Goal: Transaction & Acquisition: Purchase product/service

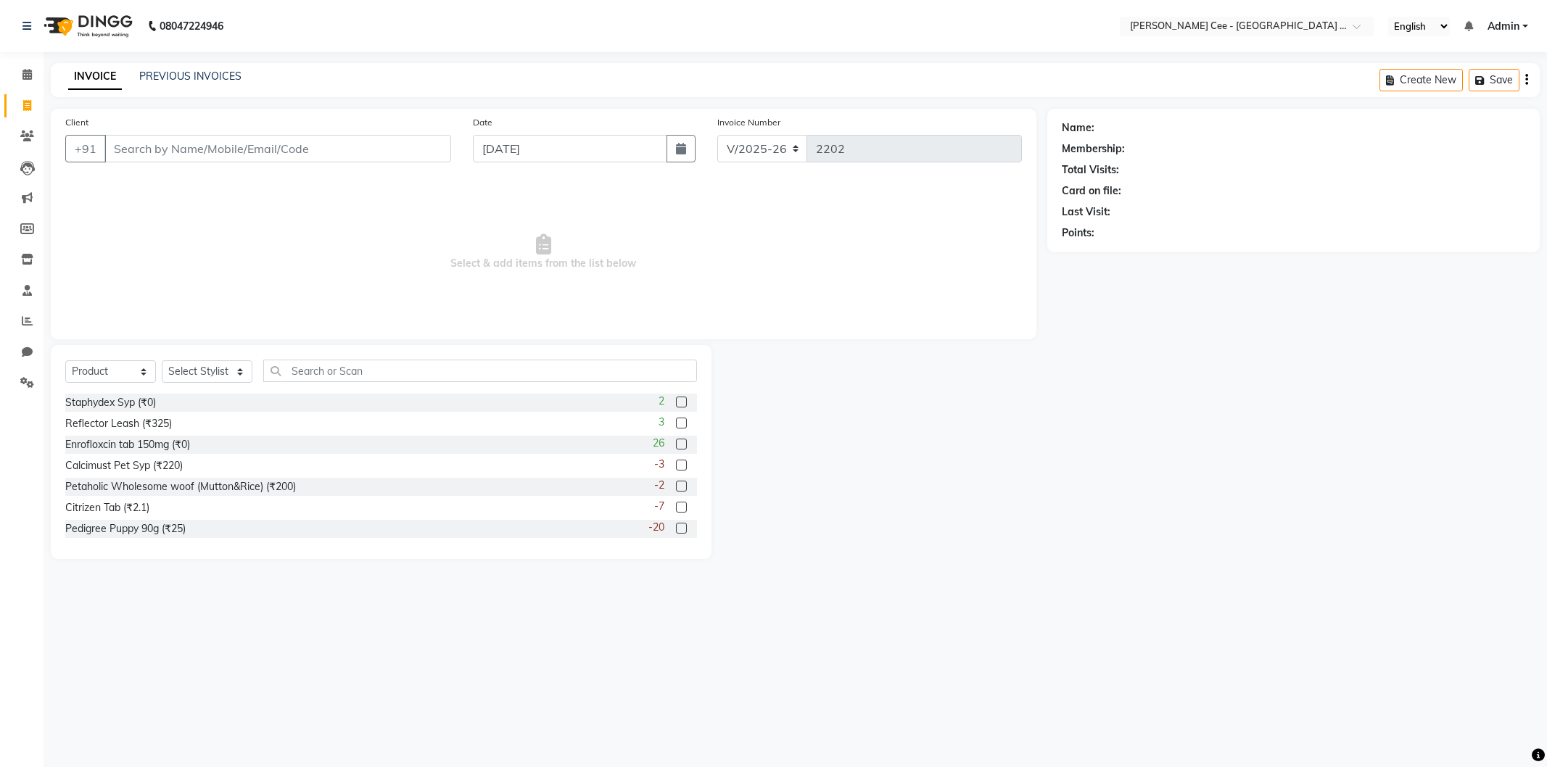
select select "8239"
select select "product"
click at [178, 77] on link "PREVIOUS INVOICES" at bounding box center [190, 76] width 102 height 13
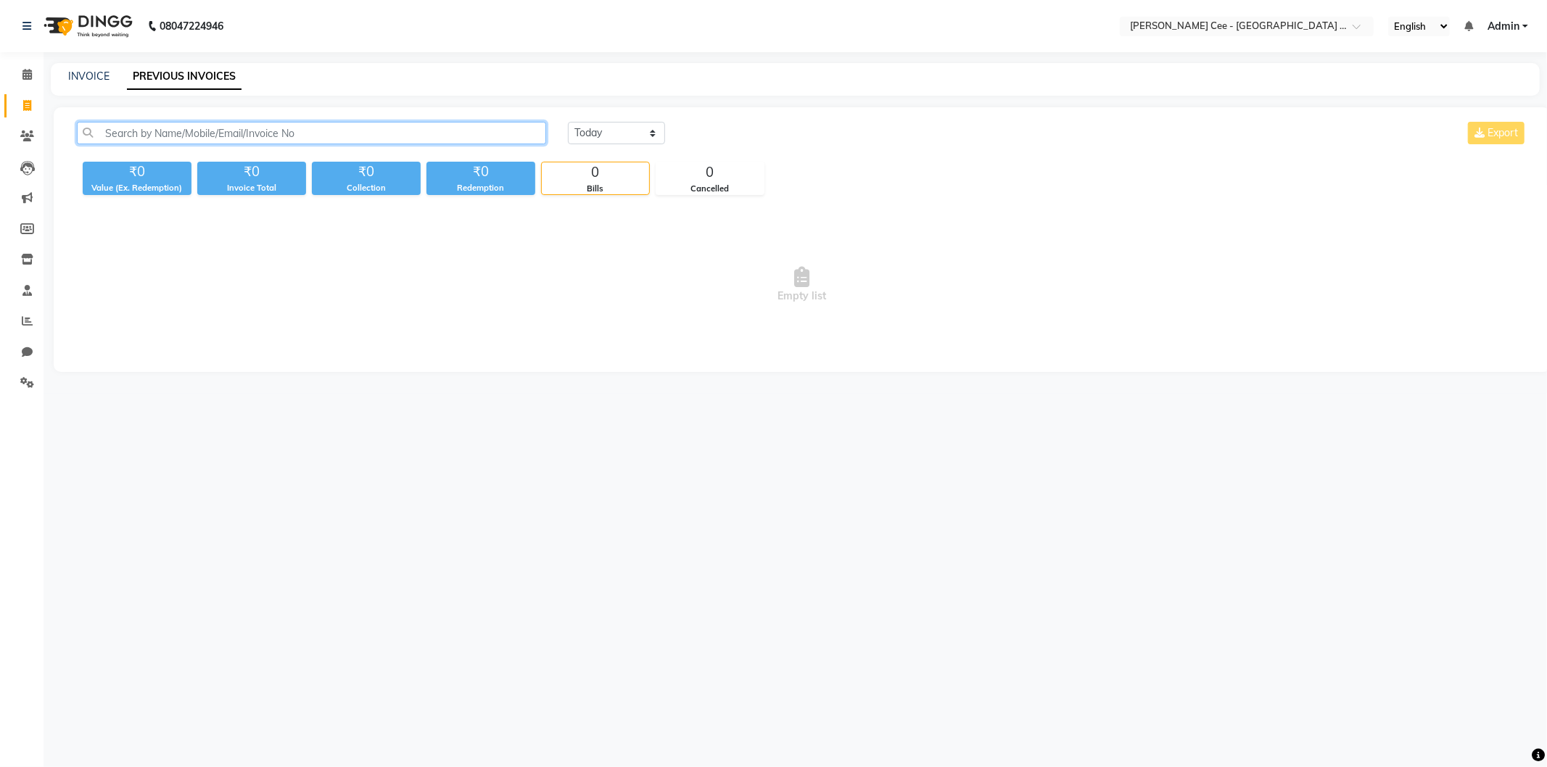
click at [215, 128] on input "text" at bounding box center [311, 133] width 469 height 22
type input "8100000812"
click at [143, 128] on input "8100000812" at bounding box center [311, 133] width 469 height 22
click at [23, 110] on icon at bounding box center [27, 105] width 8 height 11
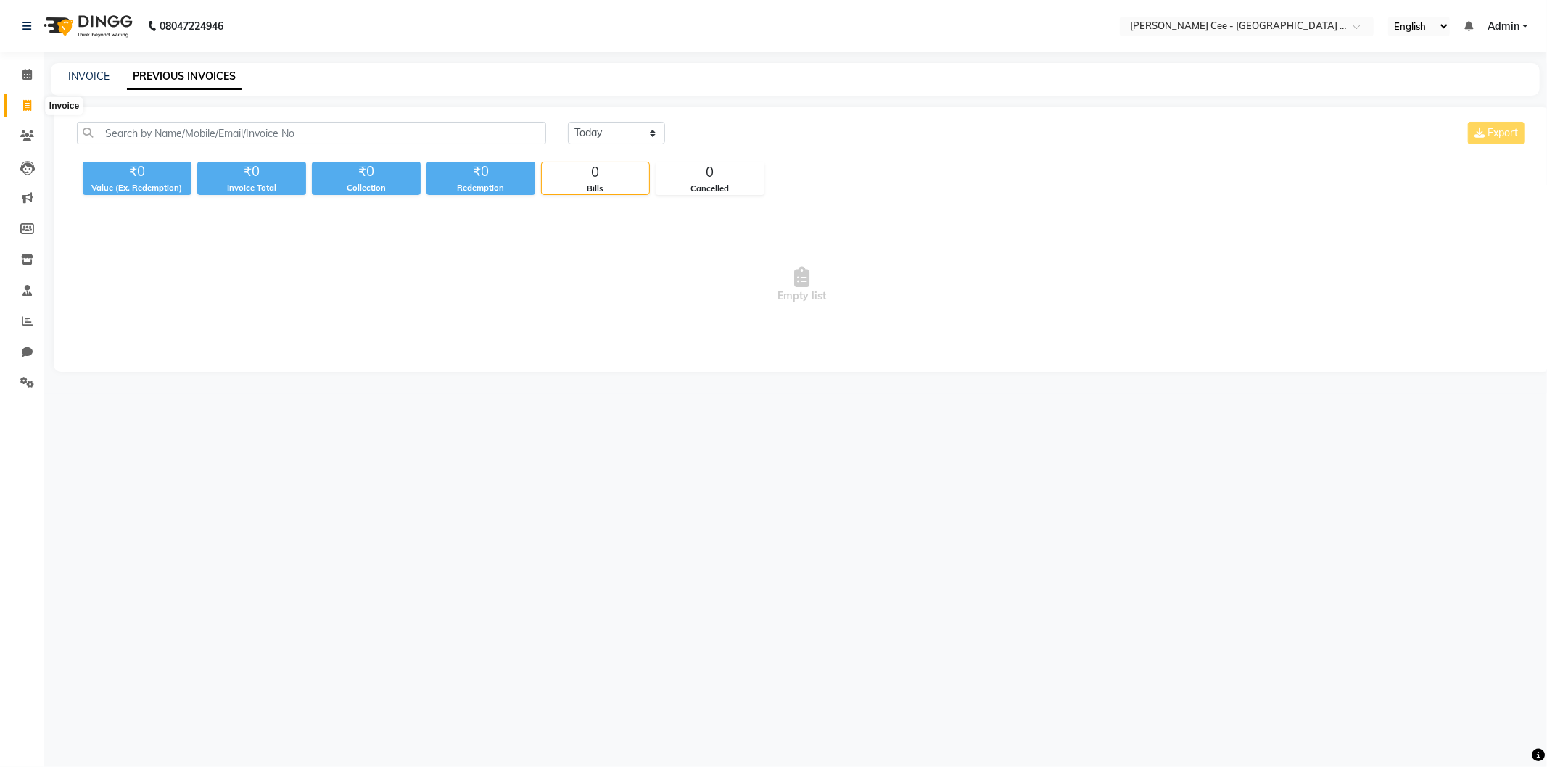
select select "service"
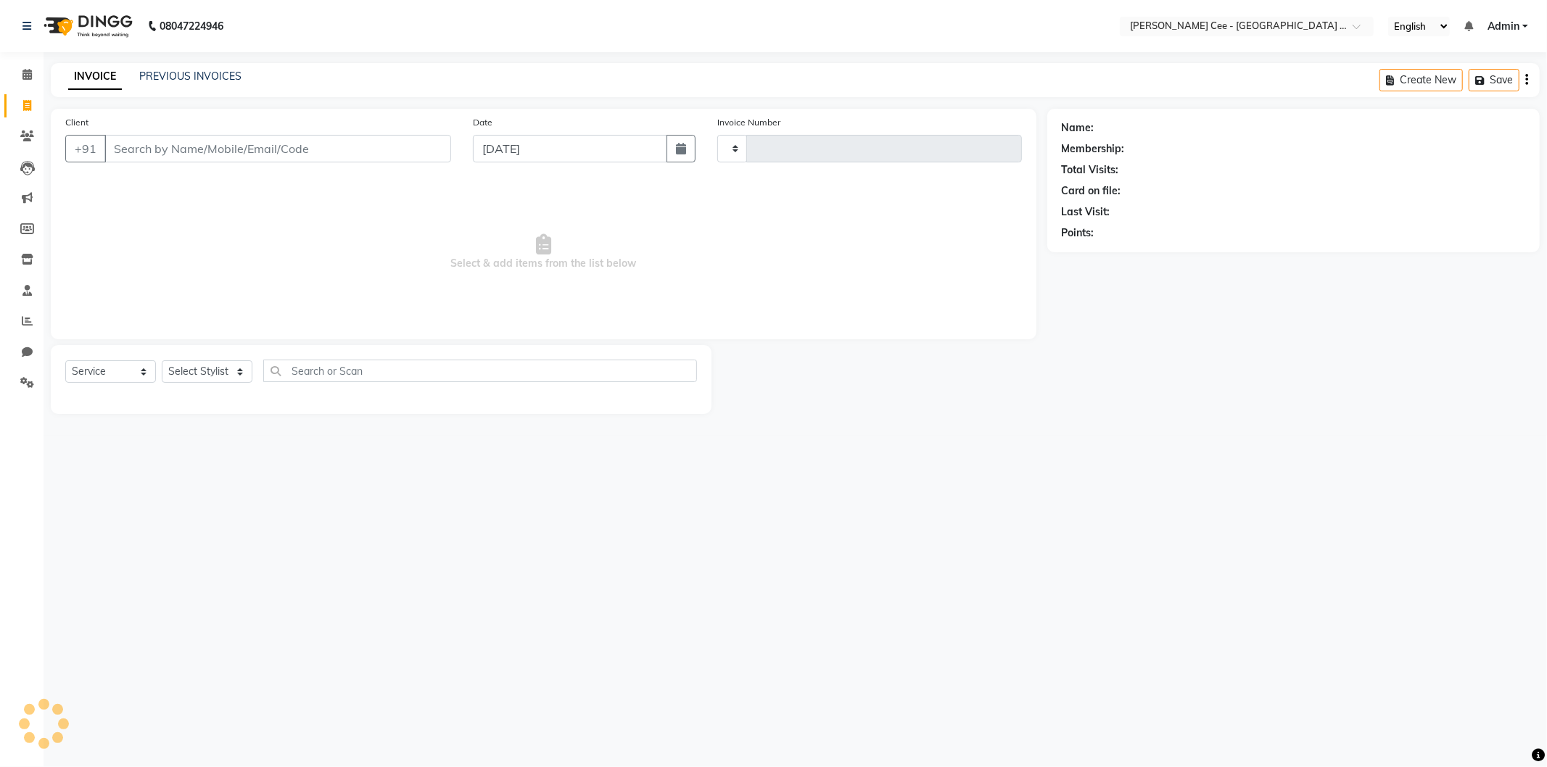
type input "2202"
select select "8239"
select select "product"
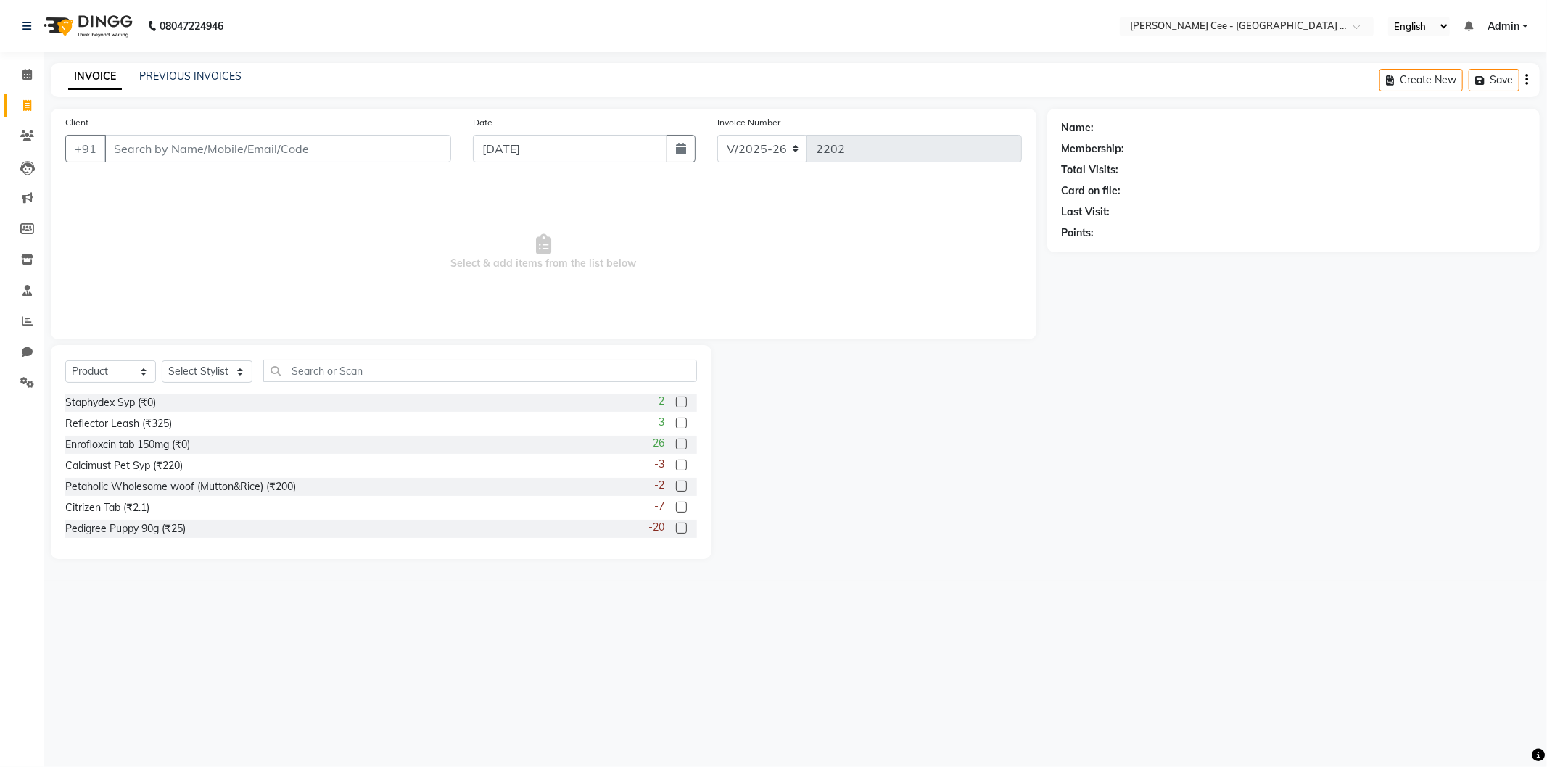
click at [216, 157] on input "Client" at bounding box center [277, 149] width 347 height 28
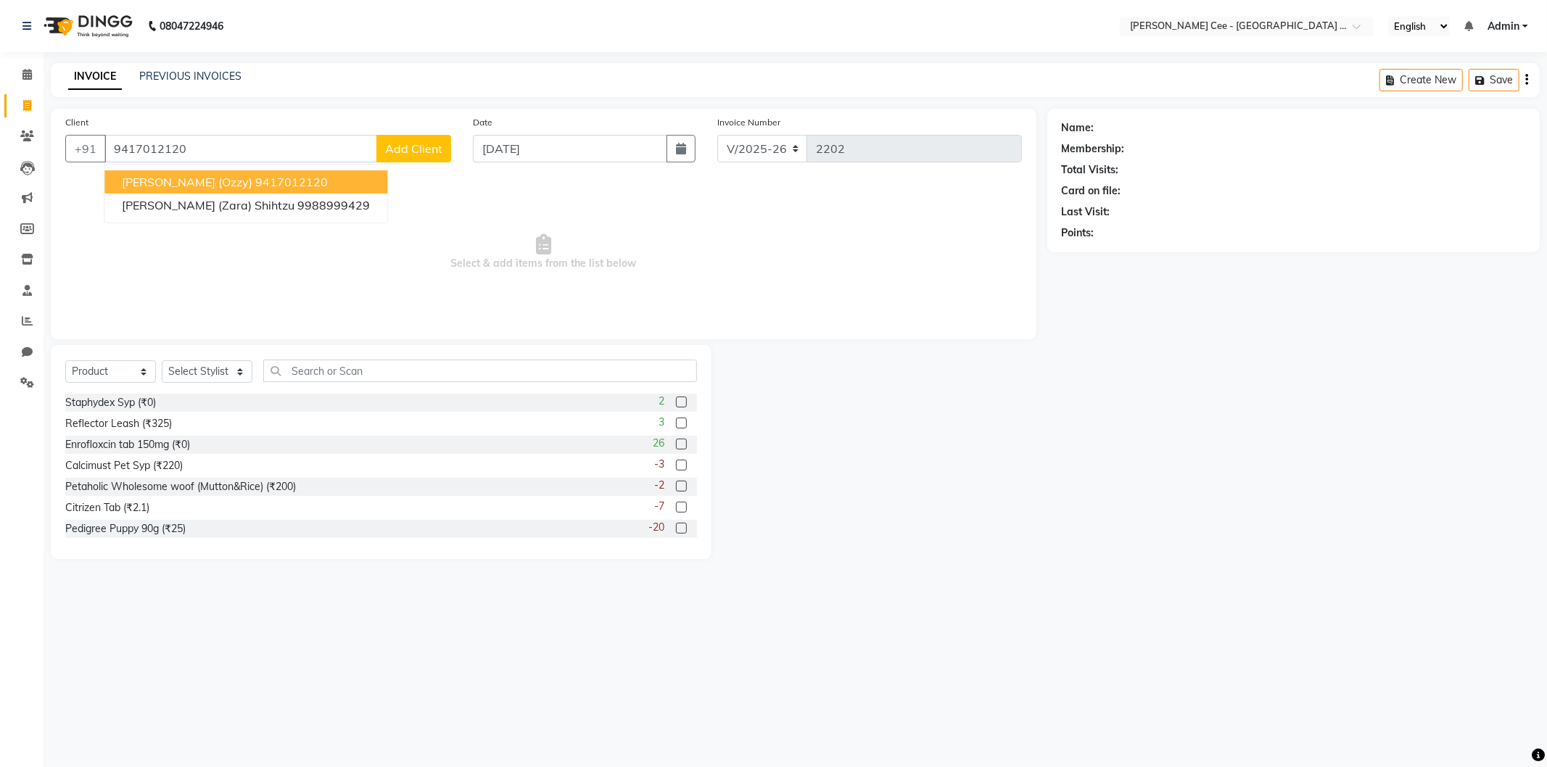
type input "9417012120"
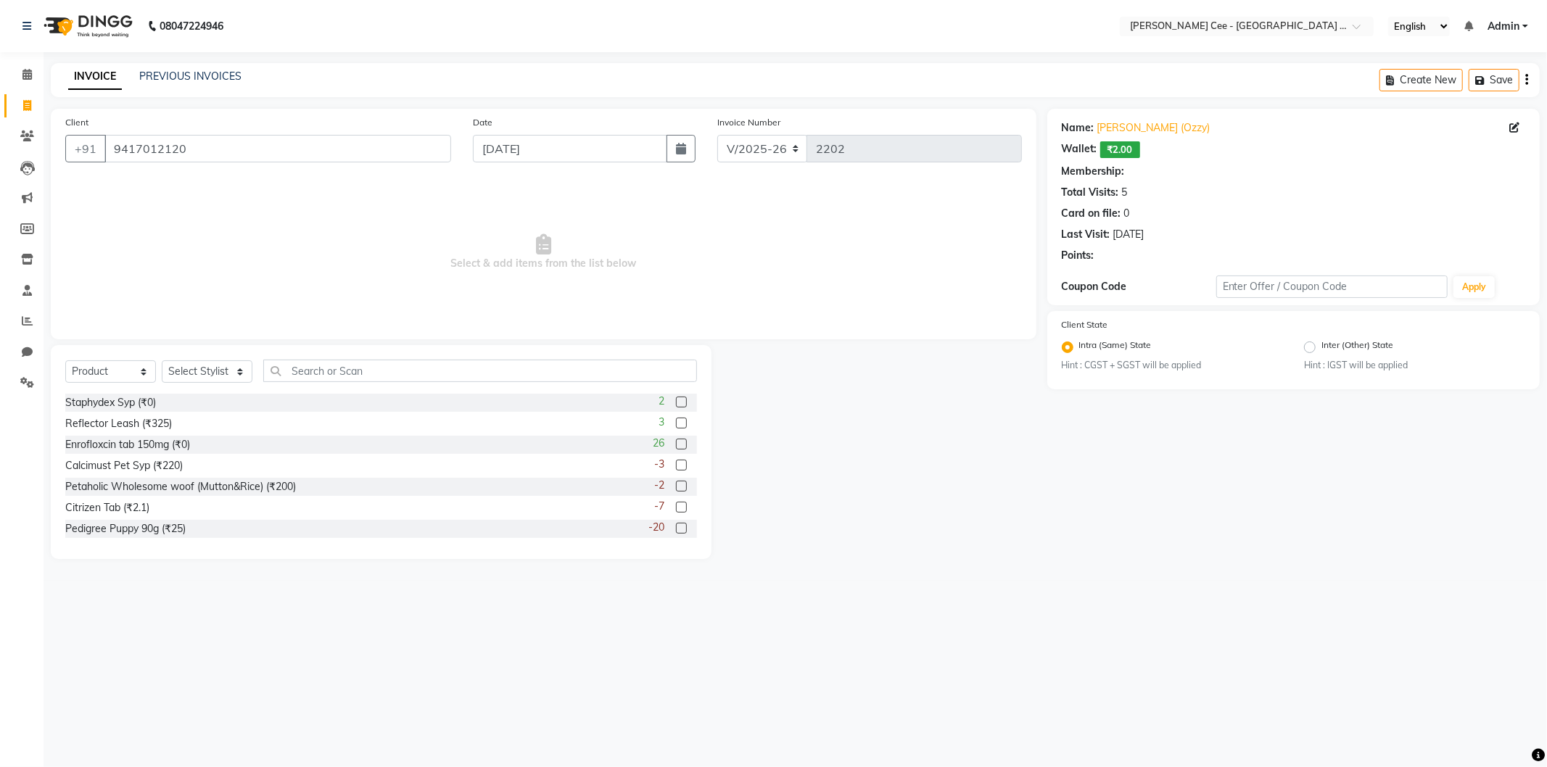
radio input "false"
radio input "true"
drag, startPoint x: 197, startPoint y: 366, endPoint x: 202, endPoint y: 382, distance: 16.5
click at [197, 366] on select "Select Stylist Avinash [PERSON_NAME] [PERSON_NAME] [PERSON_NAME] Kajal Love [PE…" at bounding box center [207, 372] width 91 height 22
select select "80152"
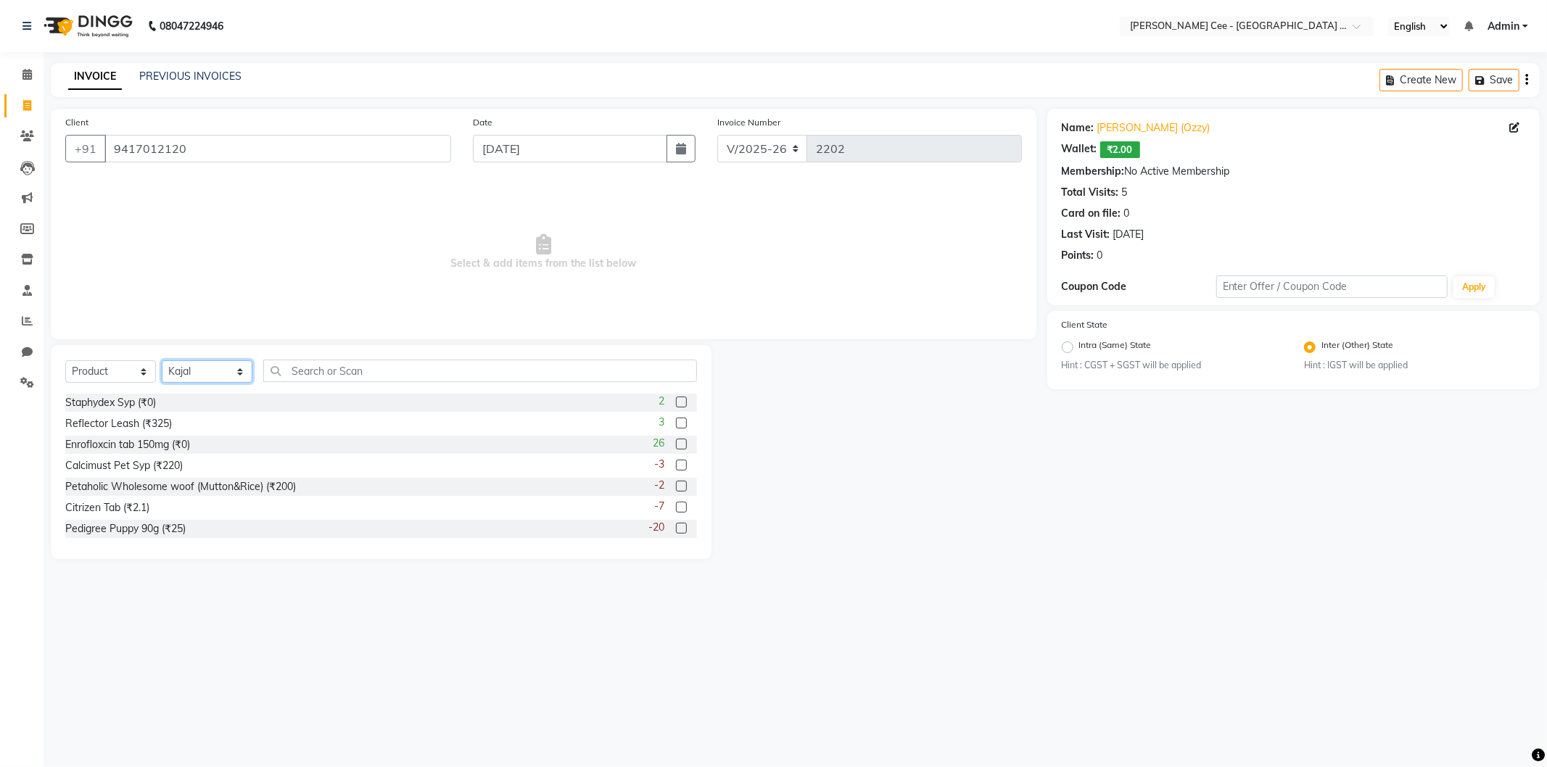
click at [162, 361] on select "Select Stylist Avinash [PERSON_NAME] [PERSON_NAME] [PERSON_NAME] Kajal Love [PE…" at bounding box center [207, 372] width 91 height 22
click at [354, 373] on input "text" at bounding box center [480, 371] width 434 height 22
type input "8851759961102"
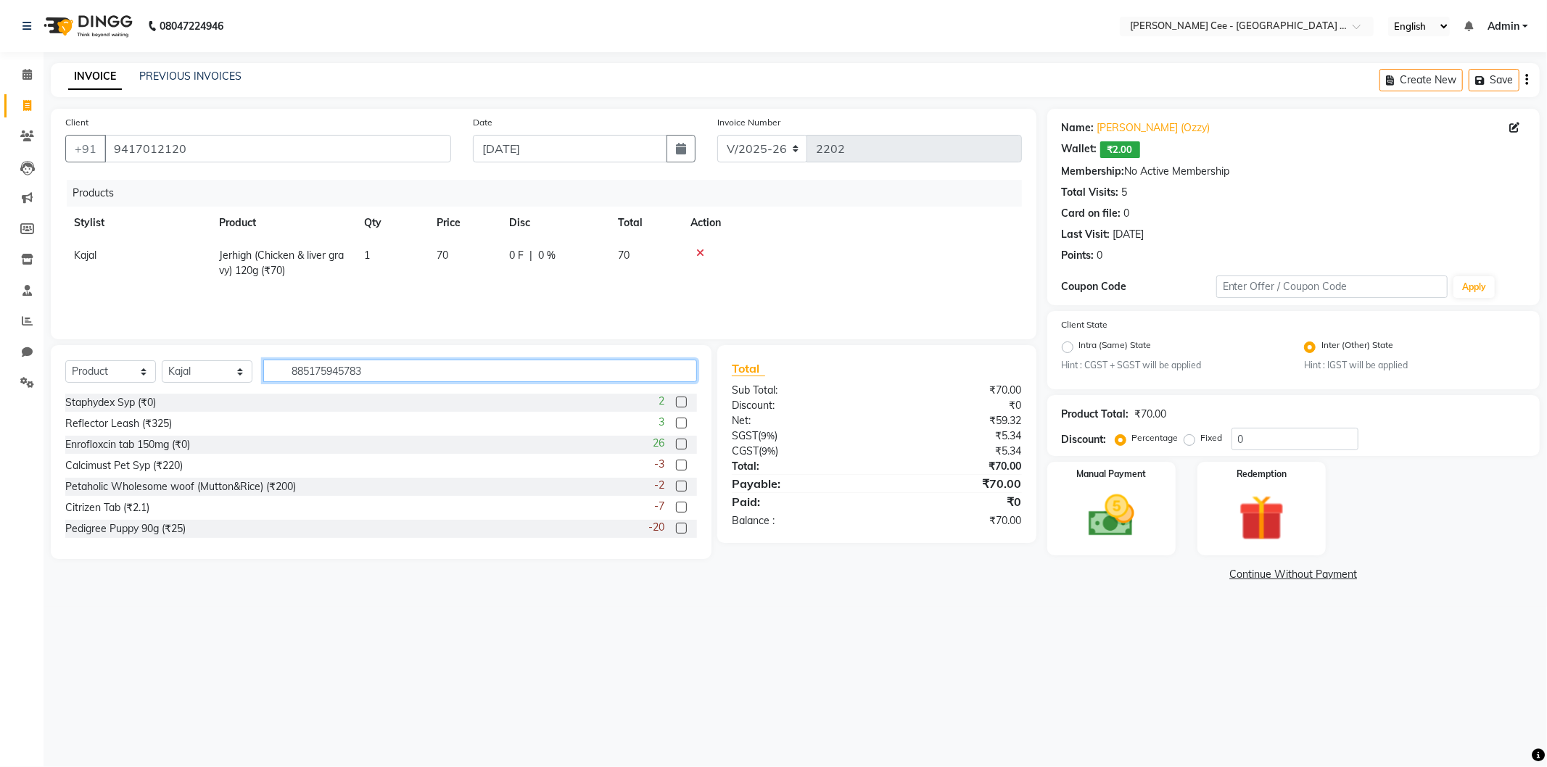
type input "8851759457834"
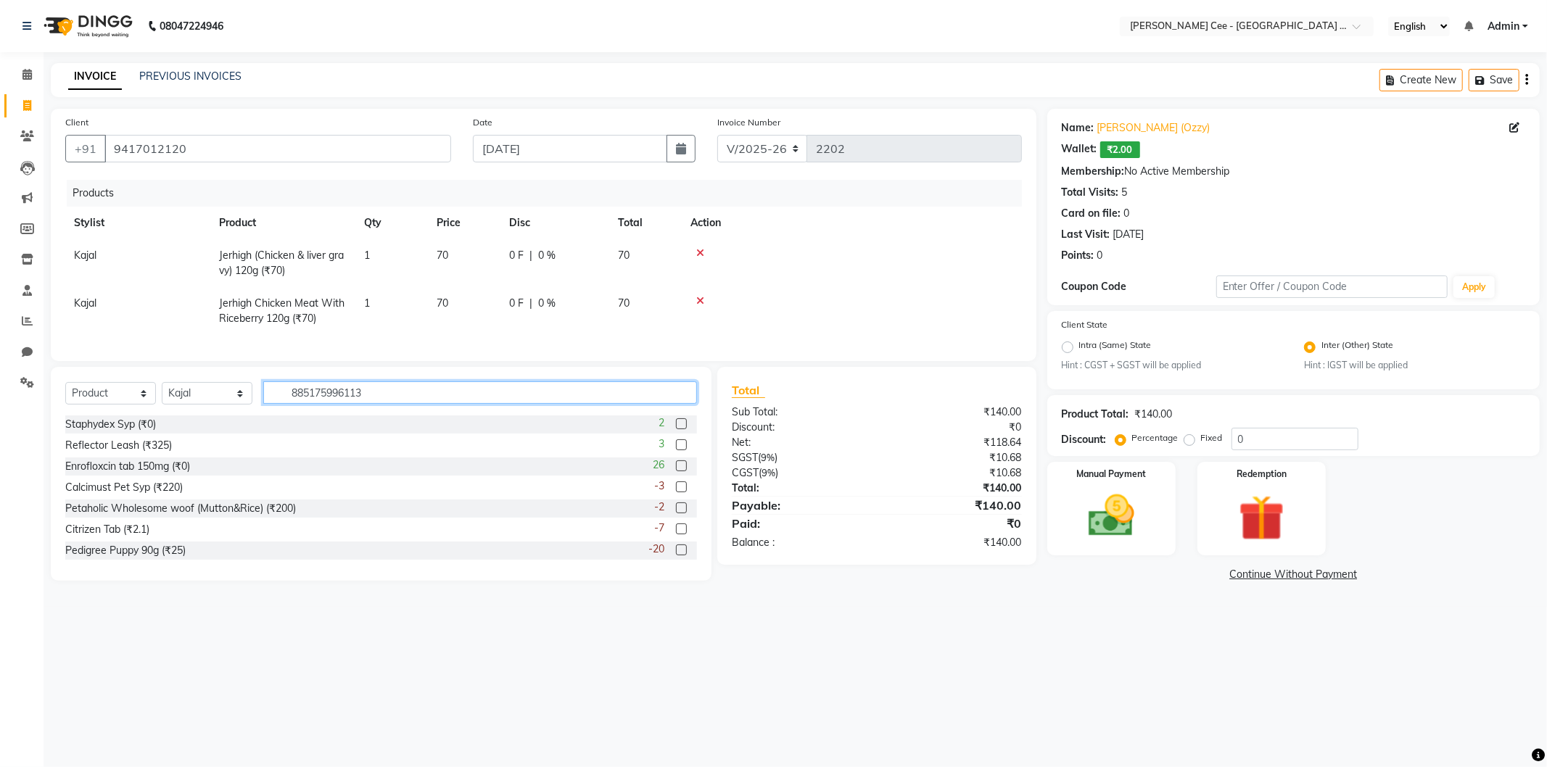
type input "8851759961133"
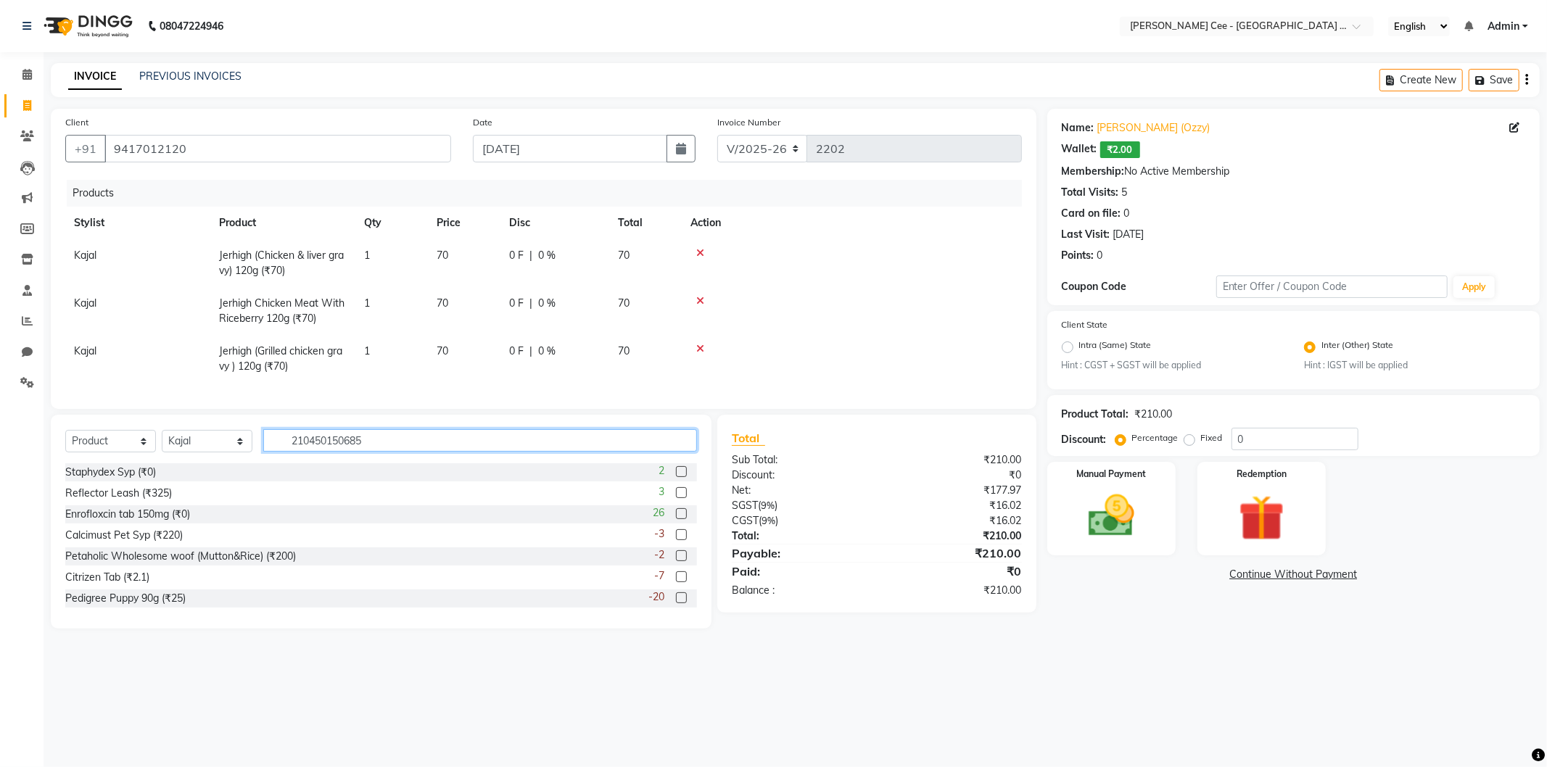
type input "2104501506851"
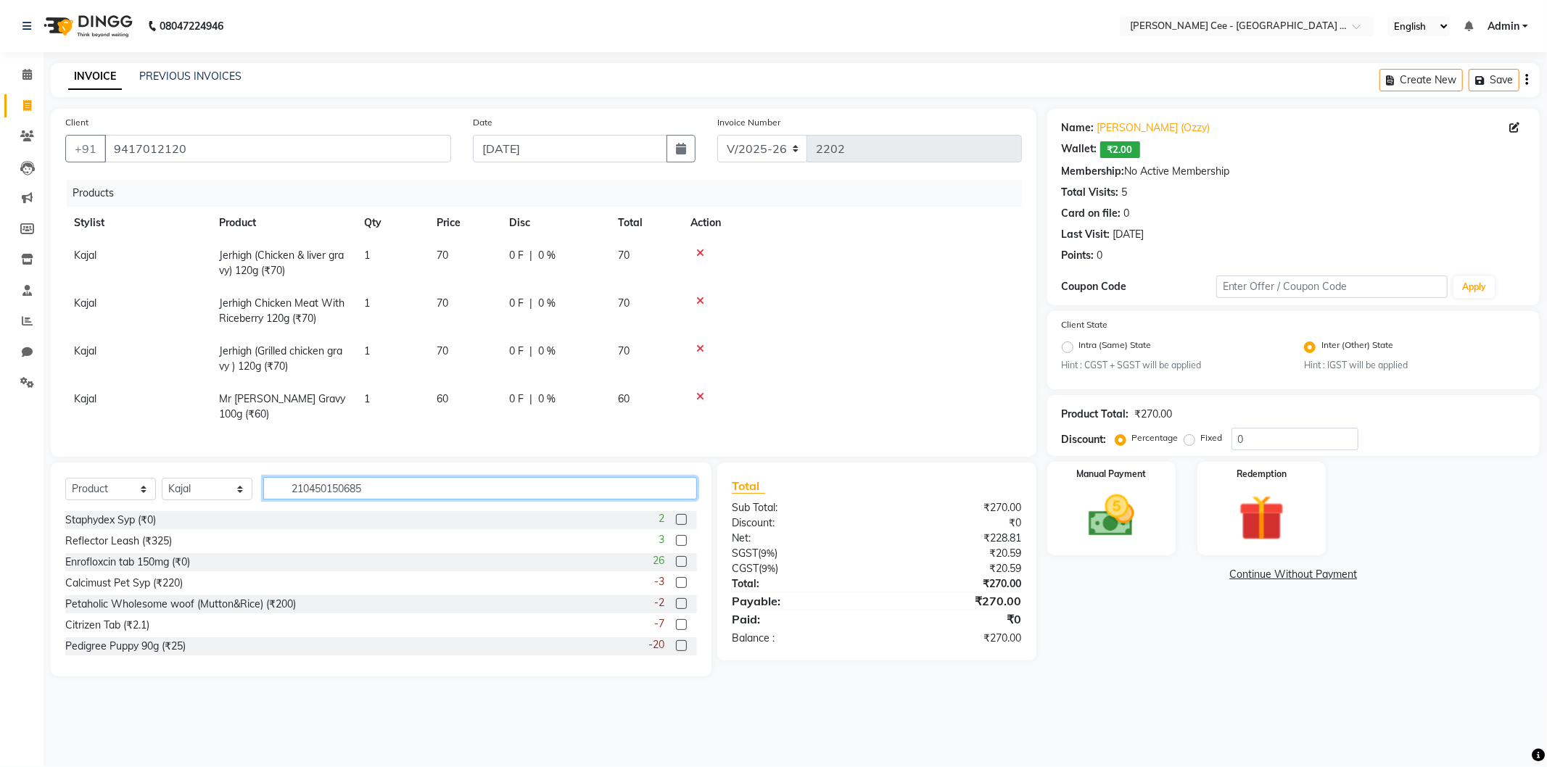
type input "2104501506851"
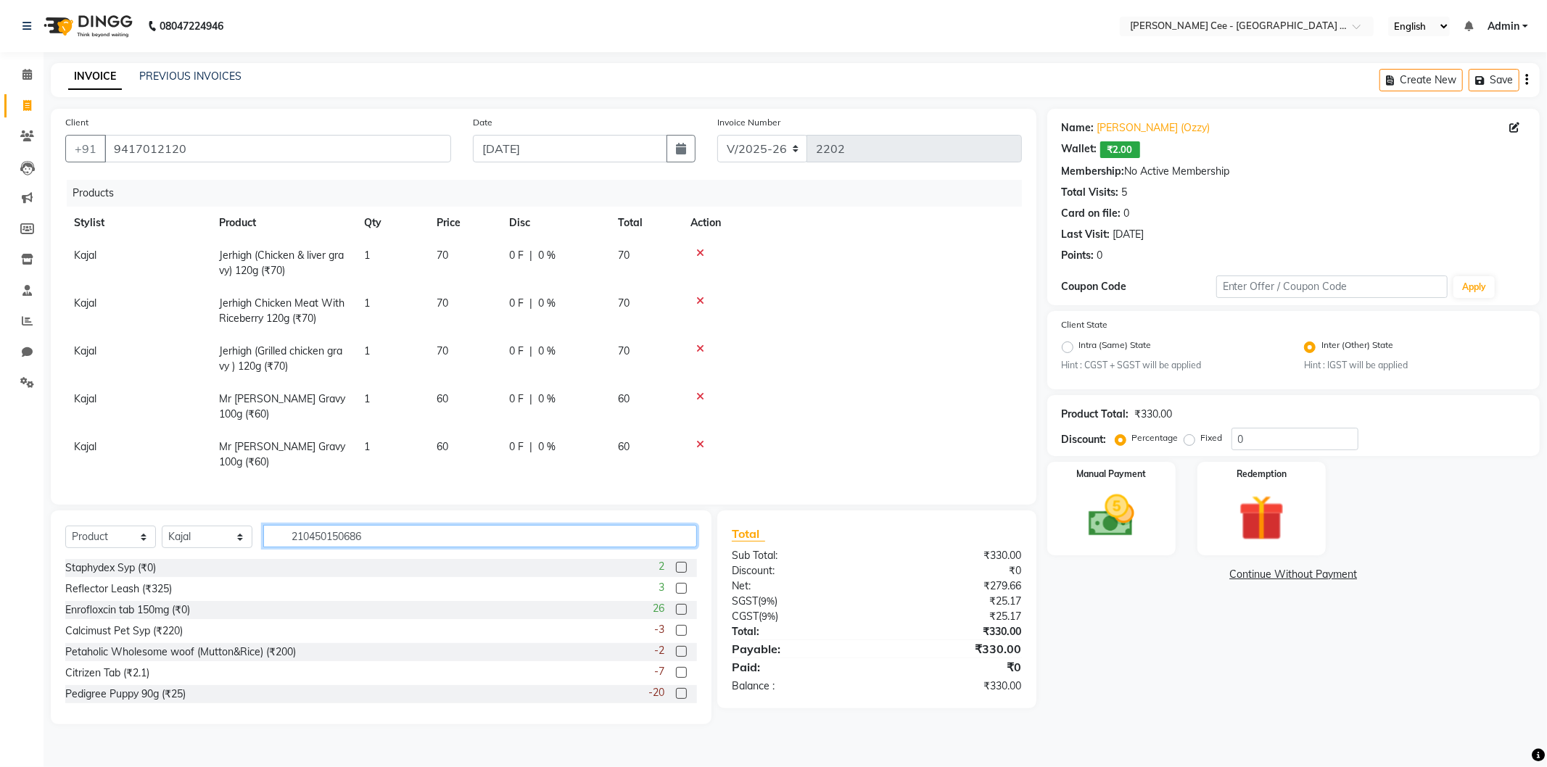
type input "2104501506868"
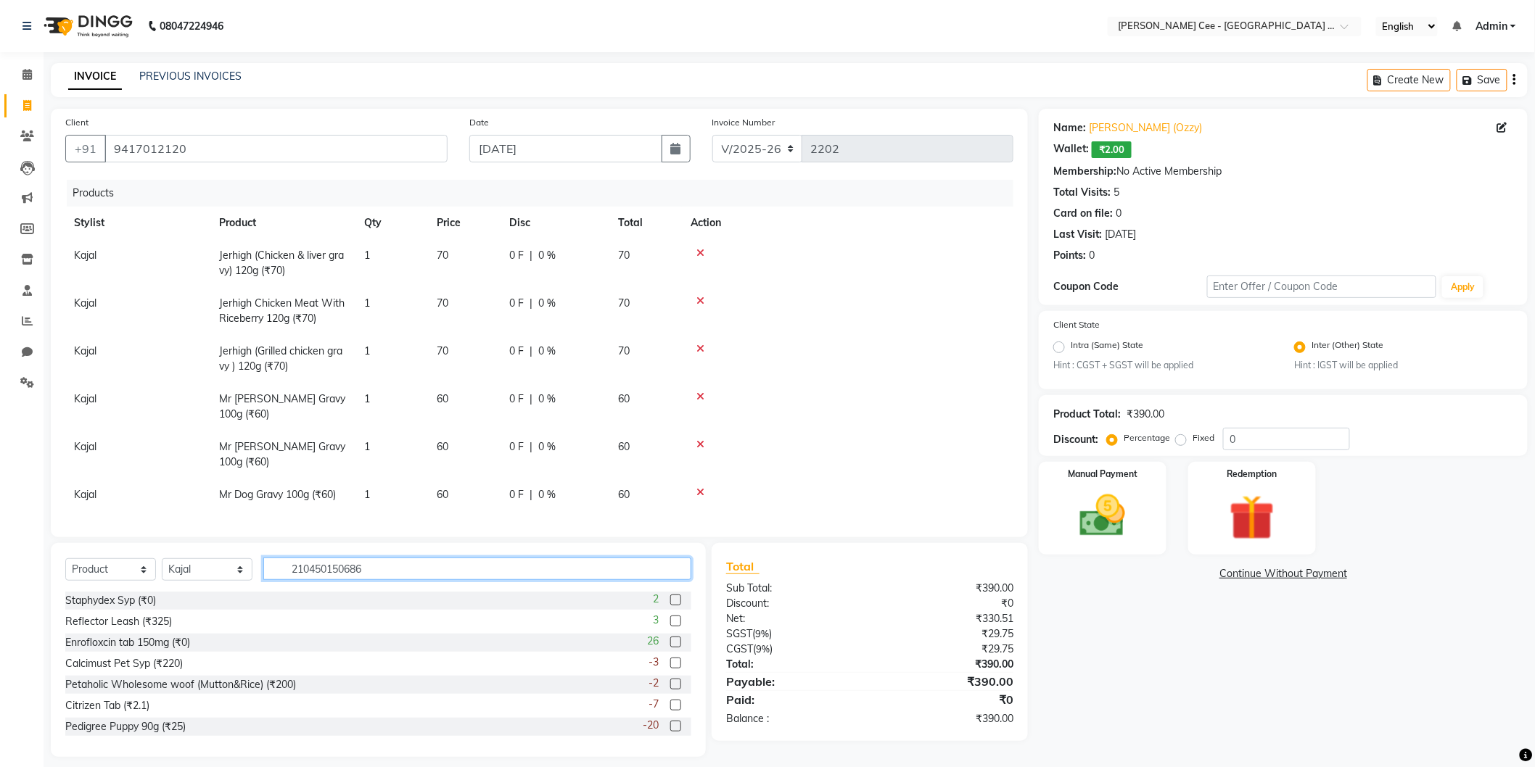
type input "2104501506868"
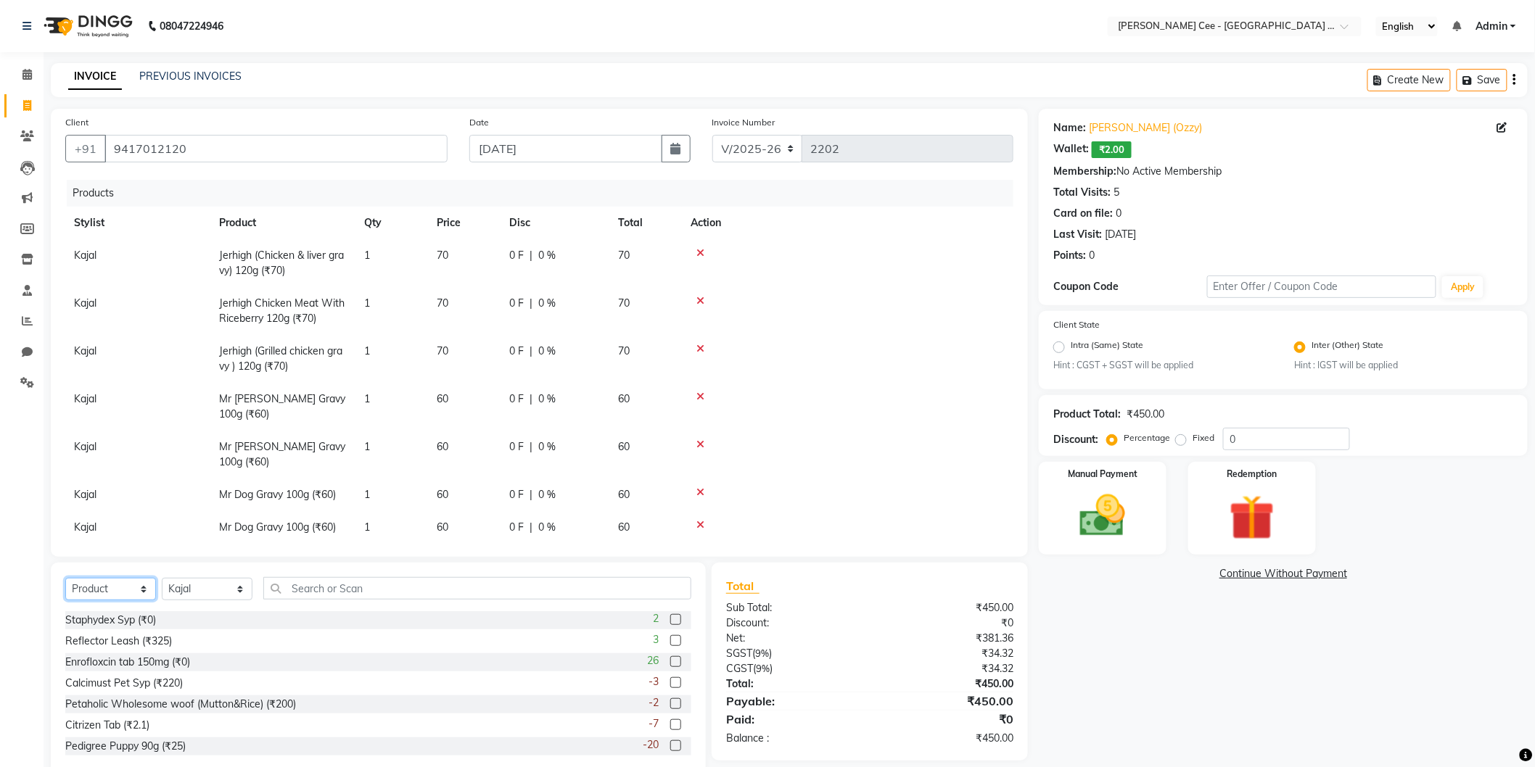
click at [89, 589] on select "Select Service Product Membership Package Voucher Prepaid Gift Card" at bounding box center [110, 589] width 91 height 22
select select "service"
click at [65, 579] on select "Select Service Product Membership Package Voucher Prepaid Gift Card" at bounding box center [110, 589] width 91 height 22
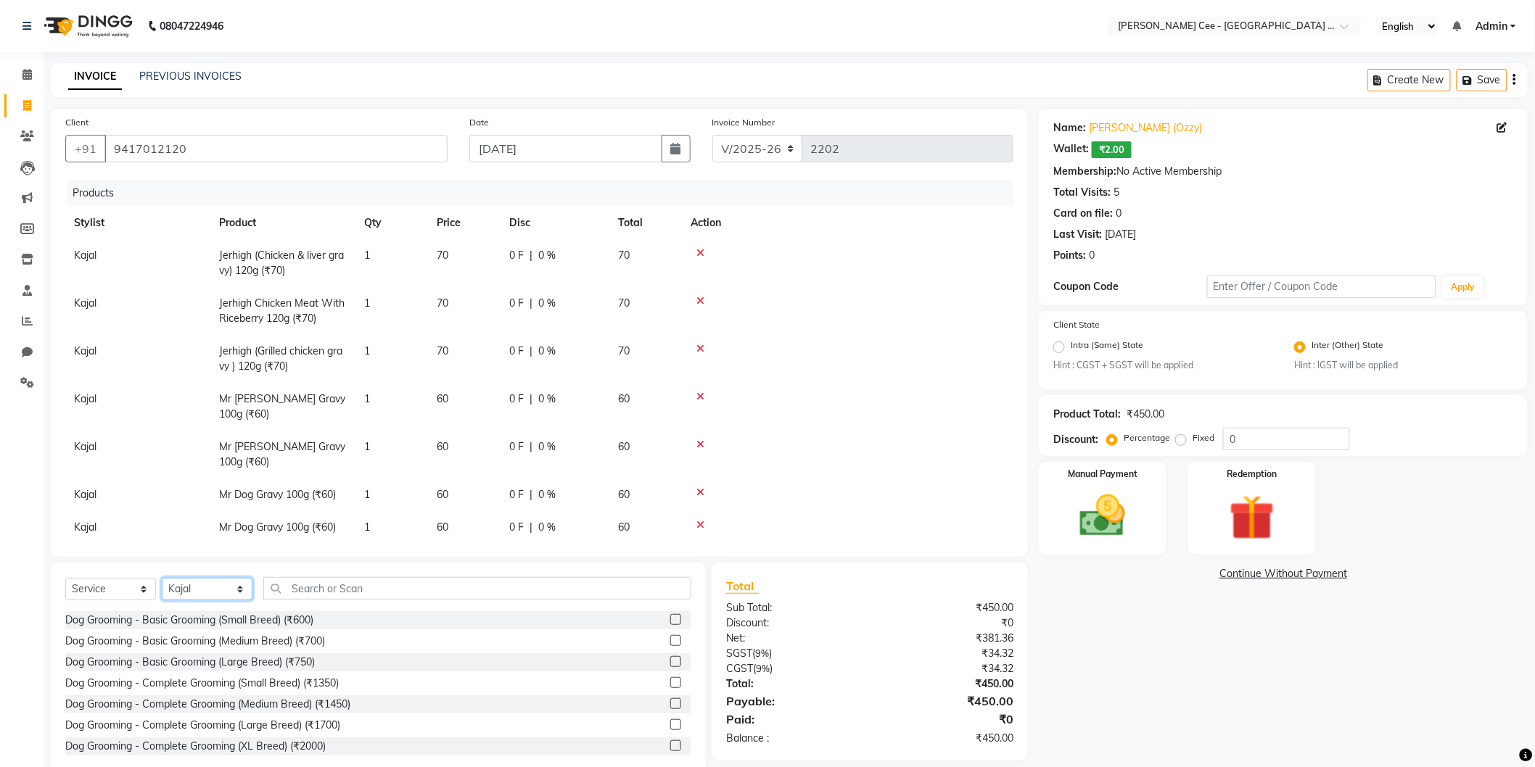
click at [187, 582] on select "Select Stylist Avinash [PERSON_NAME] [PERSON_NAME] [PERSON_NAME] Kajal Love [PE…" at bounding box center [207, 589] width 91 height 22
select select "86349"
click at [162, 579] on select "Select Stylist Avinash [PERSON_NAME] [PERSON_NAME] [PERSON_NAME] Kajal Love [PE…" at bounding box center [207, 589] width 91 height 22
click at [321, 586] on input "text" at bounding box center [477, 588] width 428 height 22
type input "b"
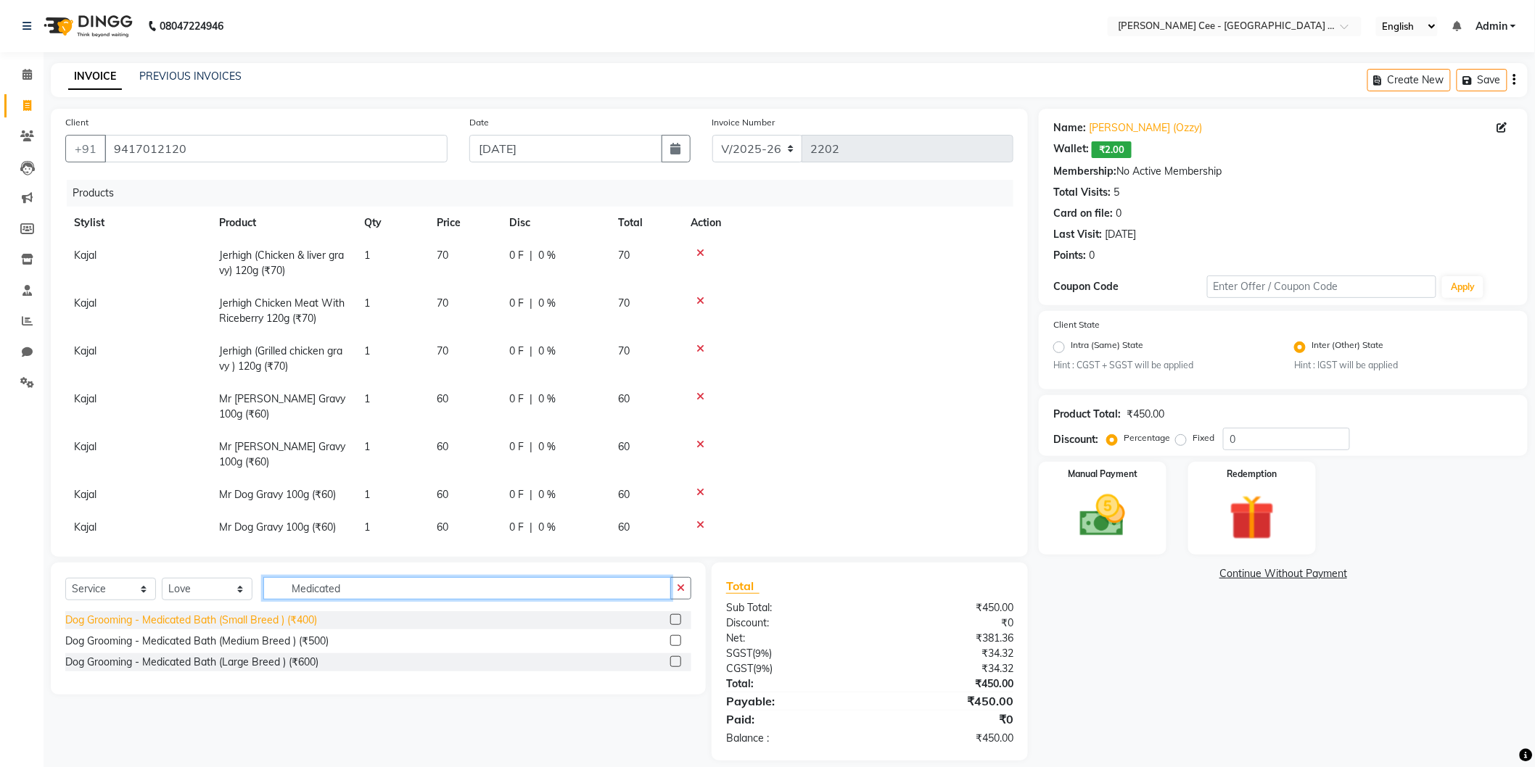
type input "Medicated"
click at [268, 620] on div "Dog Grooming - Medicated Bath (Small Breed ) (₹400)" at bounding box center [191, 620] width 252 height 15
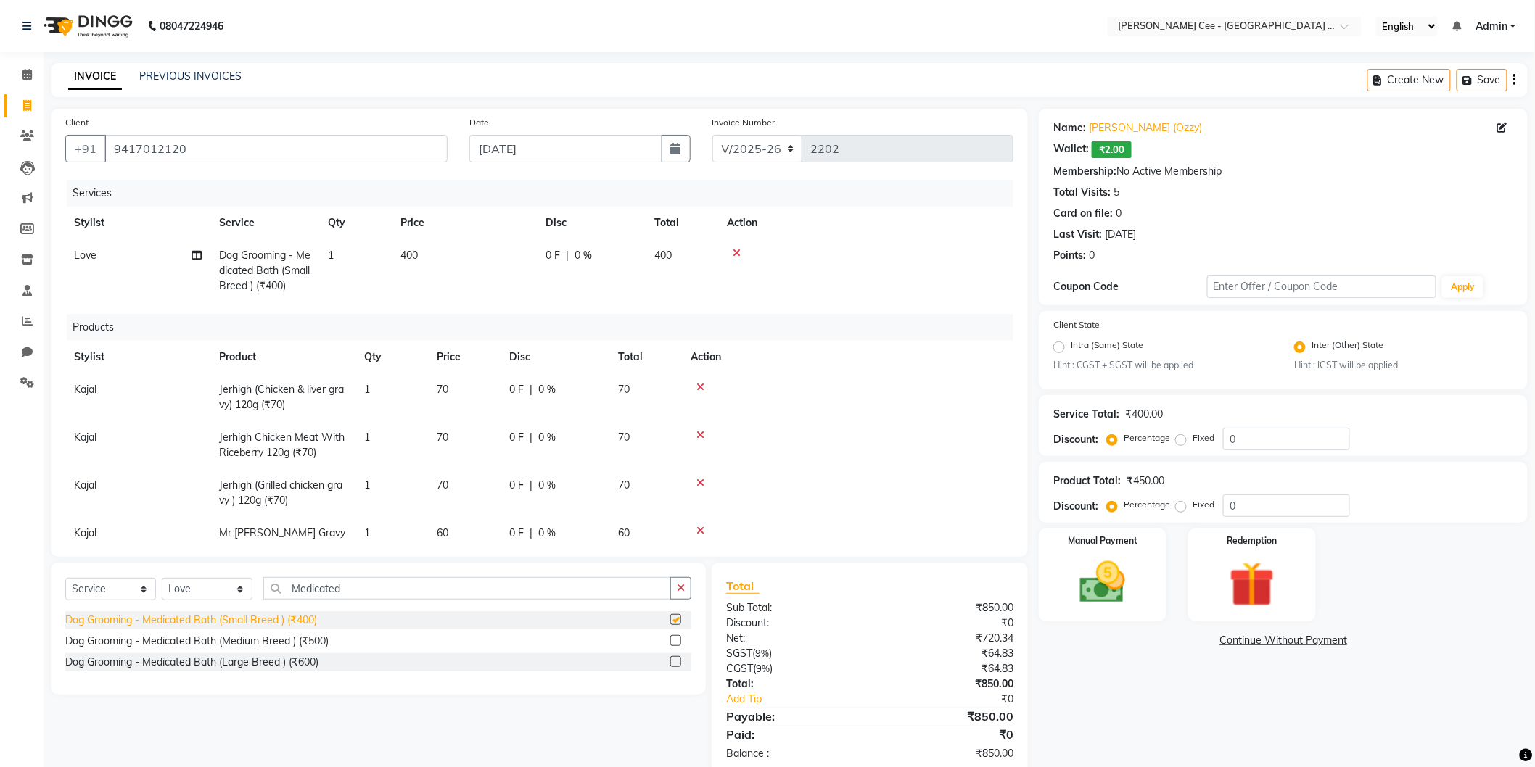
checkbox input "false"
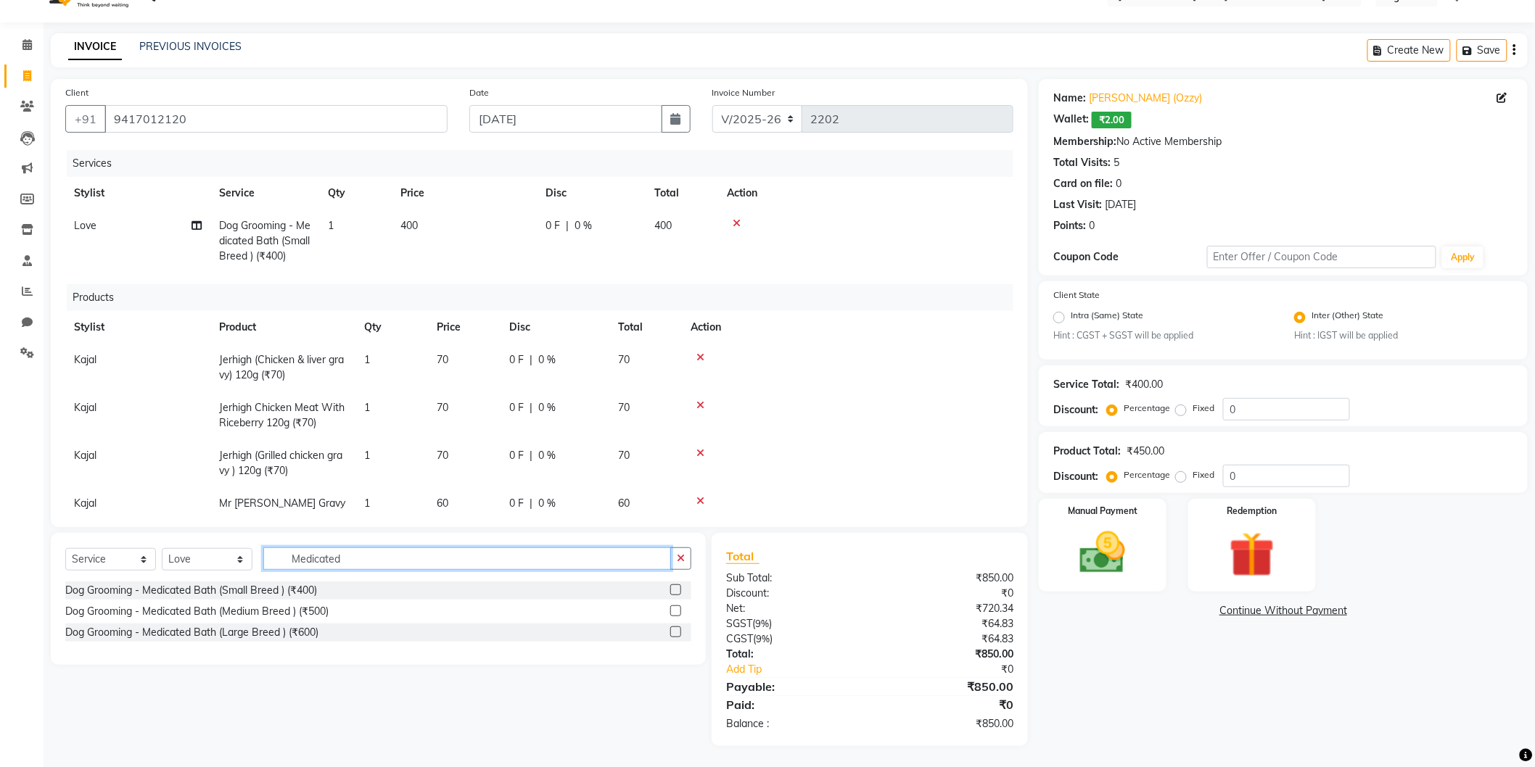
click at [310, 559] on input "Medicated" at bounding box center [467, 559] width 408 height 22
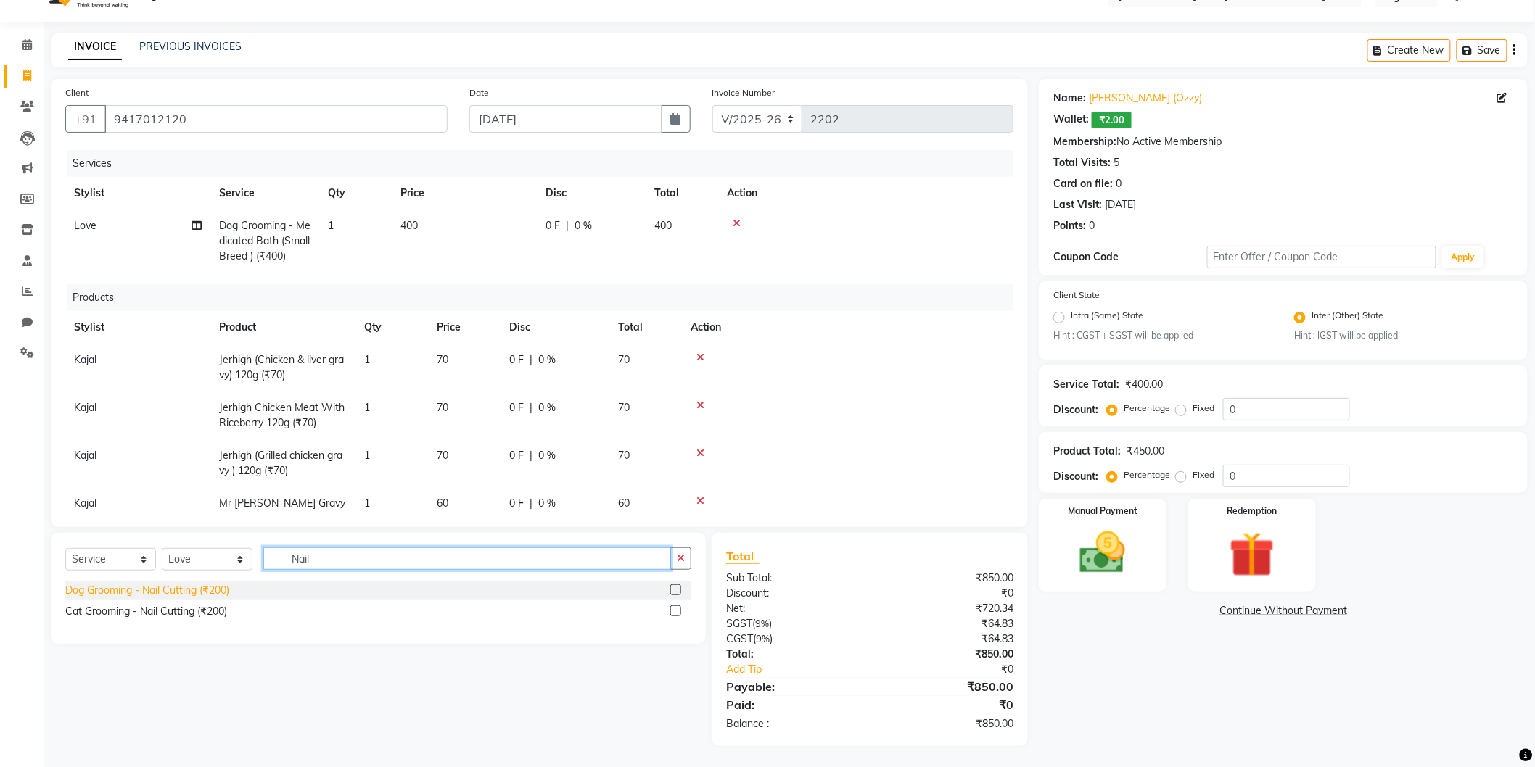
type input "Nail"
click at [210, 584] on div "Dog Grooming - Nail Cutting (₹200)" at bounding box center [147, 590] width 164 height 15
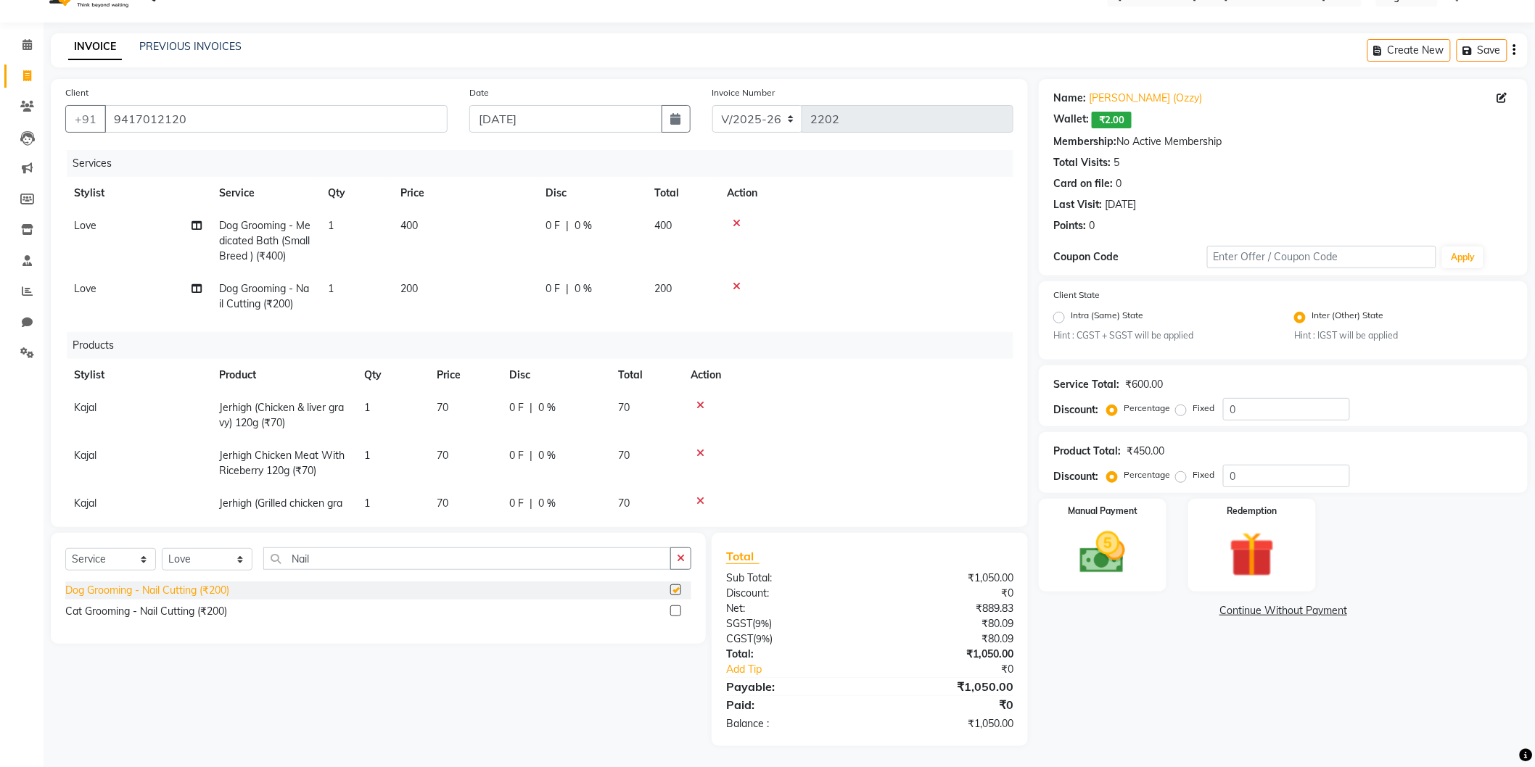
checkbox input "false"
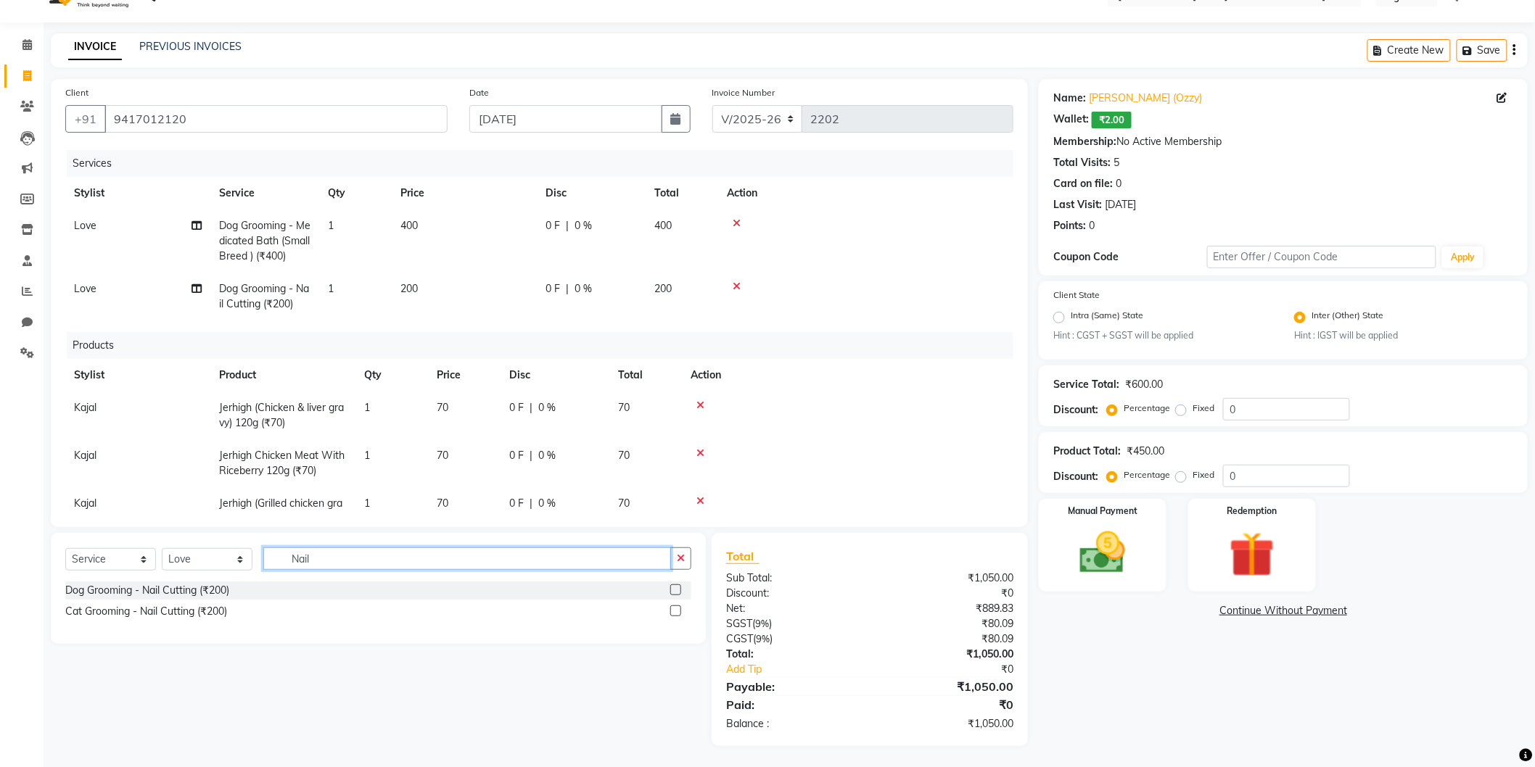
click at [292, 551] on input "Nail" at bounding box center [467, 559] width 408 height 22
type input "minor"
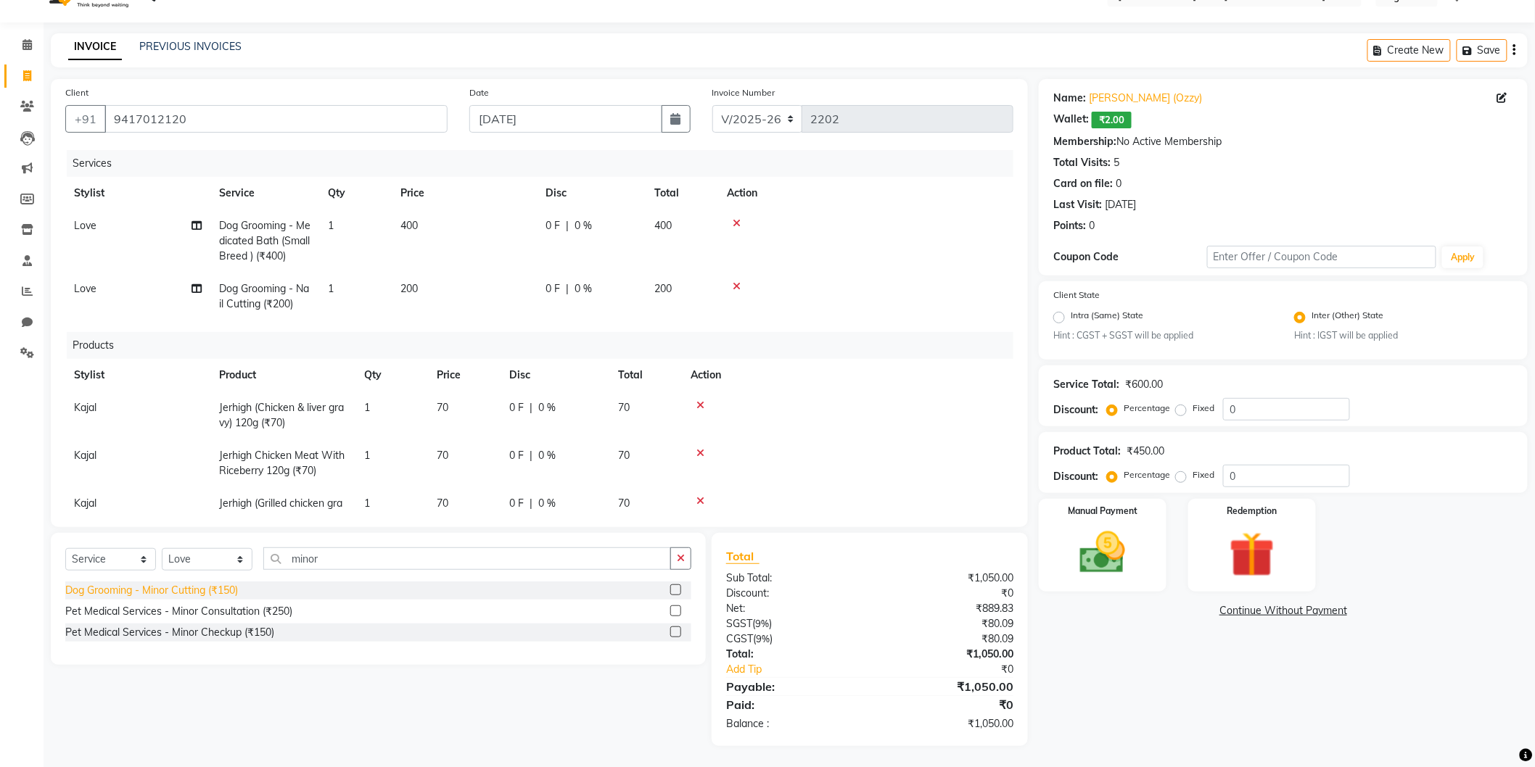
click at [178, 589] on div "Dog Grooming - Minor Cutting (₹150)" at bounding box center [151, 590] width 173 height 15
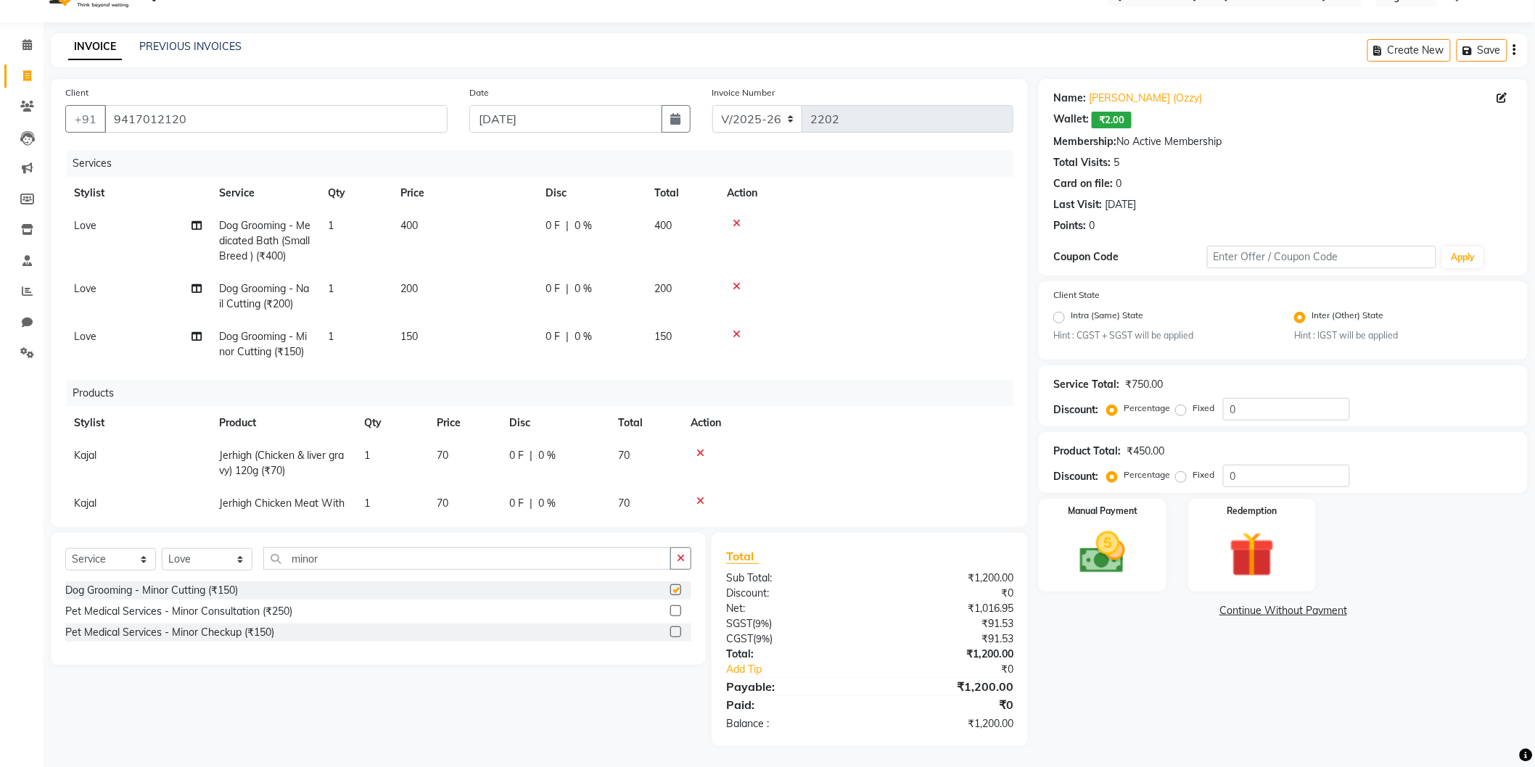
checkbox input "false"
click at [419, 287] on td "200" at bounding box center [464, 297] width 145 height 48
select select "86349"
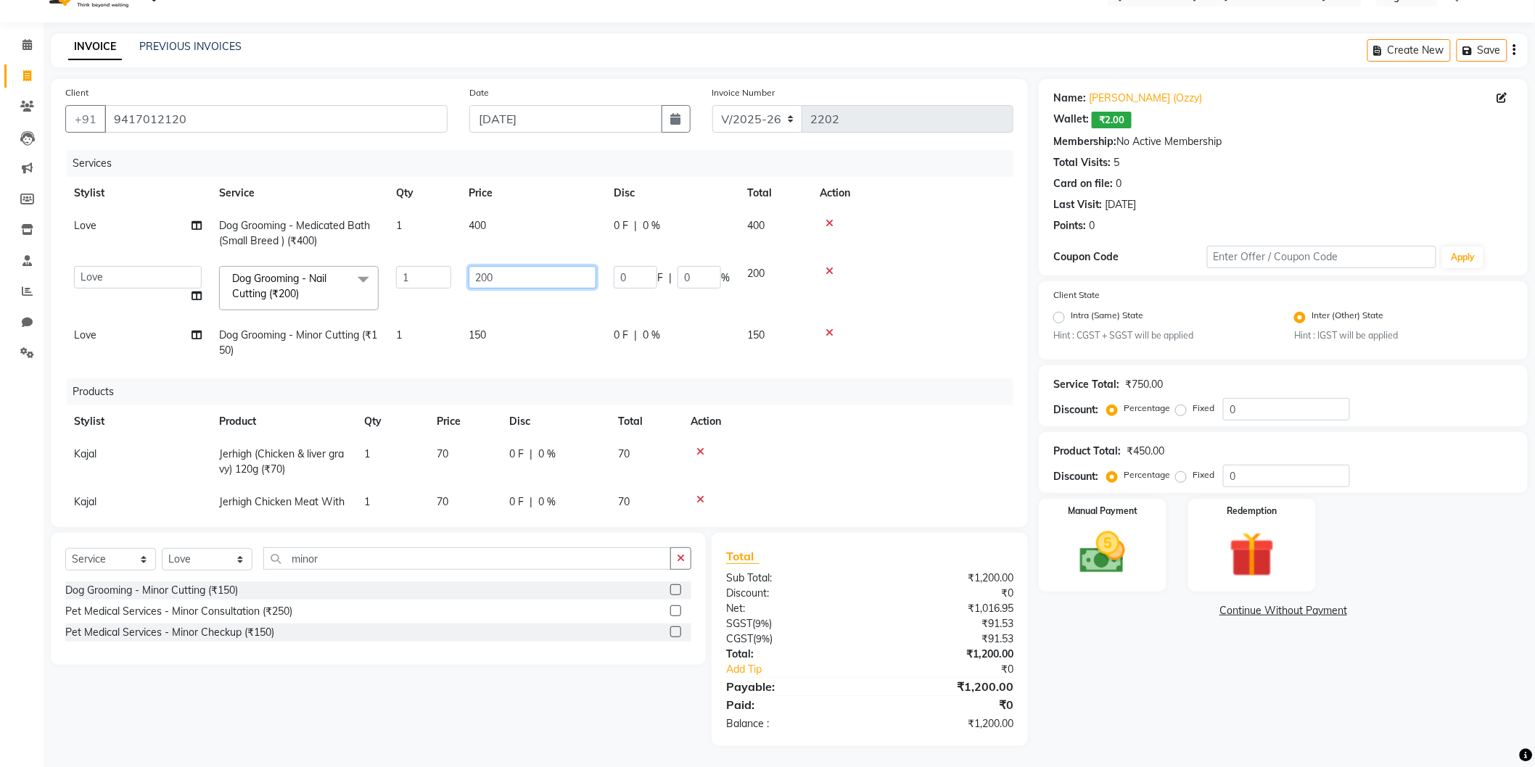
click at [519, 278] on input "200" at bounding box center [533, 277] width 128 height 22
type input "2"
type input "150"
click at [917, 259] on tbody "Love Dog Grooming - Medicated Bath (Small Breed ) (₹400) 1 400 0 F | 0 % 400 Av…" at bounding box center [539, 288] width 948 height 157
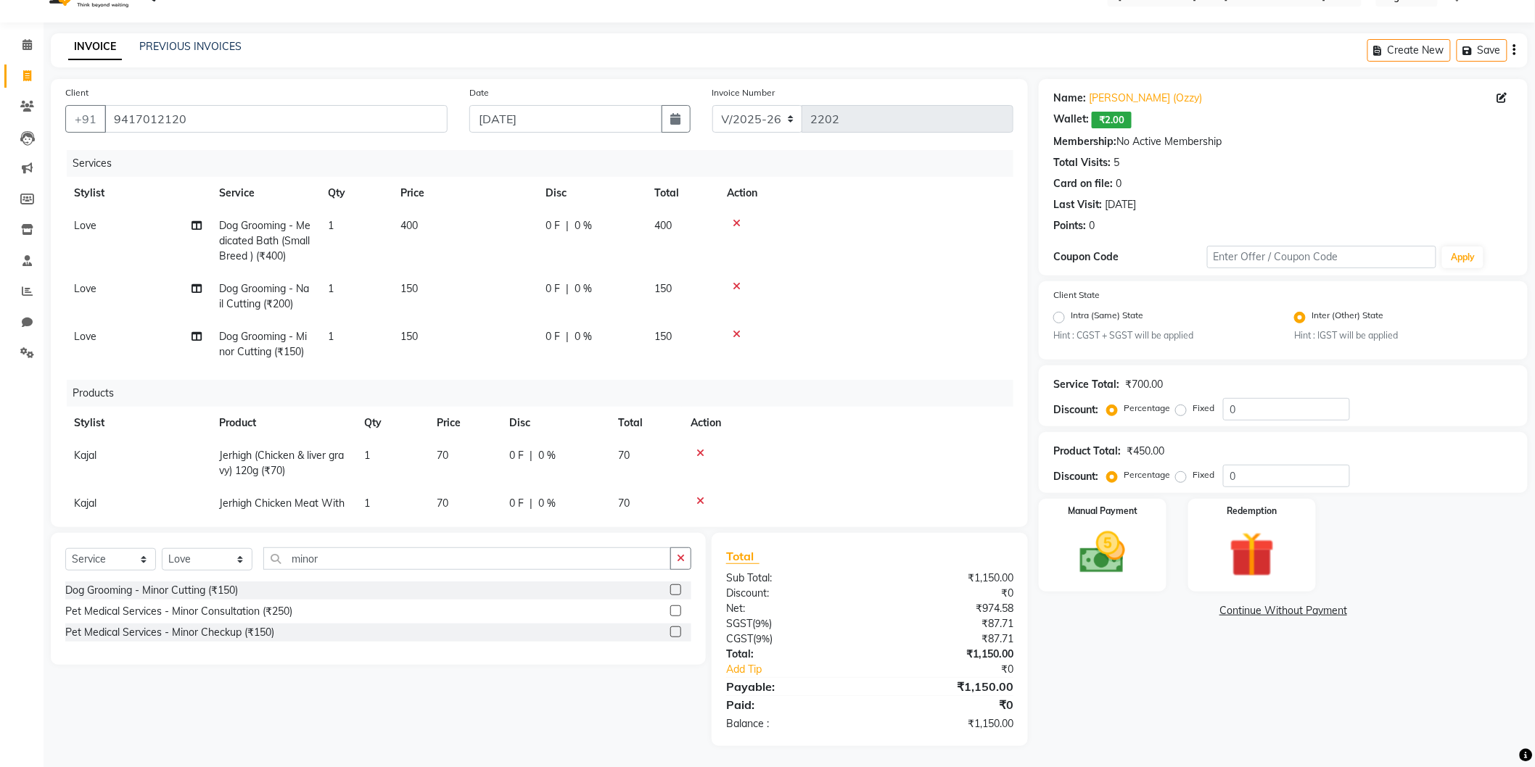
click at [419, 334] on td "150" at bounding box center [464, 345] width 145 height 48
select select "86349"
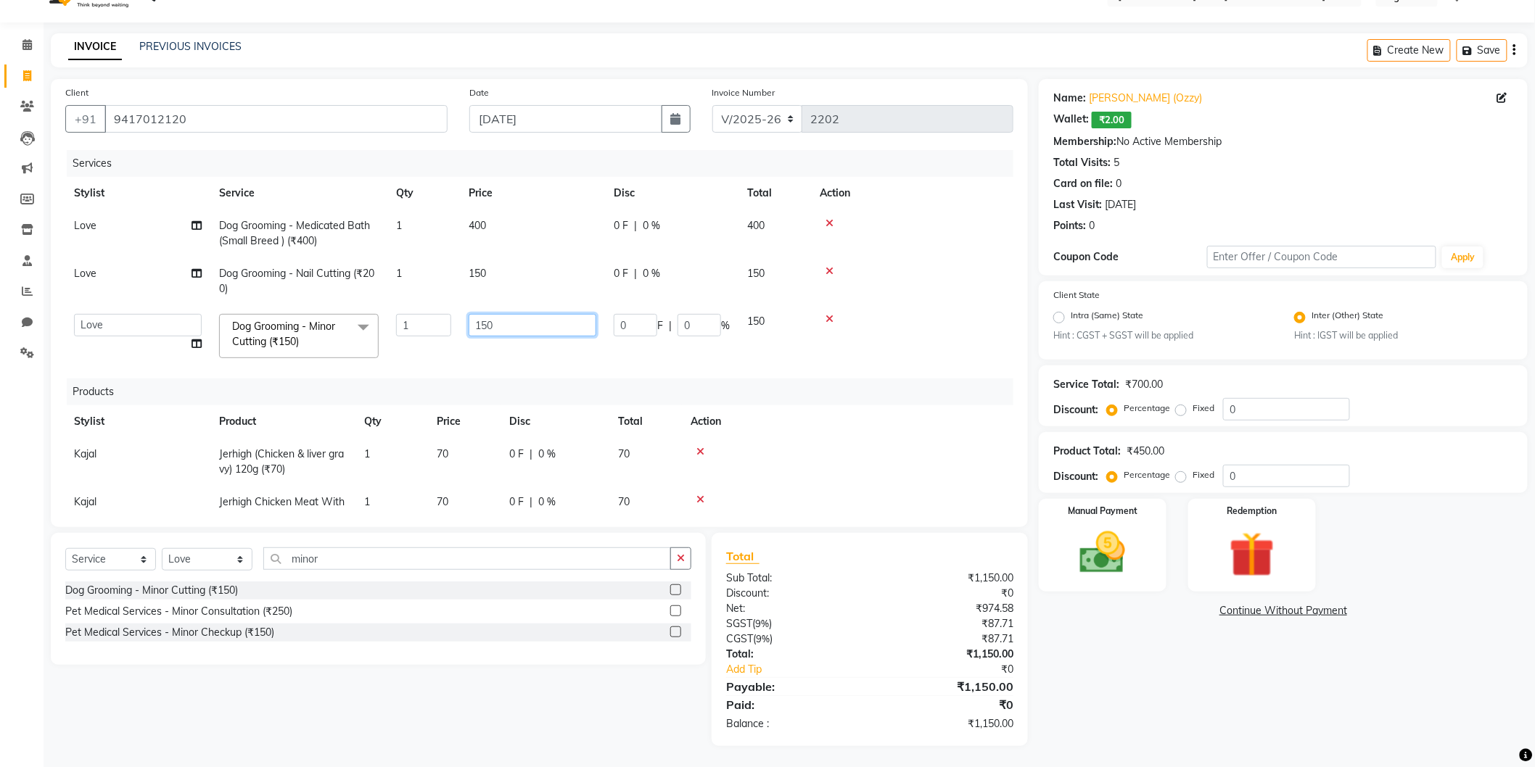
click at [531, 325] on input "150" at bounding box center [533, 325] width 128 height 22
type input "100"
click at [852, 349] on td at bounding box center [912, 336] width 202 height 62
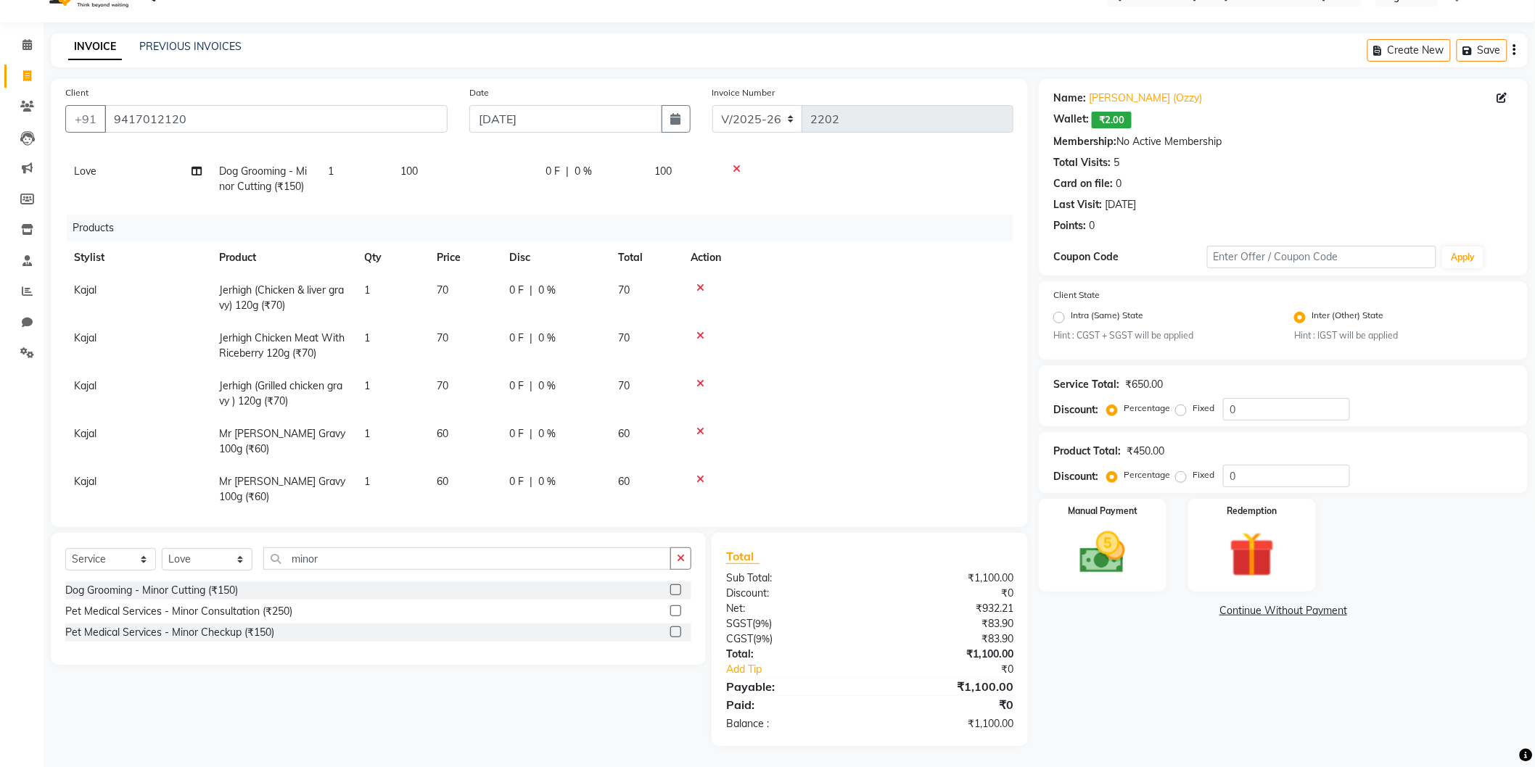
scroll to position [255, 0]
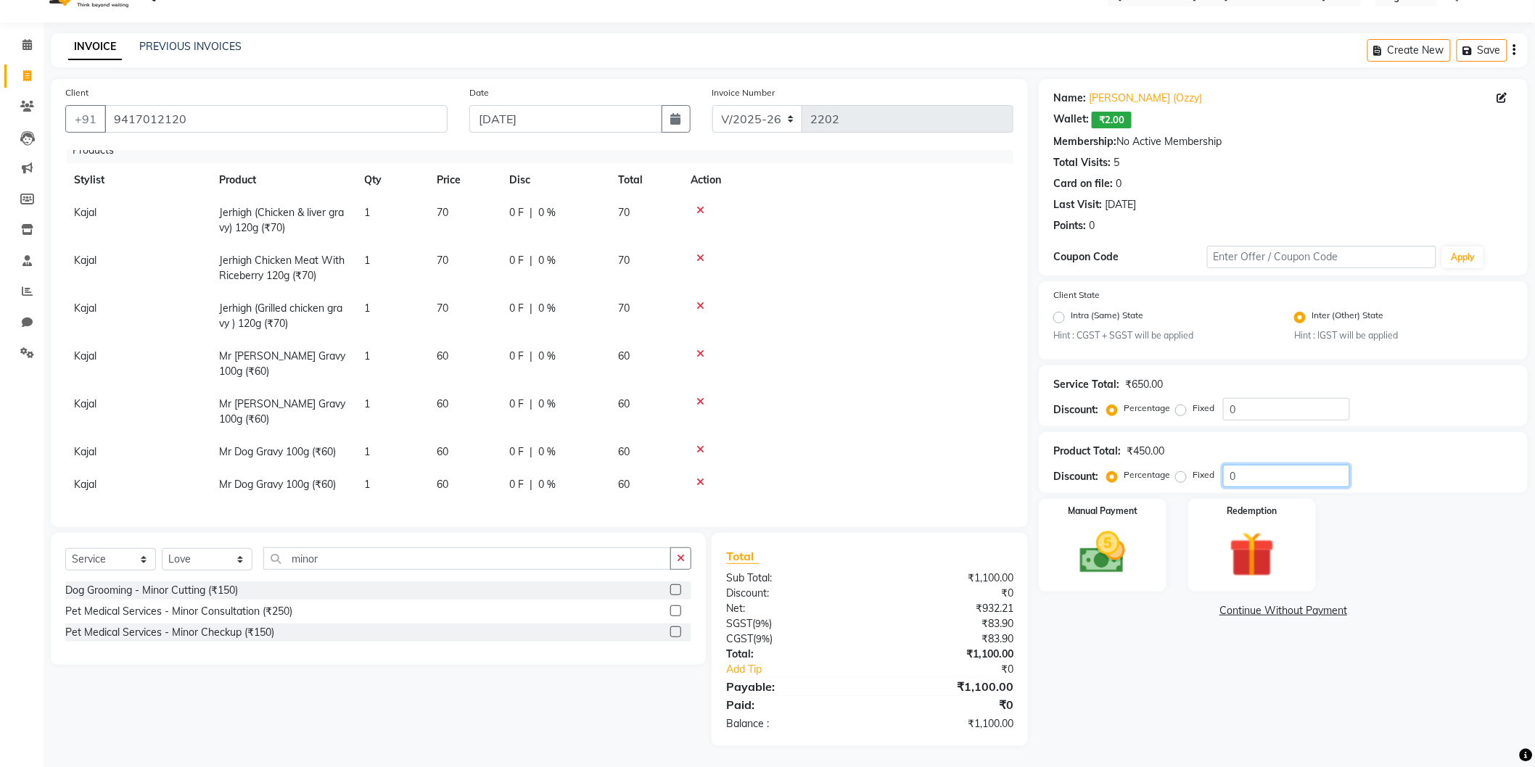
click at [1226, 469] on input "0" at bounding box center [1286, 476] width 127 height 22
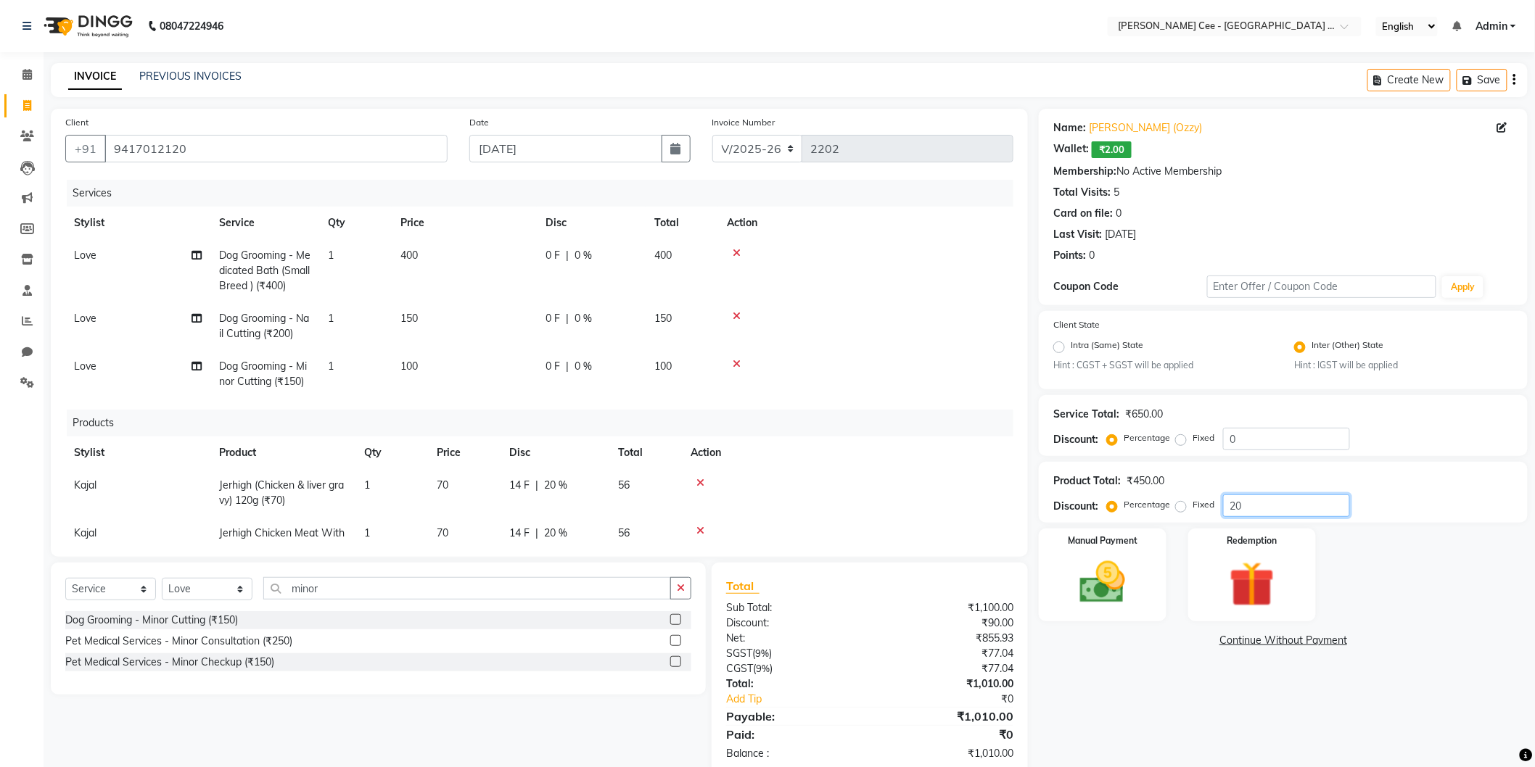
scroll to position [30, 0]
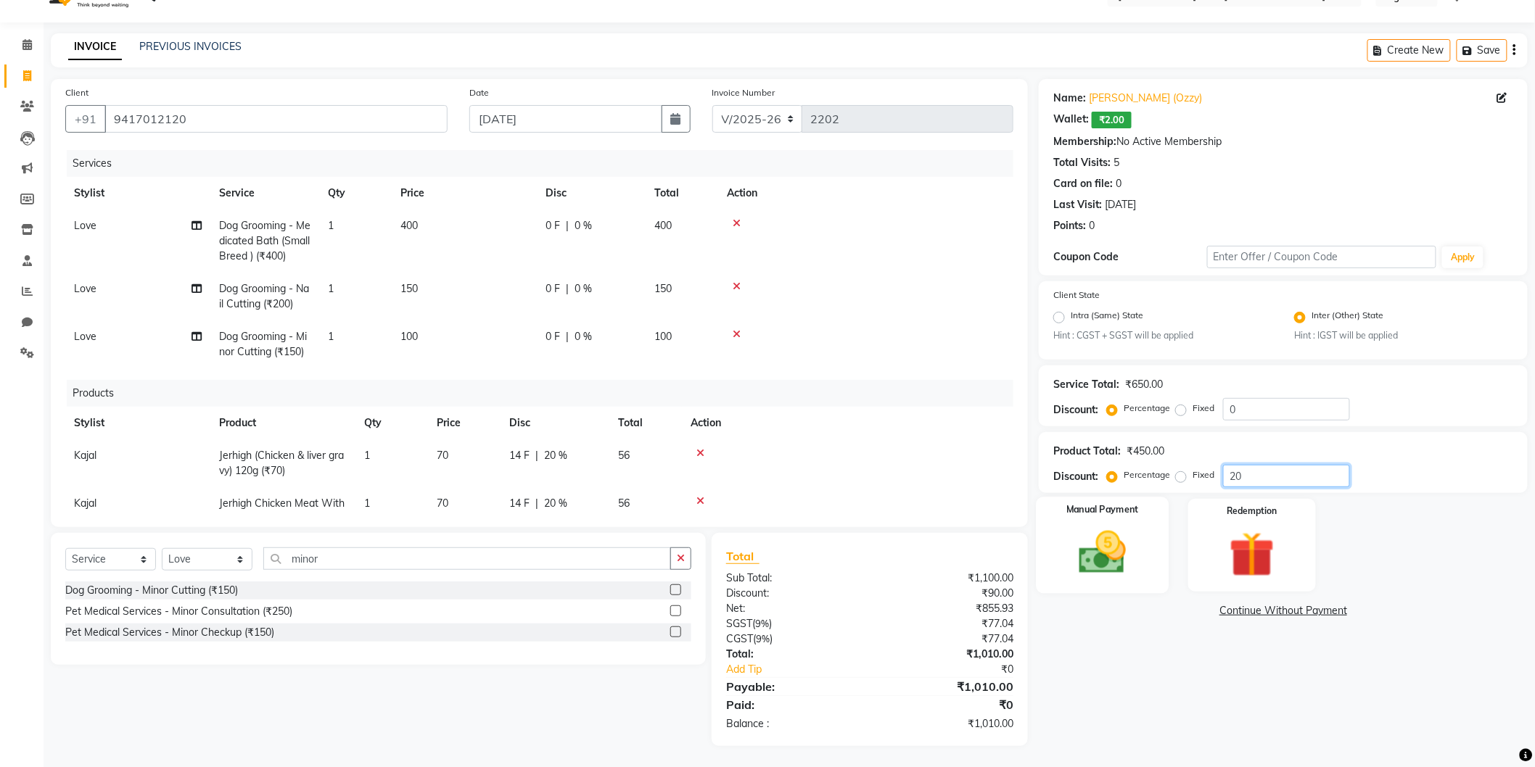
type input "20"
click at [1117, 538] on img at bounding box center [1102, 553] width 77 height 54
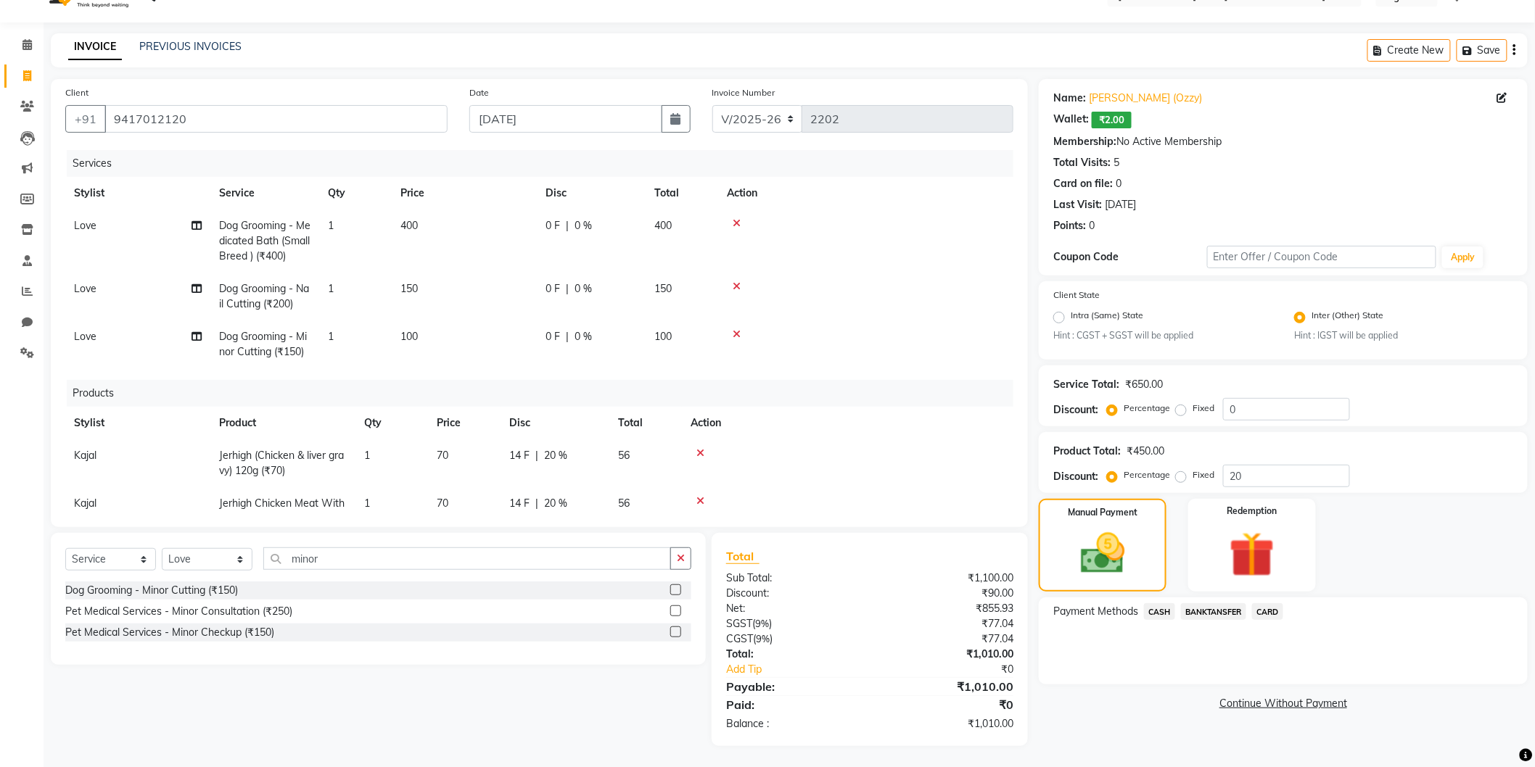
click at [1161, 611] on span "CASH" at bounding box center [1159, 612] width 31 height 17
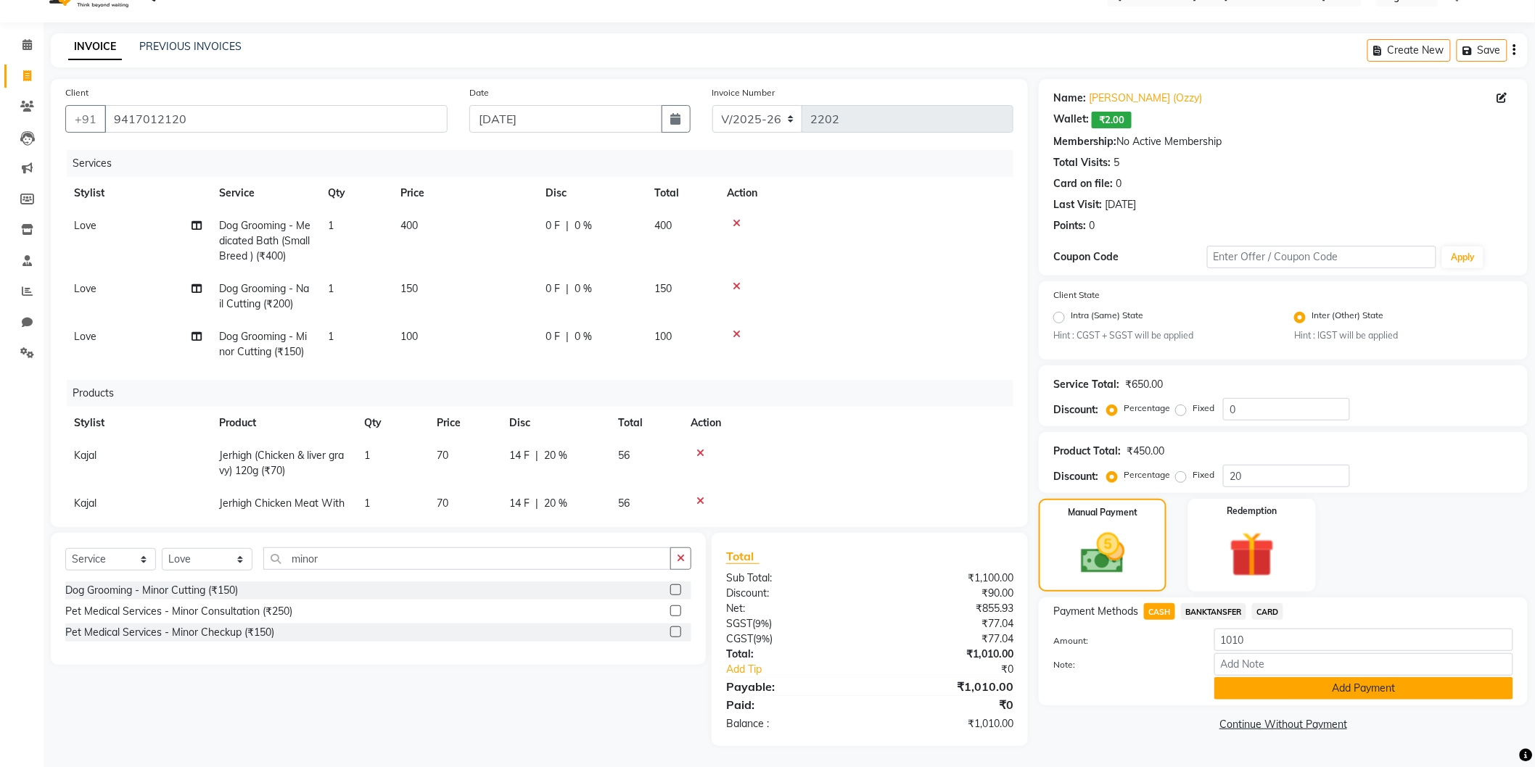
click at [1280, 685] on button "Add Payment" at bounding box center [1363, 688] width 299 height 22
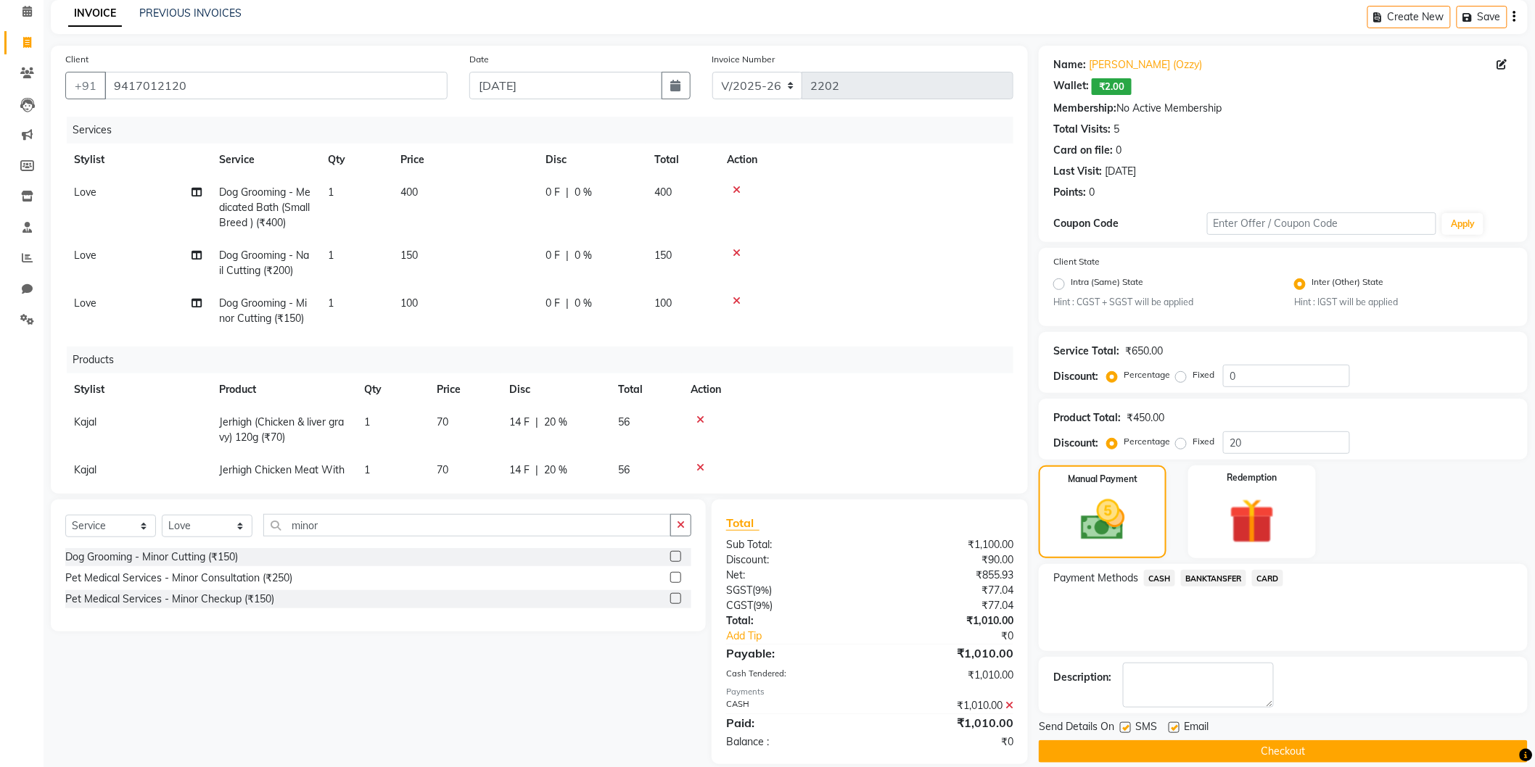
scroll to position [81, 0]
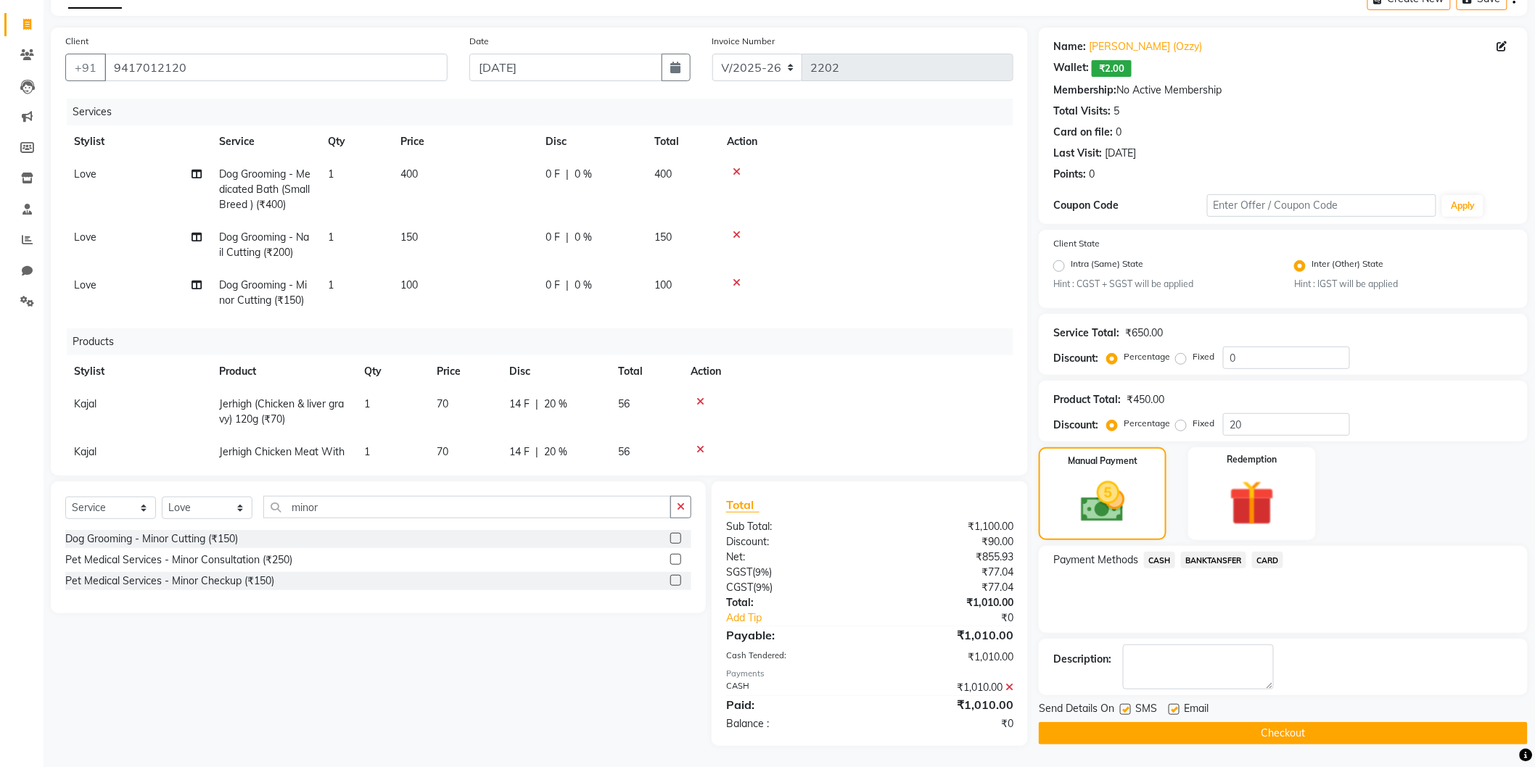
click at [1171, 733] on button "Checkout" at bounding box center [1283, 733] width 489 height 22
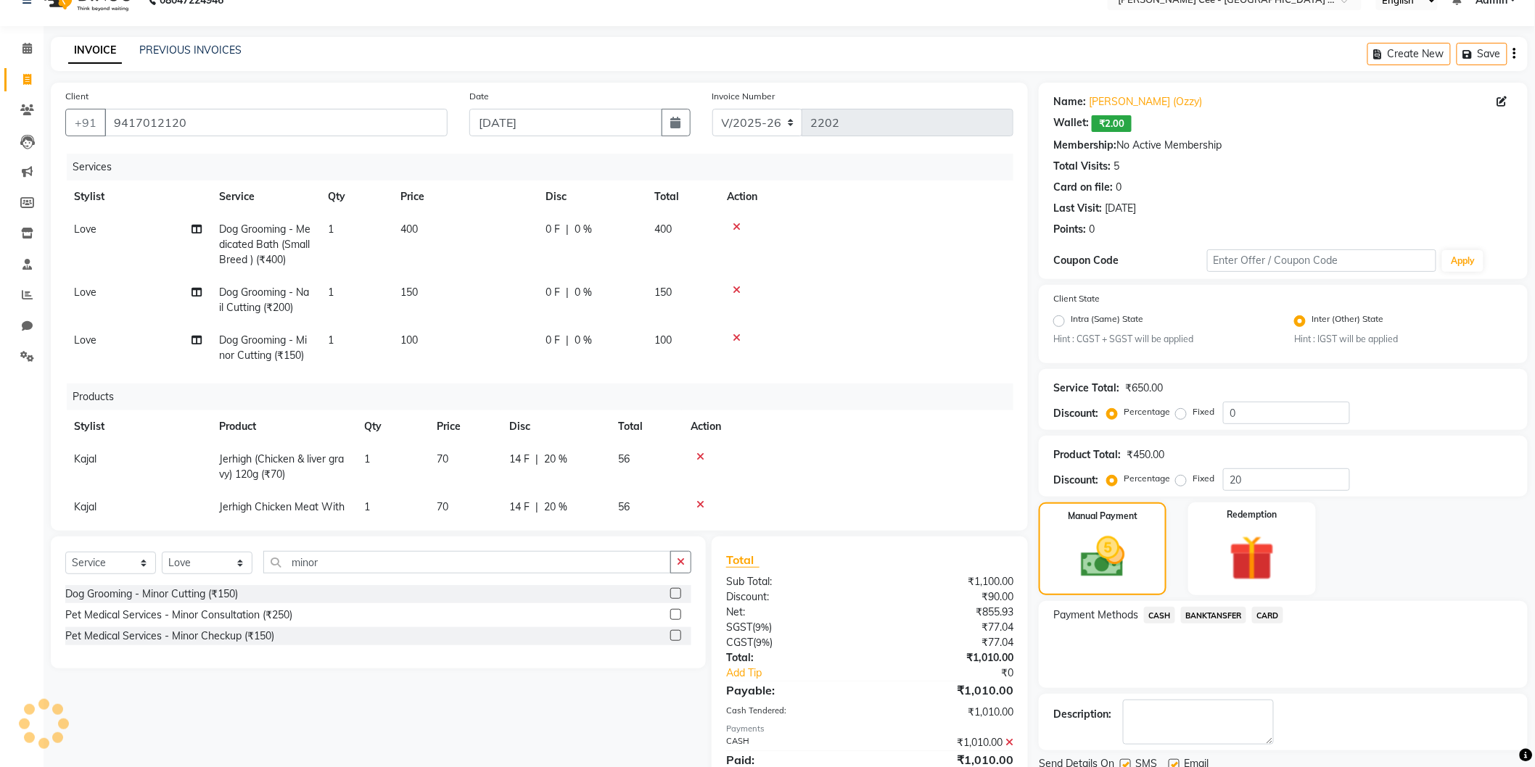
scroll to position [0, 0]
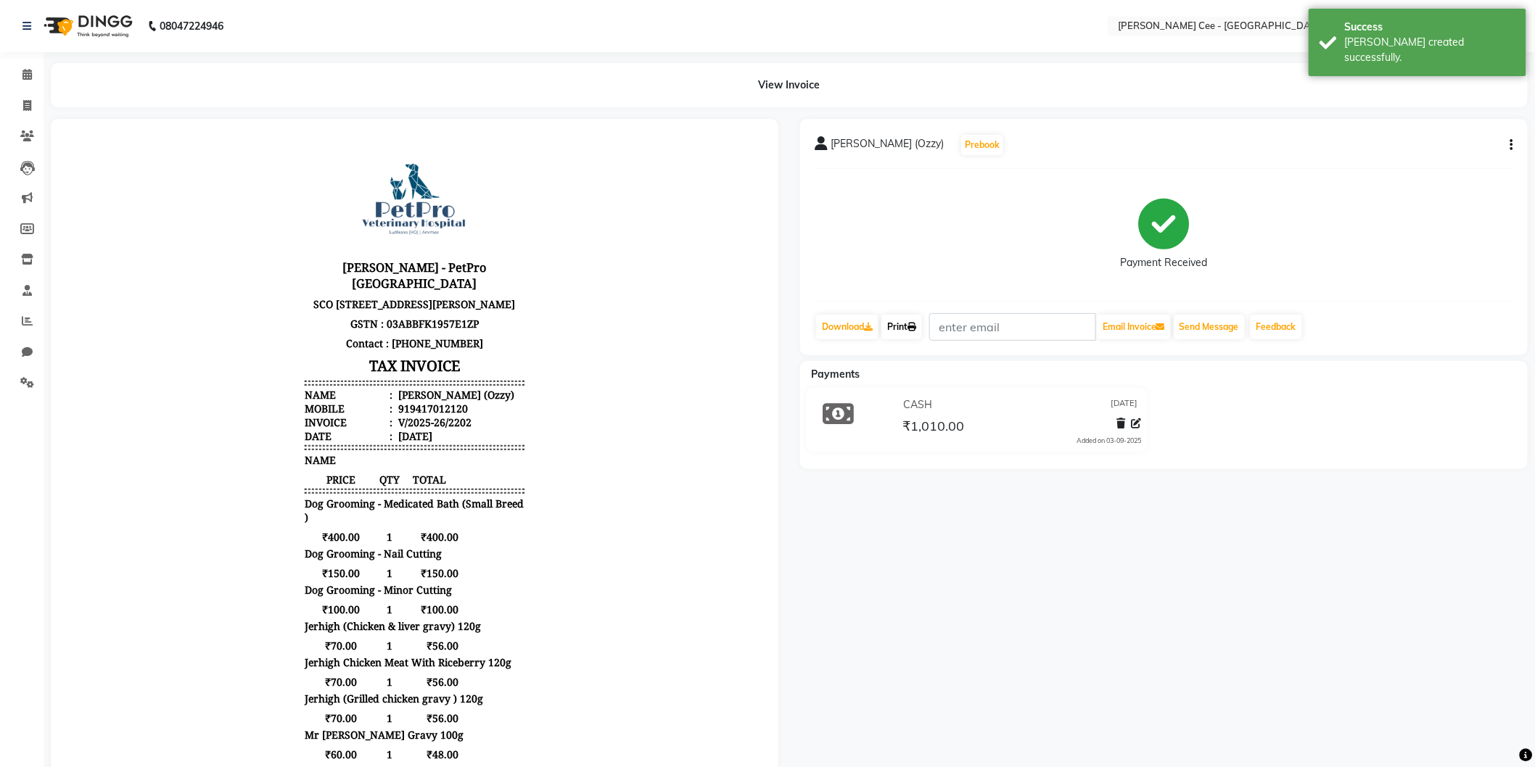
click at [897, 334] on link "Print" at bounding box center [901, 327] width 41 height 25
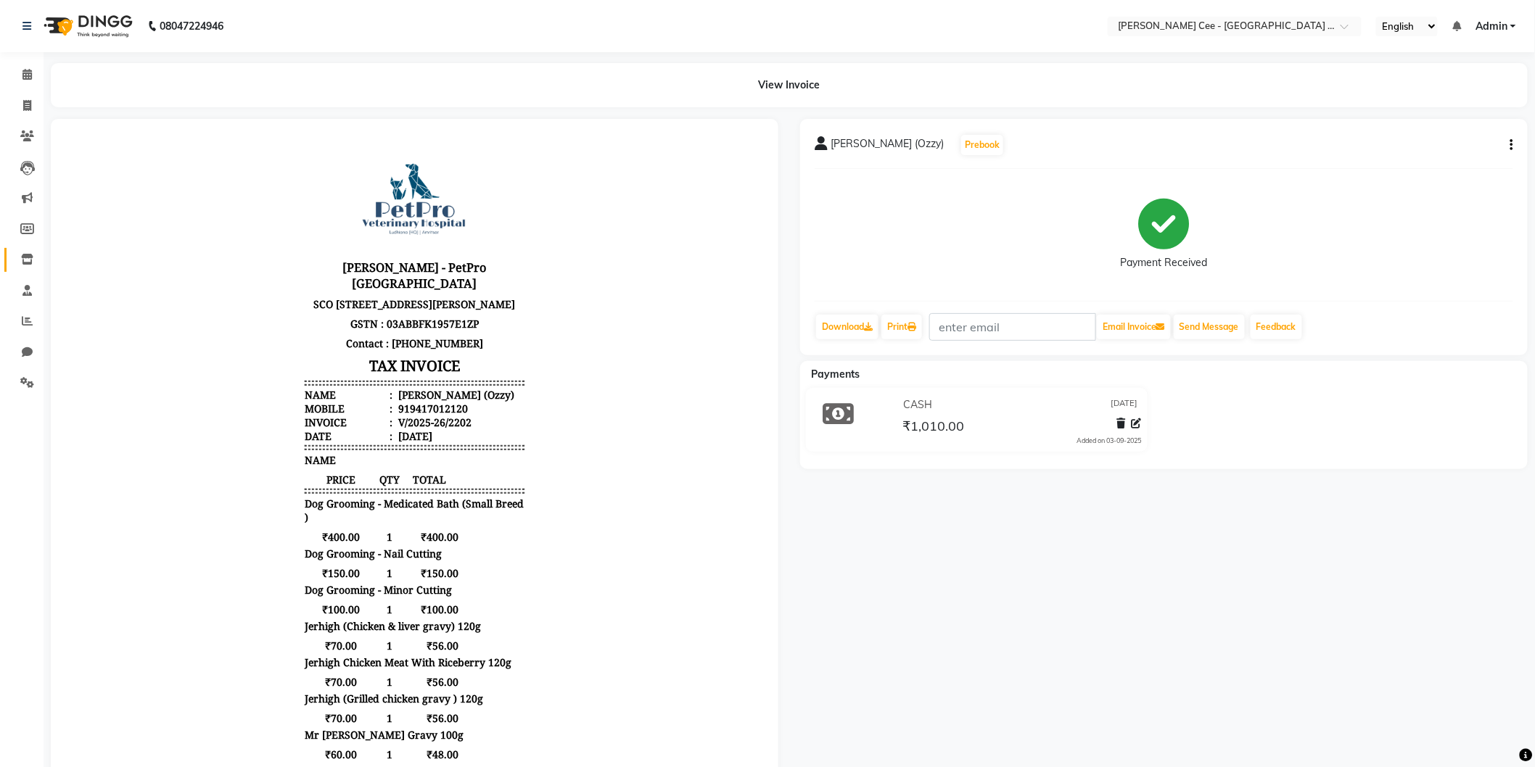
click at [24, 259] on icon at bounding box center [27, 259] width 12 height 11
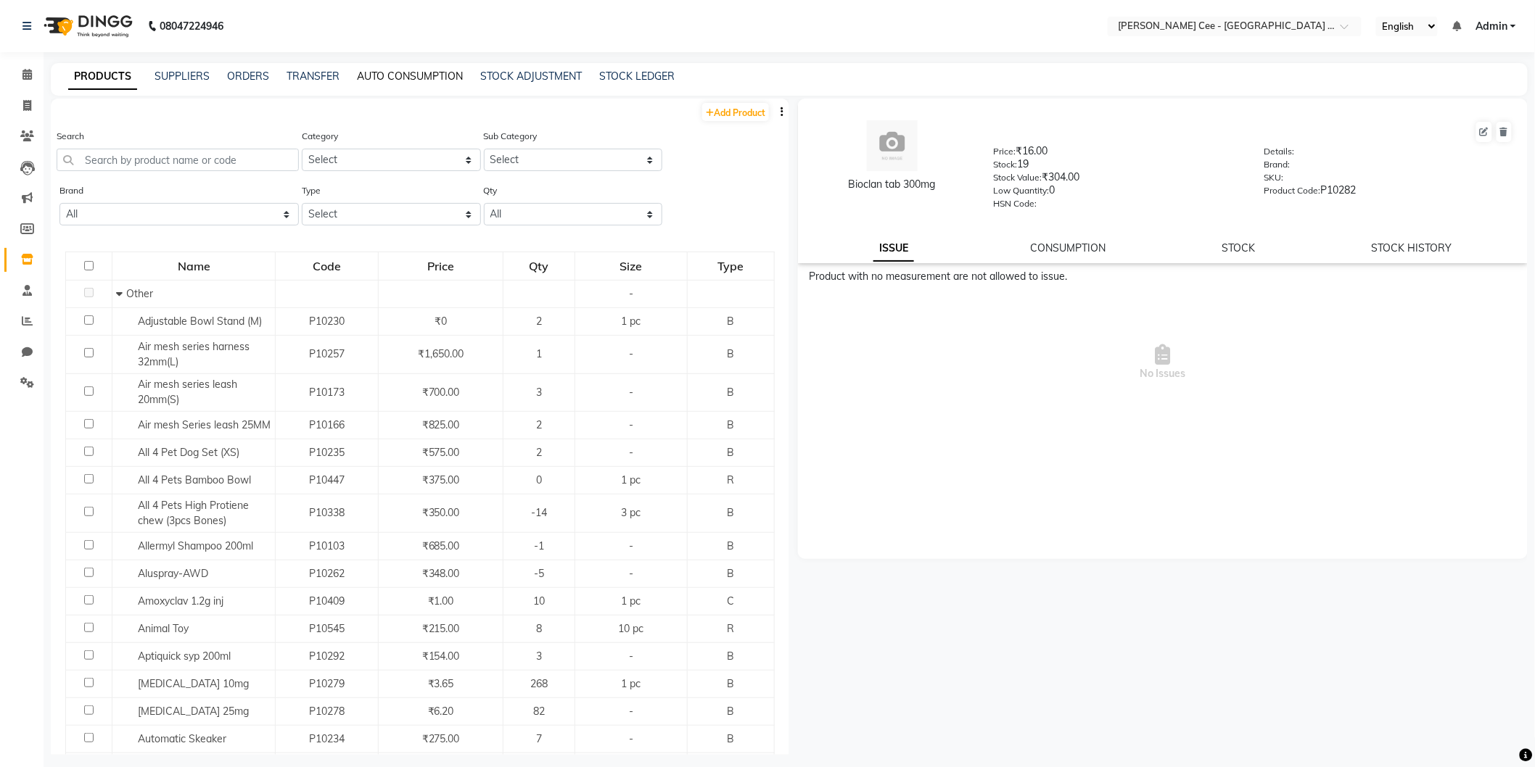
click at [380, 71] on link "AUTO CONSUMPTION" at bounding box center [410, 76] width 106 height 13
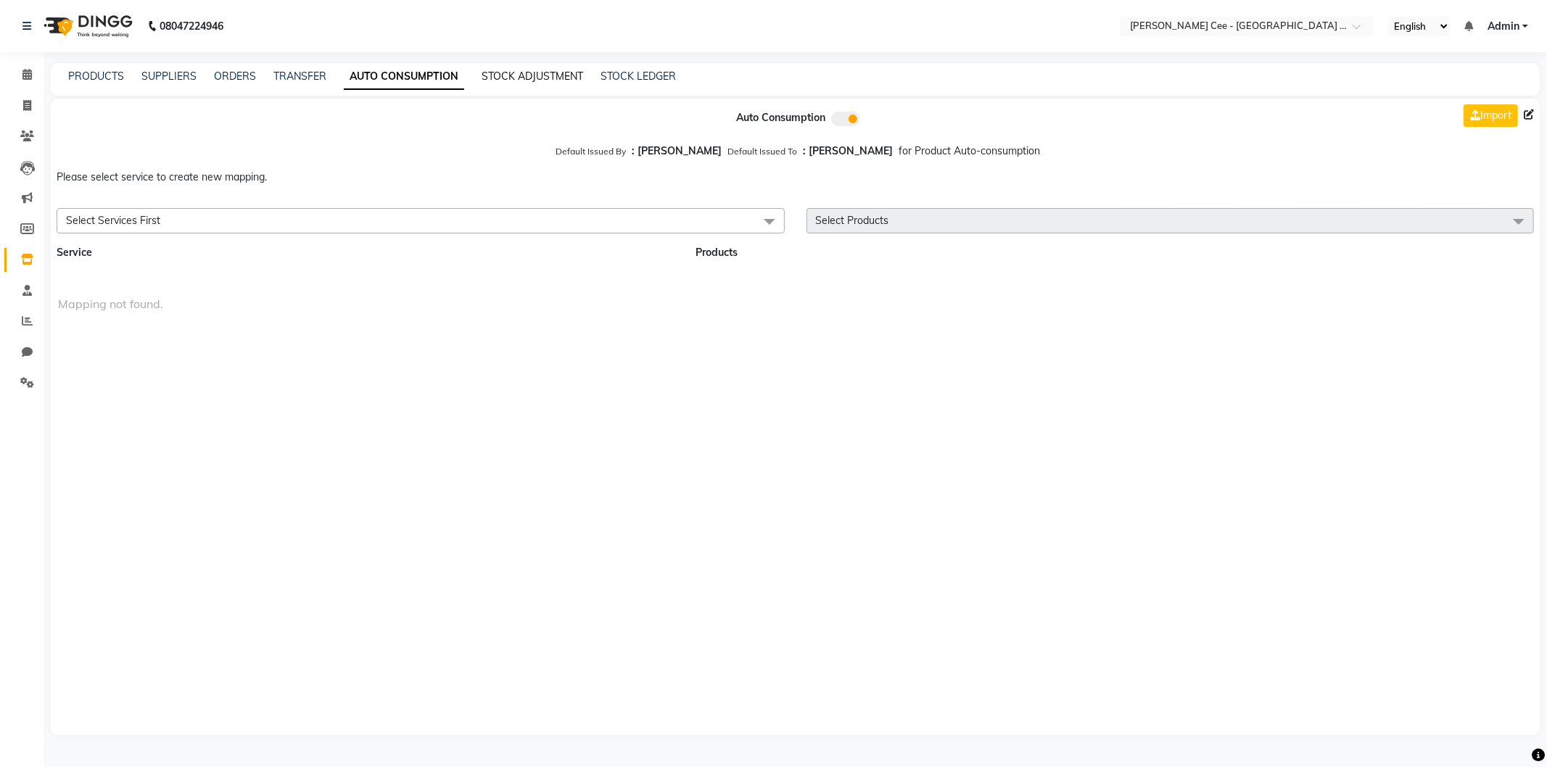
click at [516, 70] on link "STOCK ADJUSTMENT" at bounding box center [533, 76] width 102 height 13
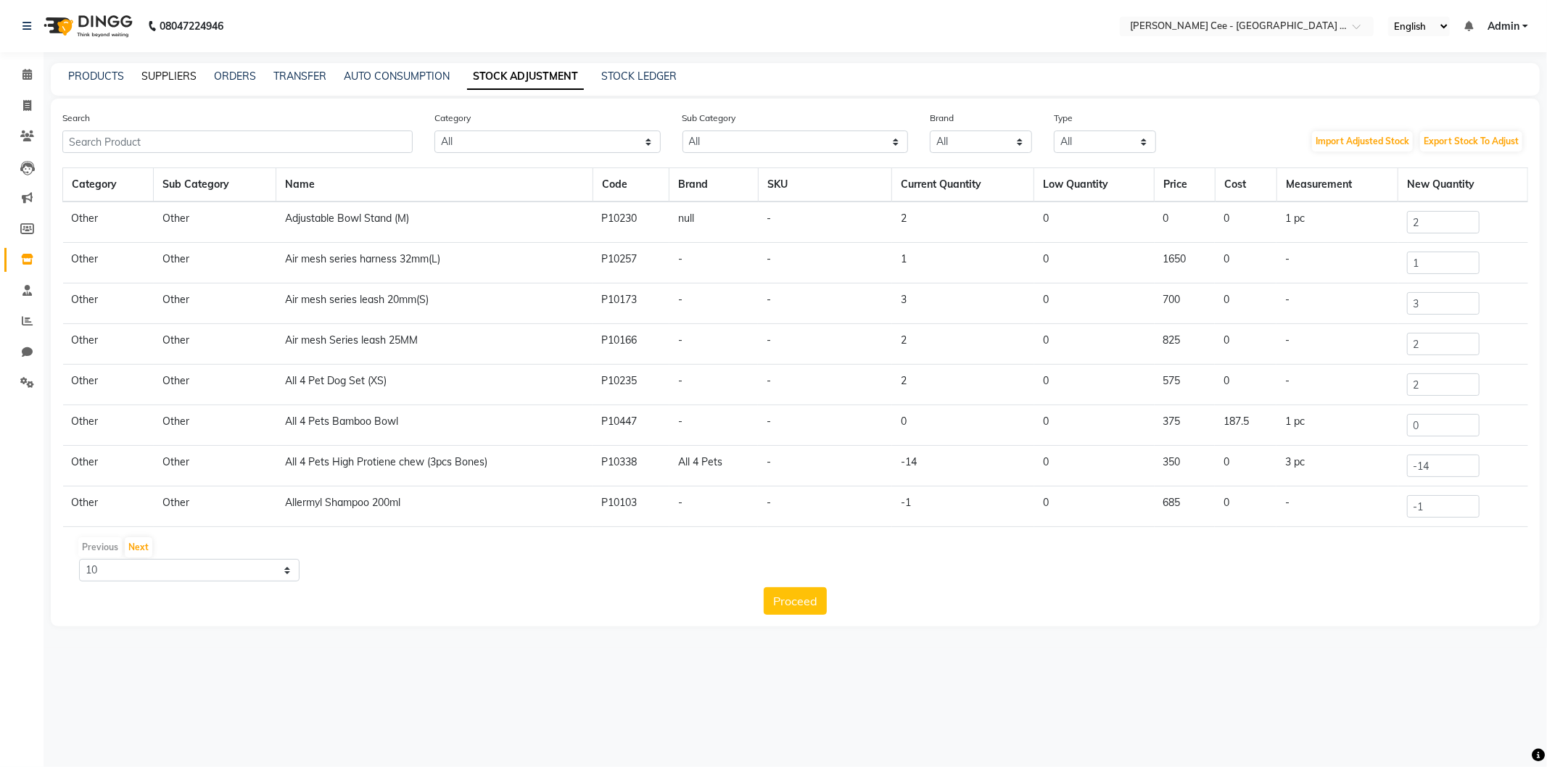
click at [180, 70] on link "SUPPLIERS" at bounding box center [168, 76] width 55 height 13
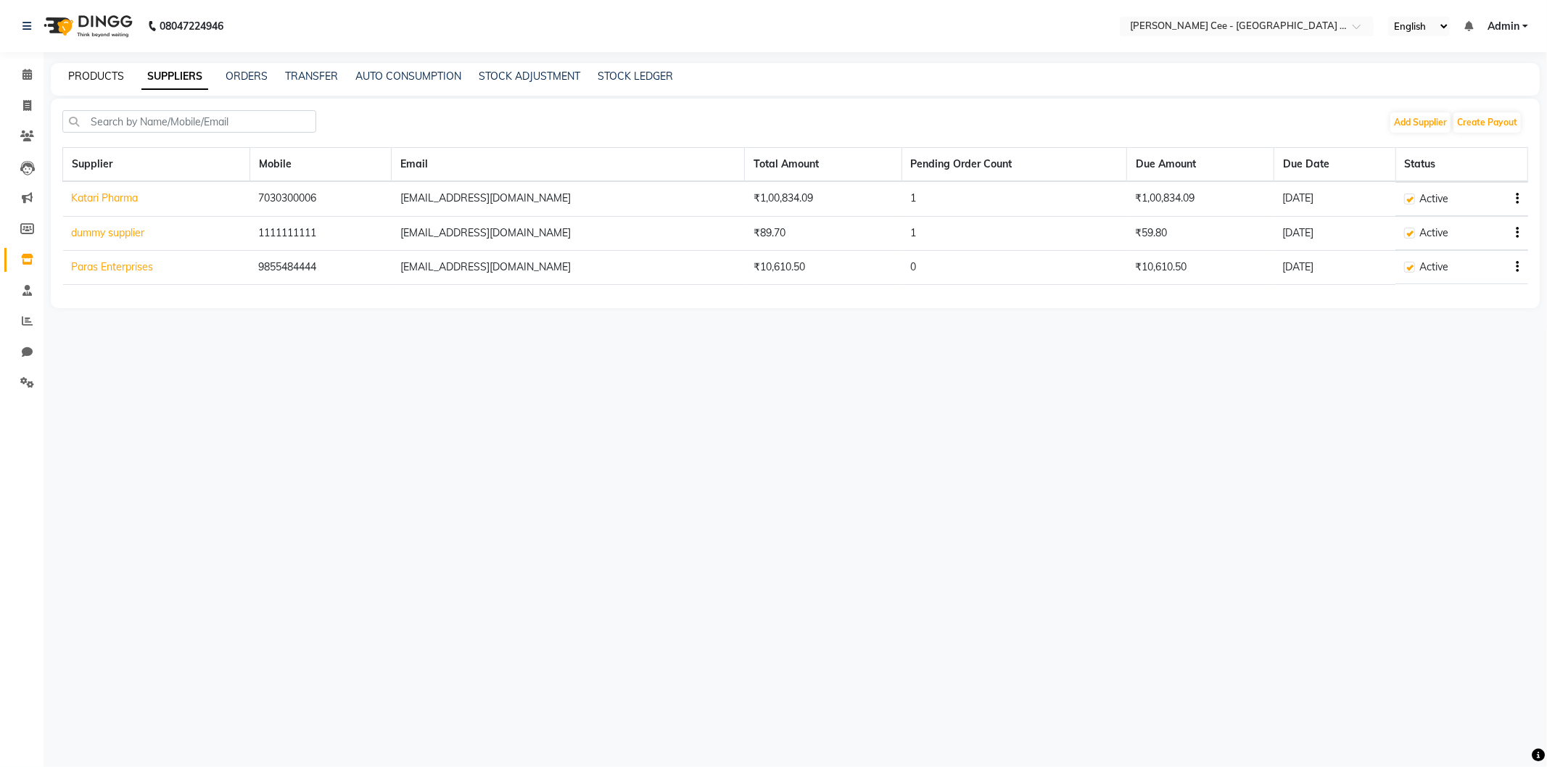
click at [95, 81] on link "PRODUCTS" at bounding box center [96, 76] width 56 height 13
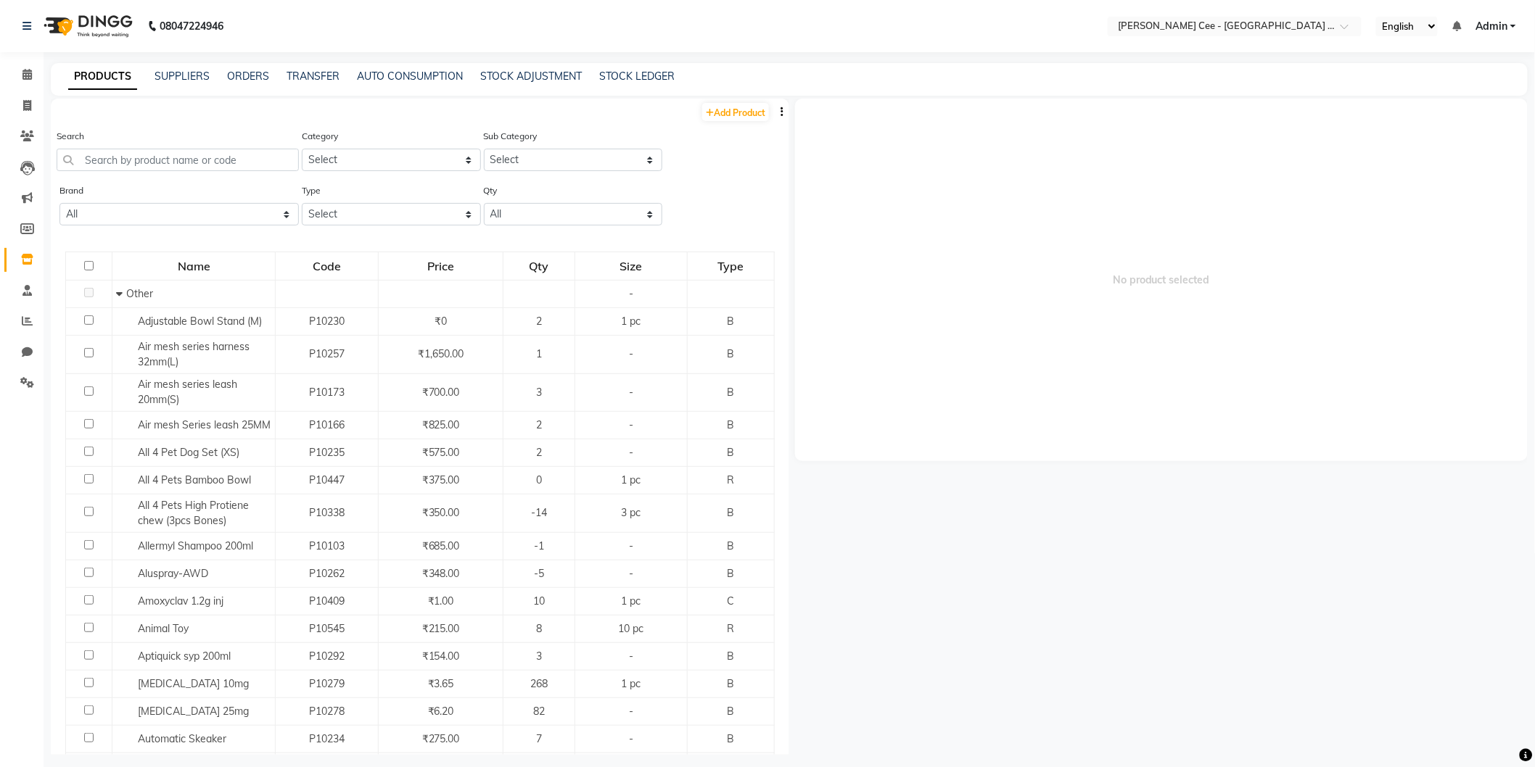
click at [775, 114] on button "button" at bounding box center [782, 111] width 15 height 15
click at [730, 115] on div "EXPORT" at bounding box center [723, 121] width 47 height 18
click at [28, 110] on icon at bounding box center [27, 105] width 8 height 11
select select "service"
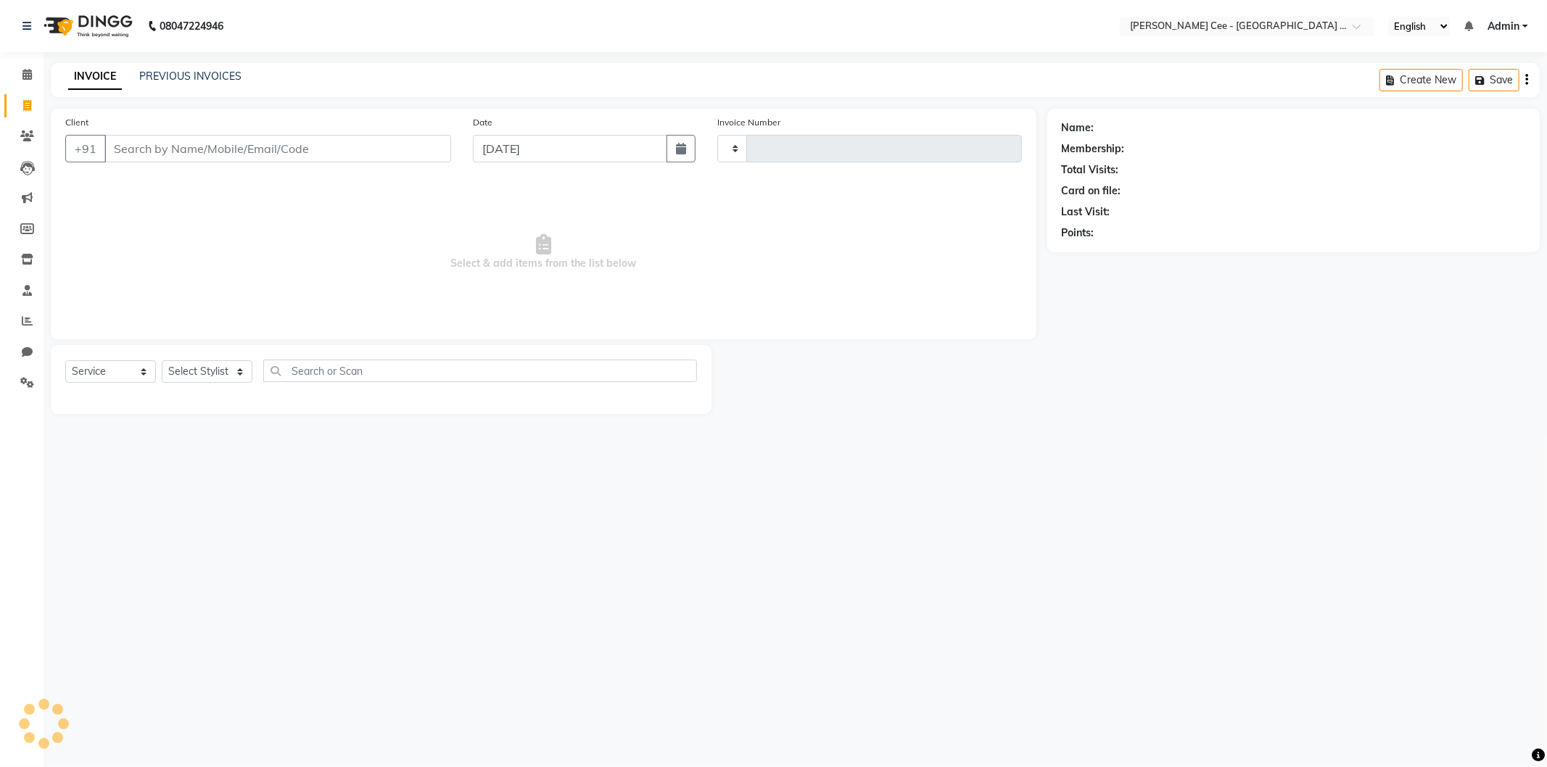
type input "2203"
select select "8239"
click at [196, 149] on input "Client" at bounding box center [277, 149] width 347 height 28
select select "product"
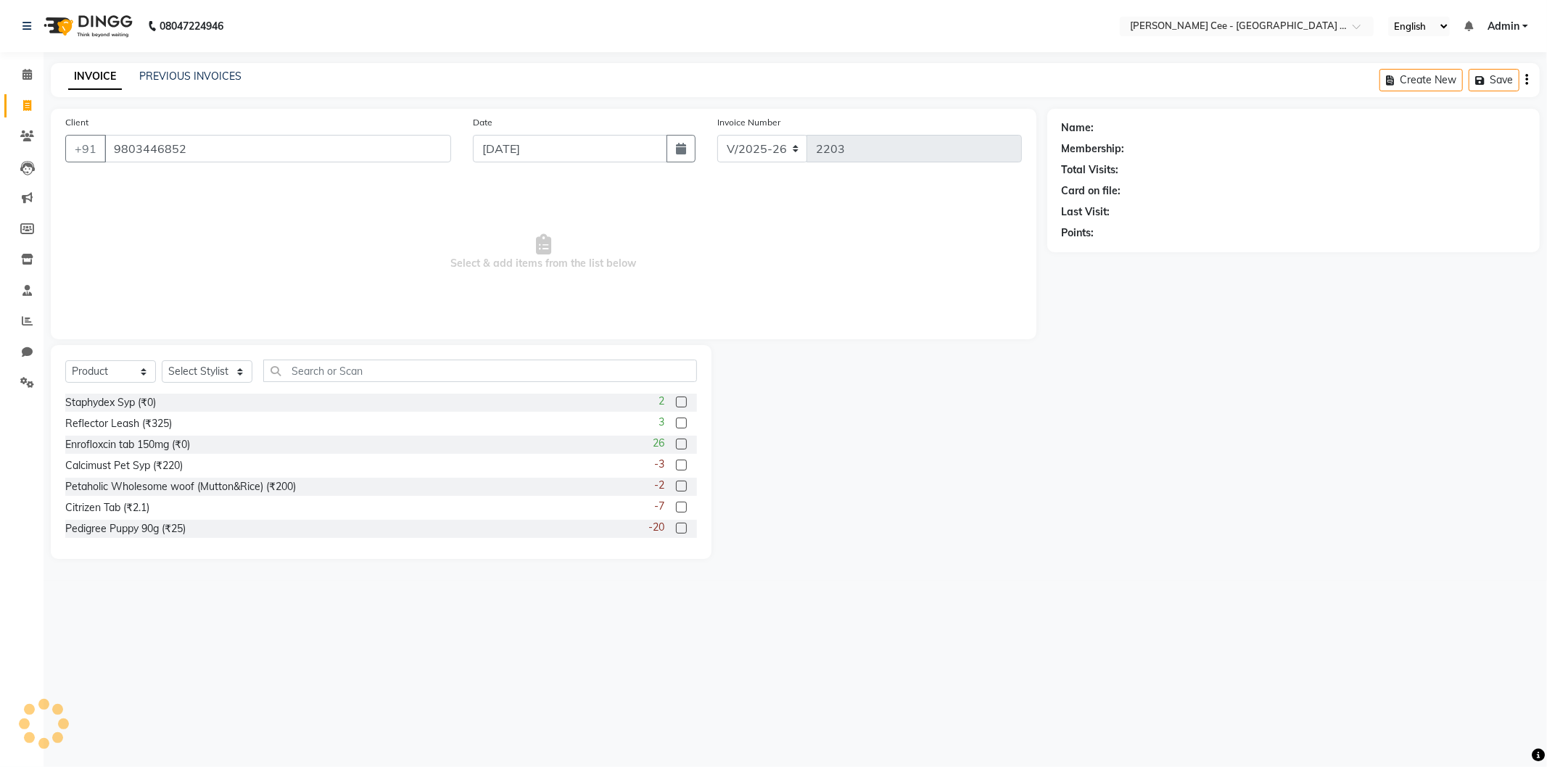
type input "9803446852"
radio input "false"
radio input "true"
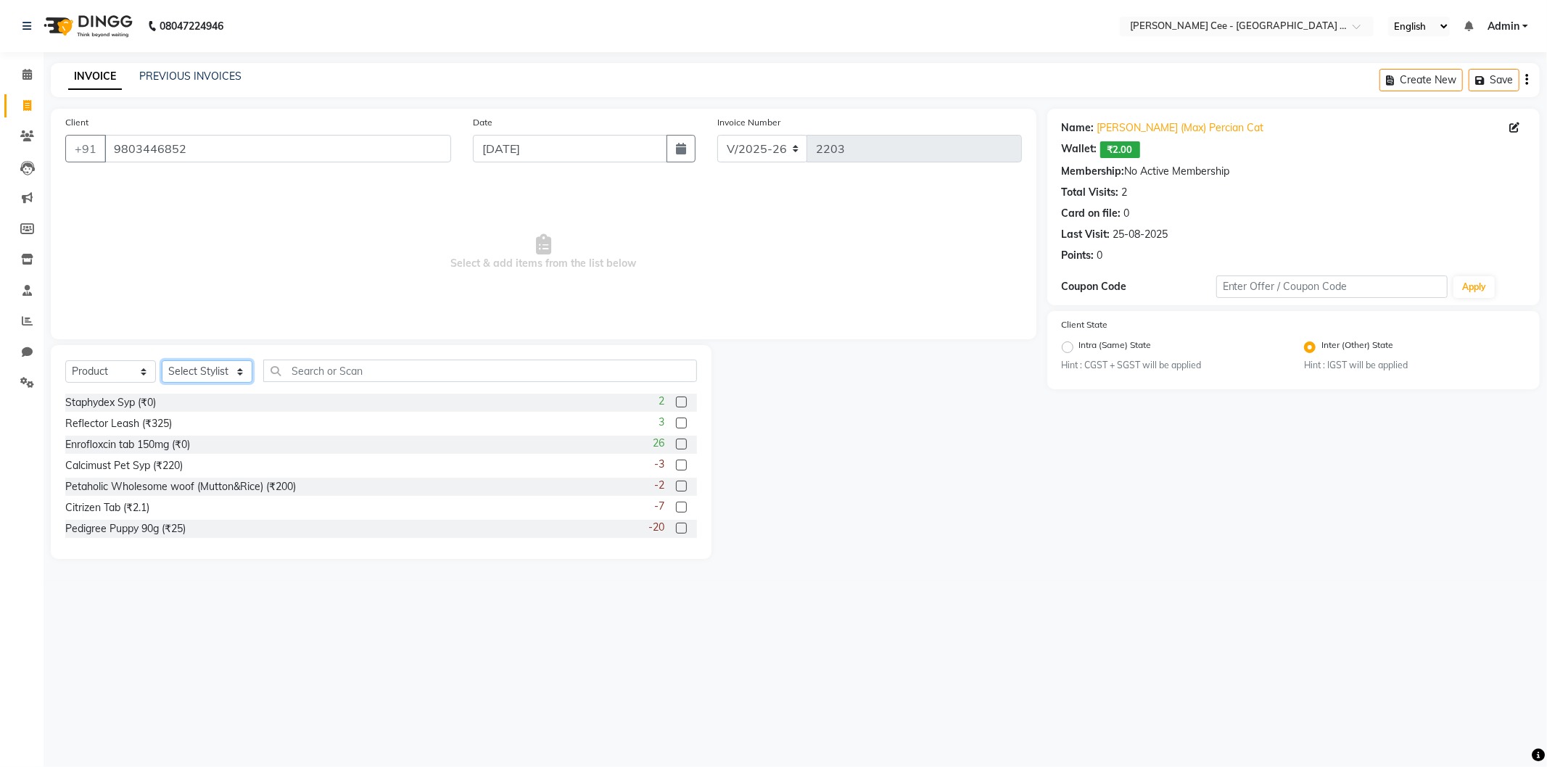
click at [191, 375] on select "Select Stylist Avinash Dr Kamalpreet Kaur Dr.Simran Guri Jashanpreet Singh Kaja…" at bounding box center [207, 372] width 91 height 22
select select "80155"
click at [162, 361] on select "Select Stylist Avinash Dr Kamalpreet Kaur Dr.Simran Guri Jashanpreet Singh Kaja…" at bounding box center [207, 372] width 91 height 22
click at [347, 371] on input "text" at bounding box center [480, 371] width 434 height 22
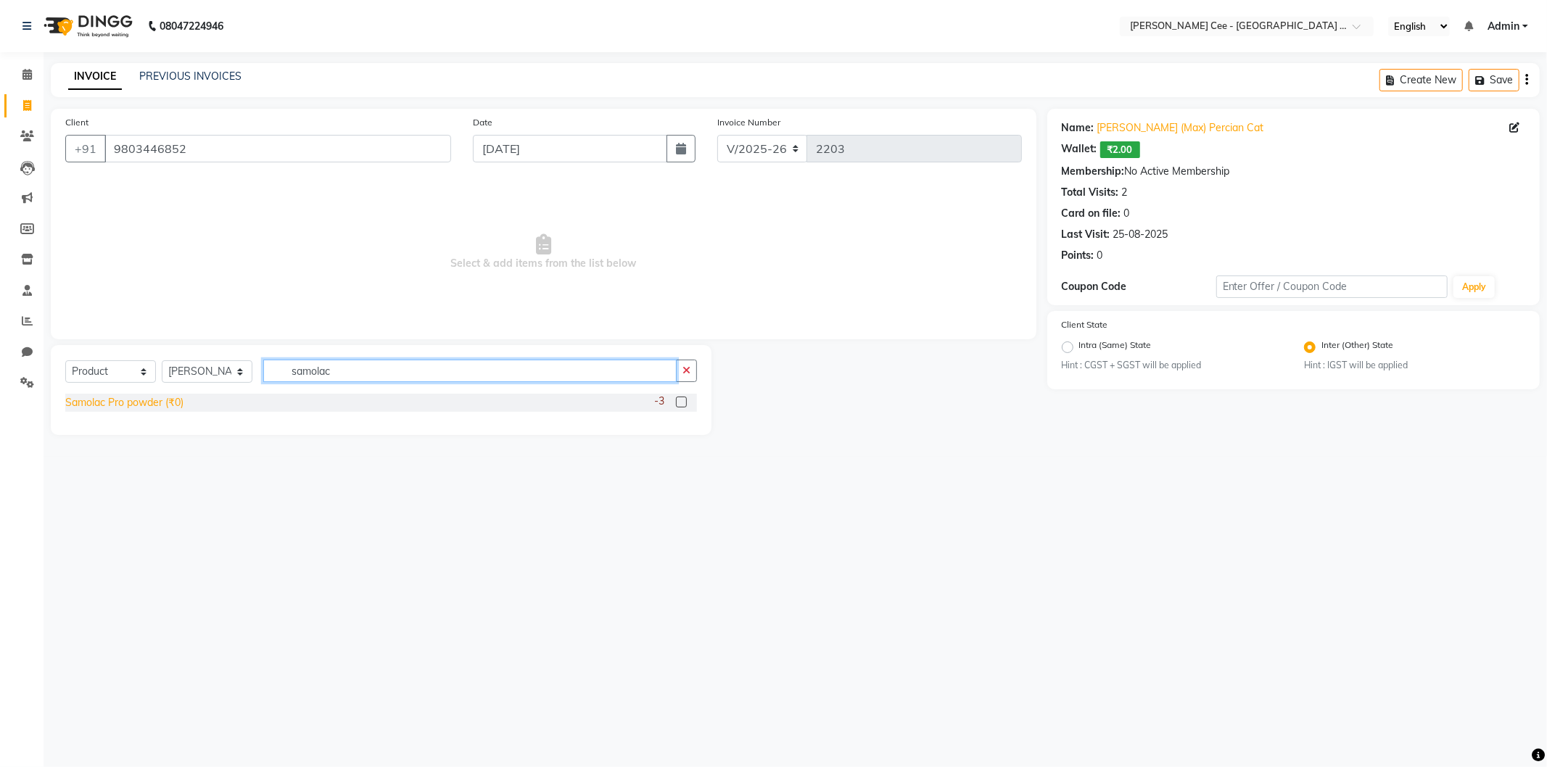
type input "samolac"
click at [135, 405] on div "Samolac Pro powder (₹0)" at bounding box center [124, 402] width 118 height 15
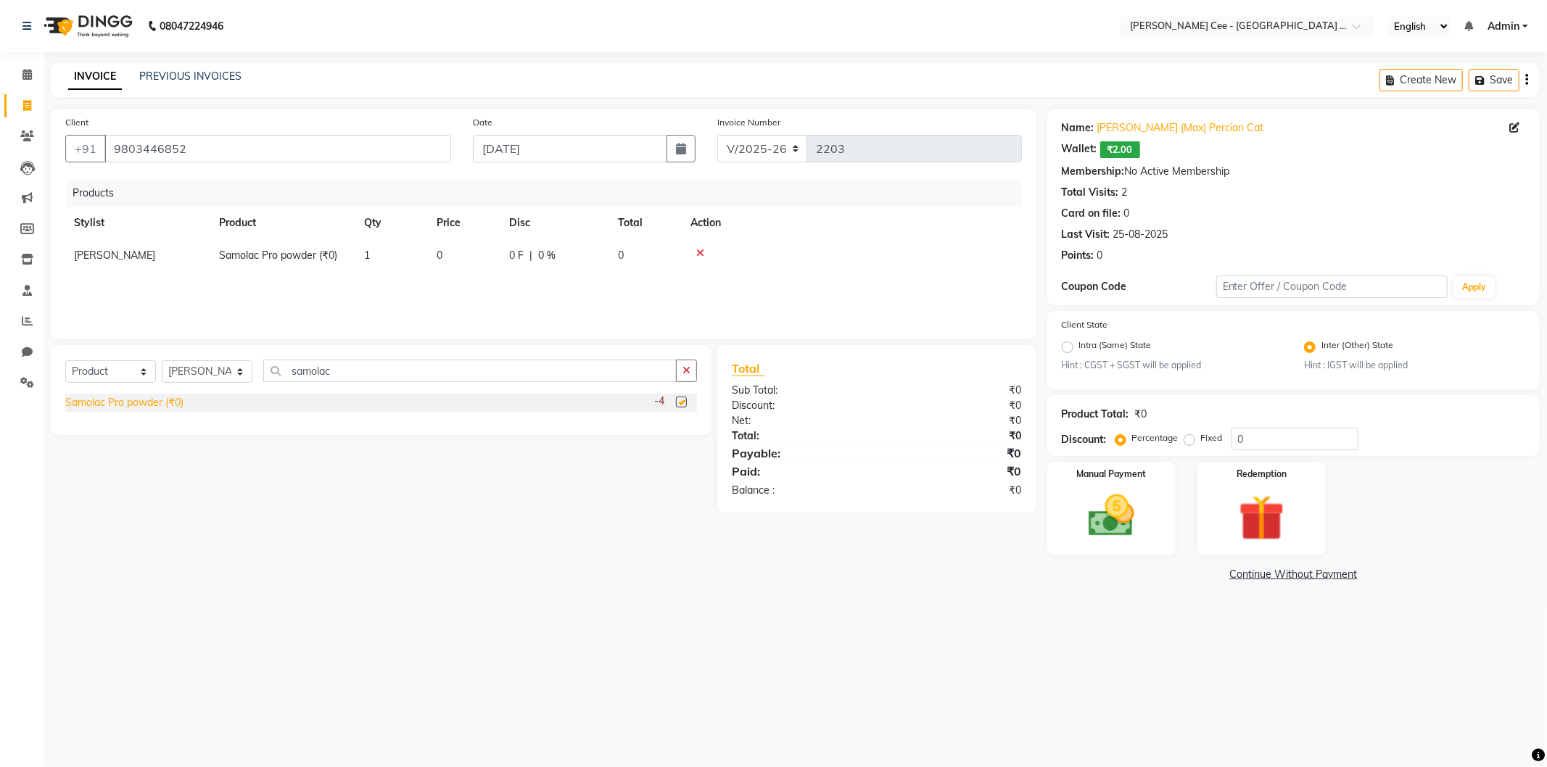
checkbox input "false"
click at [440, 257] on span "0" at bounding box center [440, 255] width 6 height 13
select select "80155"
click at [460, 259] on input "0" at bounding box center [464, 259] width 55 height 22
type input "400"
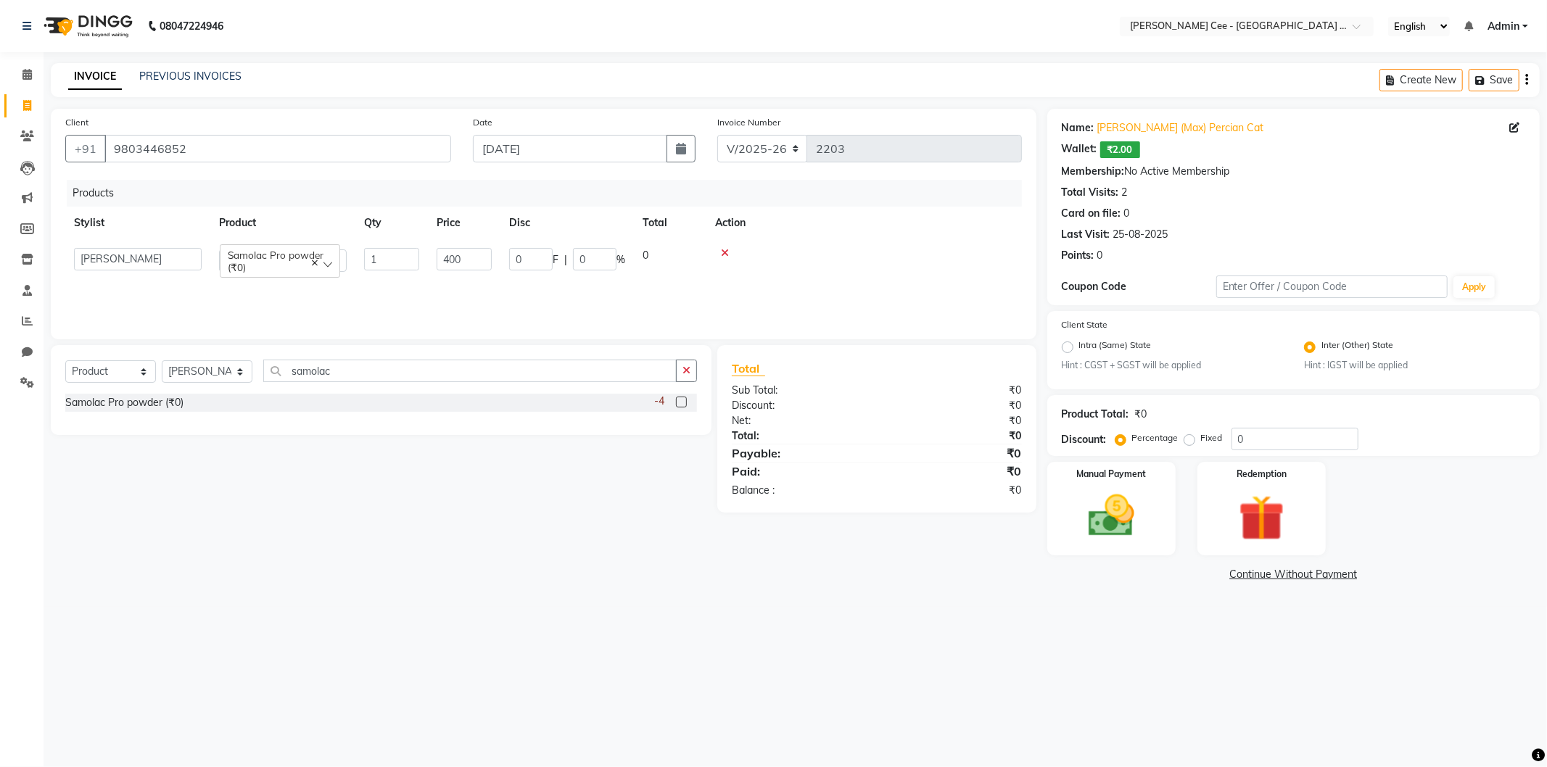
click at [800, 257] on div at bounding box center [864, 253] width 298 height 10
click at [127, 375] on select "Select Service Product Membership Package Voucher Prepaid Gift Card" at bounding box center [110, 372] width 91 height 22
click at [319, 467] on div "Select Service Product Membership Package Voucher Prepaid Gift Card Select Styl…" at bounding box center [376, 444] width 672 height 198
click at [693, 367] on button "button" at bounding box center [686, 371] width 21 height 22
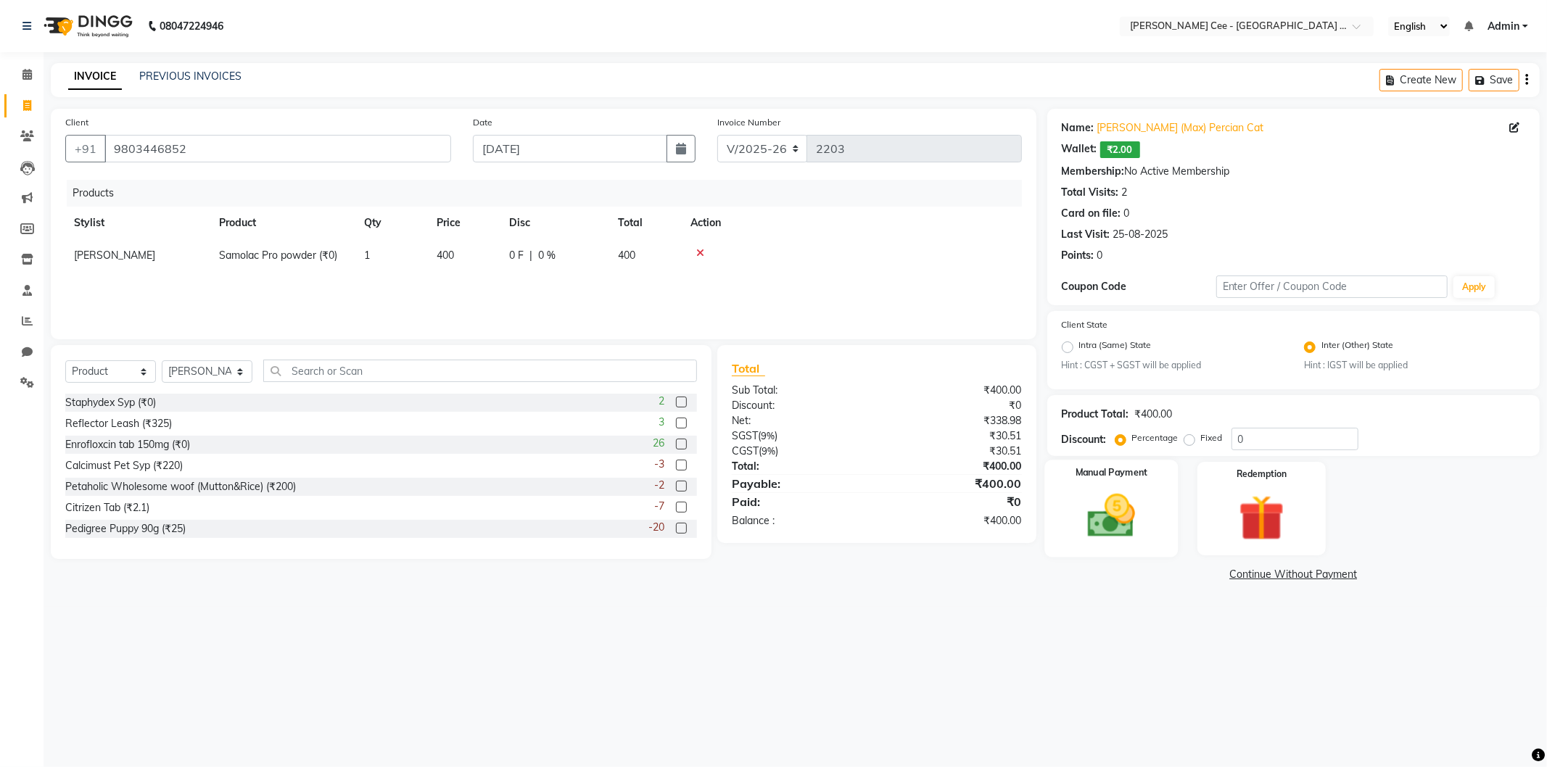
click at [1120, 514] on img at bounding box center [1112, 516] width 78 height 55
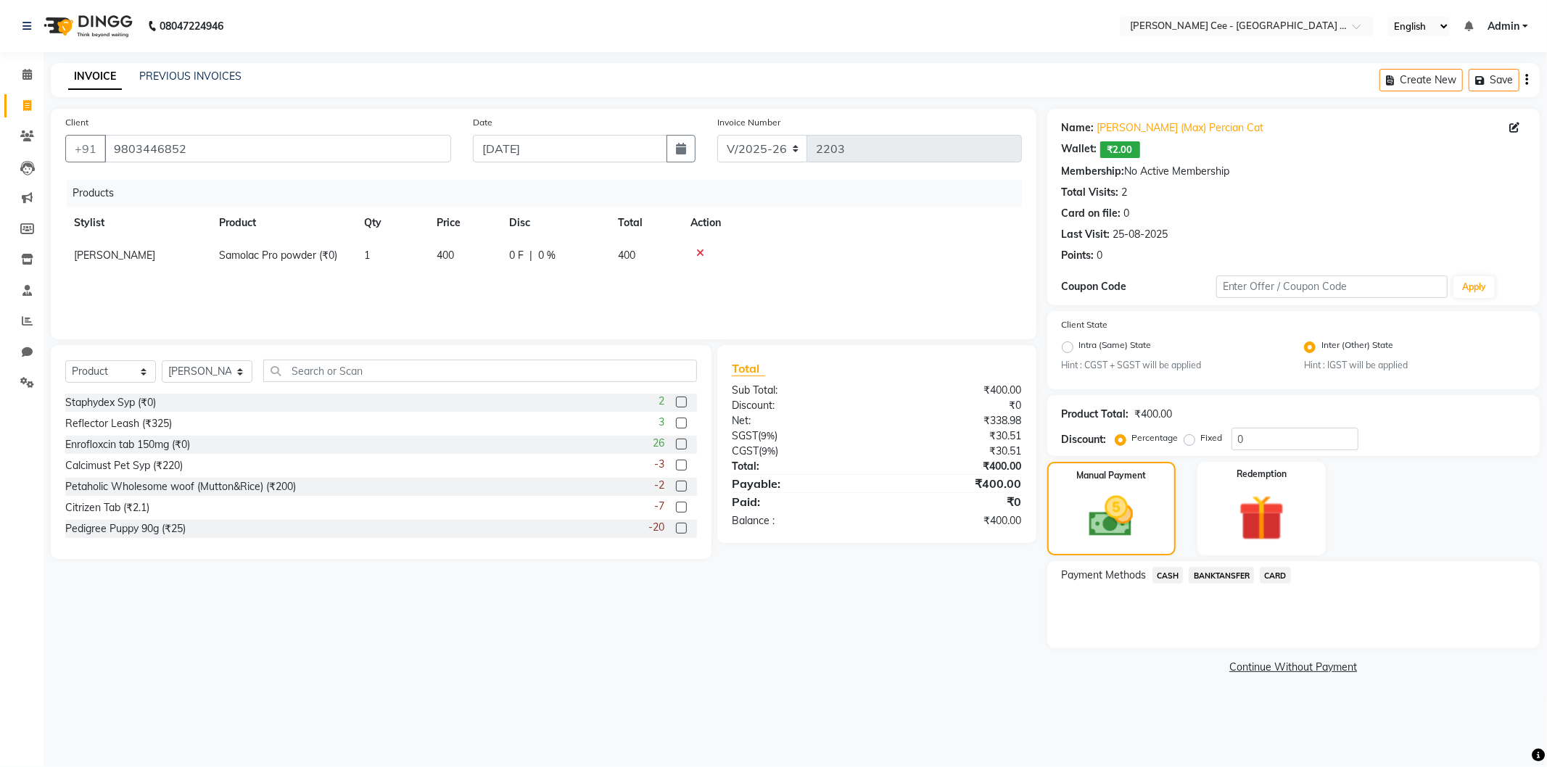
click at [1211, 574] on span "BANKTANSFER" at bounding box center [1221, 575] width 65 height 17
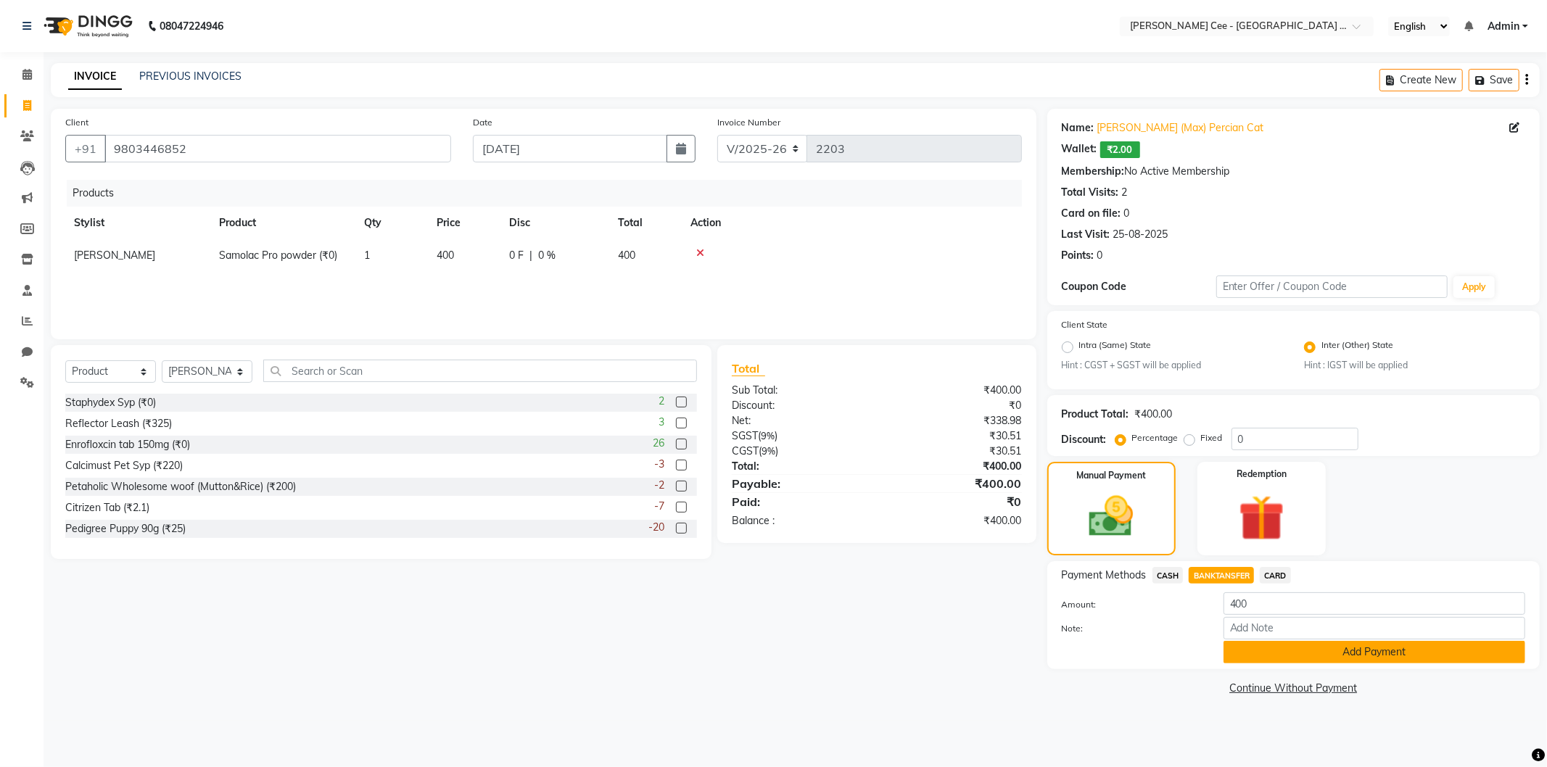
click at [1293, 651] on button "Add Payment" at bounding box center [1375, 652] width 302 height 22
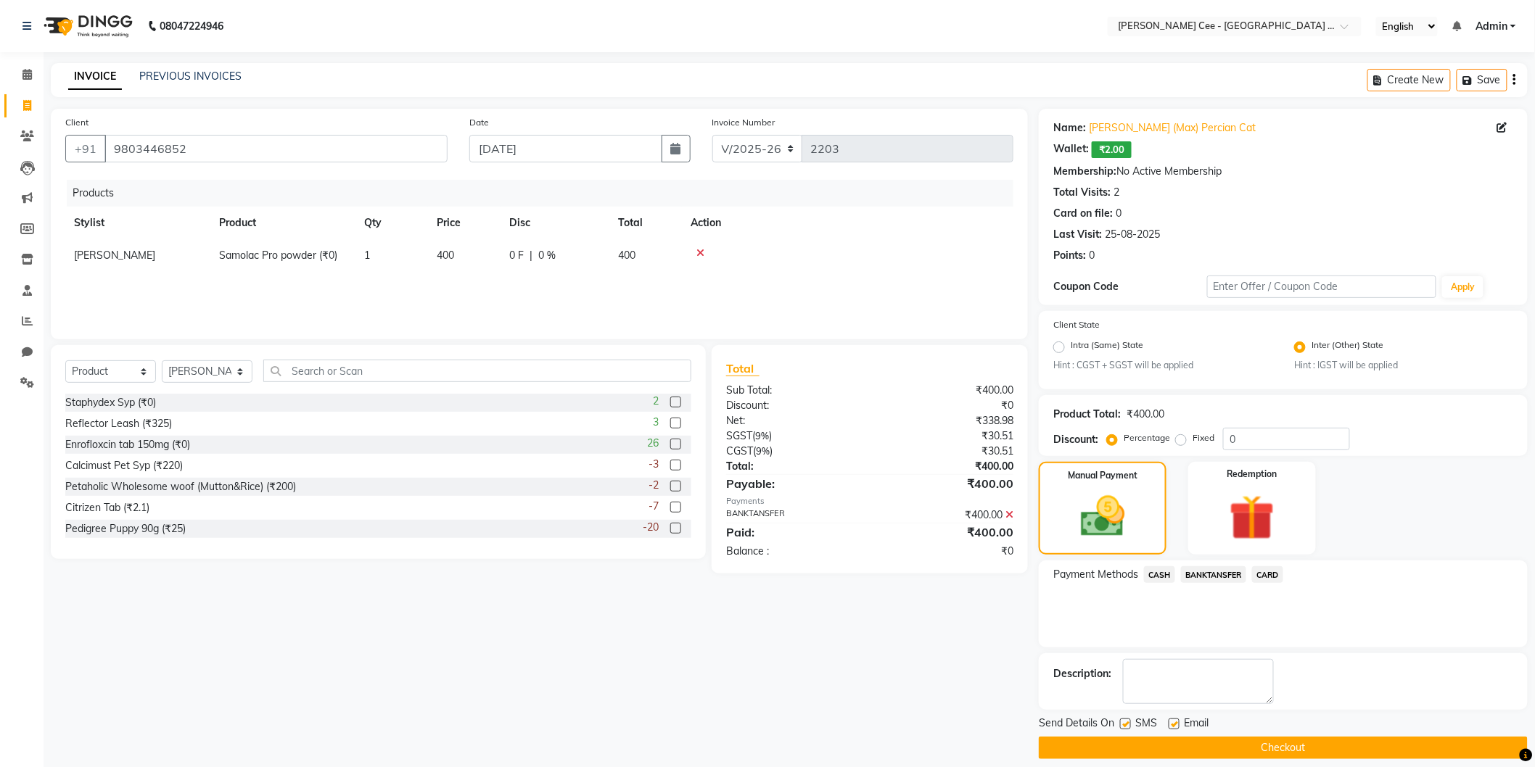
click at [1214, 743] on button "Checkout" at bounding box center [1283, 748] width 489 height 22
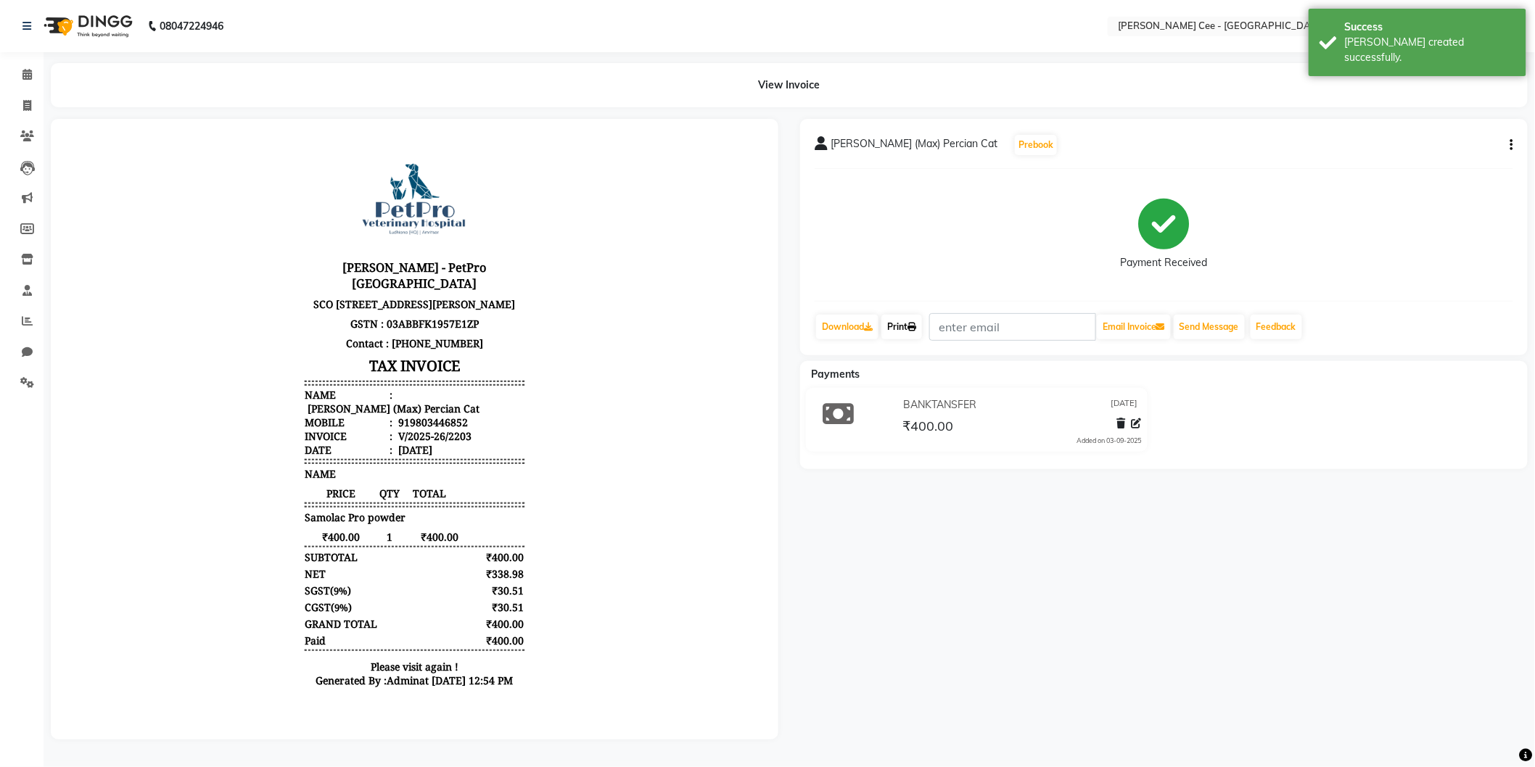
click at [898, 329] on link "Print" at bounding box center [901, 327] width 41 height 25
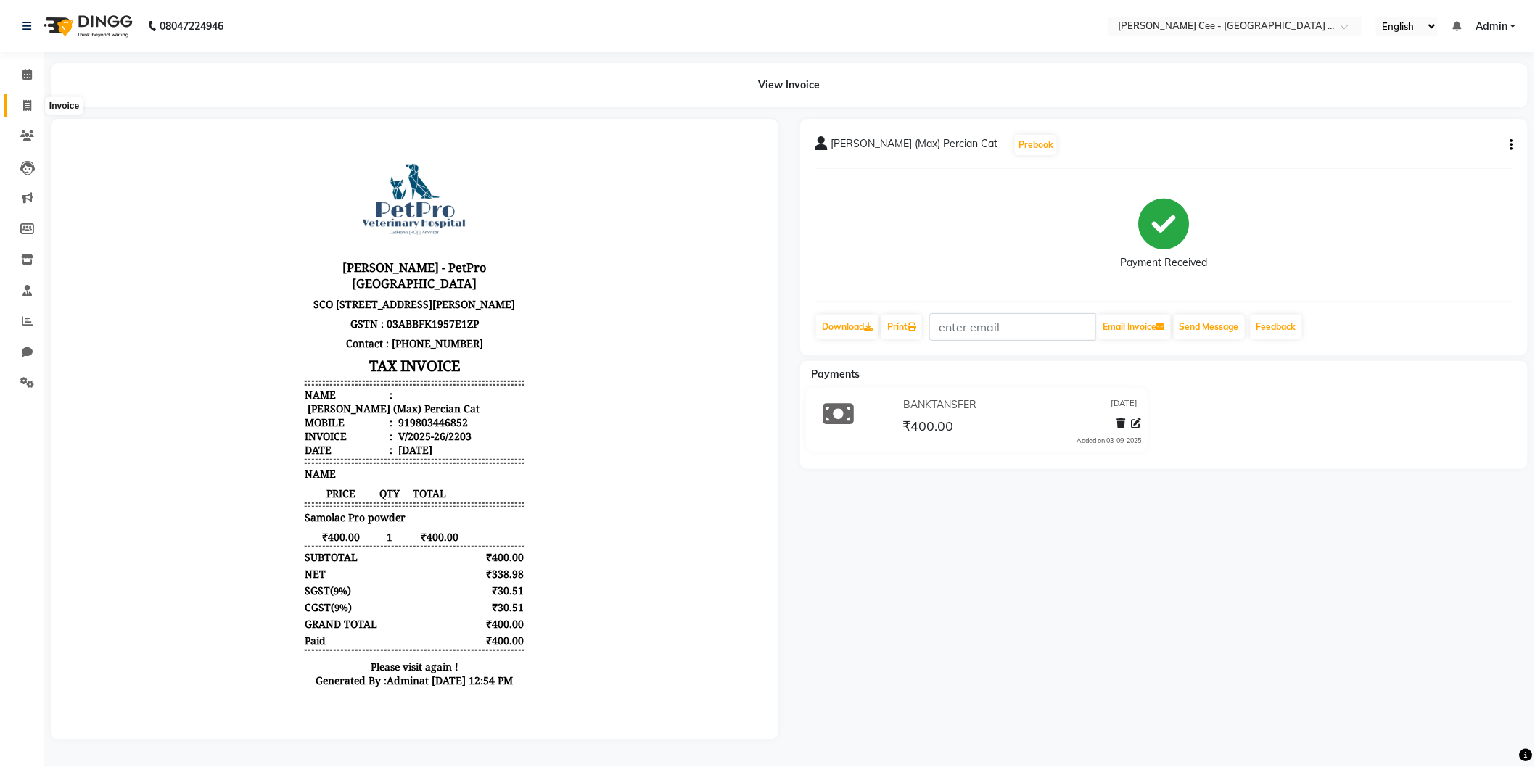
click at [26, 102] on icon at bounding box center [27, 105] width 8 height 11
select select "service"
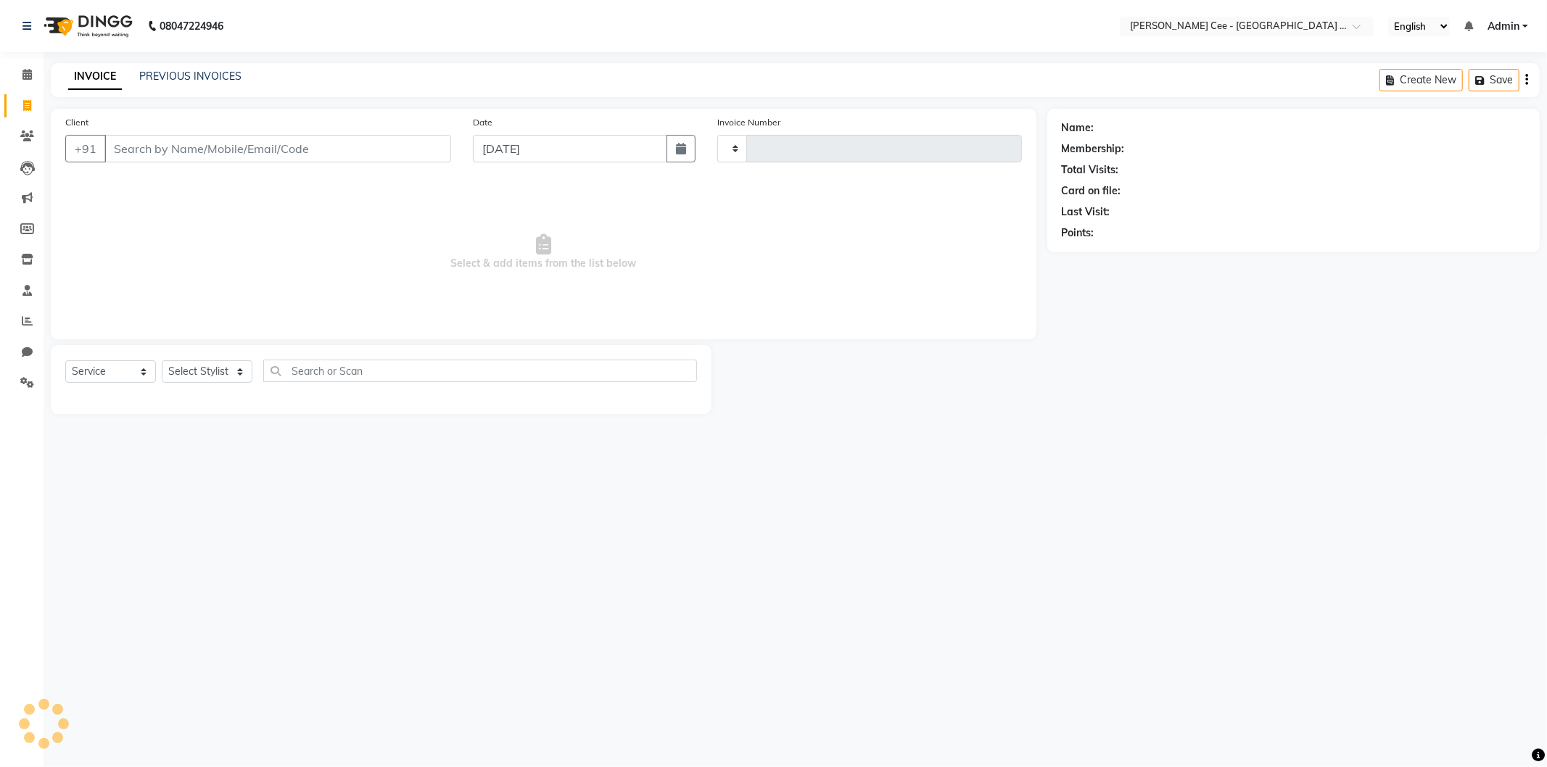
type input "2204"
select select "8239"
click at [254, 140] on input "Client" at bounding box center [277, 149] width 347 height 28
select select "product"
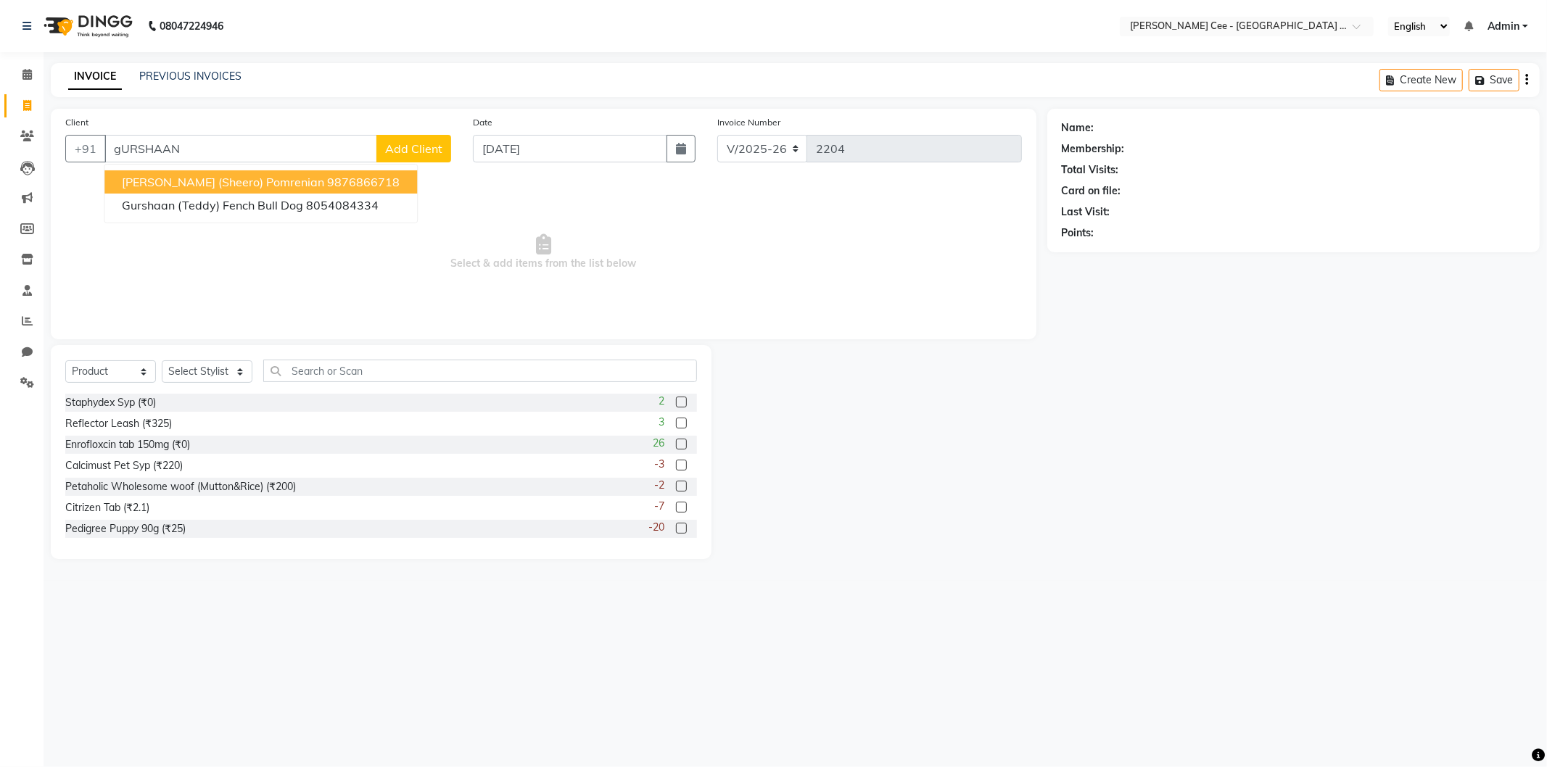
click at [371, 182] on ngb-highlight "9876866718" at bounding box center [363, 182] width 73 height 15
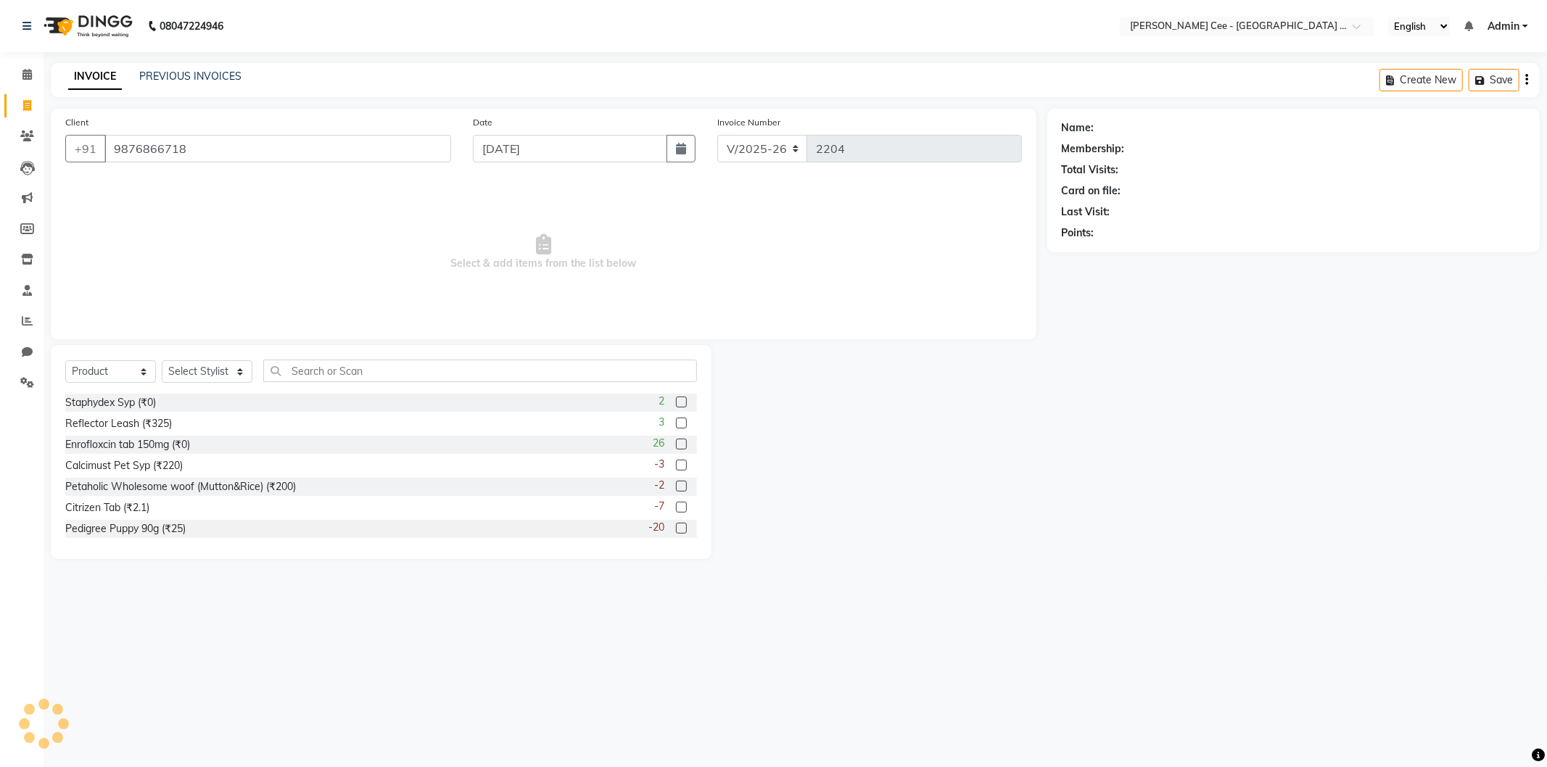
type input "9876866718"
radio input "false"
radio input "true"
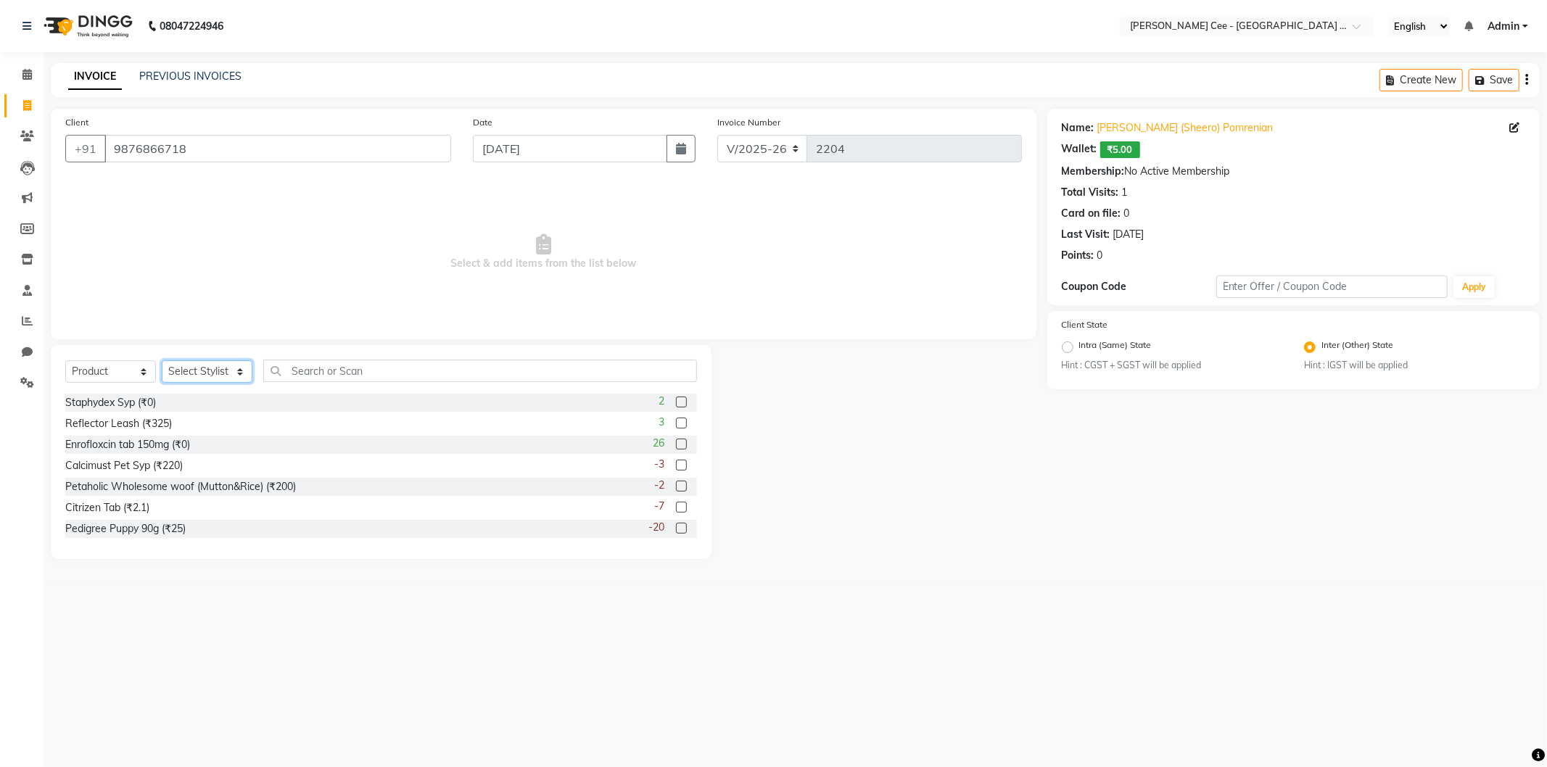
click at [211, 366] on select "Select Stylist Avinash [PERSON_NAME] [PERSON_NAME] [PERSON_NAME] Kajal Love [PE…" at bounding box center [207, 372] width 91 height 22
select select "80154"
click at [162, 361] on select "Select Stylist Avinash [PERSON_NAME] [PERSON_NAME] [PERSON_NAME] Kajal Love [PE…" at bounding box center [207, 372] width 91 height 22
click at [354, 371] on input "text" at bounding box center [480, 371] width 434 height 22
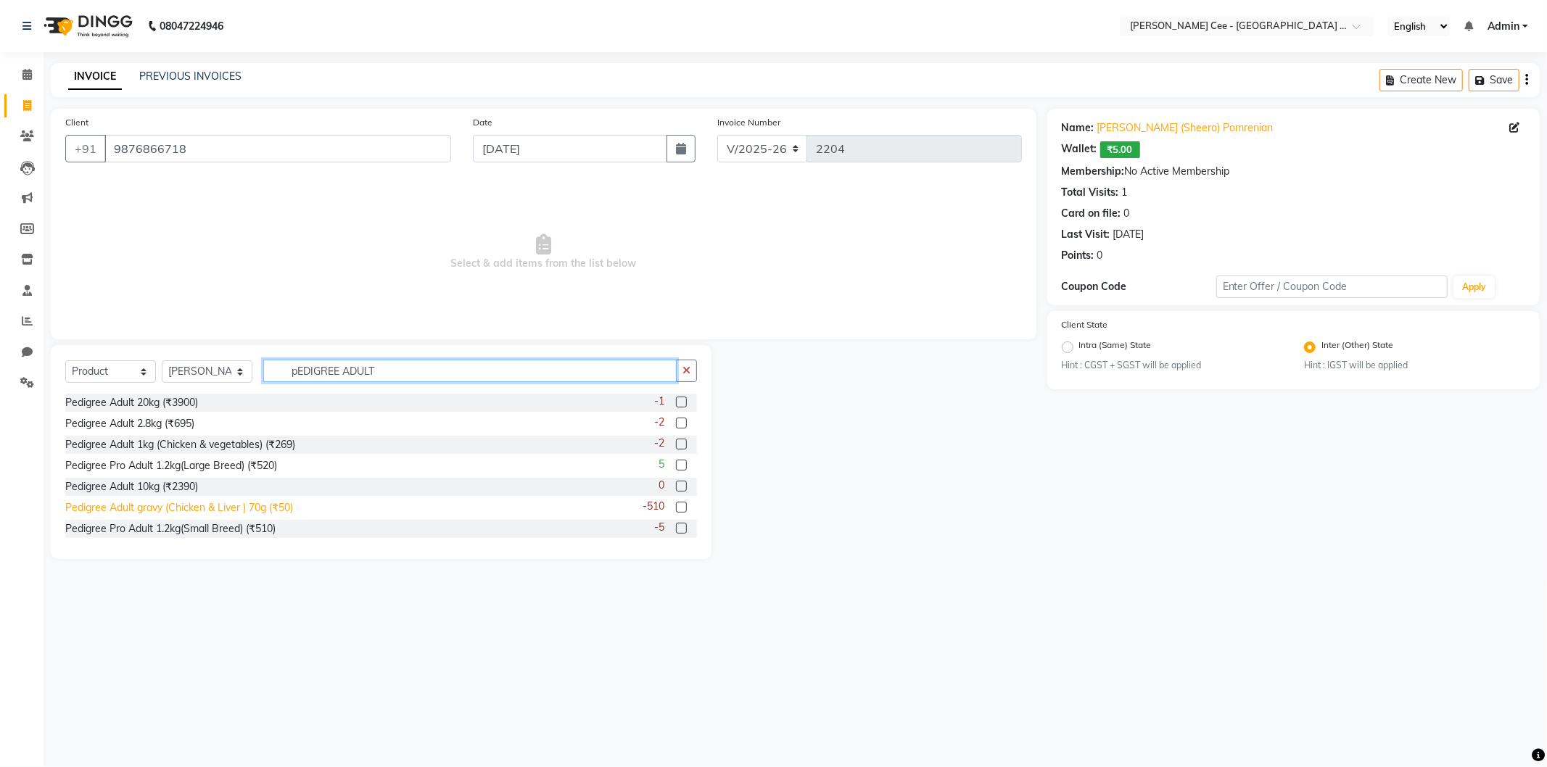
type input "pEDIGREE ADULT"
click at [213, 513] on div "Pedigree Adult gravy (Chicken & Liver ) 70g (₹50)" at bounding box center [179, 508] width 228 height 15
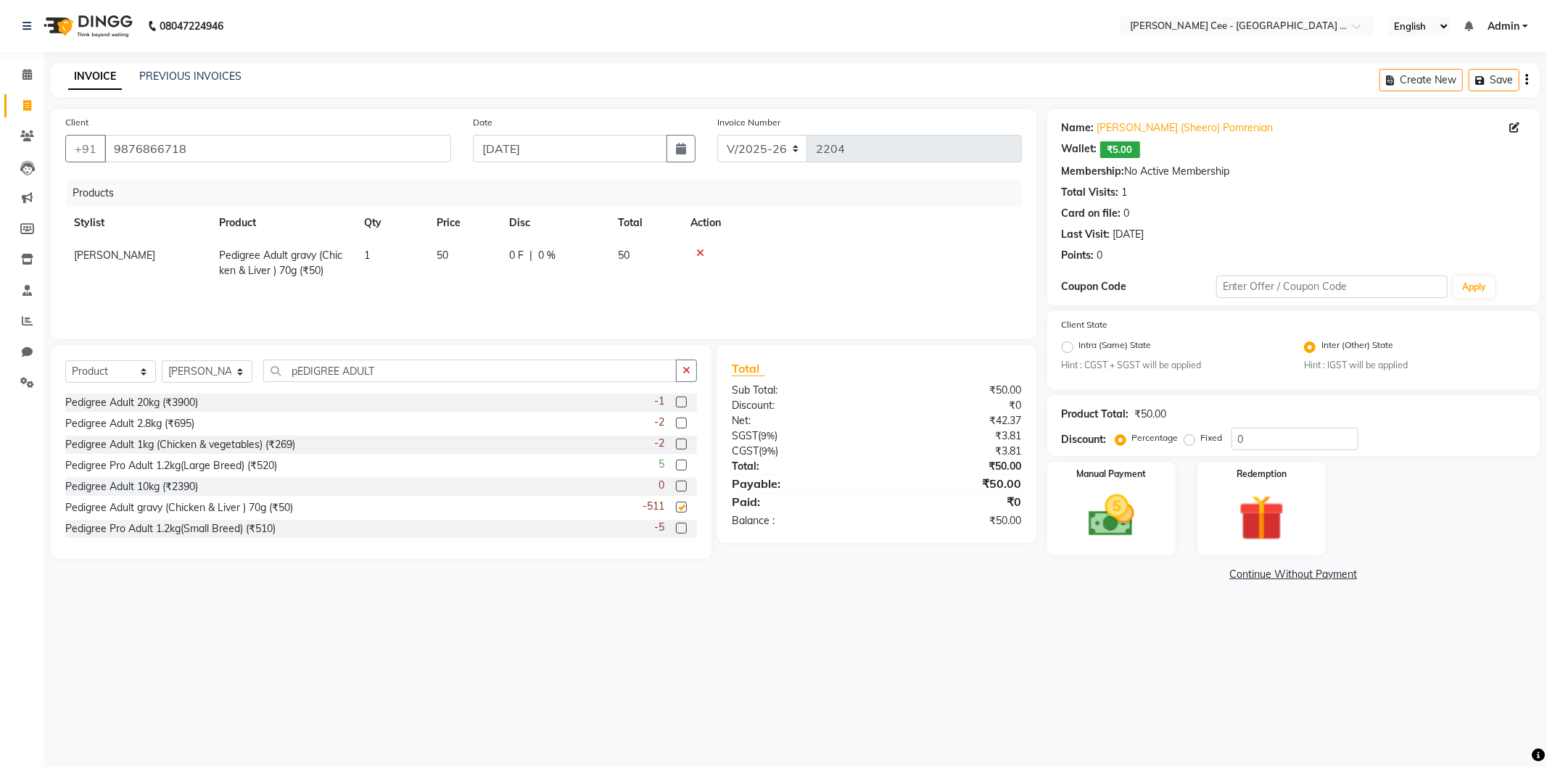
checkbox input "false"
click at [383, 258] on td "1" at bounding box center [391, 263] width 73 height 48
select select "80154"
click at [405, 258] on input "1" at bounding box center [391, 259] width 55 height 22
type input "7"
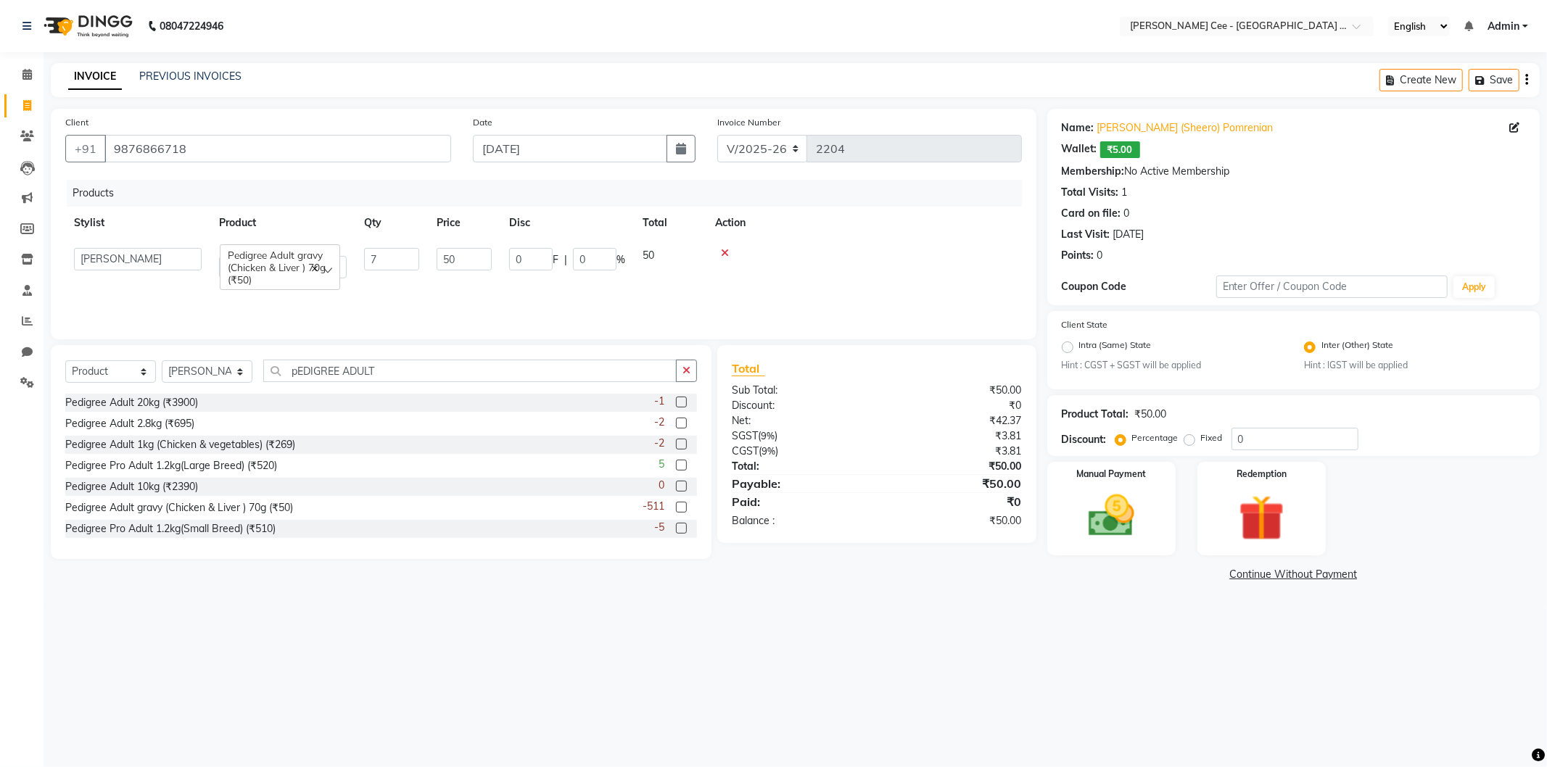
click at [860, 250] on div at bounding box center [864, 253] width 298 height 10
click at [1237, 433] on input "0" at bounding box center [1295, 439] width 127 height 22
type input "15"
click at [1380, 503] on div "Manual Payment Redemption" at bounding box center [1294, 509] width 514 height 94
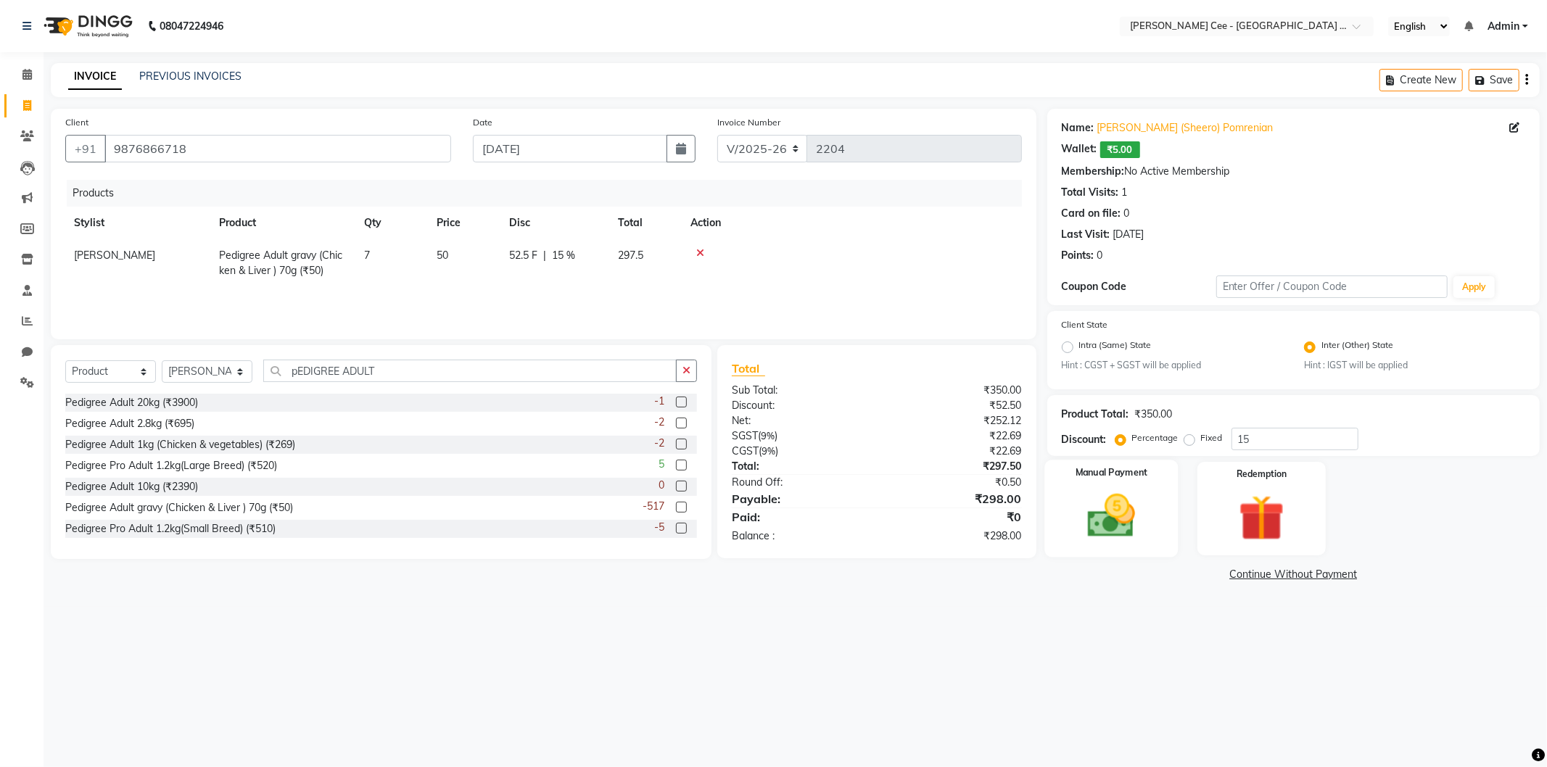
click at [1134, 522] on img at bounding box center [1112, 516] width 78 height 55
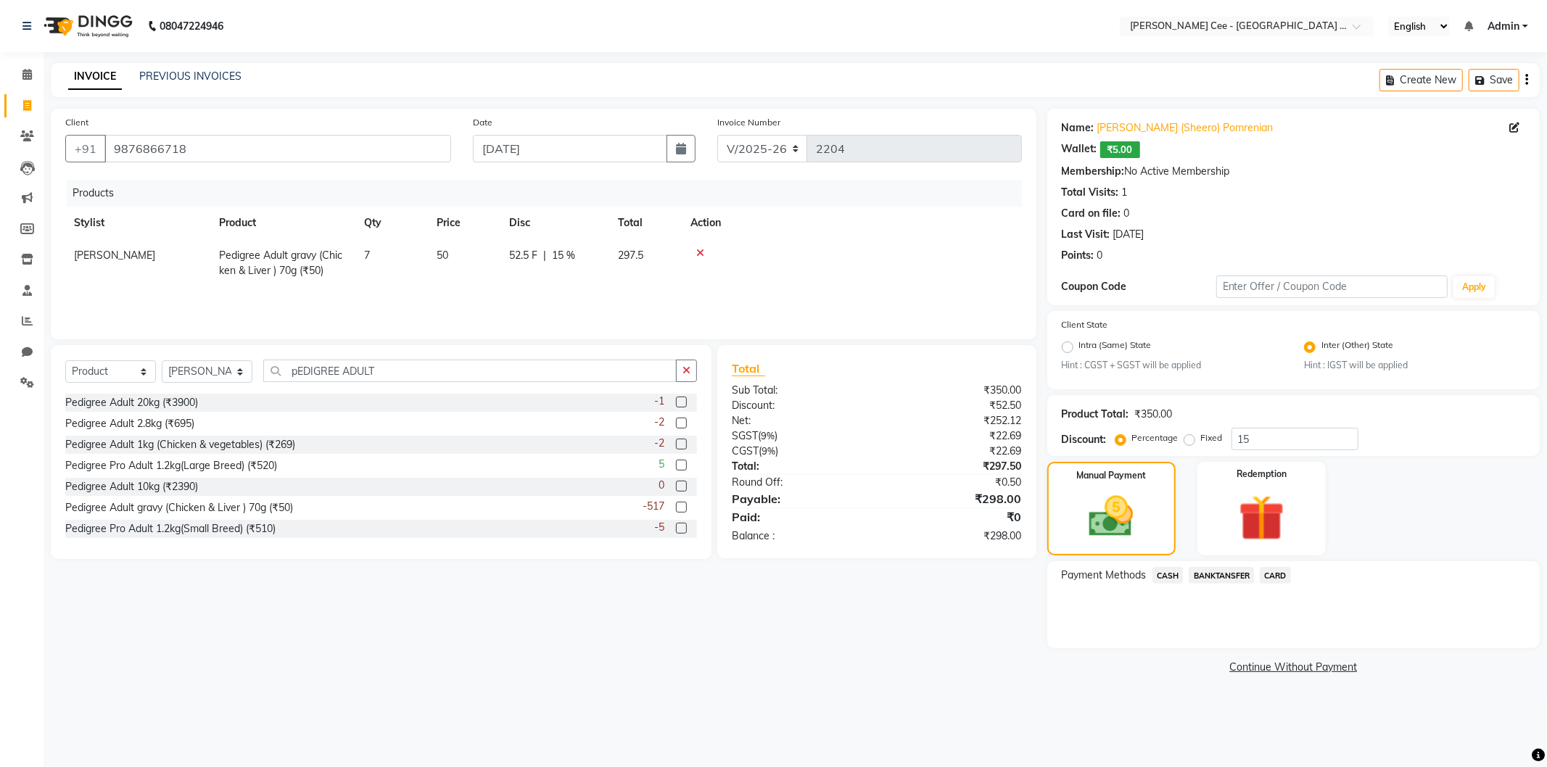
click at [1230, 578] on span "BANKTANSFER" at bounding box center [1221, 575] width 65 height 17
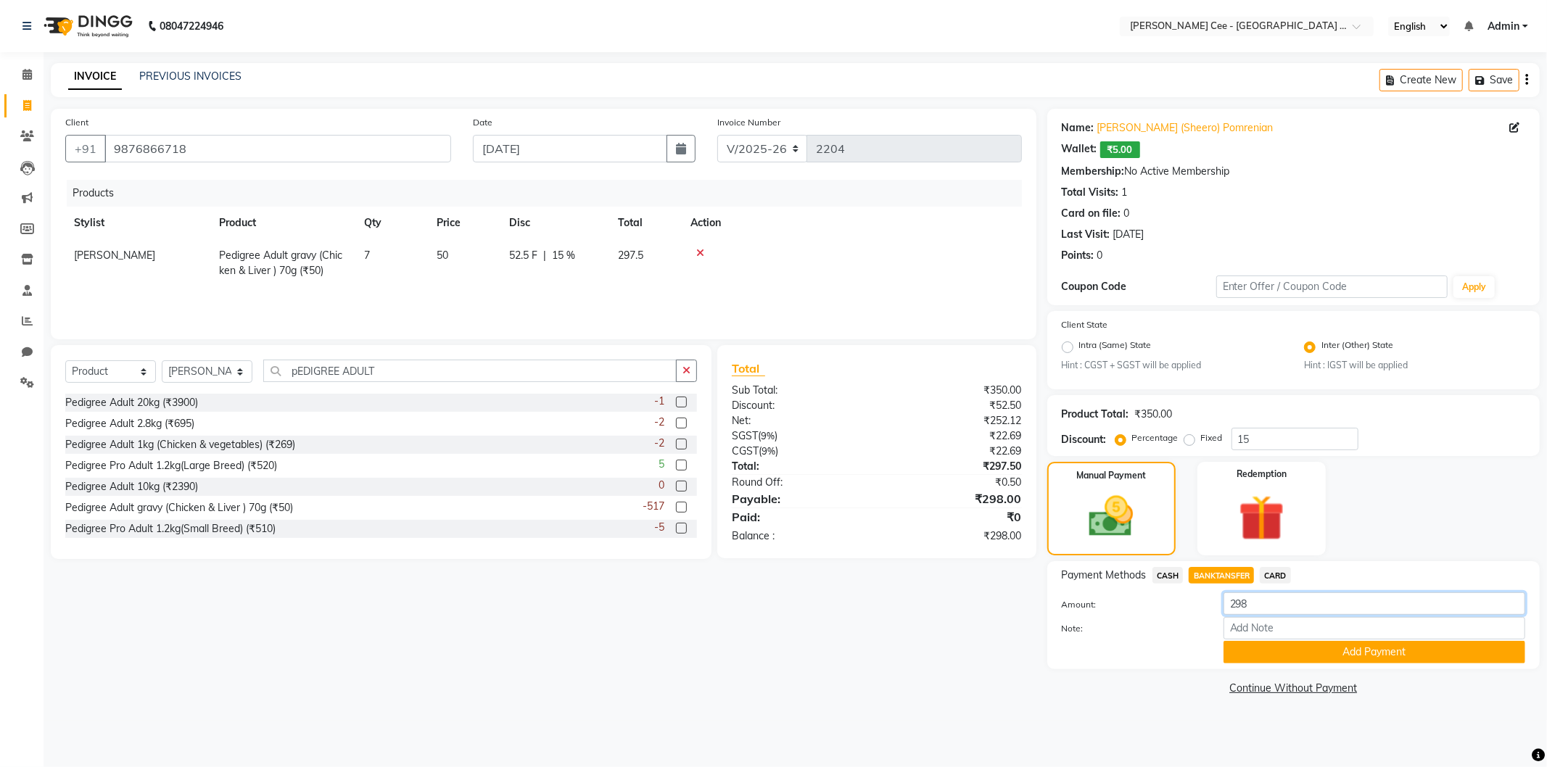
click at [1274, 613] on input "298" at bounding box center [1375, 604] width 302 height 22
type input "2"
type input "300"
click at [1329, 646] on button "Add Payment" at bounding box center [1375, 652] width 302 height 22
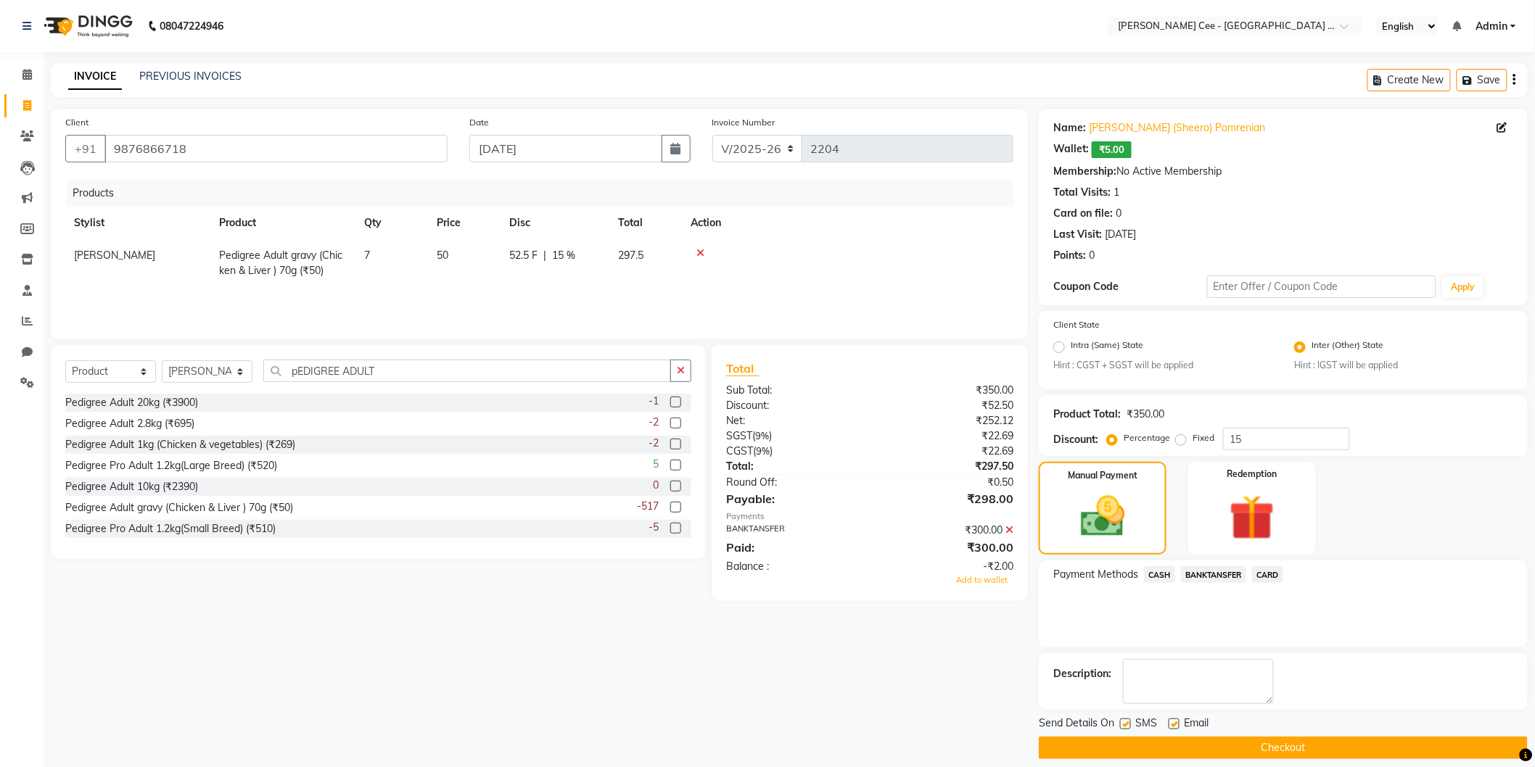
scroll to position [13, 0]
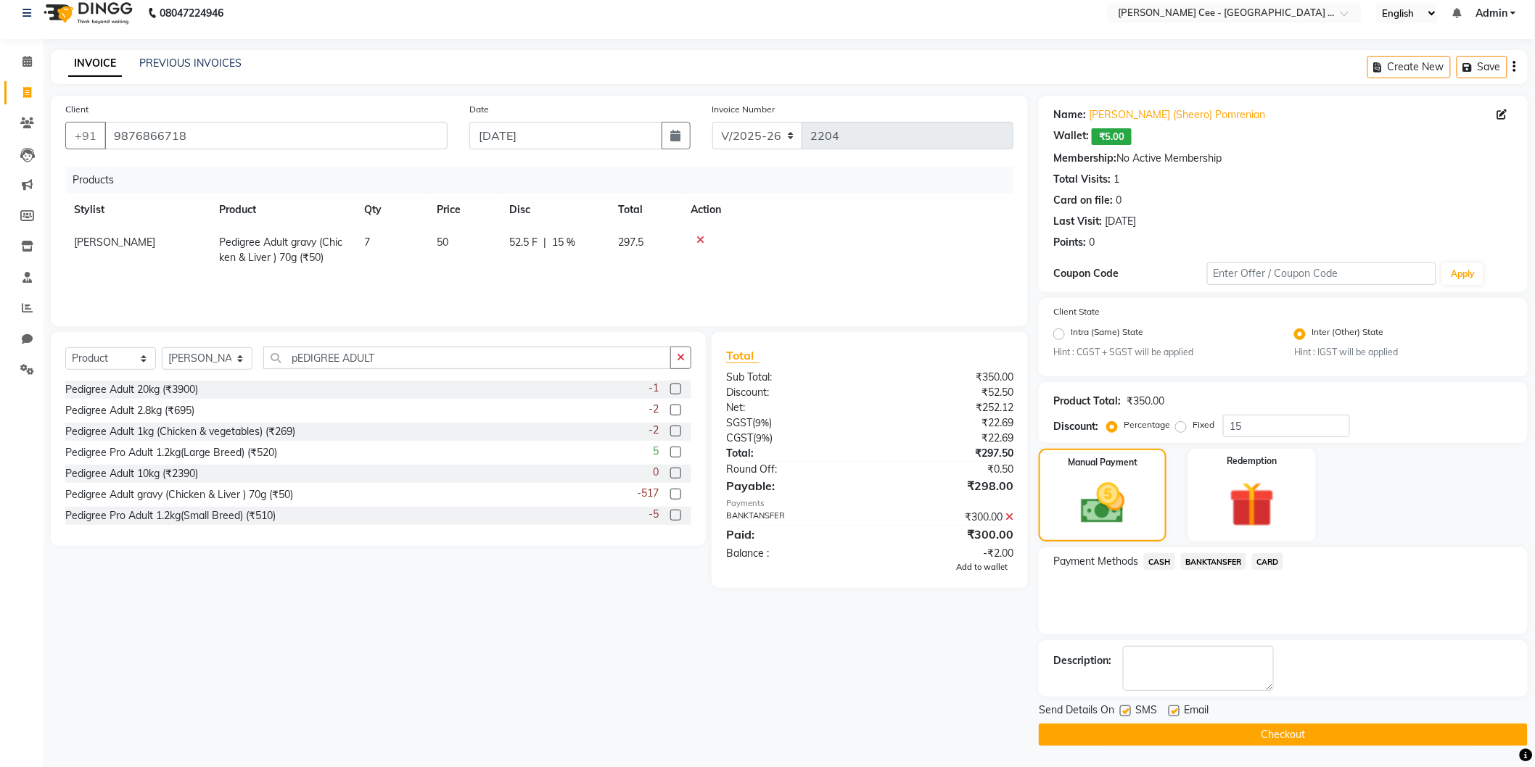
click at [989, 564] on span "Add to wallet" at bounding box center [982, 567] width 52 height 10
click at [1250, 736] on button "Checkout" at bounding box center [1283, 735] width 489 height 22
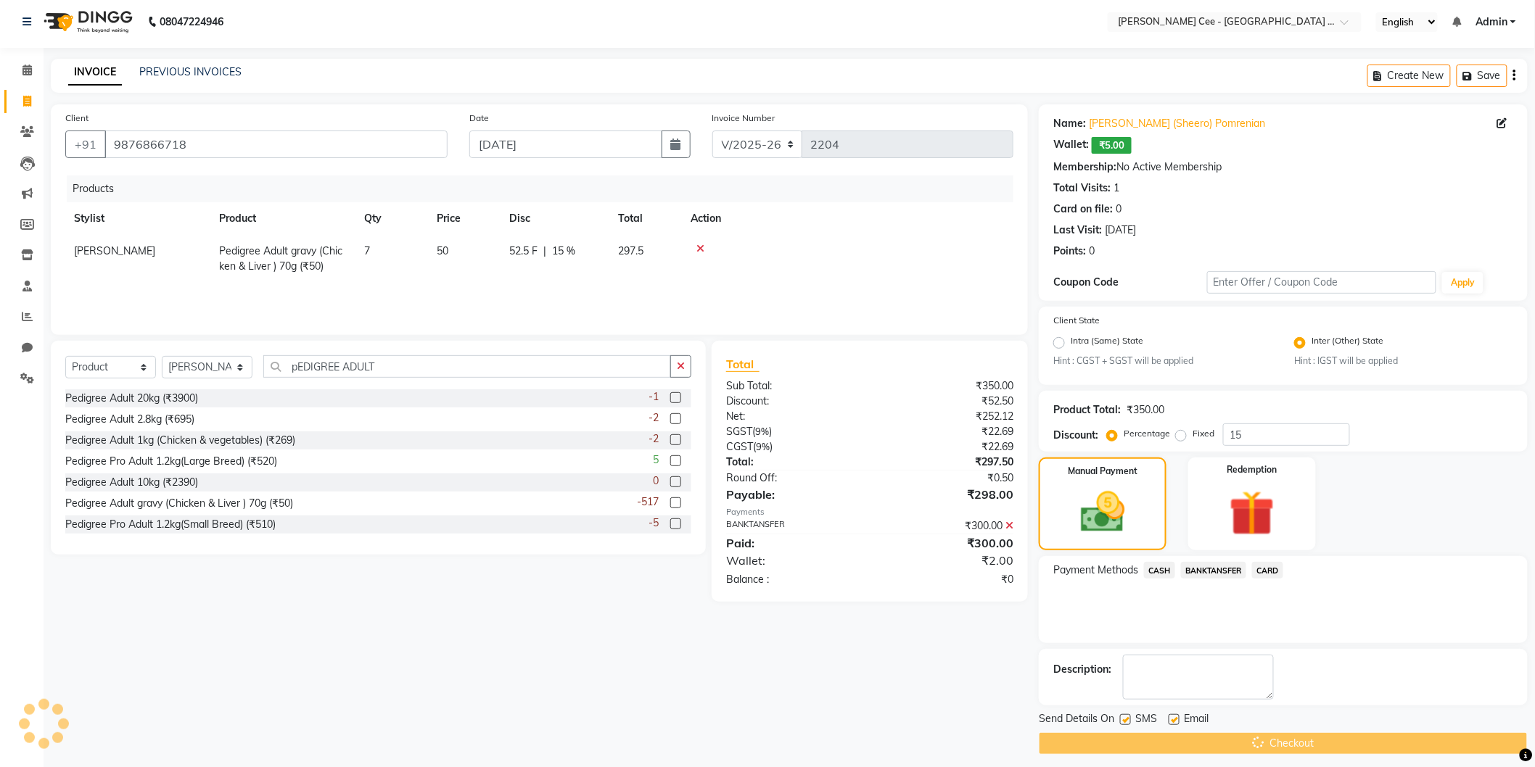
scroll to position [0, 0]
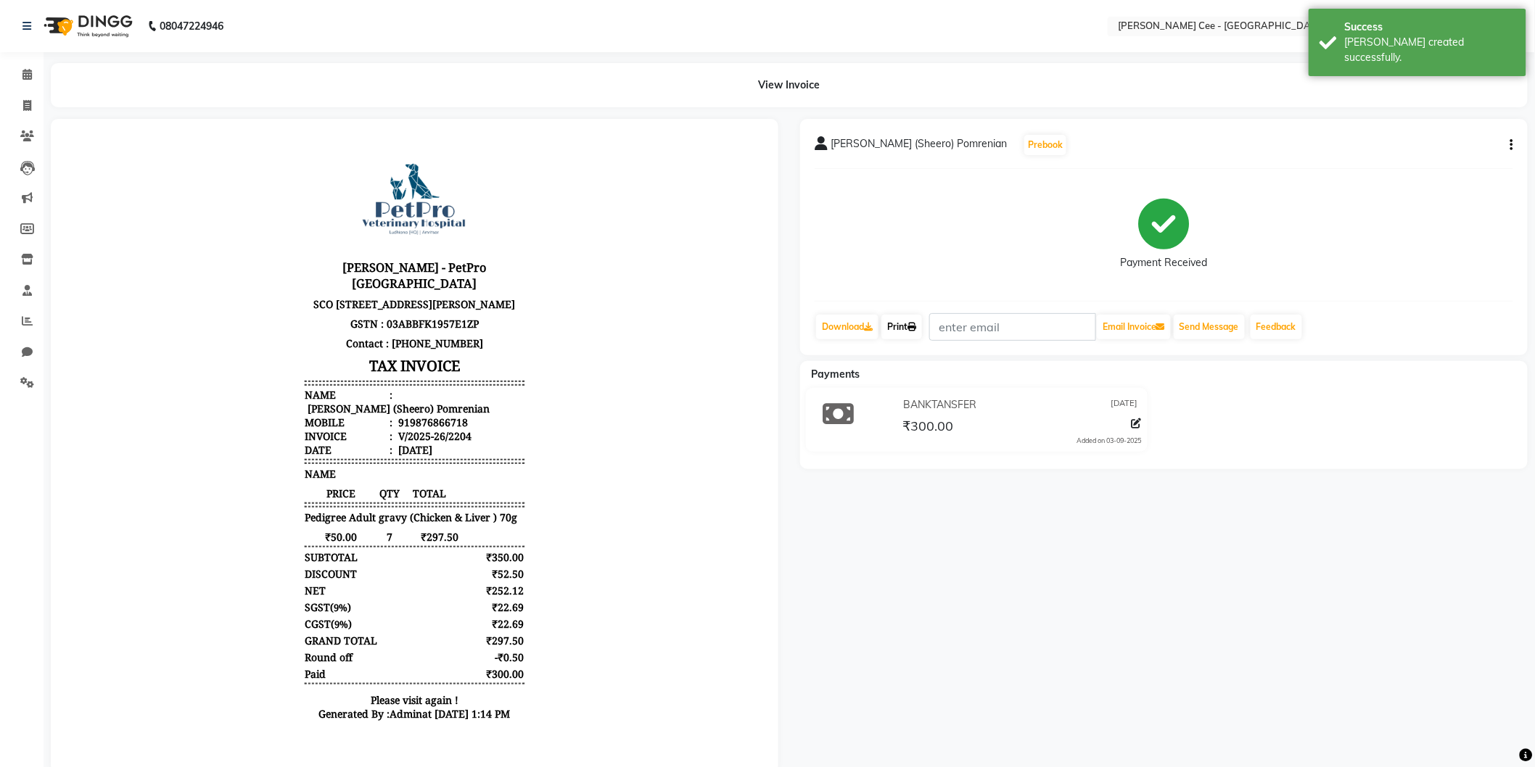
click at [899, 325] on link "Print" at bounding box center [901, 327] width 41 height 25
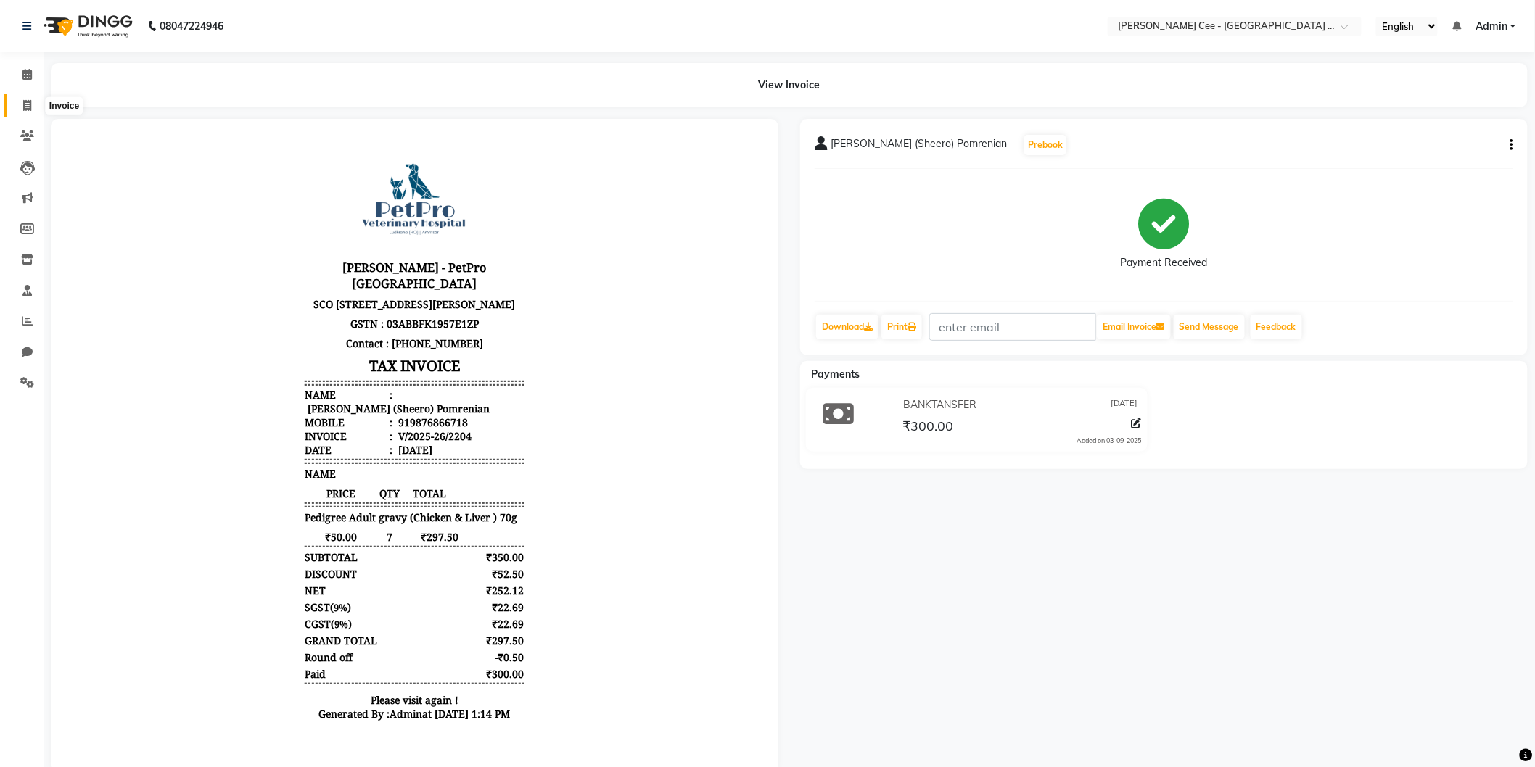
click at [20, 103] on span at bounding box center [27, 106] width 25 height 17
select select "service"
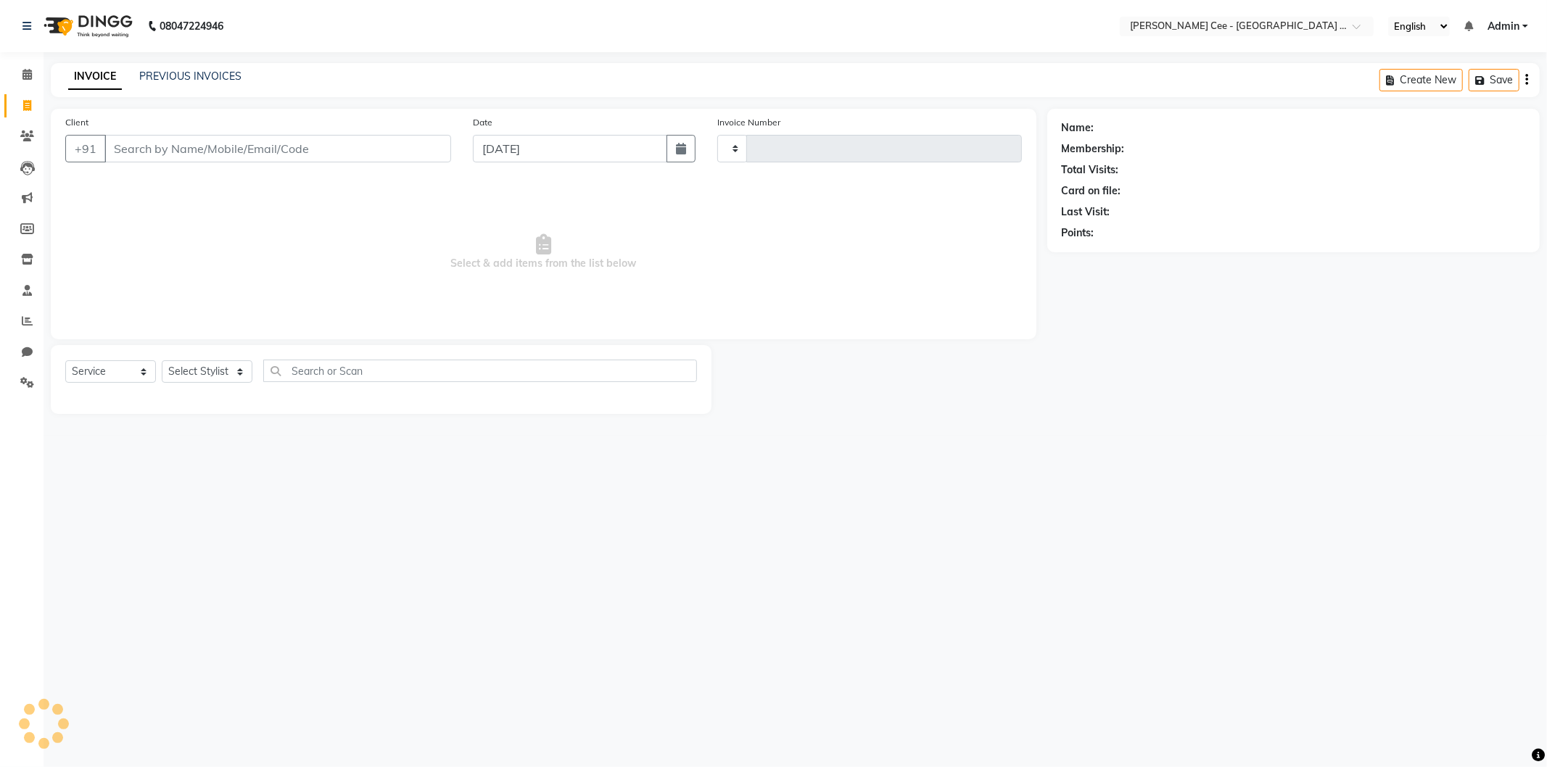
type input "2205"
select select "8239"
click at [186, 71] on link "PREVIOUS INVOICES" at bounding box center [190, 76] width 102 height 13
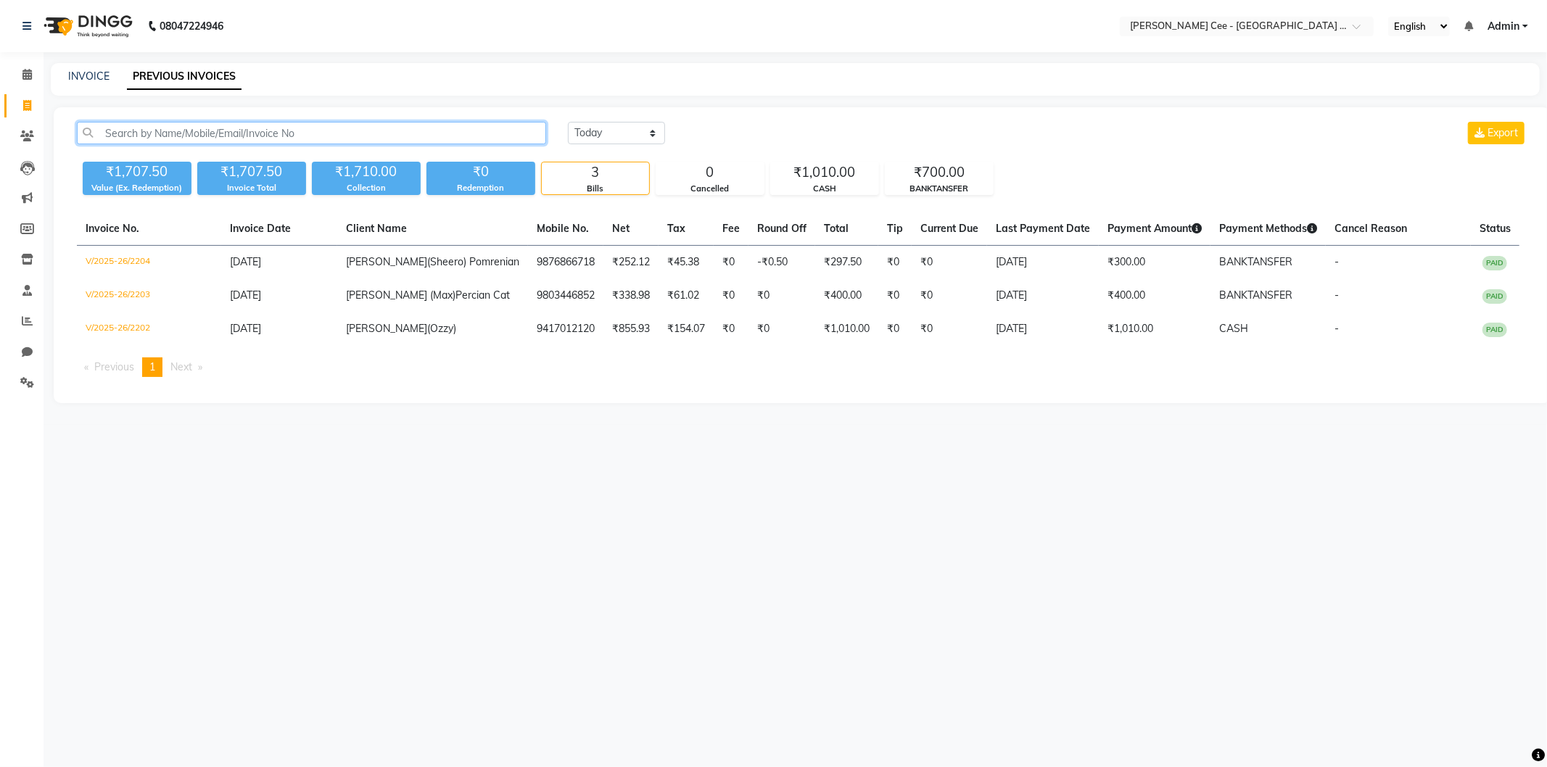
click at [261, 133] on input "text" at bounding box center [311, 133] width 469 height 22
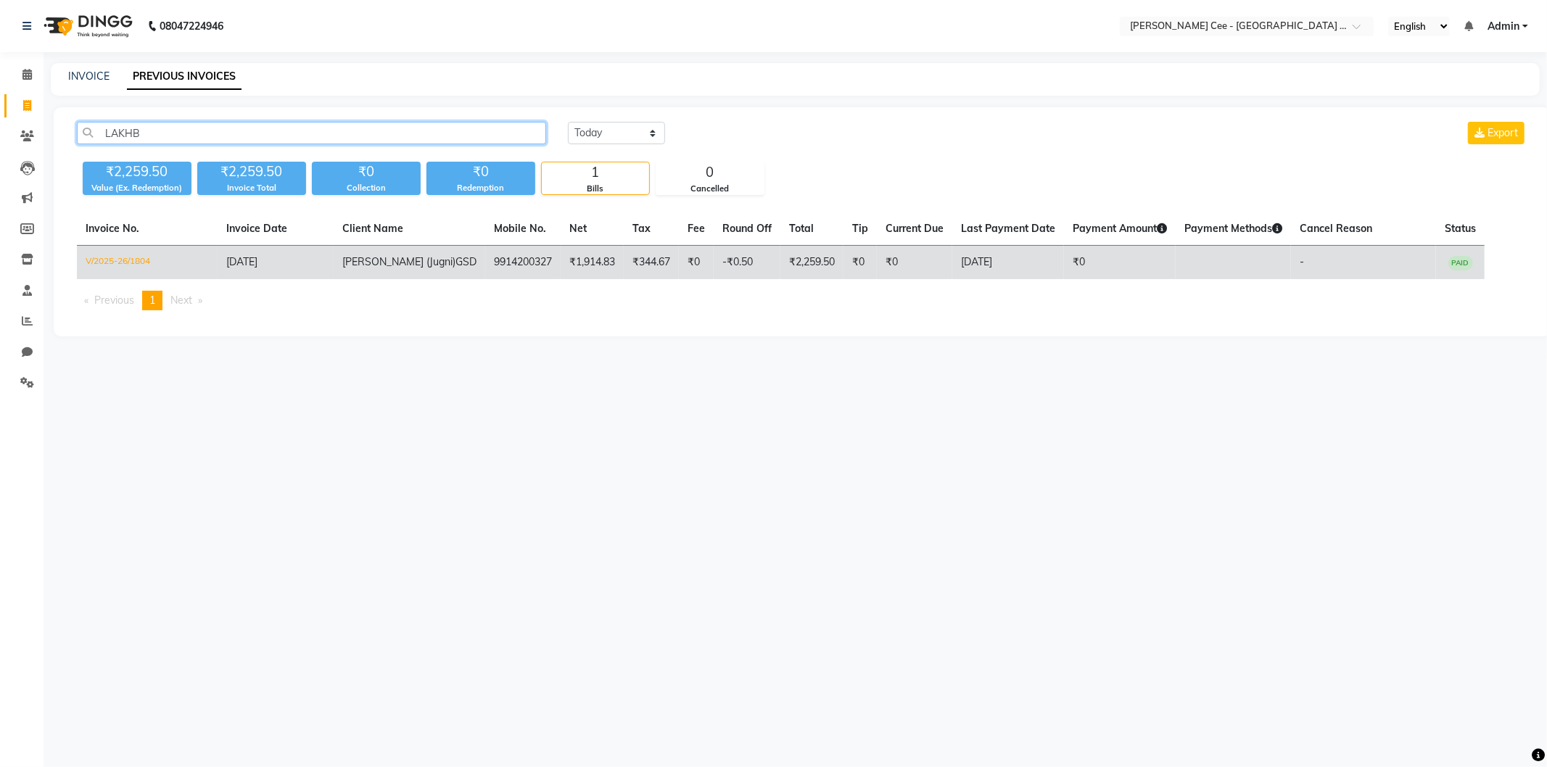
type input "LAKHB"
click at [701, 269] on td "₹0" at bounding box center [696, 263] width 35 height 34
click at [408, 256] on span "[PERSON_NAME] (Jugni)" at bounding box center [398, 261] width 113 height 13
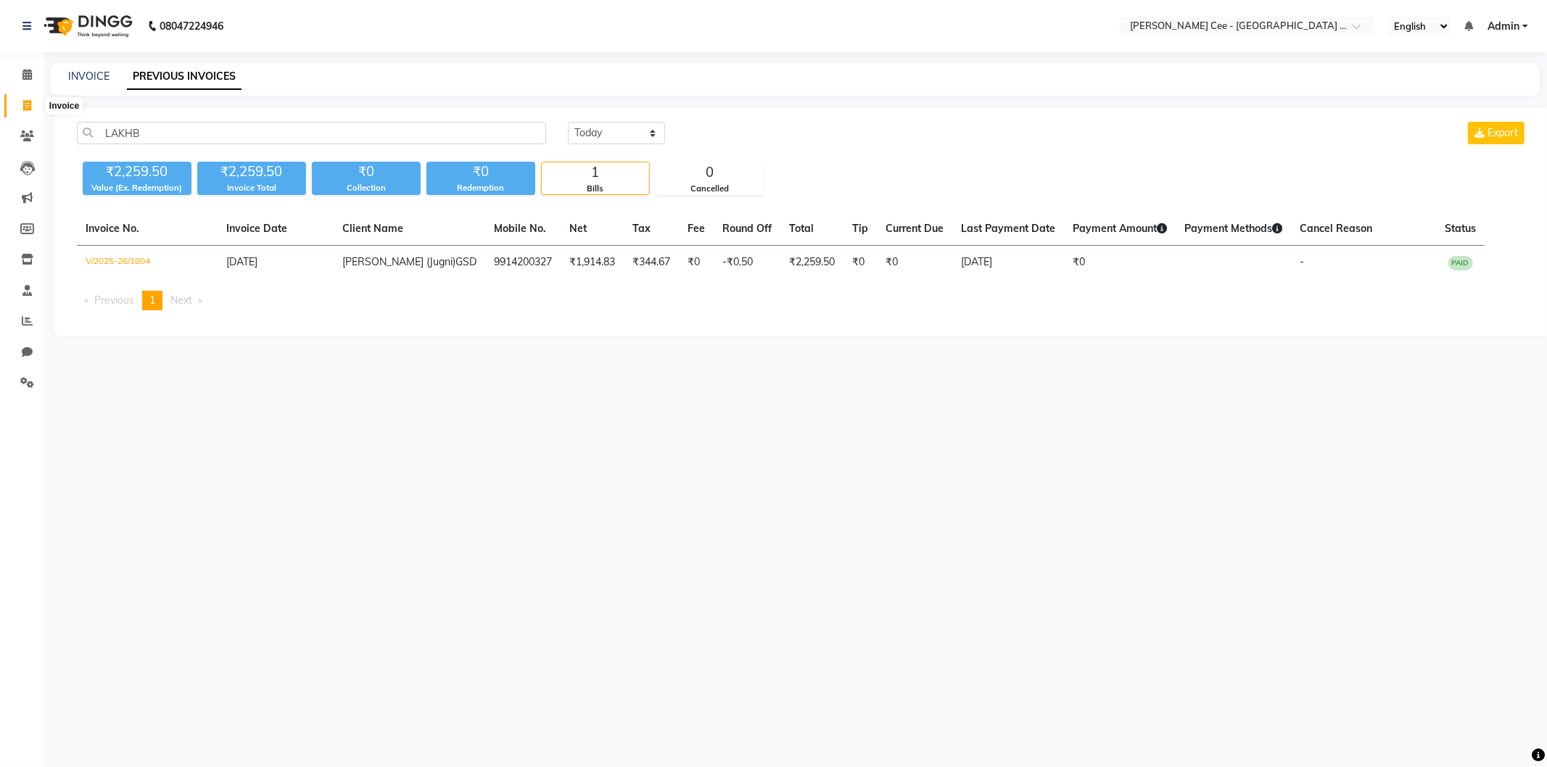
click at [30, 100] on icon at bounding box center [27, 105] width 8 height 11
select select "service"
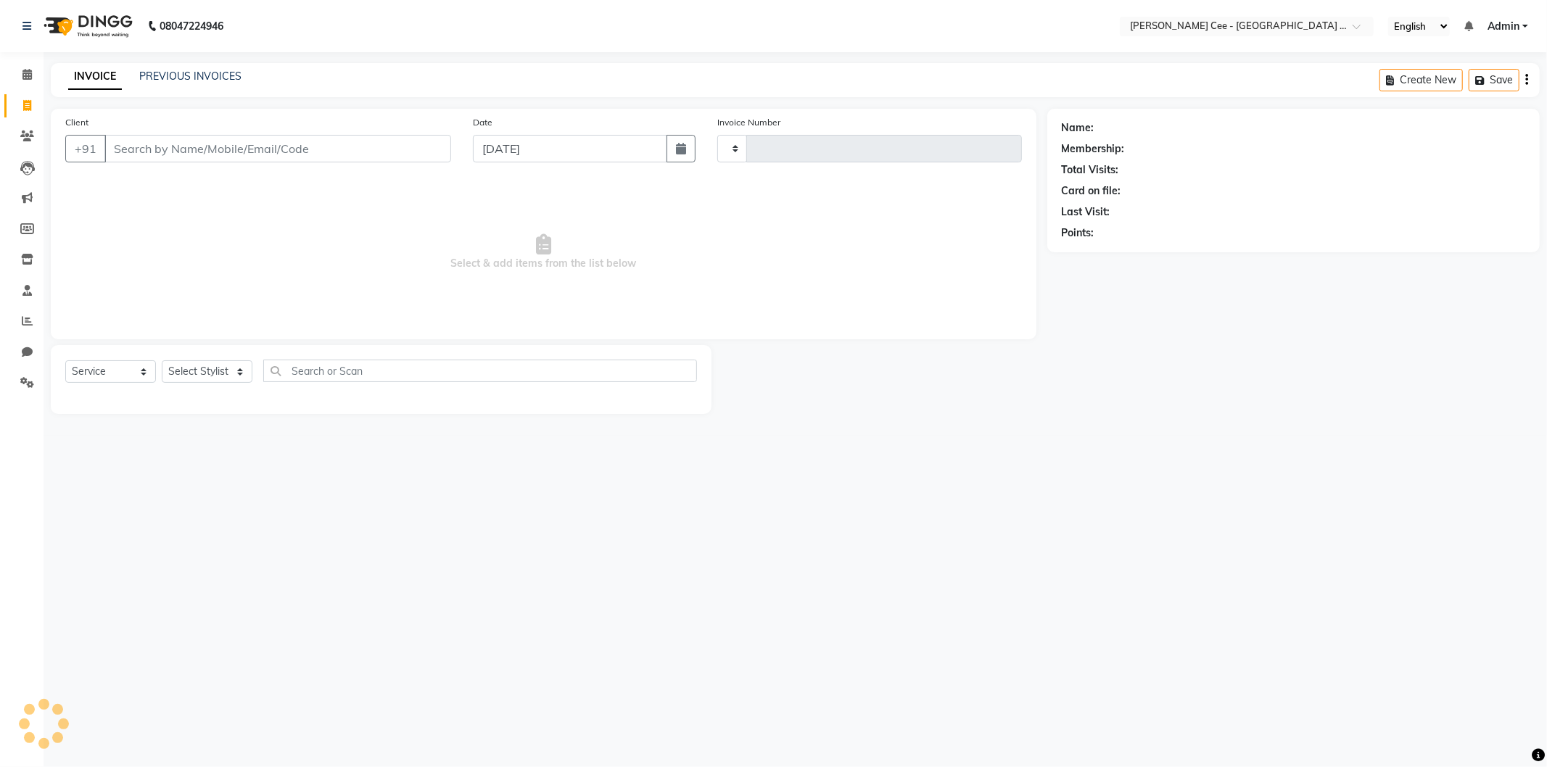
type input "2206"
select select "8239"
click at [208, 77] on link "PREVIOUS INVOICES" at bounding box center [190, 76] width 102 height 13
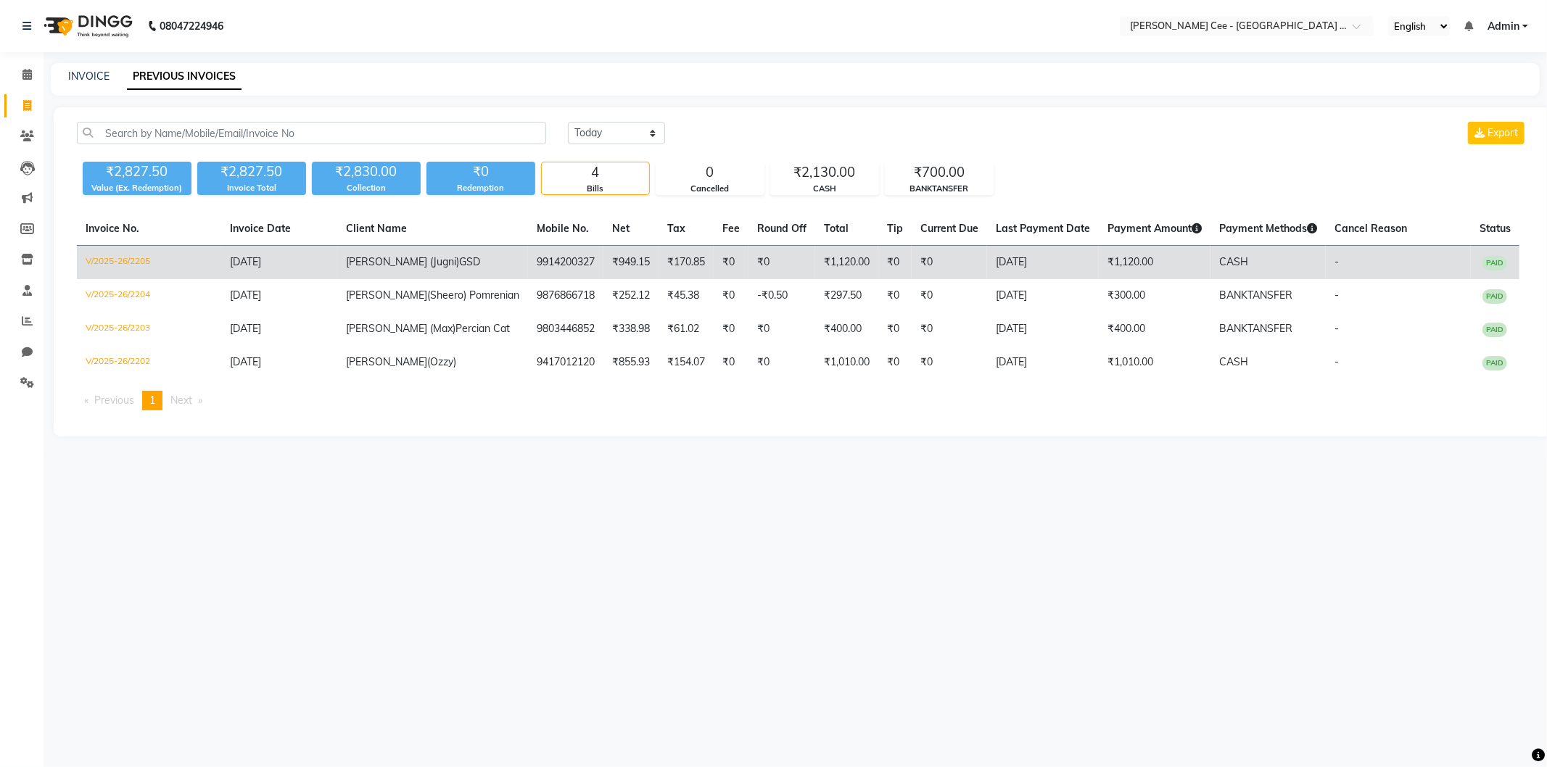
click at [436, 259] on span "[PERSON_NAME] (Jugni)" at bounding box center [402, 261] width 113 height 13
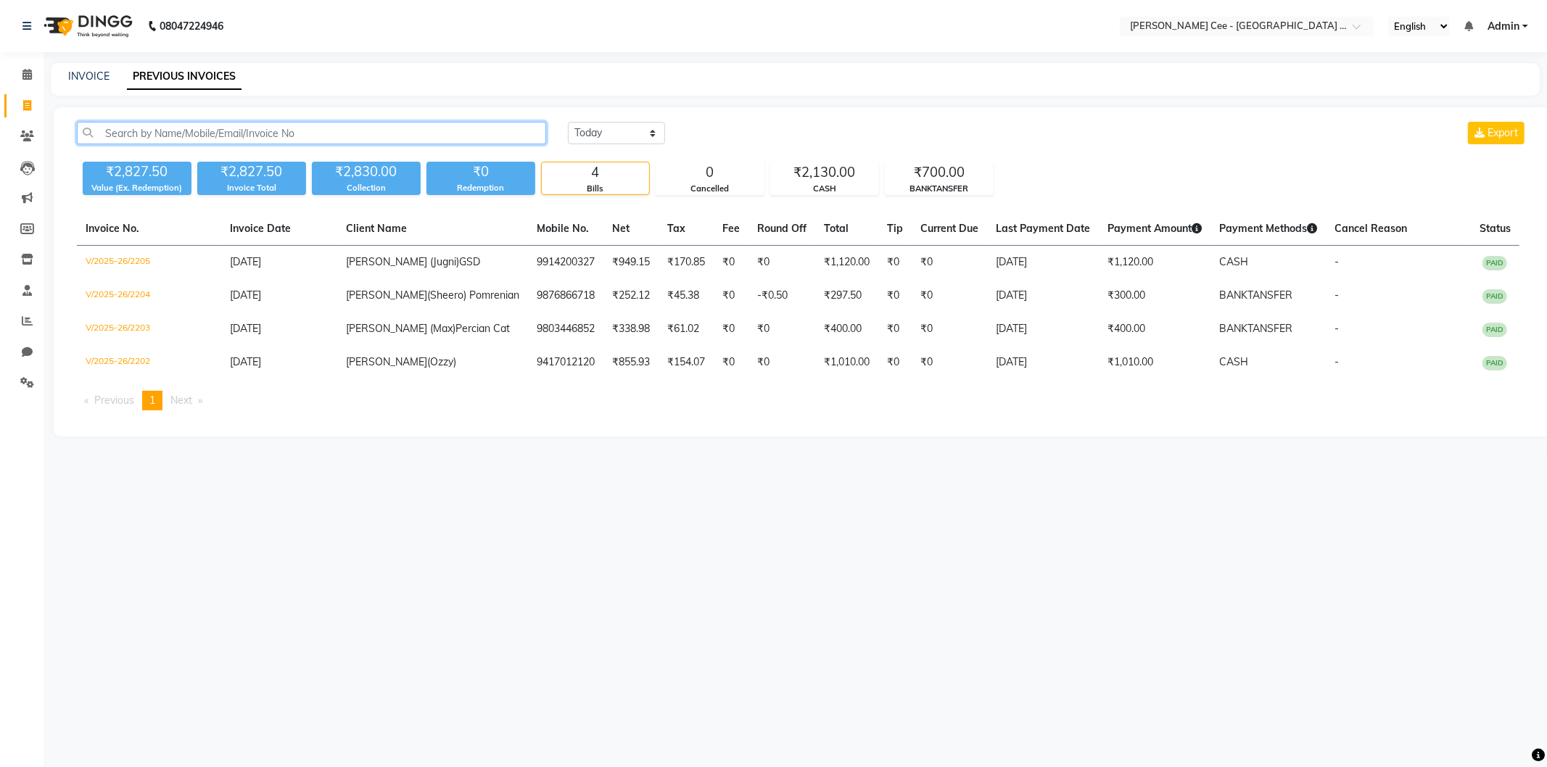
click at [347, 138] on input "text" at bounding box center [311, 133] width 469 height 22
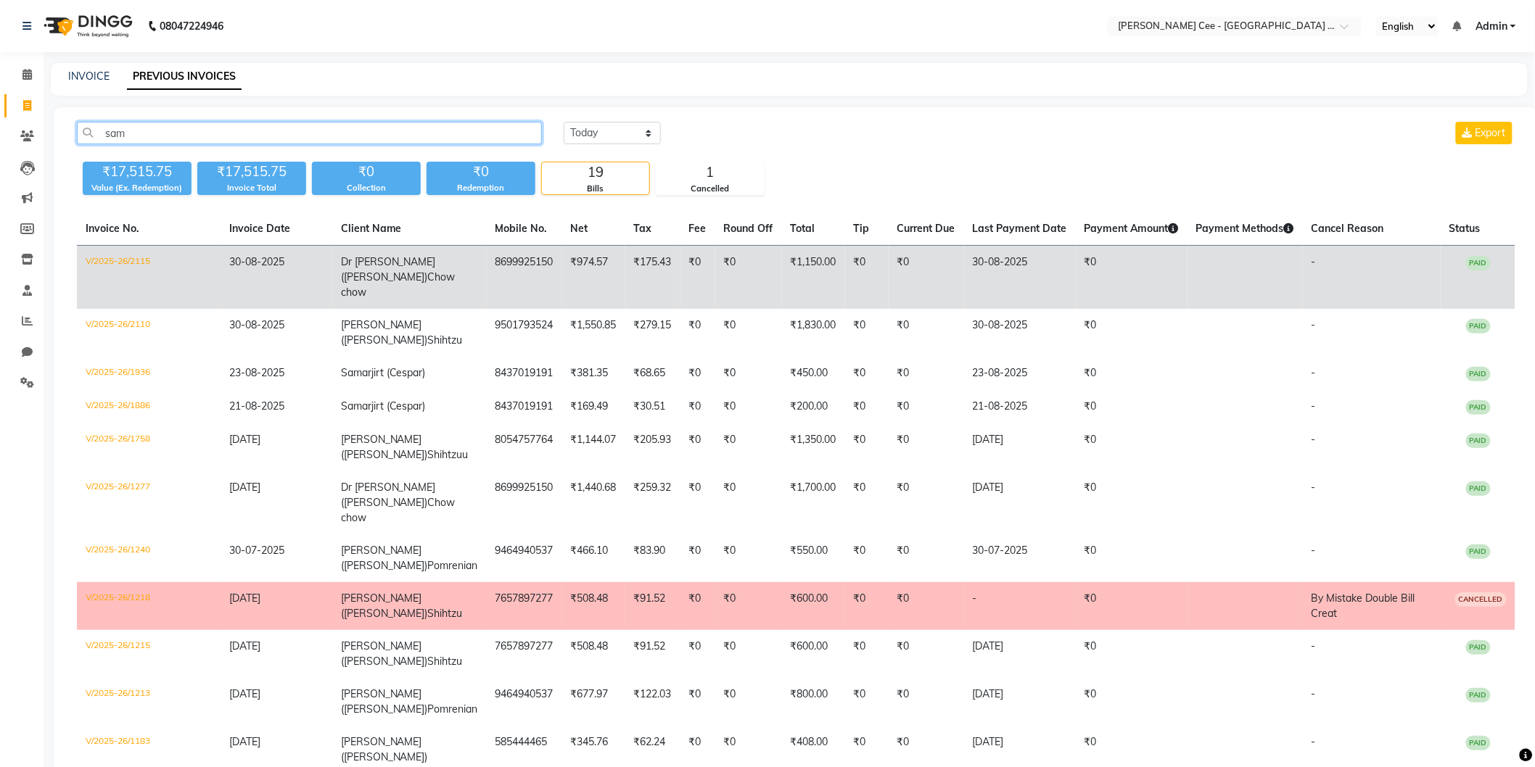
type input "sam"
click at [680, 281] on td "₹0" at bounding box center [697, 278] width 35 height 64
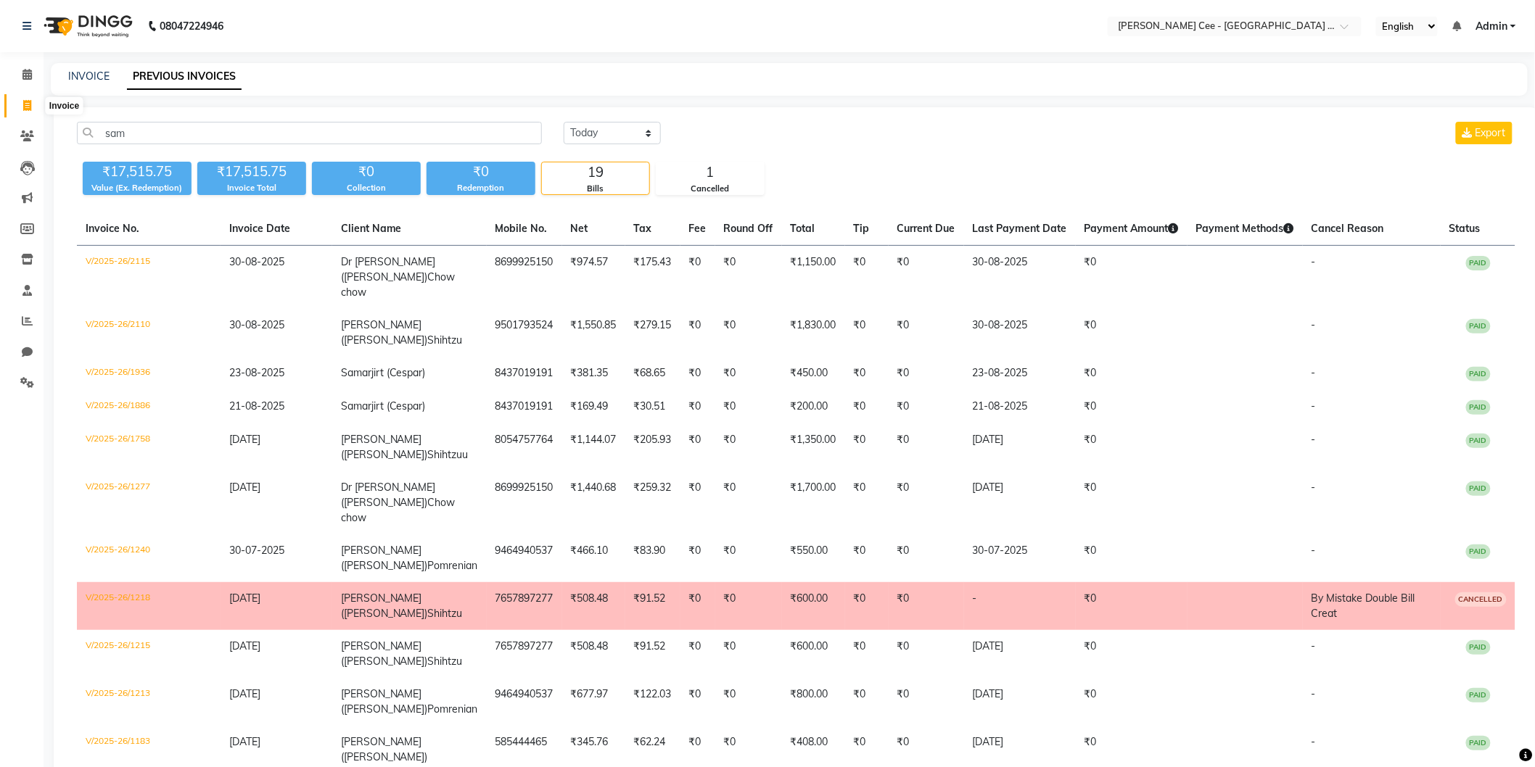
click at [15, 107] on span at bounding box center [27, 106] width 25 height 17
select select "service"
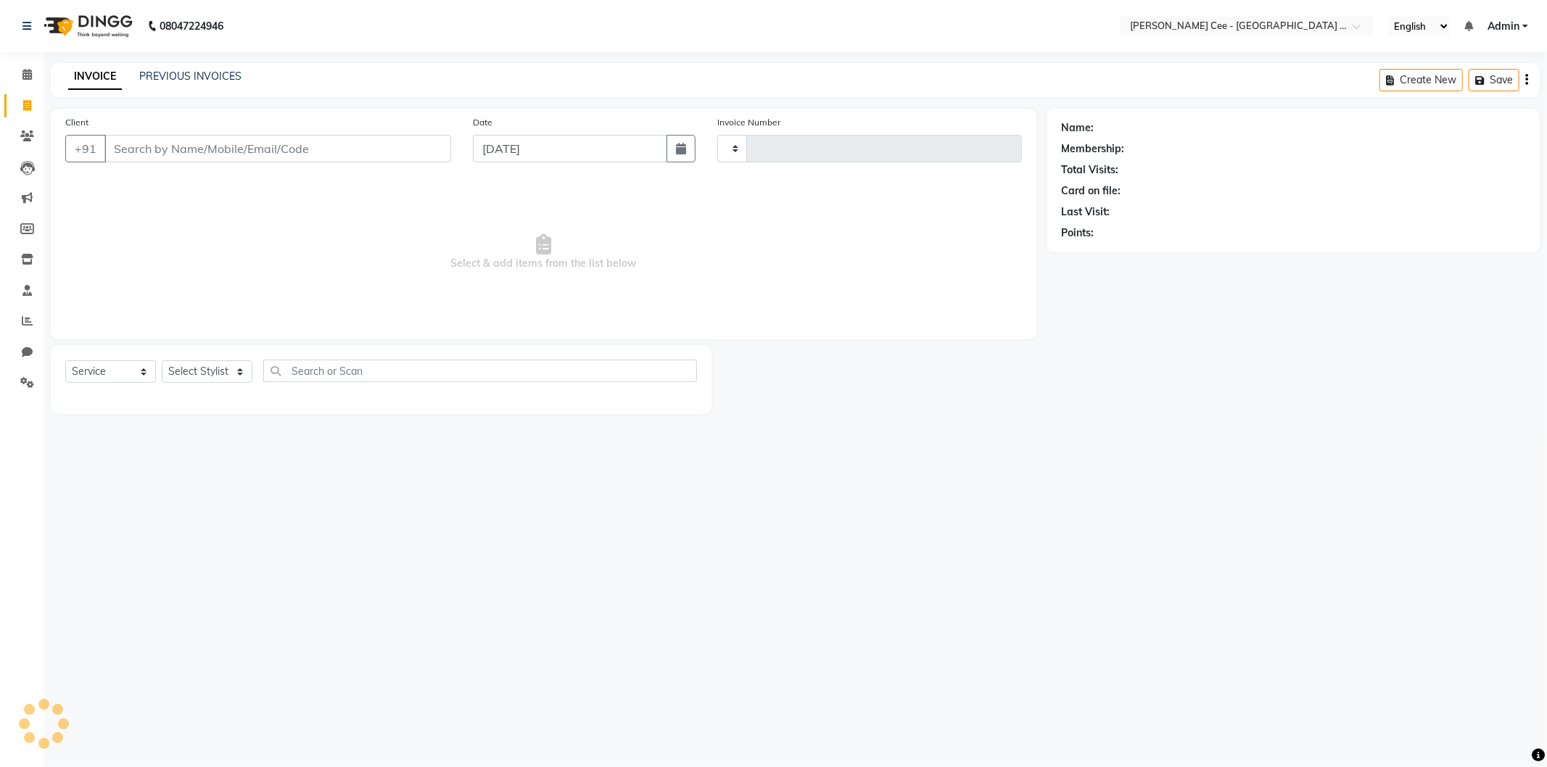
type input "2206"
select select "8239"
click at [167, 71] on link "PREVIOUS INVOICES" at bounding box center [190, 76] width 102 height 13
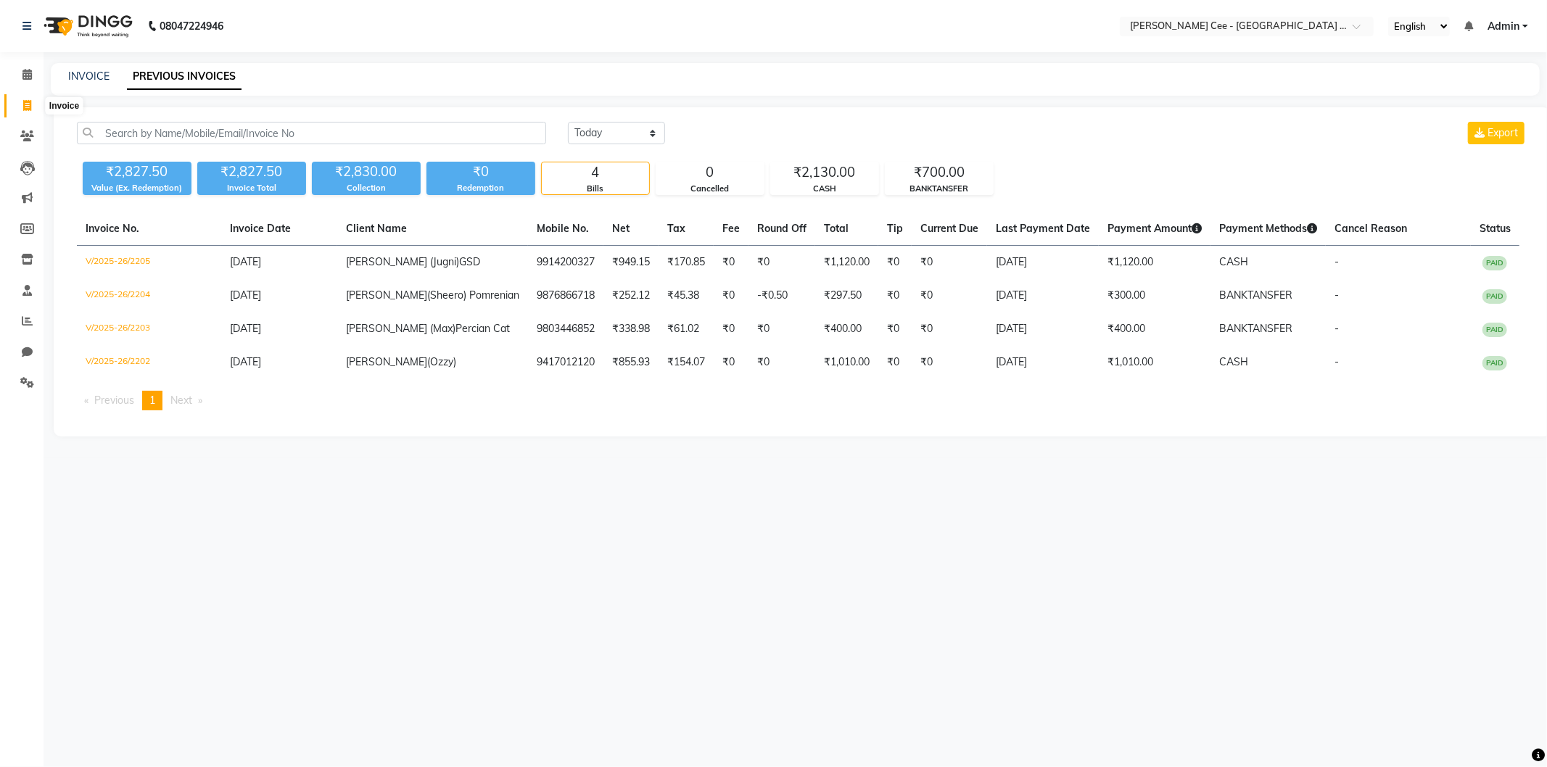
click at [23, 104] on icon at bounding box center [27, 105] width 8 height 11
select select "service"
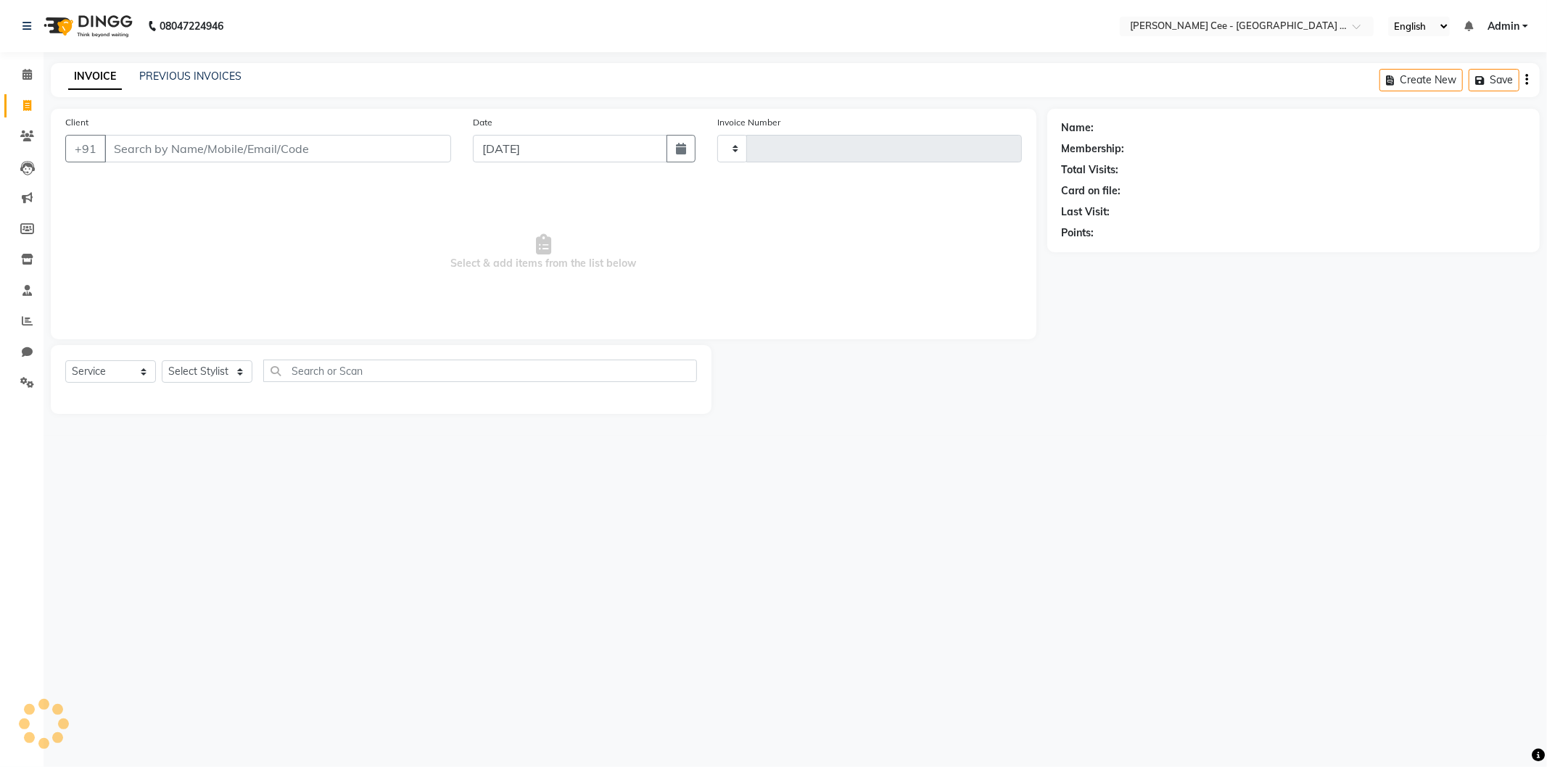
type input "2206"
select select "8239"
select select "product"
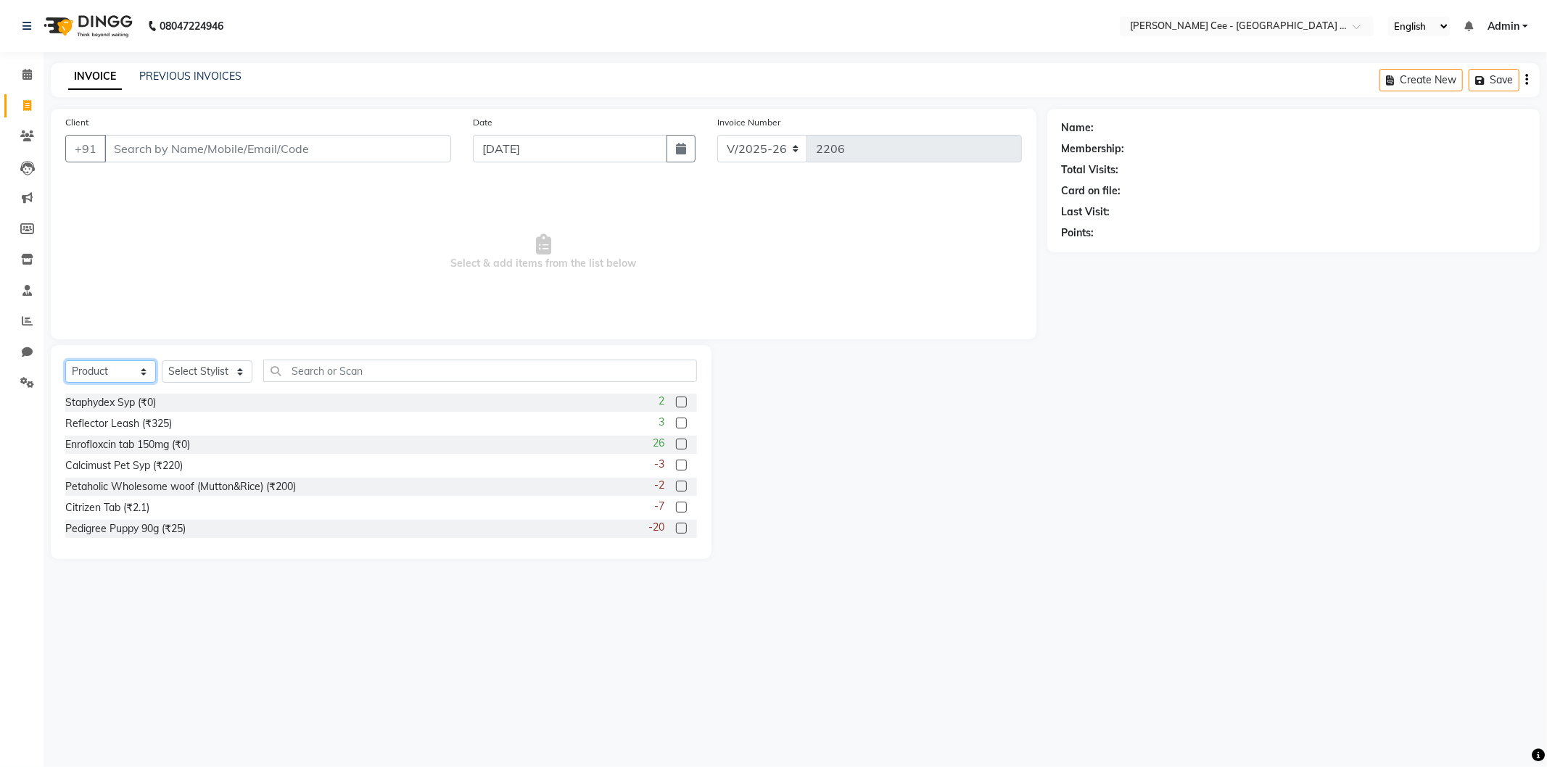
click at [134, 366] on select "Select Service Product Membership Package Voucher Prepaid Gift Card" at bounding box center [110, 372] width 91 height 22
click at [239, 375] on select "Select Stylist Avinash [PERSON_NAME] [PERSON_NAME] [PERSON_NAME] Kajal Love [PE…" at bounding box center [207, 372] width 91 height 22
select select "86349"
click at [162, 361] on select "Select Stylist Avinash [PERSON_NAME] [PERSON_NAME] [PERSON_NAME] Kajal Love [PE…" at bounding box center [207, 372] width 91 height 22
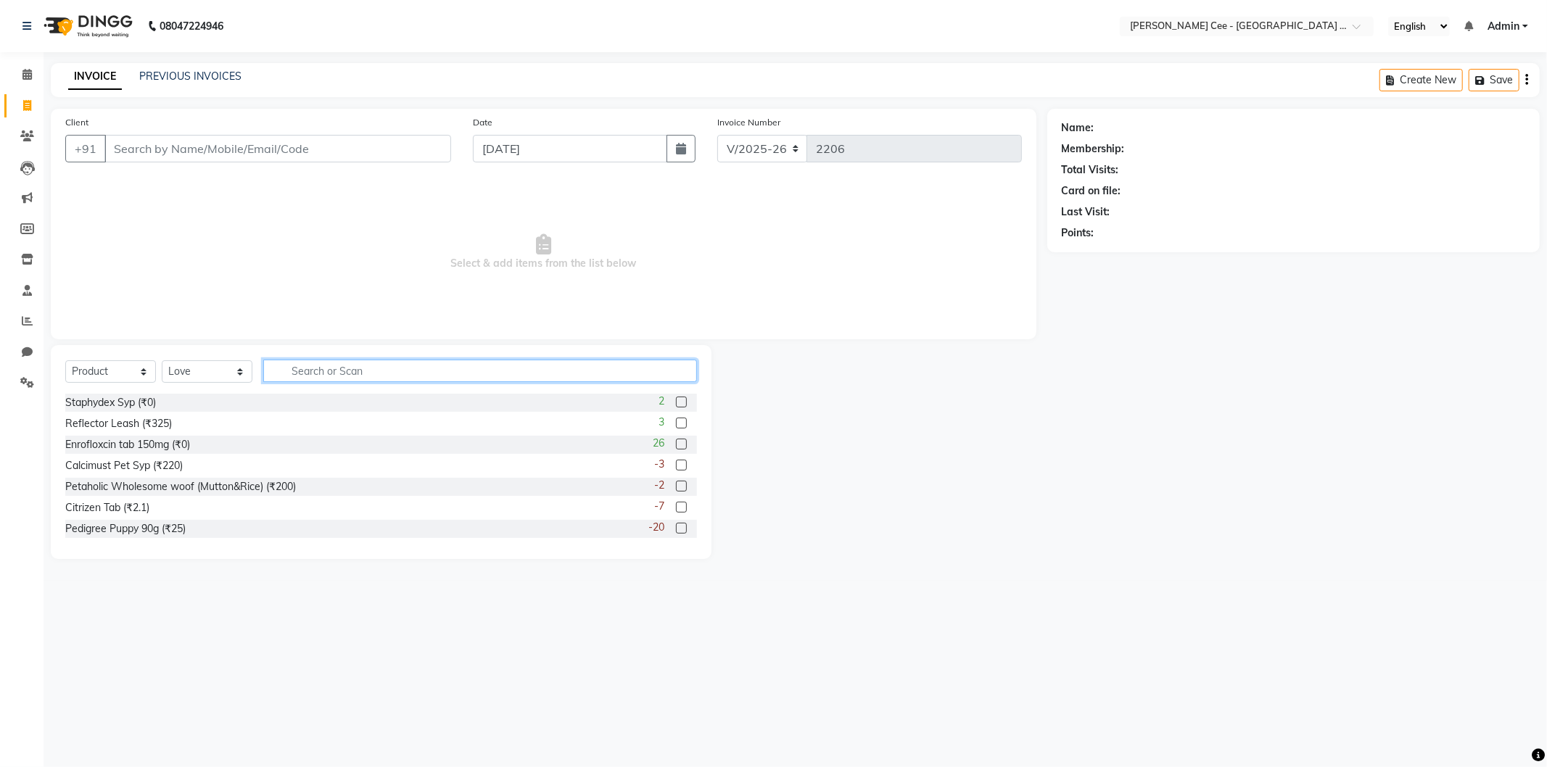
click at [317, 376] on input "text" at bounding box center [480, 371] width 434 height 22
click at [99, 382] on select "Select Service Product Membership Package Voucher Prepaid Gift Card" at bounding box center [110, 372] width 91 height 22
select select "service"
click at [65, 361] on select "Select Service Product Membership Package Voucher Prepaid Gift Card" at bounding box center [110, 372] width 91 height 22
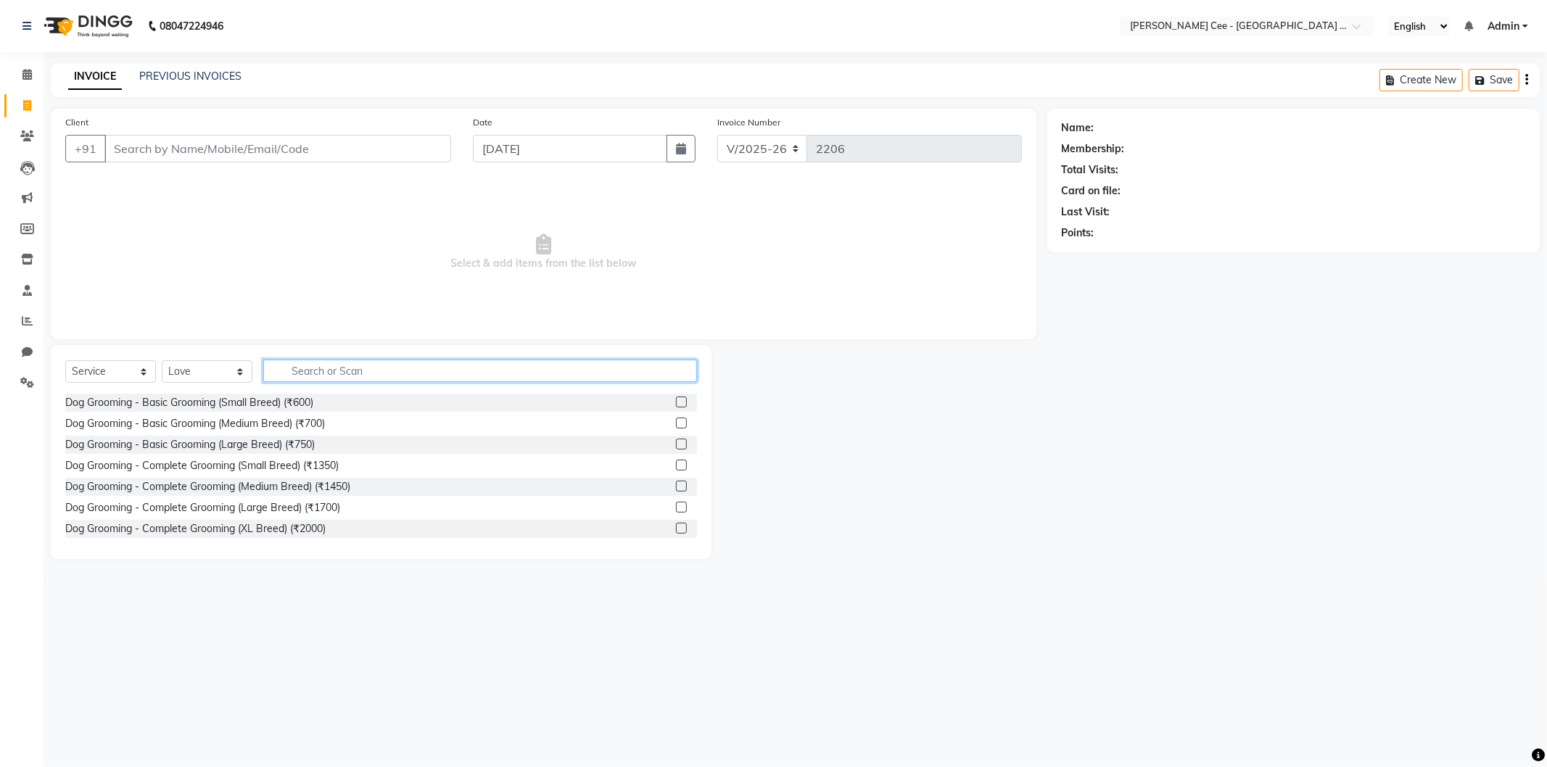
click at [318, 365] on input "text" at bounding box center [480, 371] width 434 height 22
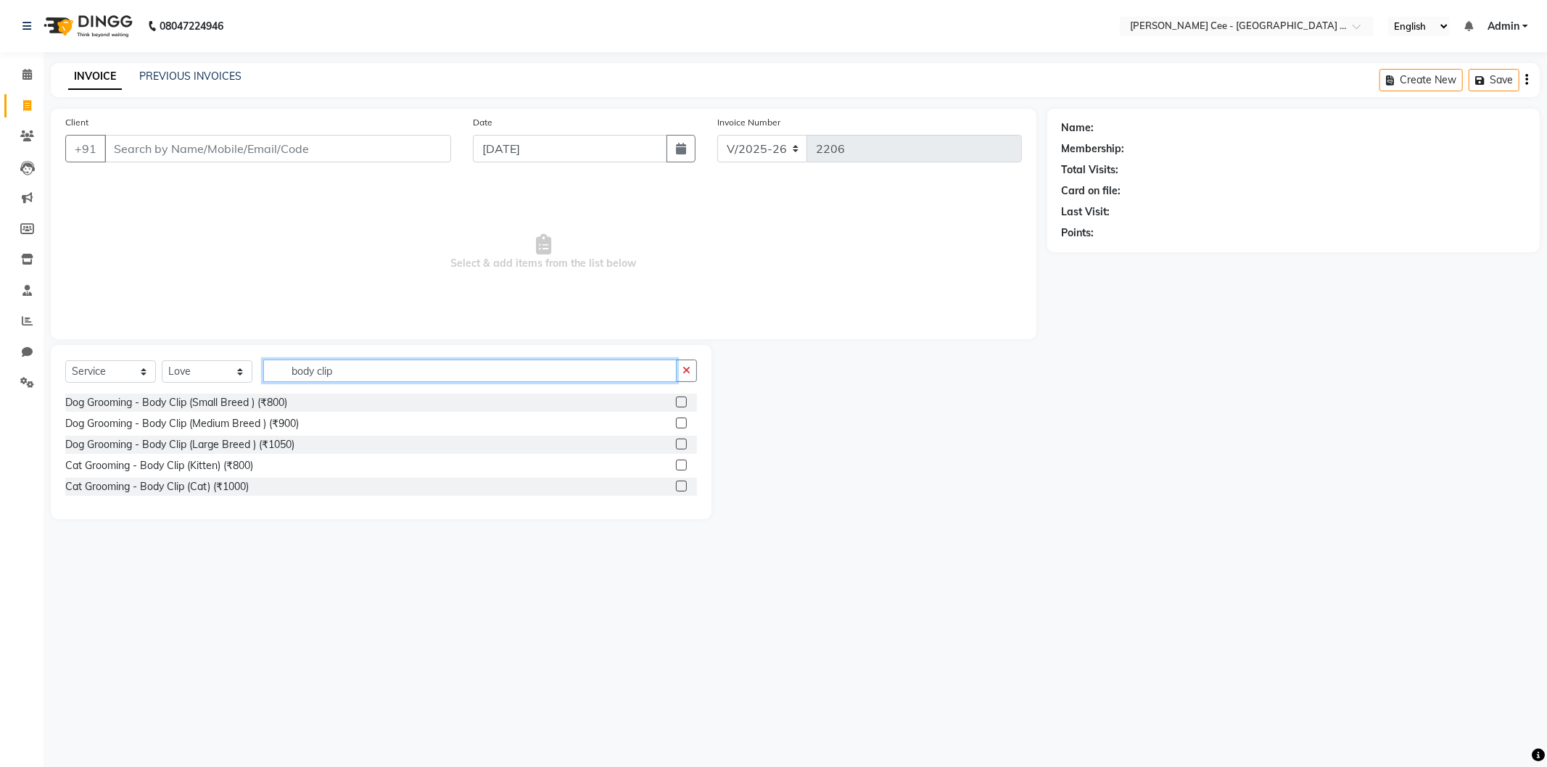
type input "body clip"
click at [683, 400] on label at bounding box center [681, 402] width 11 height 11
click at [683, 400] on input "checkbox" at bounding box center [680, 402] width 9 height 9
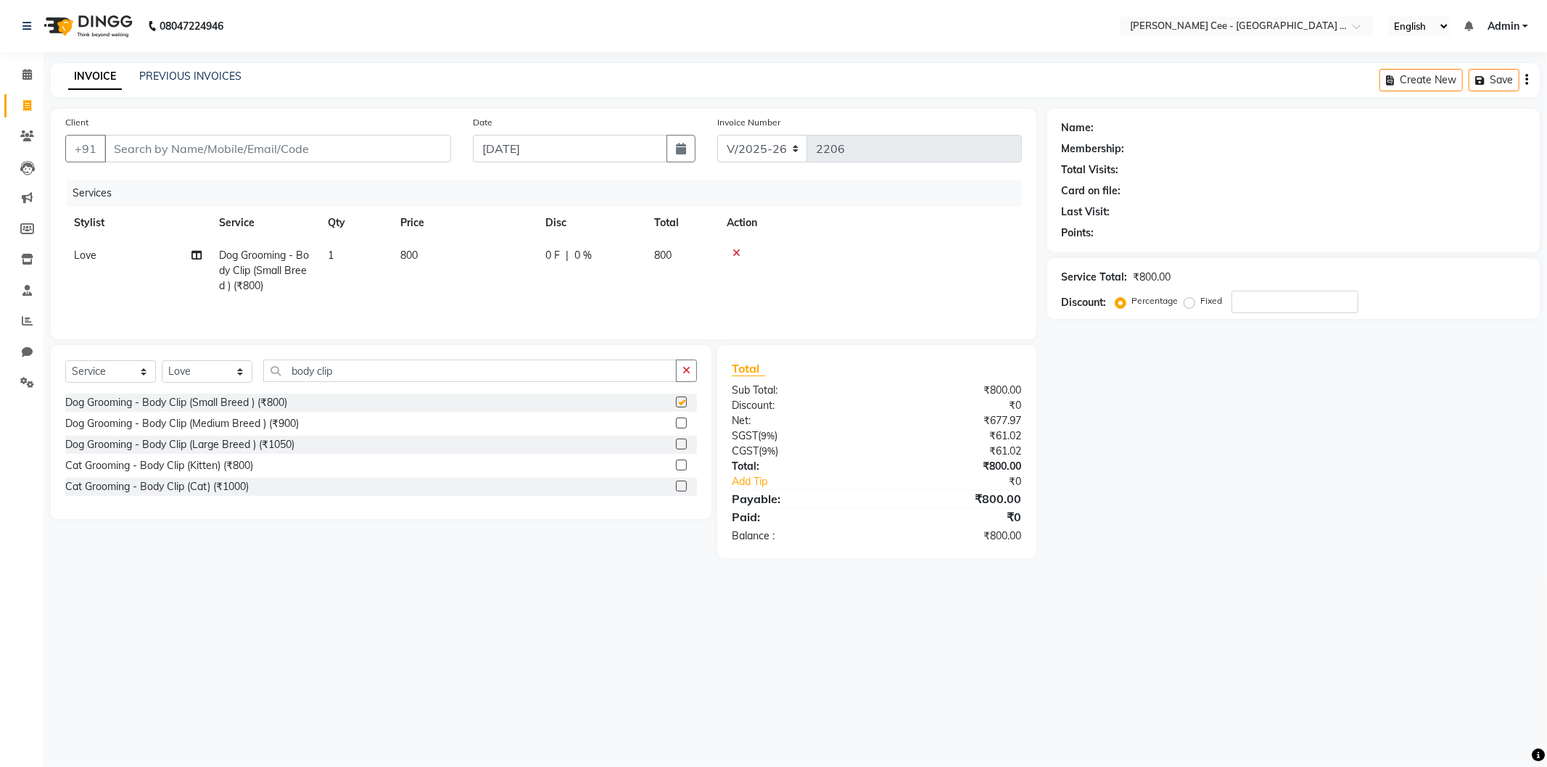
checkbox input "false"
click at [695, 370] on button "button" at bounding box center [686, 371] width 21 height 22
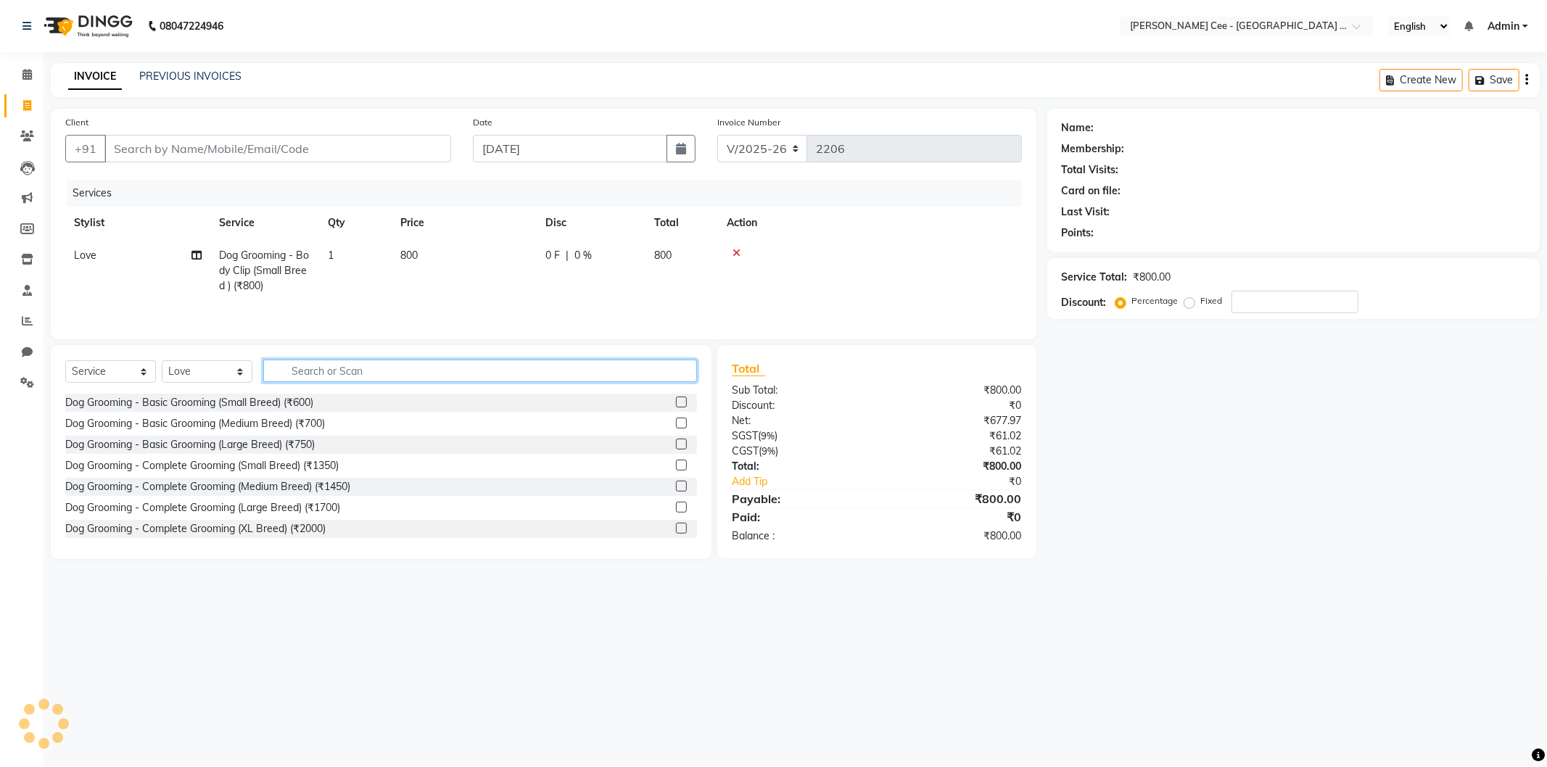
click at [365, 366] on input "text" at bounding box center [480, 371] width 434 height 22
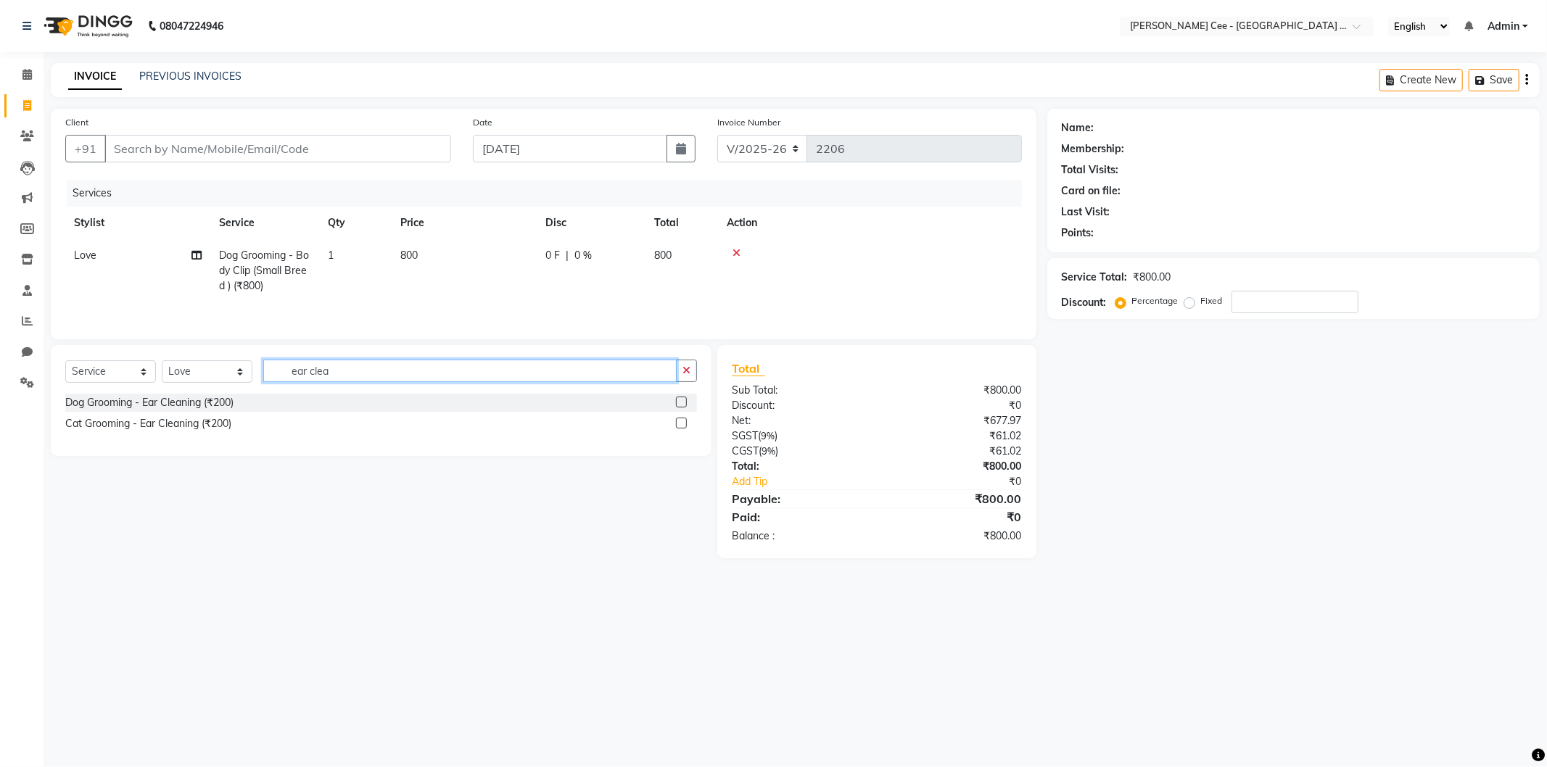
type input "ear clea"
click at [678, 403] on label at bounding box center [681, 402] width 11 height 11
click at [678, 403] on input "checkbox" at bounding box center [680, 402] width 9 height 9
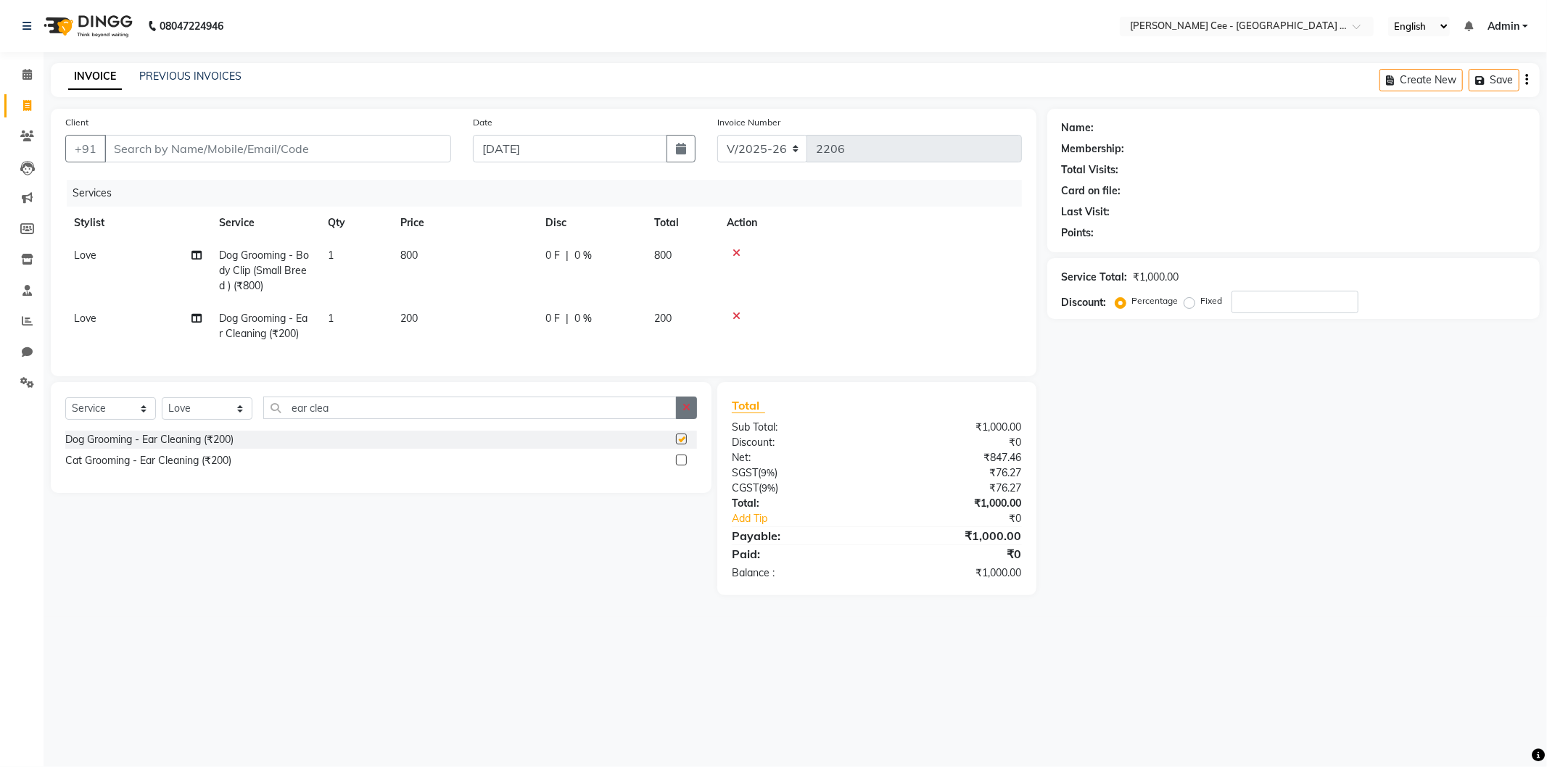
checkbox input "false"
click at [685, 413] on icon "button" at bounding box center [687, 408] width 8 height 10
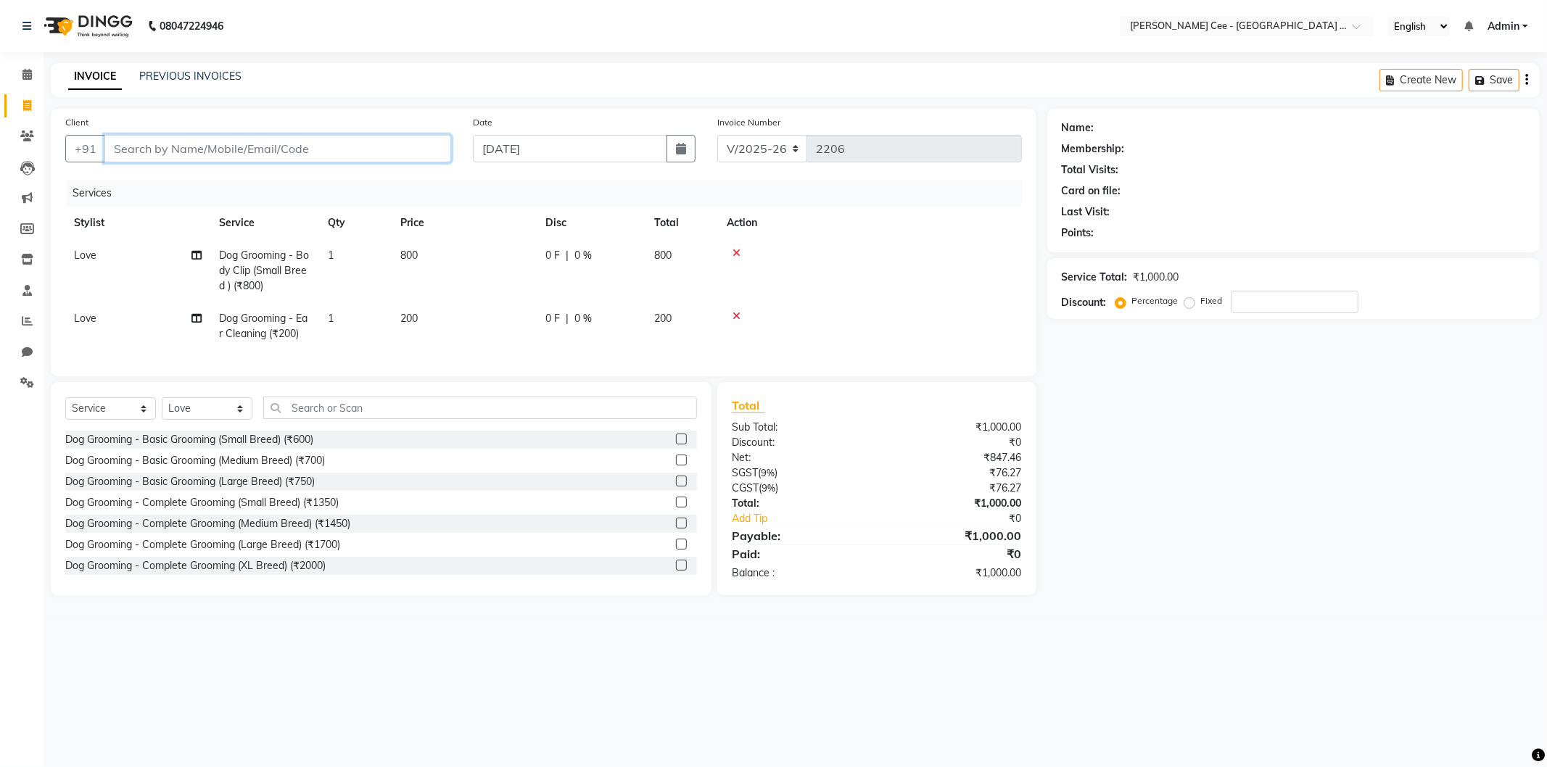
click at [225, 142] on input "Client" at bounding box center [277, 149] width 347 height 28
type input "G"
type input "0"
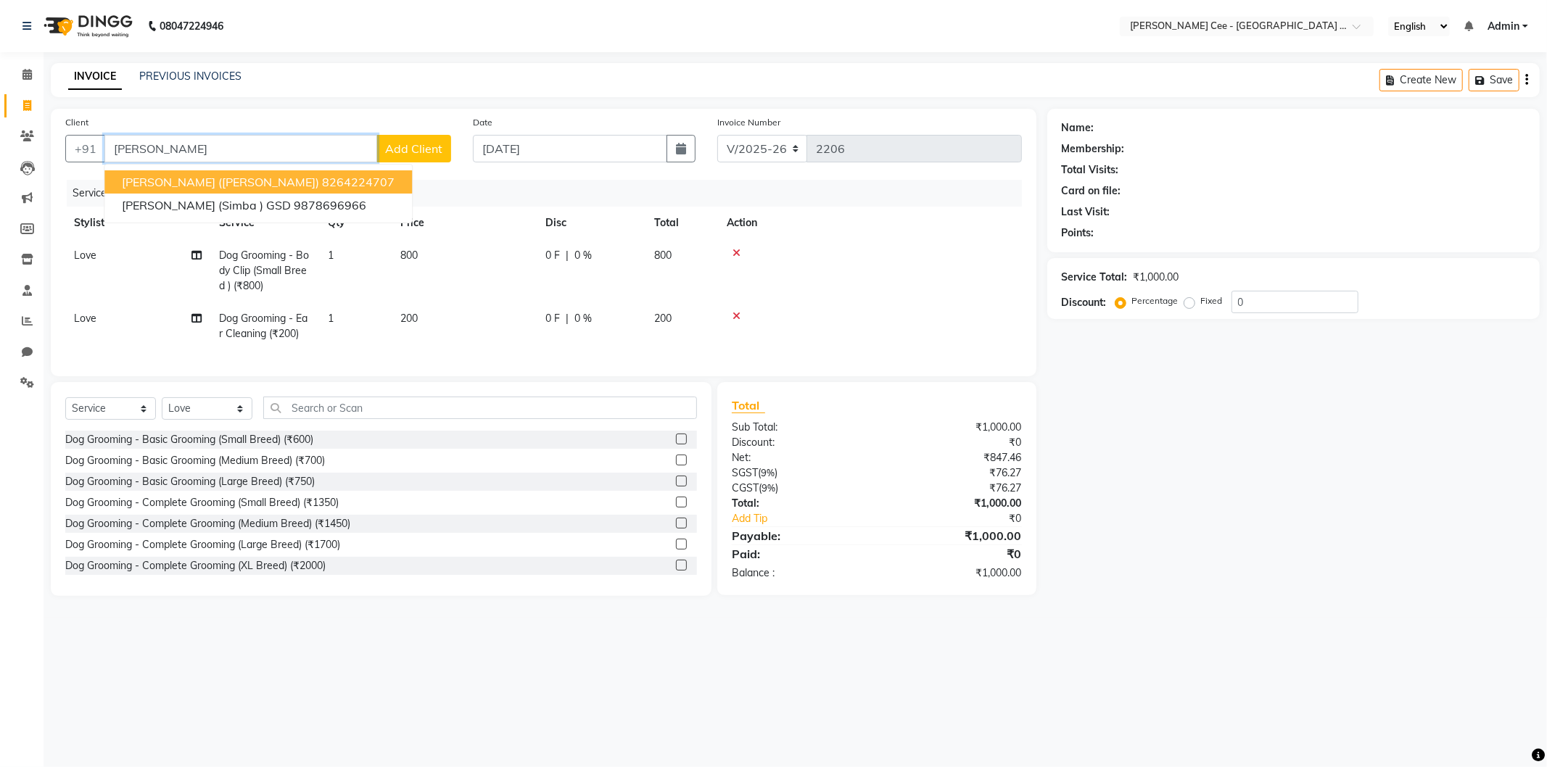
type input "Gurmehar"
click at [434, 145] on span "Add Client" at bounding box center [413, 148] width 57 height 15
select select "22"
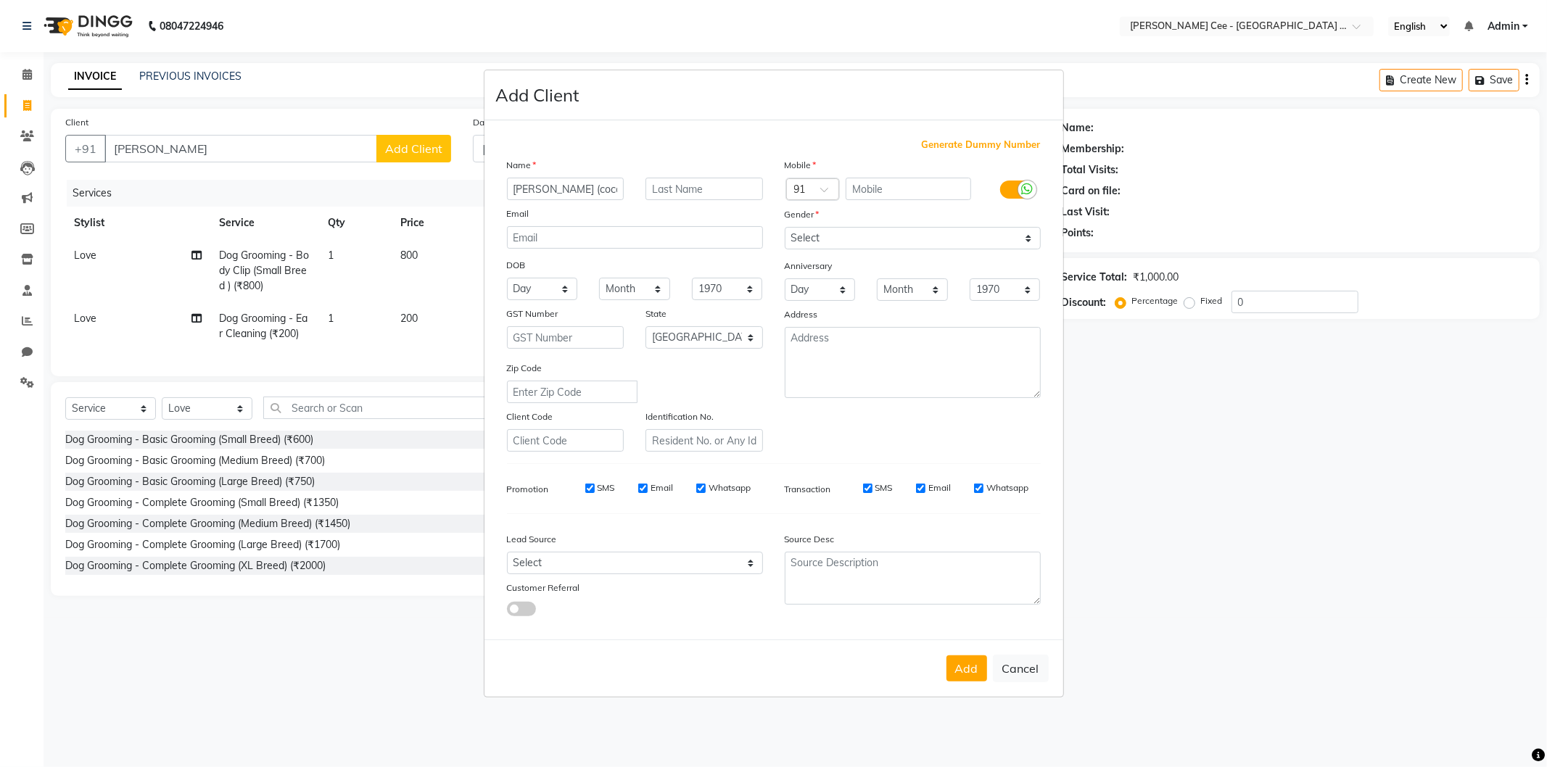
type input "[PERSON_NAME] (coco)"
click at [690, 186] on input "text" at bounding box center [705, 189] width 118 height 22
type input "Shihtzuu"
click at [886, 184] on input "text" at bounding box center [908, 189] width 125 height 22
type input "6283915802"
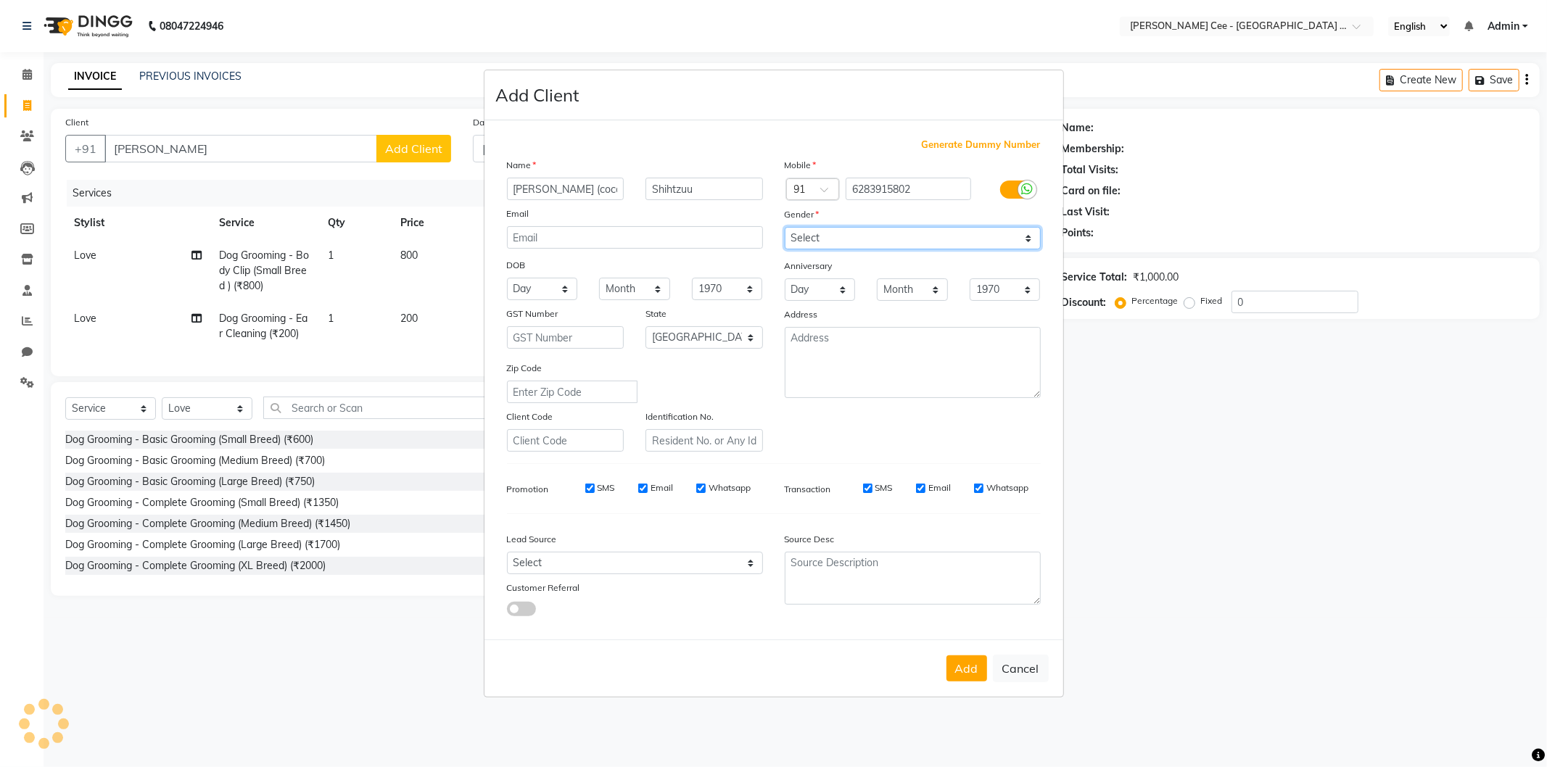
click at [893, 239] on select "Select [DEMOGRAPHIC_DATA] [DEMOGRAPHIC_DATA] Other Prefer Not To Say" at bounding box center [913, 238] width 256 height 22
select select "[DEMOGRAPHIC_DATA]"
click at [785, 227] on select "Select [DEMOGRAPHIC_DATA] [DEMOGRAPHIC_DATA] Other Prefer Not To Say" at bounding box center [913, 238] width 256 height 22
click at [970, 664] on button "Add" at bounding box center [967, 669] width 41 height 26
type input "6283915802"
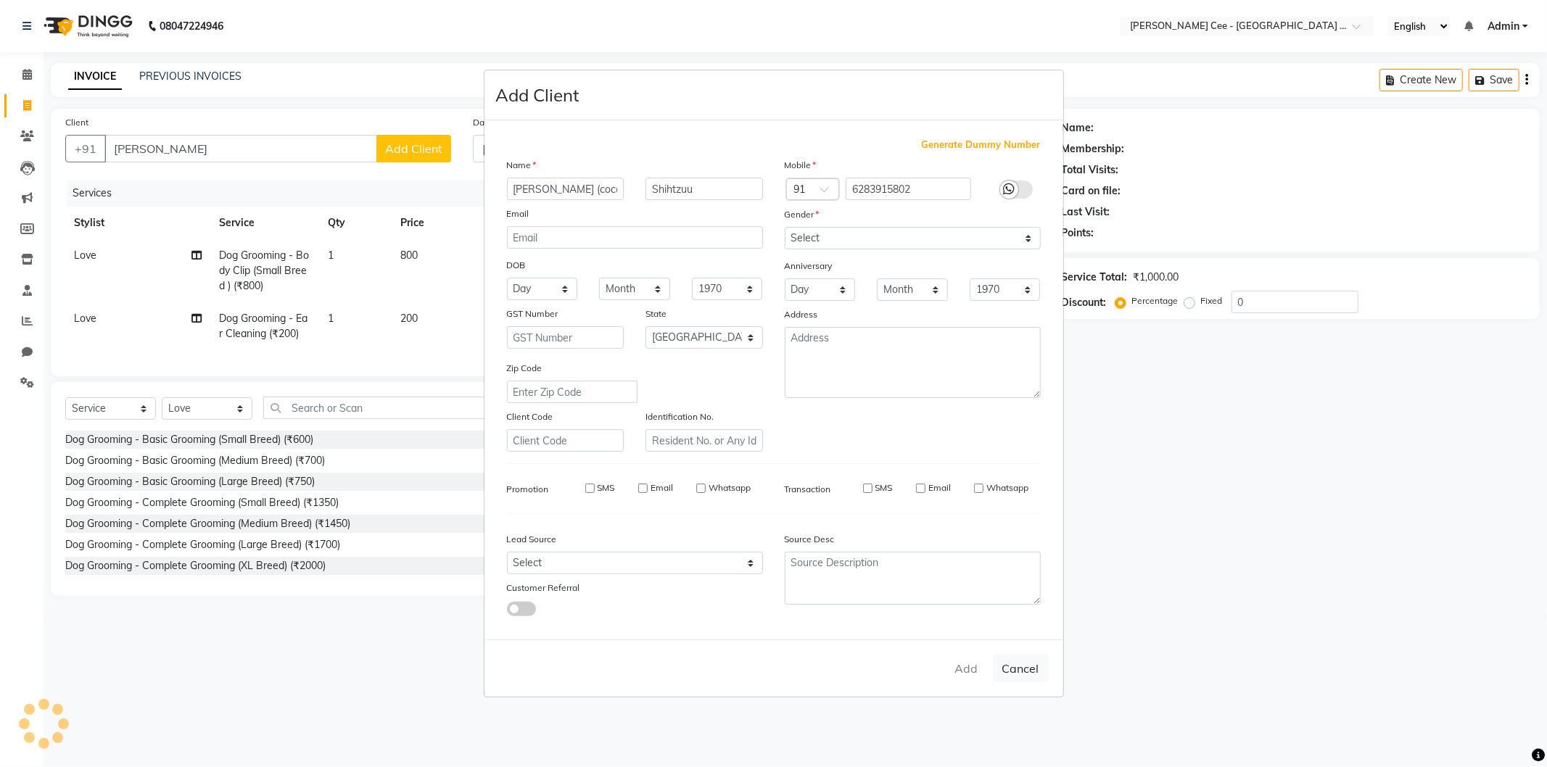
select select
select select "null"
select select
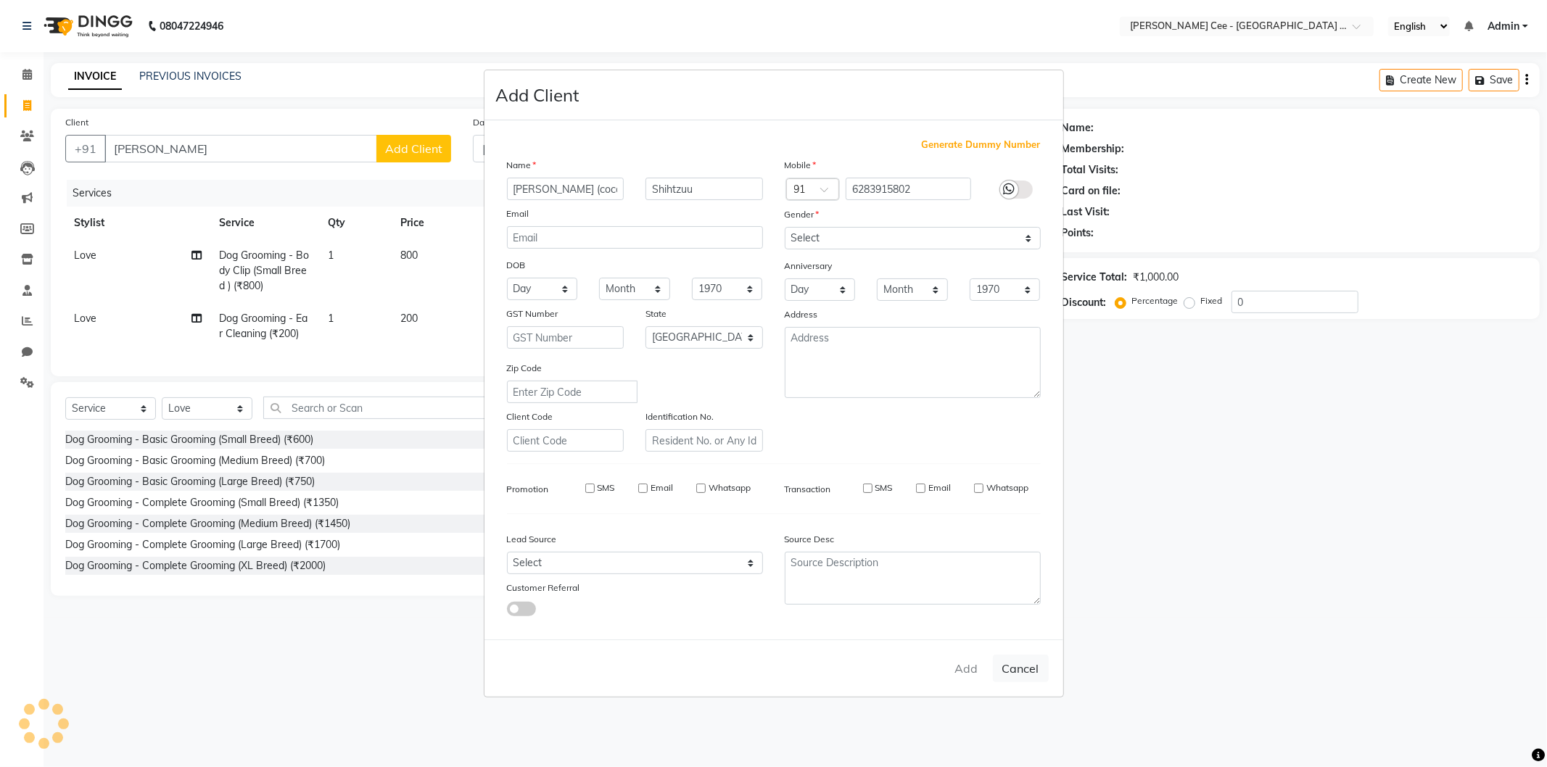
select select
checkbox input "false"
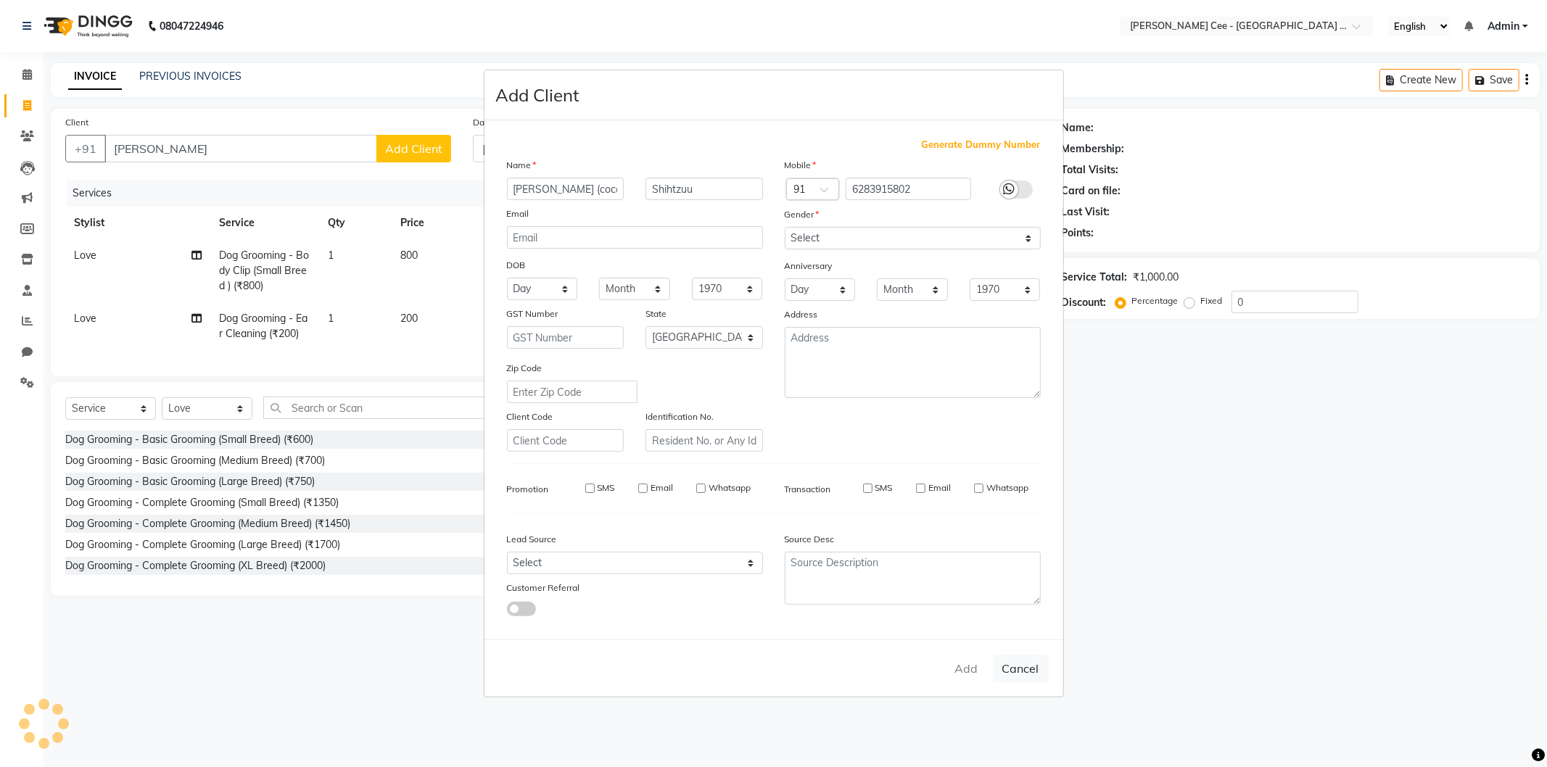
checkbox input "false"
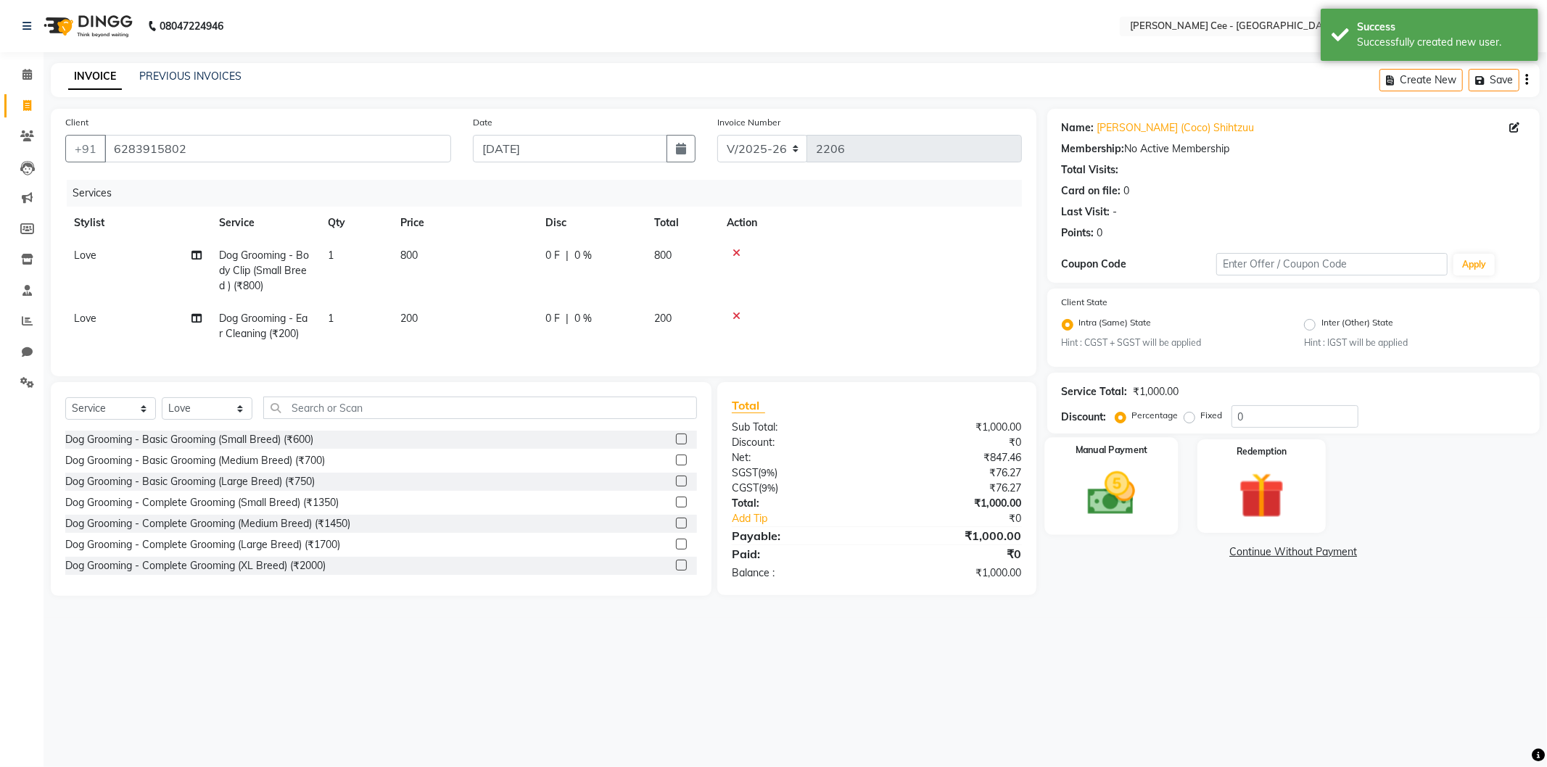
click at [1154, 495] on div "Manual Payment" at bounding box center [1111, 486] width 133 height 97
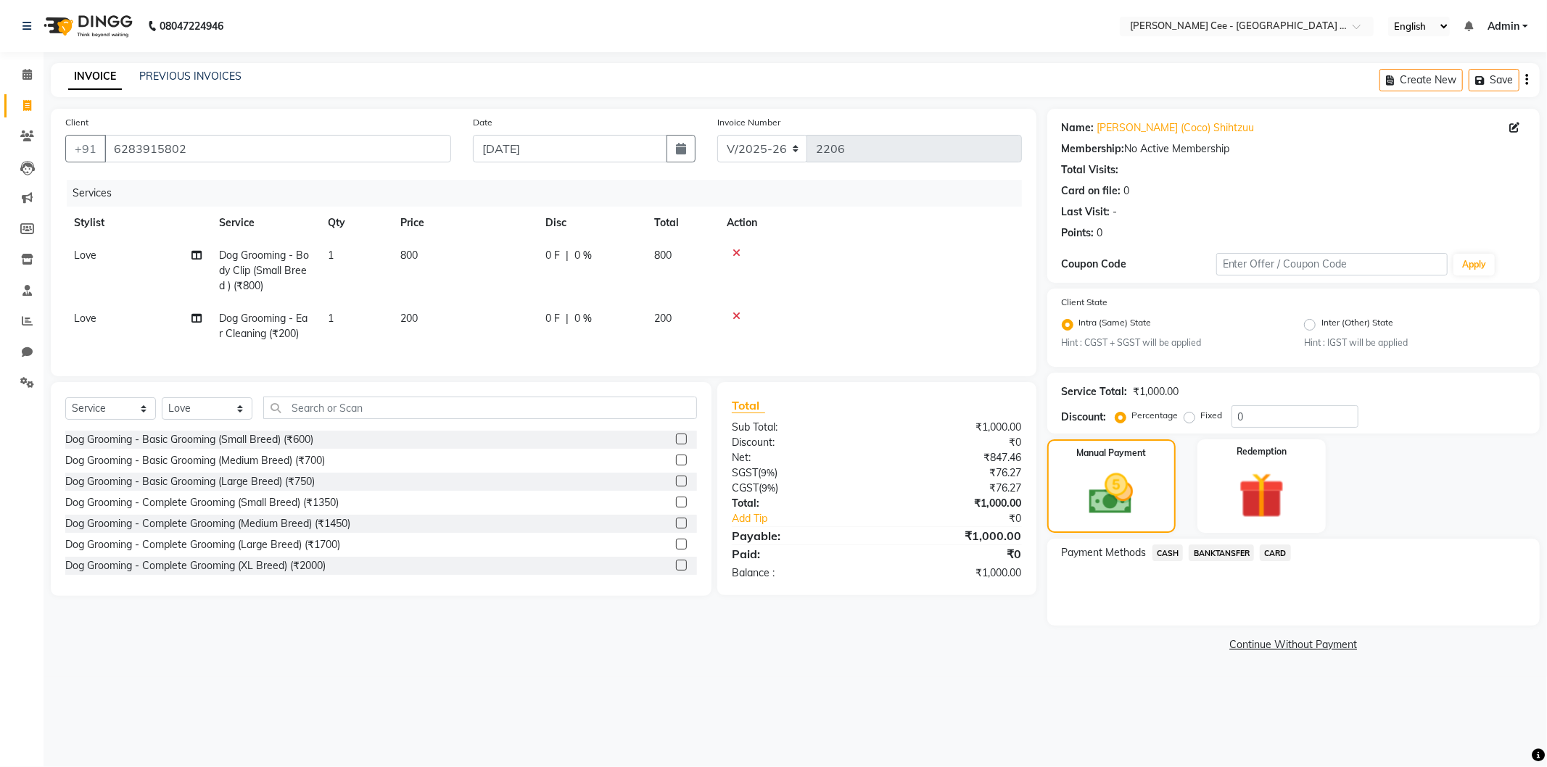
click at [1169, 555] on span "CASH" at bounding box center [1168, 553] width 31 height 17
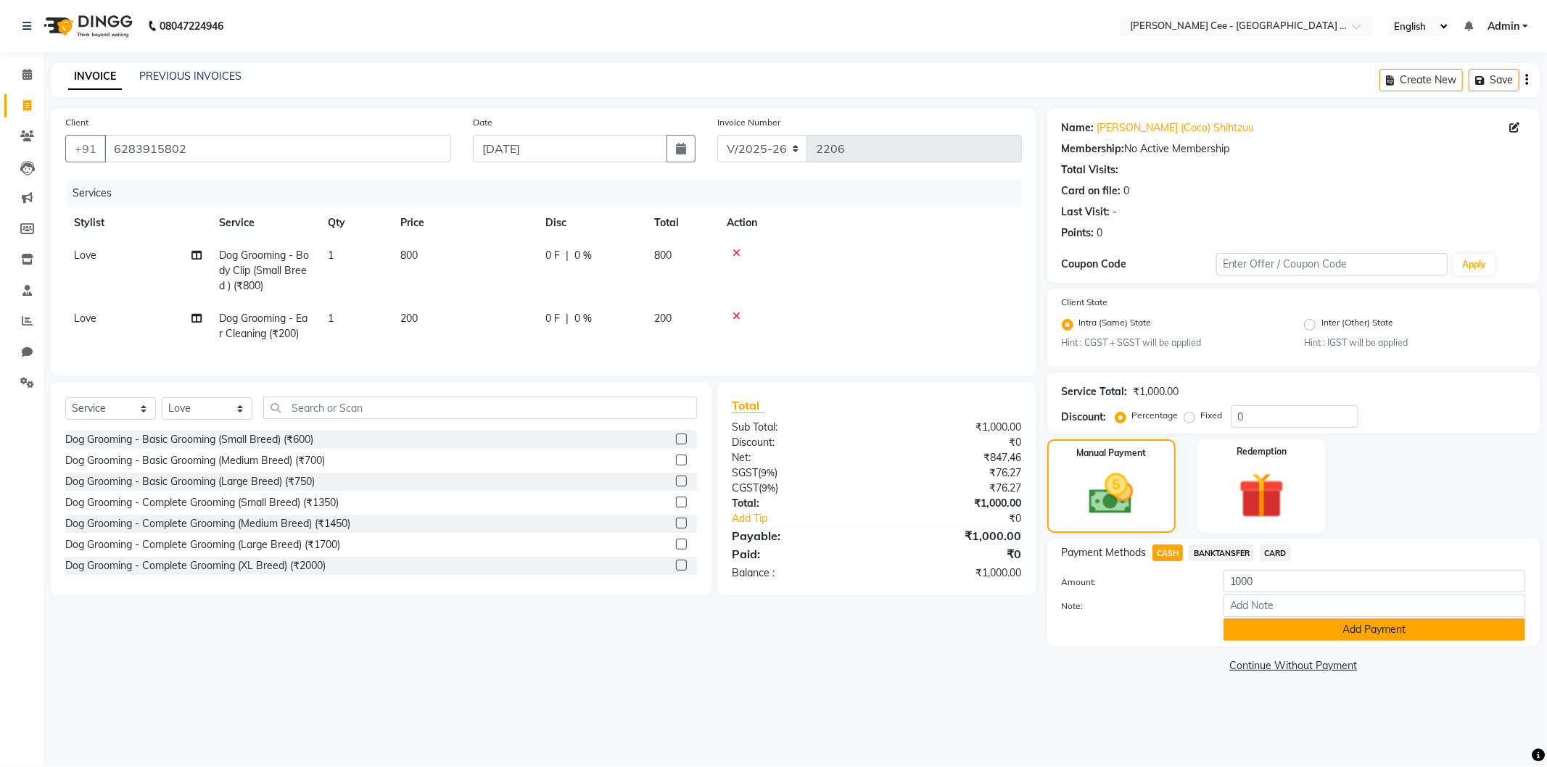
click at [1264, 627] on button "Add Payment" at bounding box center [1375, 630] width 302 height 22
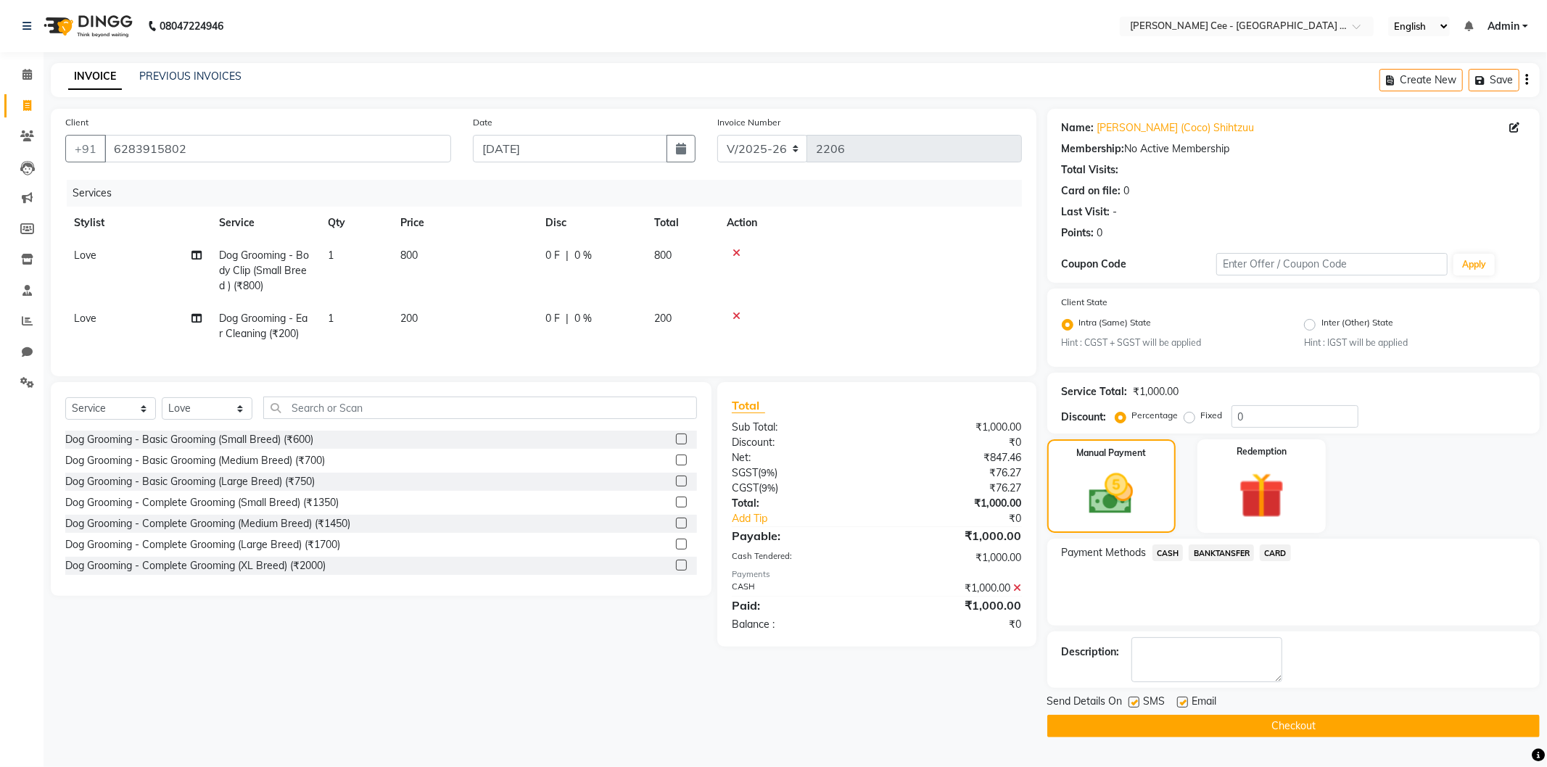
click at [1187, 724] on button "Checkout" at bounding box center [1293, 726] width 493 height 22
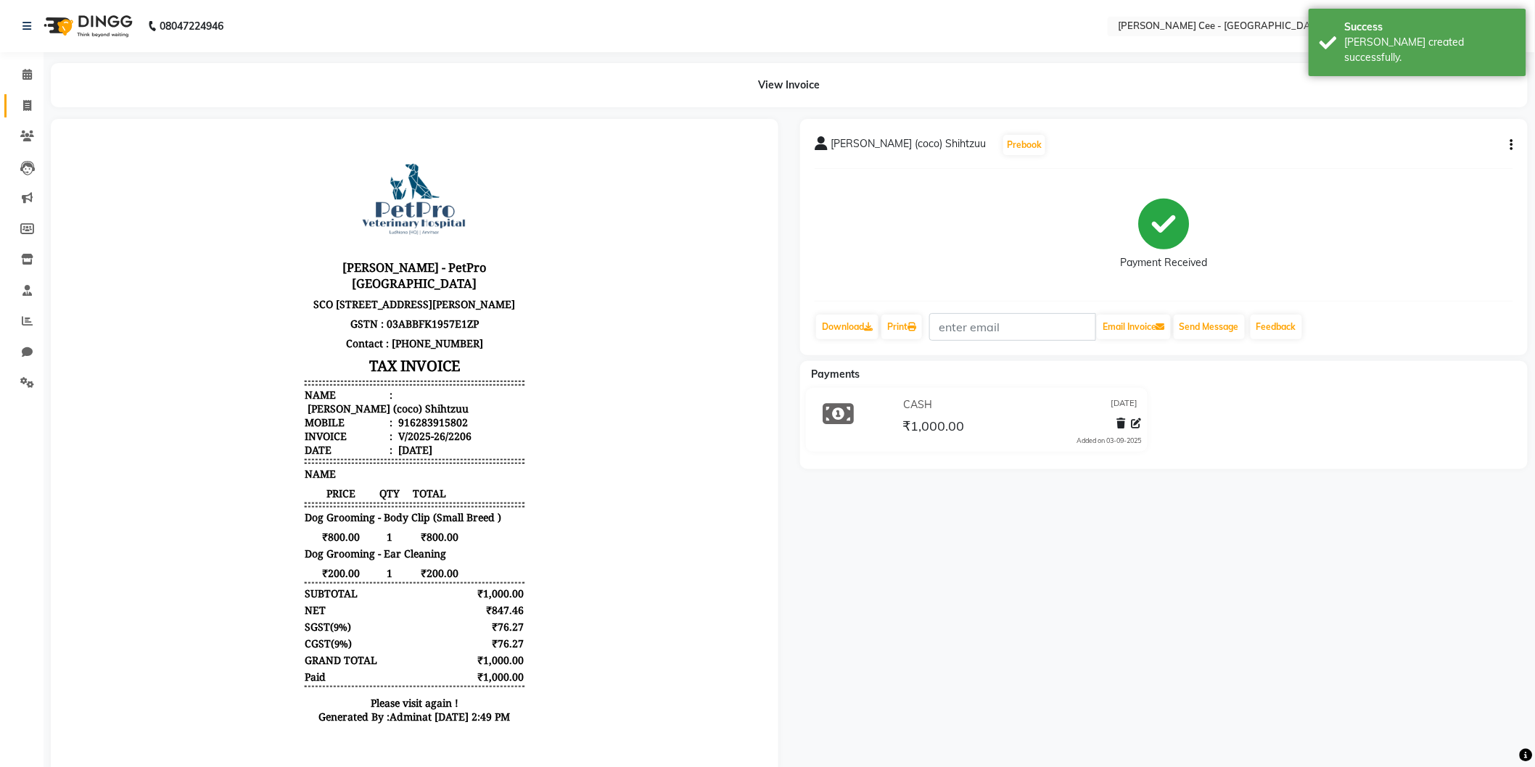
click at [27, 104] on icon at bounding box center [27, 105] width 8 height 11
select select "service"
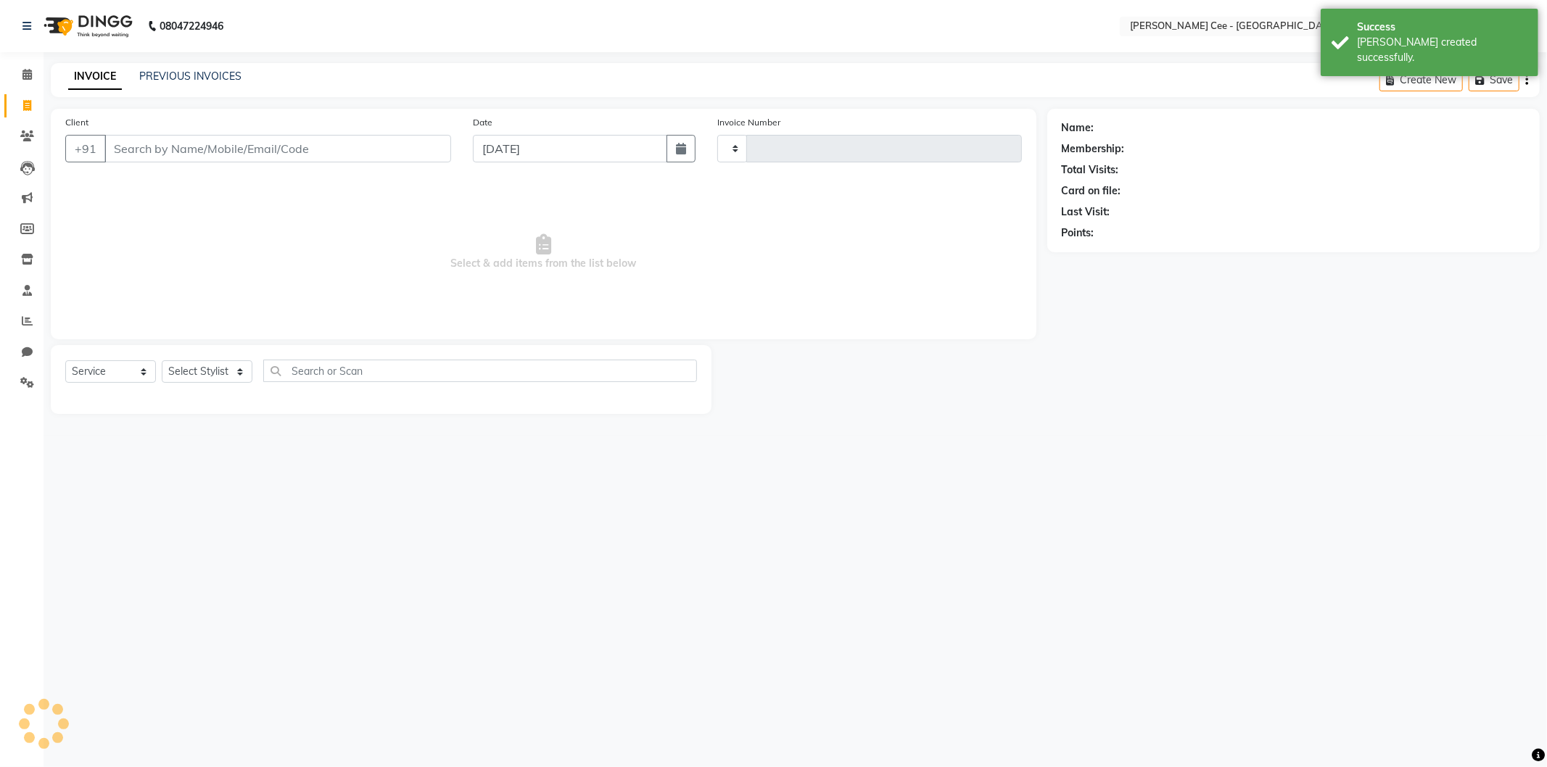
type input "2207"
select select "8239"
select select "product"
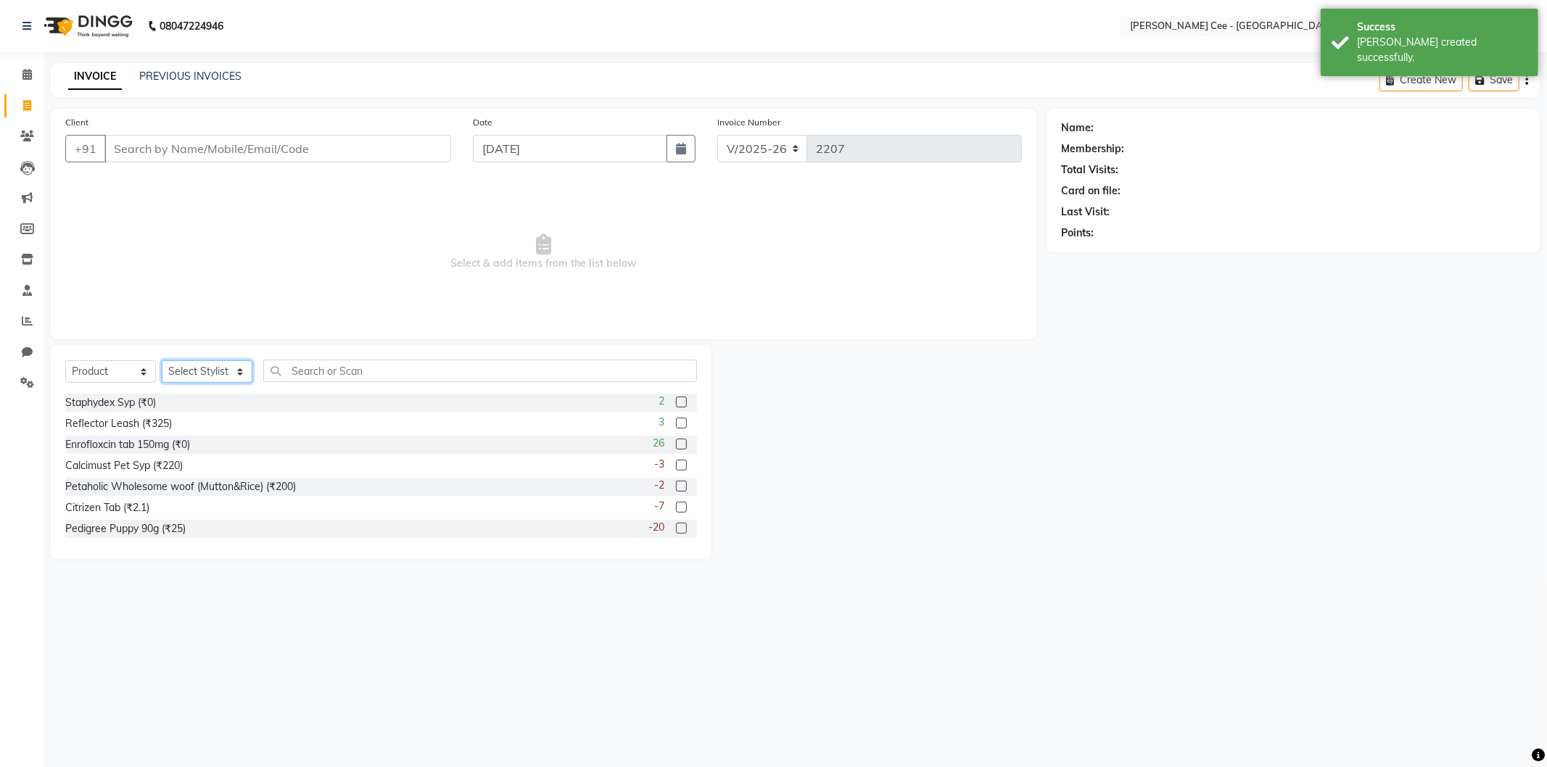
click at [203, 364] on select "Select Stylist Avinash [PERSON_NAME] [PERSON_NAME] [PERSON_NAME] Kajal Love [PE…" at bounding box center [207, 372] width 91 height 22
select select "80152"
click at [162, 361] on select "Select Stylist Avinash [PERSON_NAME] [PERSON_NAME] [PERSON_NAME] Kajal Love [PE…" at bounding box center [207, 372] width 91 height 22
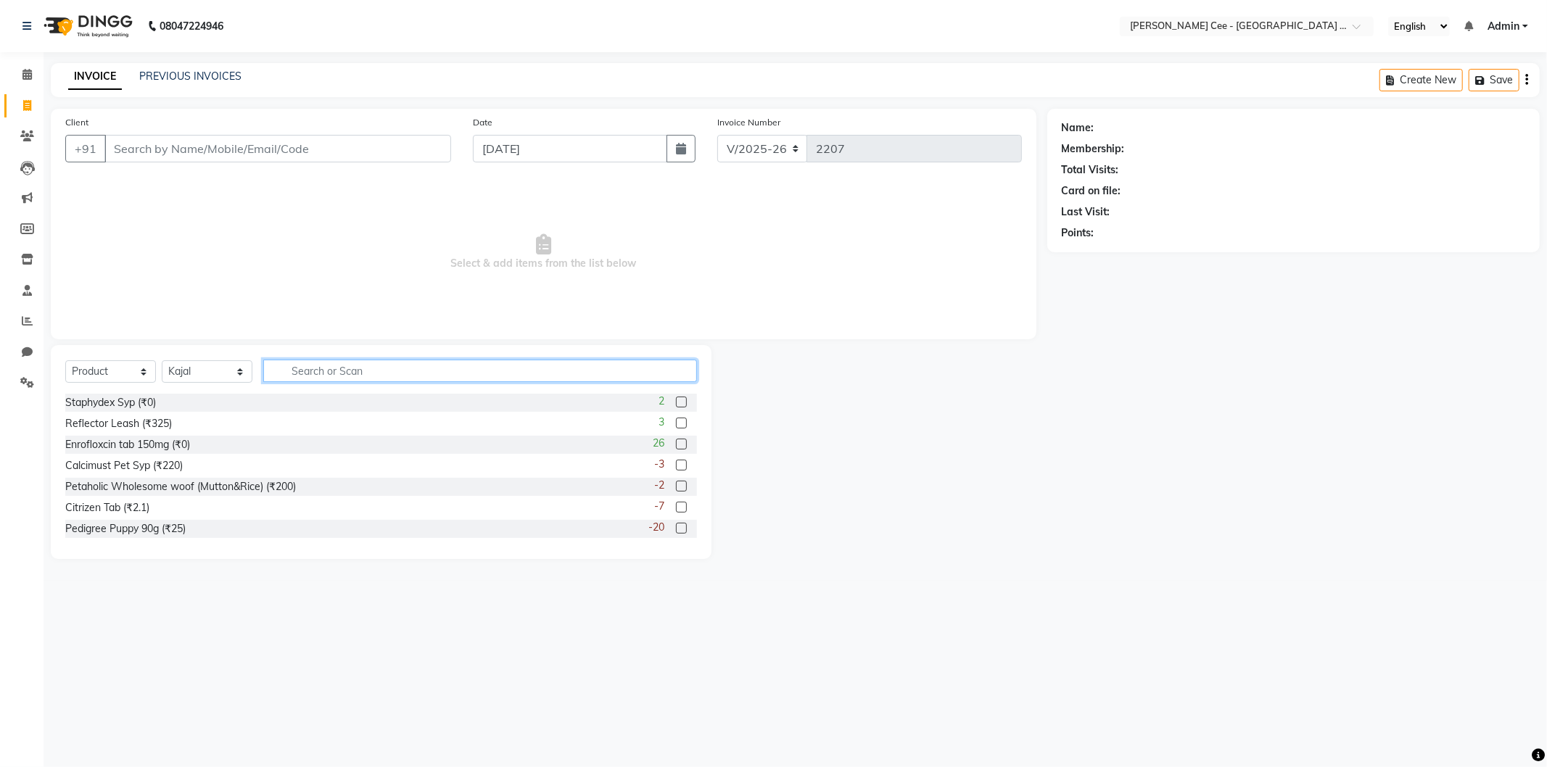
click at [357, 374] on input "text" at bounding box center [480, 371] width 434 height 22
type input "8853301530750"
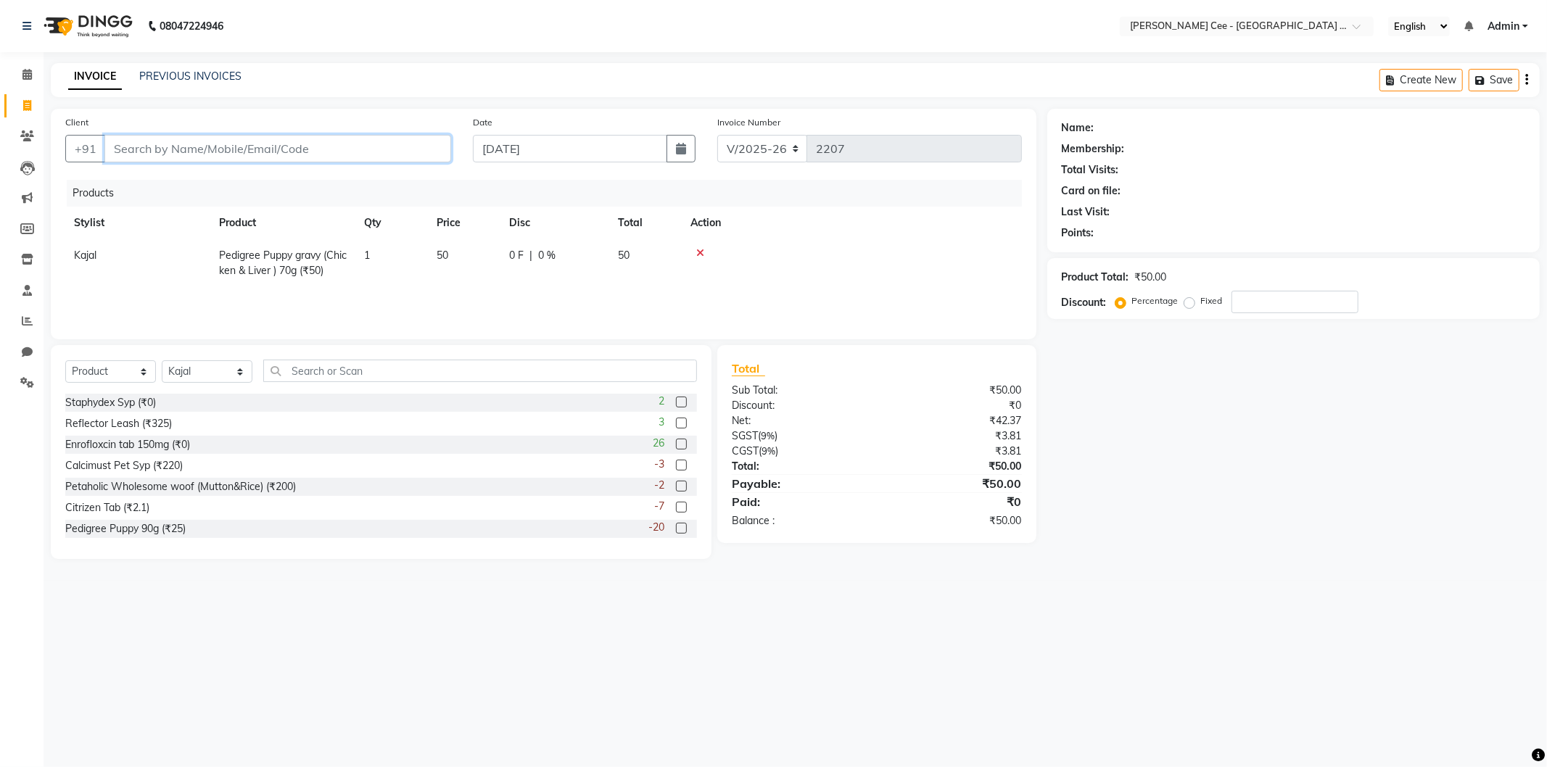
click at [205, 142] on input "Client" at bounding box center [277, 149] width 347 height 28
type input "p"
type input "0"
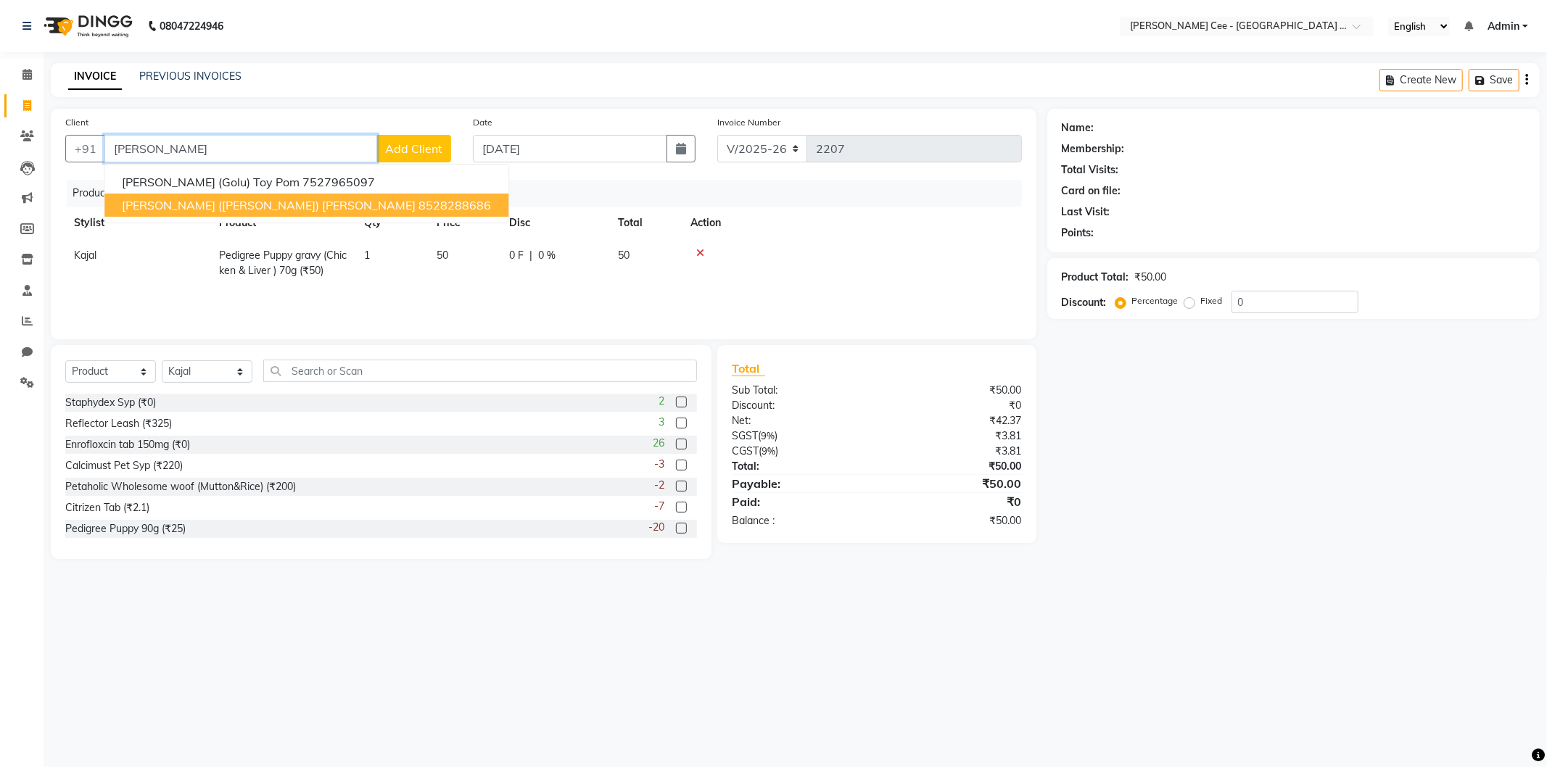
click at [419, 202] on ngb-highlight "8528288686" at bounding box center [455, 205] width 73 height 15
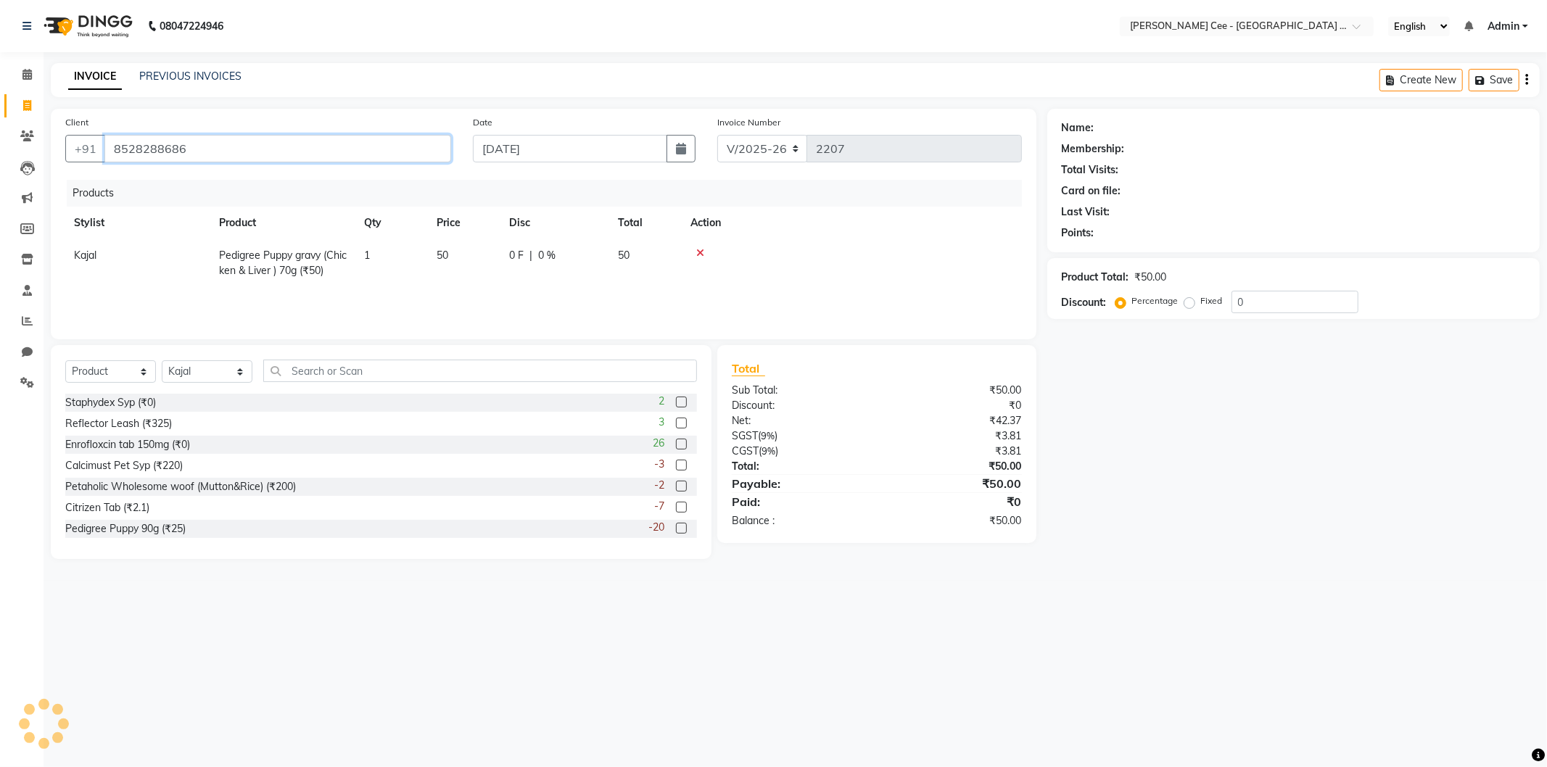
type input "8528288686"
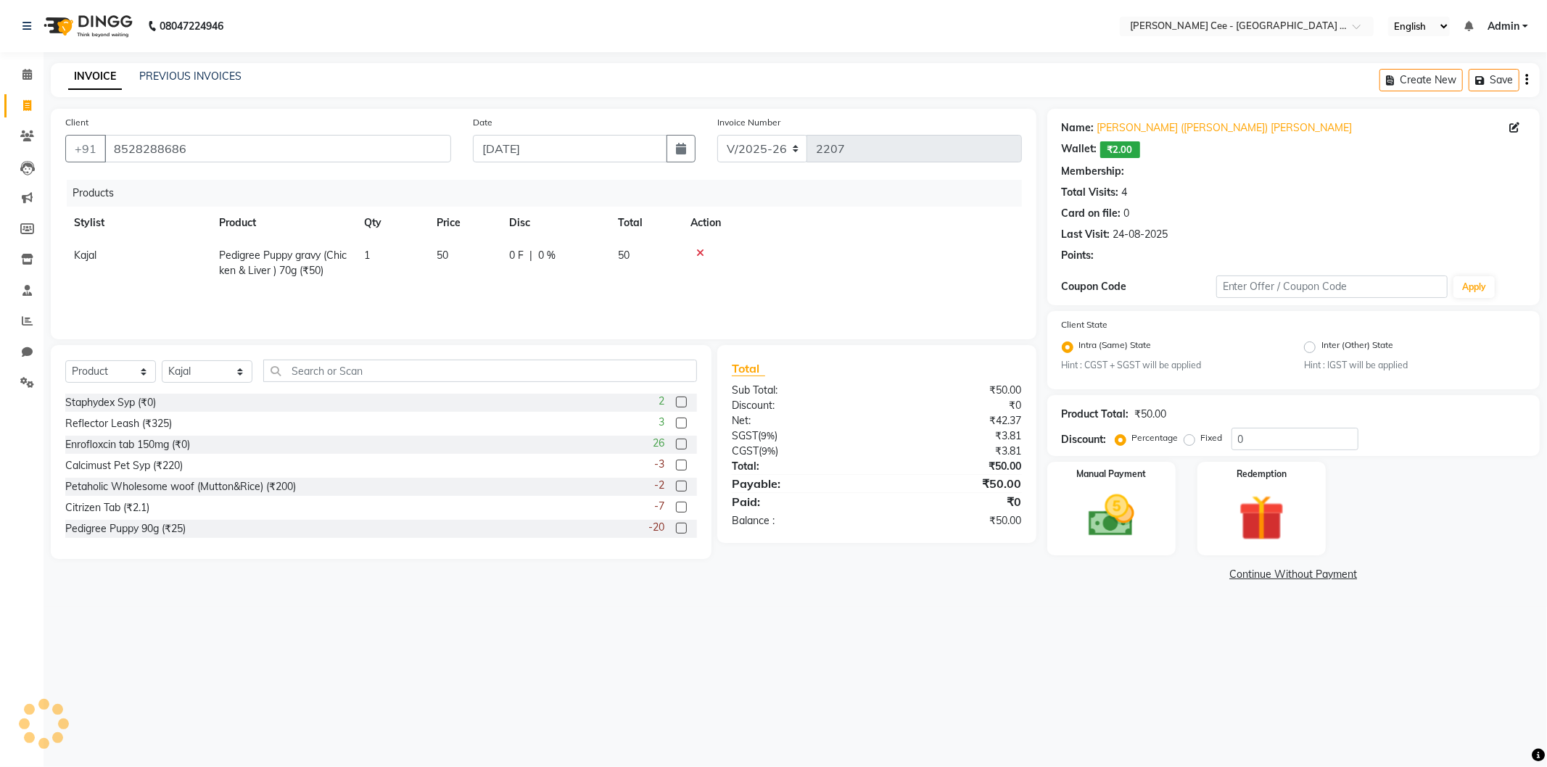
radio input "false"
radio input "true"
click at [371, 255] on td "1" at bounding box center [391, 263] width 73 height 48
select select "80152"
click at [371, 255] on input "1" at bounding box center [391, 259] width 55 height 22
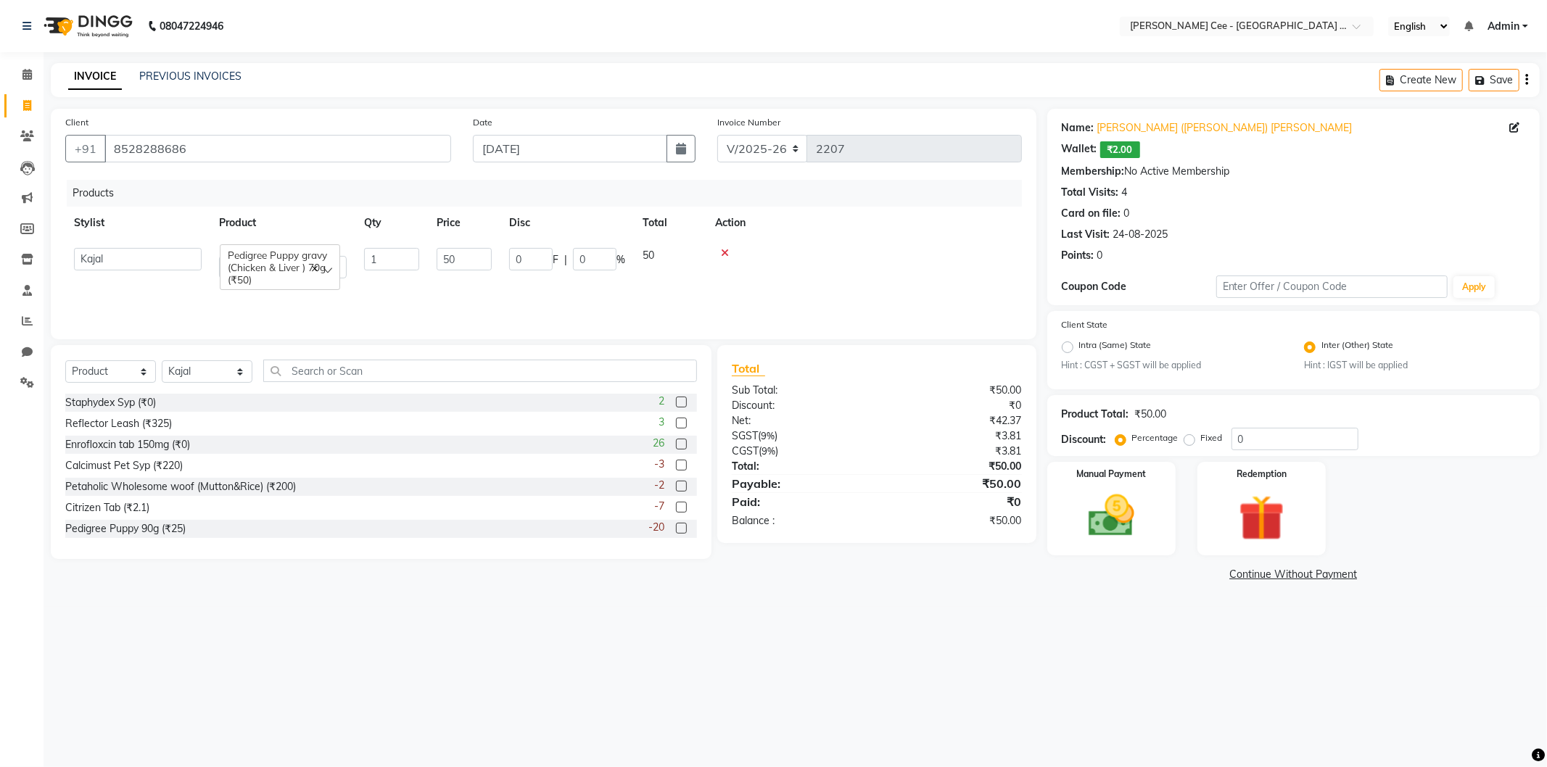
type input "4"
click at [1150, 648] on div "08047224946 Select Location × Kay Cee - Petpro Amritsar, Amritsar English ENGLI…" at bounding box center [773, 383] width 1547 height 767
click at [1241, 438] on input "0" at bounding box center [1295, 439] width 127 height 22
click at [1240, 438] on input "0" at bounding box center [1295, 439] width 127 height 22
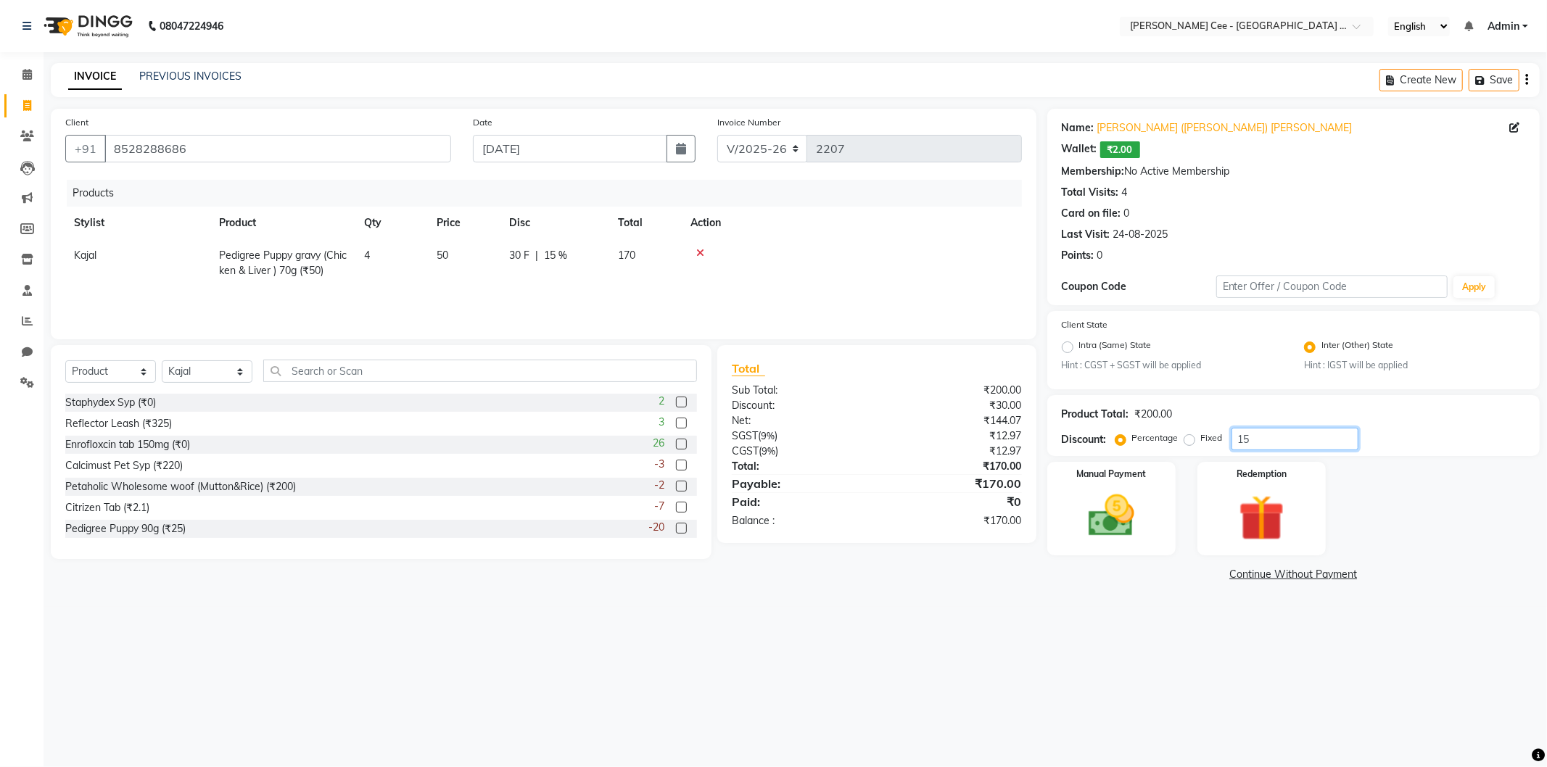
type input "15"
click at [1126, 638] on div "08047224946 Select Location × Kay Cee - Petpro Amritsar, Amritsar English ENGLI…" at bounding box center [773, 383] width 1547 height 767
click at [1120, 518] on img at bounding box center [1112, 516] width 78 height 55
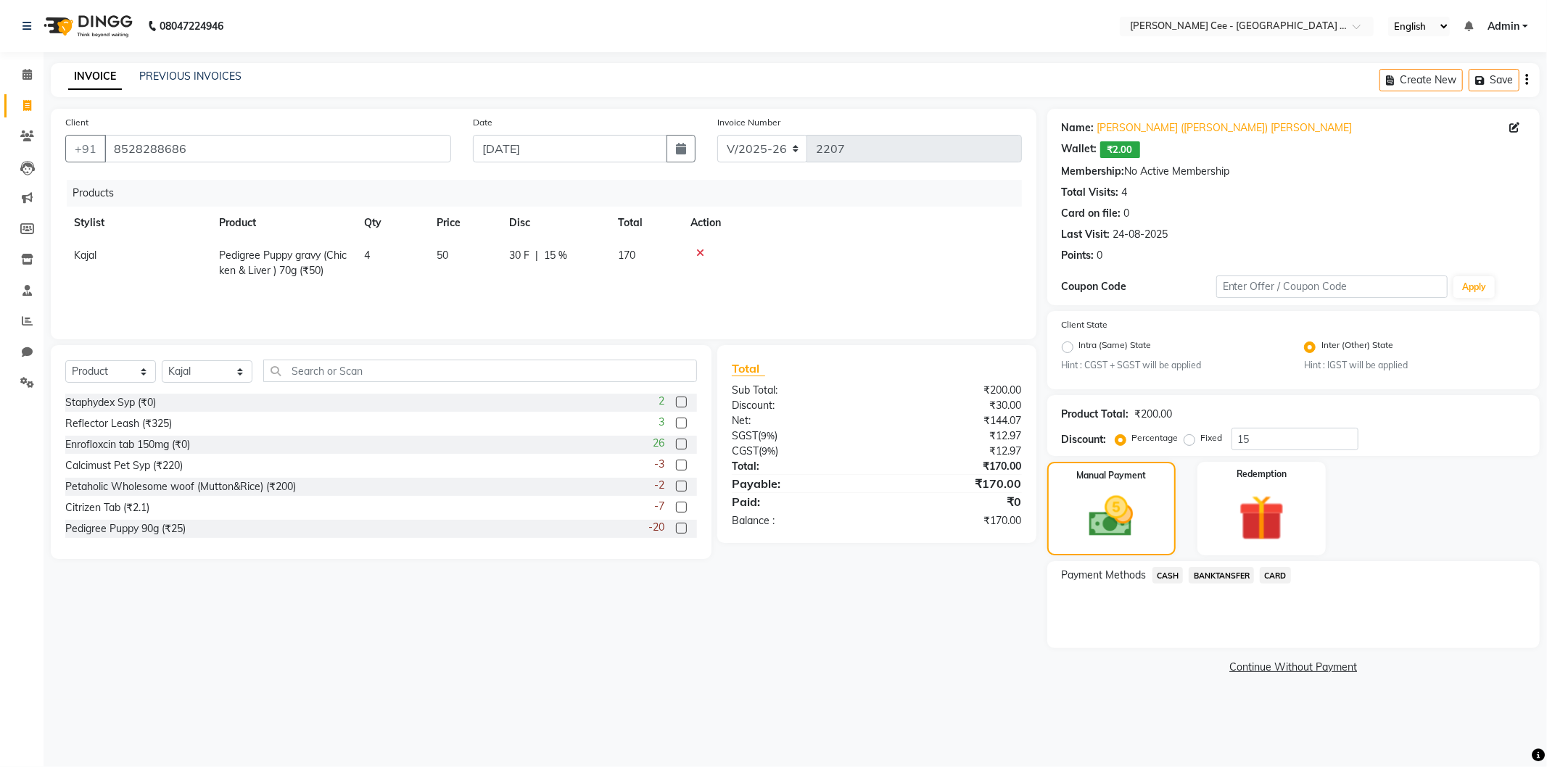
click at [1227, 573] on span "BANKTANSFER" at bounding box center [1221, 575] width 65 height 17
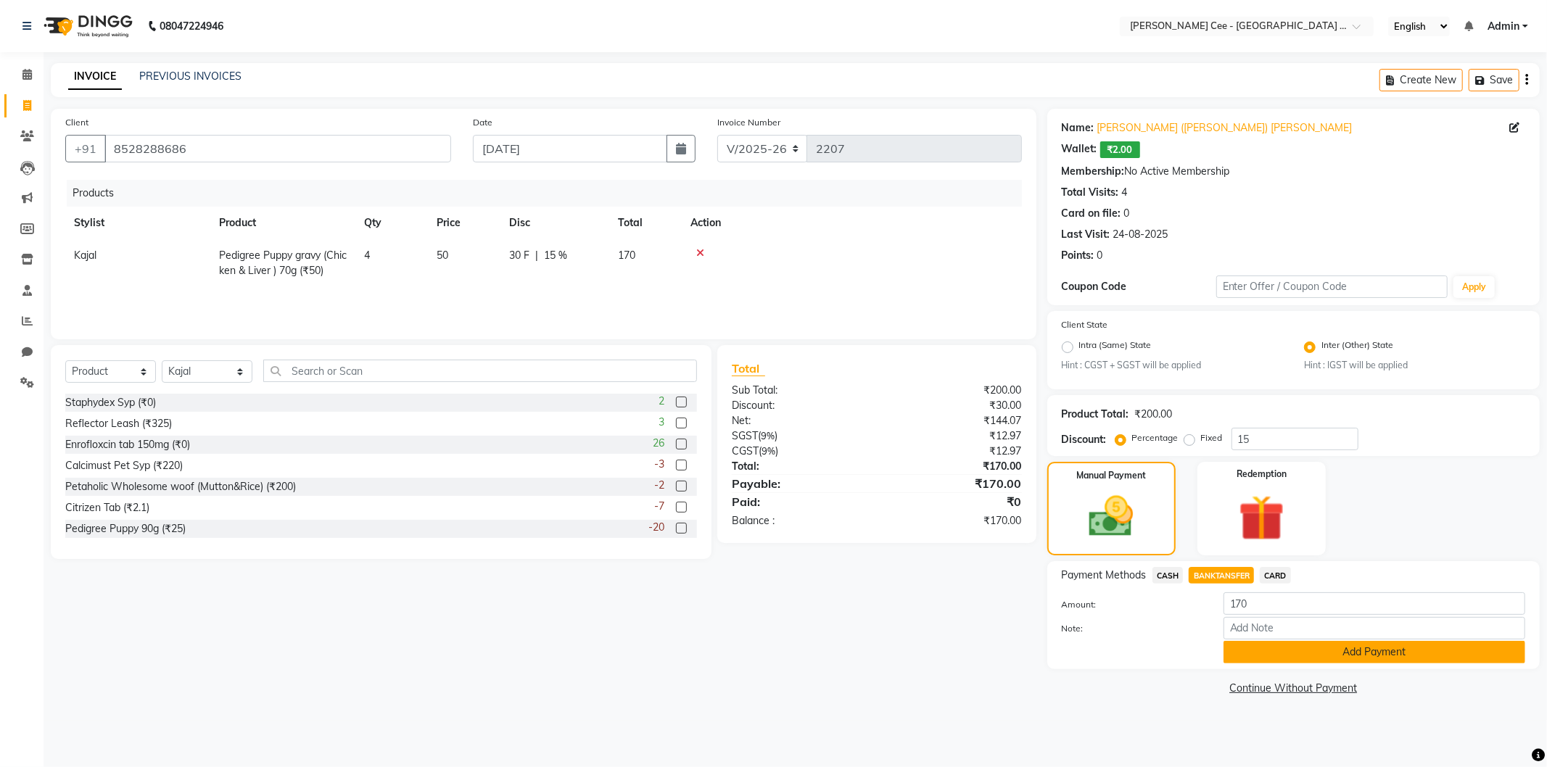
click at [1279, 661] on button "Add Payment" at bounding box center [1375, 652] width 302 height 22
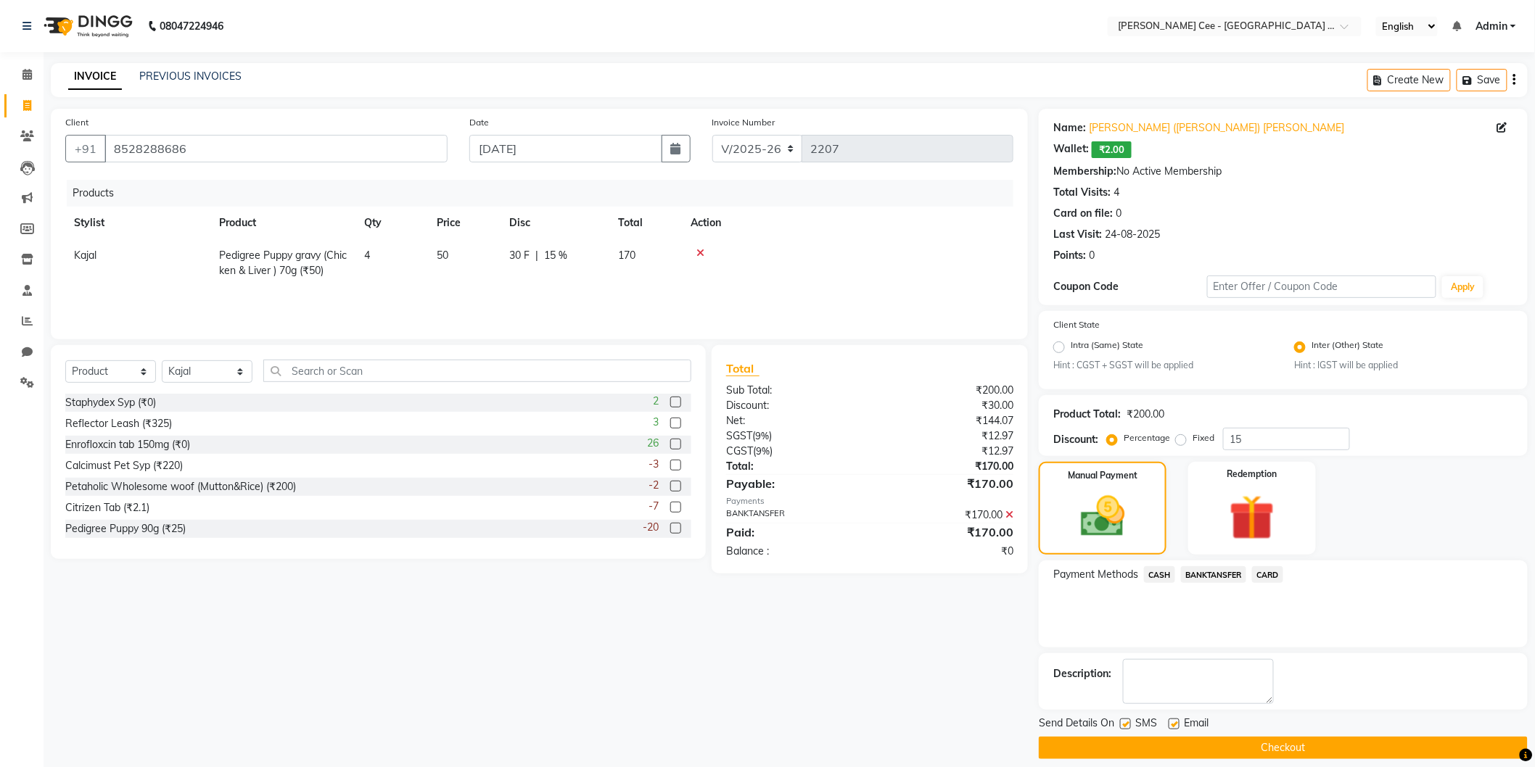
click at [1285, 750] on button "Checkout" at bounding box center [1283, 748] width 489 height 22
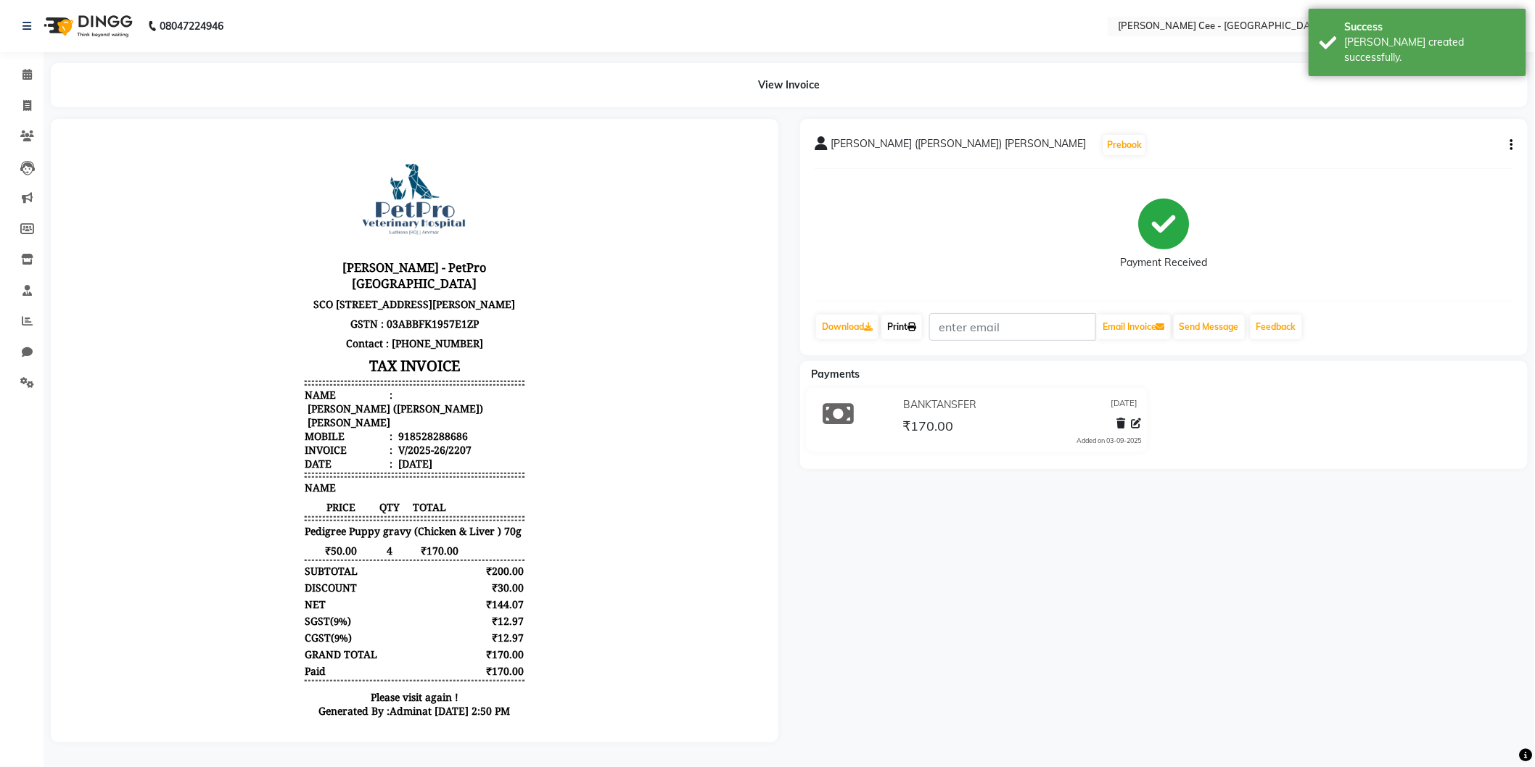
click at [910, 320] on link "Print" at bounding box center [901, 327] width 41 height 25
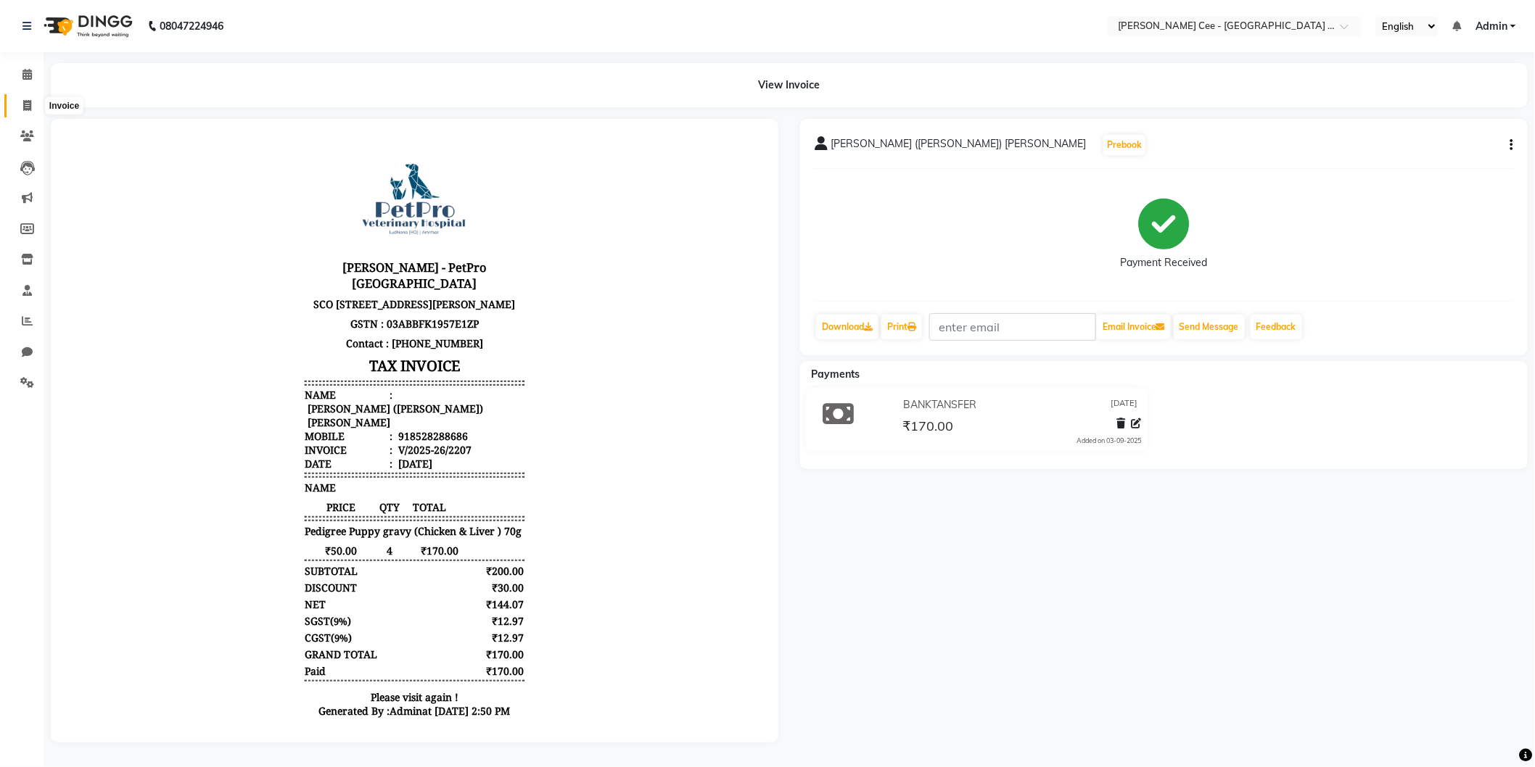
click at [20, 99] on span at bounding box center [27, 106] width 25 height 17
select select "service"
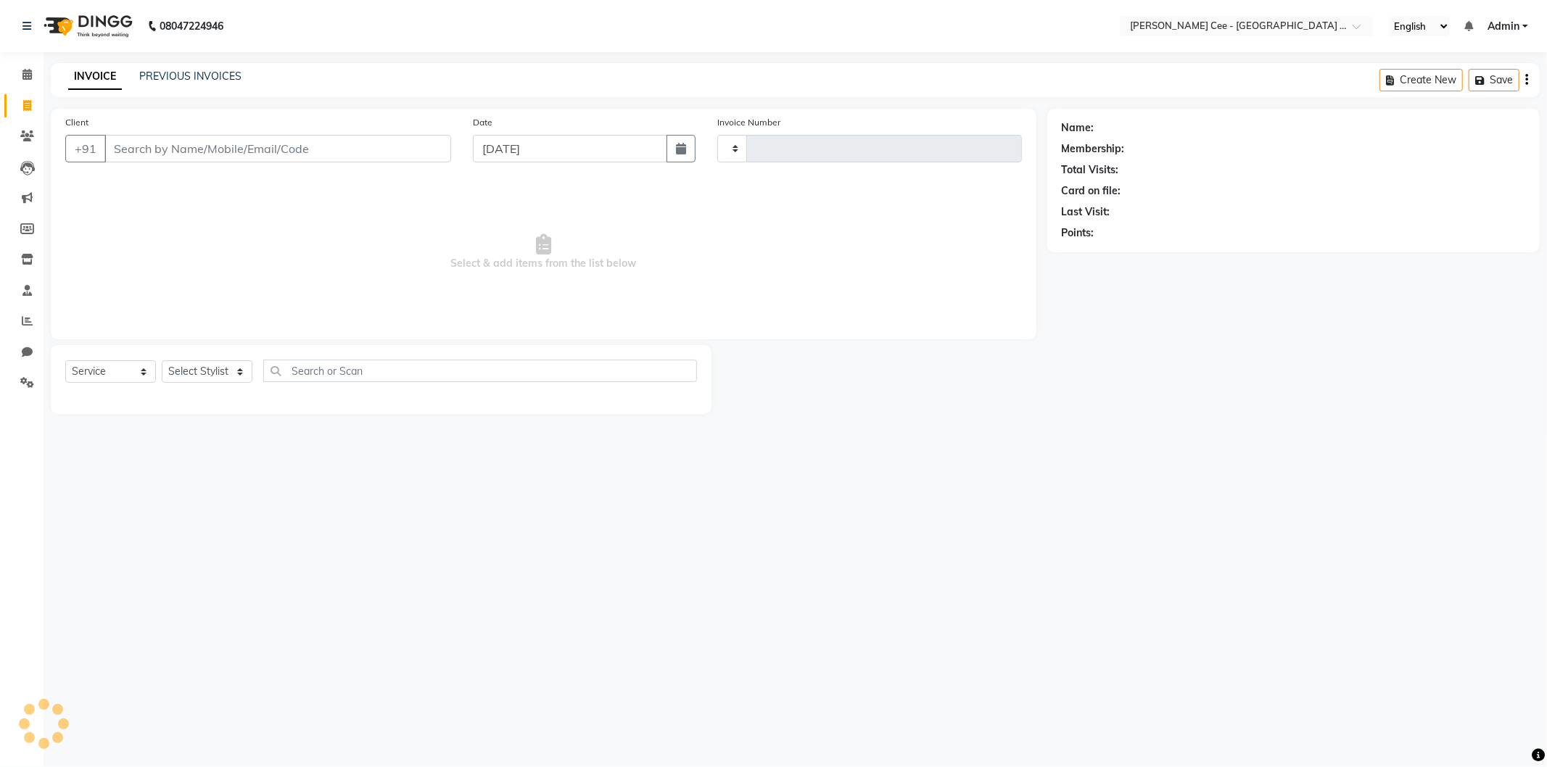
type input "2208"
select select "8239"
click at [258, 164] on div "Client +91" at bounding box center [258, 144] width 408 height 59
click at [259, 142] on input "Client" at bounding box center [277, 149] width 347 height 28
select select "product"
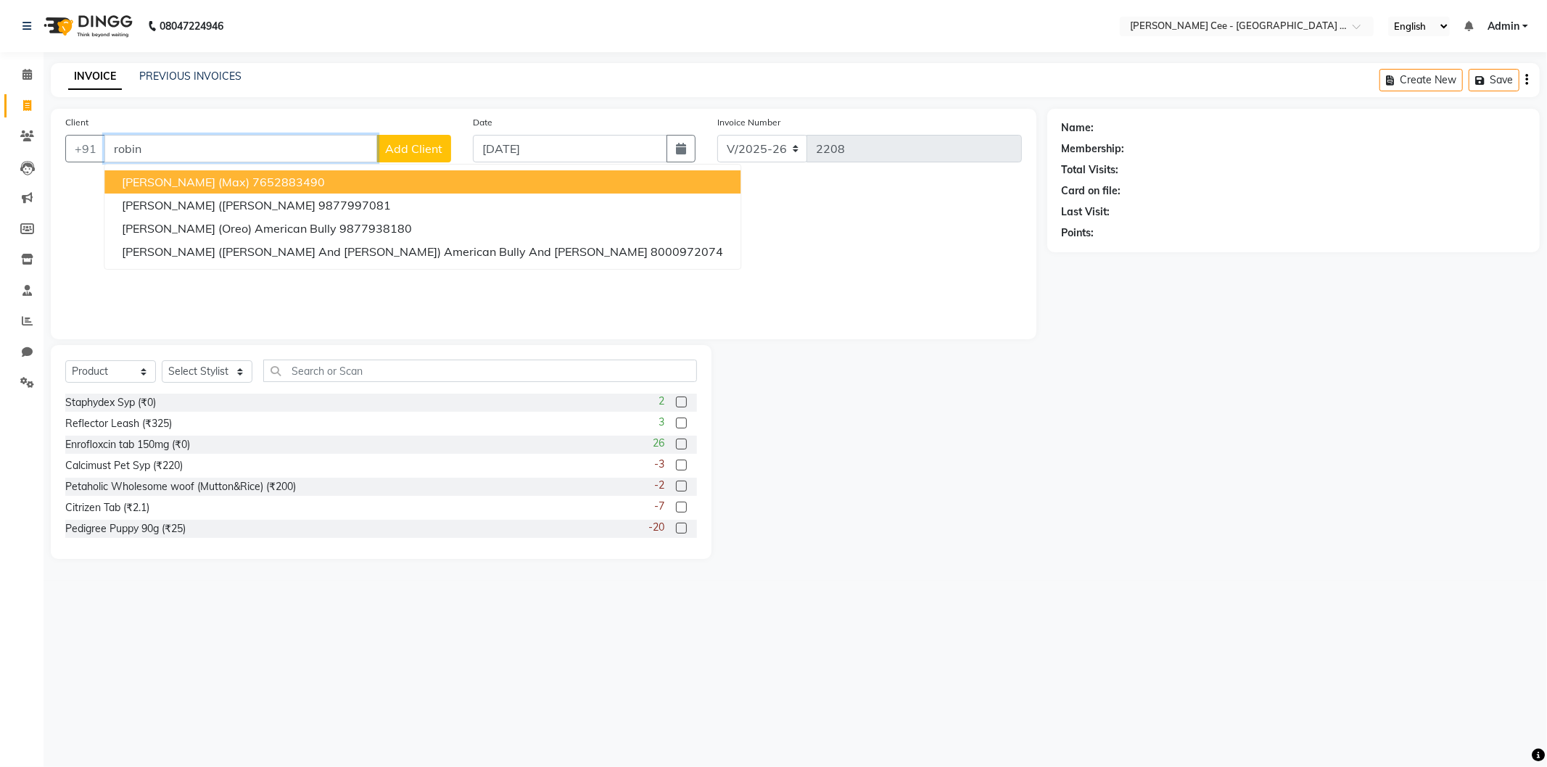
click at [252, 185] on ngb-highlight "7652883490" at bounding box center [288, 182] width 73 height 15
type input "7652883490"
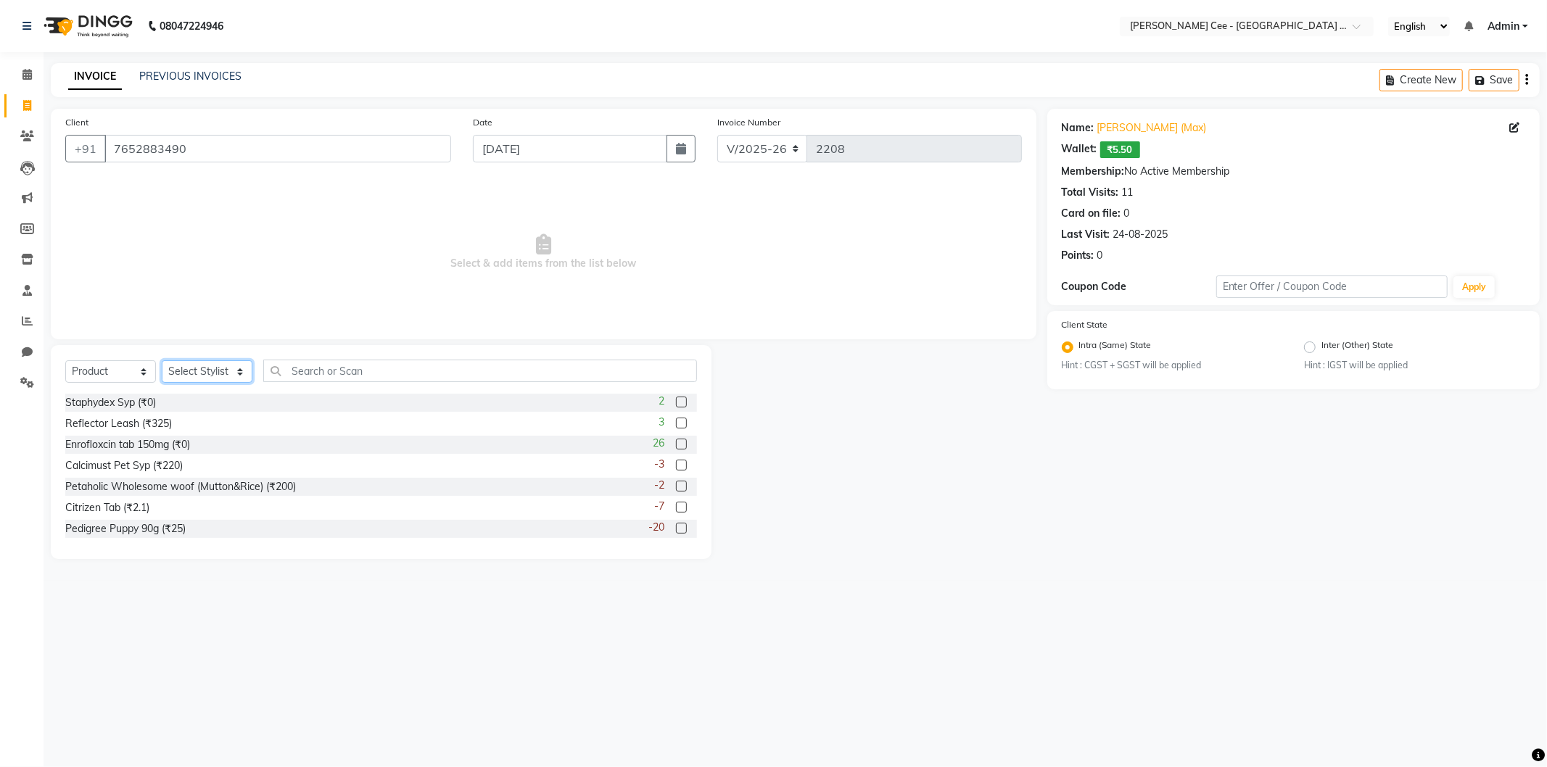
click at [208, 370] on select "Select Stylist Avinash [PERSON_NAME] [PERSON_NAME] [PERSON_NAME] Kajal Love [PE…" at bounding box center [207, 372] width 91 height 22
select select "80152"
click at [162, 361] on select "Select Stylist Avinash [PERSON_NAME] [PERSON_NAME] [PERSON_NAME] Kajal Love [PE…" at bounding box center [207, 372] width 91 height 22
click at [352, 366] on input "text" at bounding box center [480, 371] width 434 height 22
type input "8906125485482"
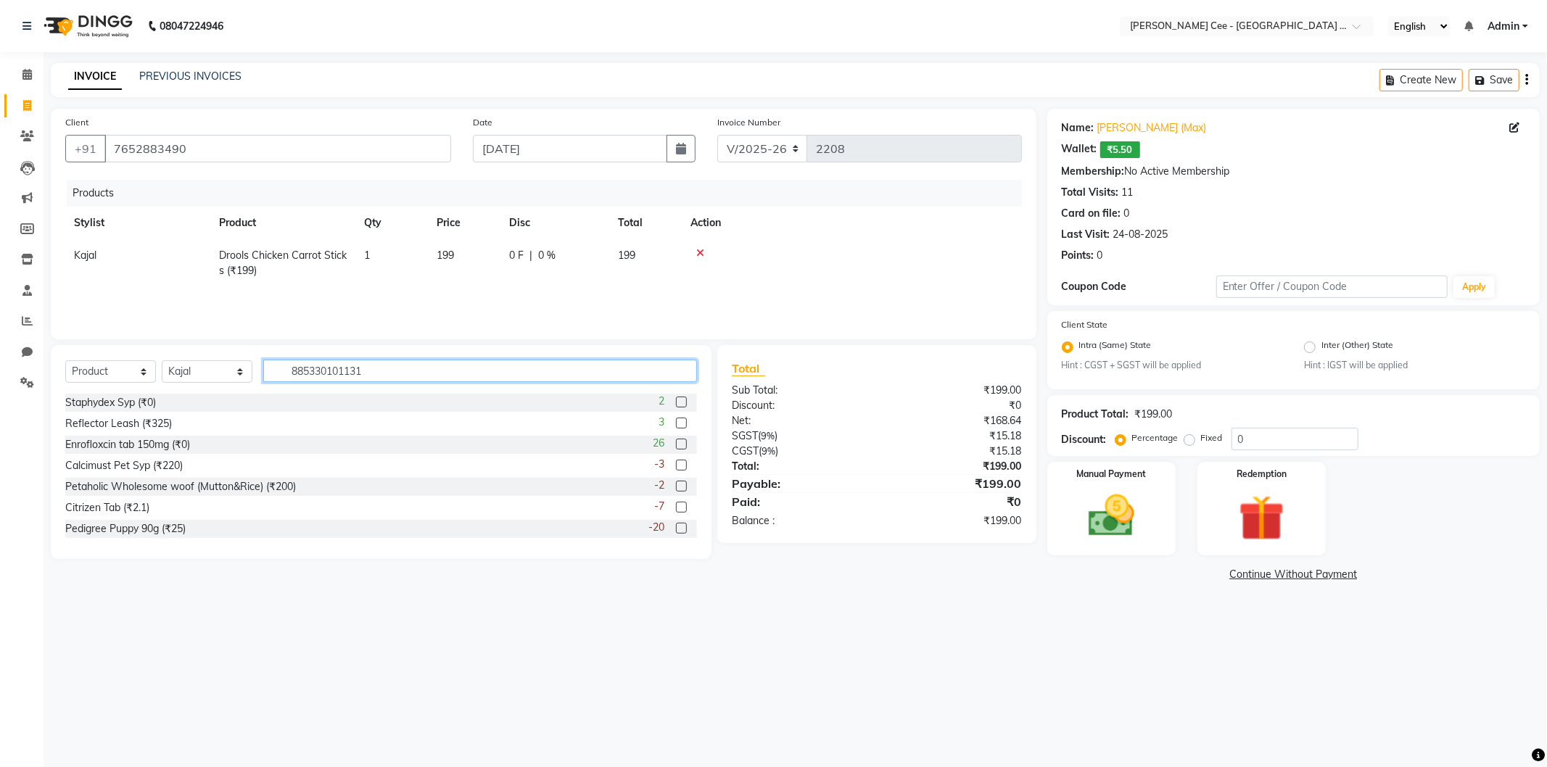
type input "8853301011310"
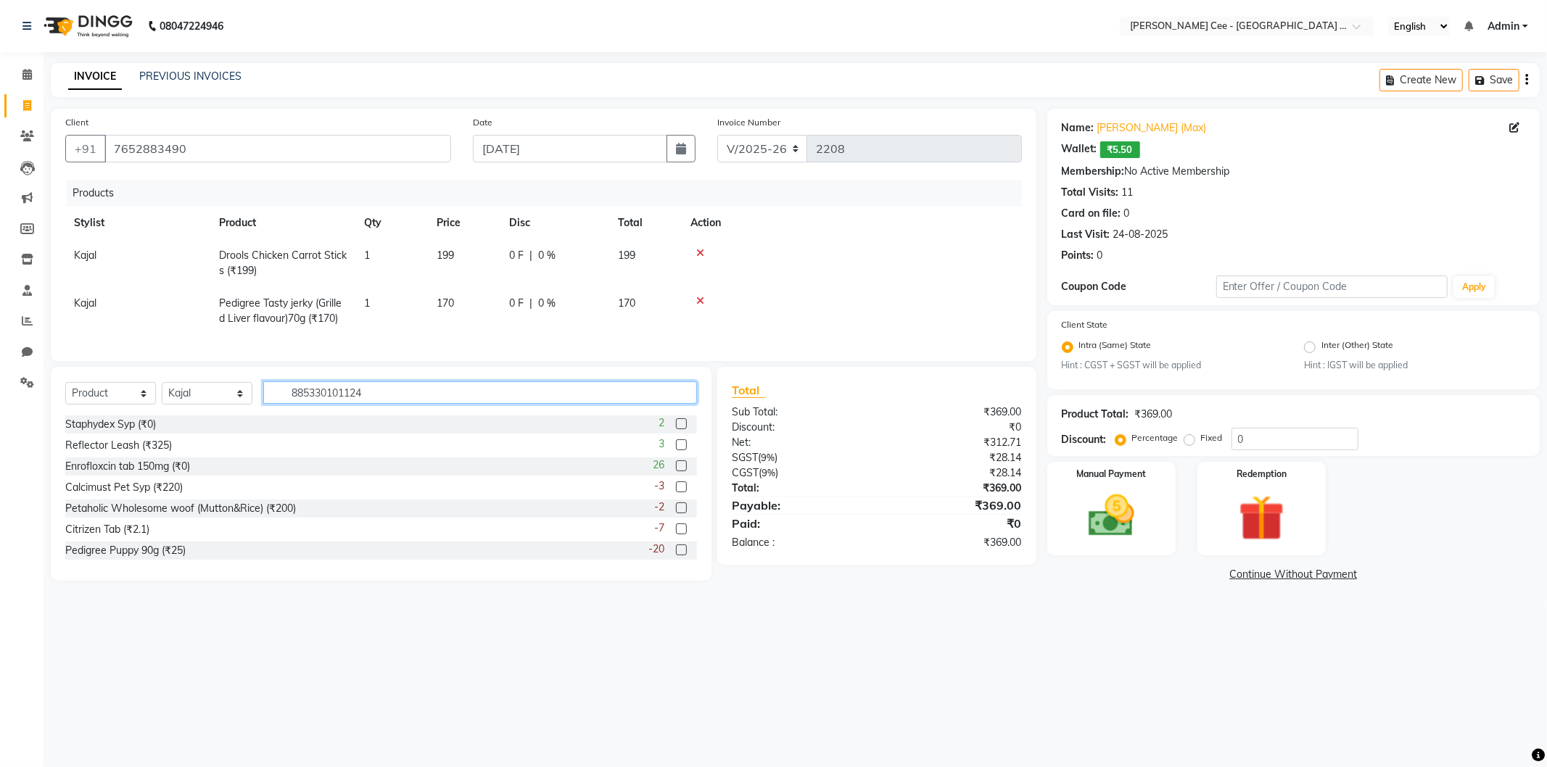
type input "8853301011242"
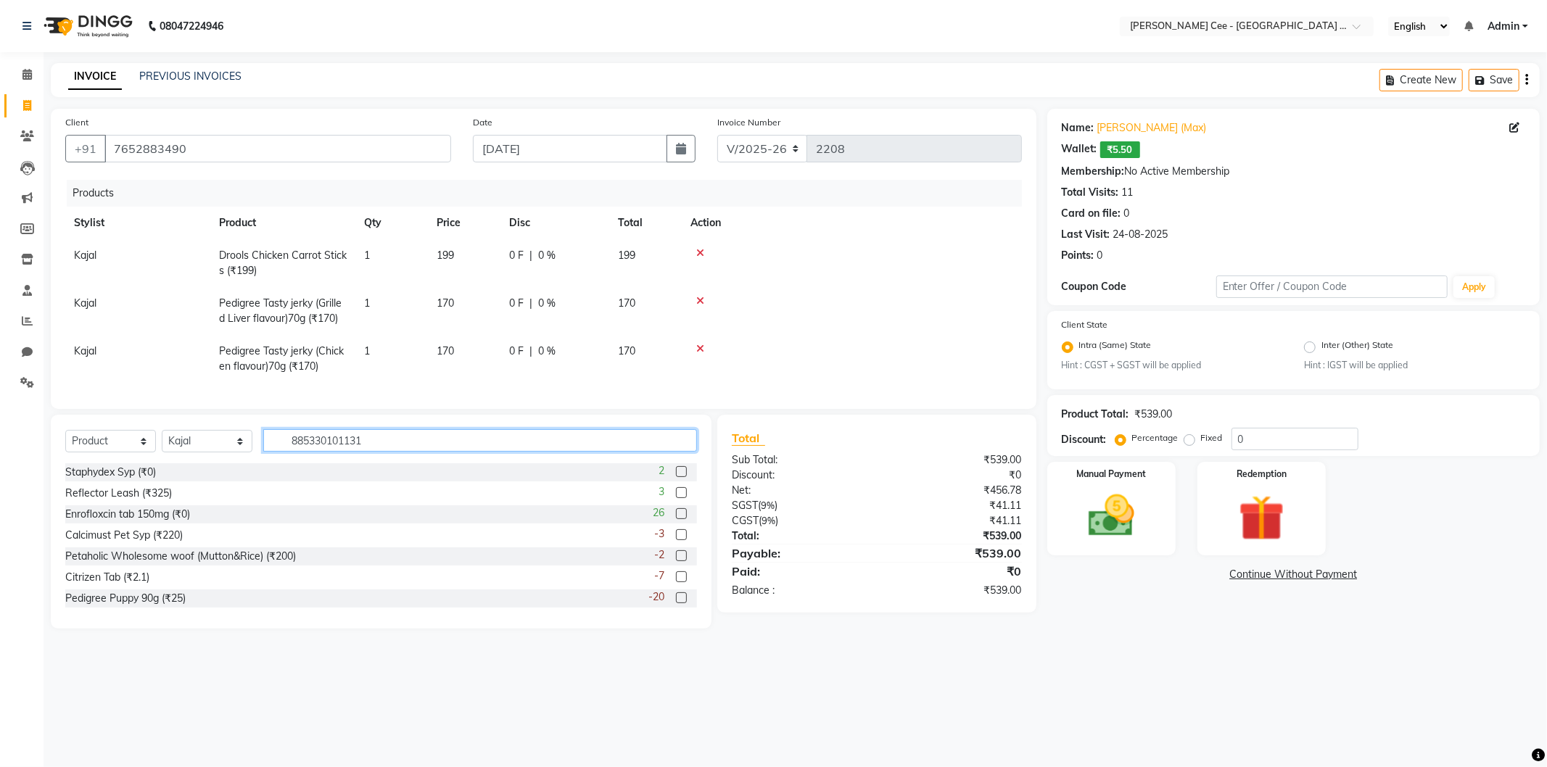
type input "8853301011310"
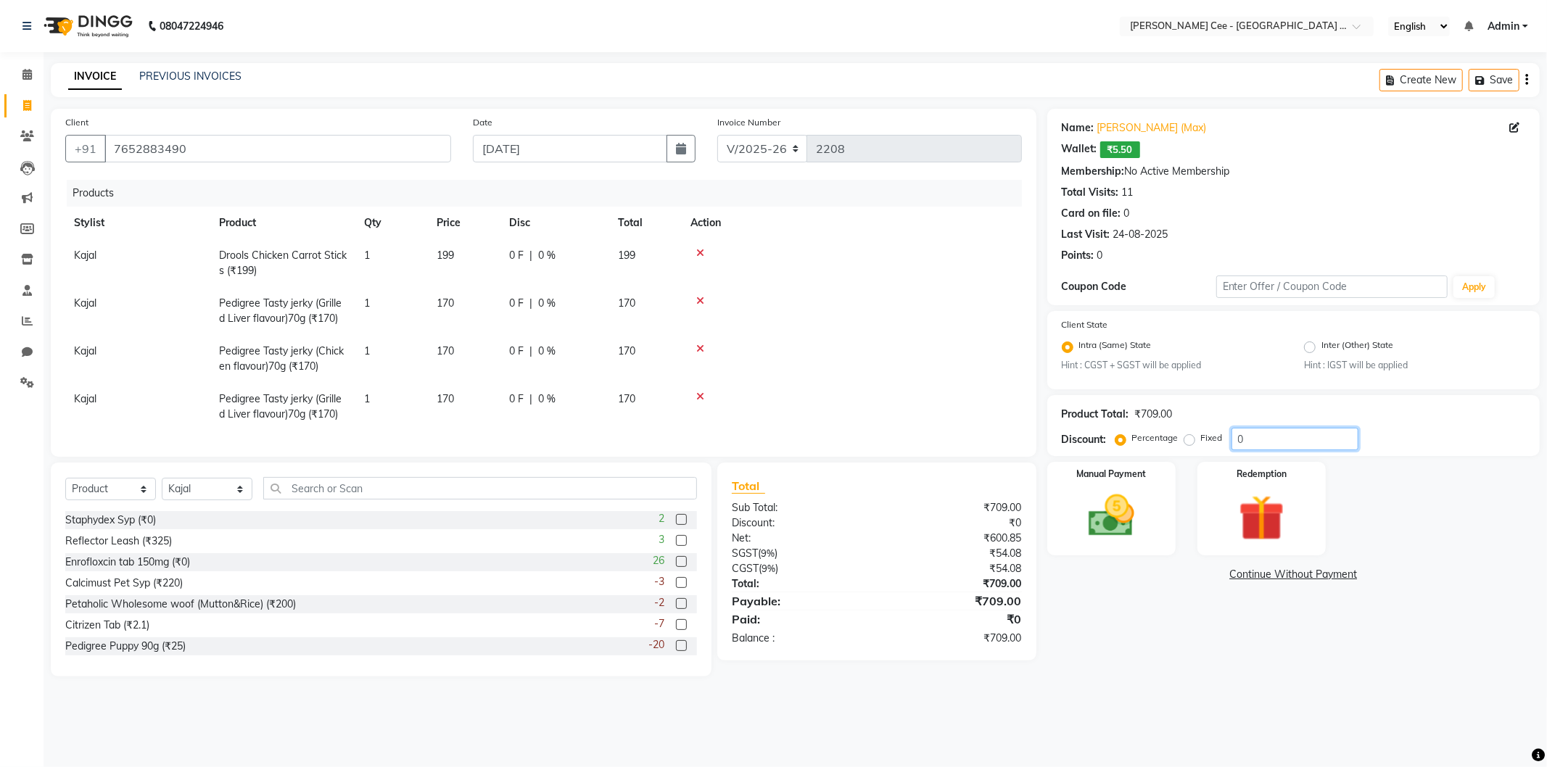
click at [1235, 435] on input "0" at bounding box center [1295, 439] width 127 height 22
type input "15"
click at [577, 251] on span "15 %" at bounding box center [569, 255] width 23 height 15
select select "80152"
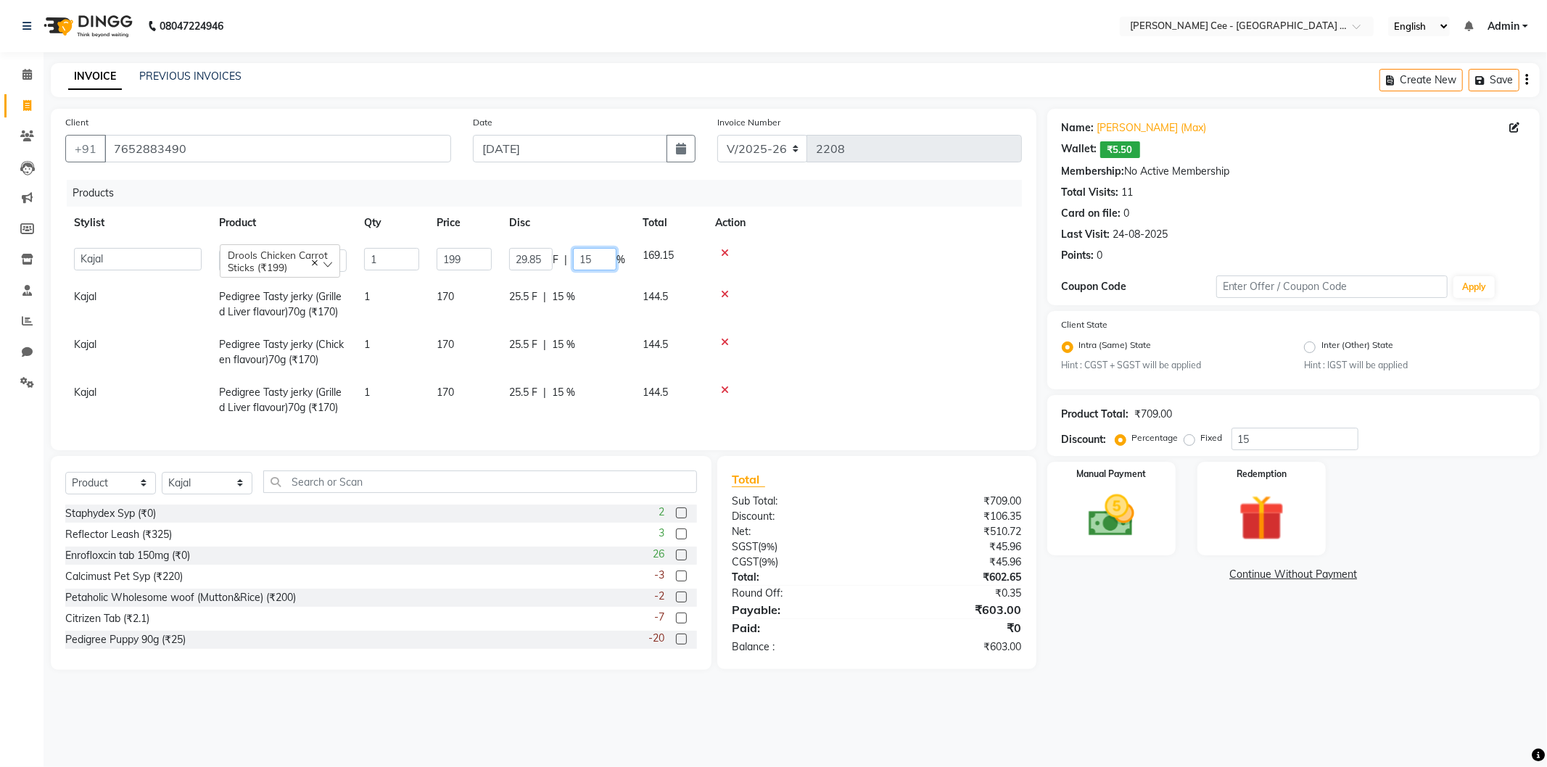
click at [601, 258] on input "15" at bounding box center [595, 259] width 44 height 22
type input "1"
type input "20"
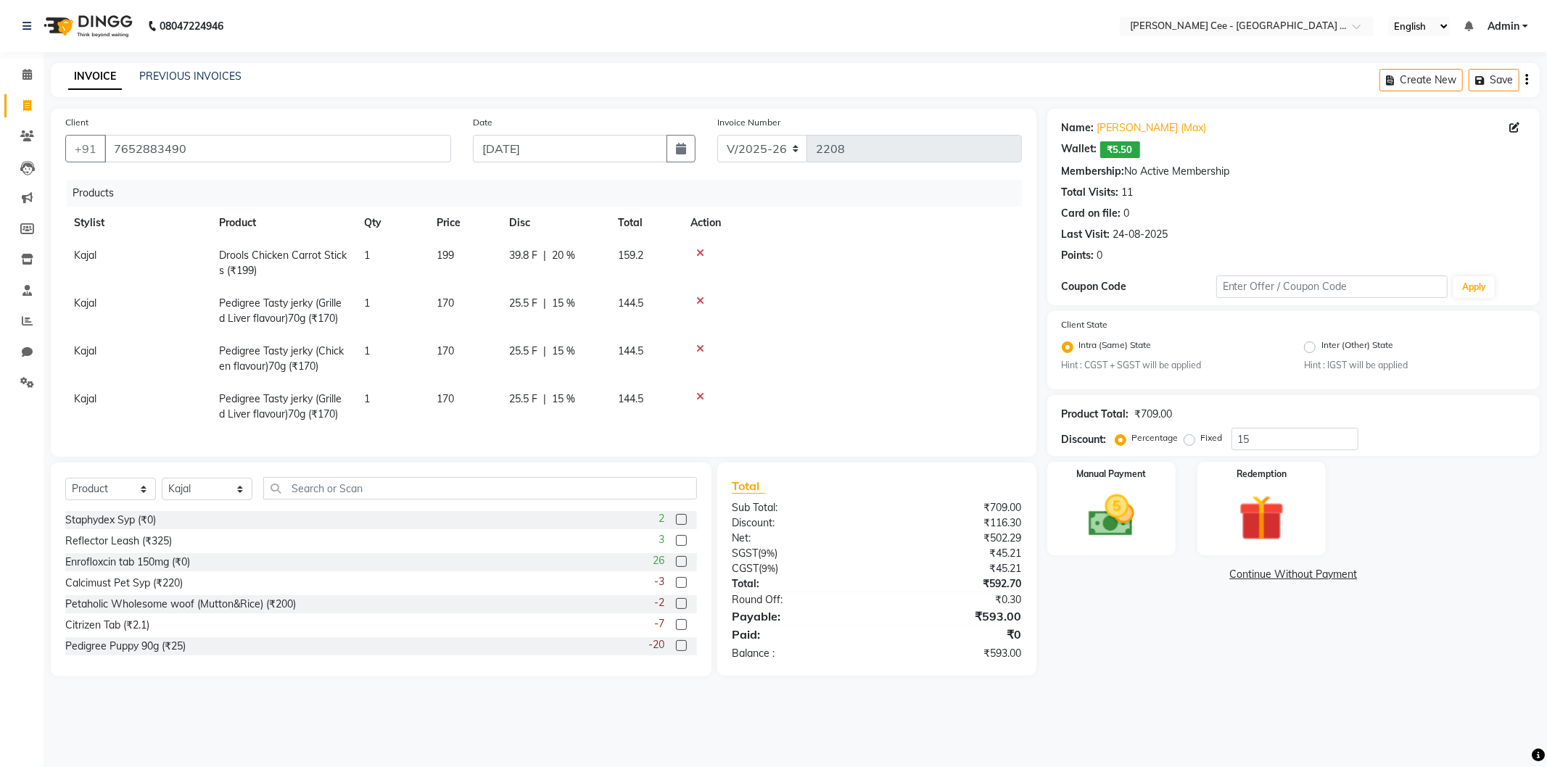
click at [959, 335] on td at bounding box center [852, 359] width 340 height 48
click at [1157, 505] on div "Manual Payment" at bounding box center [1111, 509] width 133 height 97
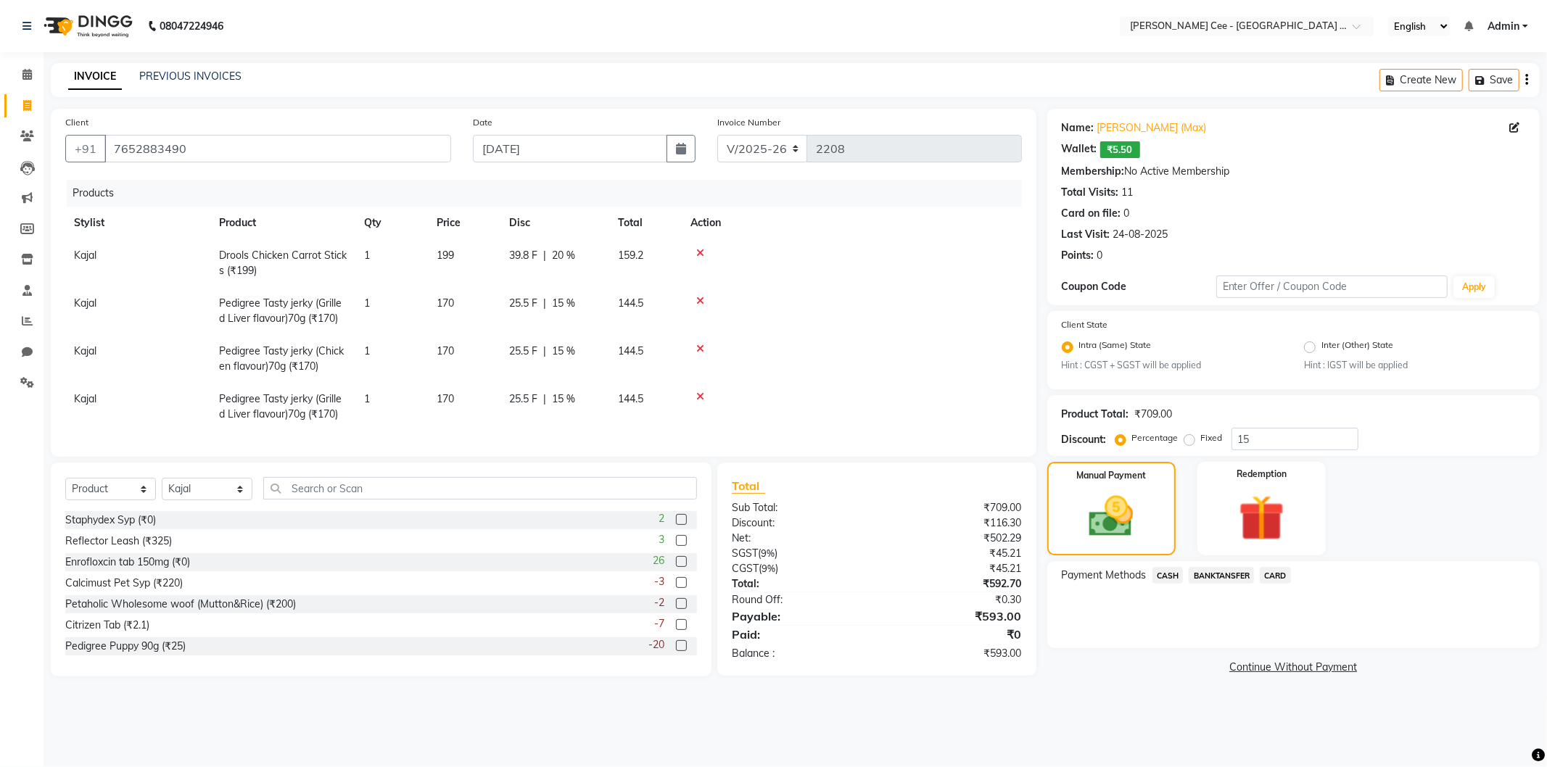
click at [1217, 572] on span "BANKTANSFER" at bounding box center [1221, 575] width 65 height 17
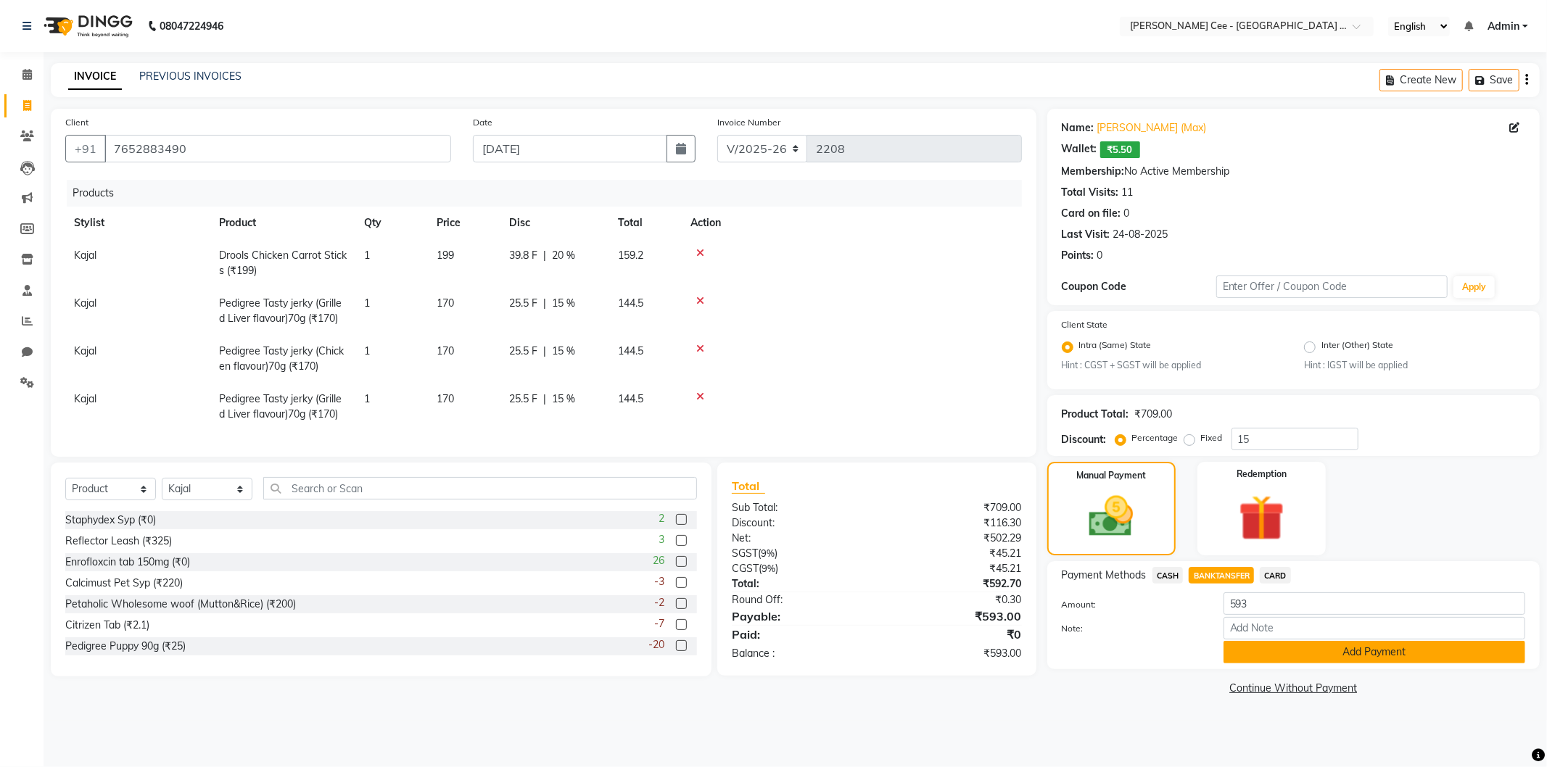
click at [1369, 654] on button "Add Payment" at bounding box center [1375, 652] width 302 height 22
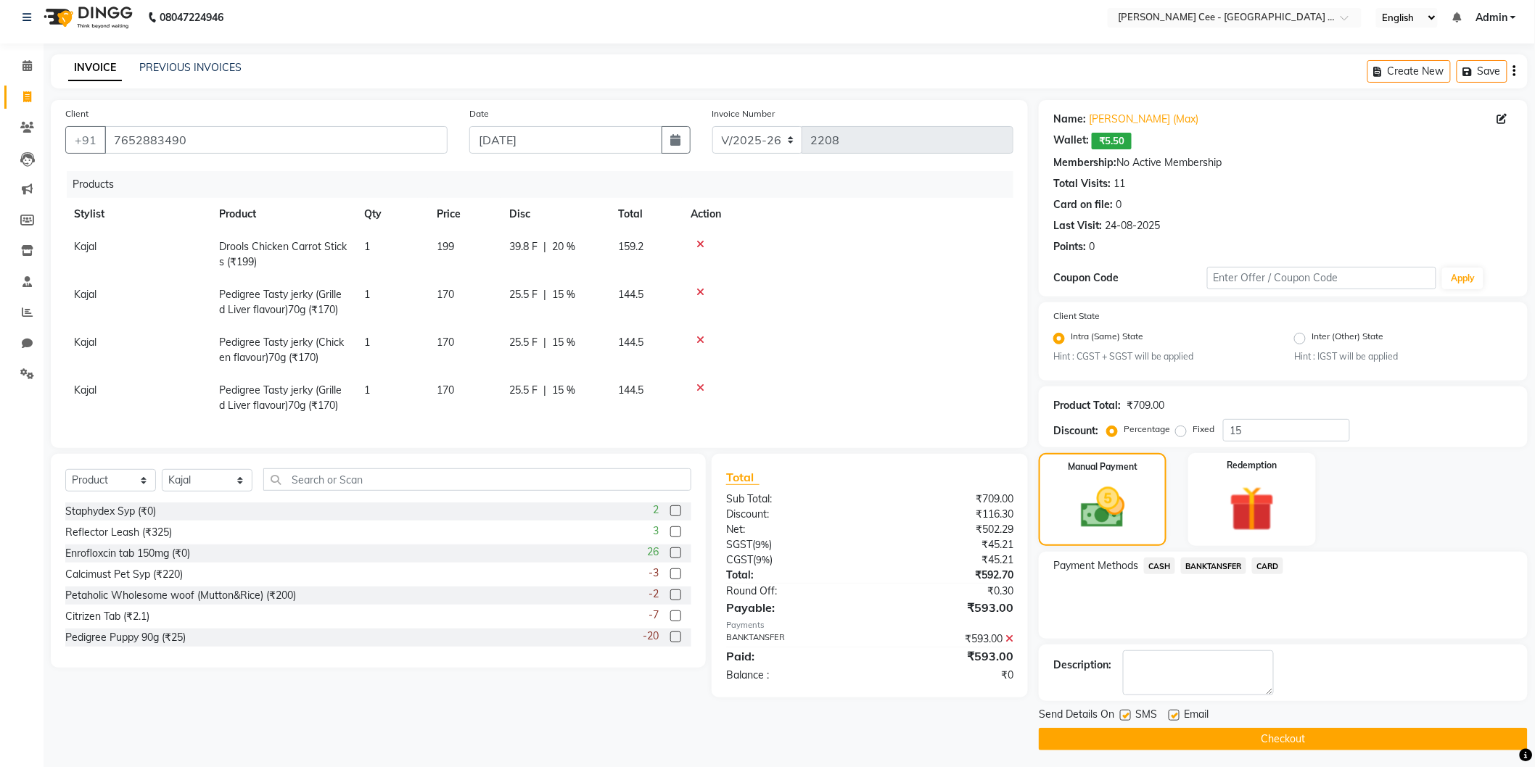
scroll to position [13, 0]
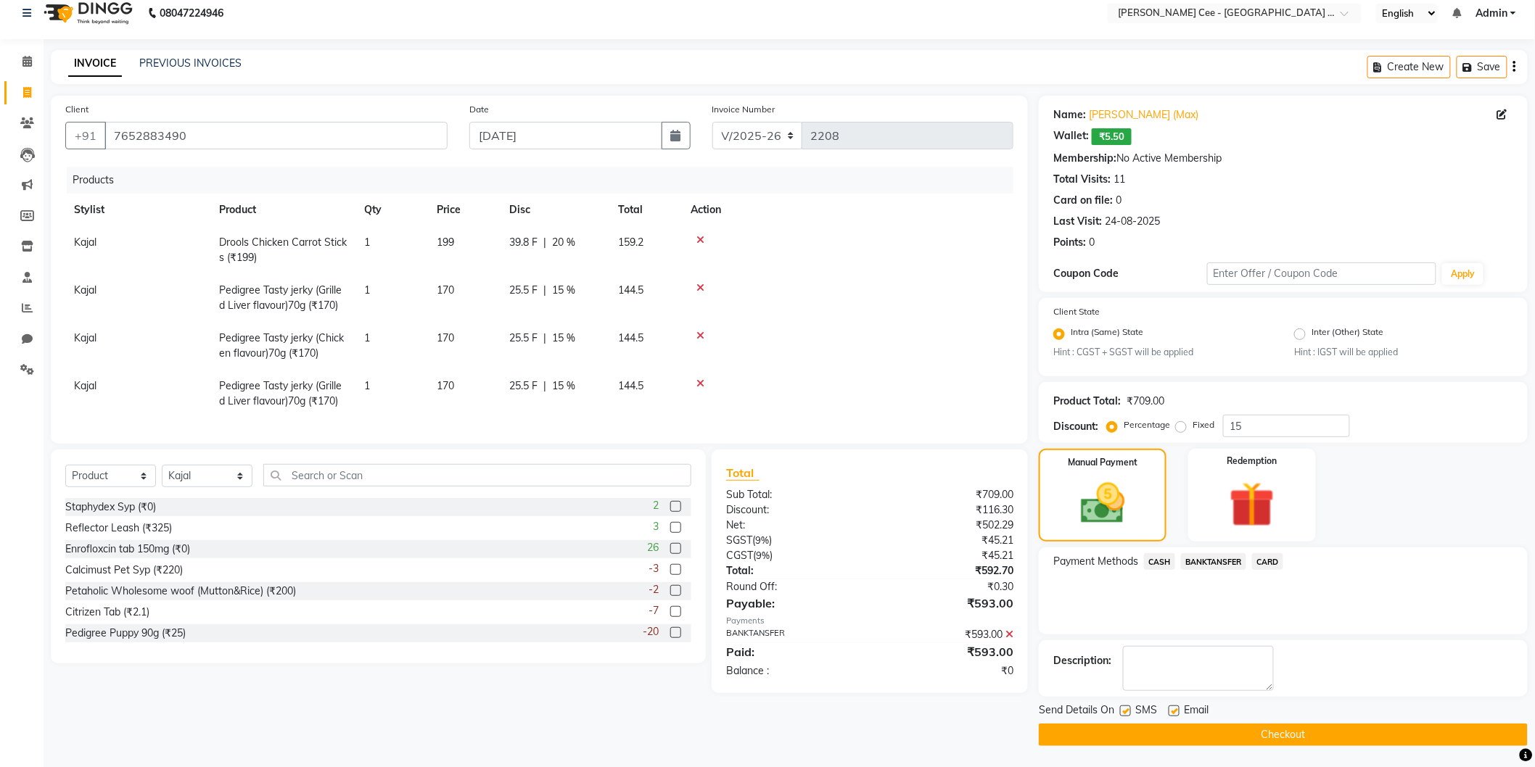
click at [1256, 727] on button "Checkout" at bounding box center [1283, 735] width 489 height 22
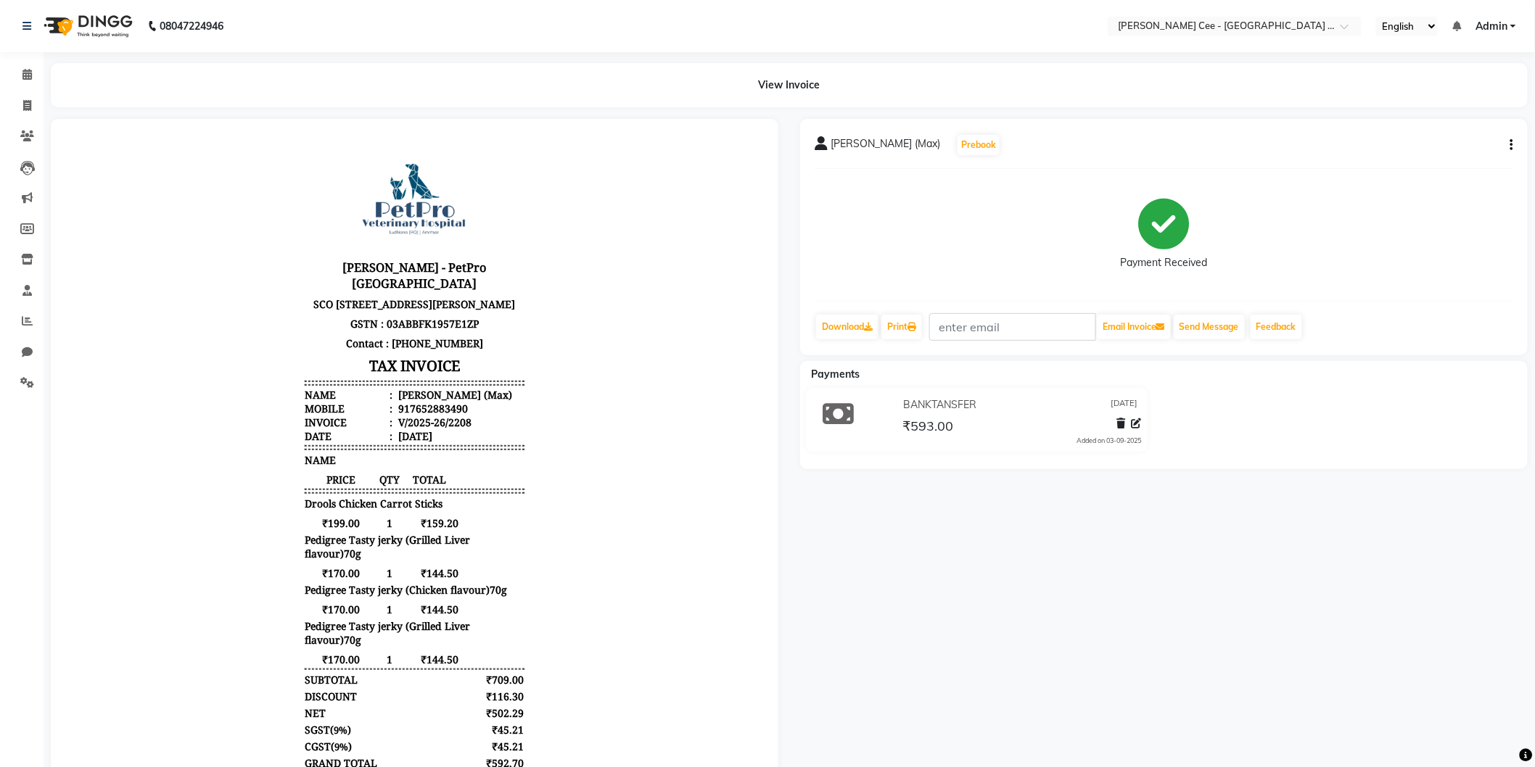
click at [1504, 139] on button "button" at bounding box center [1508, 145] width 9 height 15
click at [1362, 134] on div "Edit Item Staff" at bounding box center [1414, 136] width 149 height 18
select select "80152"
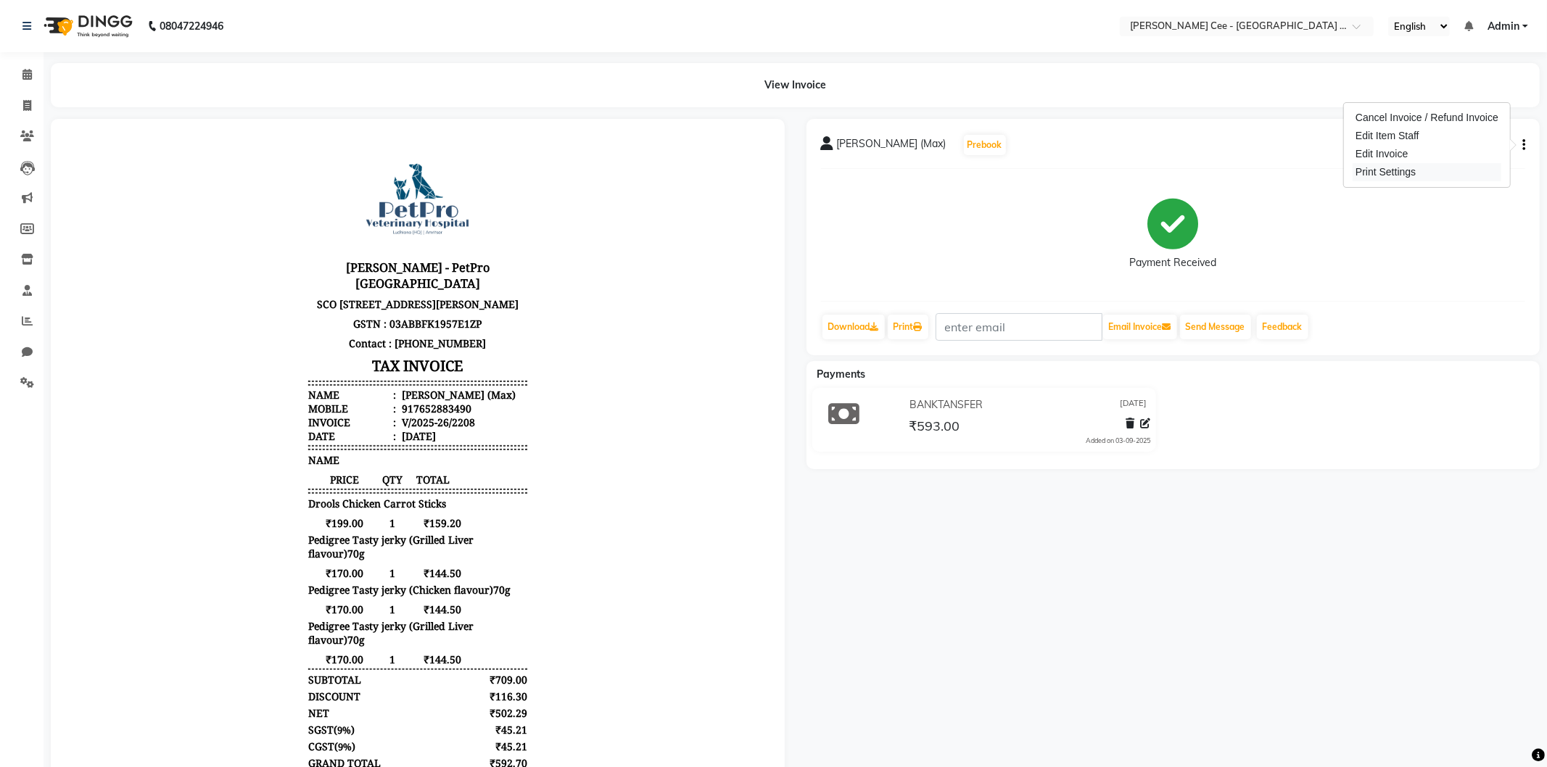
select select "80152"
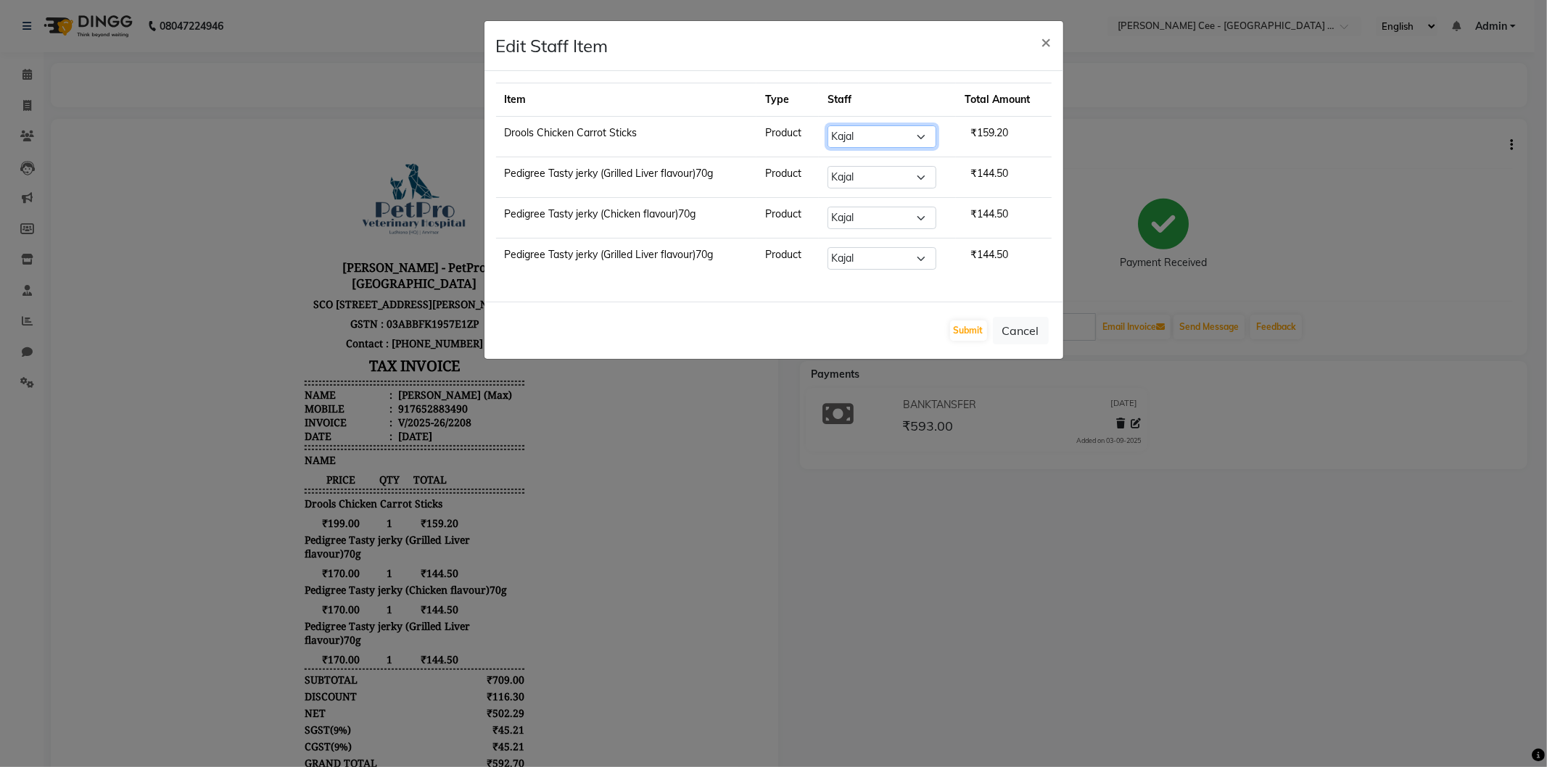
click at [869, 133] on select "Select Avinash Dr Kamalpreet Kaur Dr.Simran Guri Jashanpreet Singh Kajal Love M…" at bounding box center [882, 136] width 109 height 22
select select "80155"
click at [829, 125] on select "Select Avinash Dr Kamalpreet Kaur Dr.Simran Guri Jashanpreet Singh Kajal Love M…" at bounding box center [882, 136] width 109 height 22
click at [881, 169] on select "Select Avinash Dr Kamalpreet Kaur Dr.Simran Guri Jashanpreet Singh Kajal Love M…" at bounding box center [882, 177] width 109 height 22
select select "80155"
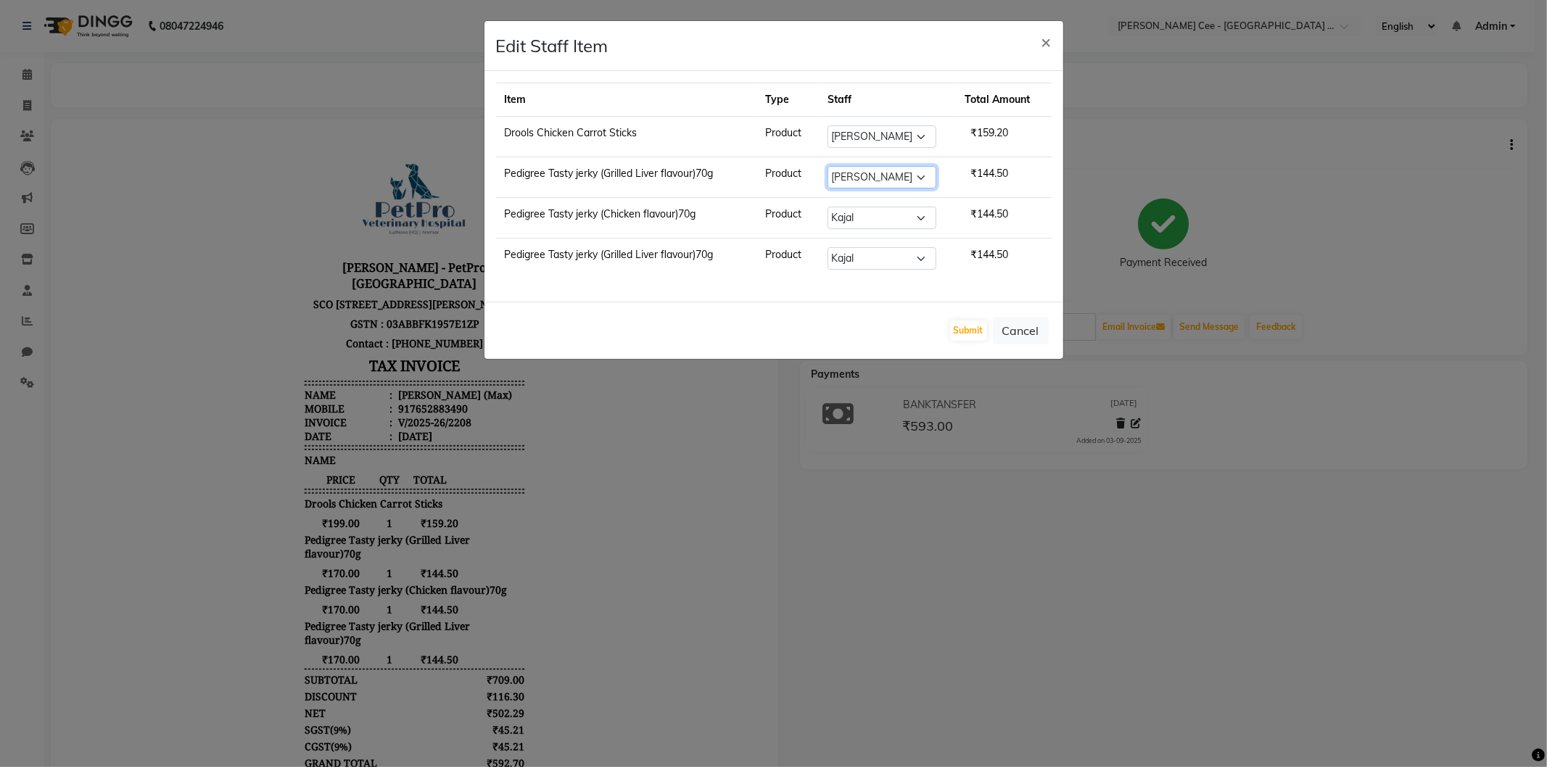
click at [829, 166] on select "Select Avinash Dr Kamalpreet Kaur Dr.Simran Guri Jashanpreet Singh Kajal Love M…" at bounding box center [882, 177] width 109 height 22
click at [865, 214] on select "Select Avinash Dr Kamalpreet Kaur Dr.Simran Guri Jashanpreet Singh Kajal Love M…" at bounding box center [882, 218] width 109 height 22
select select "80155"
click at [829, 207] on select "Select Avinash Dr Kamalpreet Kaur Dr.Simran Guri Jashanpreet Singh Kajal Love M…" at bounding box center [882, 218] width 109 height 22
click at [873, 247] on td "Select Avinash Dr Kamalpreet Kaur Dr.Simran Guri Jashanpreet Singh Kajal Love M…" at bounding box center [887, 259] width 137 height 41
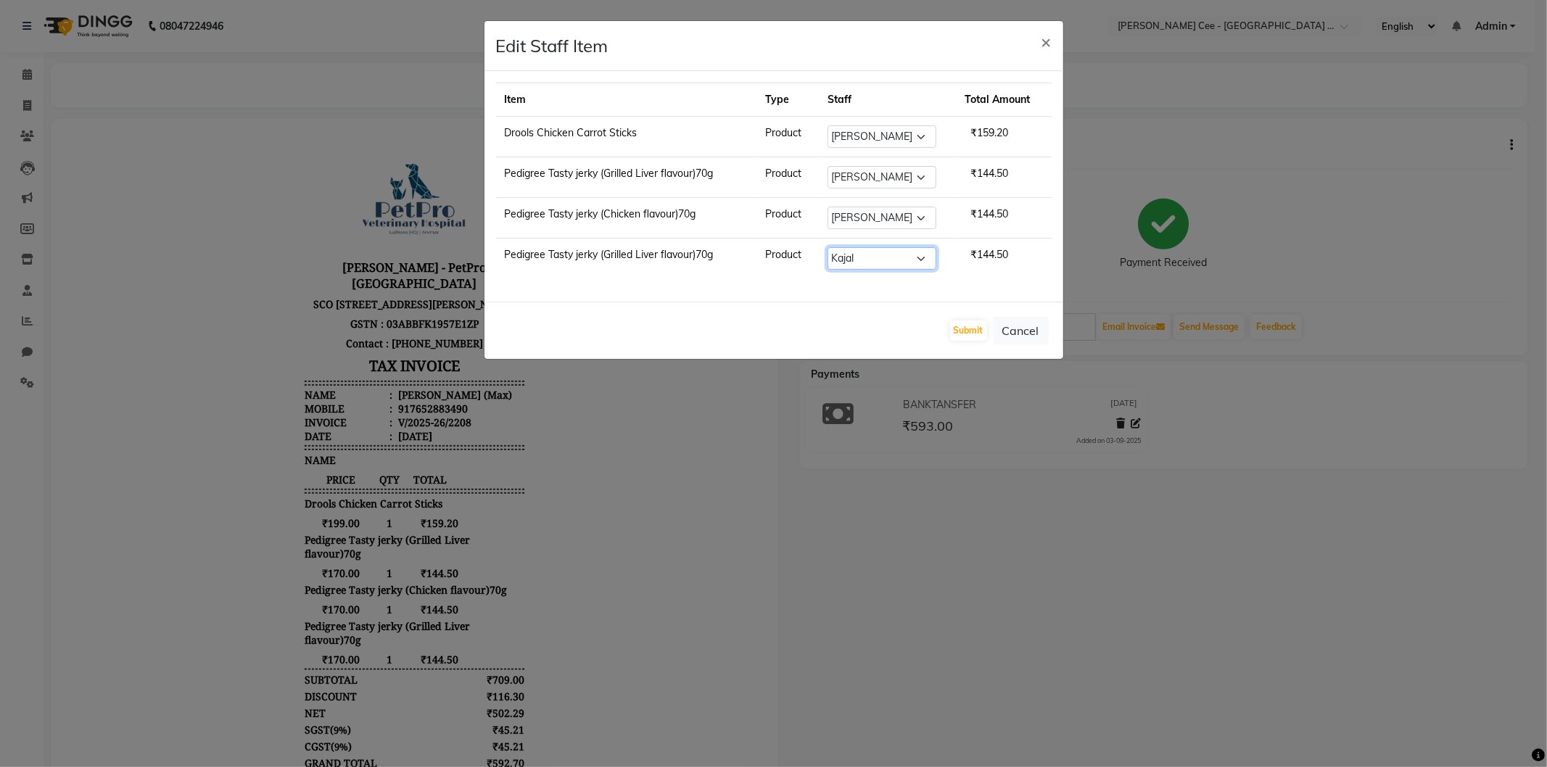
click at [878, 254] on select "Select Avinash Dr Kamalpreet Kaur Dr.Simran Guri Jashanpreet Singh Kajal Love M…" at bounding box center [882, 258] width 109 height 22
select select "80155"
click at [829, 248] on select "Select Avinash Dr Kamalpreet Kaur Dr.Simran Guri Jashanpreet Singh Kajal Love M…" at bounding box center [882, 258] width 109 height 22
click at [976, 332] on button "Submit" at bounding box center [968, 331] width 37 height 20
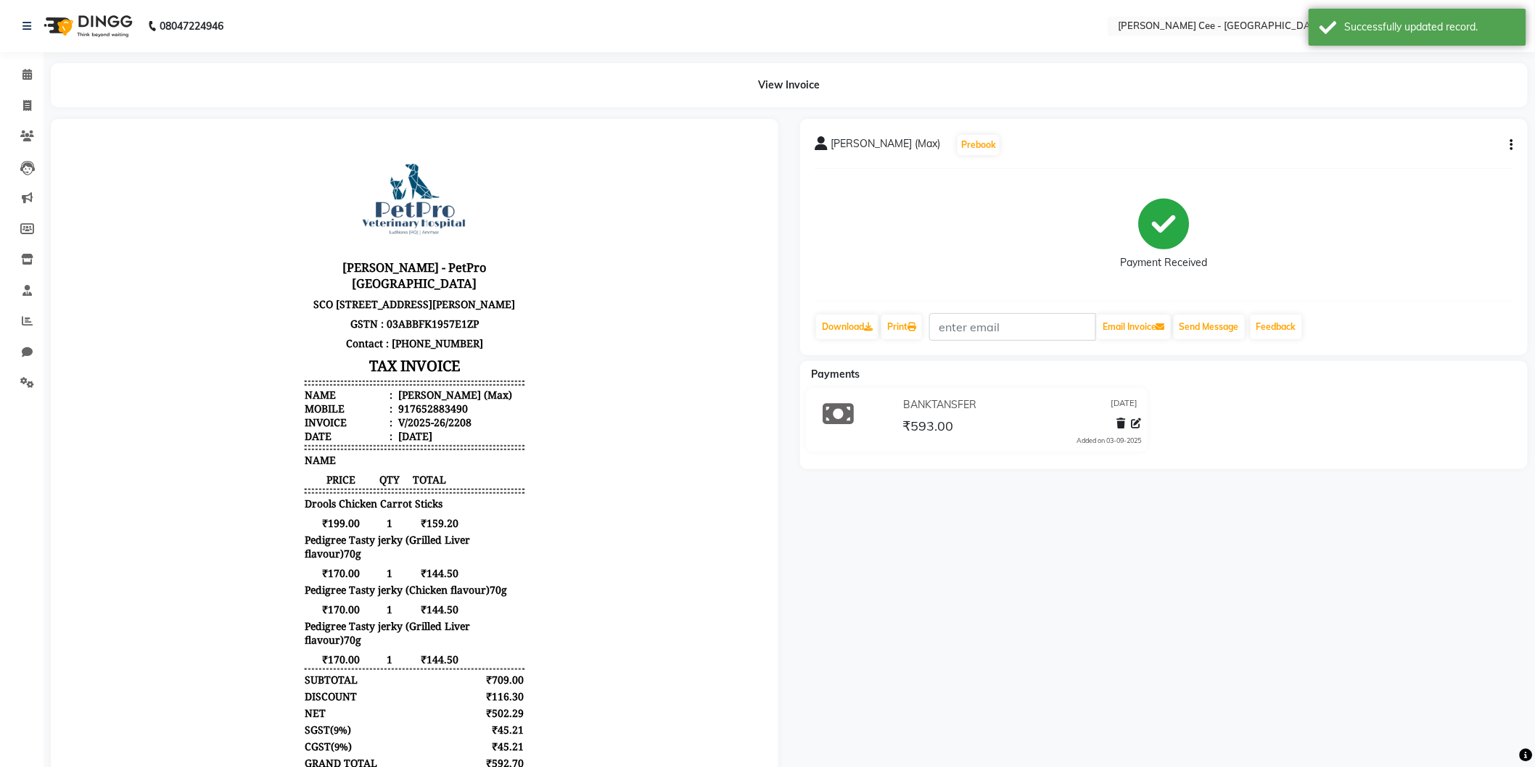
scroll to position [11, 0]
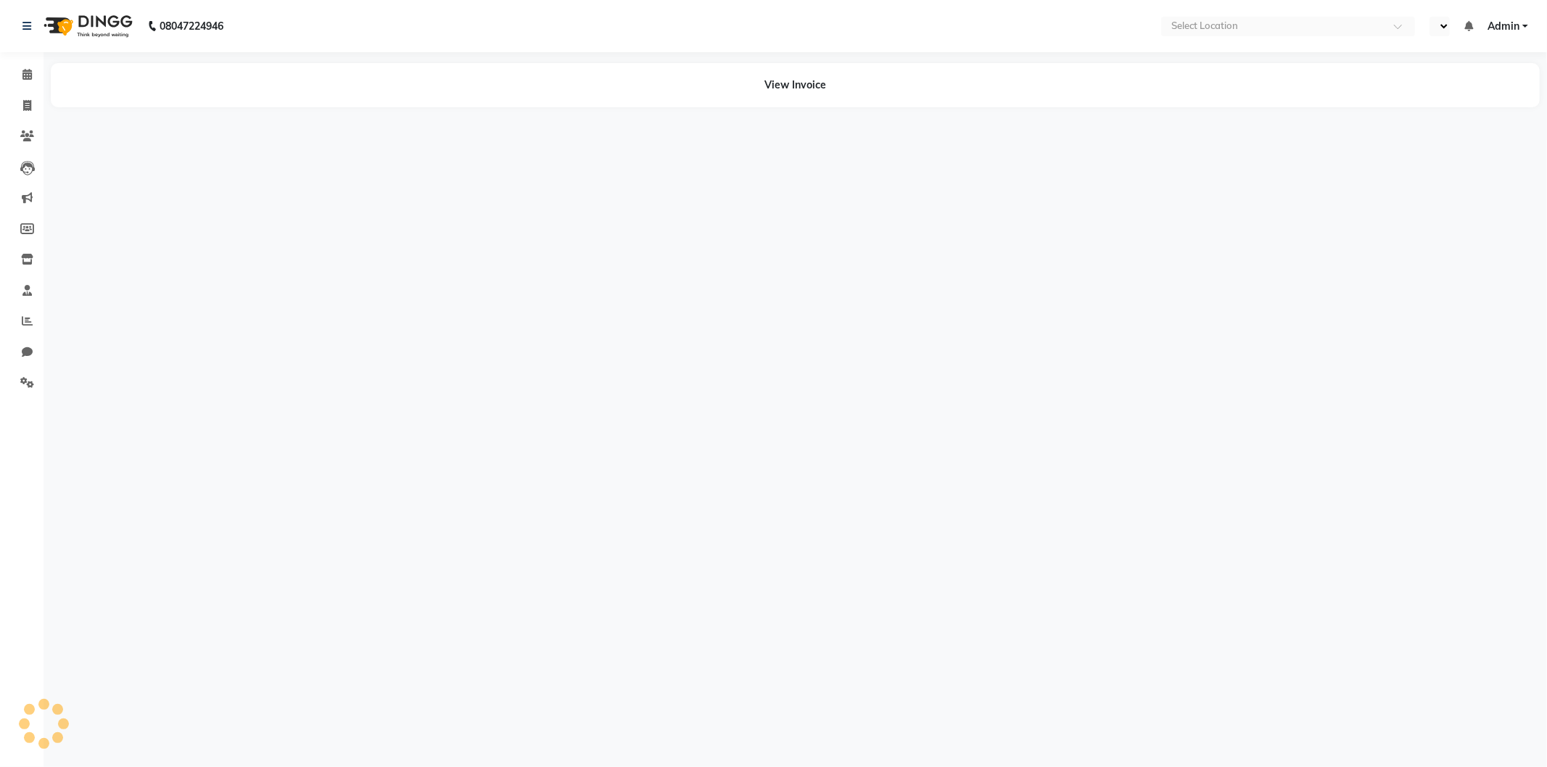
select select "en"
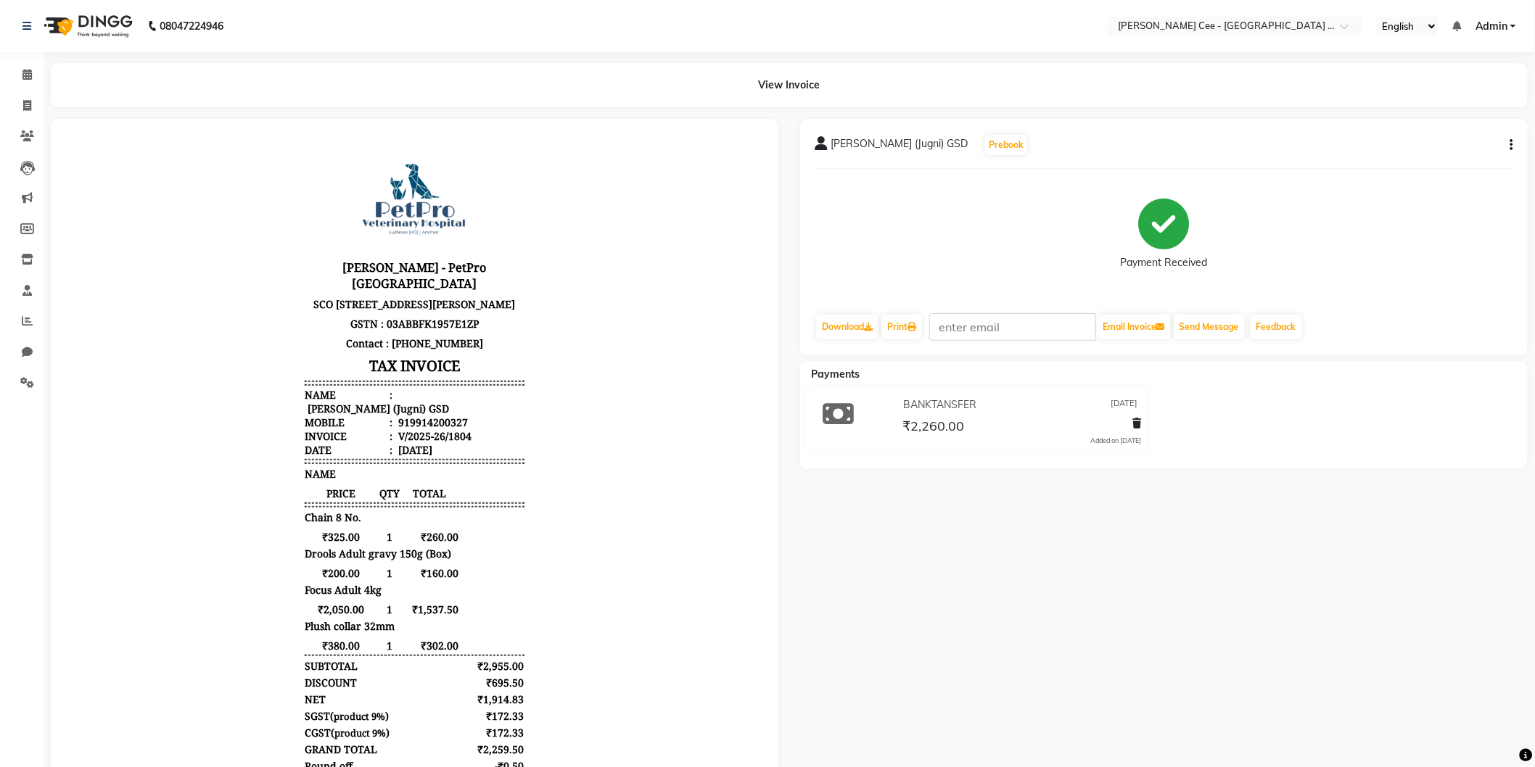
click at [431, 651] on span "₹302.00" at bounding box center [428, 645] width 57 height 14
click at [381, 652] on div "1" at bounding box center [388, 645] width 24 height 14
click at [438, 652] on span "₹302.00" at bounding box center [428, 645] width 57 height 14
click at [440, 652] on span "₹302.00" at bounding box center [428, 645] width 57 height 14
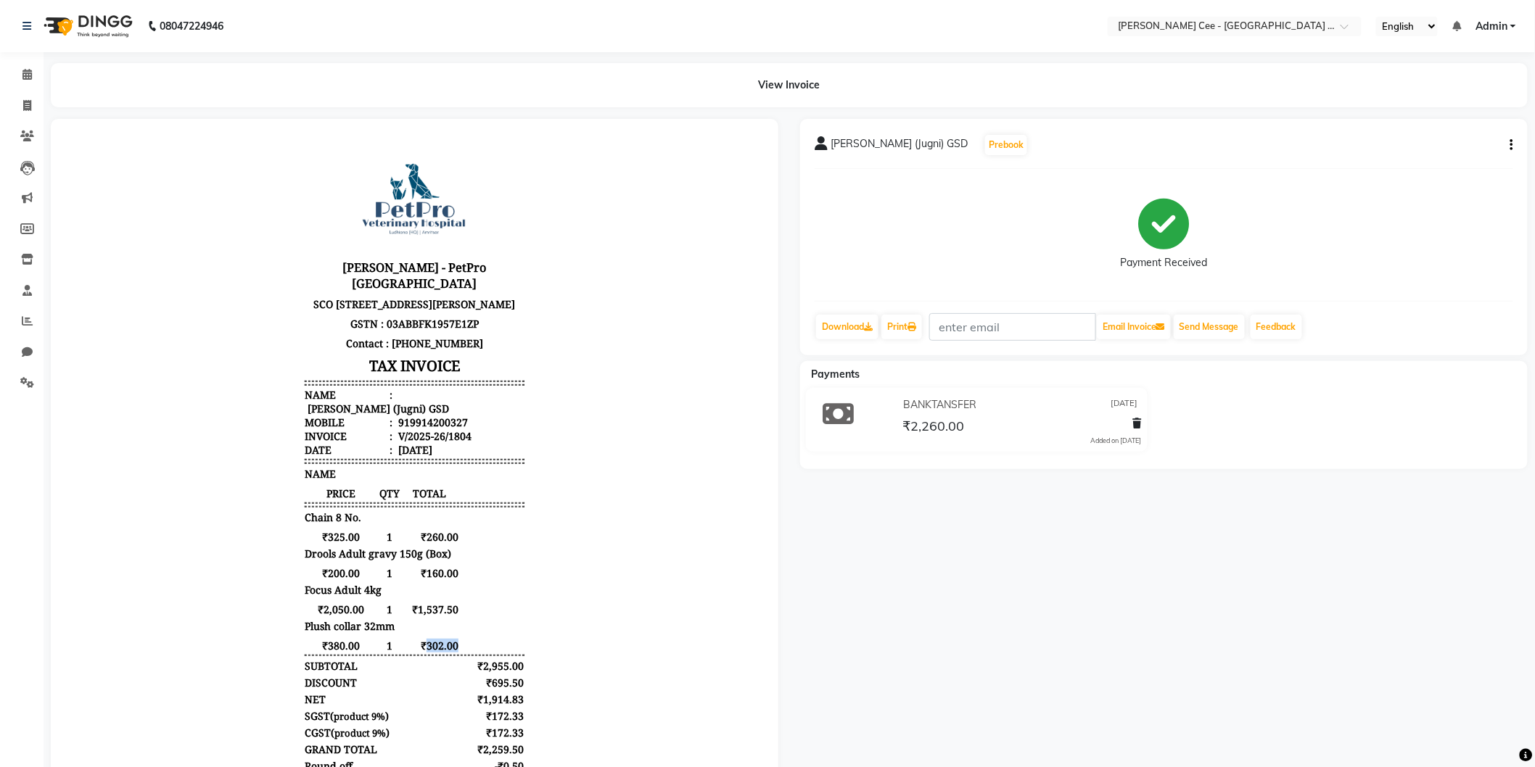
click at [440, 652] on span "₹302.00" at bounding box center [428, 645] width 57 height 14
click at [496, 669] on div "₹2,955.00" at bounding box center [494, 666] width 57 height 14
click at [33, 104] on span at bounding box center [27, 106] width 25 height 17
select select "service"
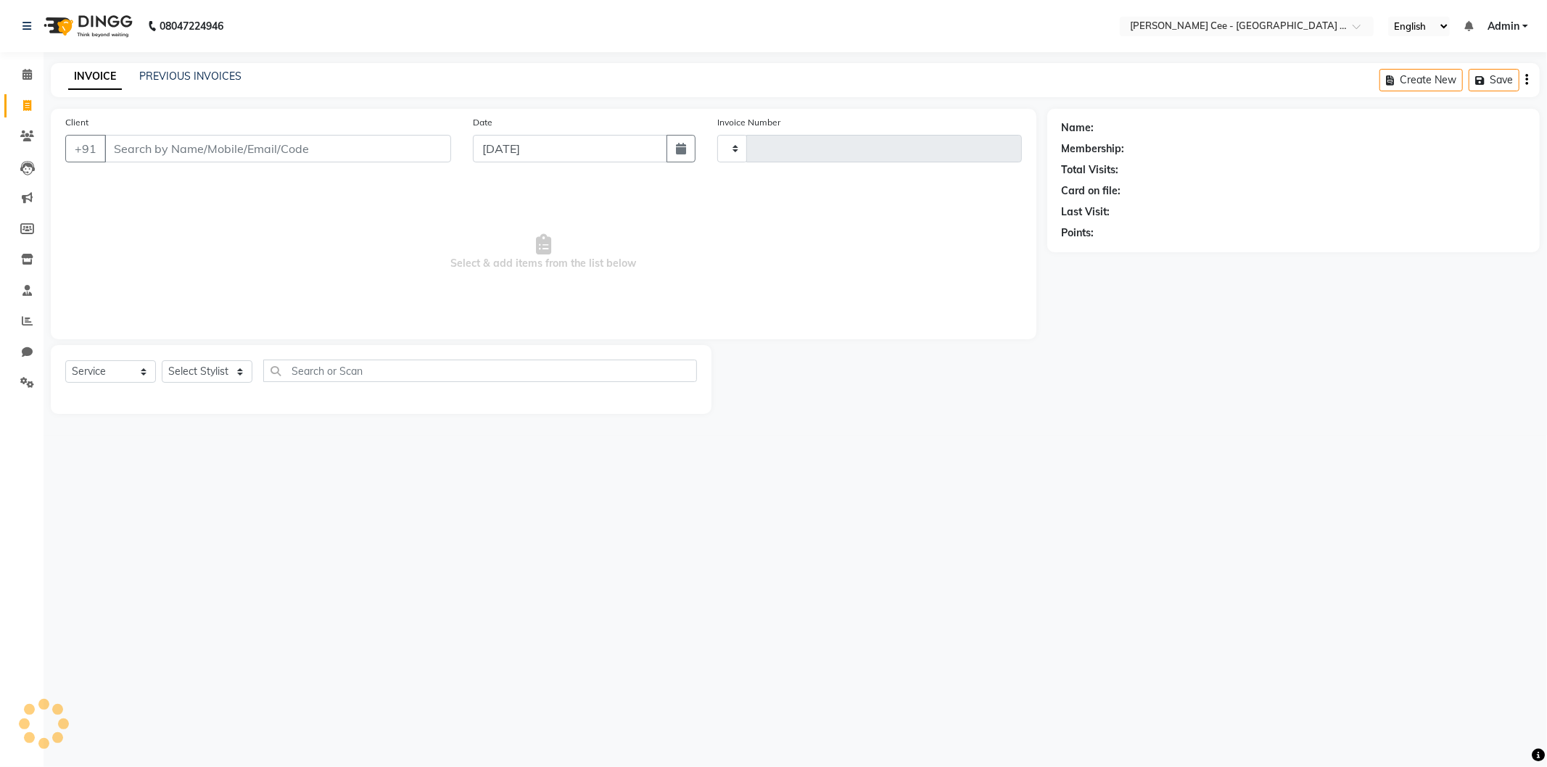
type input "2205"
select select "8239"
select select "product"
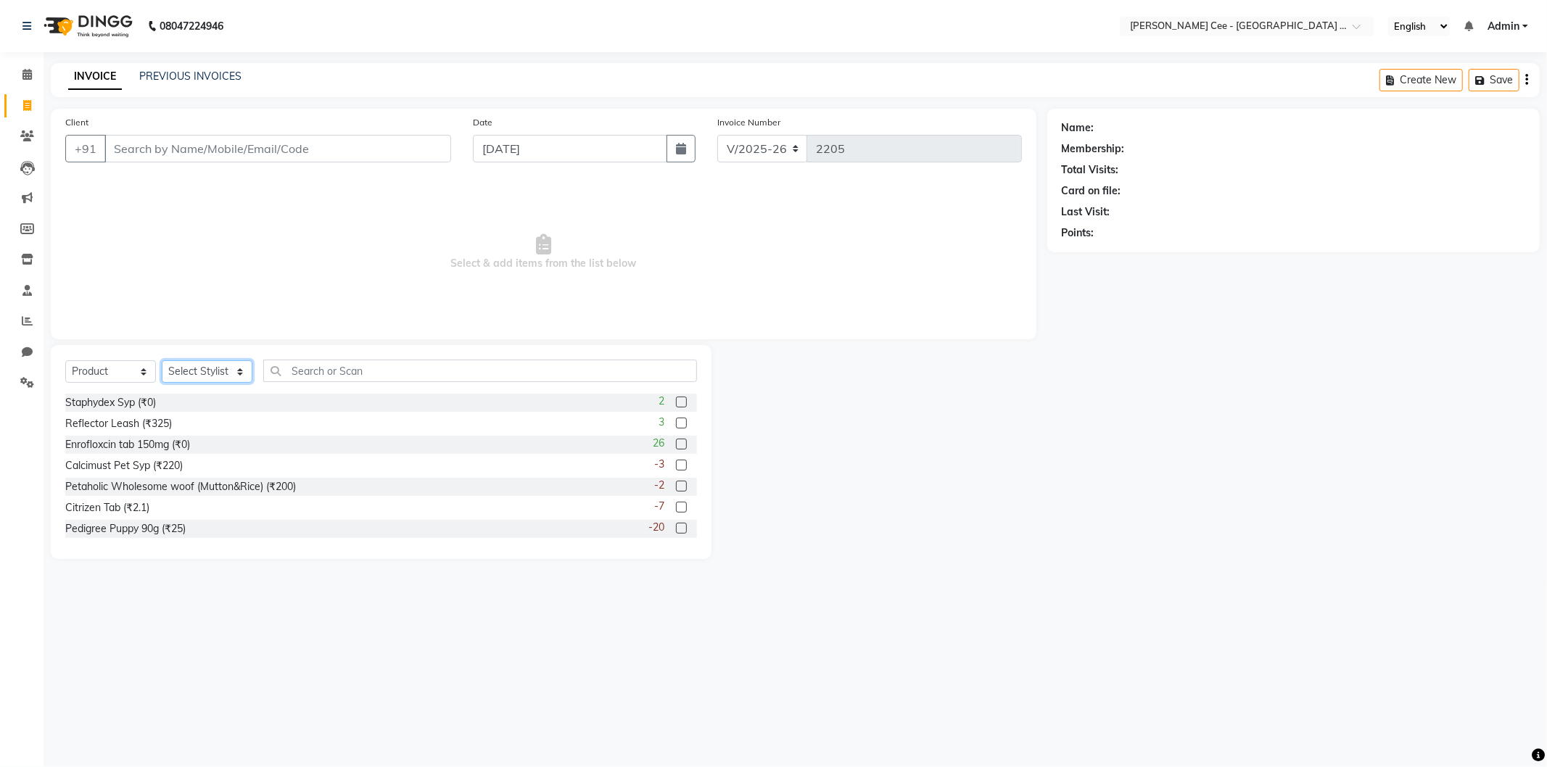
click at [205, 361] on select "Select Stylist Avinash [PERSON_NAME] [PERSON_NAME] [PERSON_NAME] Kajal Love [PE…" at bounding box center [207, 372] width 91 height 22
select select "80152"
click at [162, 361] on select "Select Stylist Avinash [PERSON_NAME] [PERSON_NAME] [PERSON_NAME] Kajal Love [PE…" at bounding box center [207, 372] width 91 height 22
click at [339, 368] on input "text" at bounding box center [480, 371] width 434 height 22
click at [365, 374] on input "text" at bounding box center [480, 371] width 434 height 22
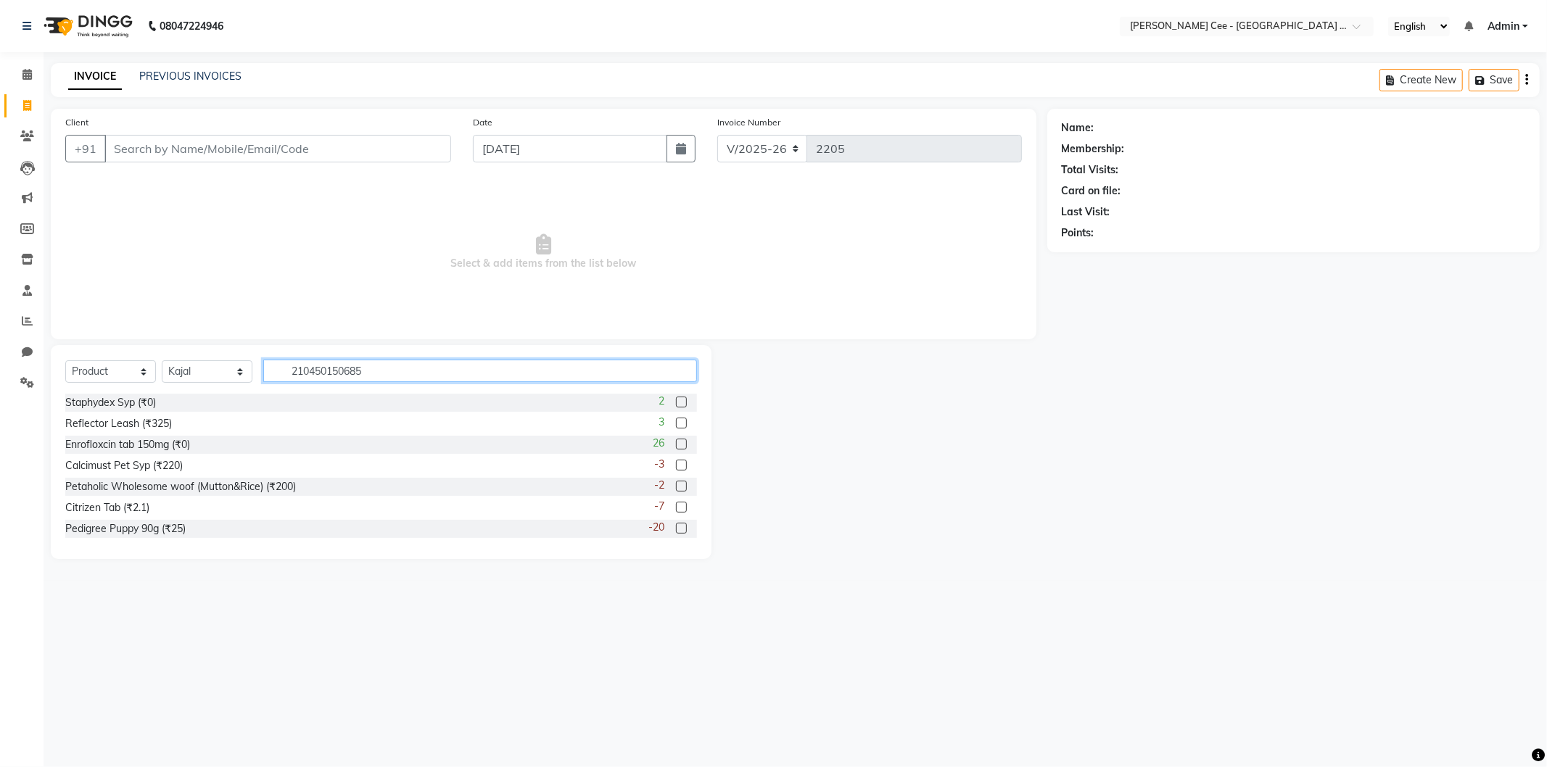
type input "2104501506851"
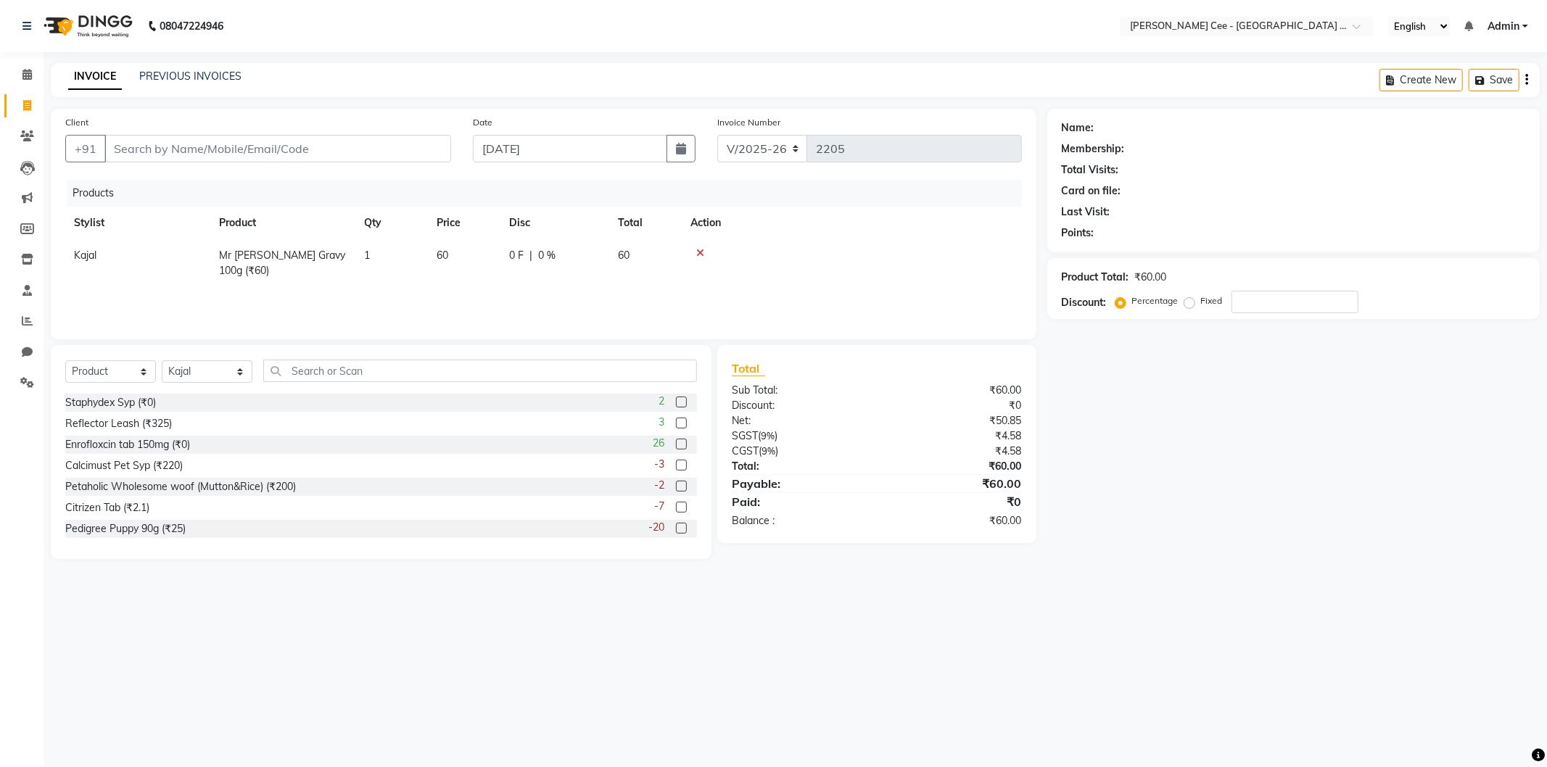
click at [535, 258] on div "0 F | 0 %" at bounding box center [554, 255] width 91 height 15
select select "80152"
click at [585, 261] on input "0" at bounding box center [595, 259] width 44 height 22
click at [584, 261] on input "0" at bounding box center [595, 259] width 44 height 22
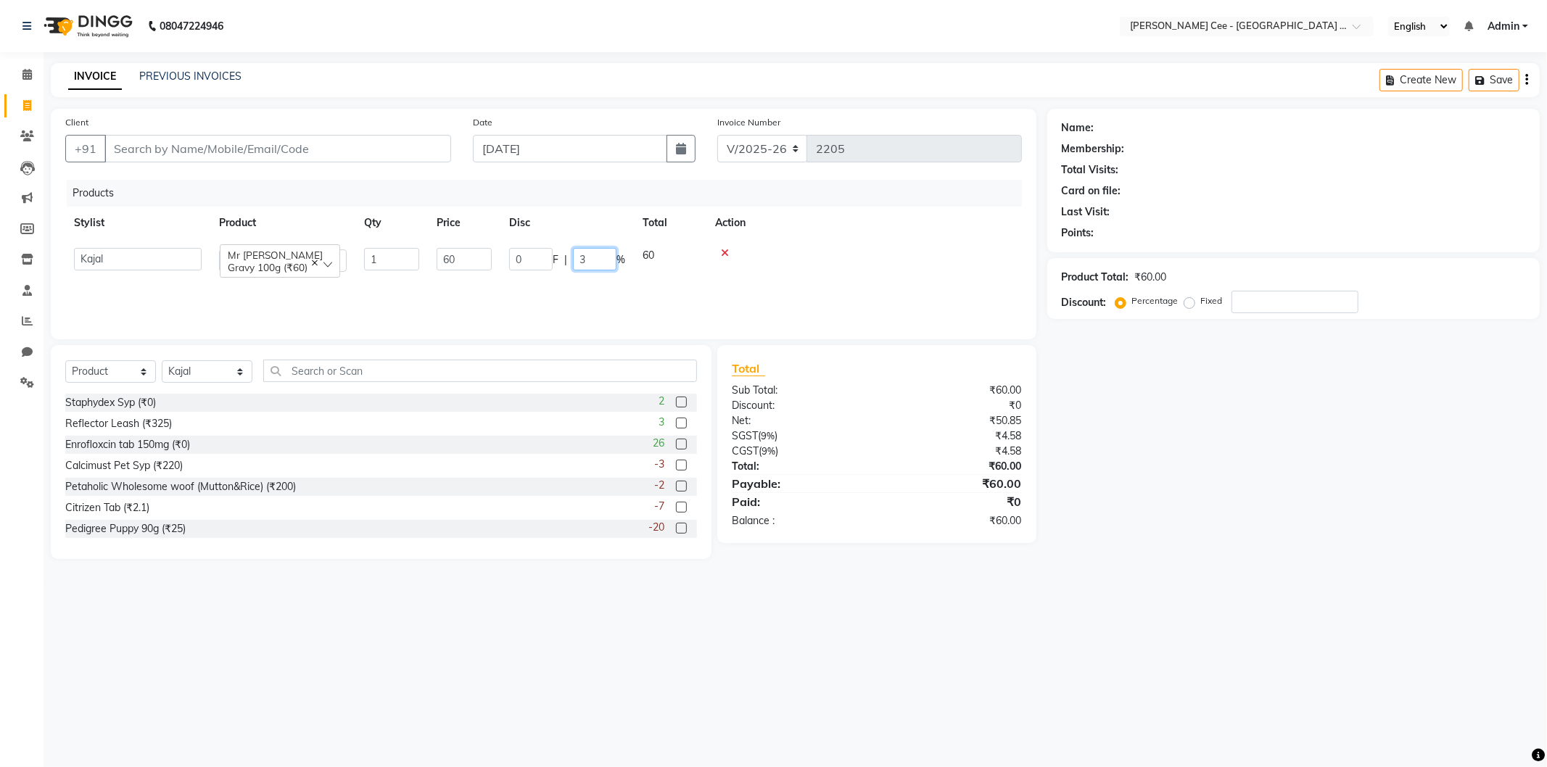
type input "32"
click at [1159, 501] on div "Name: Membership: Total Visits: Card on file: Last Visit: Points: Product Total…" at bounding box center [1298, 334] width 503 height 450
click at [560, 252] on span "32 %" at bounding box center [563, 255] width 23 height 15
select select "80152"
click at [560, 252] on div "19.2 F | 32 %" at bounding box center [567, 259] width 116 height 22
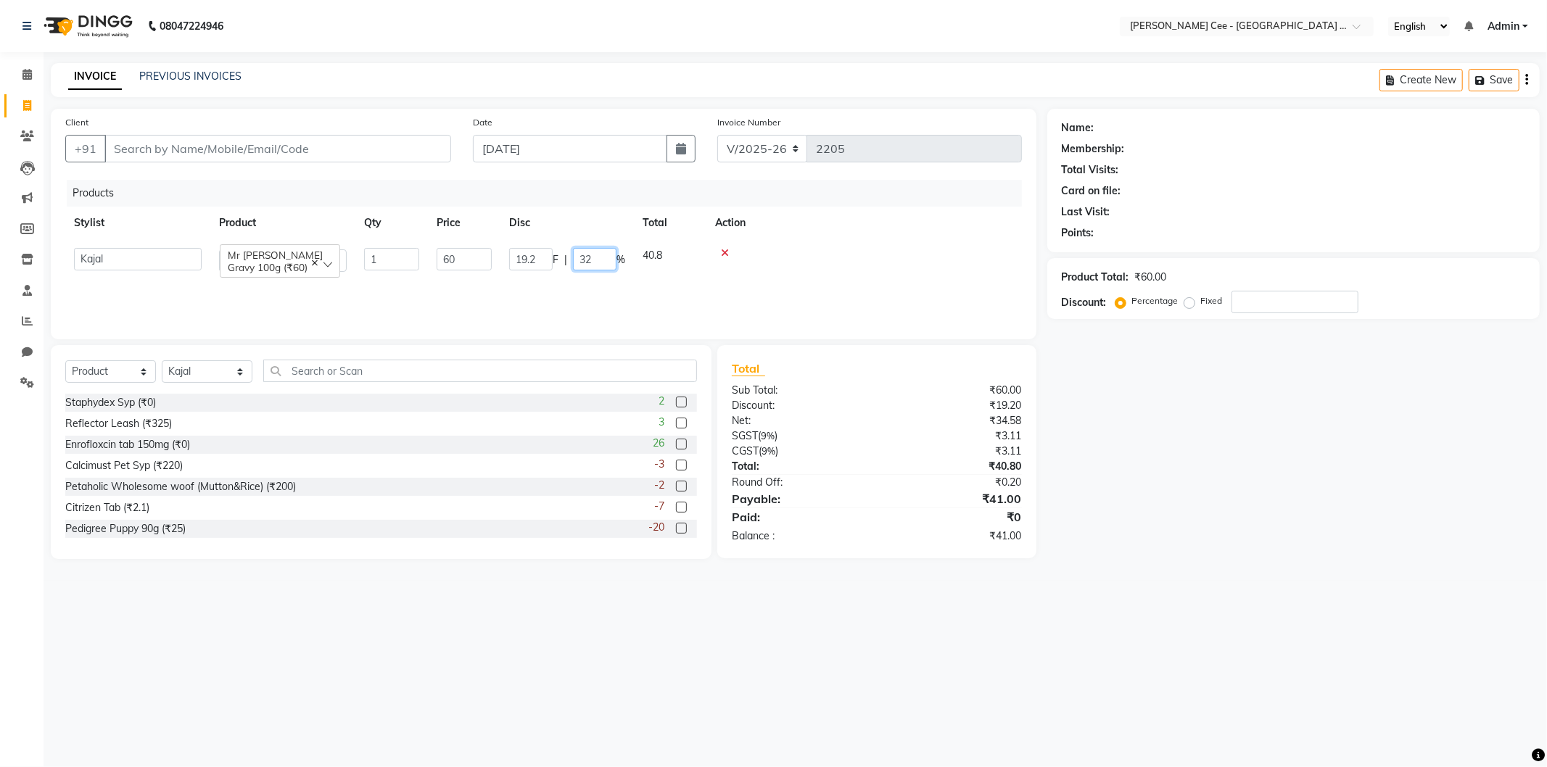
click at [585, 260] on input "32" at bounding box center [595, 259] width 44 height 22
type input "33"
click at [1198, 466] on div "Name: Membership: Total Visits: Card on file: Last Visit: Points: Product Total…" at bounding box center [1298, 334] width 503 height 450
click at [221, 146] on input "Client" at bounding box center [277, 149] width 347 height 28
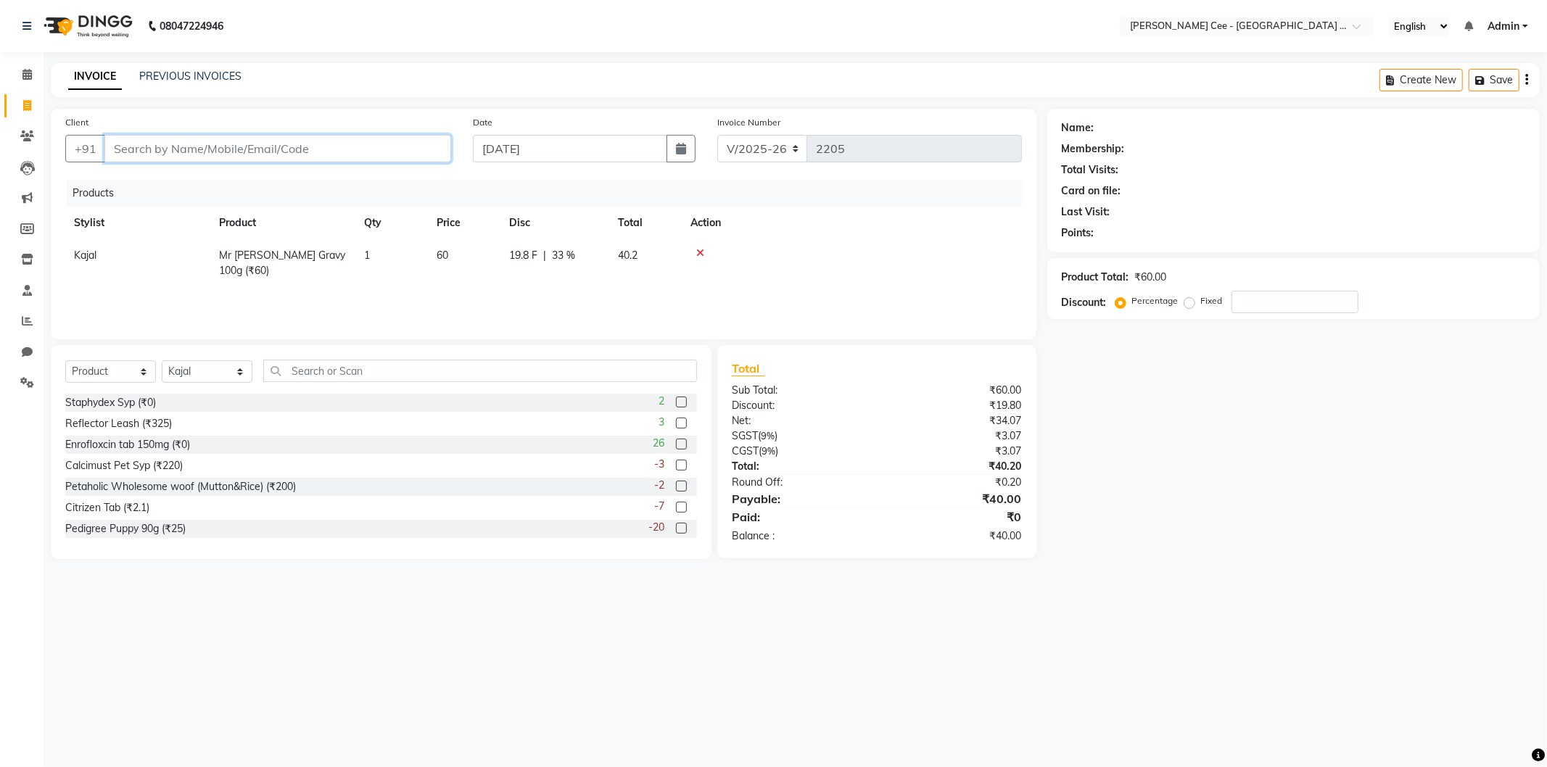
type input "L"
type input "0"
click at [213, 155] on input "LAkhbi" at bounding box center [240, 149] width 273 height 28
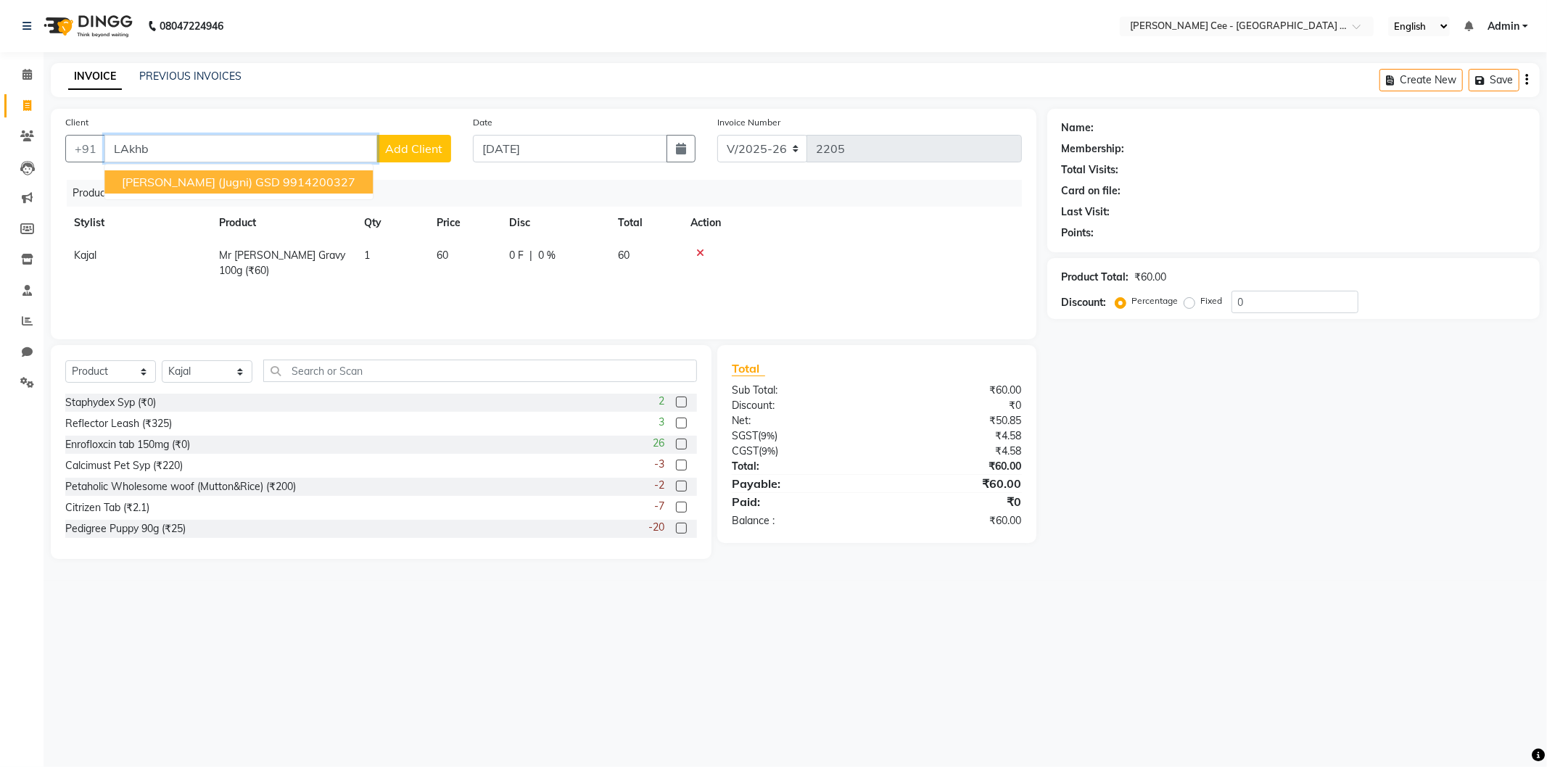
click at [221, 178] on span "Lakhbeer Singh (Jugni) GSD" at bounding box center [201, 182] width 158 height 15
type input "9914200327"
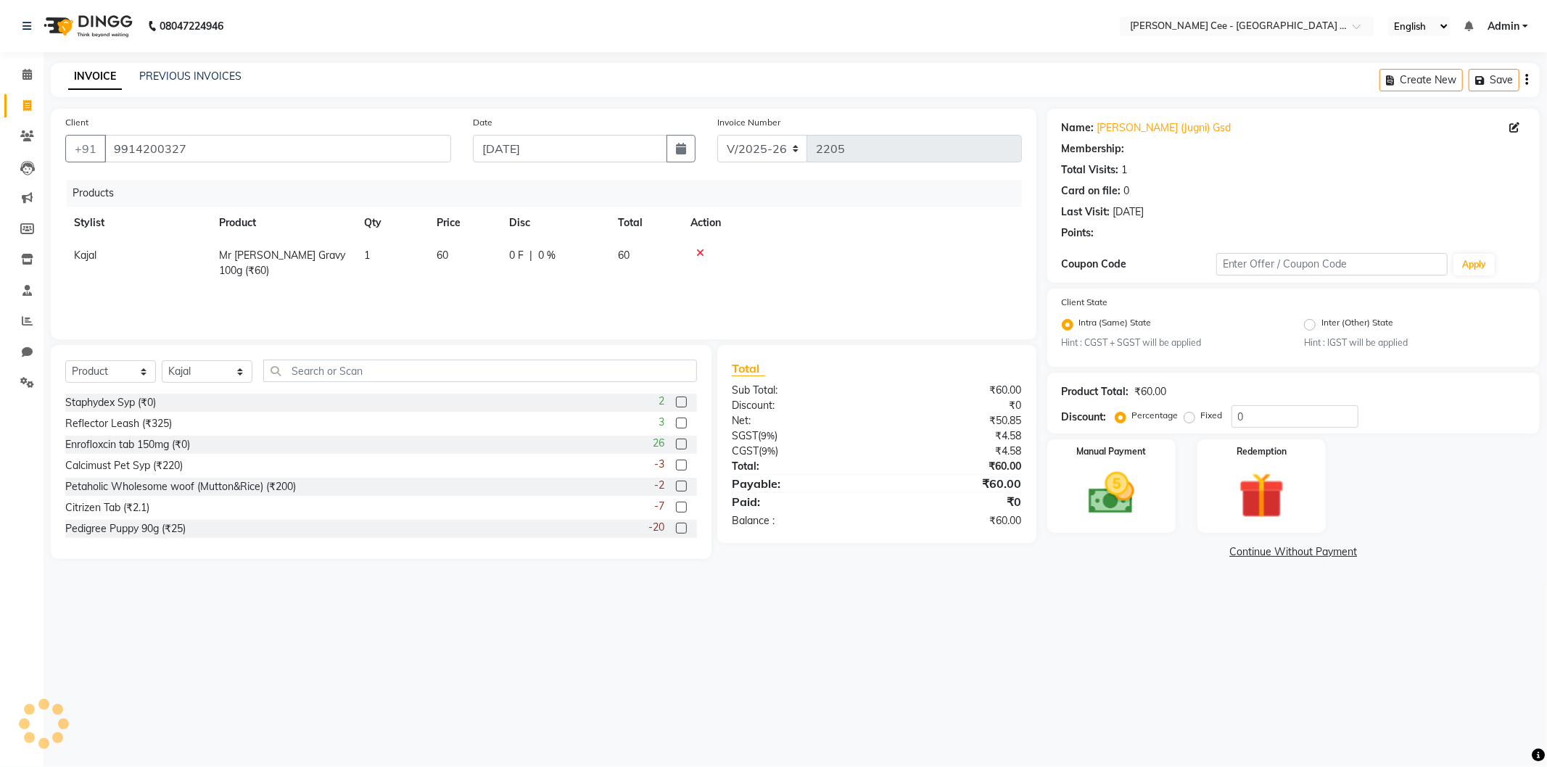
radio input "false"
radio input "true"
click at [544, 260] on span "0 %" at bounding box center [546, 255] width 17 height 15
select select "80152"
click at [598, 258] on input "0" at bounding box center [595, 259] width 44 height 22
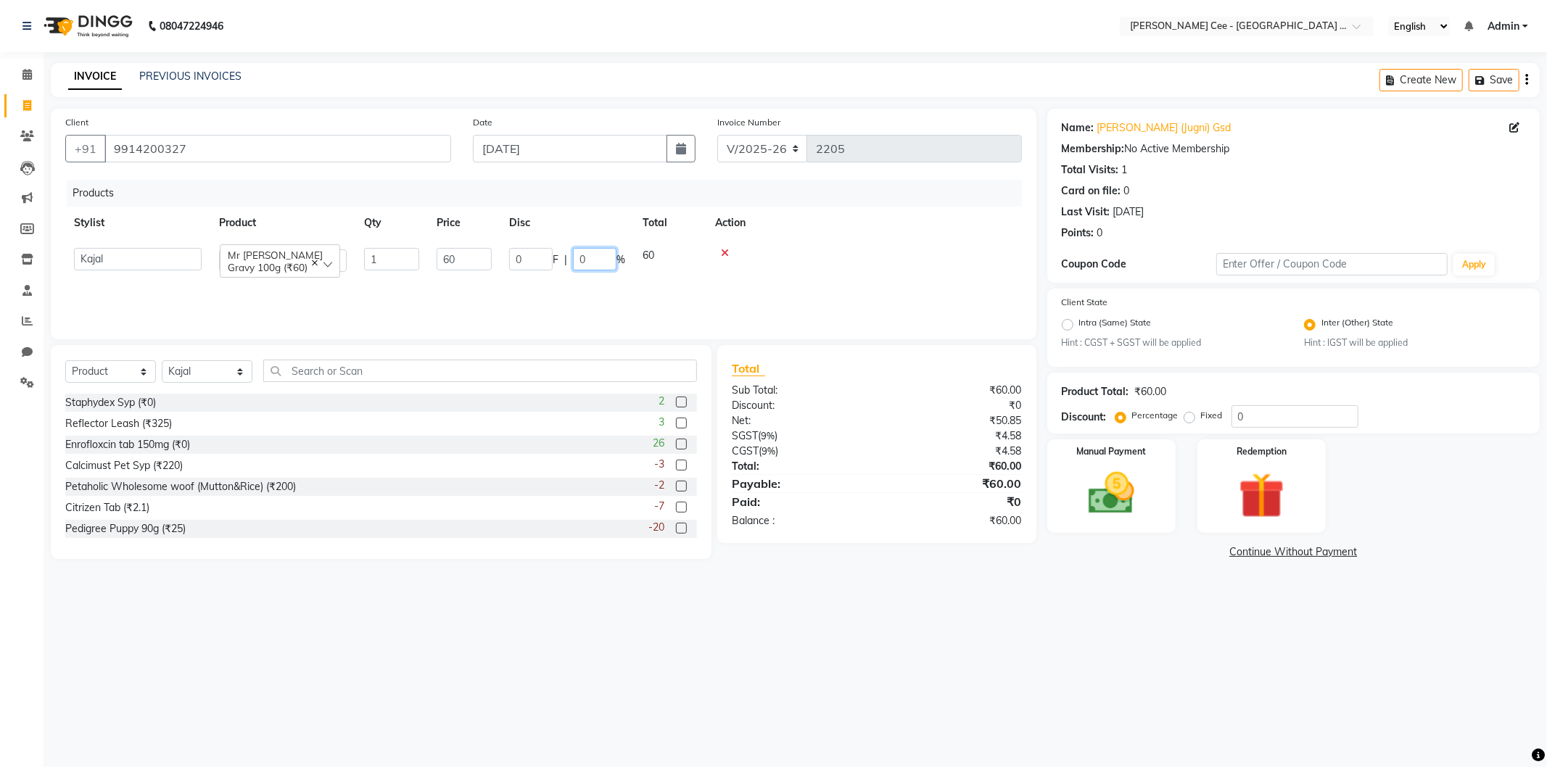
click at [598, 258] on input "0" at bounding box center [595, 259] width 44 height 22
type input "33"
click at [823, 634] on div "08047224946 Select Location × Kay Cee - Petpro Amritsar, Amritsar English ENGLI…" at bounding box center [773, 383] width 1547 height 767
click at [440, 258] on span "60" at bounding box center [443, 255] width 12 height 13
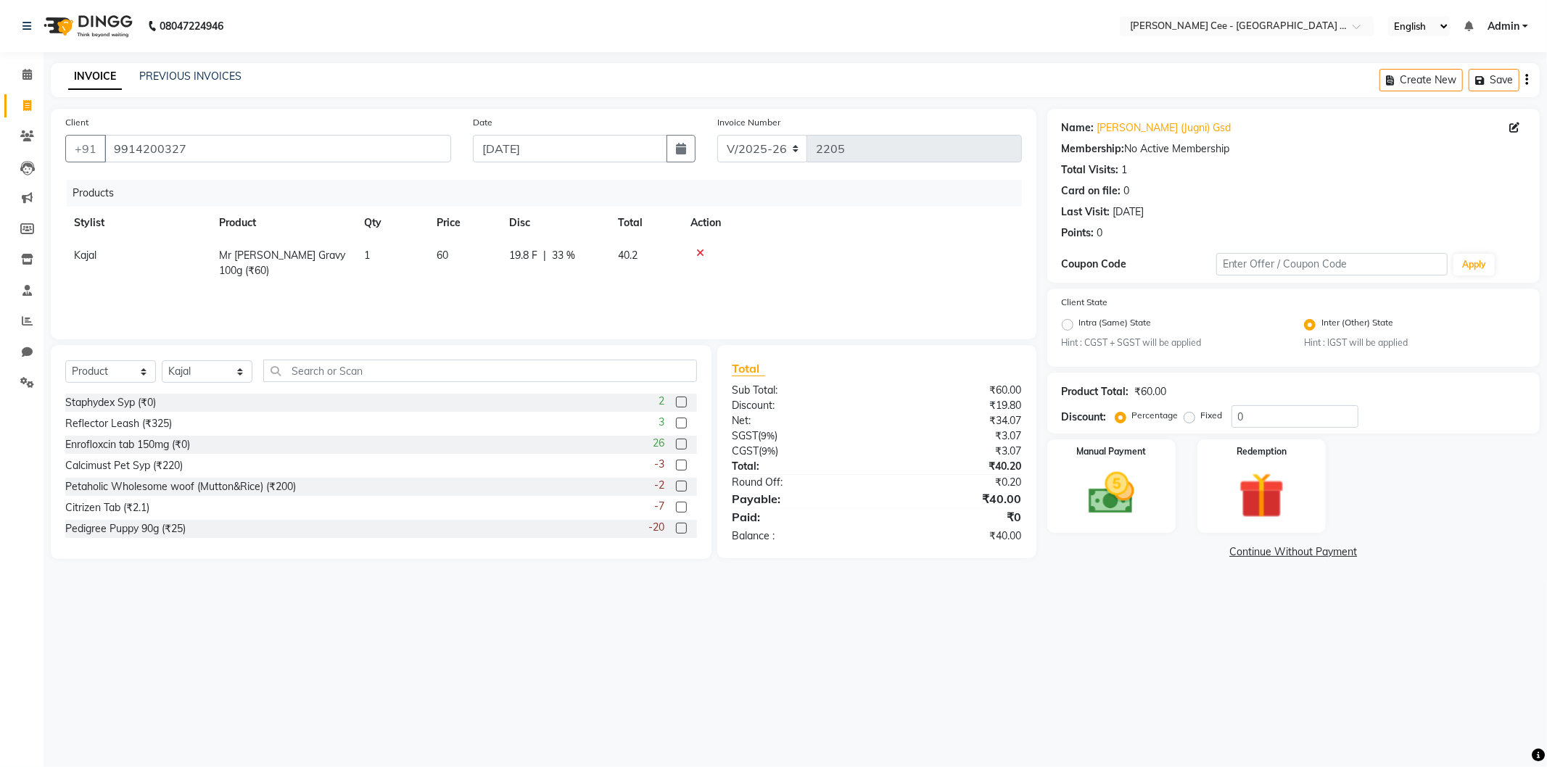
select select "80152"
click at [374, 259] on input "1" at bounding box center [391, 259] width 55 height 22
type input "20"
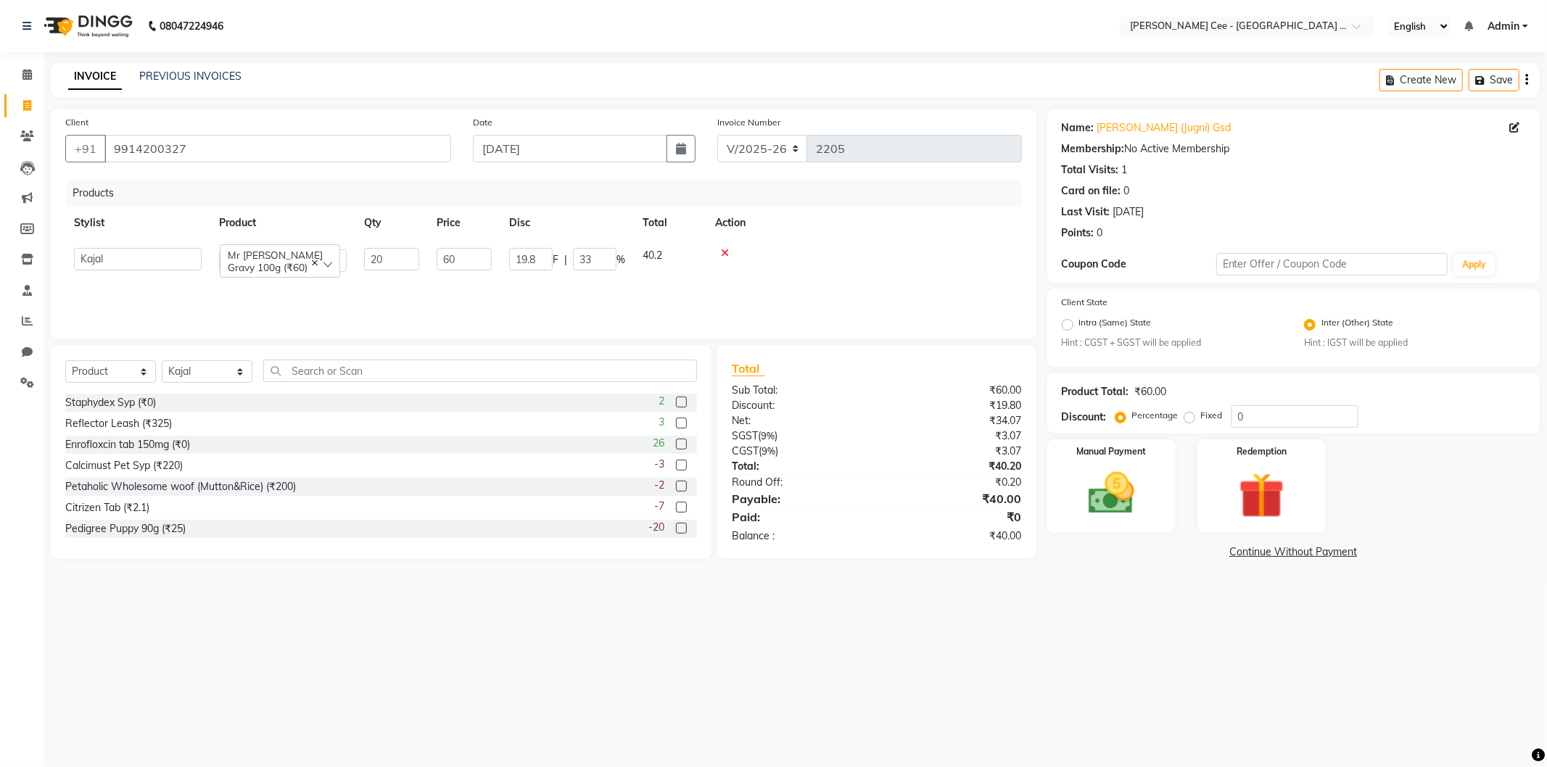
click at [823, 250] on td at bounding box center [865, 259] width 316 height 41
click at [569, 252] on span "1.65 %" at bounding box center [567, 255] width 31 height 15
select select "80152"
click at [569, 252] on div "19.8 F | 1.65 %" at bounding box center [567, 259] width 116 height 22
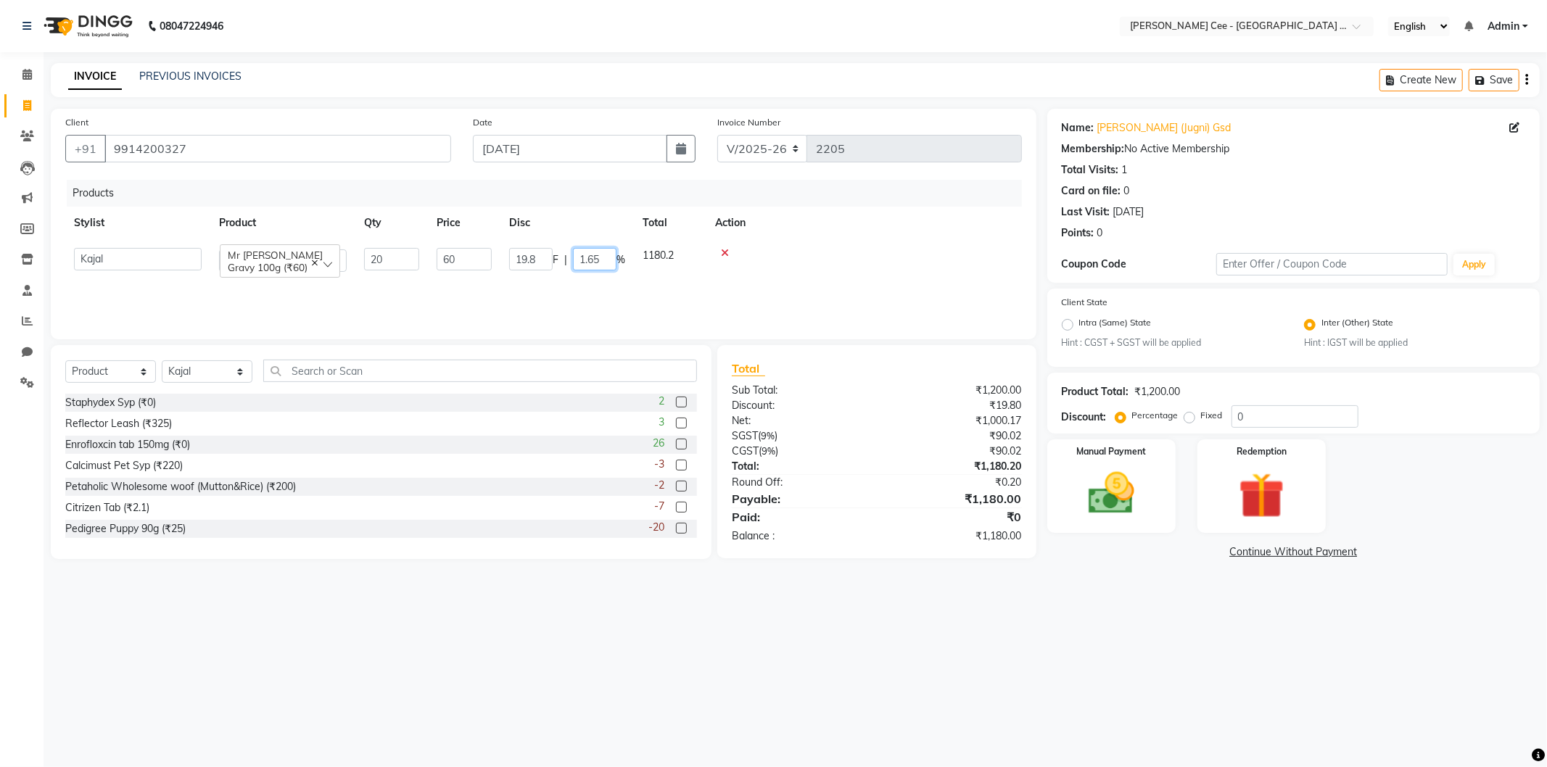
click at [586, 254] on input "1.65" at bounding box center [595, 259] width 44 height 22
type input "33"
click at [831, 265] on td at bounding box center [865, 259] width 316 height 41
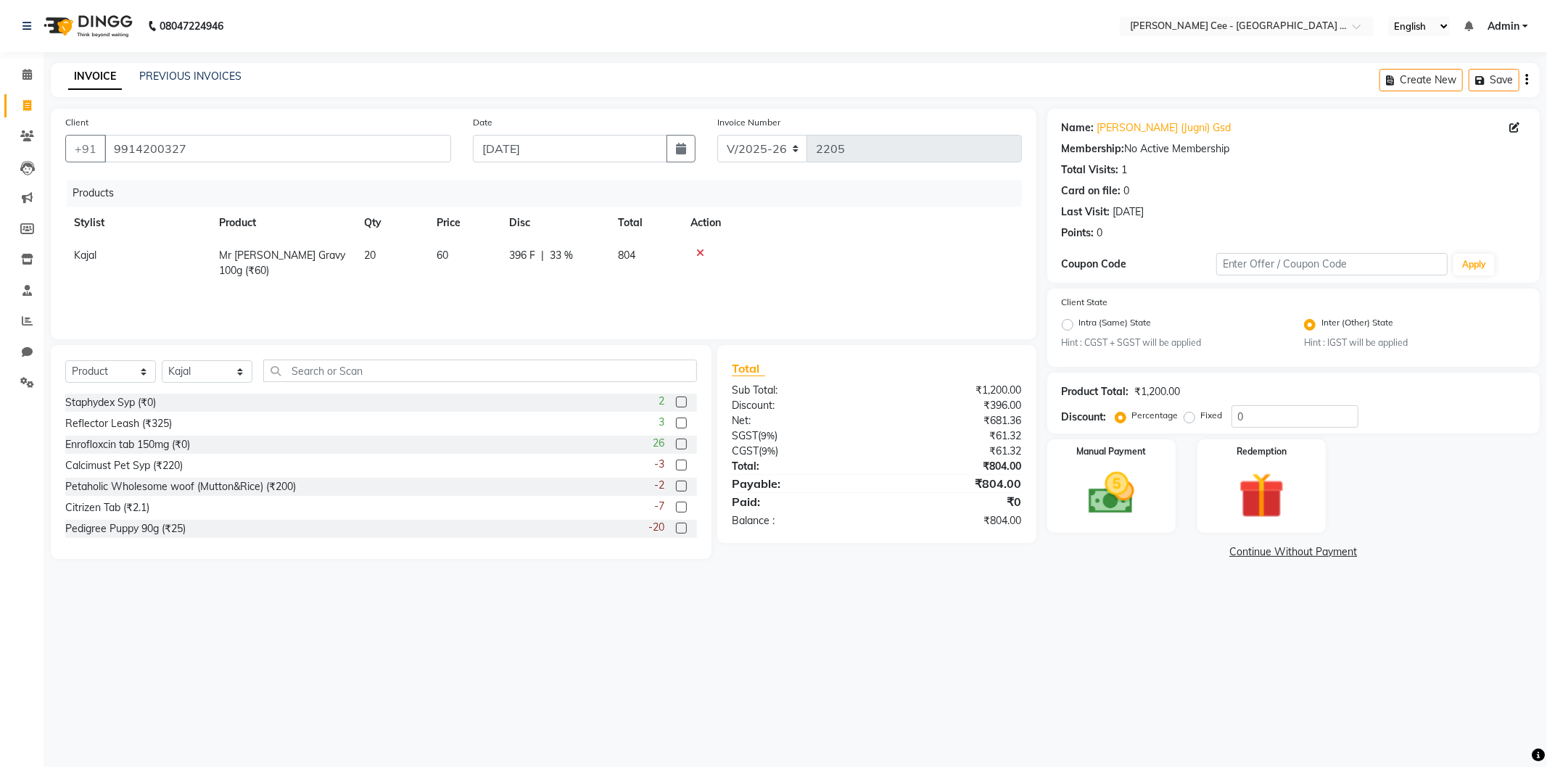
click at [513, 255] on span "396 F" at bounding box center [522, 255] width 26 height 15
select select "80152"
click at [513, 255] on input "396" at bounding box center [531, 259] width 44 height 22
type input "400"
click at [879, 299] on div "Products Stylist Product Qty Price Disc Total Action Avinash Dr Kamalpreet Kaur…" at bounding box center [543, 252] width 957 height 145
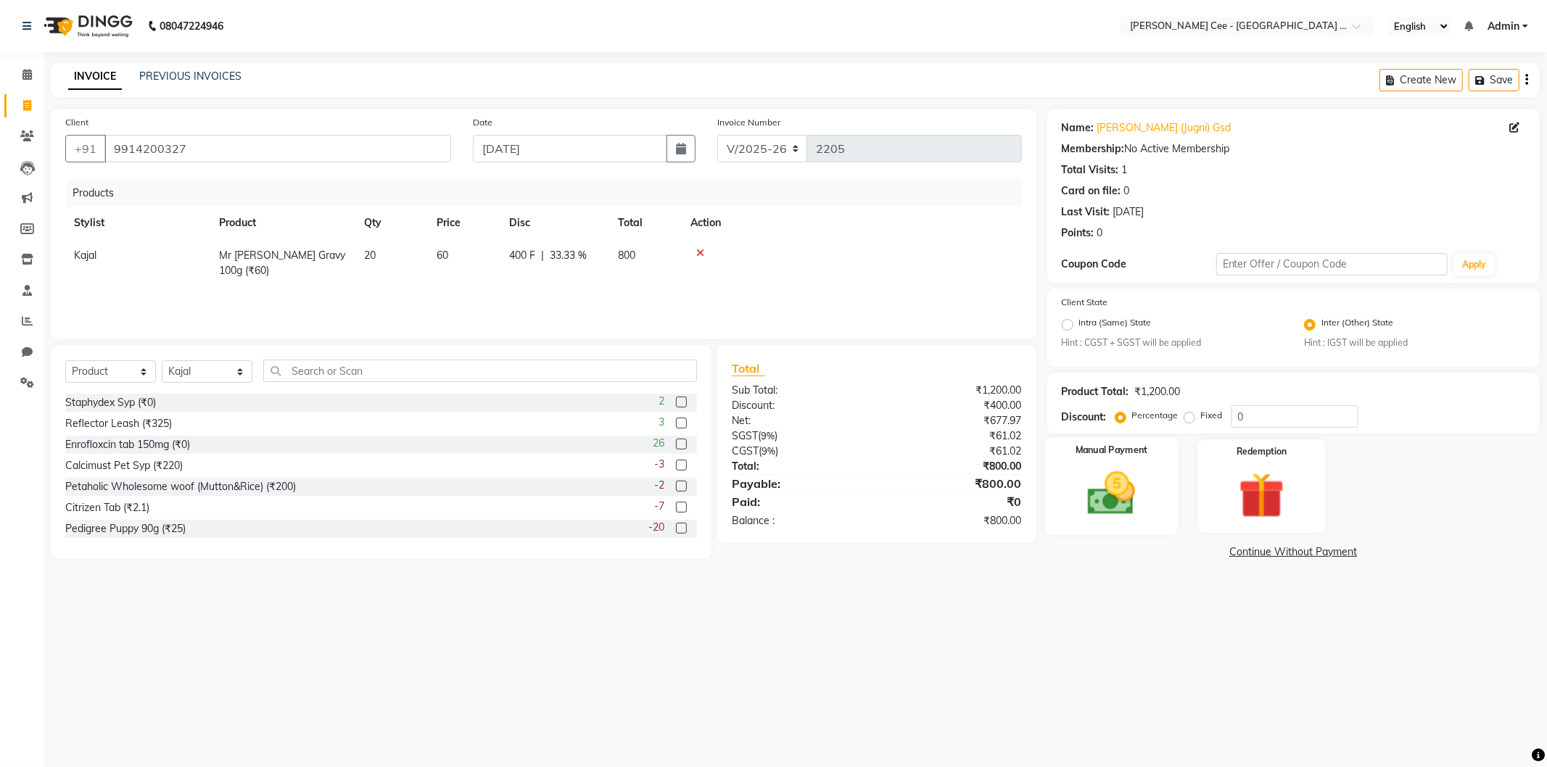
click at [1098, 516] on img at bounding box center [1112, 493] width 78 height 55
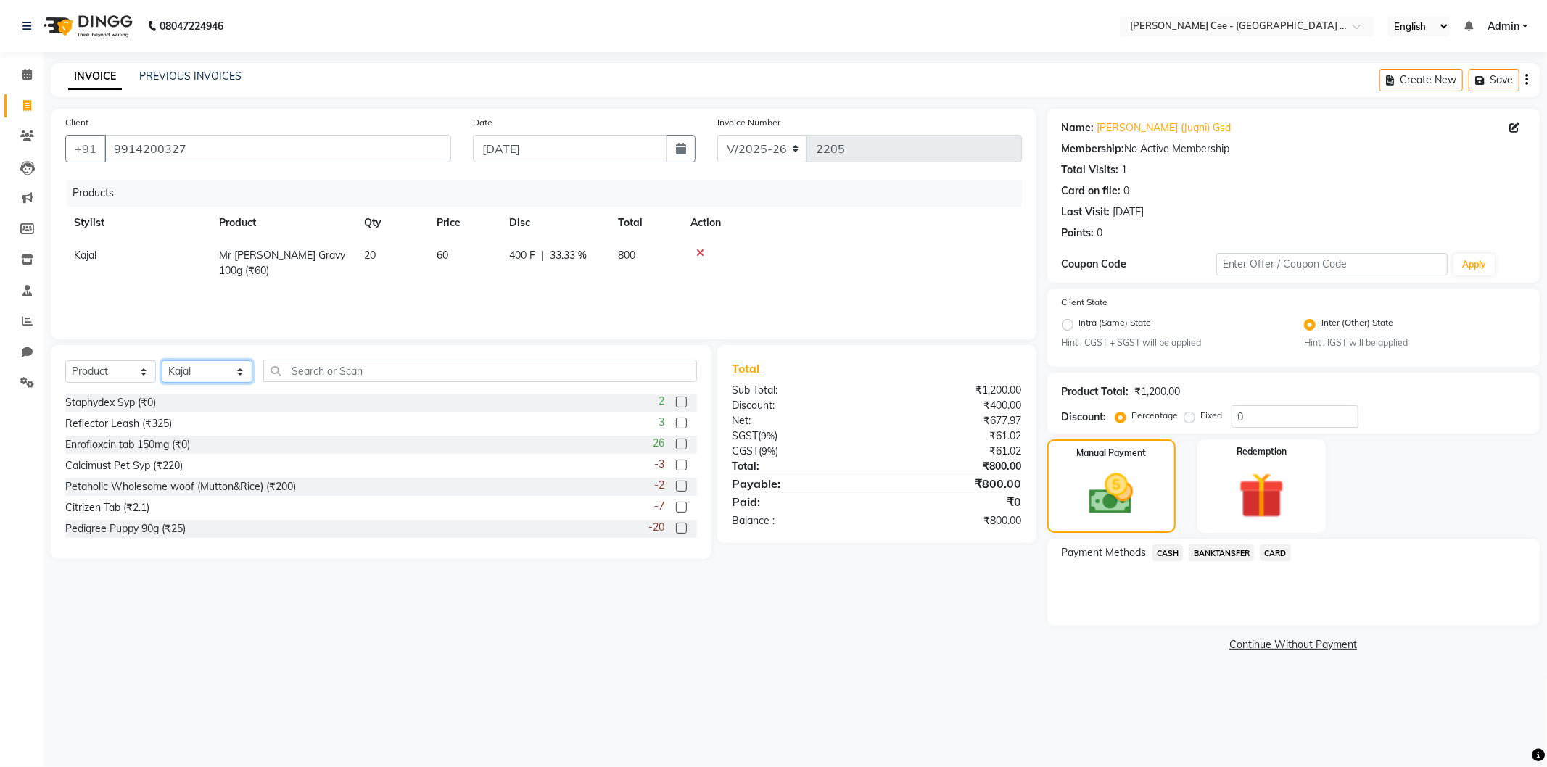
click at [182, 374] on select "Select Stylist Avinash [PERSON_NAME] [PERSON_NAME] [PERSON_NAME] Kajal Love [PE…" at bounding box center [207, 372] width 91 height 22
select select "80154"
click at [162, 361] on select "Select Stylist Avinash [PERSON_NAME] [PERSON_NAME] [PERSON_NAME] Kajal Love [PE…" at bounding box center [207, 372] width 91 height 22
click at [387, 370] on input "text" at bounding box center [480, 371] width 434 height 22
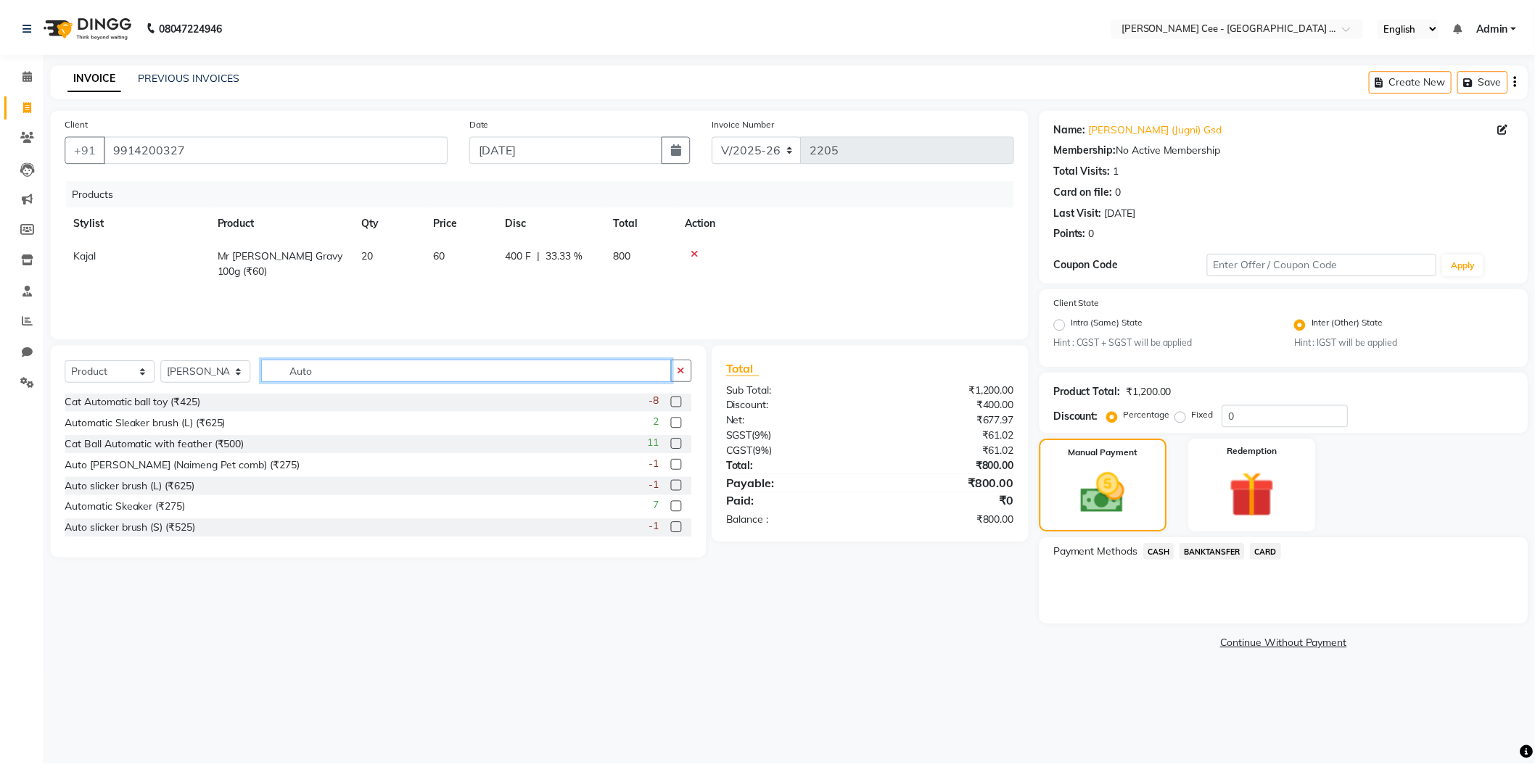
scroll to position [86, 0]
type input "Auto"
click at [676, 505] on label at bounding box center [681, 506] width 11 height 11
click at [676, 505] on input "checkbox" at bounding box center [680, 506] width 9 height 9
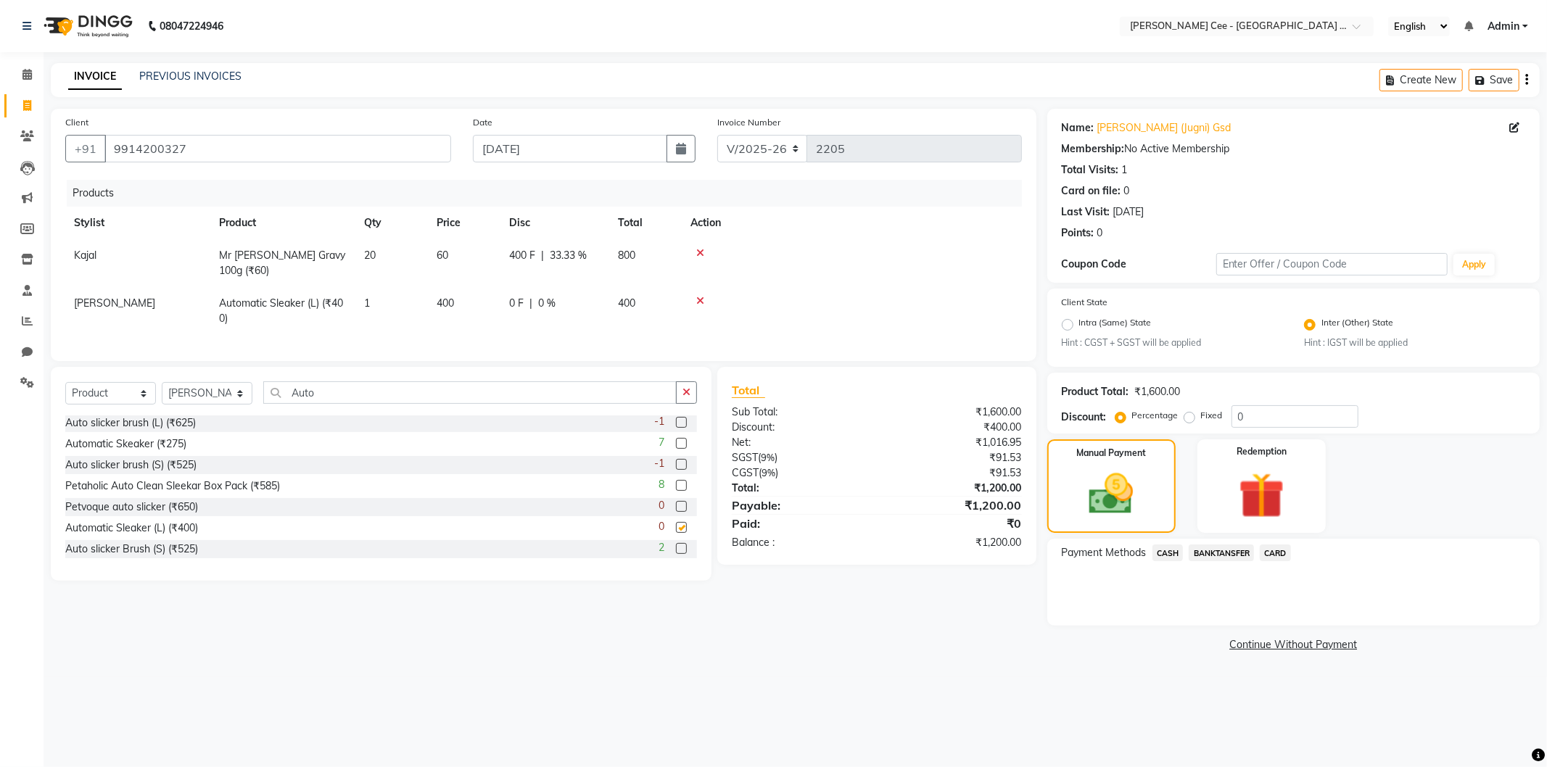
checkbox input "false"
click at [679, 395] on button "button" at bounding box center [686, 393] width 21 height 22
click at [543, 308] on span "0 %" at bounding box center [546, 303] width 17 height 15
select select "80154"
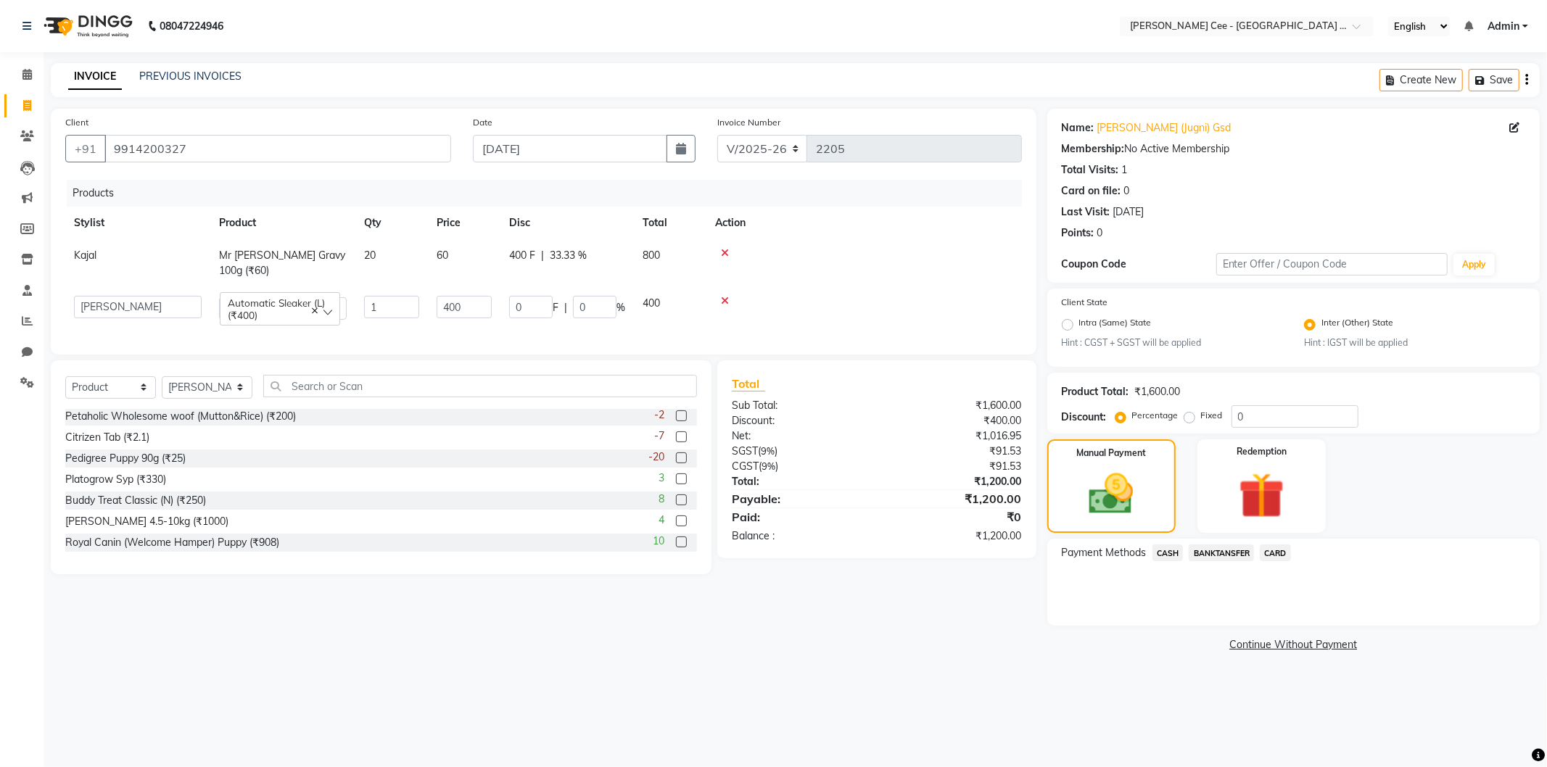
click at [569, 308] on div "0 F | 0 %" at bounding box center [567, 307] width 116 height 22
click at [580, 310] on input "0" at bounding box center [595, 307] width 44 height 22
type input "20"
click at [889, 306] on td at bounding box center [865, 307] width 316 height 41
click at [1171, 555] on span "CASH" at bounding box center [1168, 553] width 31 height 17
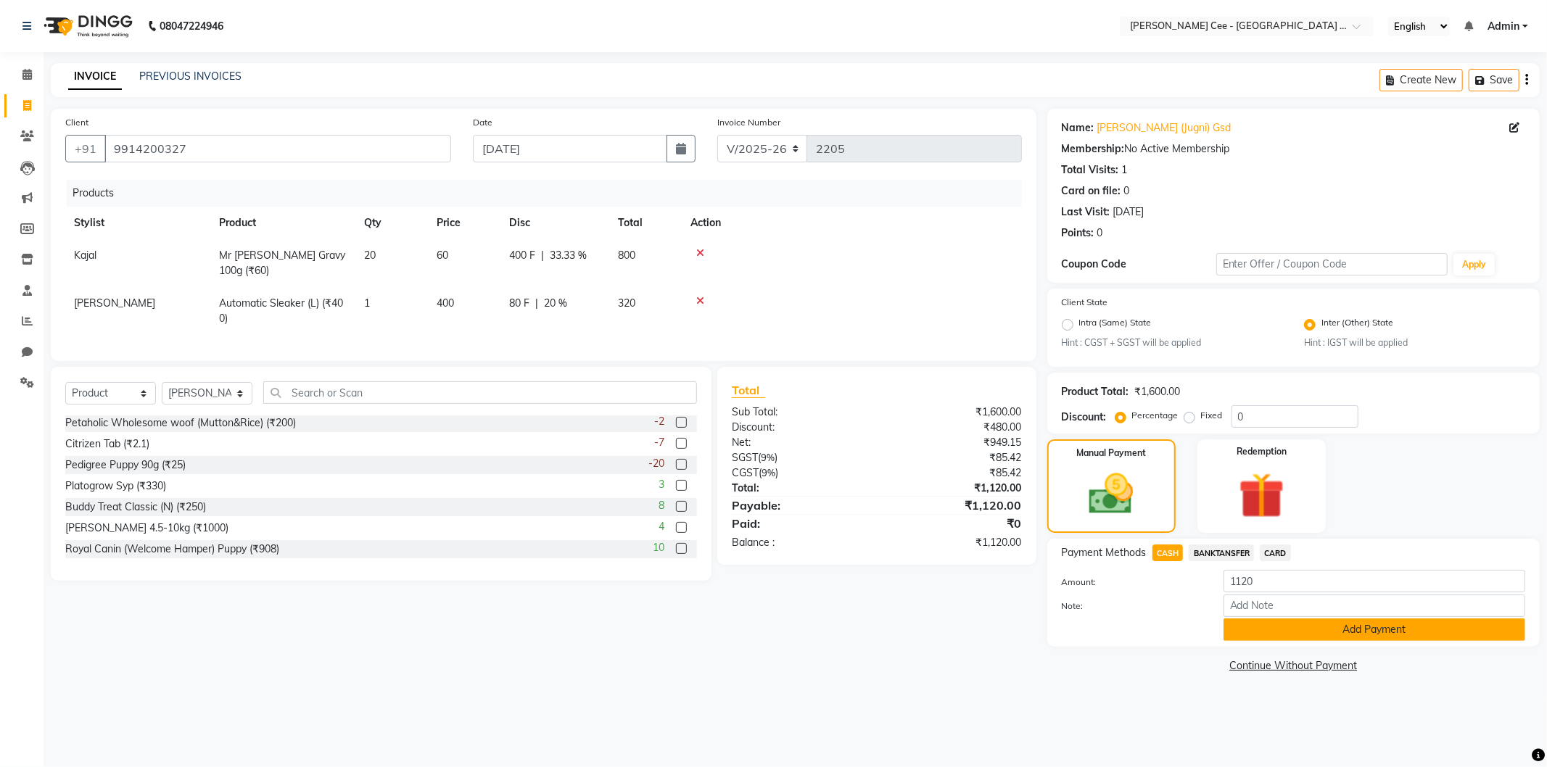
click at [1259, 633] on button "Add Payment" at bounding box center [1375, 630] width 302 height 22
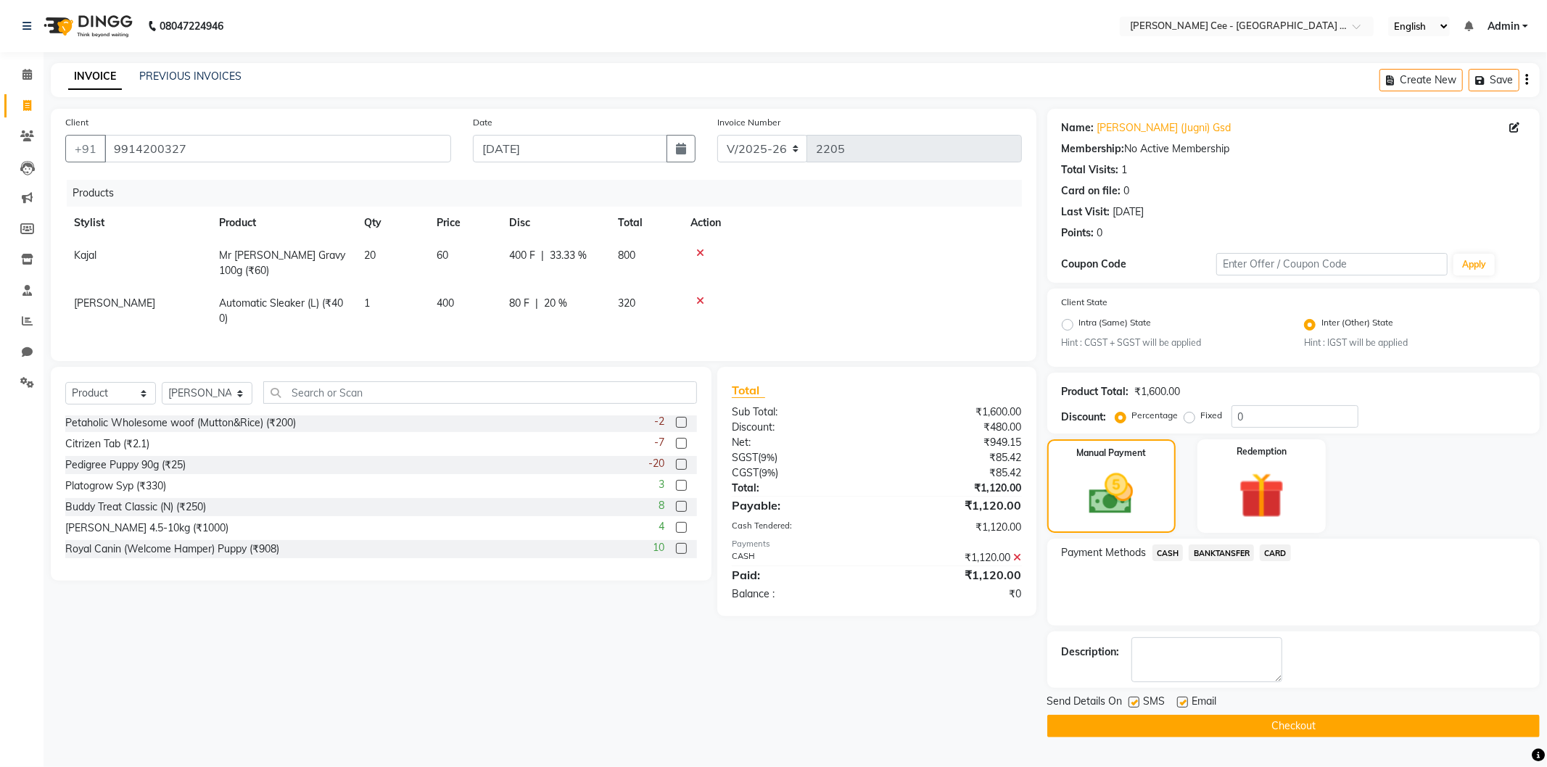
click at [1251, 717] on button "Checkout" at bounding box center [1293, 726] width 493 height 22
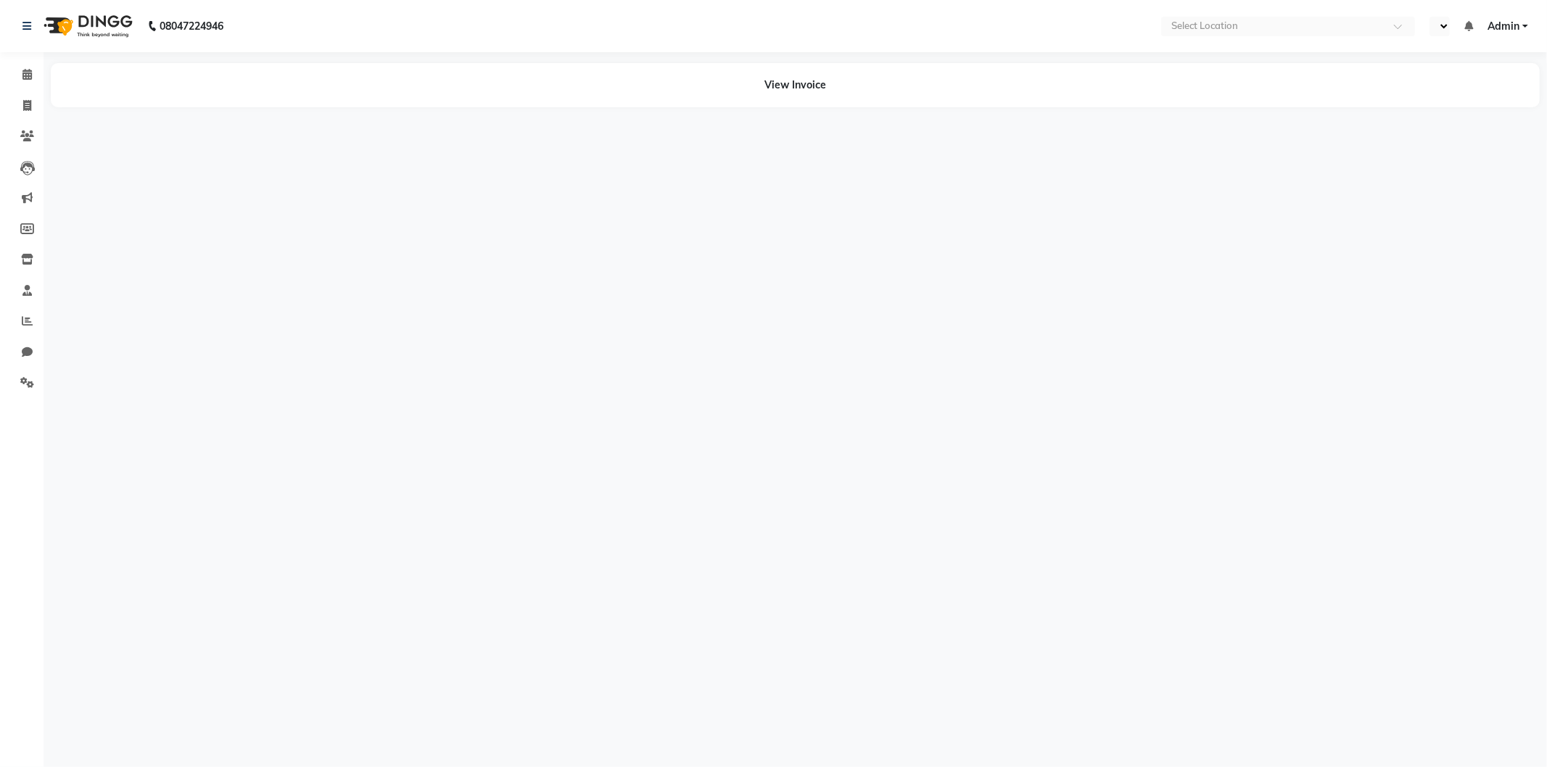
select select "en"
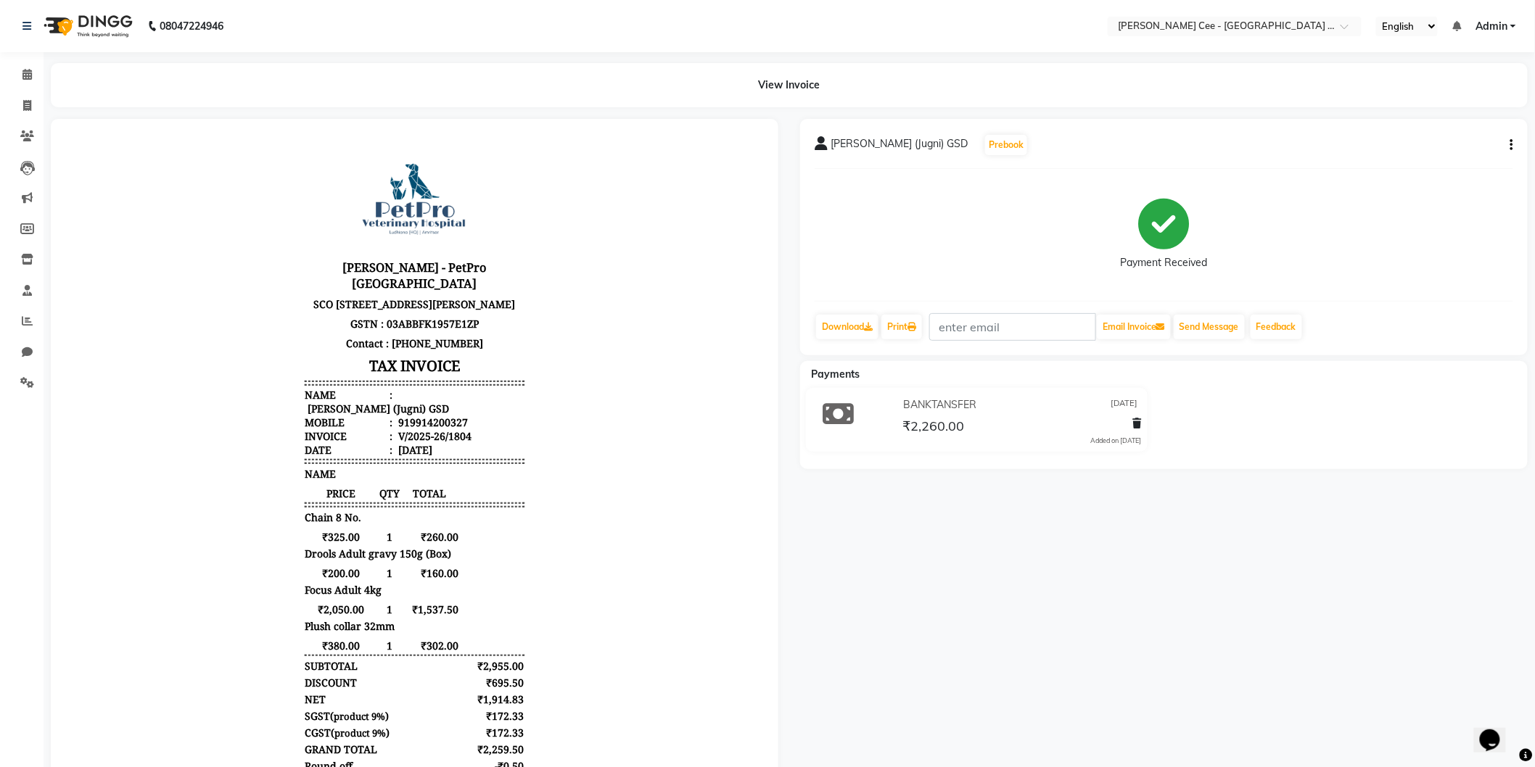
click at [1507, 147] on button "button" at bounding box center [1508, 145] width 9 height 15
click at [1359, 136] on div "Edit Item Staff" at bounding box center [1414, 136] width 149 height 18
select select
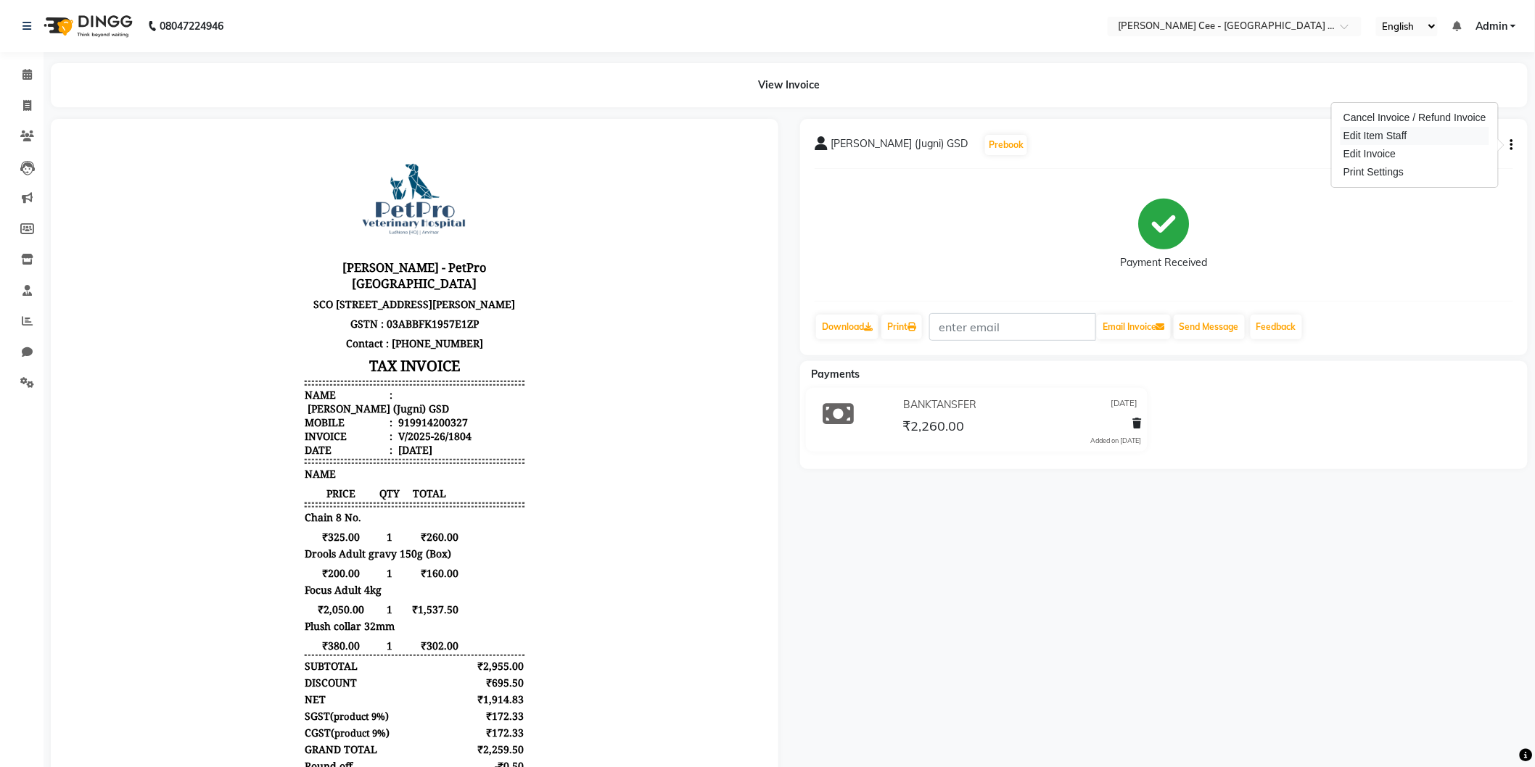
select select
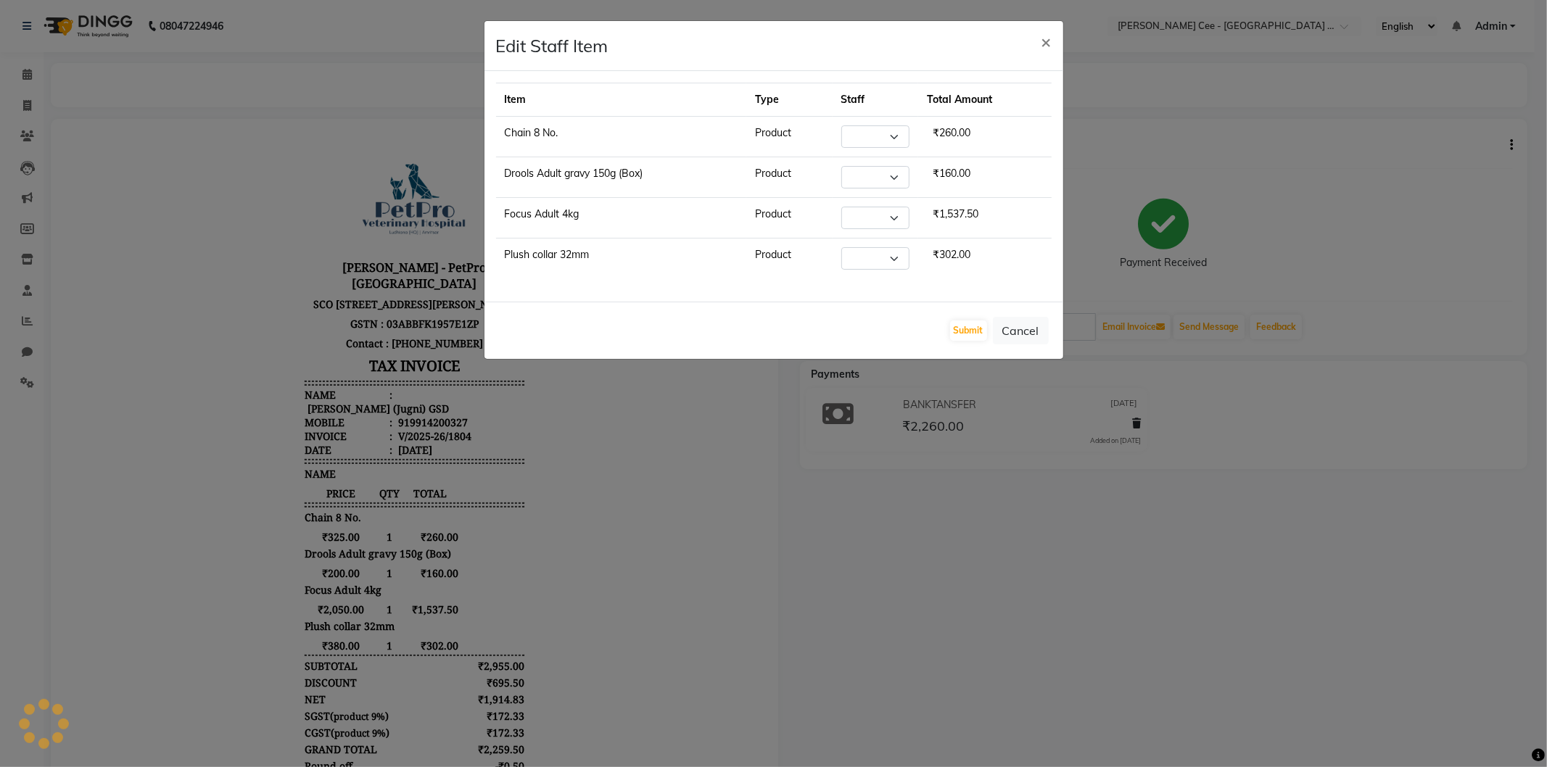
select select "80152"
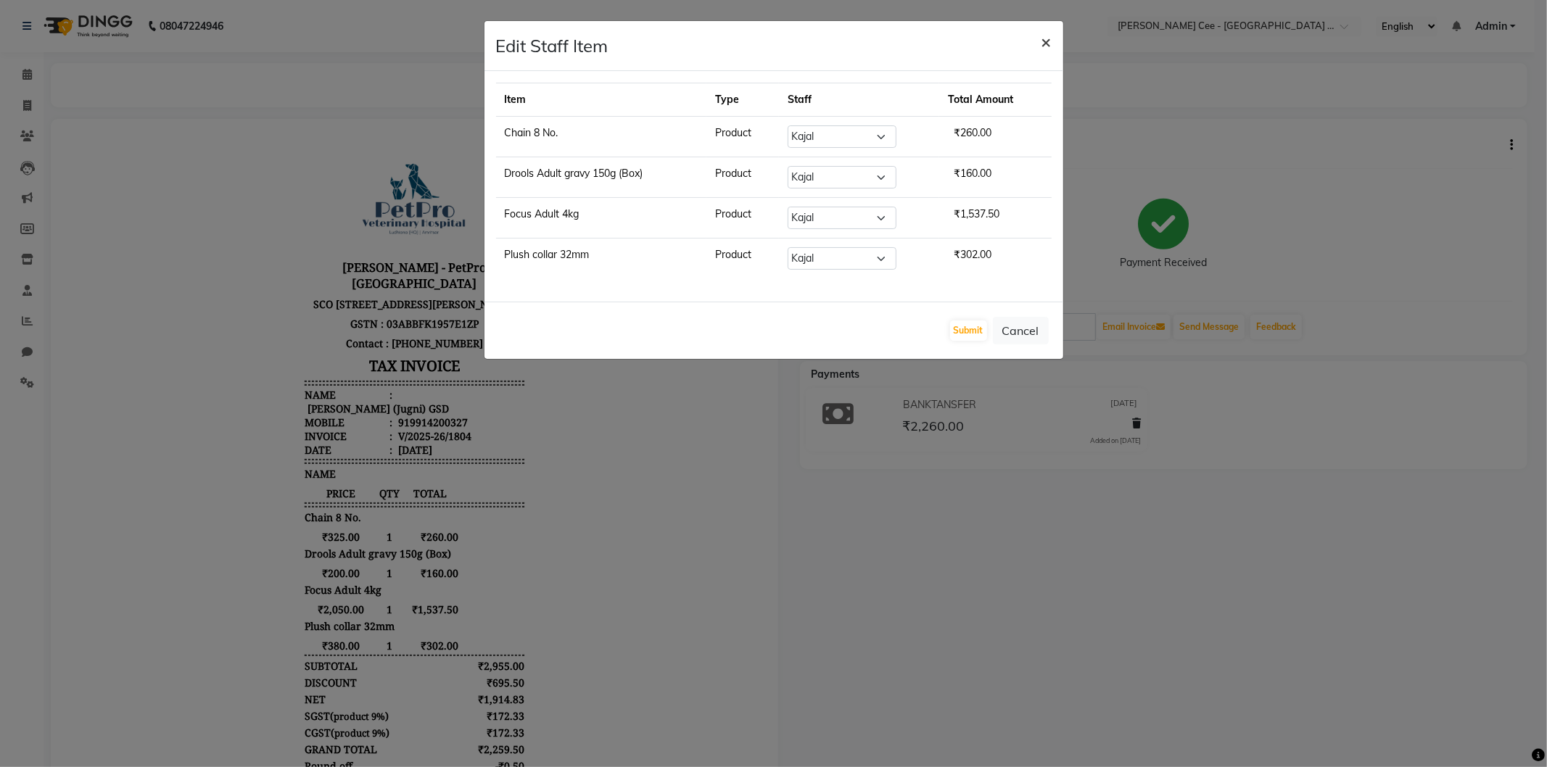
click at [1053, 39] on button "×" at bounding box center [1046, 41] width 33 height 41
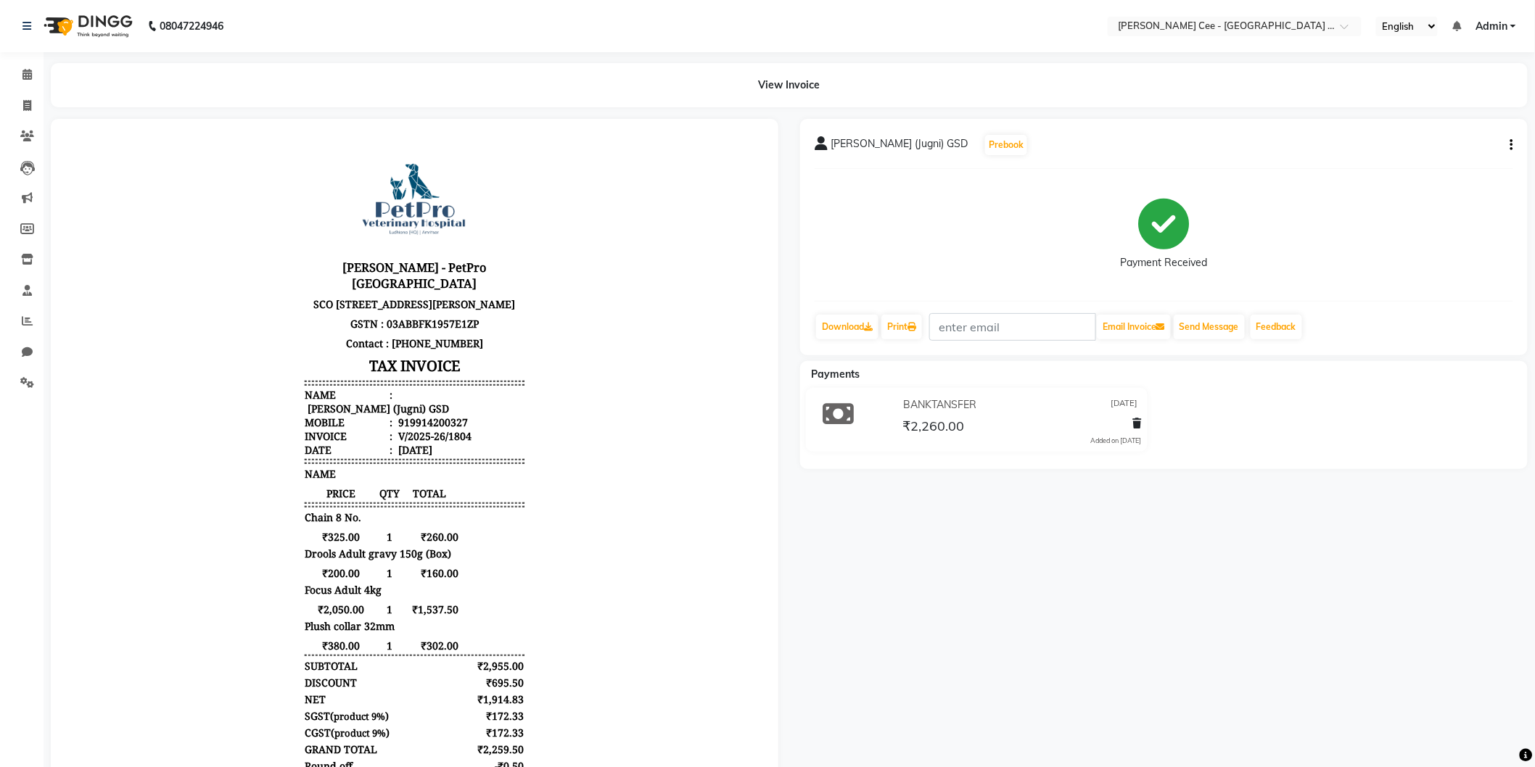
click at [1510, 143] on button "button" at bounding box center [1508, 145] width 9 height 15
click at [1395, 154] on div "Edit Invoice" at bounding box center [1414, 154] width 149 height 18
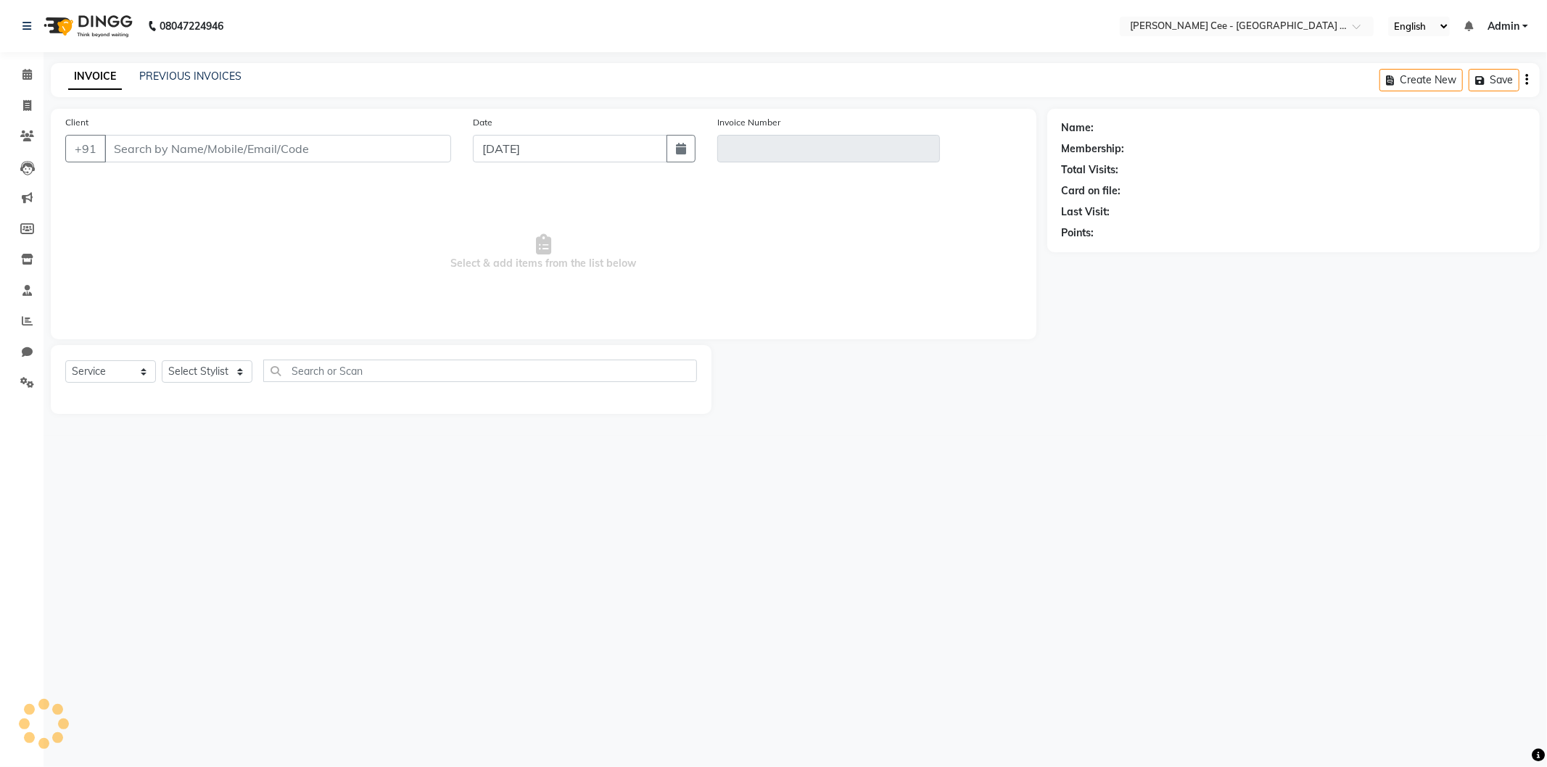
select select "product"
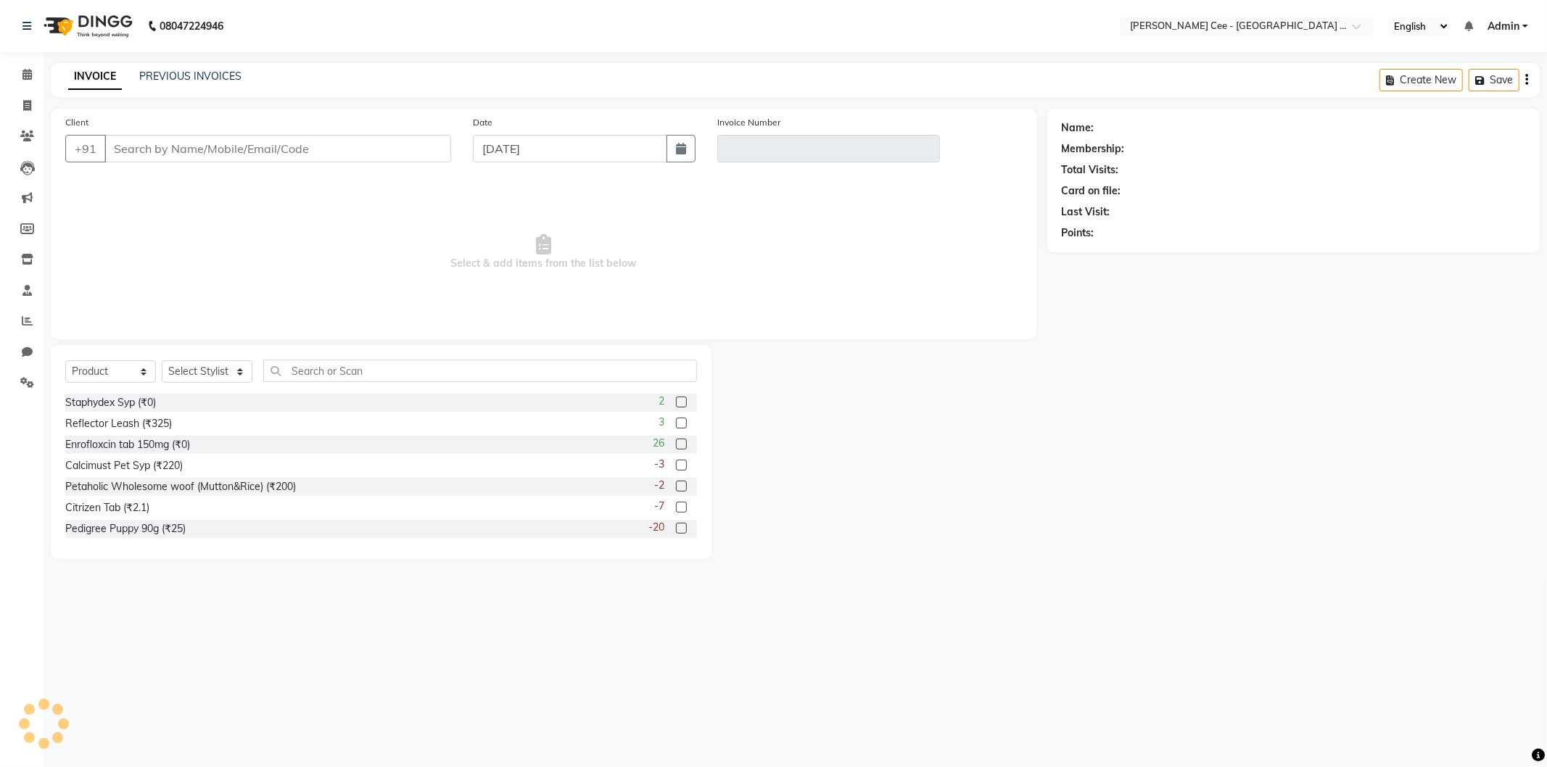
type input "9914200327"
type input "V/2025-26/1804"
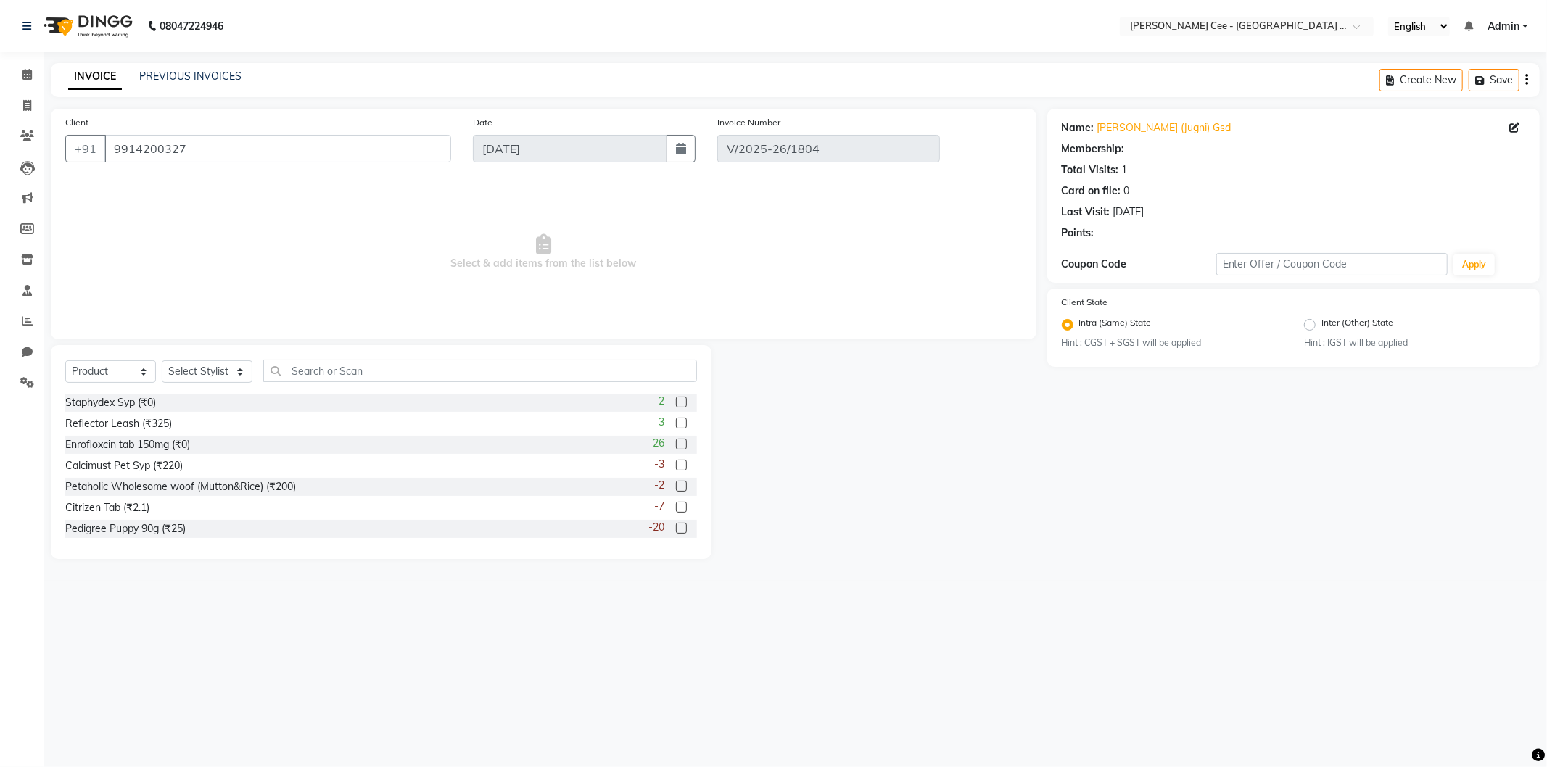
radio input "false"
radio input "true"
type input "[DATE]"
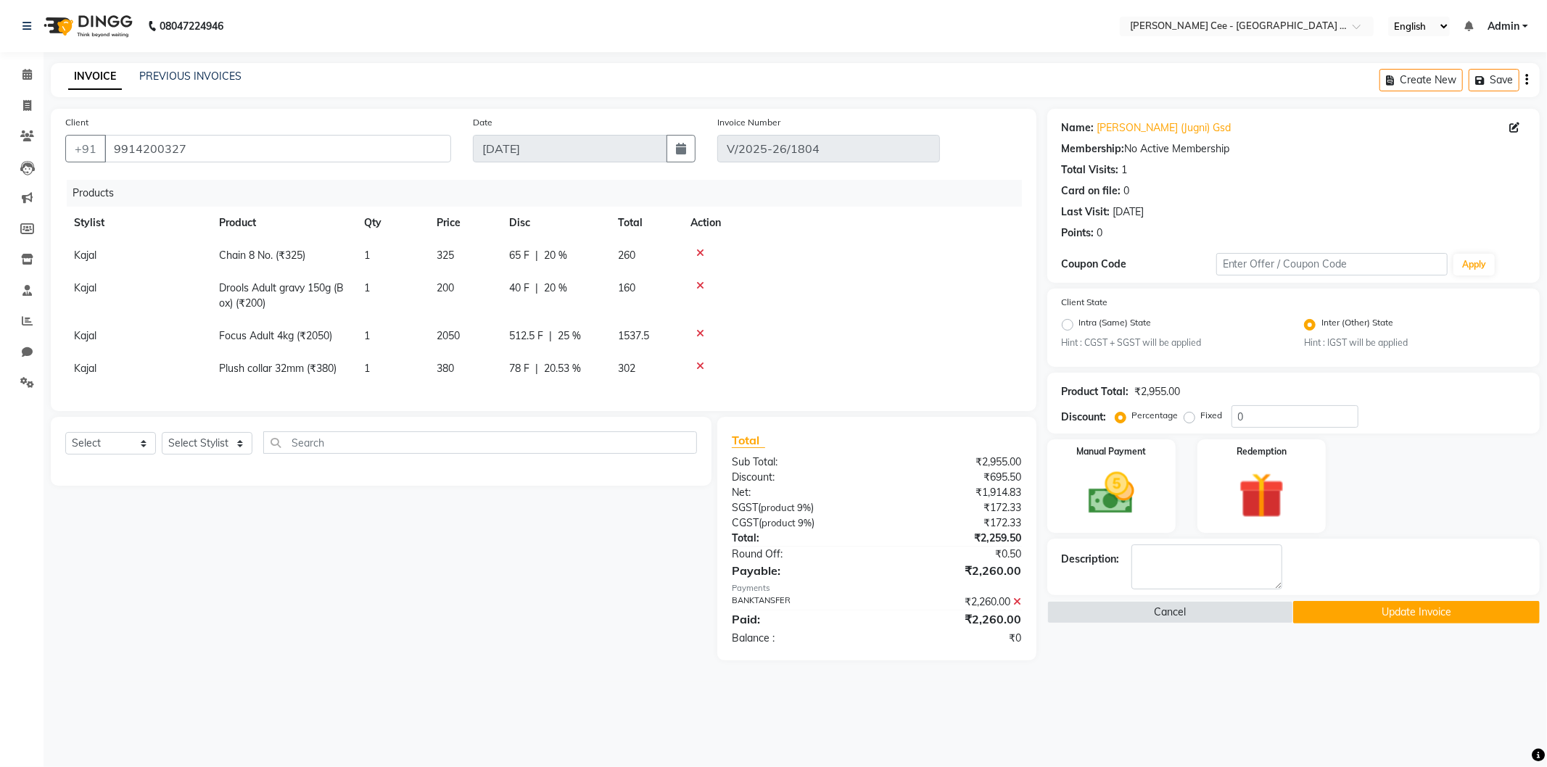
click at [701, 363] on icon at bounding box center [700, 366] width 8 height 10
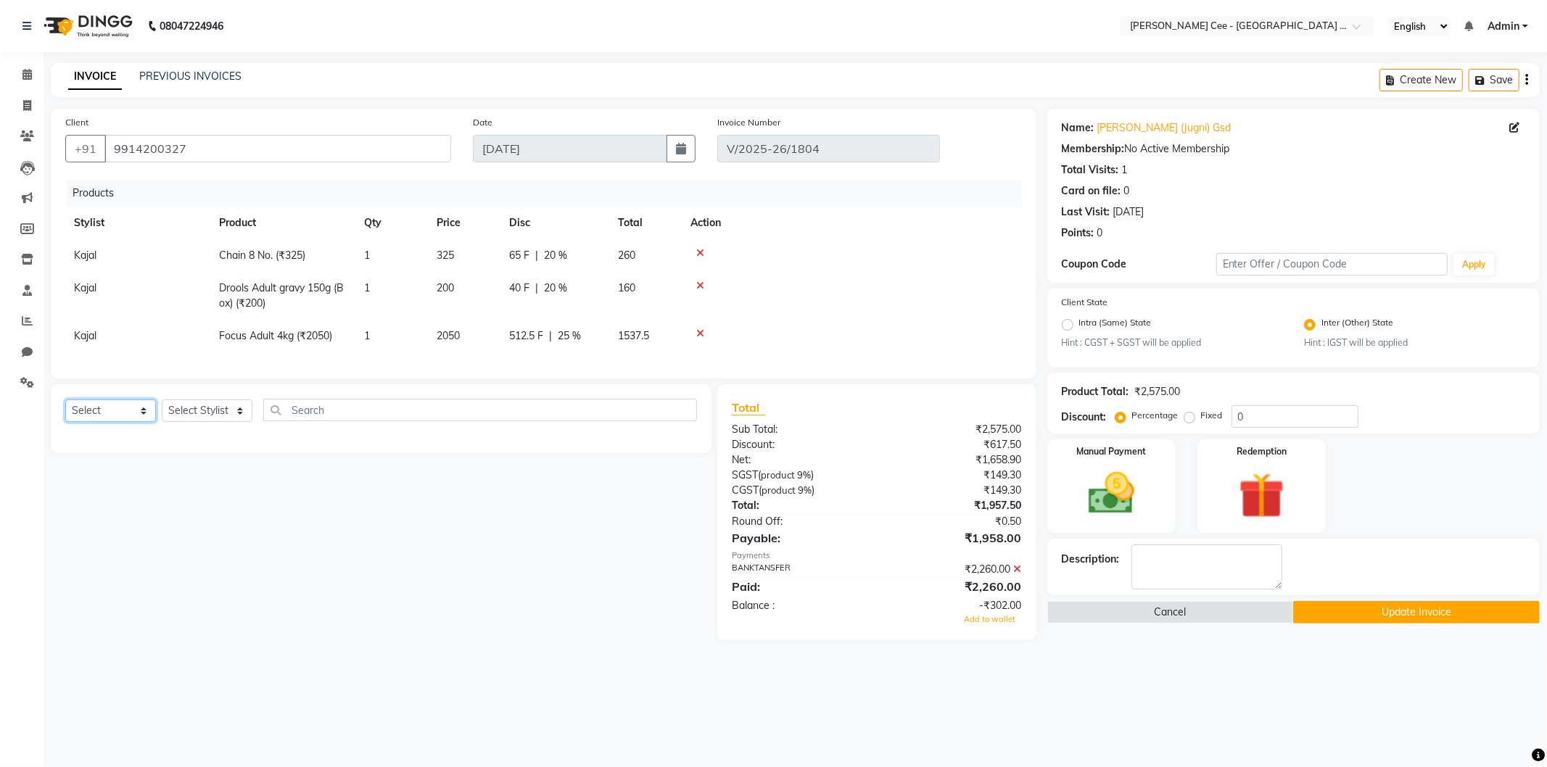
click at [131, 422] on select "Select Service Product Membership Package Voucher Prepaid Gift Card" at bounding box center [110, 411] width 91 height 22
select select "product"
click at [65, 412] on select "Select Service Product Membership Package Voucher Prepaid Gift Card" at bounding box center [110, 411] width 91 height 22
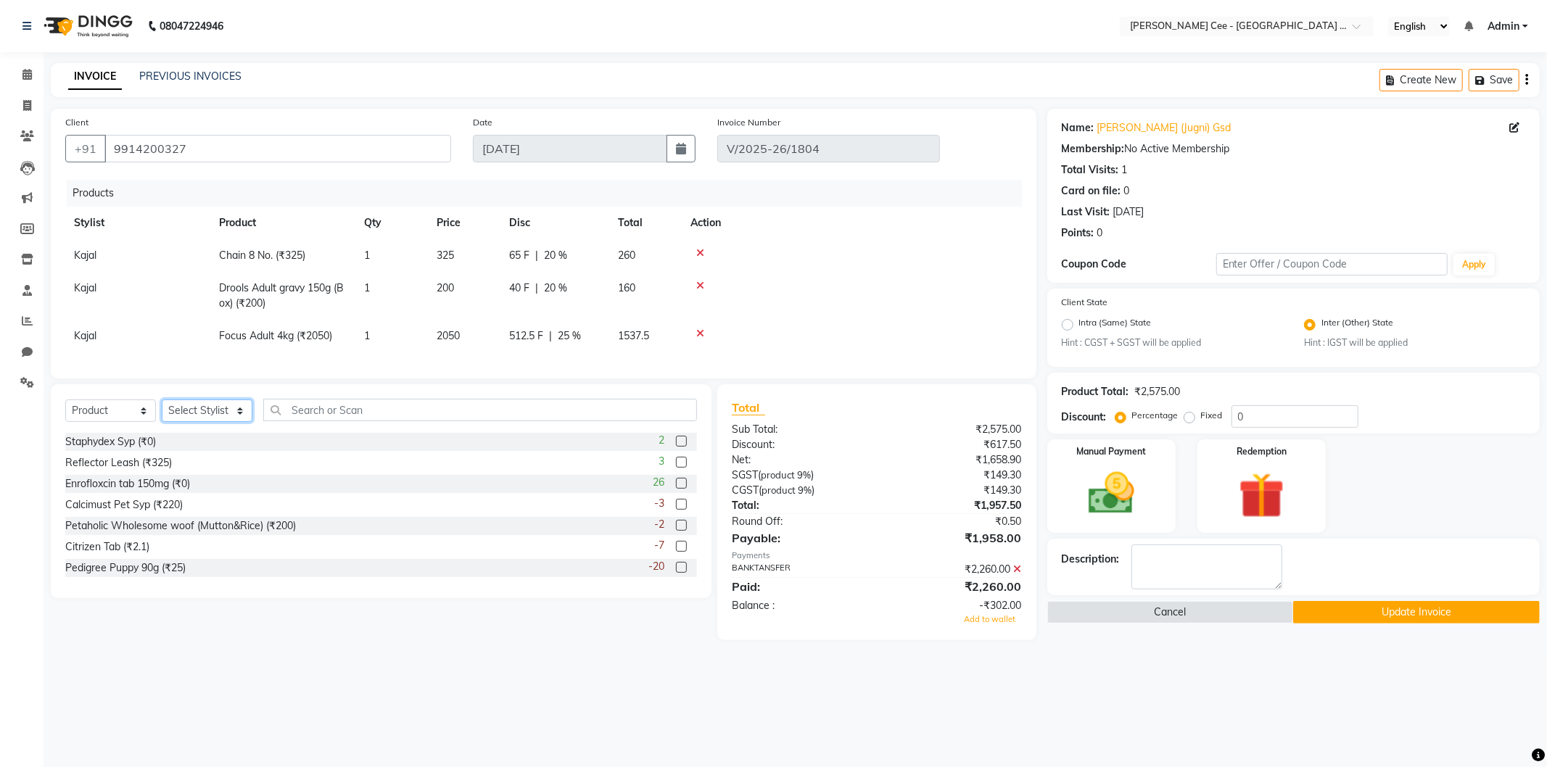
click at [219, 422] on select "Select Stylist Avinash [PERSON_NAME] [PERSON_NAME] [PERSON_NAME] Kajal Love [PE…" at bounding box center [207, 411] width 91 height 22
select select "80154"
click at [162, 412] on select "Select Stylist Avinash [PERSON_NAME] [PERSON_NAME] [PERSON_NAME] Kajal Love [PE…" at bounding box center [207, 411] width 91 height 22
click at [327, 419] on input "text" at bounding box center [480, 410] width 434 height 22
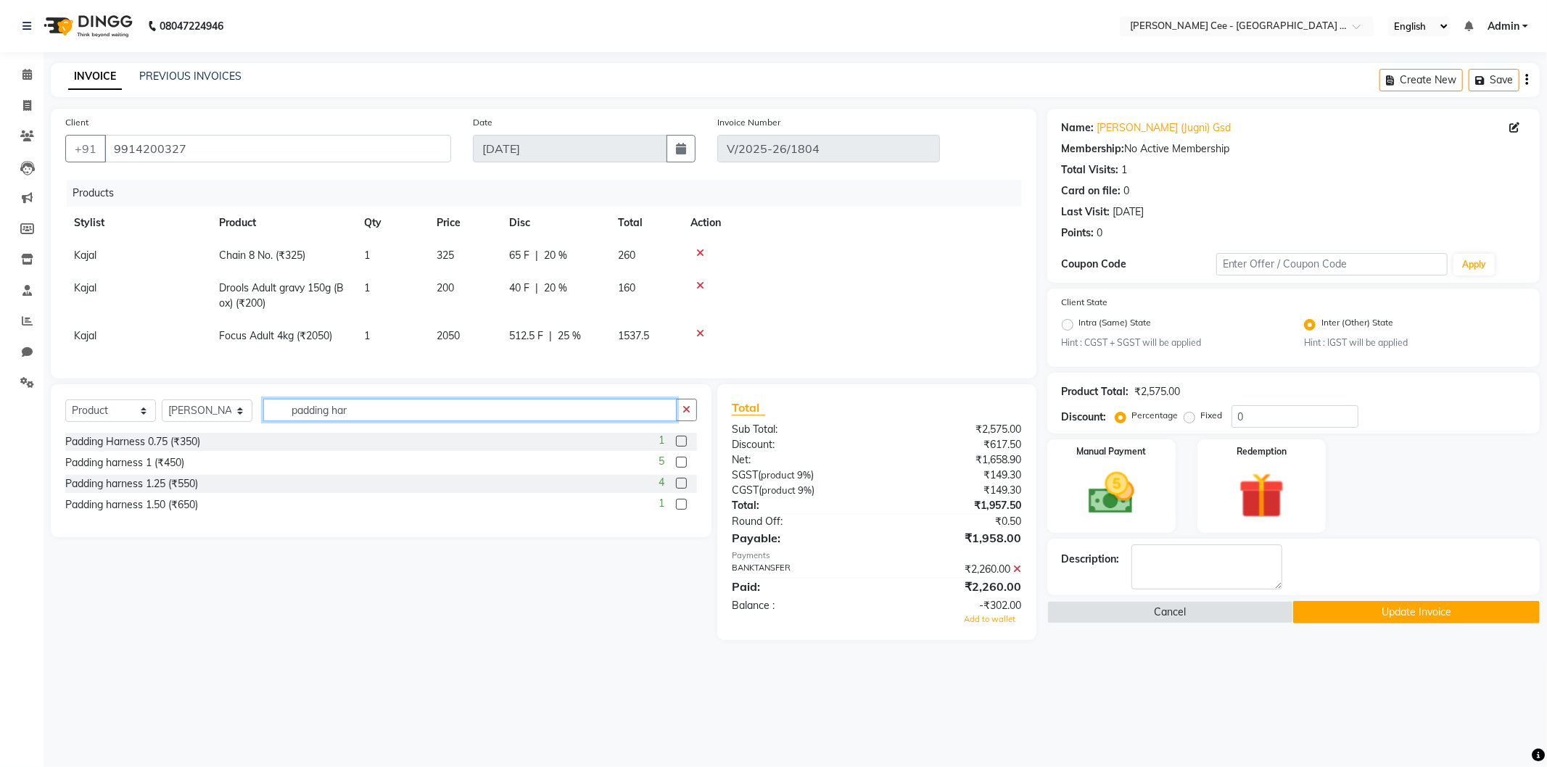
type input "padding har"
click at [683, 489] on label at bounding box center [681, 483] width 11 height 11
click at [683, 489] on input "checkbox" at bounding box center [680, 483] width 9 height 9
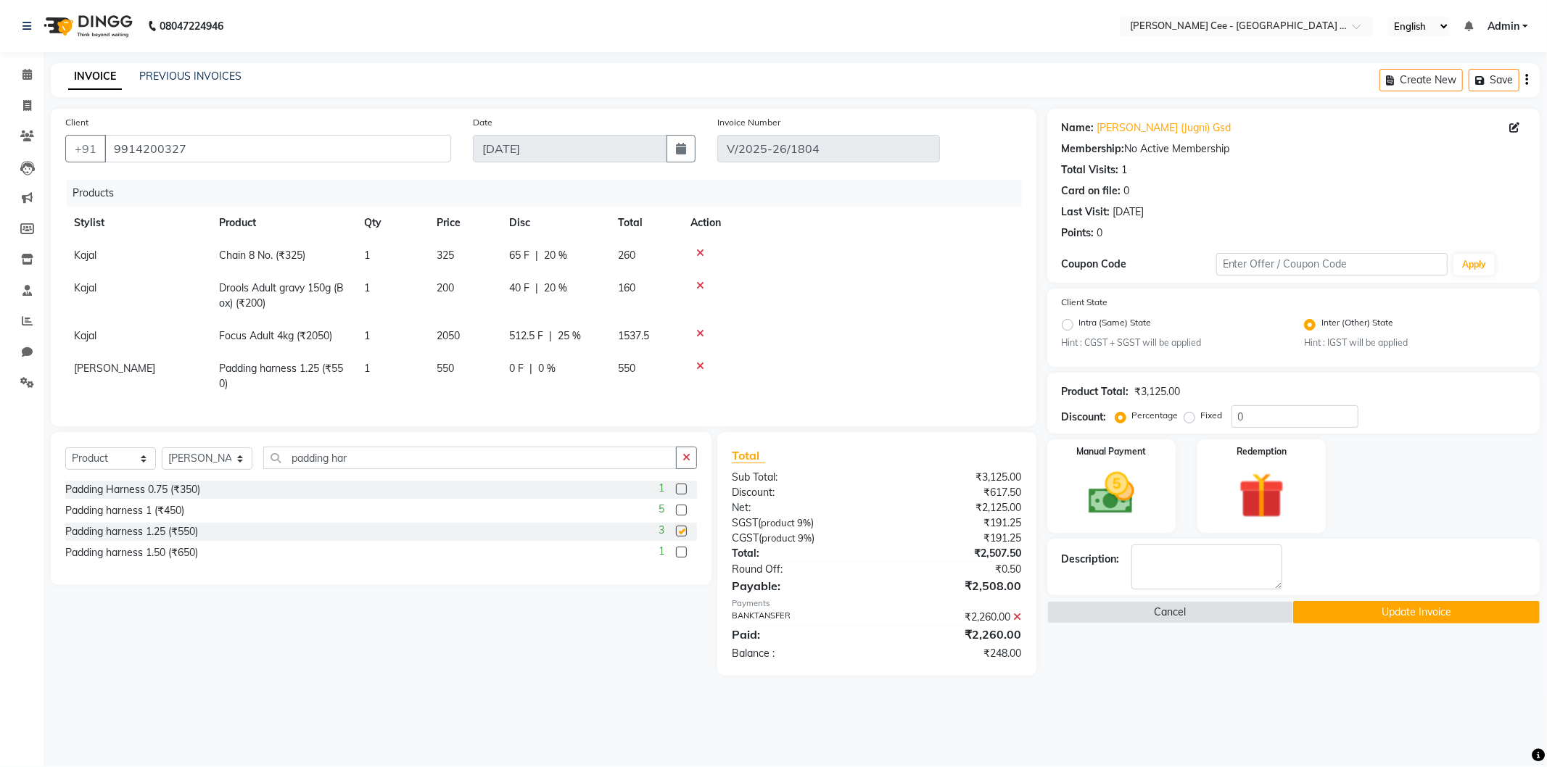
checkbox input "false"
click at [547, 360] on td "0 F | 0 %" at bounding box center [555, 377] width 109 height 48
select select "80154"
click at [577, 375] on input "0" at bounding box center [595, 372] width 44 height 22
type input "20"
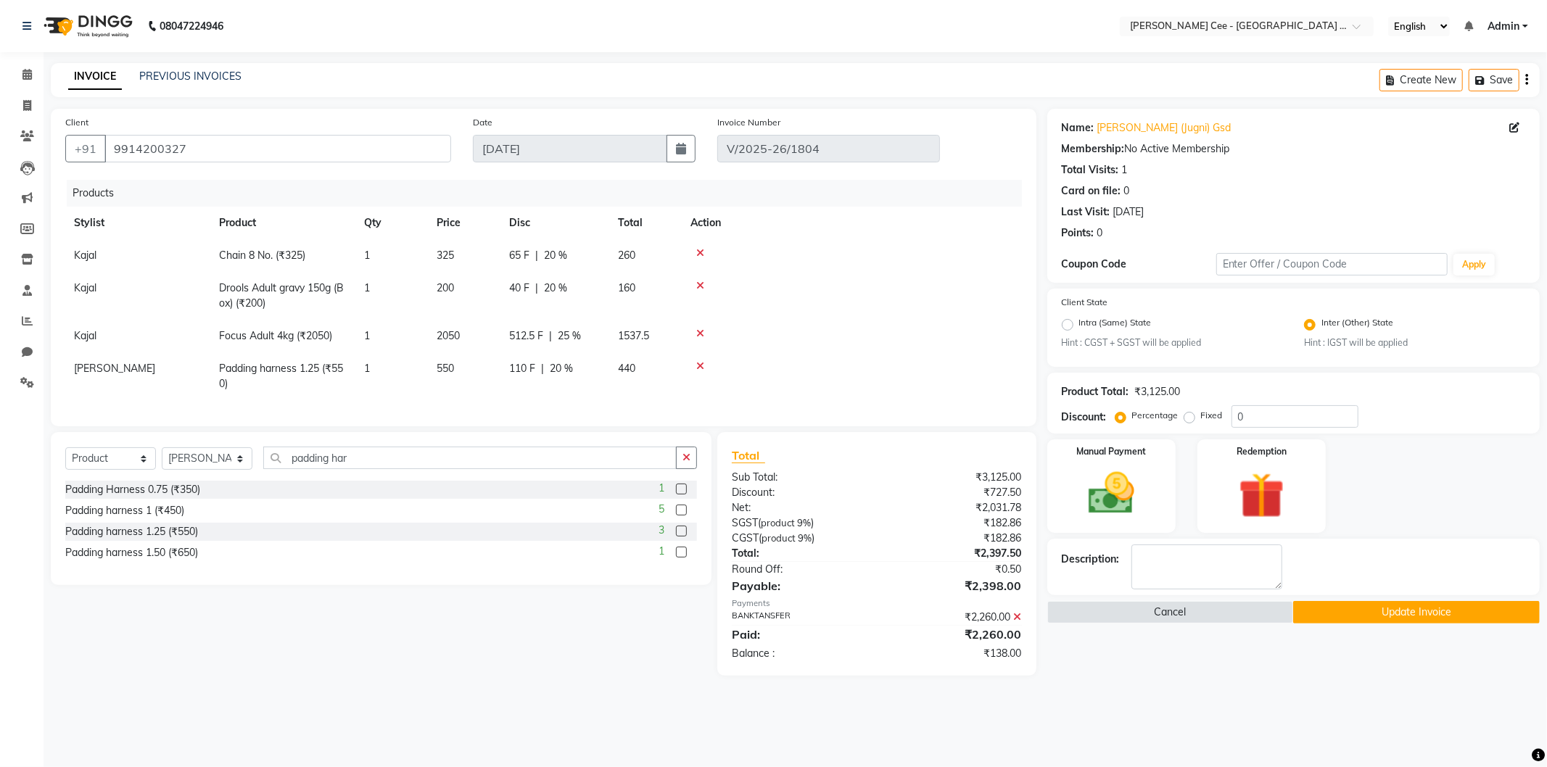
click at [786, 324] on td at bounding box center [852, 336] width 340 height 33
click at [524, 370] on span "110 F" at bounding box center [522, 368] width 26 height 15
select select "80154"
click at [524, 370] on input "110" at bounding box center [531, 372] width 44 height 22
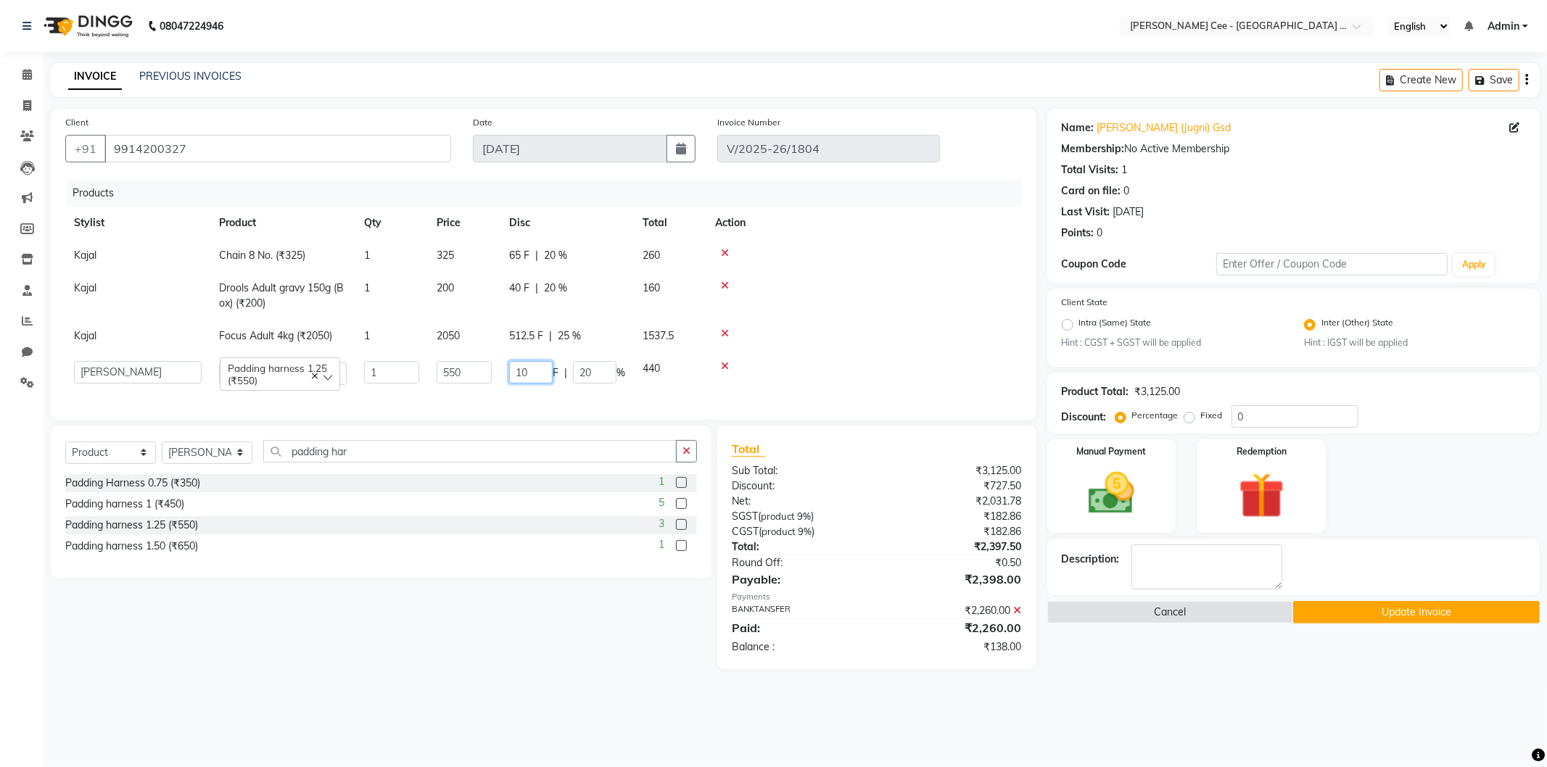
type input "108"
click at [900, 294] on td at bounding box center [865, 296] width 316 height 48
click at [1110, 501] on img at bounding box center [1112, 493] width 78 height 55
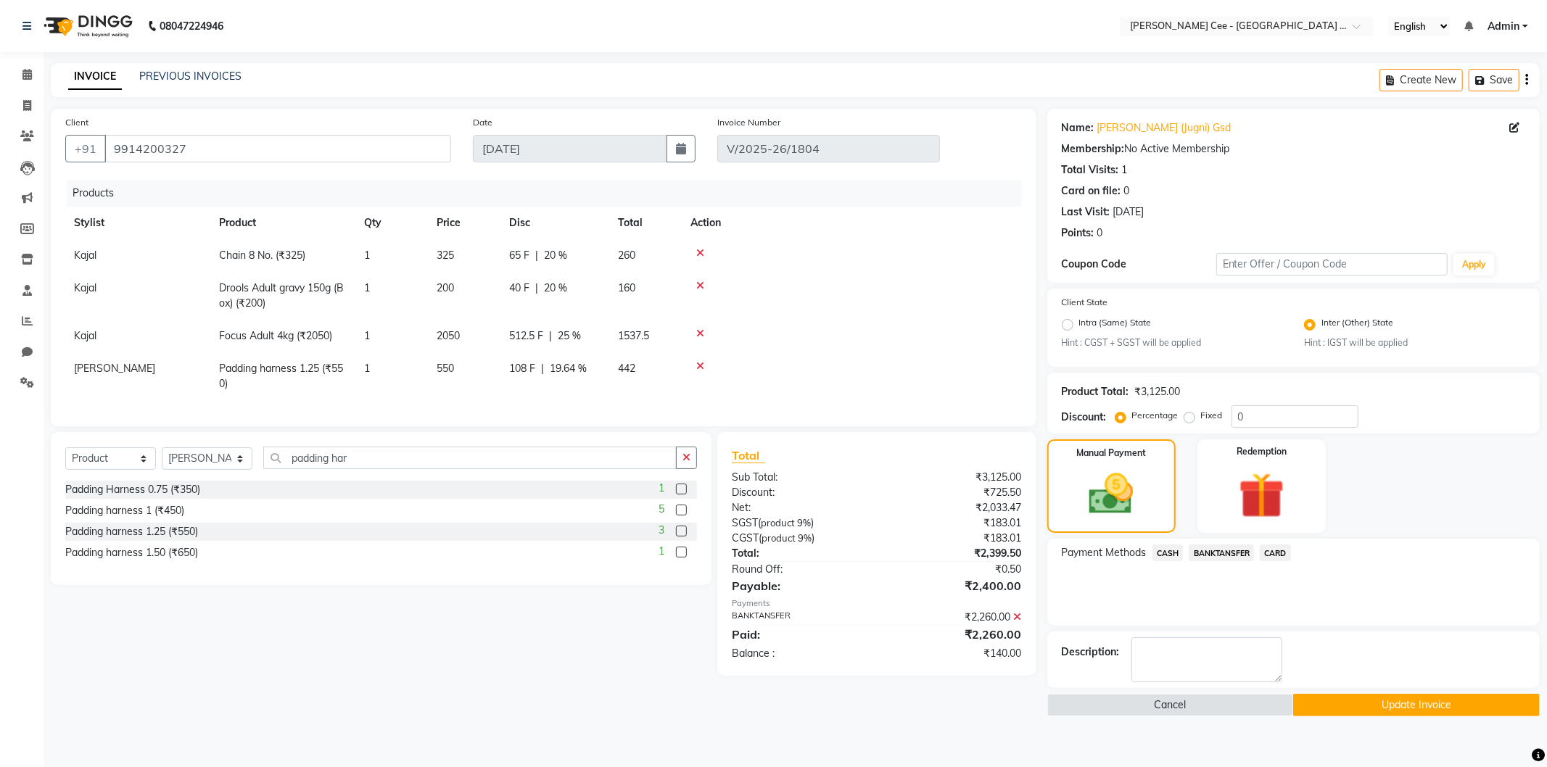
click at [1173, 553] on span "CASH" at bounding box center [1168, 553] width 31 height 17
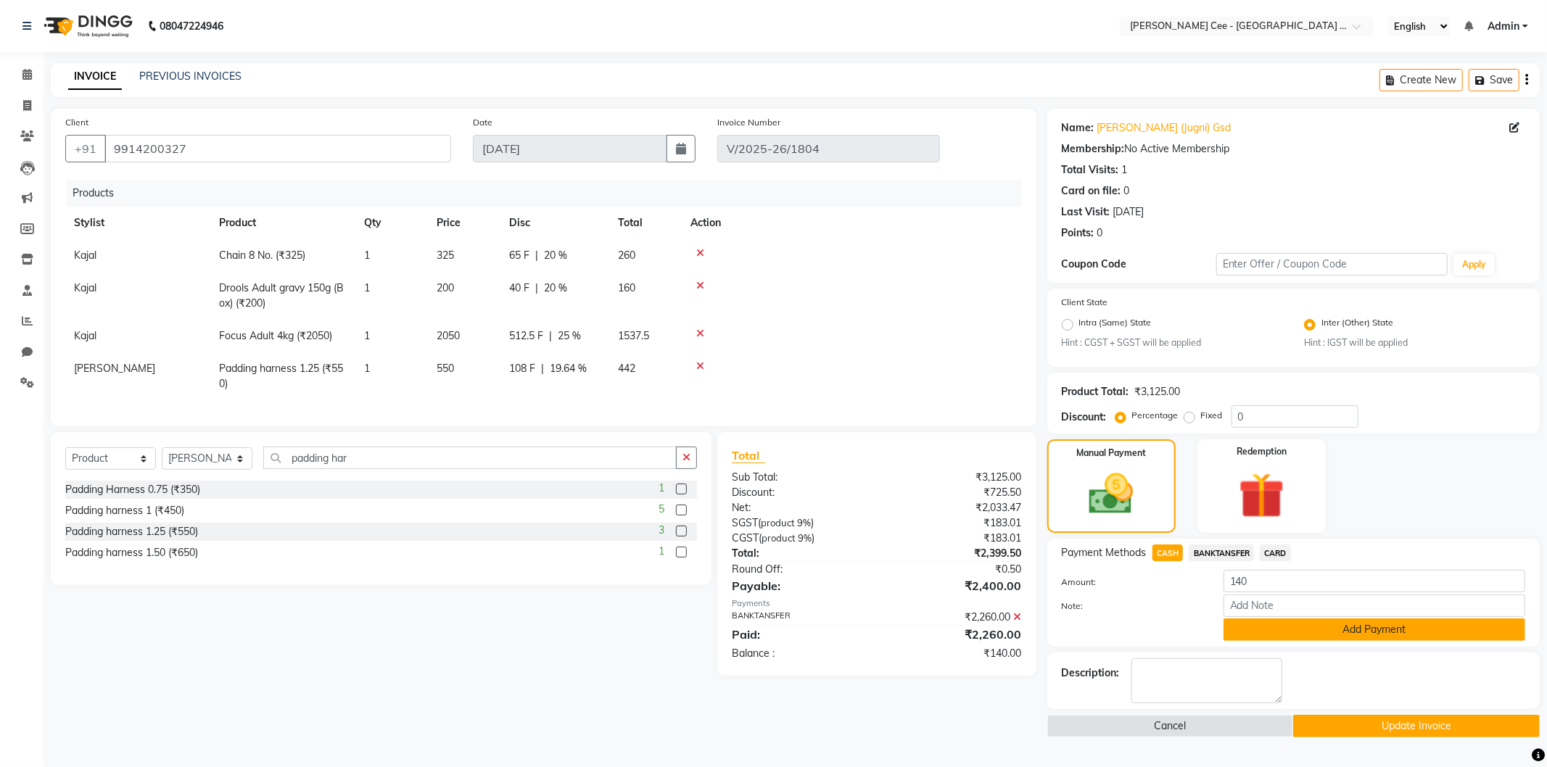
click at [1273, 633] on button "Add Payment" at bounding box center [1375, 630] width 302 height 22
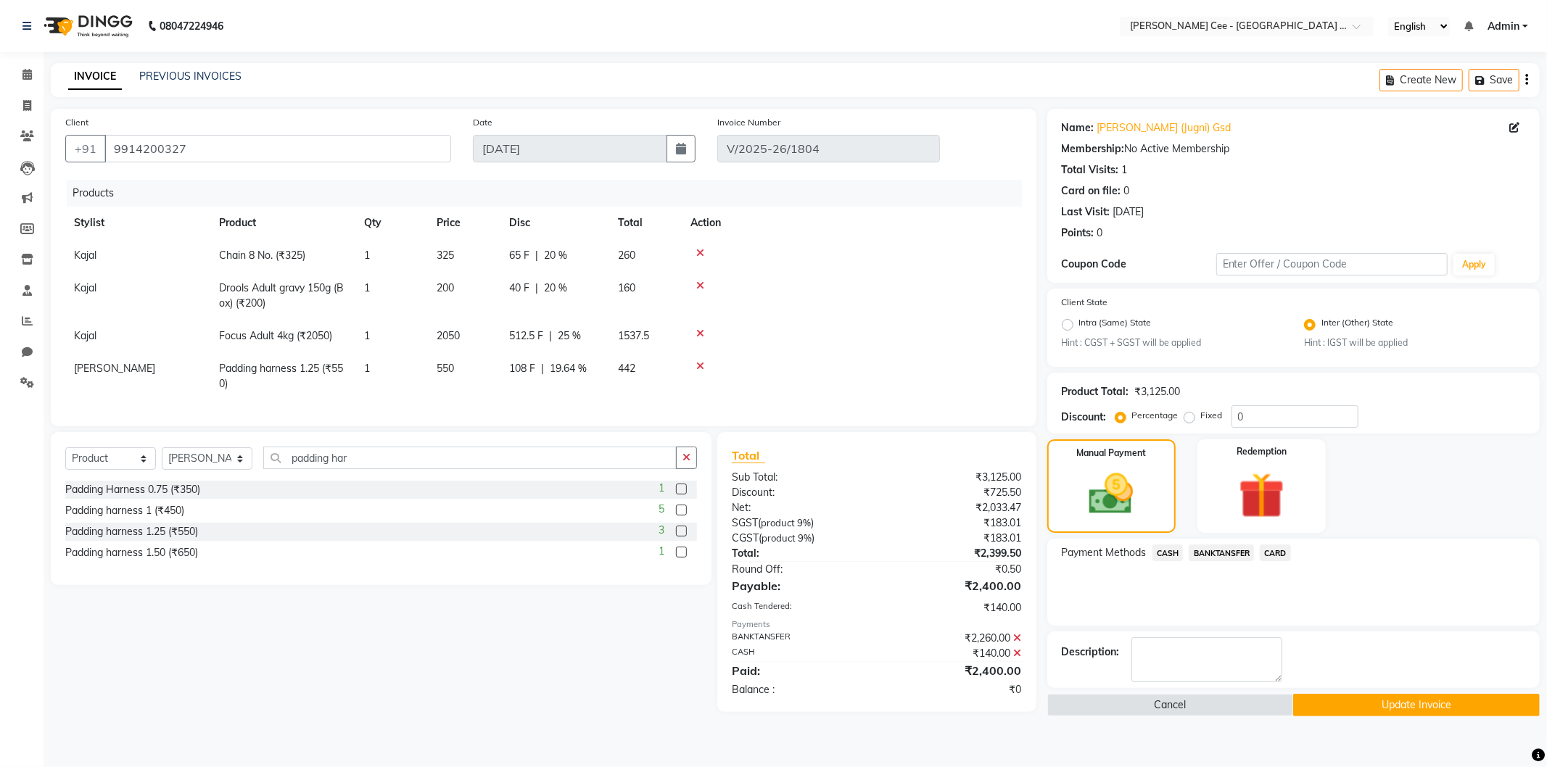
click at [1338, 704] on button "Update Invoice" at bounding box center [1416, 705] width 247 height 22
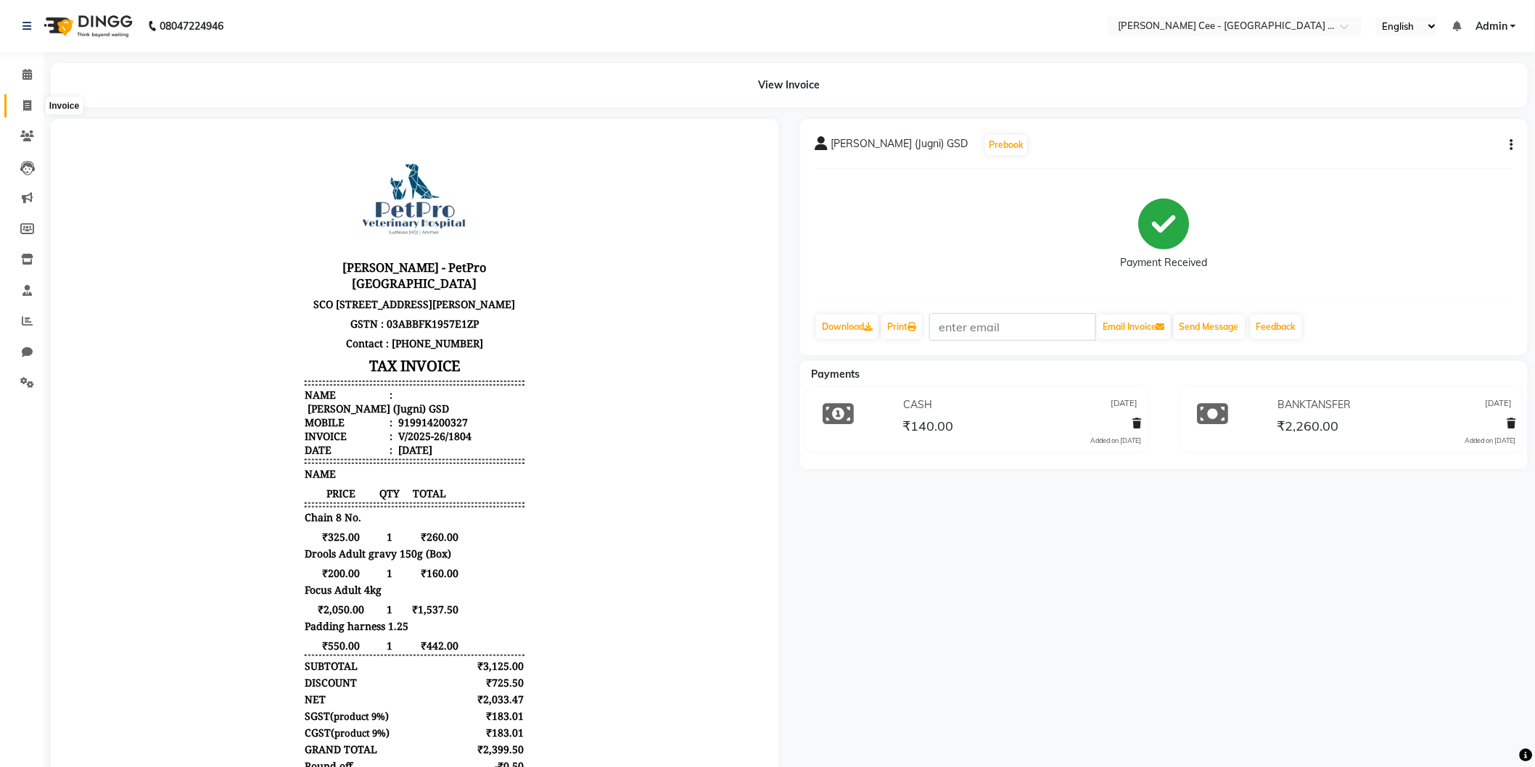
click at [23, 104] on icon at bounding box center [27, 105] width 8 height 11
select select "service"
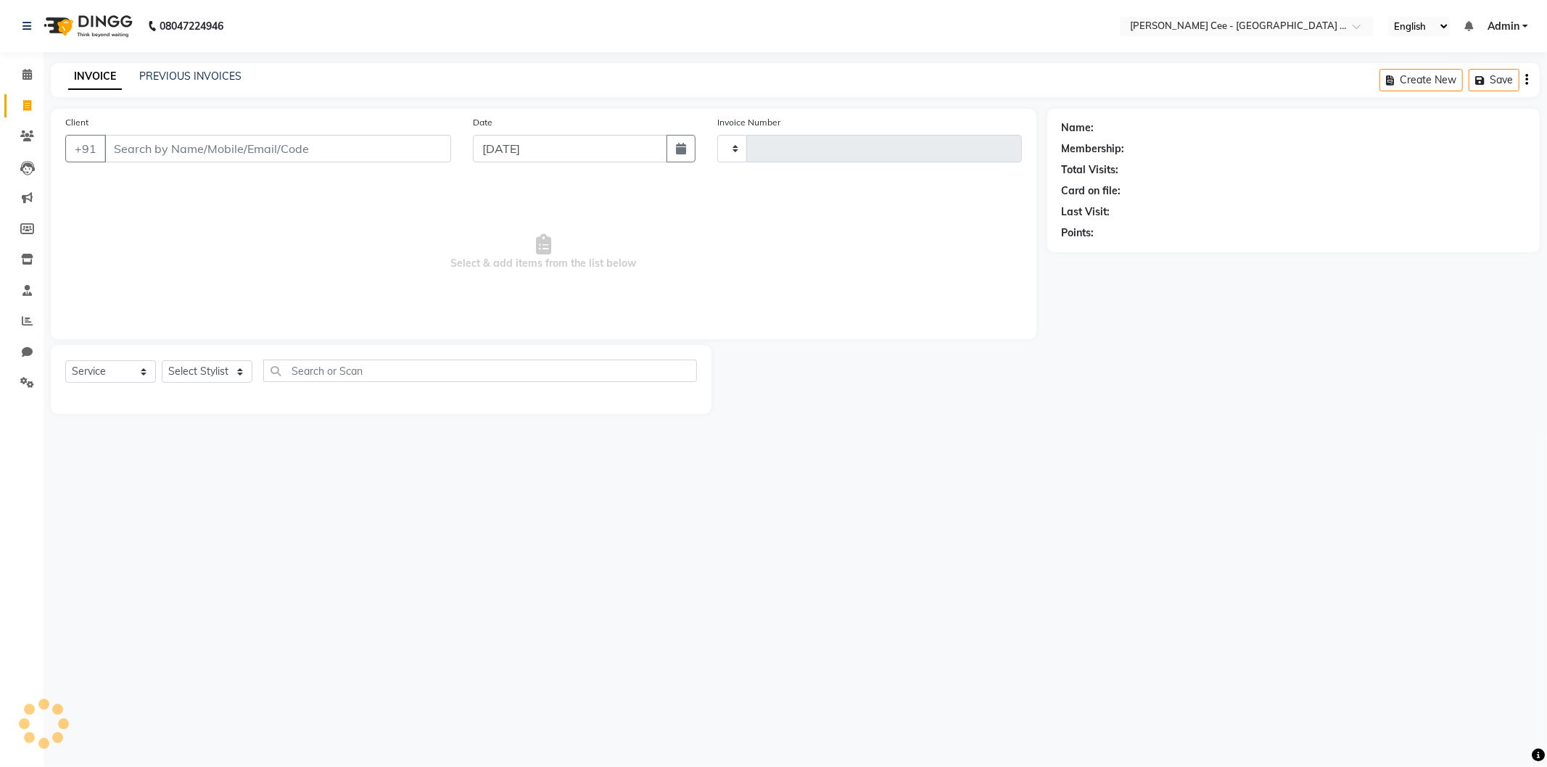
type input "2206"
select select "8239"
click at [191, 75] on link "PREVIOUS INVOICES" at bounding box center [190, 76] width 102 height 13
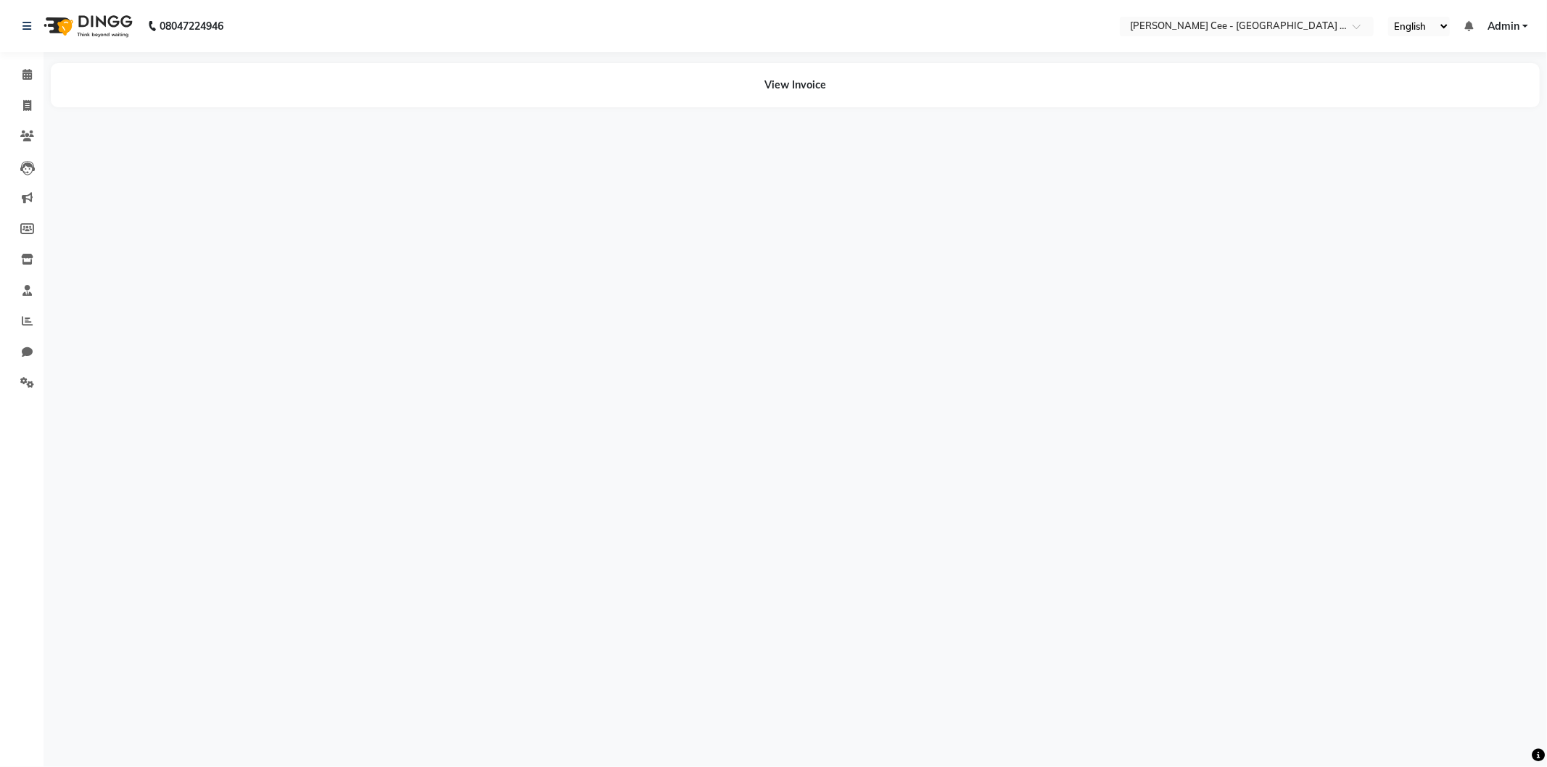
select select "en"
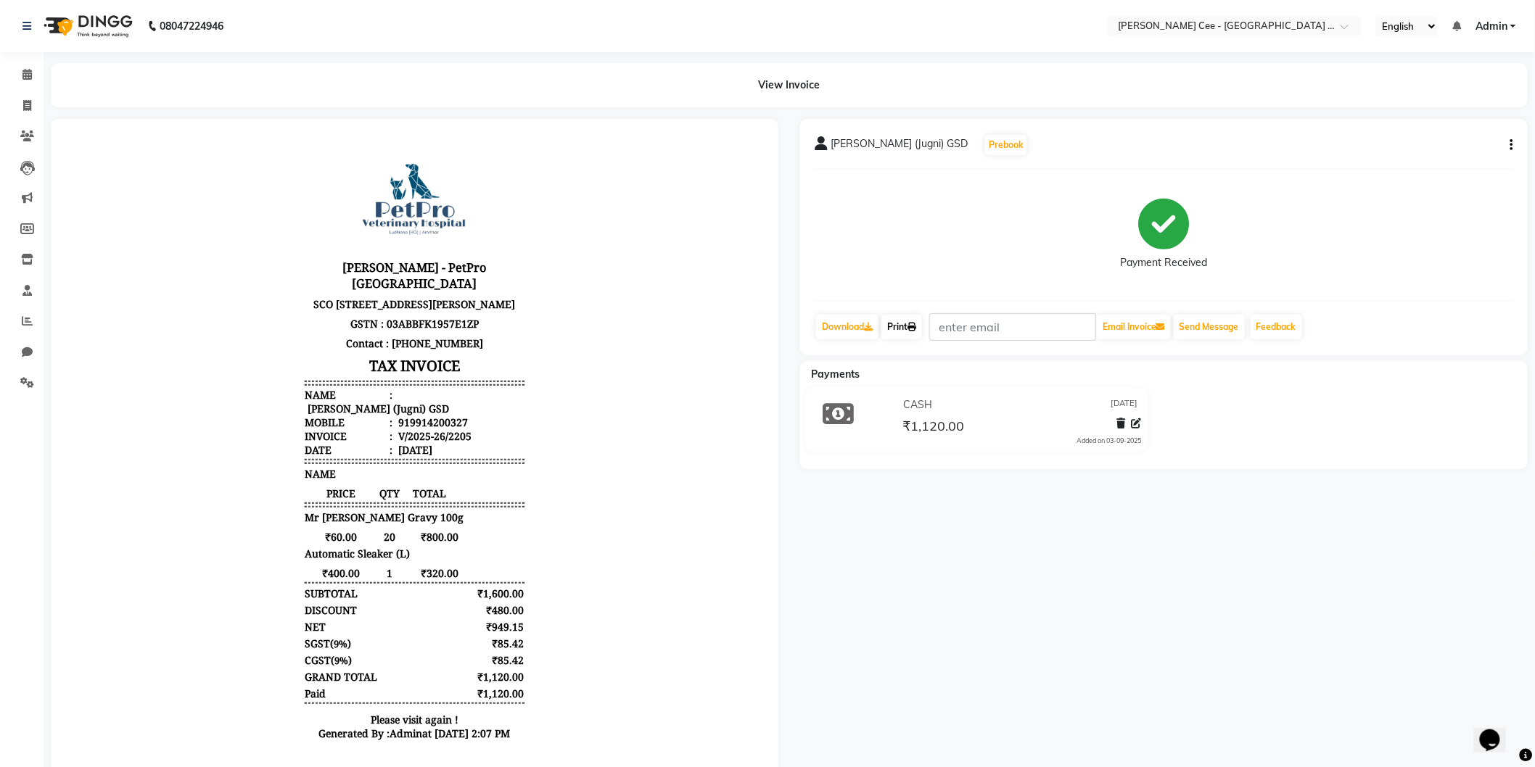
click at [907, 329] on link "Print" at bounding box center [901, 327] width 41 height 25
click at [24, 100] on icon at bounding box center [27, 105] width 8 height 11
select select "service"
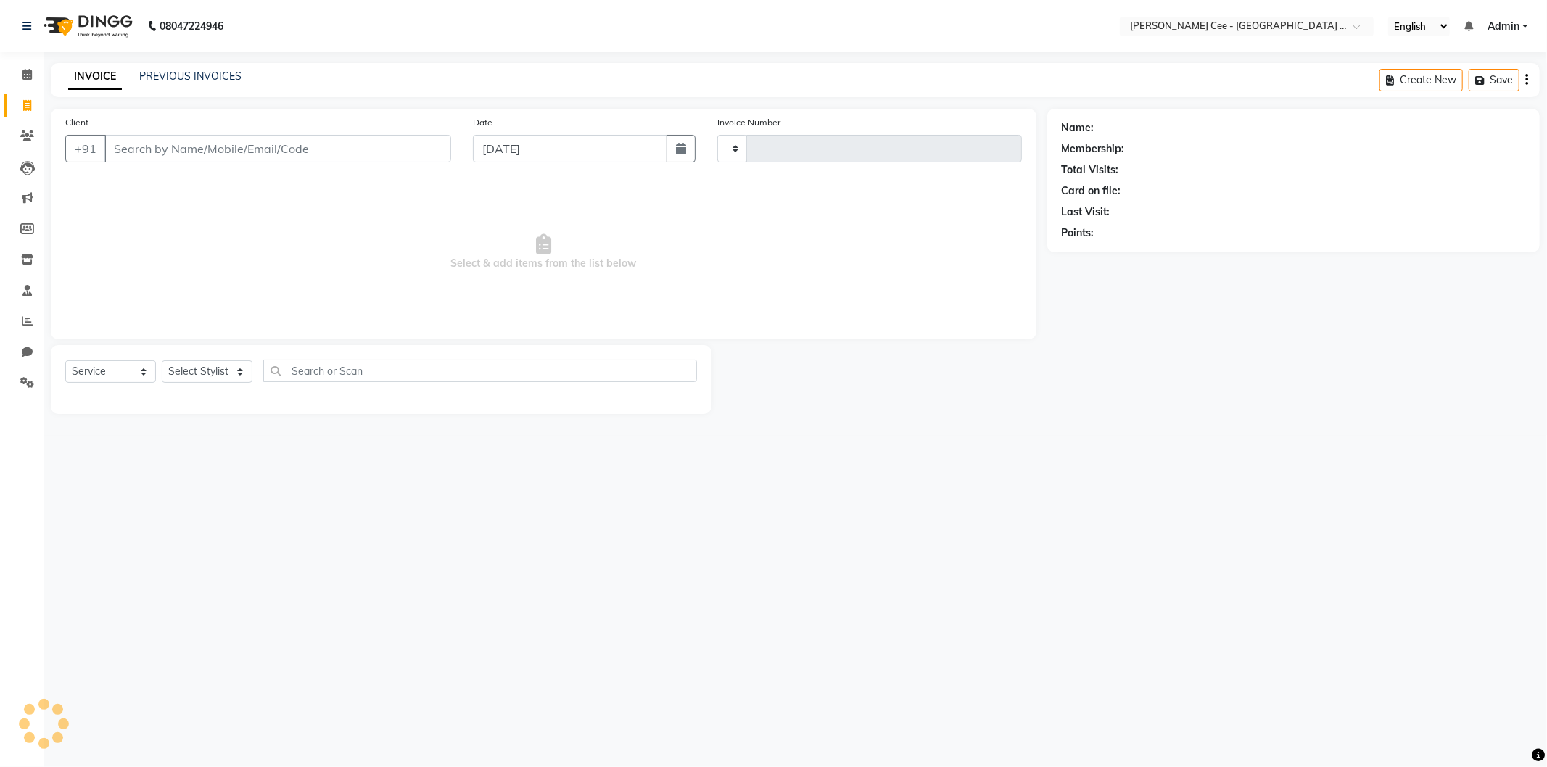
type input "2206"
select select "8239"
select select "product"
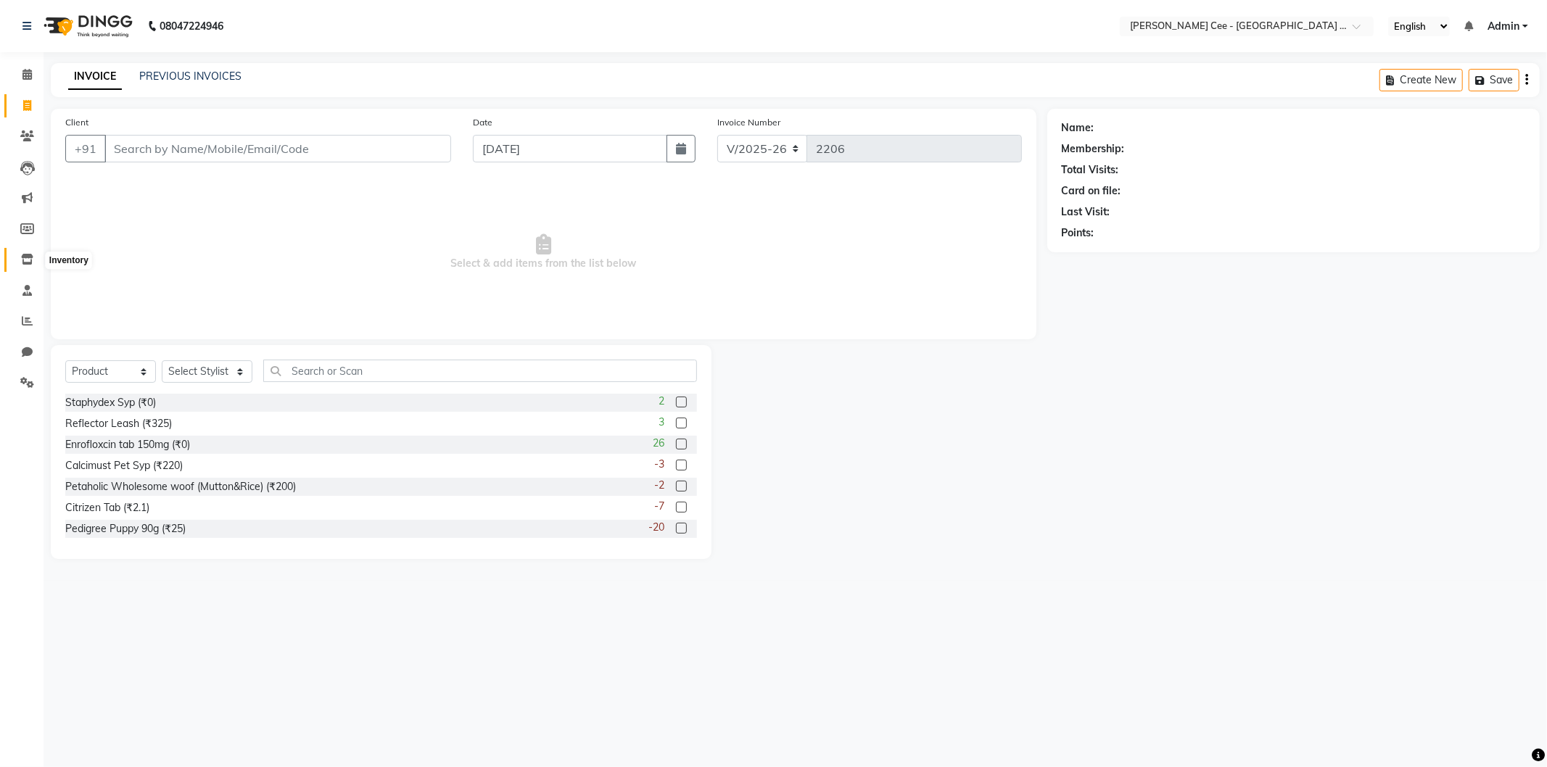
click at [24, 256] on icon at bounding box center [27, 259] width 12 height 11
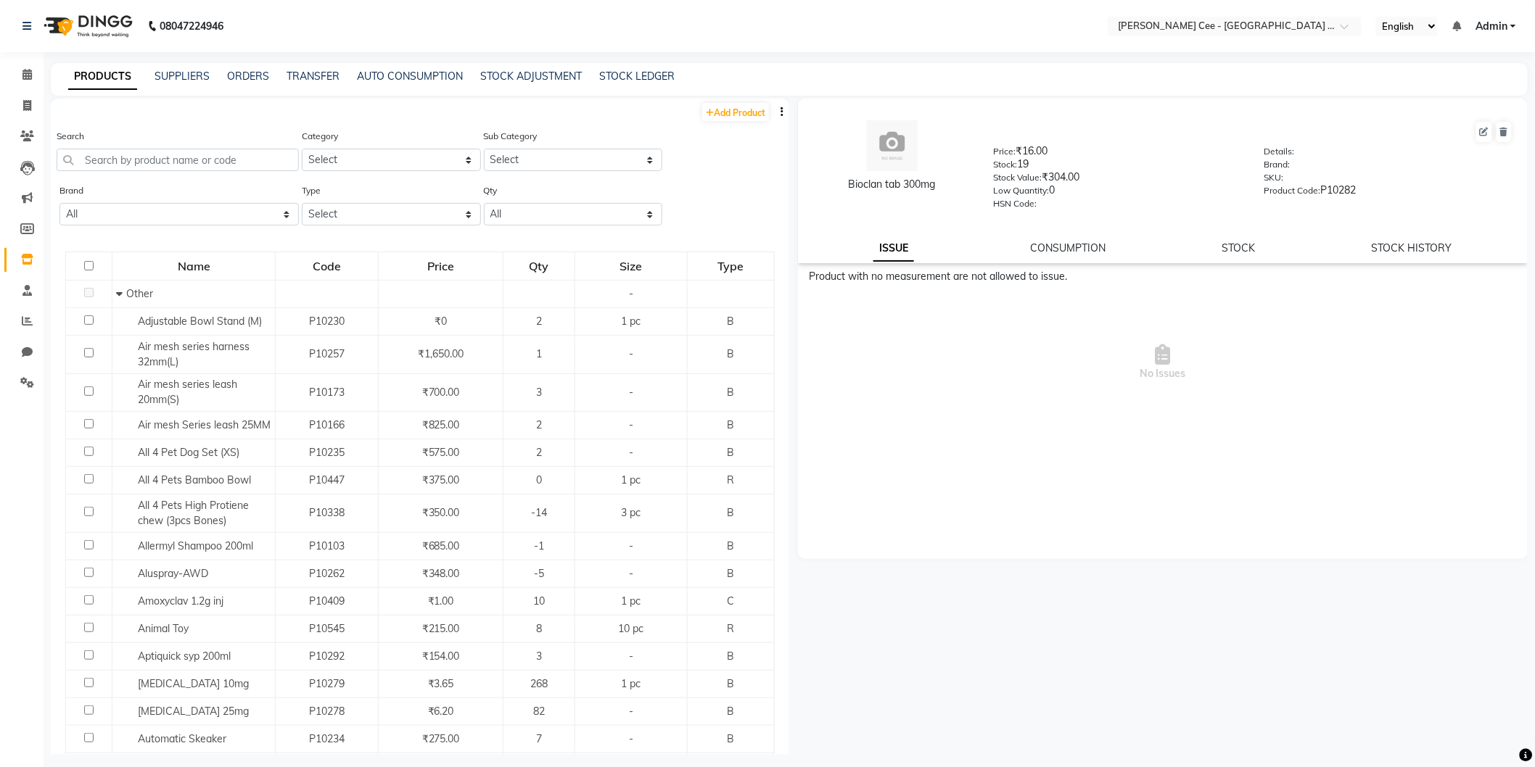
click at [775, 110] on button "button" at bounding box center [782, 111] width 15 height 15
click at [727, 102] on div "IMPORT" at bounding box center [723, 103] width 47 height 18
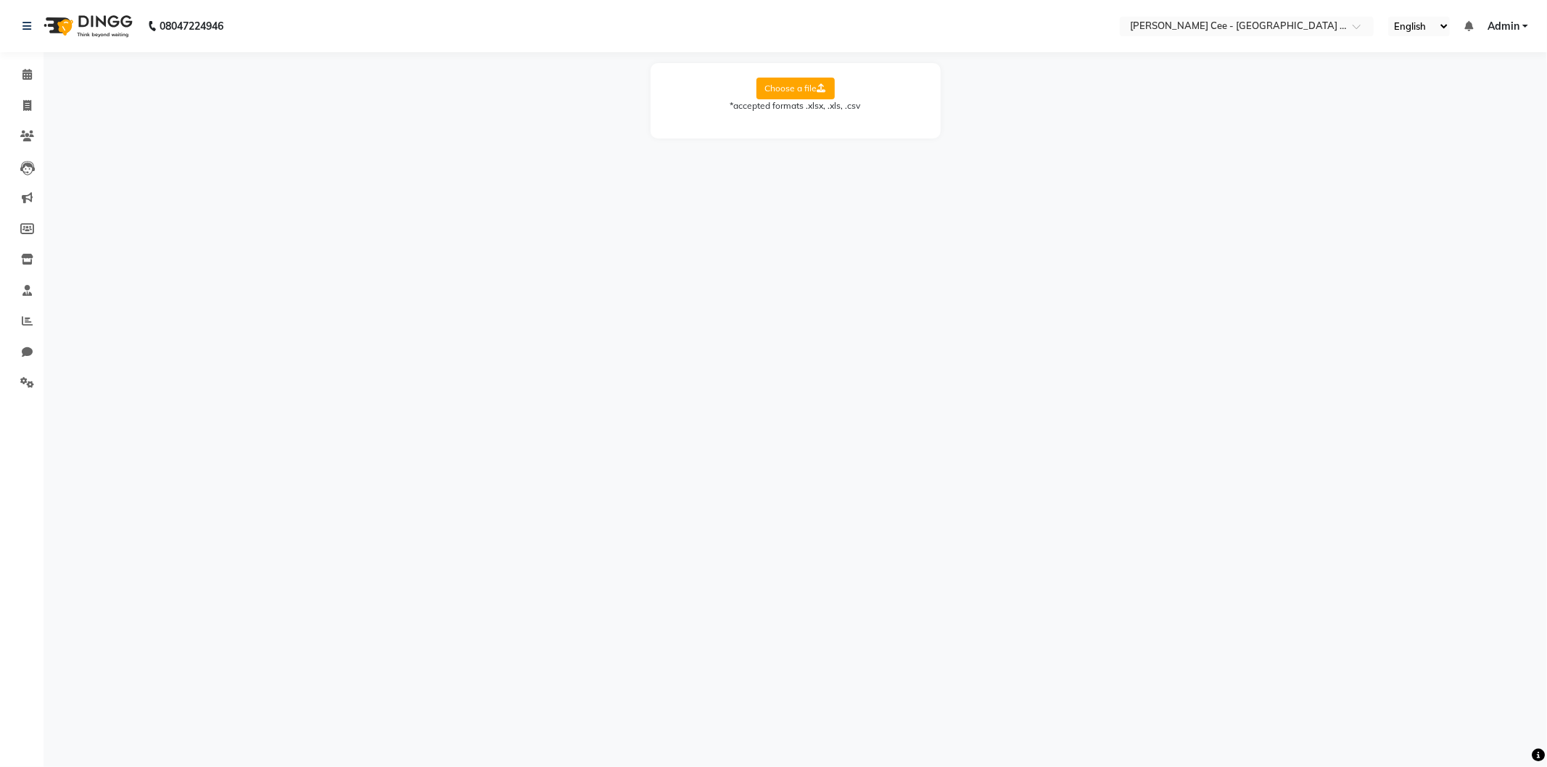
click at [798, 91] on label "Choose a file" at bounding box center [796, 89] width 78 height 22
click at [0, 0] on input "Choose a file" at bounding box center [0, 0] width 0 height 0
click at [868, 136] on select "Select Sheet Sheet1" at bounding box center [861, 135] width 109 height 22
select select "Sheet1"
click at [807, 124] on select "Select Sheet Sheet1" at bounding box center [861, 135] width 109 height 22
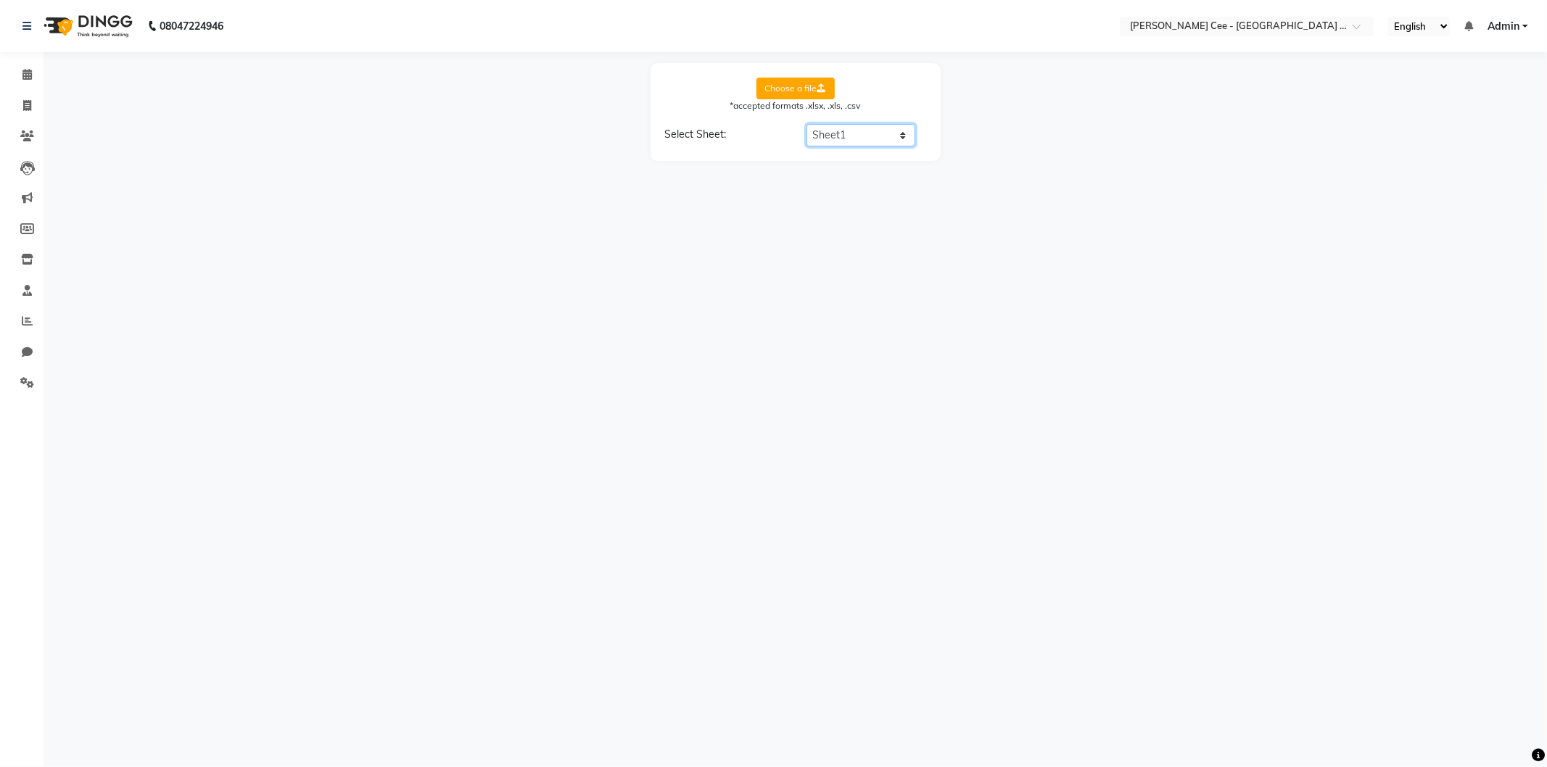
select select "product name"
select select "product code"
select select "product category"
select select "product sub-category"
select select "quantity"
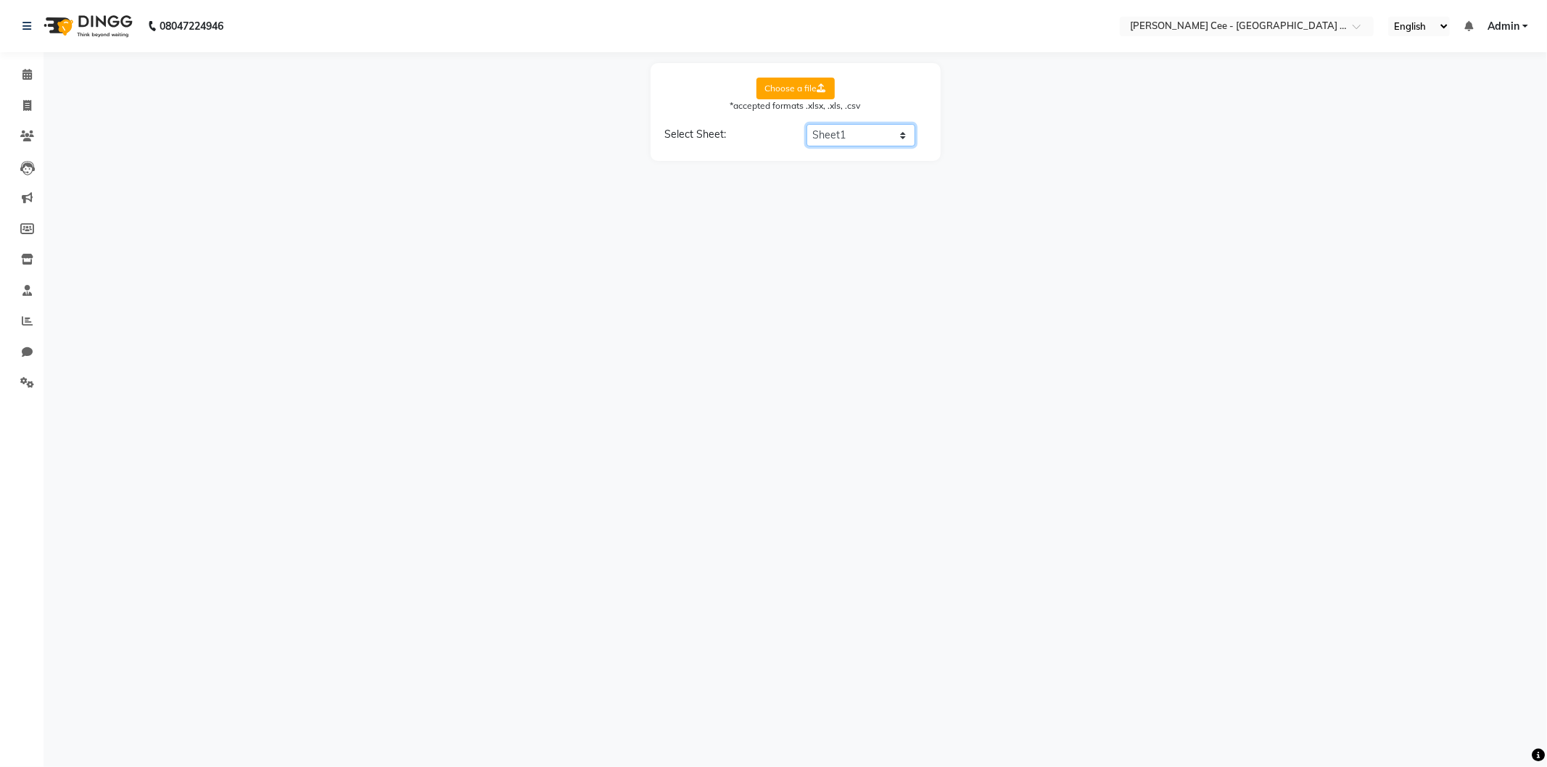
select select "price"
select select "cost"
select select "tax group"
select select "tax inclusive"
select select "size"
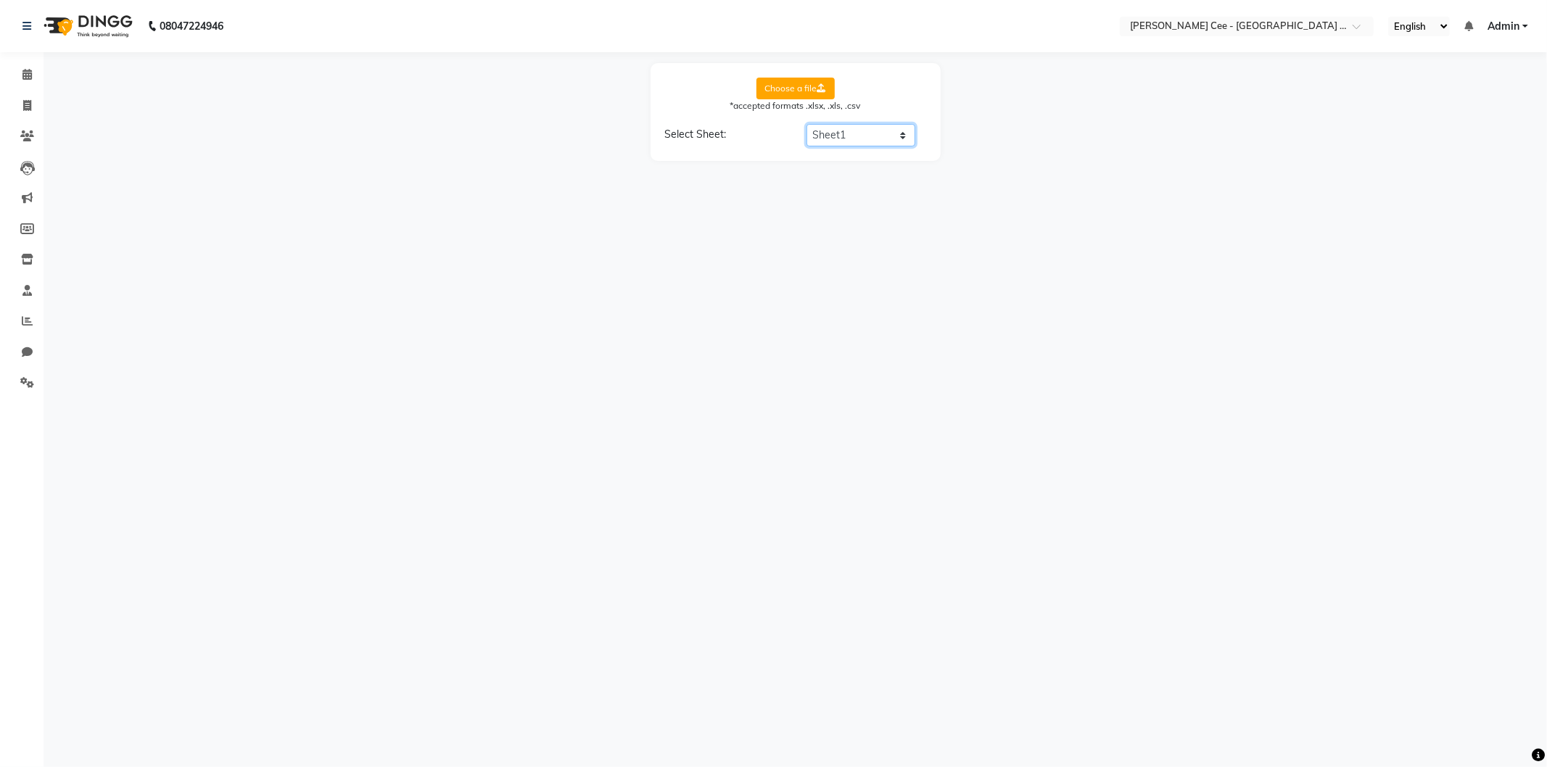
select select "unit"
select select "sku"
select select "brand"
select select "sac code"
select select "description"
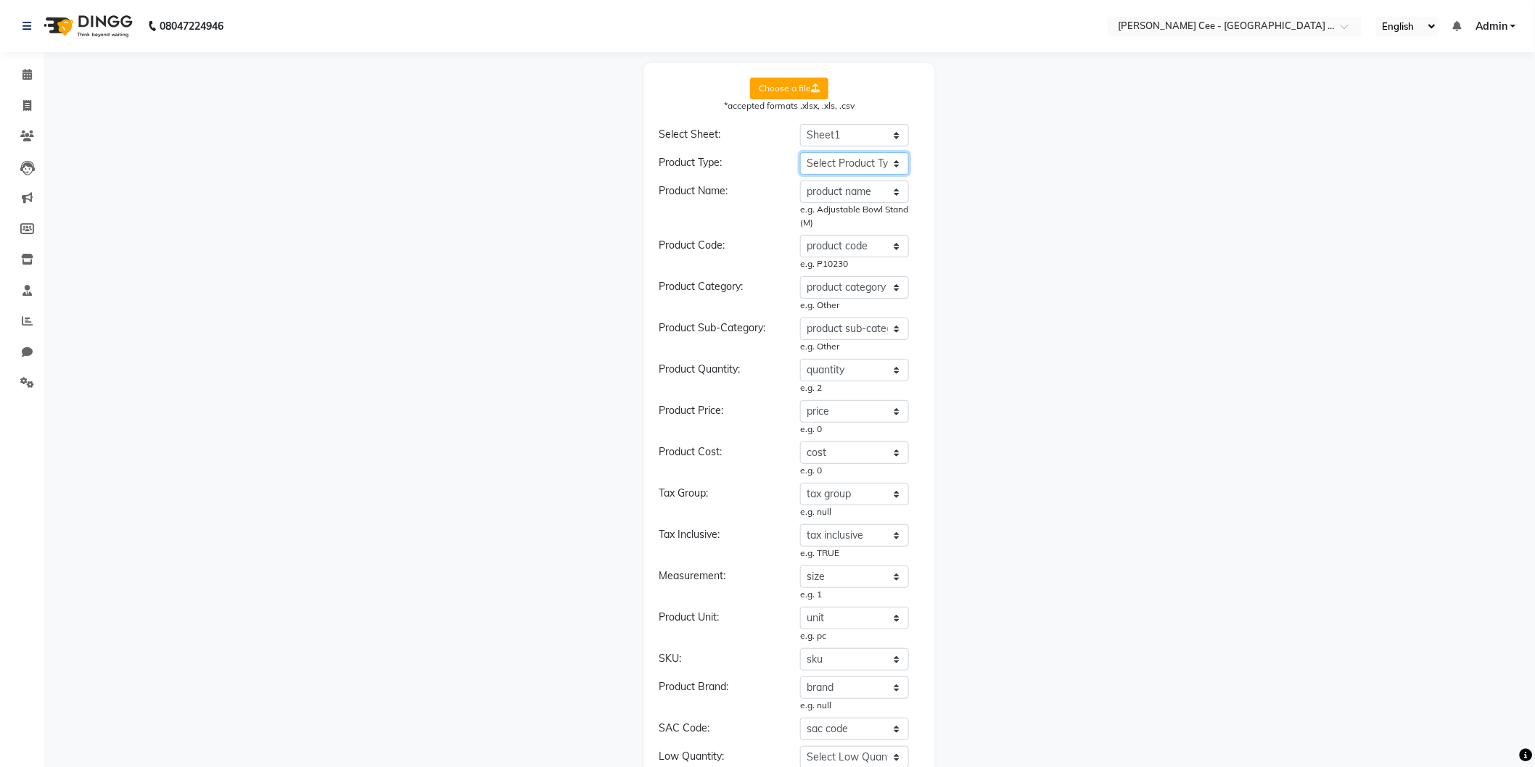
click at [854, 157] on select "Select Product Type product name product code product category product sub-cate…" at bounding box center [854, 163] width 109 height 22
click at [800, 152] on select "Select Product Type product name product code product category product sub-cate…" at bounding box center [854, 163] width 109 height 22
click at [857, 187] on select "Select Product Name product name product code product category product sub-cate…" at bounding box center [854, 192] width 109 height 22
click at [859, 157] on select "Select Product Type product name product code product category product sub-cate…" at bounding box center [854, 163] width 109 height 22
click at [800, 152] on select "Select Product Type product name product code product category product sub-cate…" at bounding box center [854, 163] width 109 height 22
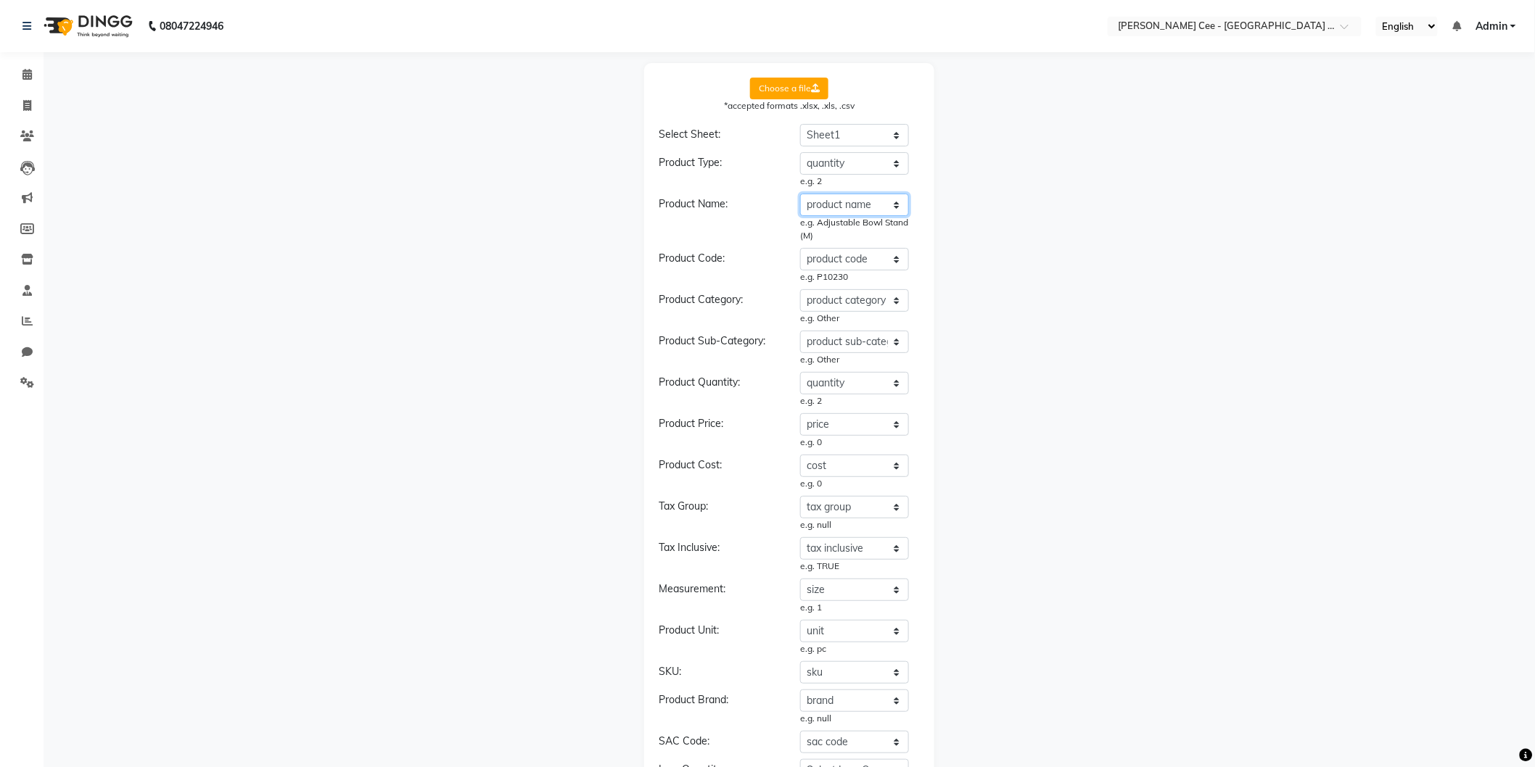
click at [839, 200] on select "Select Product Name product name product code product category product sub-cate…" at bounding box center [854, 205] width 109 height 22
click at [800, 194] on select "Select Product Name product name product code product category product sub-cate…" at bounding box center [854, 205] width 109 height 22
click at [847, 261] on select "Select Locality product name product code product category product sub-category…" at bounding box center [854, 259] width 109 height 22
click at [856, 160] on select "Select Product Type product name product code product category product sub-cate…" at bounding box center [854, 163] width 109 height 22
select select "product name"
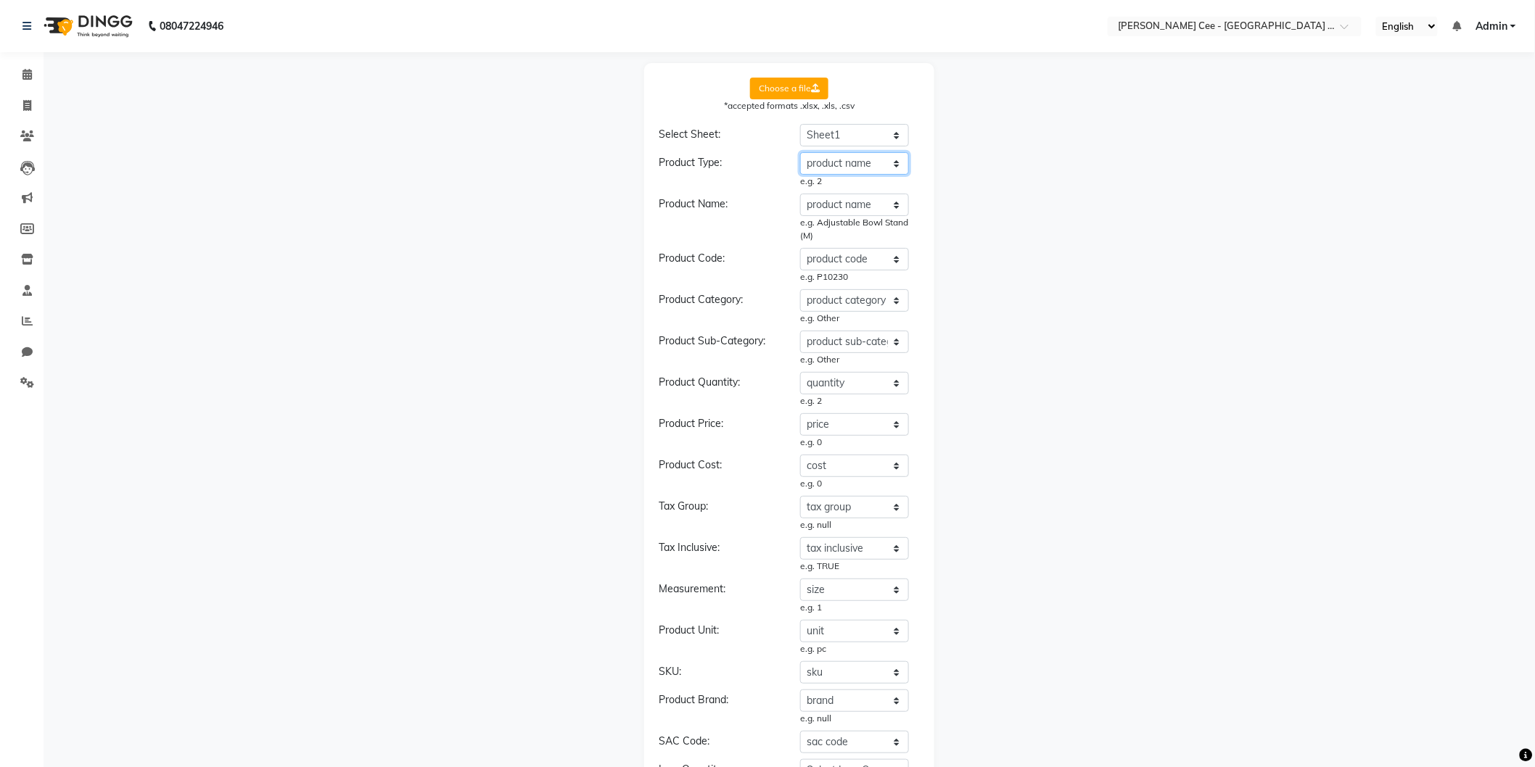
click at [800, 152] on select "Select Product Type product name product code product category product sub-cate…" at bounding box center [854, 163] width 109 height 22
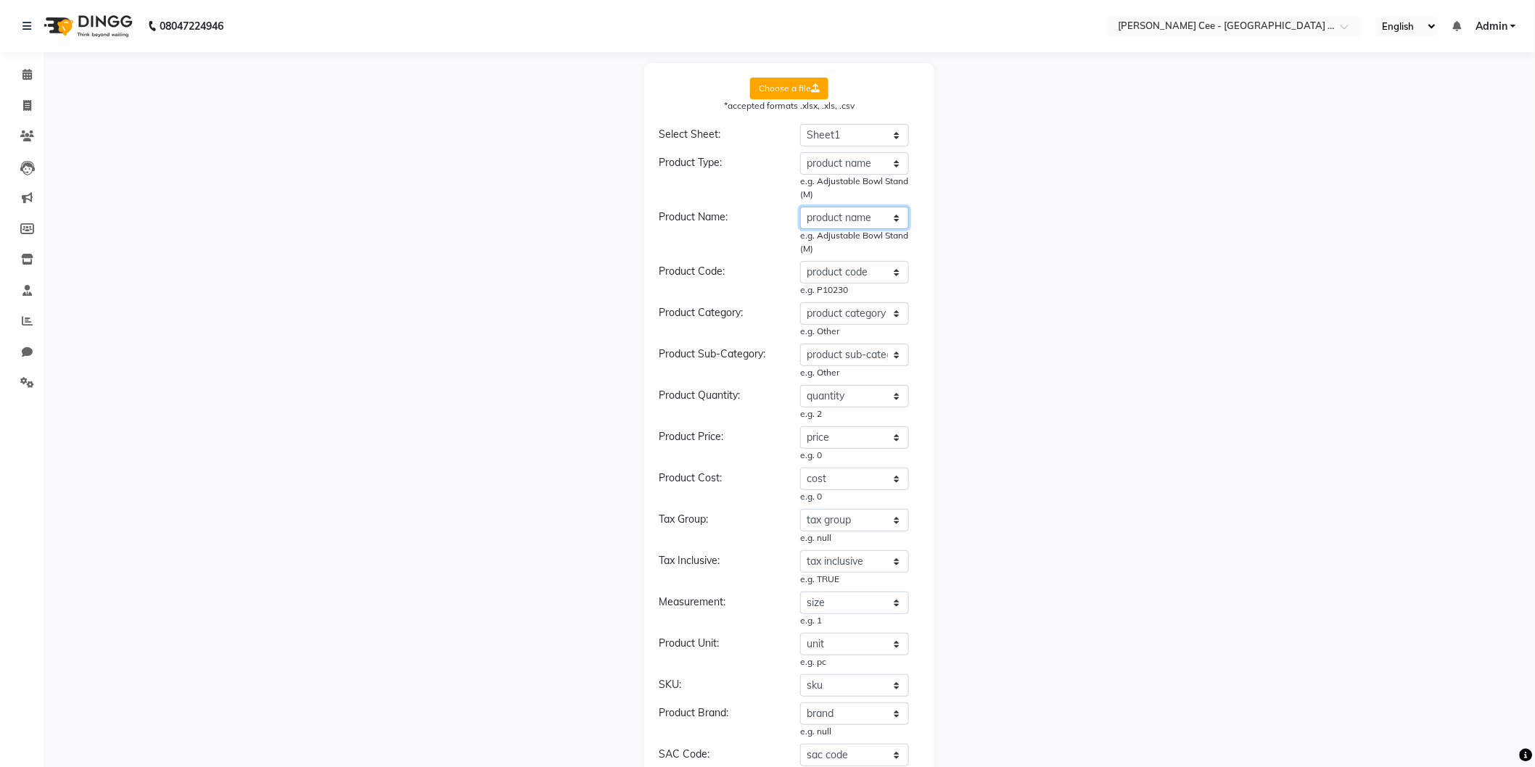
click at [844, 218] on select "Select Product Name product name product code product category product sub-cate…" at bounding box center [854, 218] width 109 height 22
select select "product code"
click at [800, 207] on select "Select Product Name product name product code product category product sub-cate…" at bounding box center [854, 218] width 109 height 22
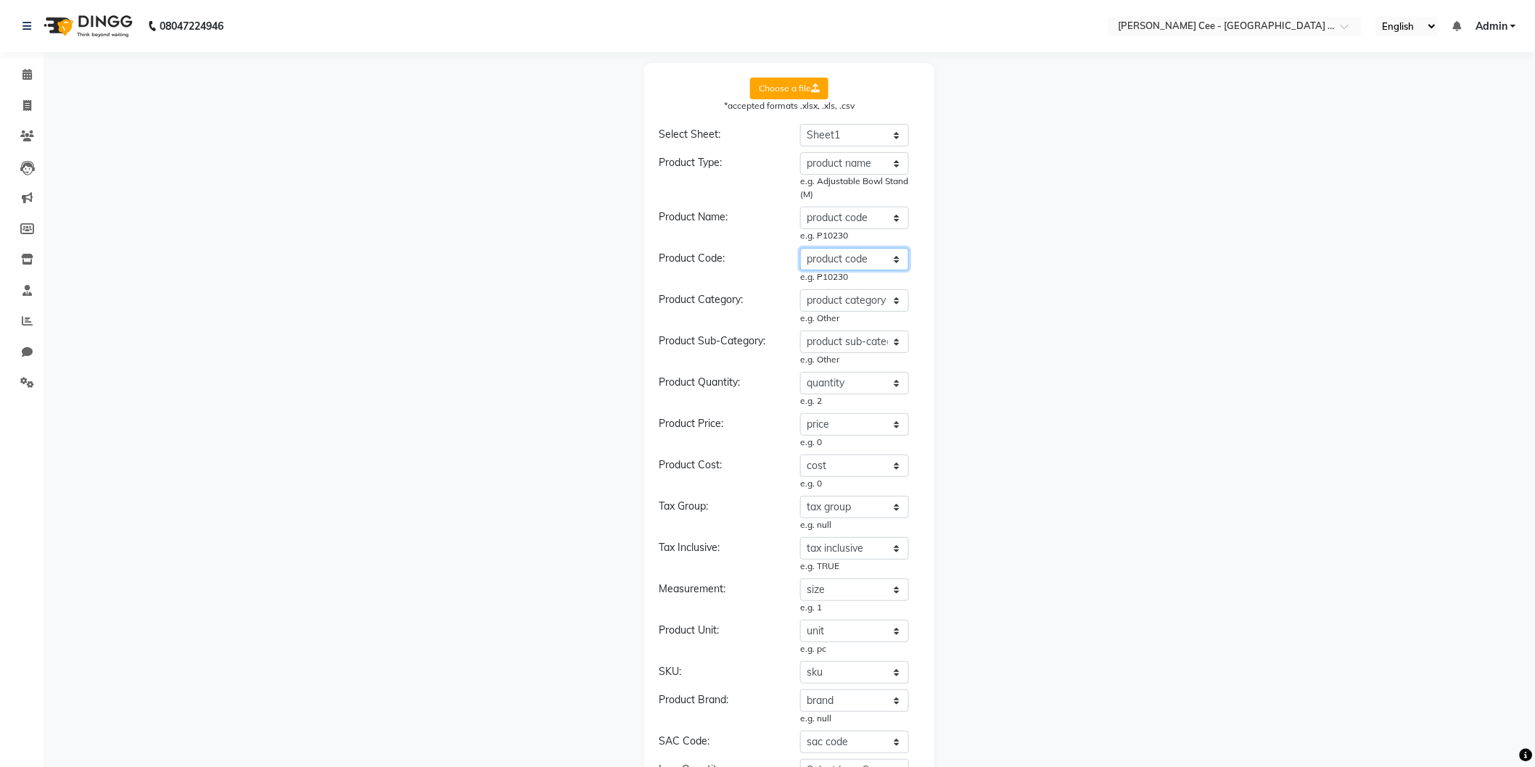
click at [868, 263] on select "Select Locality product name product code product category product sub-category…" at bounding box center [854, 259] width 109 height 22
select select "product category"
click at [800, 248] on select "Select Locality product name product code product category product sub-category…" at bounding box center [854, 259] width 109 height 22
click at [857, 300] on select "Select Product Category product name product code product category product sub-…" at bounding box center [854, 300] width 109 height 22
click at [852, 162] on select "Select Product Type product name product code product category product sub-cate…" at bounding box center [854, 163] width 109 height 22
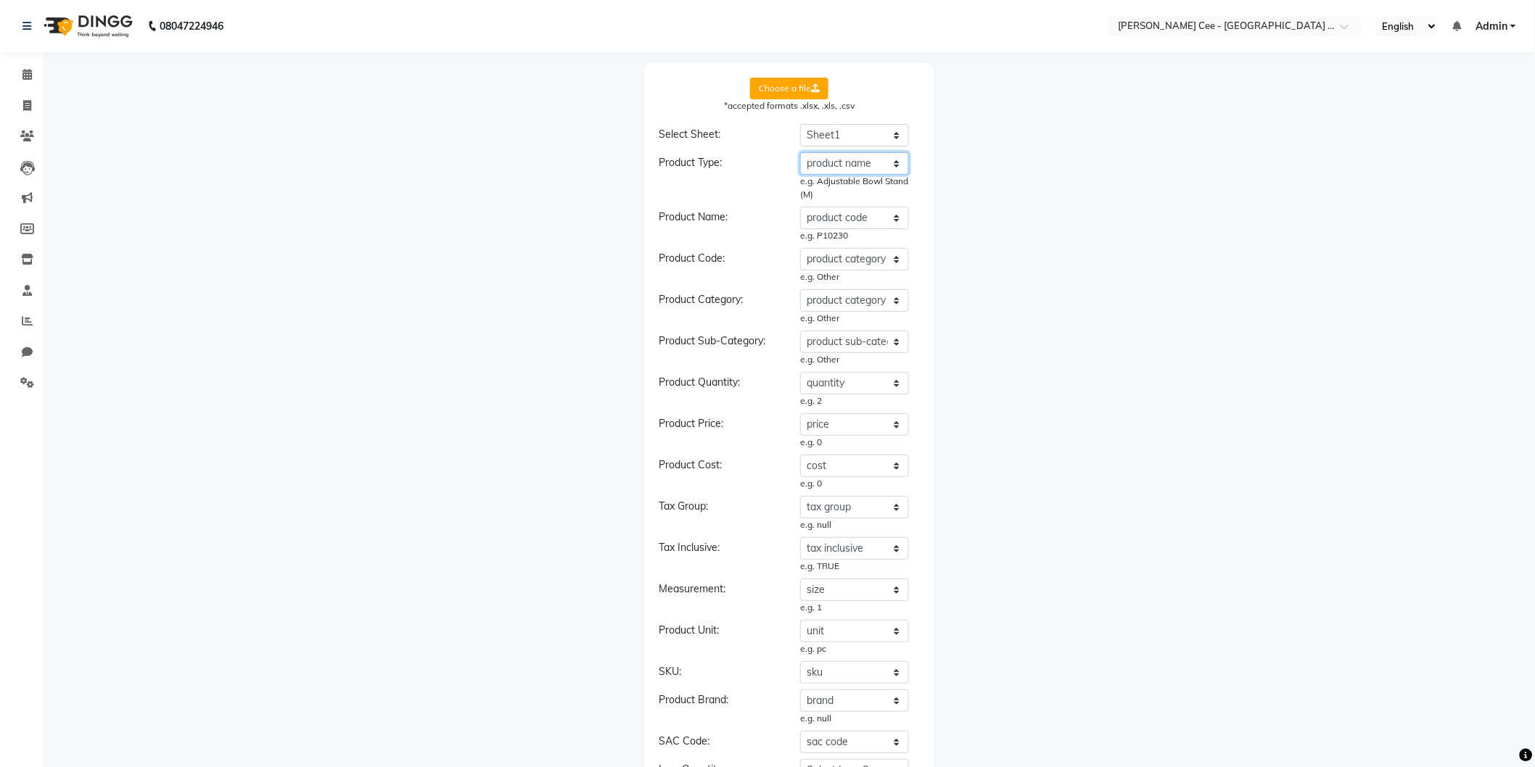
click at [852, 162] on select "Select Product Type product name product code product category product sub-cate…" at bounding box center [854, 163] width 109 height 22
click at [846, 214] on select "Select Product Name product name product code product category product sub-cate…" at bounding box center [854, 218] width 109 height 22
select select "product name"
click at [800, 207] on select "Select Product Name product name product code product category product sub-cate…" at bounding box center [854, 218] width 109 height 22
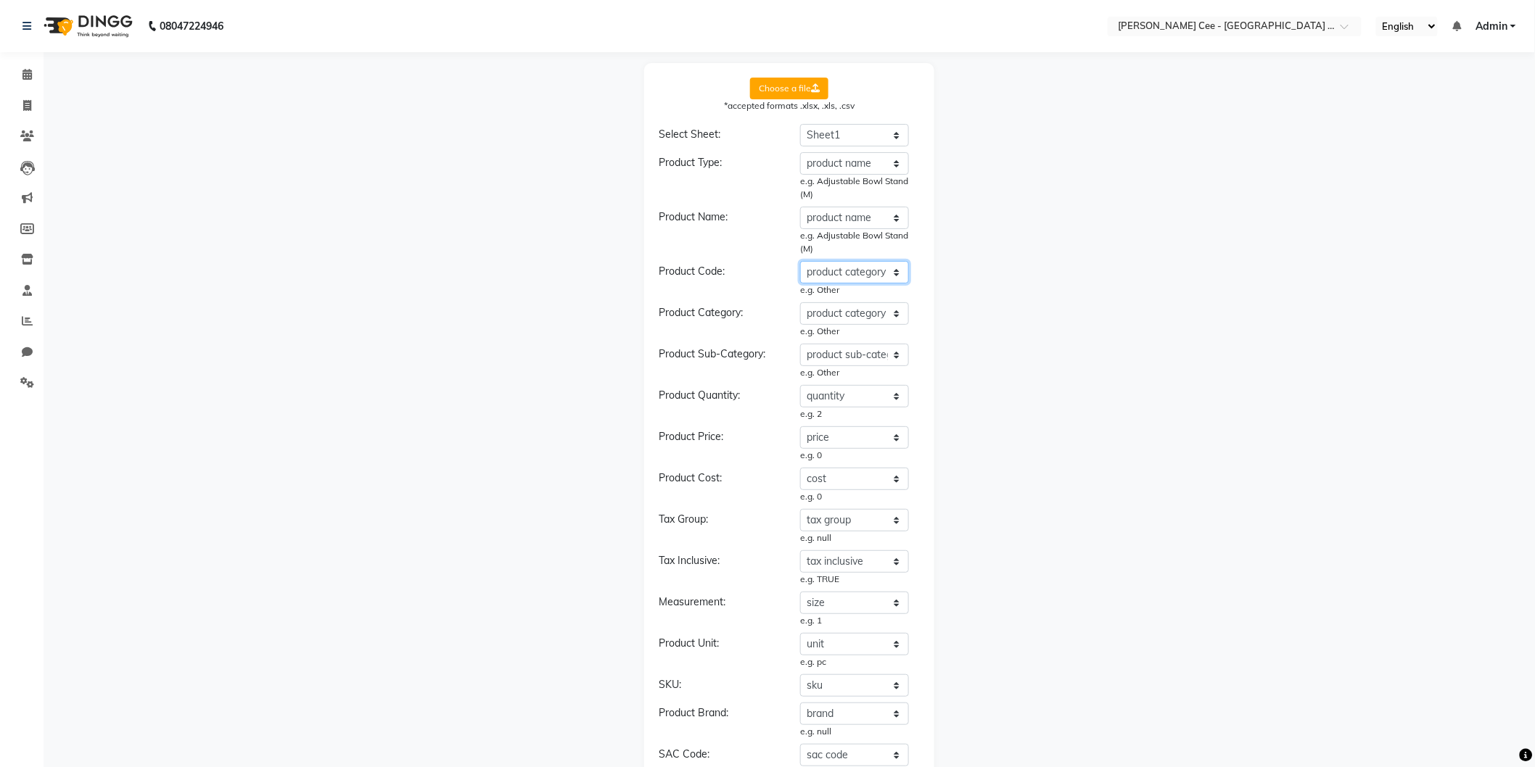
click at [816, 271] on select "Select Locality product name product code product category product sub-category…" at bounding box center [854, 272] width 109 height 22
select select "product code"
click at [800, 261] on select "Select Locality product name product code product category product sub-category…" at bounding box center [854, 272] width 109 height 22
click at [866, 310] on select "Select Product Category product name product code product category product sub-…" at bounding box center [854, 313] width 109 height 22
click at [800, 302] on select "Select Product Category product name product code product category product sub-…" at bounding box center [854, 313] width 109 height 22
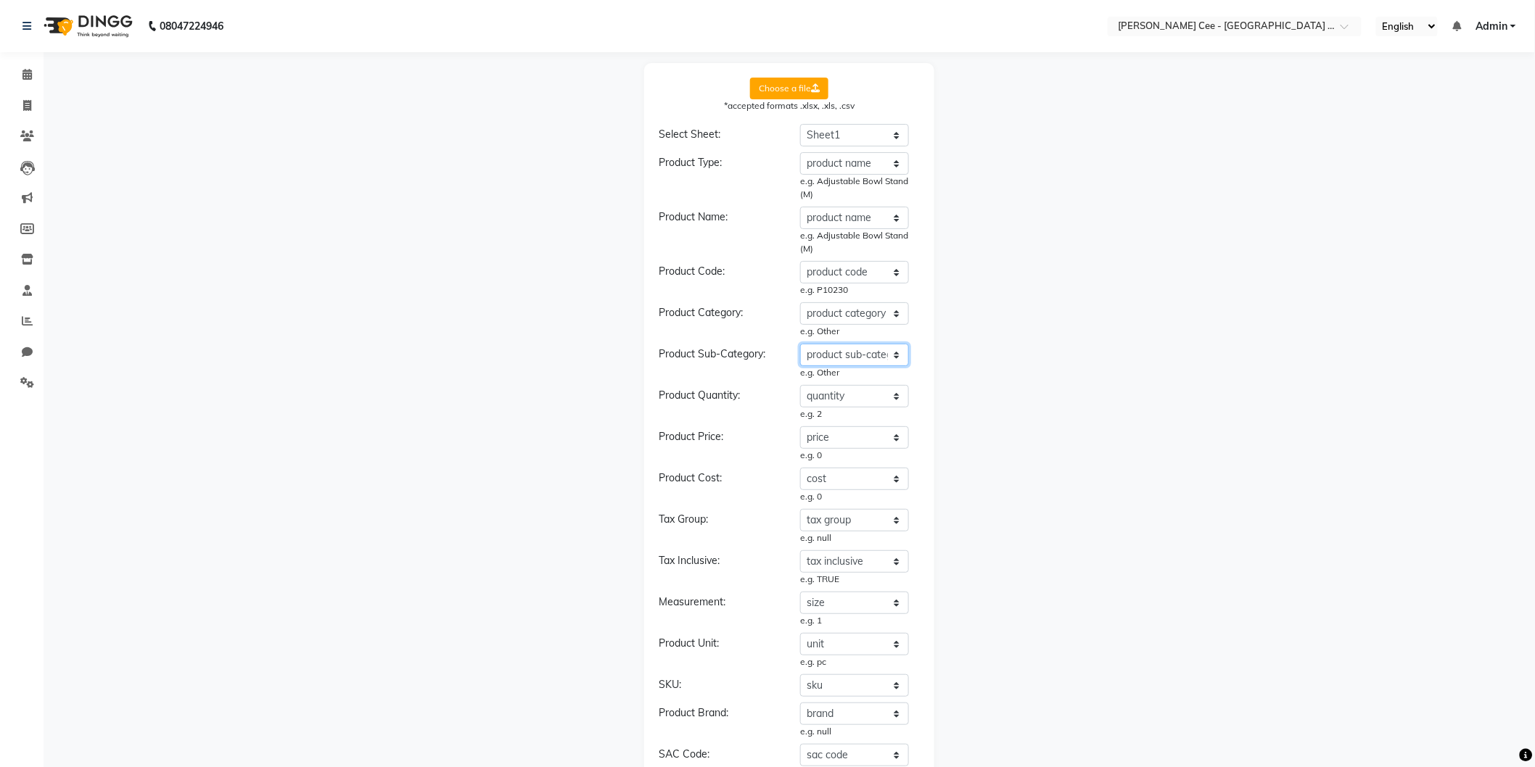
click at [860, 348] on select "Select Product Sub-Category product name product code product category product …" at bounding box center [854, 355] width 109 height 22
click at [800, 344] on select "Select Product Sub-Category product name product code product category product …" at bounding box center [854, 355] width 109 height 22
click at [854, 388] on select "Select product Quantity product name product code product category product sub-…" at bounding box center [854, 396] width 109 height 22
click at [800, 385] on select "Select product Quantity product name product code product category product sub-…" at bounding box center [854, 396] width 109 height 22
click at [862, 431] on select "Select Product Price product name product code product category product sub-cat…" at bounding box center [854, 438] width 109 height 22
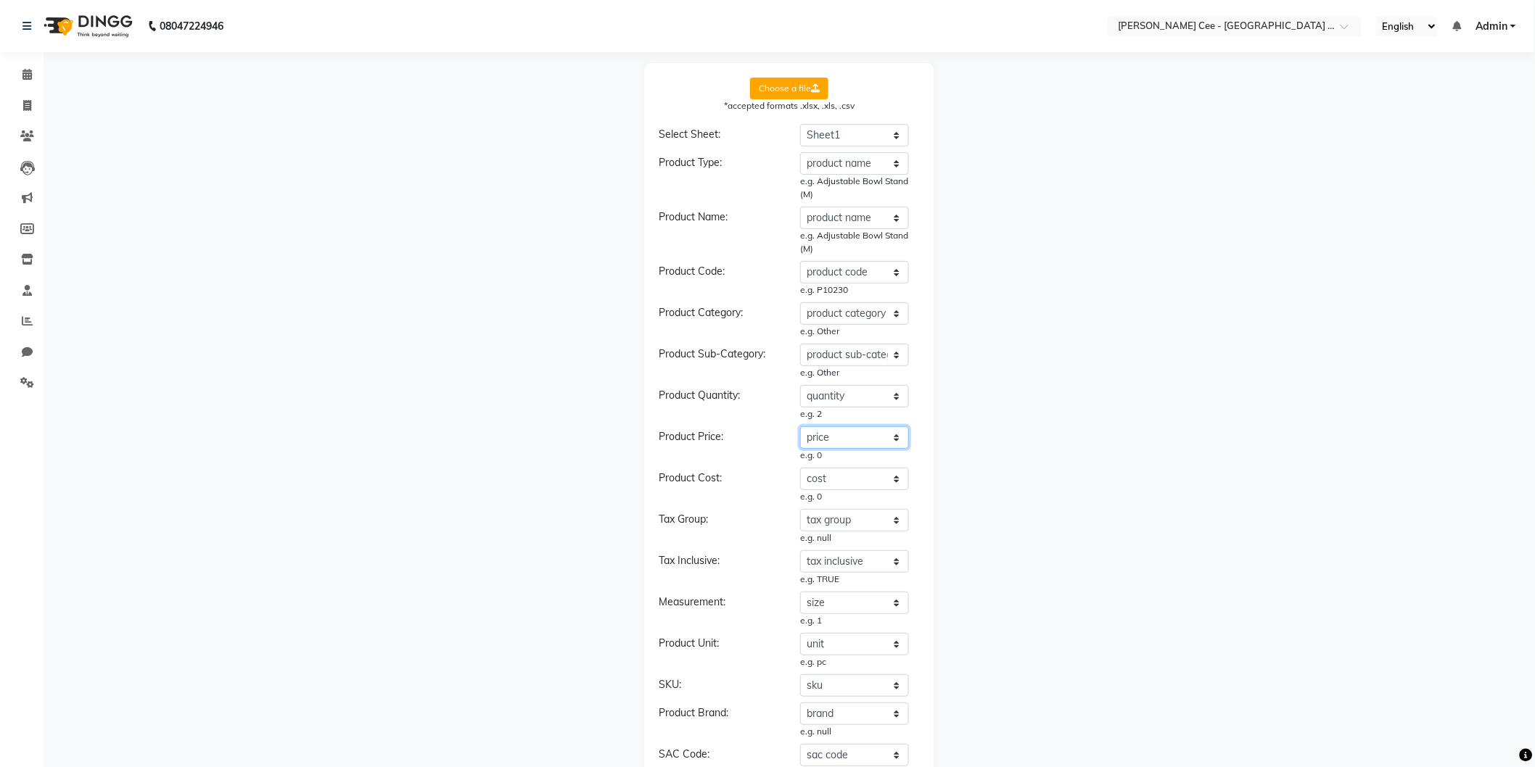
click at [800, 427] on select "Select Product Price product name product code product category product sub-cat…" at bounding box center [854, 438] width 109 height 22
click at [825, 487] on select "Select Product Cost product name product code product category product sub-cate…" at bounding box center [854, 479] width 109 height 22
click at [824, 517] on select "Select Tax Group product name product code product category product sub-categor…" at bounding box center [854, 520] width 109 height 22
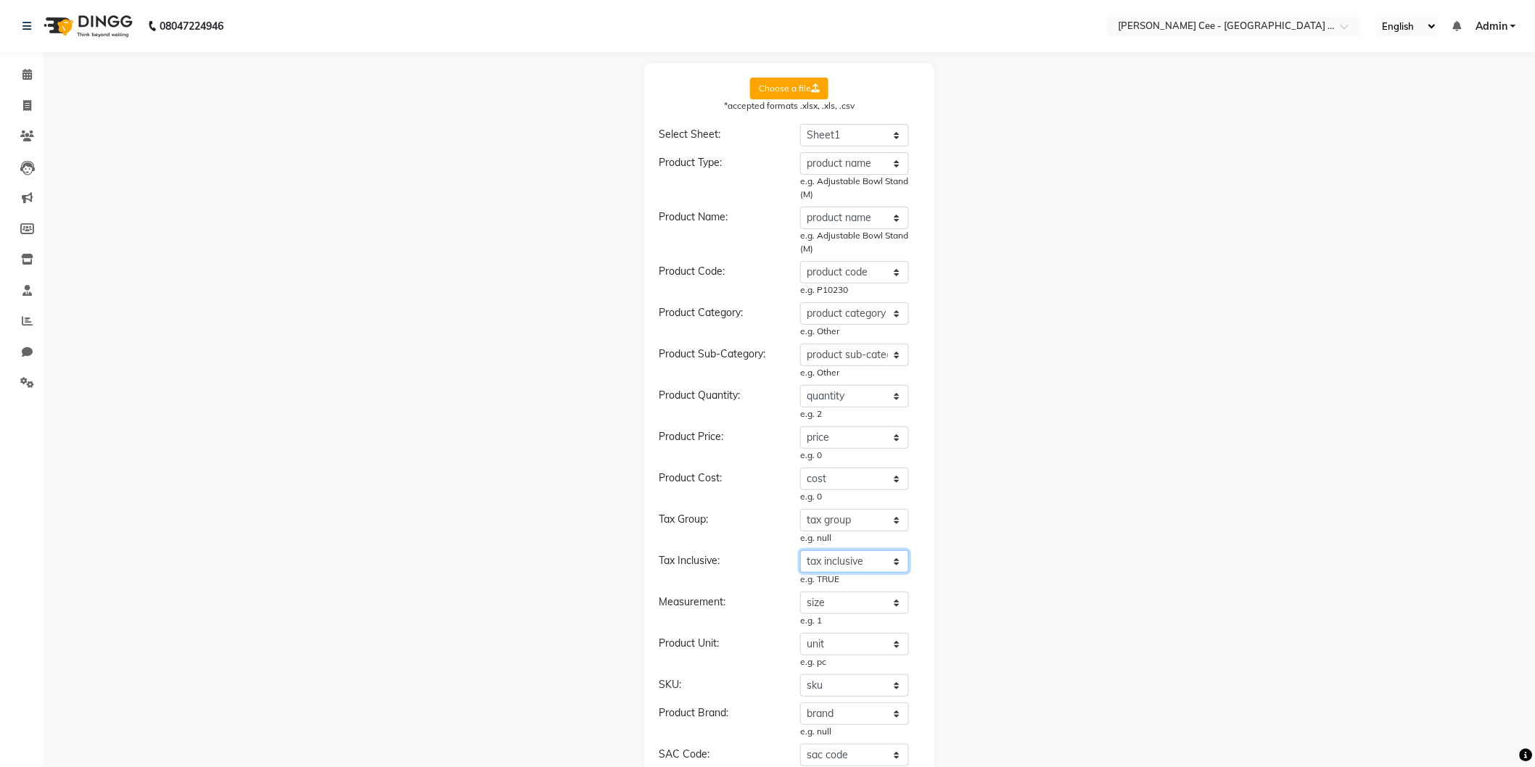
click at [838, 562] on select "Select Tax Inclusive product name product code product category product sub-cat…" at bounding box center [854, 562] width 109 height 22
click at [939, 548] on div "Choose a file *accepted formats .xlsx, .xls, .csv Select Sheet: Select Sheet Sh…" at bounding box center [789, 545] width 1477 height 964
click at [836, 601] on select "Select Measurement product name product code product category product sub-categ…" at bounding box center [854, 603] width 109 height 22
click at [838, 598] on select "Select Measurement product name product code product category product sub-categ…" at bounding box center [854, 603] width 109 height 22
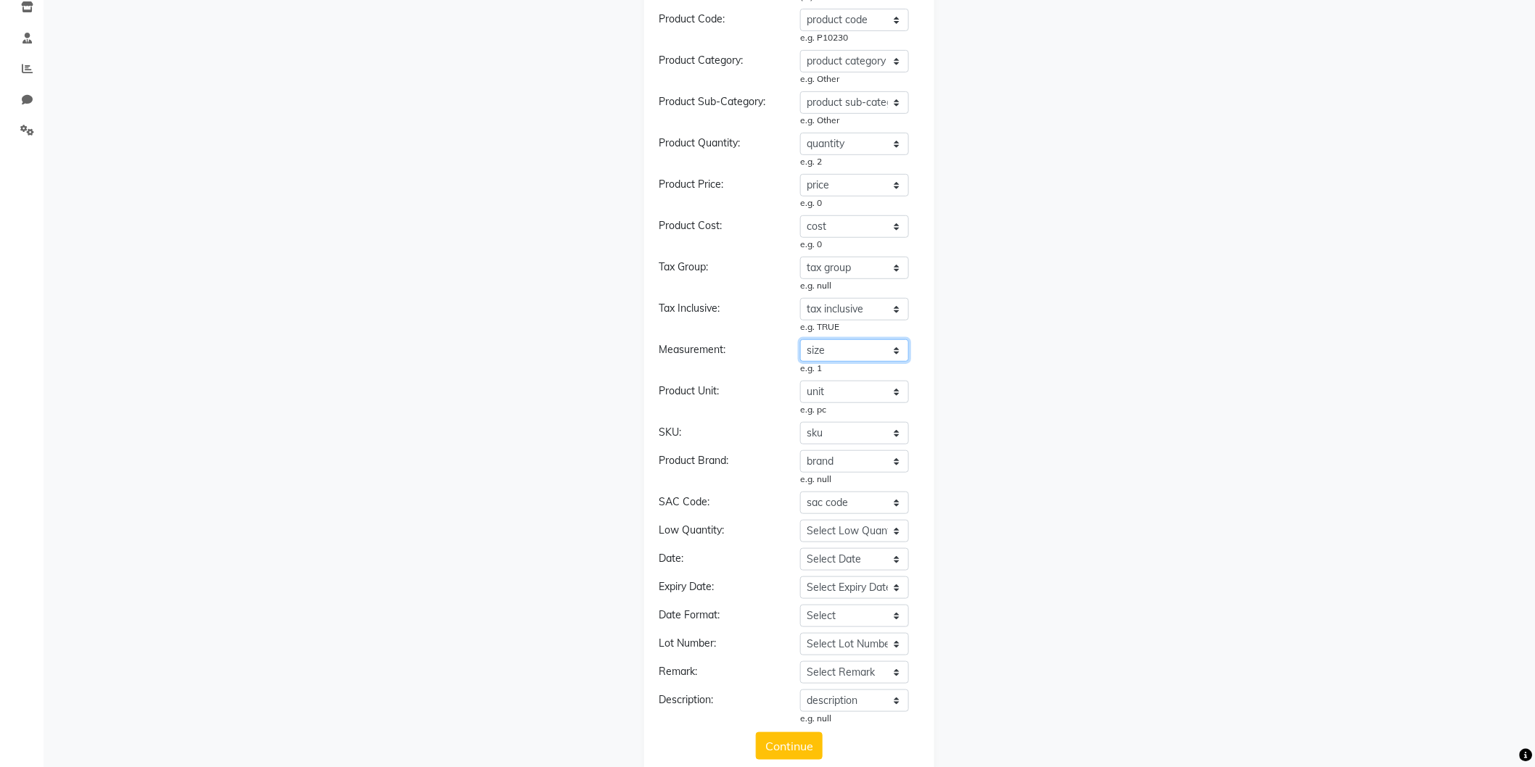
scroll to position [280, 0]
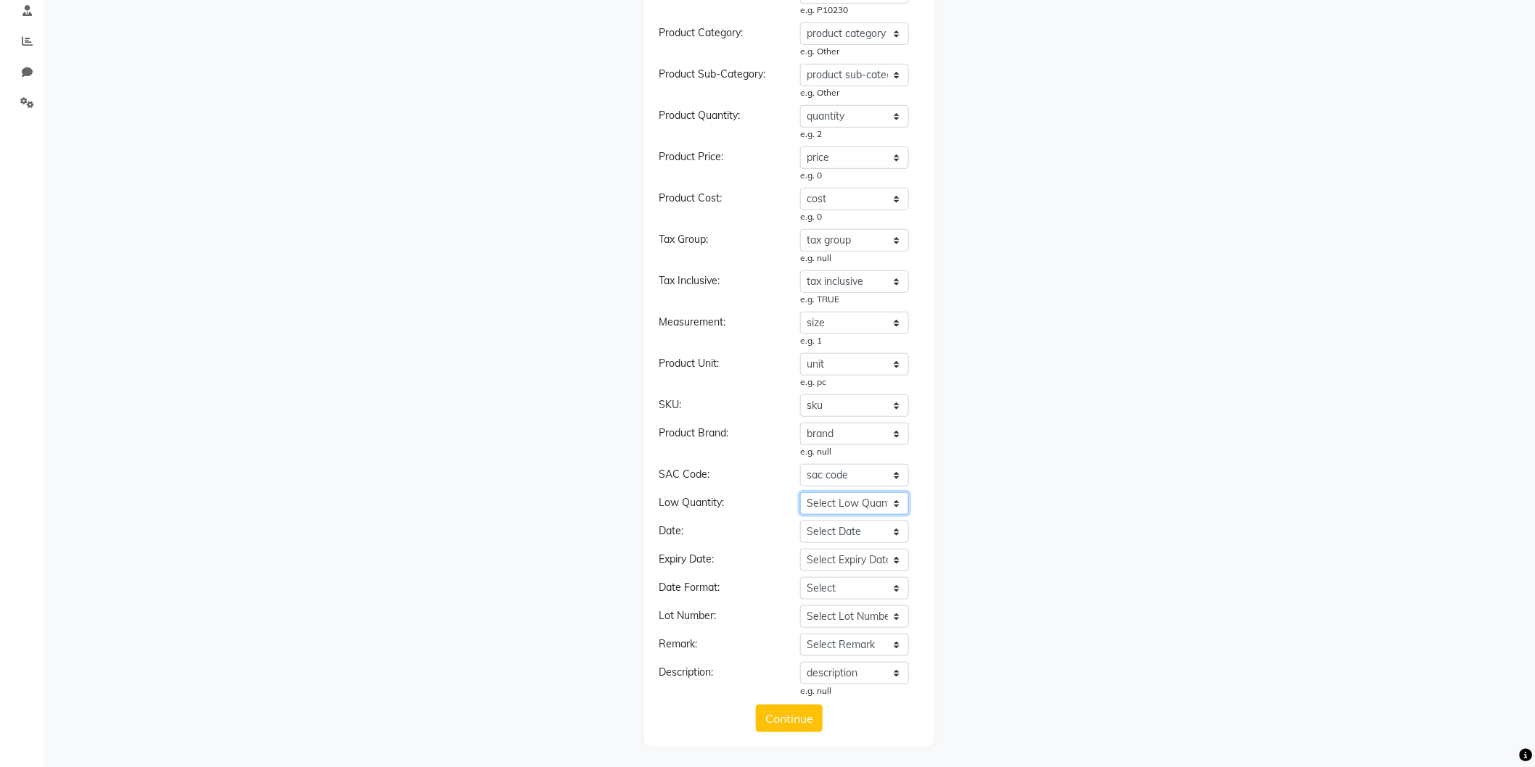
click at [849, 494] on select "Select Low Quantity product name product code product category product sub-cate…" at bounding box center [854, 504] width 109 height 22
select select "quantity"
click at [800, 493] on select "Select Low Quantity product name product code product category product sub-cate…" at bounding box center [854, 504] width 109 height 22
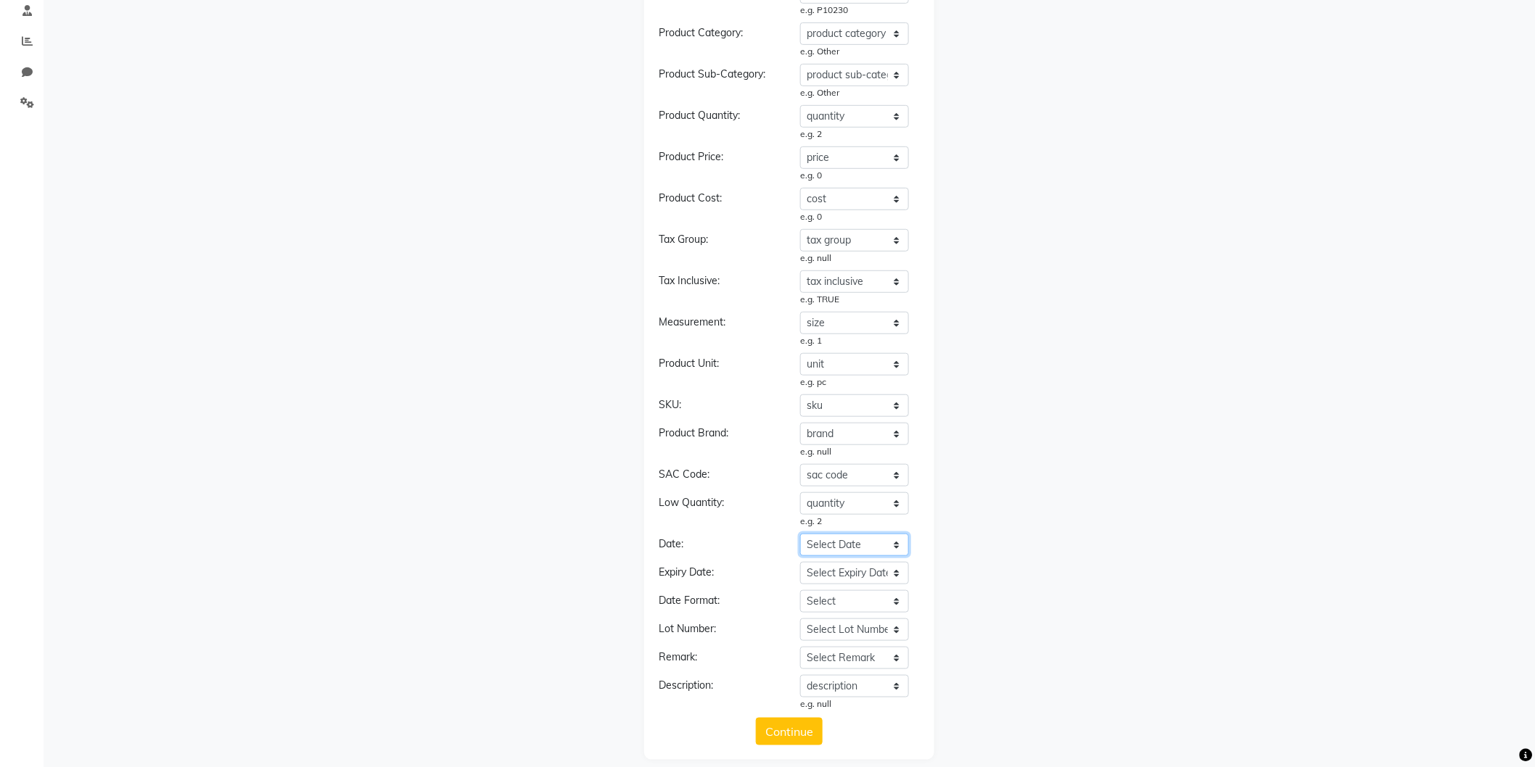
click at [886, 545] on select "Select Date product name product code product category product sub-category typ…" at bounding box center [854, 545] width 109 height 22
click at [857, 576] on select "Select Expiry Date product name product code product category product sub-categ…" at bounding box center [854, 573] width 109 height 22
click at [823, 695] on select "Select Description product name product code product category product sub-categ…" at bounding box center [854, 686] width 109 height 22
click at [829, 685] on select "Select Description product name product code product category product sub-categ…" at bounding box center [854, 686] width 109 height 22
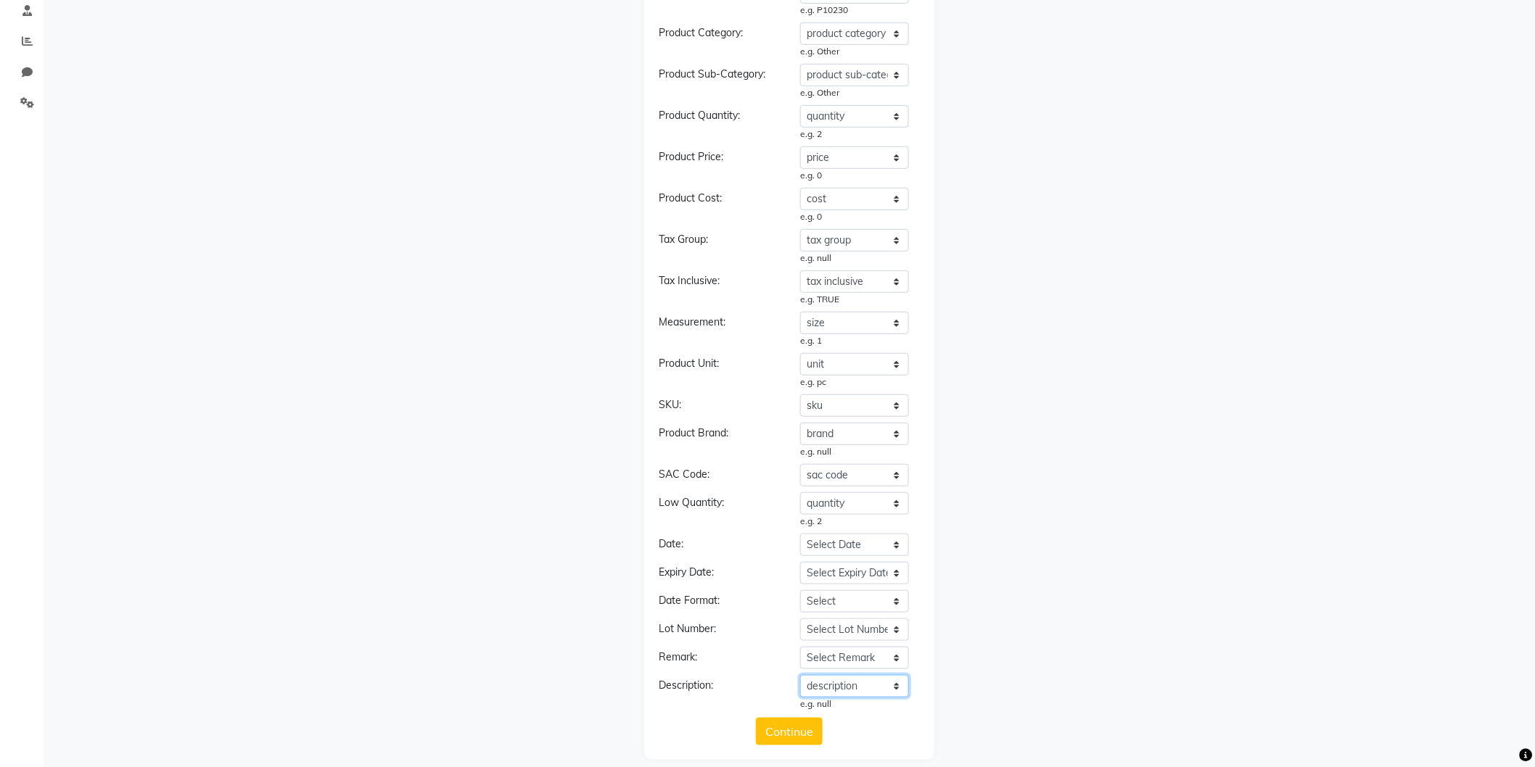
click at [840, 687] on select "Select Description product name product code product category product sub-categ…" at bounding box center [854, 686] width 109 height 22
select select "HSN"
click at [800, 675] on select "Select Description product name product code product category product sub-categ…" at bounding box center [854, 686] width 109 height 22
click at [802, 715] on button "Continue" at bounding box center [789, 719] width 67 height 28
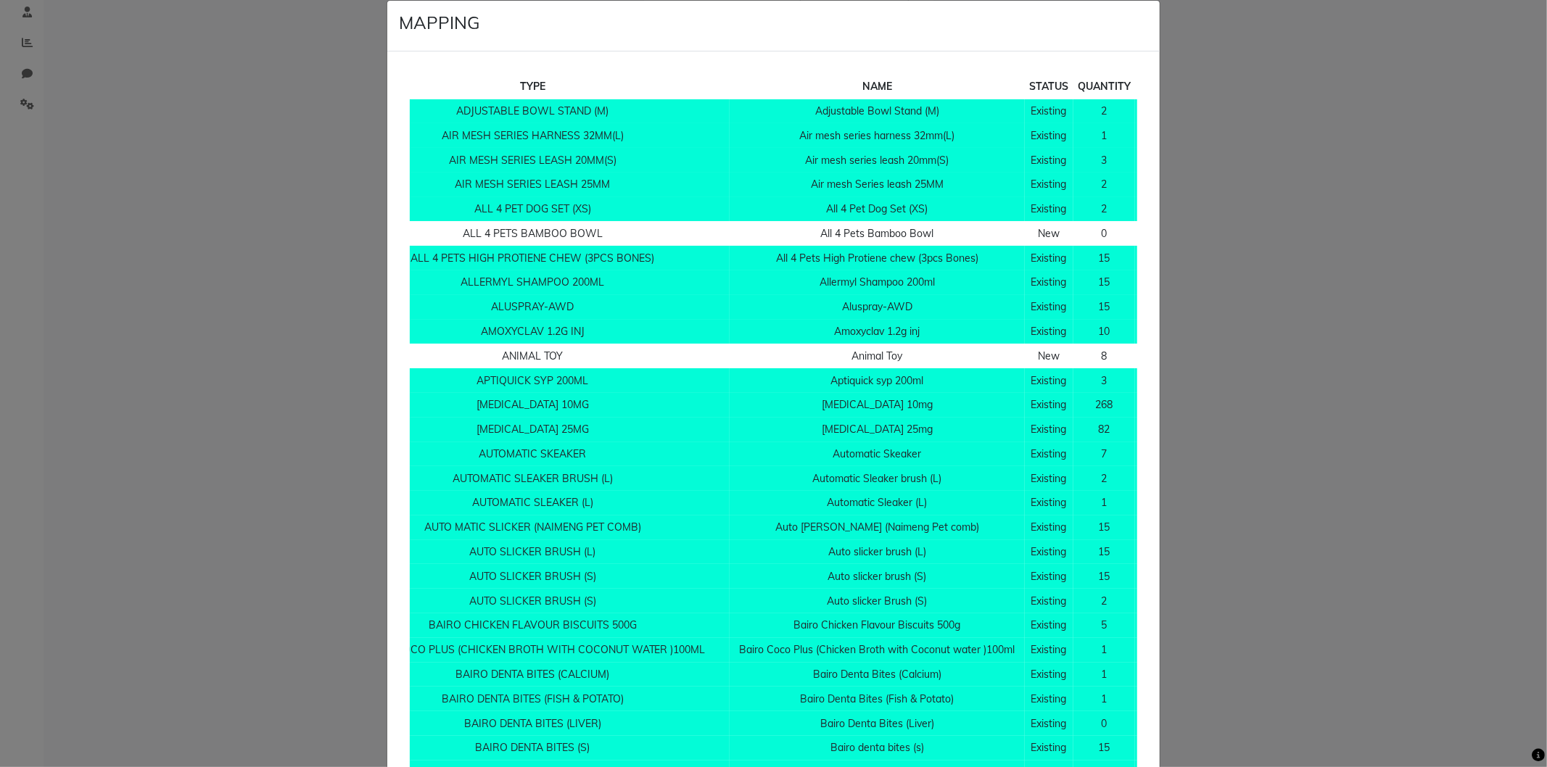
scroll to position [0, 0]
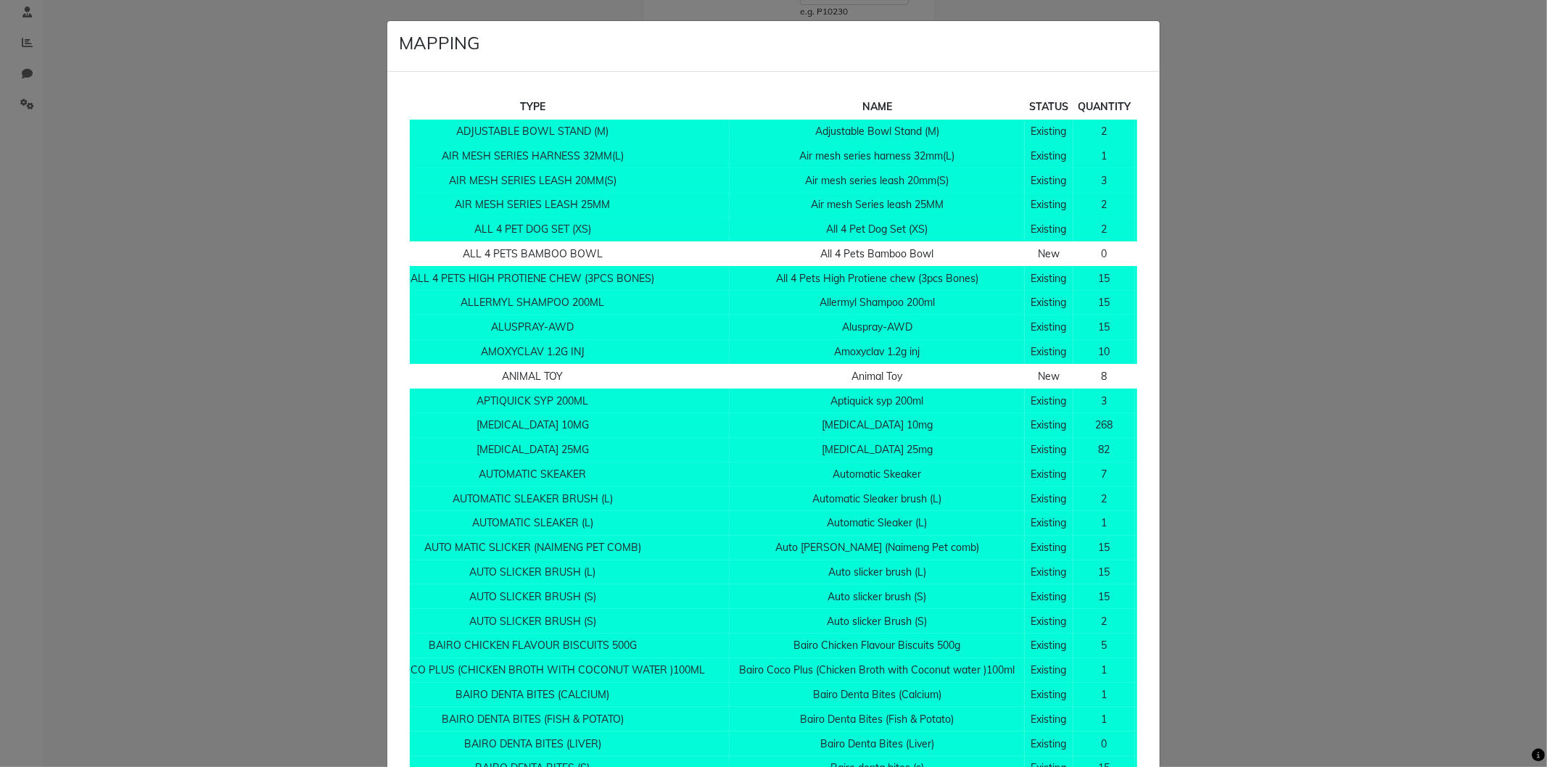
click at [782, 257] on td "All 4 Pets Bamboo Bowl" at bounding box center [877, 254] width 295 height 25
click at [890, 252] on td "All 4 Pets Bamboo Bowl" at bounding box center [877, 254] width 295 height 25
click at [1025, 250] on td "New" at bounding box center [1049, 254] width 49 height 25
click at [1076, 247] on td "0" at bounding box center [1105, 254] width 62 height 25
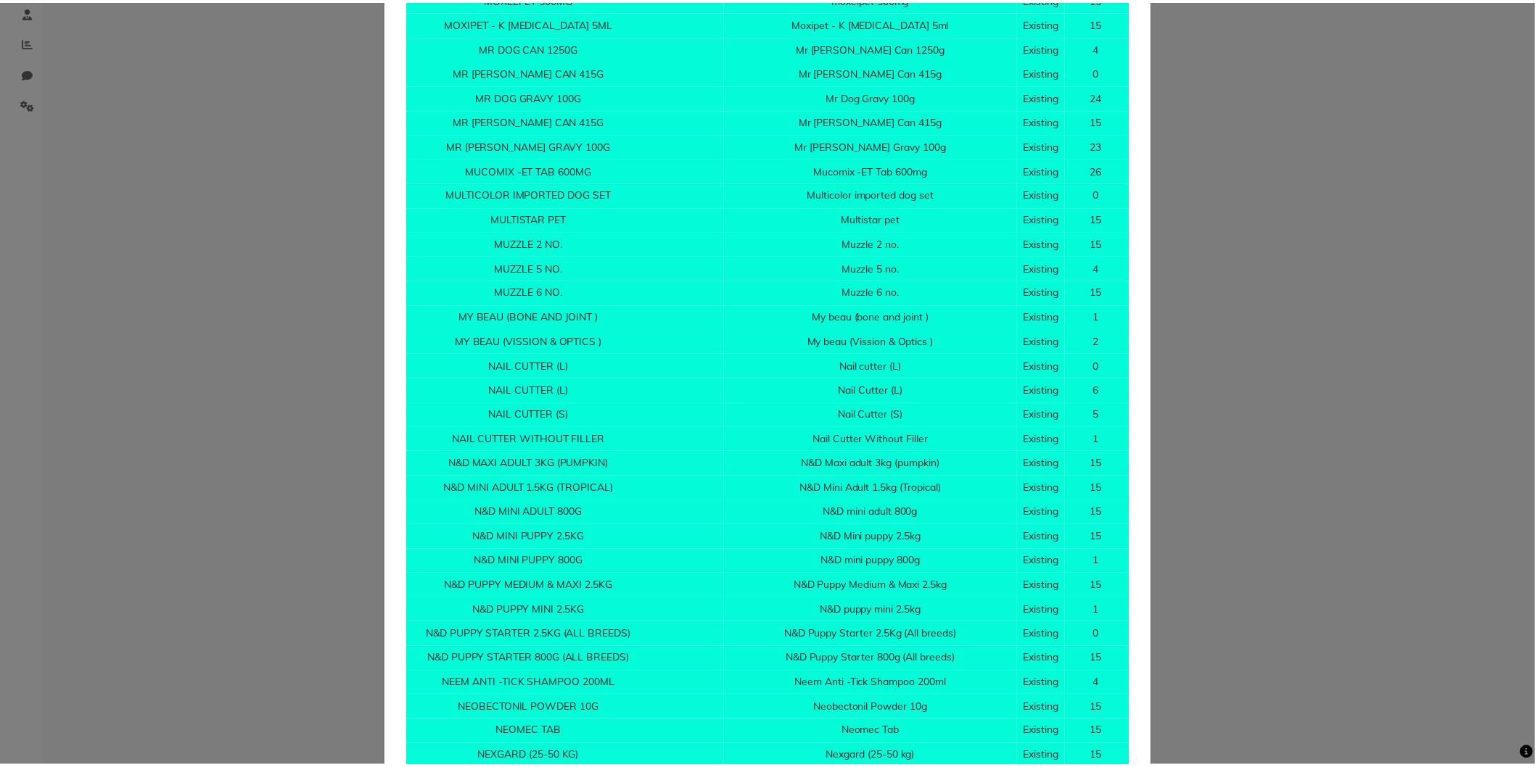
scroll to position [11712, 0]
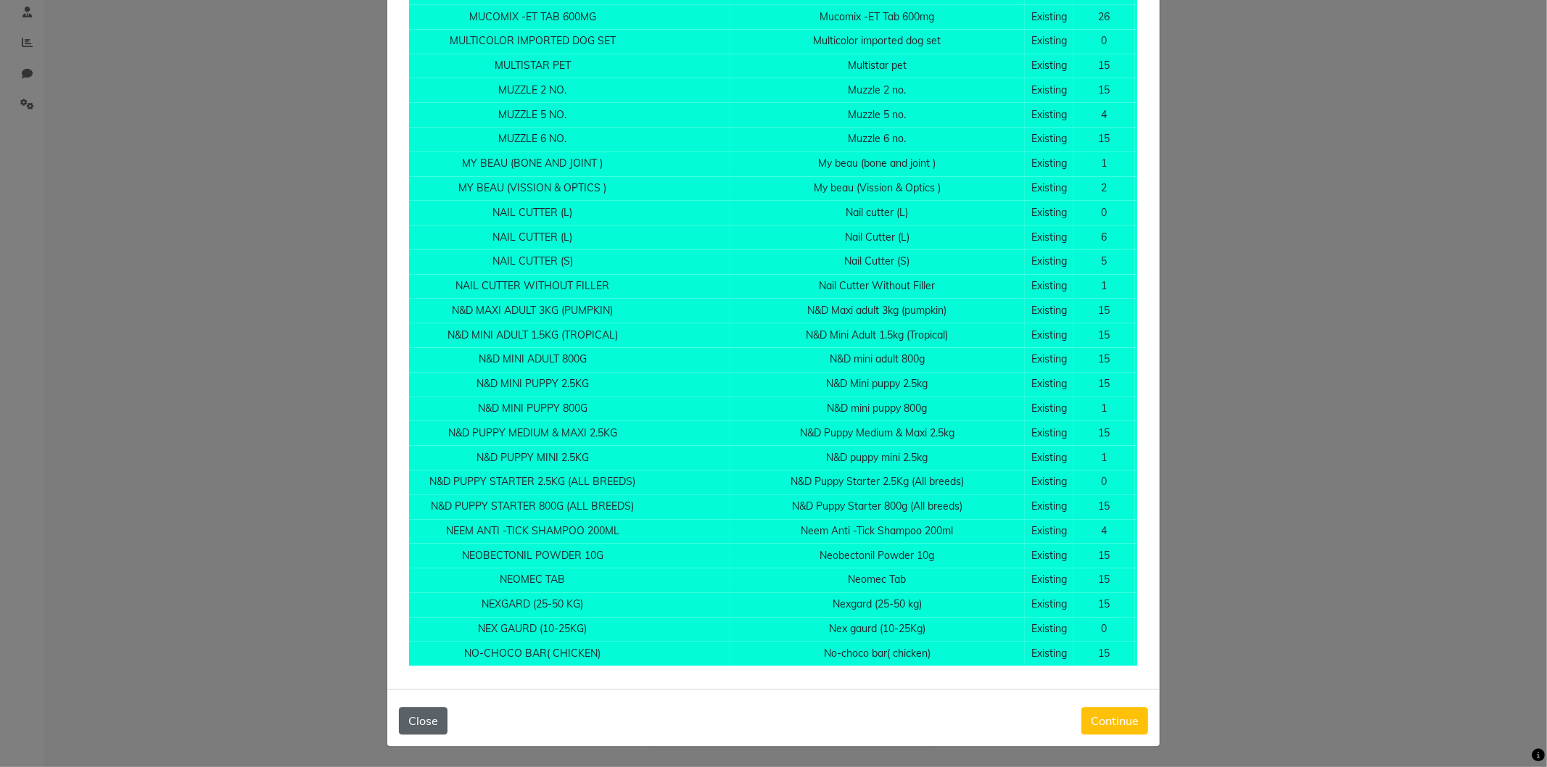
click at [422, 711] on button "Close" at bounding box center [423, 721] width 49 height 28
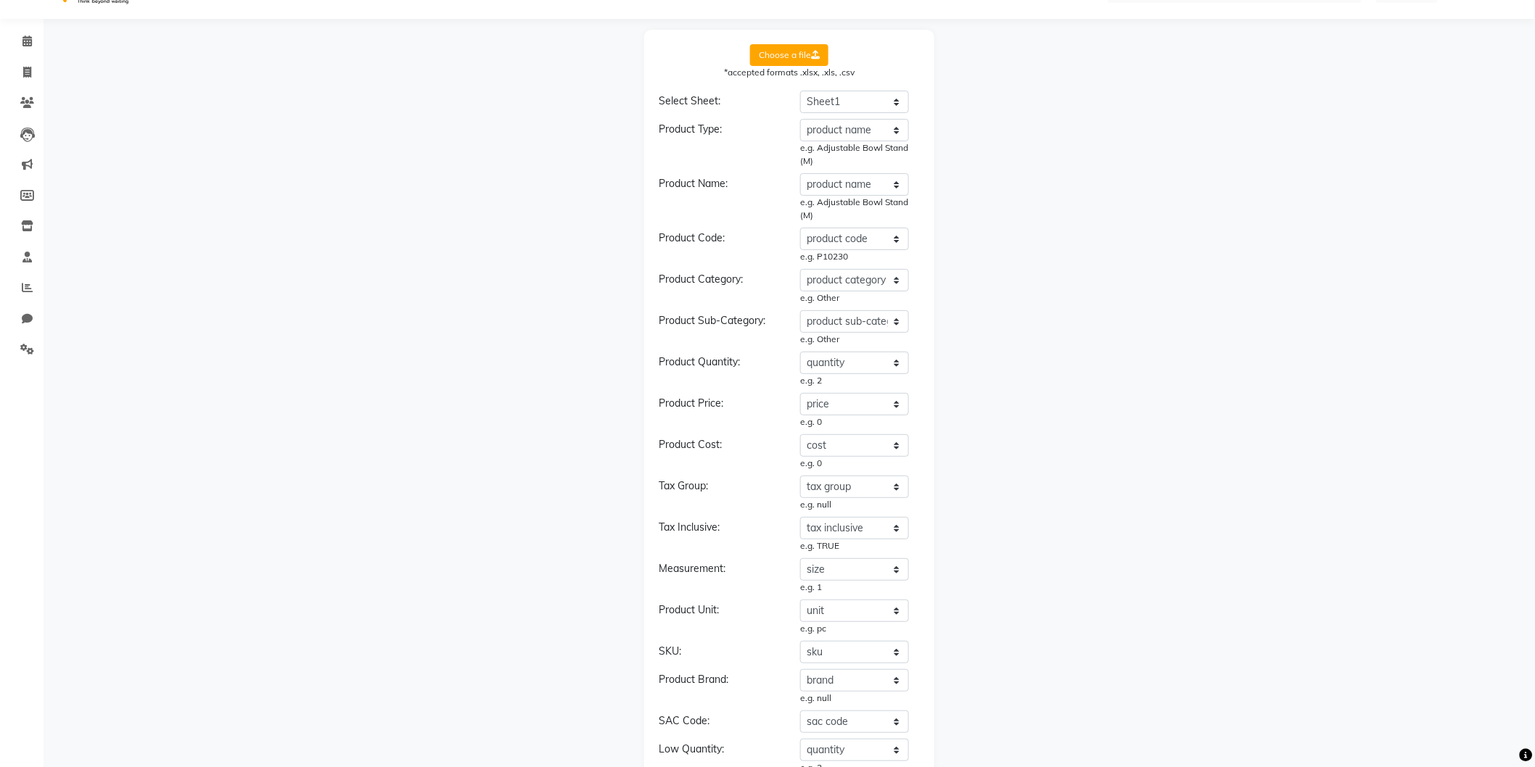
scroll to position [0, 0]
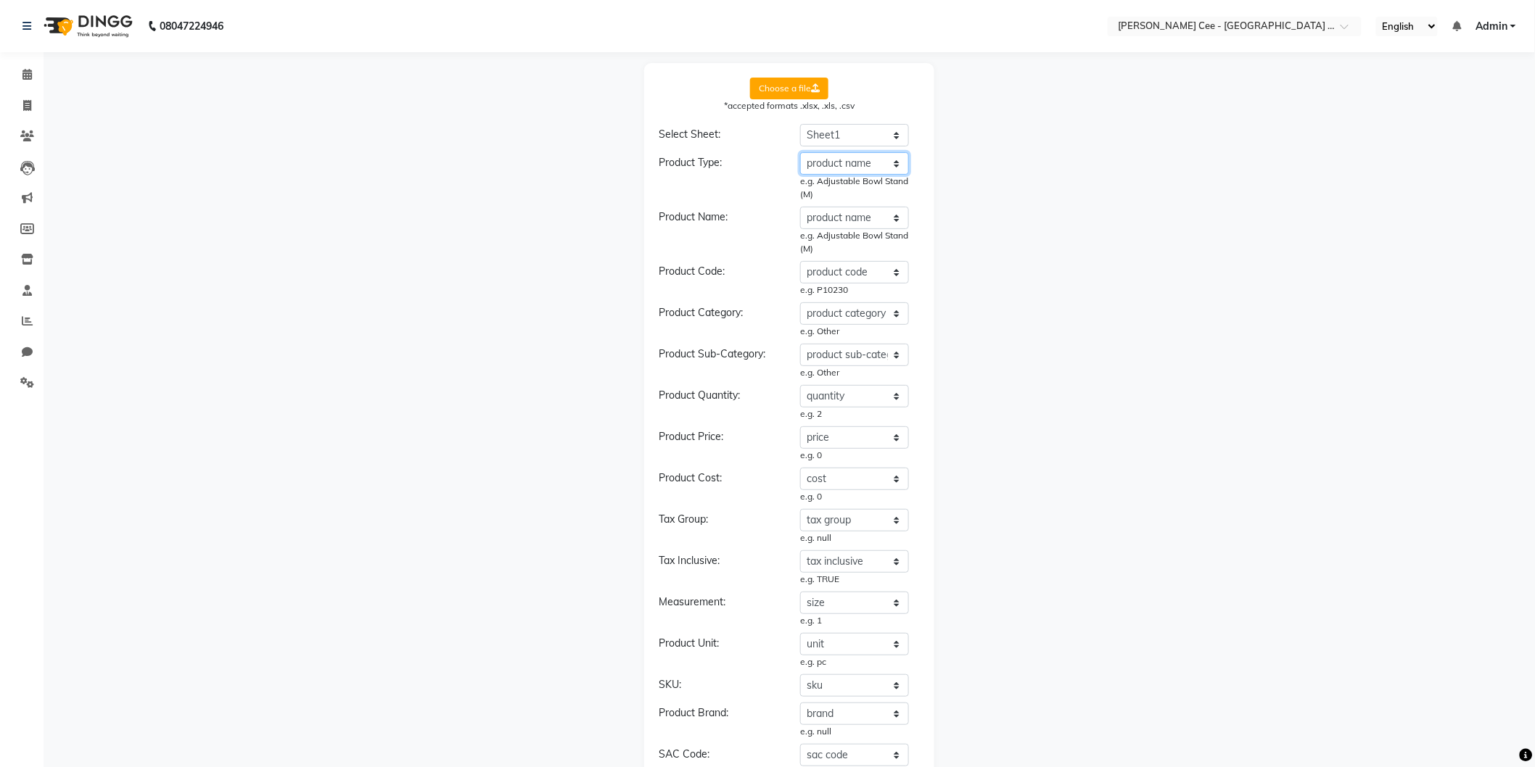
click at [857, 157] on select "Select Product Type product name product code product category product sub-cate…" at bounding box center [854, 163] width 109 height 22
click at [800, 152] on select "Select Product Type product name product code product category product sub-cate…" at bounding box center [854, 163] width 109 height 22
click at [843, 214] on select "Select Product Name product name product code product category product sub-cate…" at bounding box center [854, 218] width 109 height 22
select select "product code"
click at [800, 207] on select "Select Product Name product name product code product category product sub-cate…" at bounding box center [854, 218] width 109 height 22
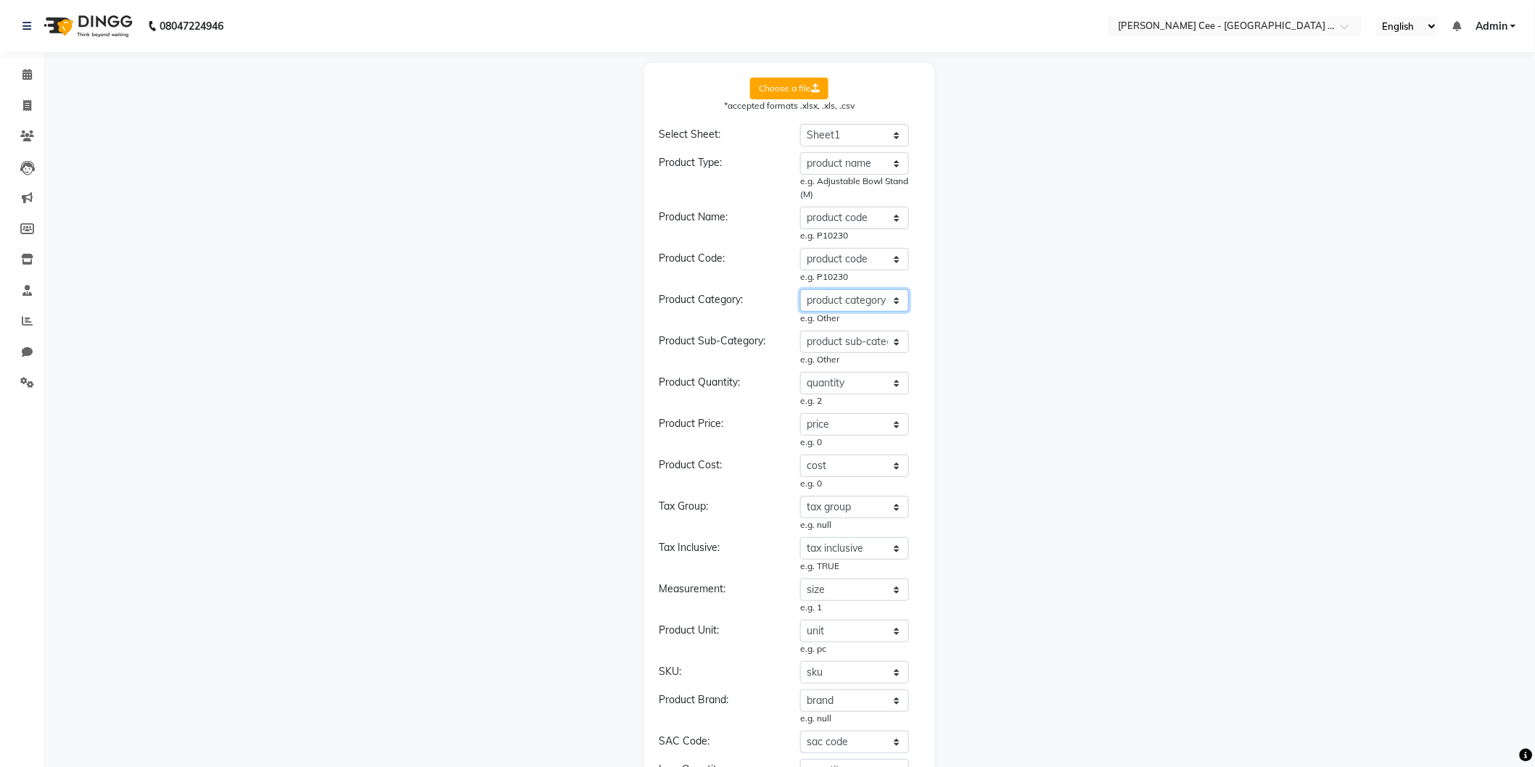
click at [836, 300] on select "Select Product Category product name product code product category product sub-…" at bounding box center [854, 300] width 109 height 22
click at [800, 289] on select "Select Product Category product name product code product category product sub-…" at bounding box center [854, 300] width 109 height 22
click at [849, 301] on select "Select Product Category product name product code product category product sub-…" at bounding box center [854, 300] width 109 height 22
select select "type"
click at [800, 289] on select "Select Product Category product name product code product category product sub-…" at bounding box center [854, 300] width 109 height 22
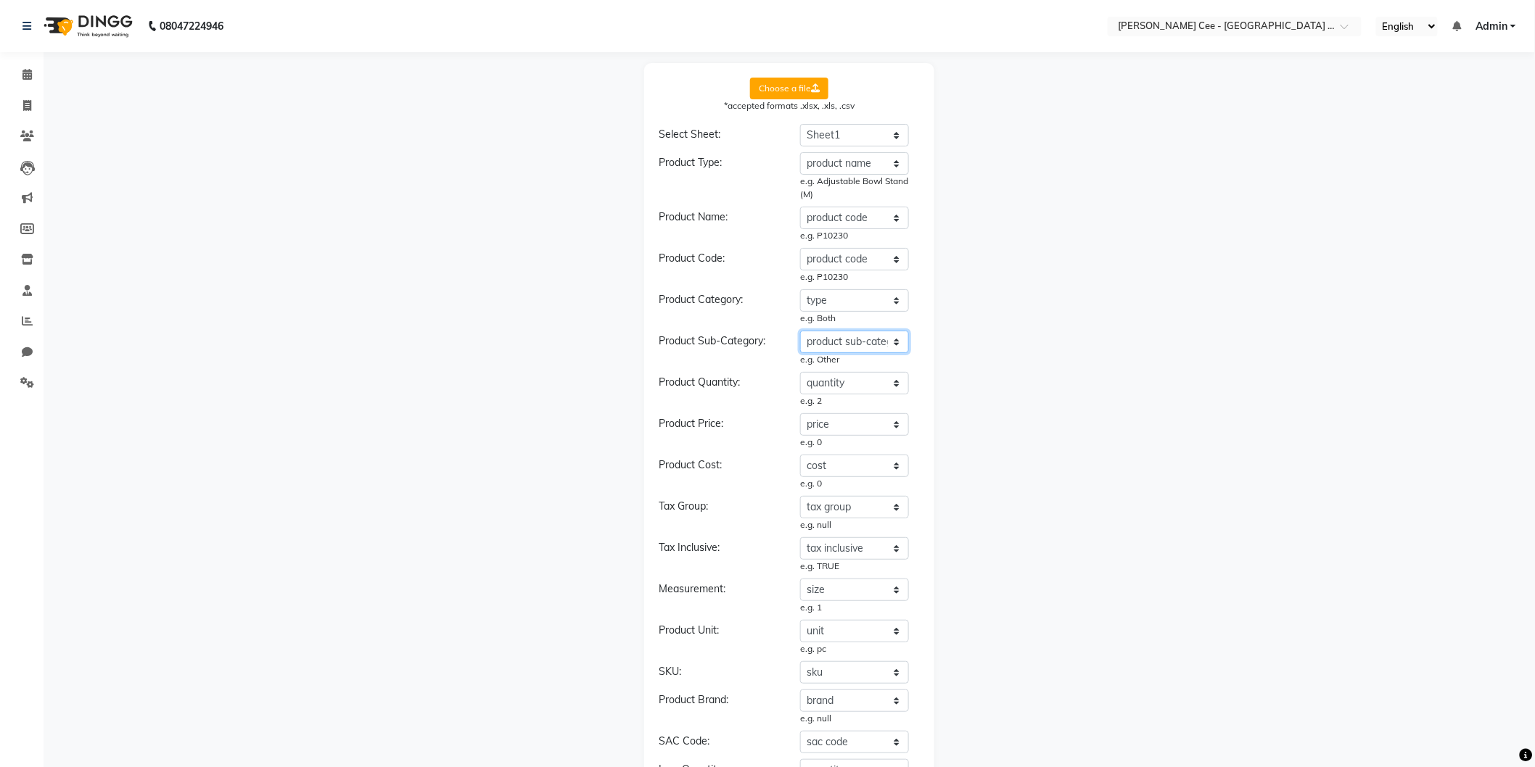
click at [838, 343] on select "Select Product Sub-Category product name product code product category product …" at bounding box center [854, 342] width 109 height 22
click at [828, 381] on select "Select product Quantity product name product code product category product sub-…" at bounding box center [854, 383] width 109 height 22
click at [831, 427] on select "Select Product Price product name product code product category product sub-cat…" at bounding box center [854, 424] width 109 height 22
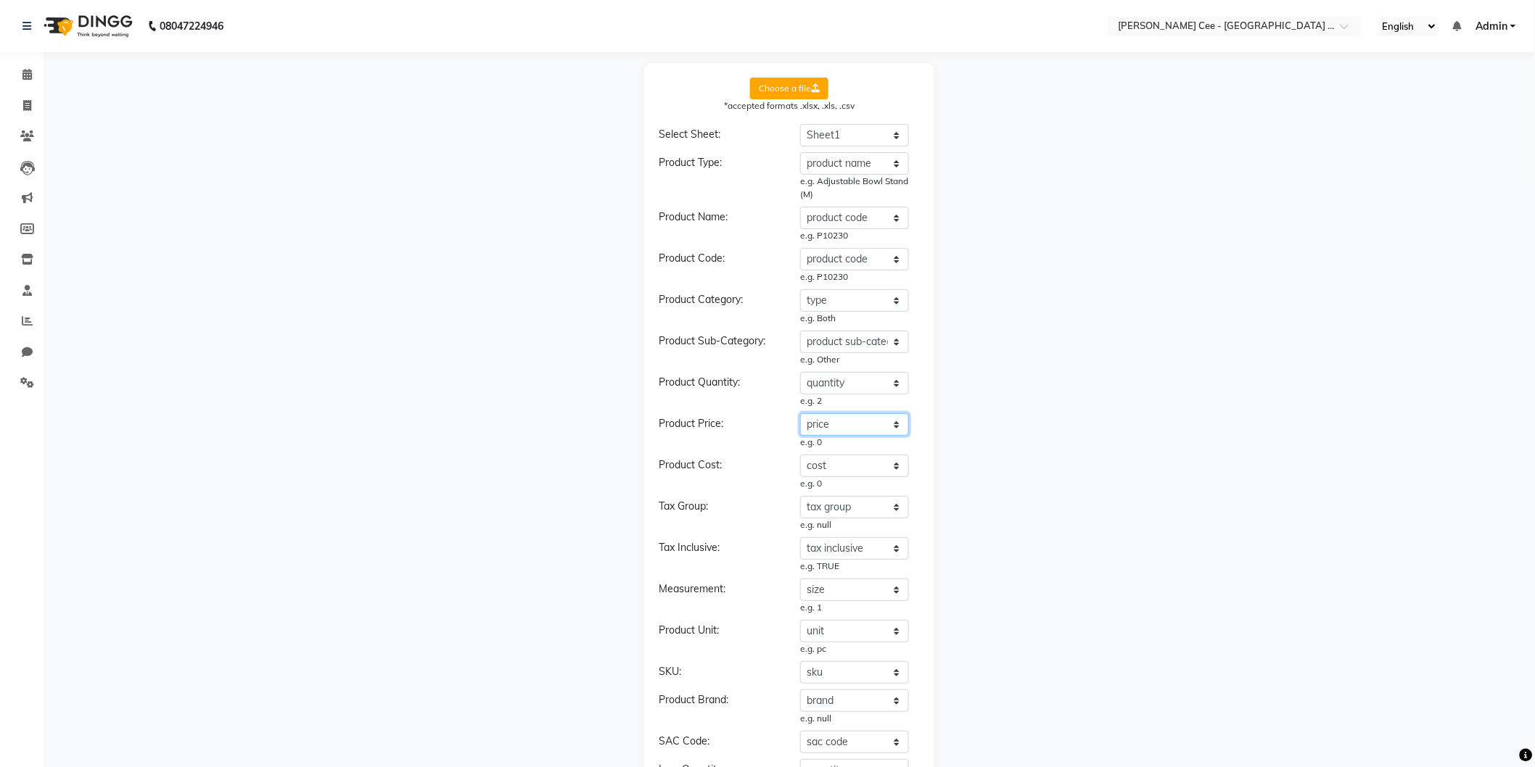
click at [831, 427] on select "Select Product Price product name product code product category product sub-cat…" at bounding box center [854, 424] width 109 height 22
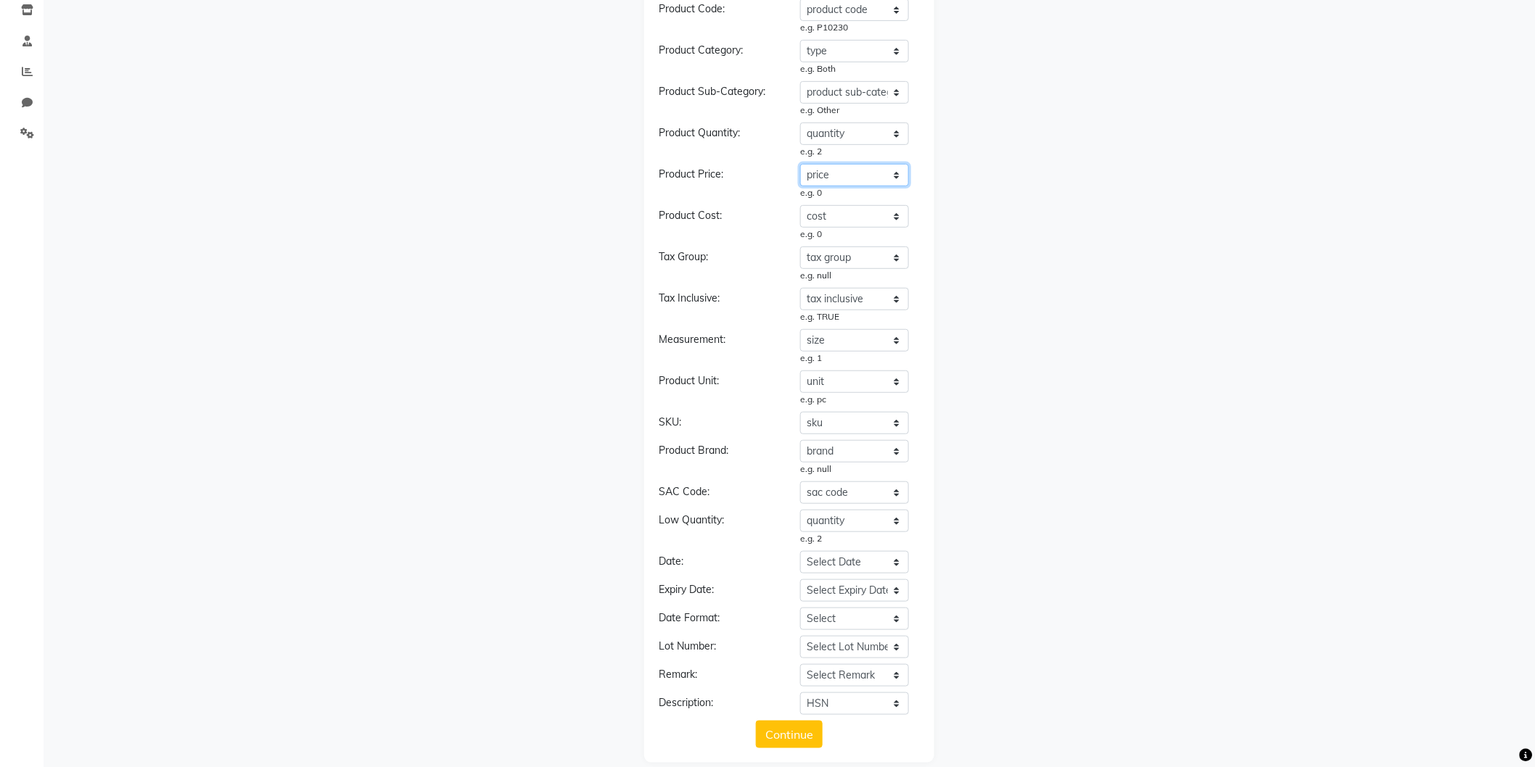
scroll to position [265, 0]
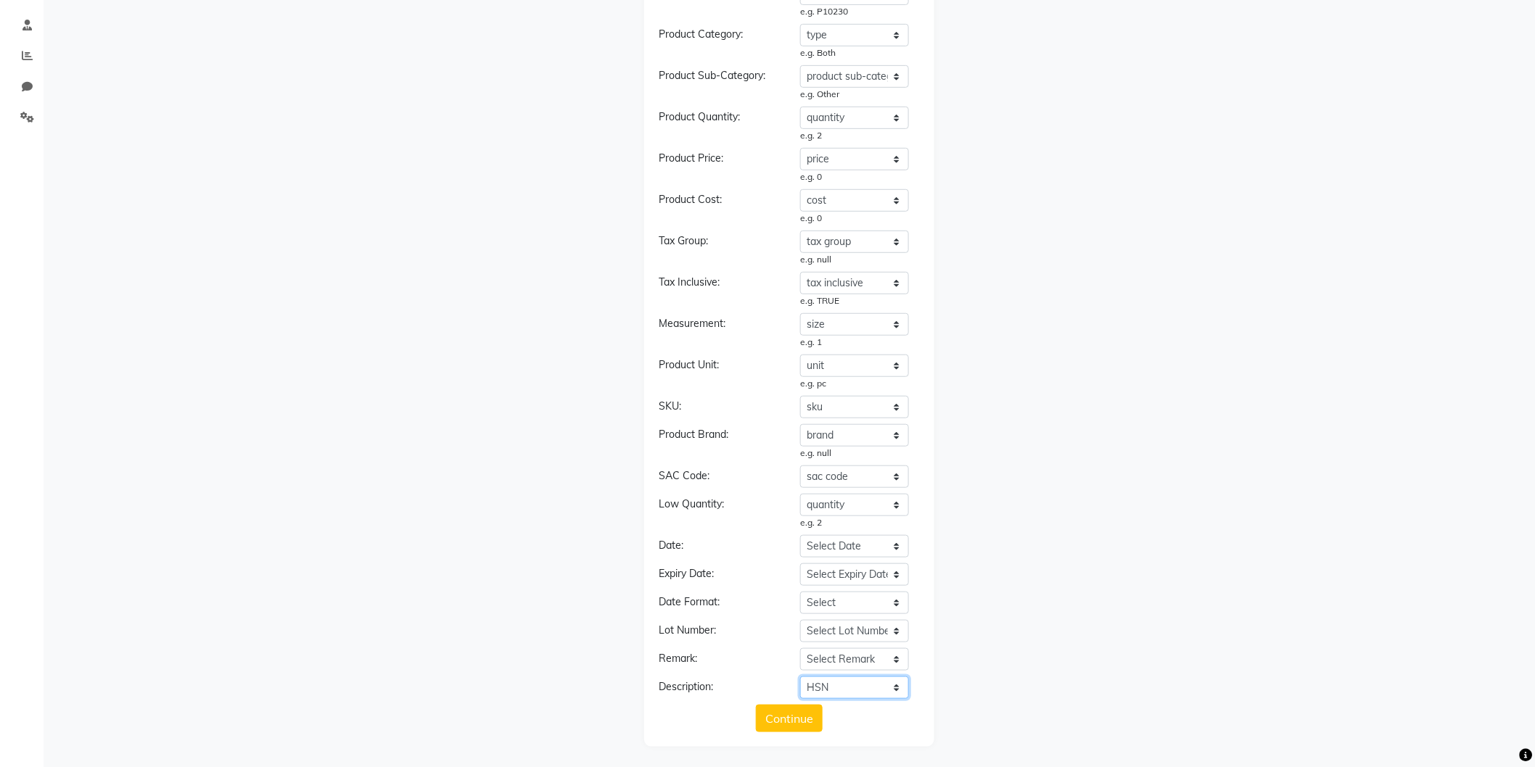
click at [854, 682] on select "Select Description product name product code product category product sub-categ…" at bounding box center [854, 688] width 109 height 22
select select "description"
click at [800, 677] on select "Select Description product name product code product category product sub-categ…" at bounding box center [854, 688] width 109 height 22
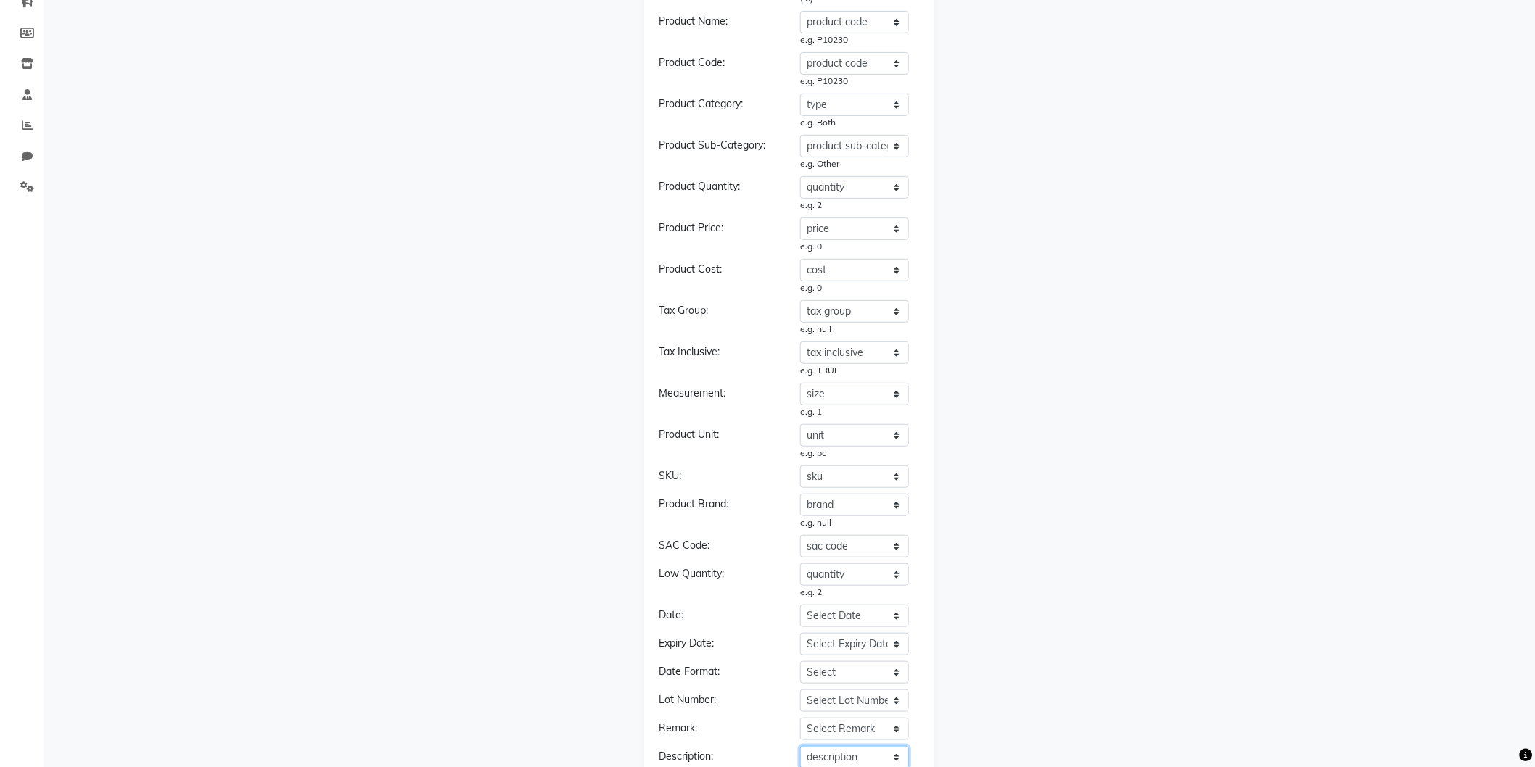
scroll to position [0, 0]
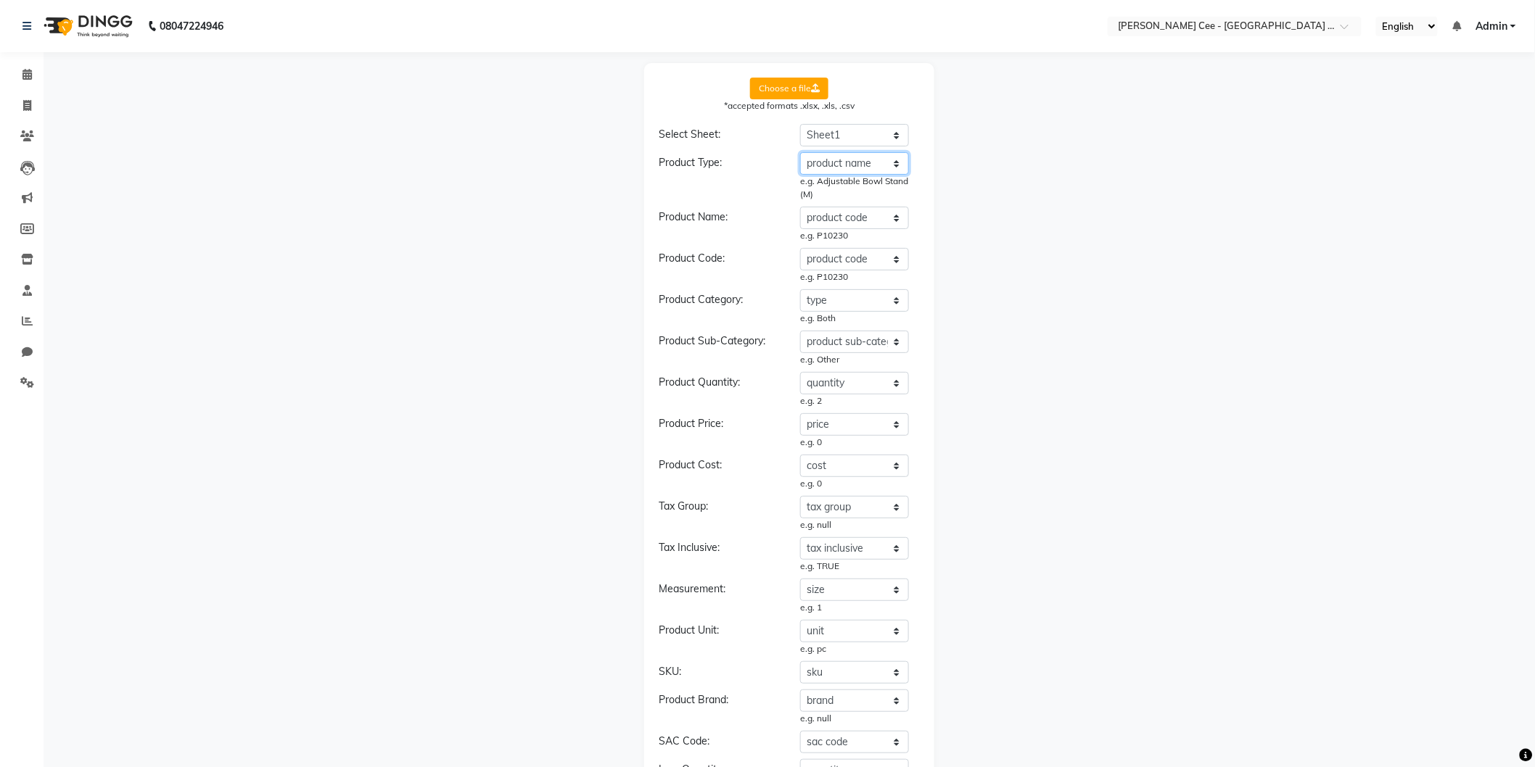
click at [870, 167] on select "Select Product Type product name product code product category product sub-cate…" at bounding box center [854, 163] width 109 height 22
select select "product code"
click at [800, 152] on select "Select Product Type product name product code product category product sub-cate…" at bounding box center [854, 163] width 109 height 22
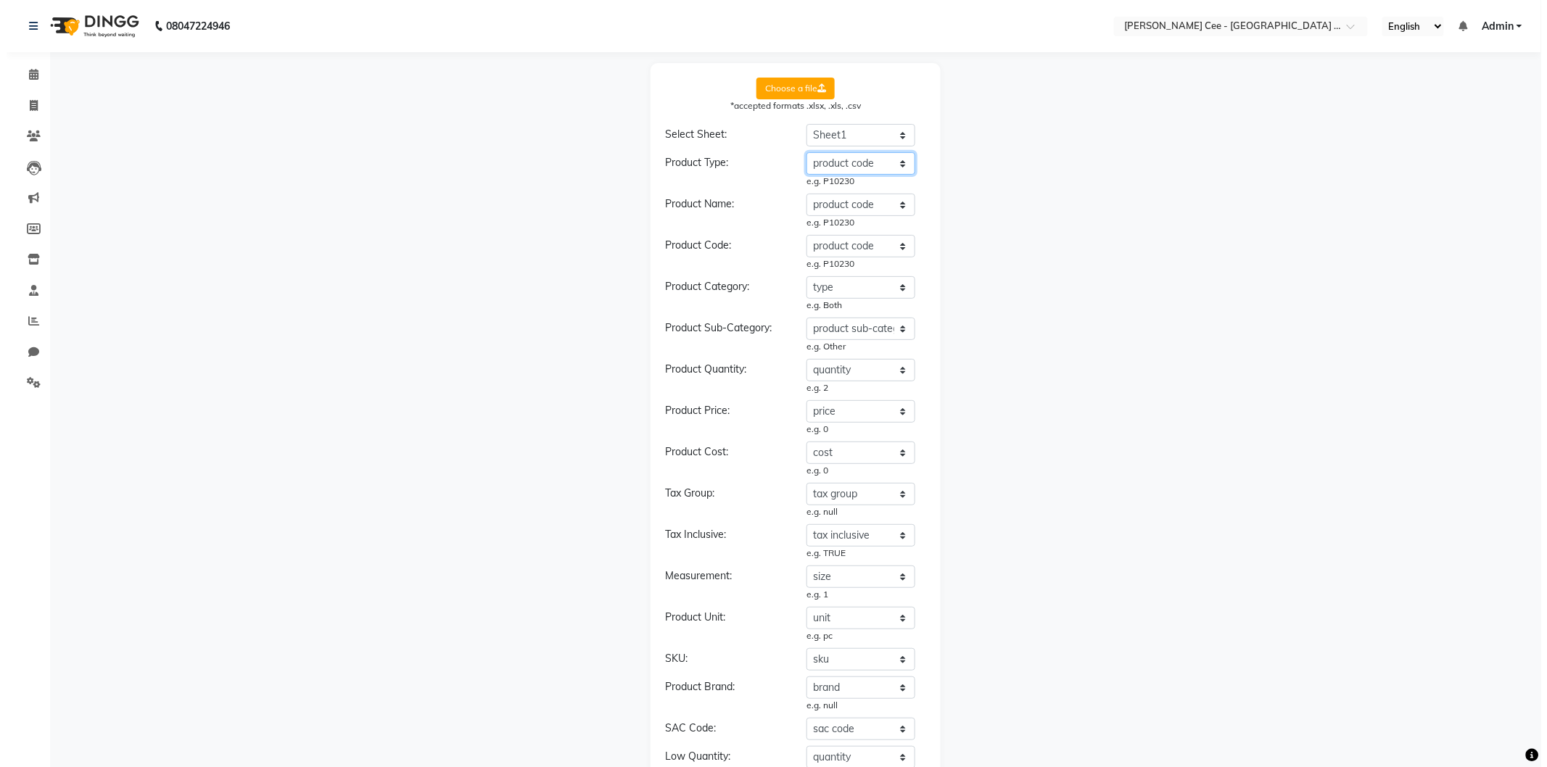
scroll to position [267, 0]
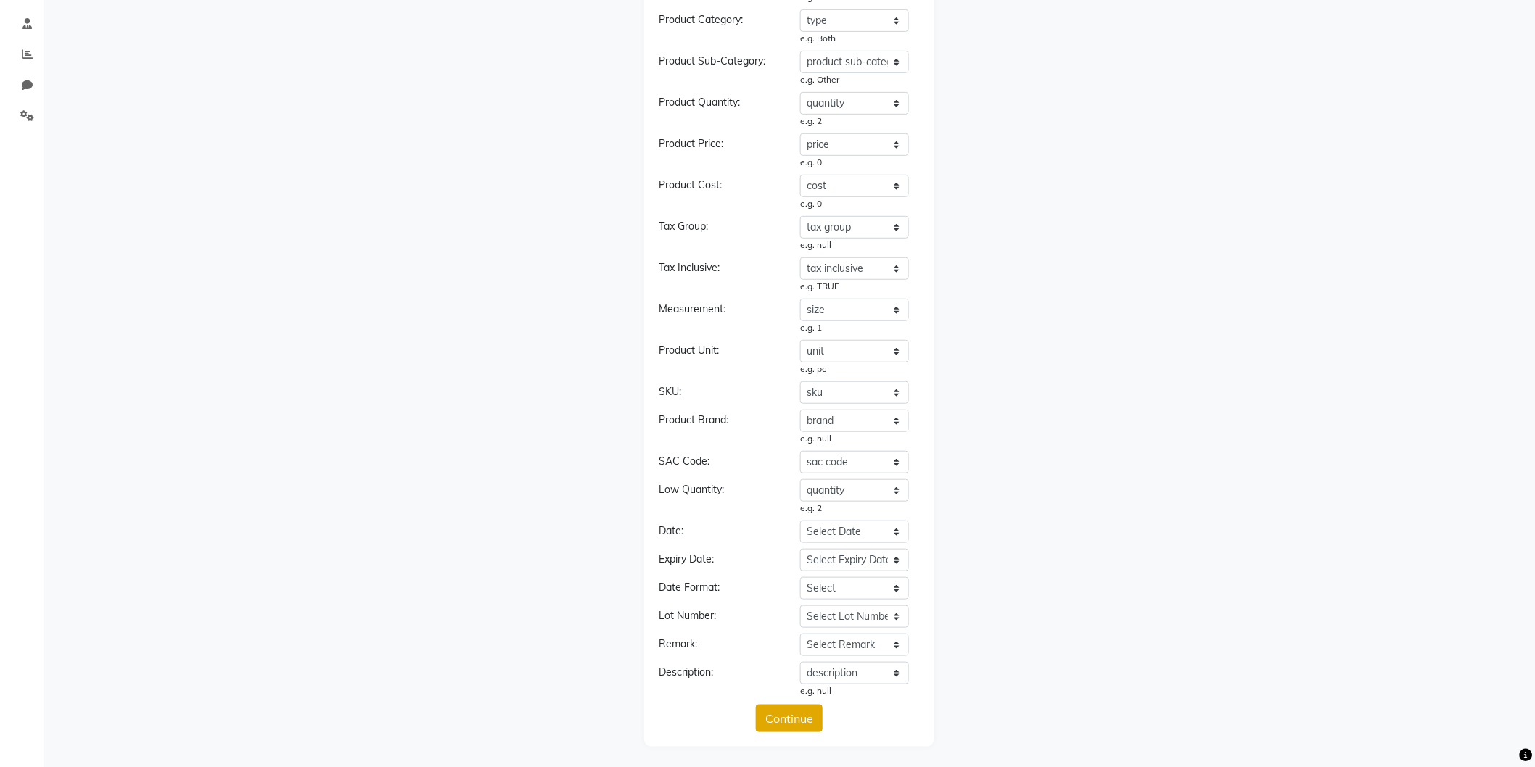
click at [806, 714] on button "Continue" at bounding box center [789, 719] width 67 height 28
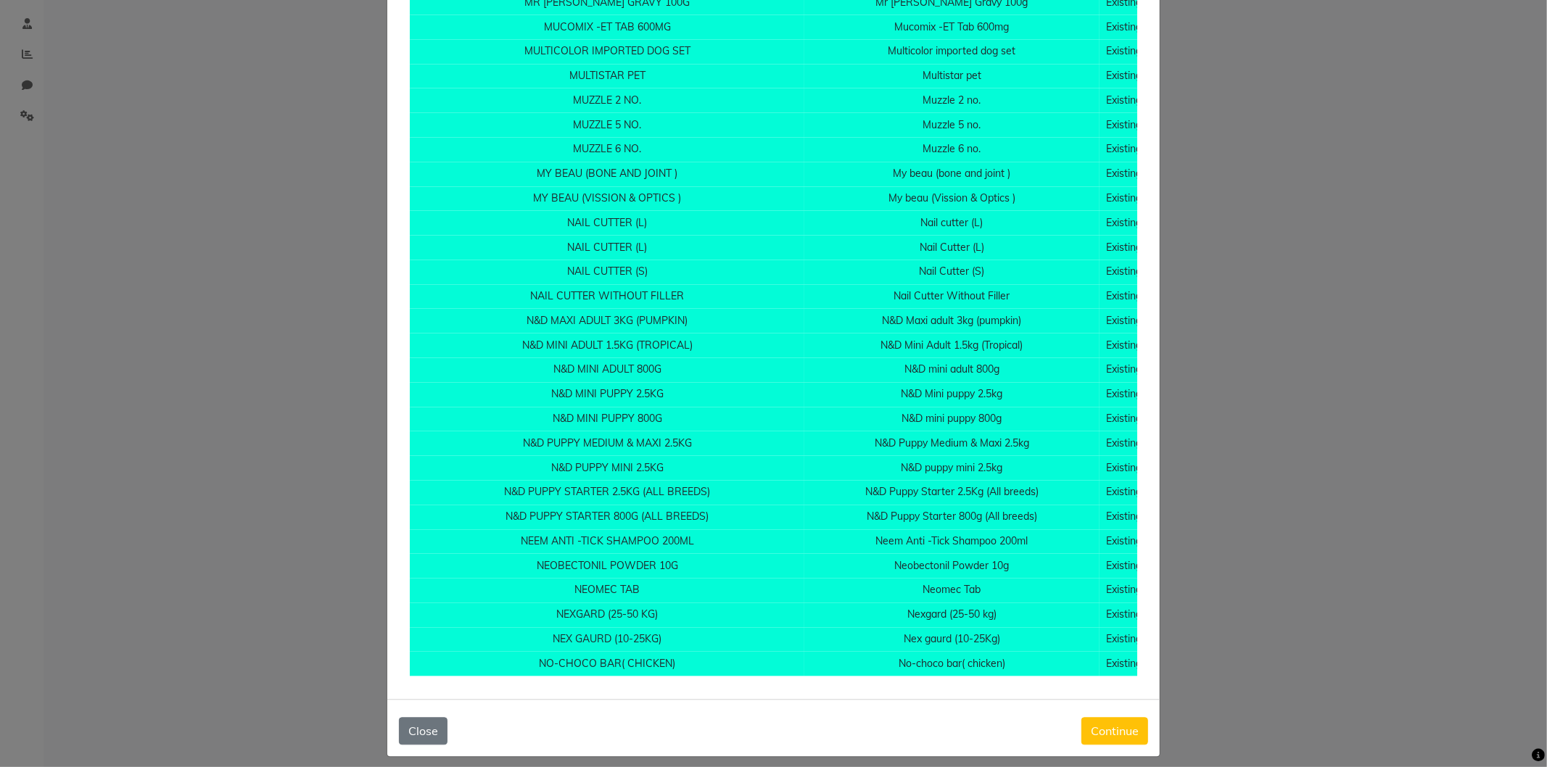
scroll to position [11712, 0]
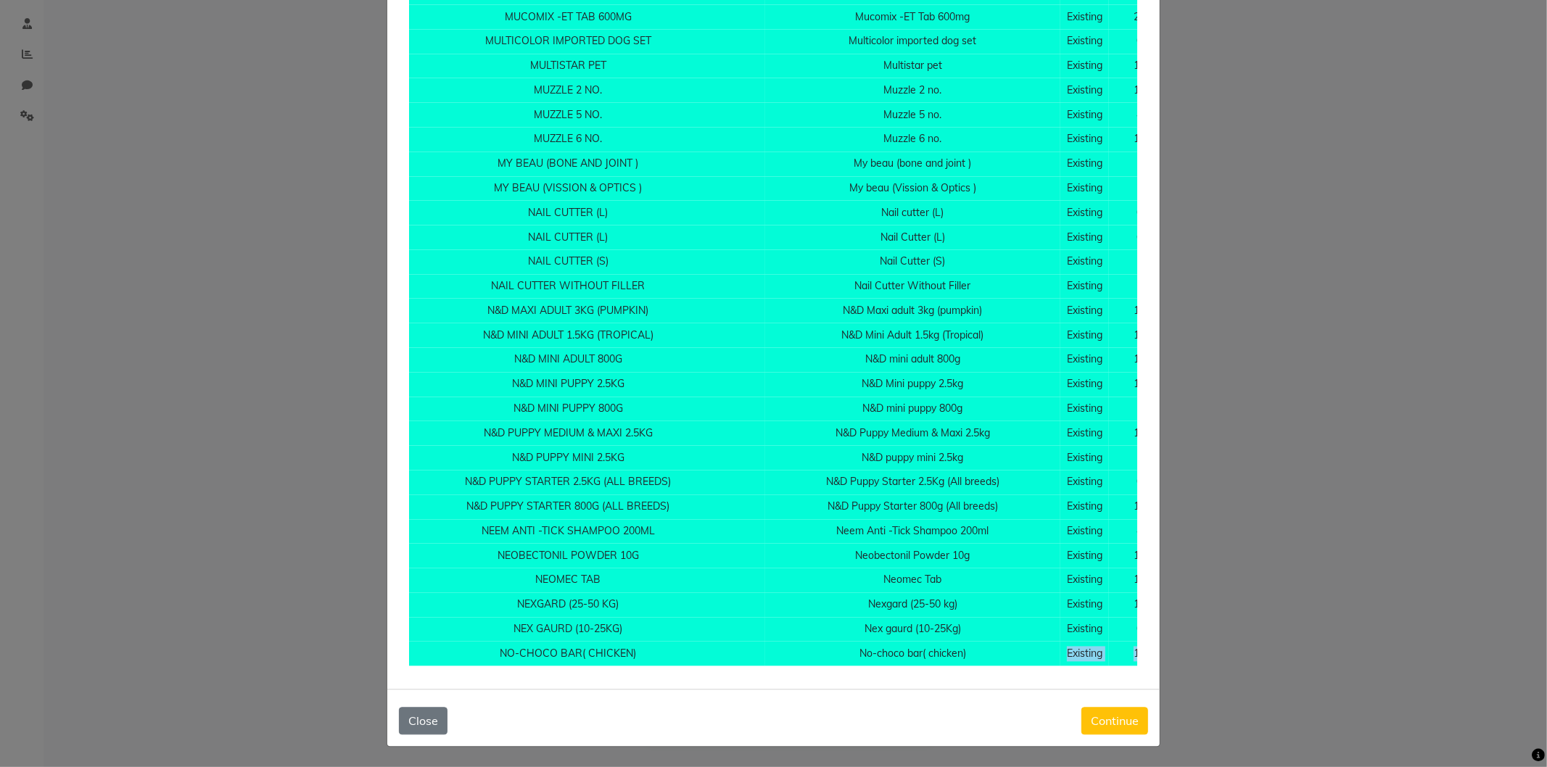
drag, startPoint x: 978, startPoint y: 654, endPoint x: 1118, endPoint y: 653, distance: 140.0
click at [1118, 653] on tr "NO-CHOCO BAR( CHICKEN) No-choco bar( chicken) Existing 15 125" at bounding box center [790, 653] width 839 height 25
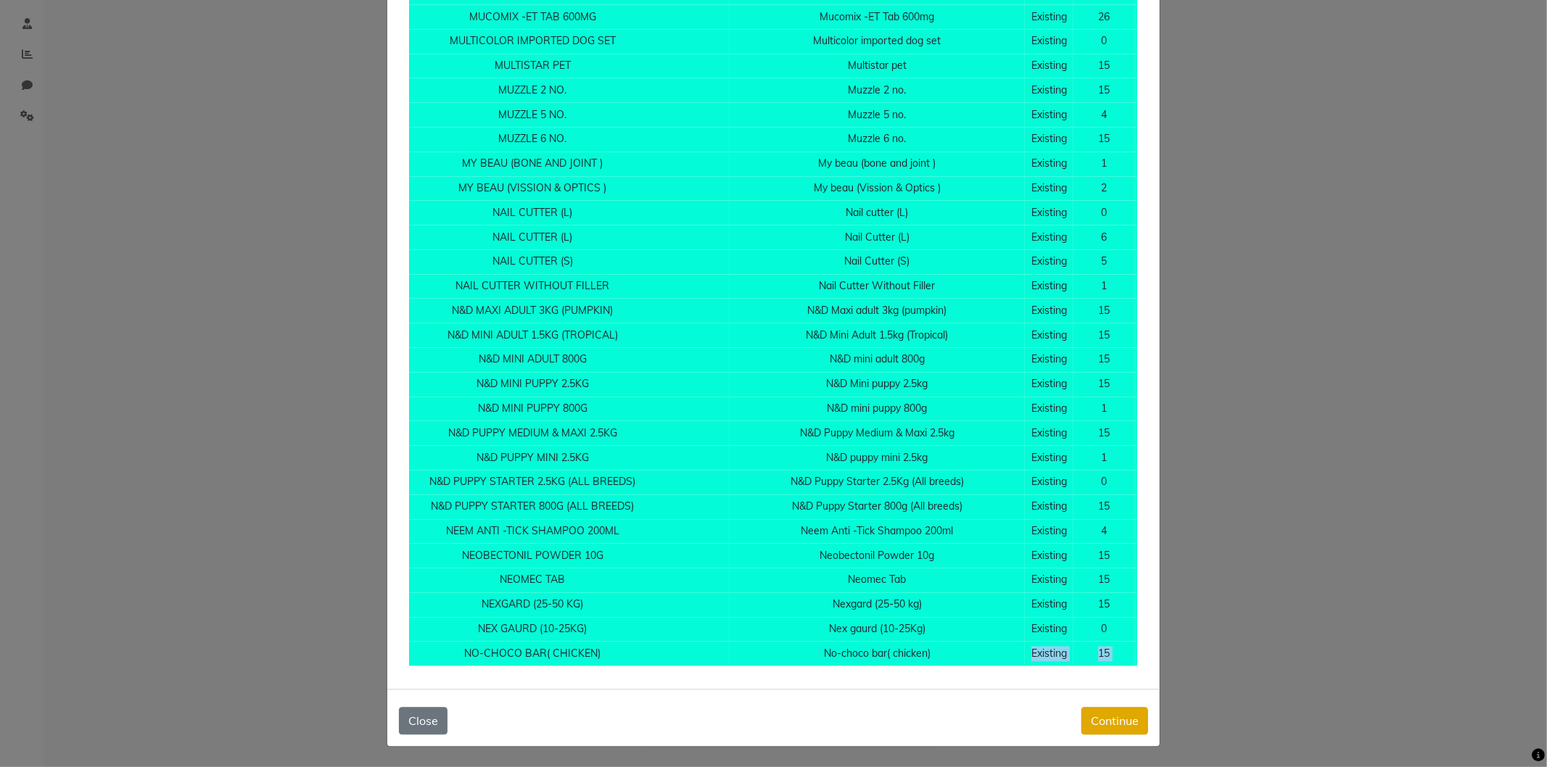
click at [1110, 720] on button "Continue" at bounding box center [1115, 721] width 67 height 28
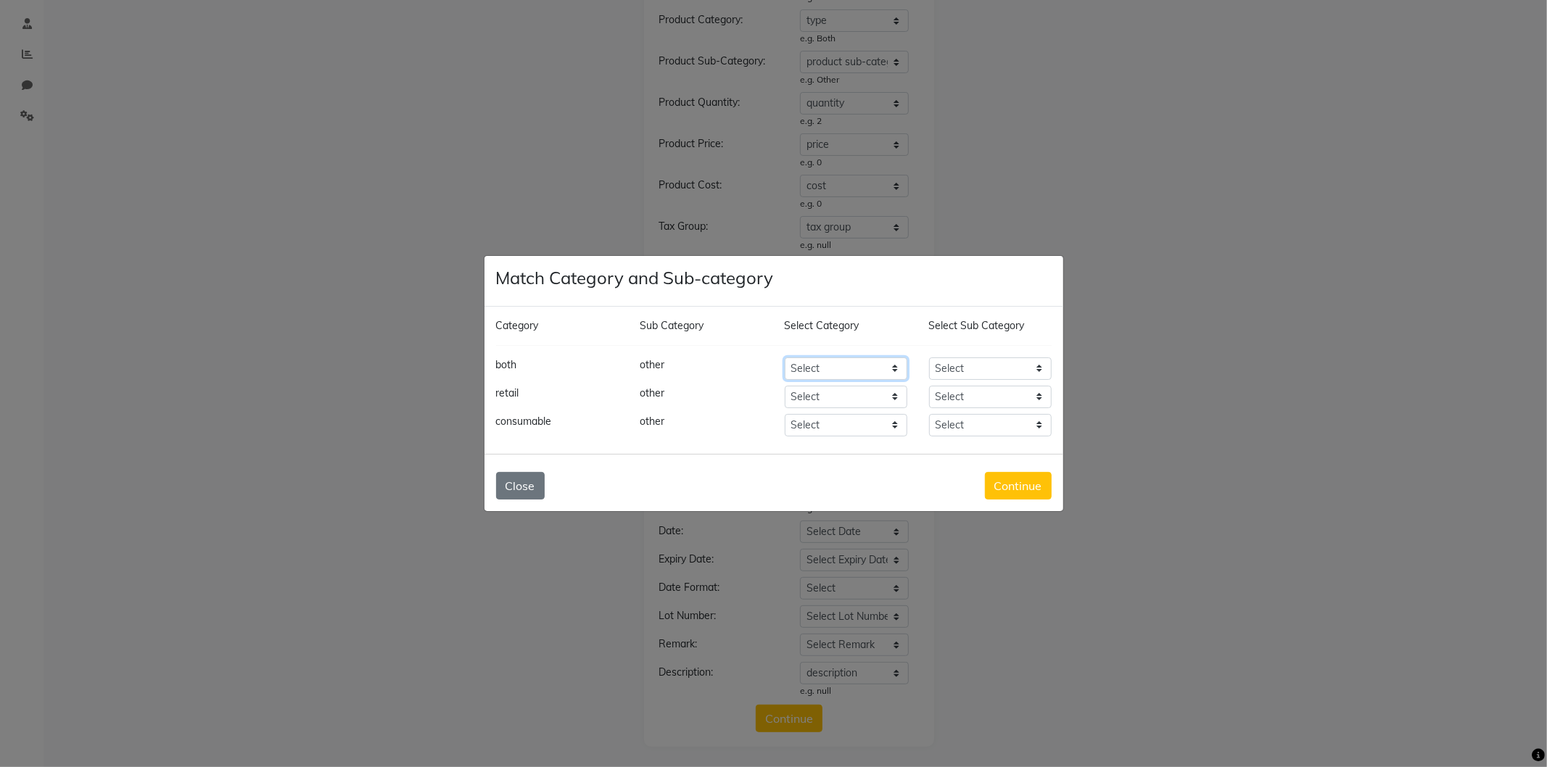
click at [871, 368] on select "Select Hair Skin Makeup Personal Care Appliances Beard Waxing Disposable Thread…" at bounding box center [846, 369] width 123 height 22
select select "1551001000"
click at [785, 358] on select "Select Hair Skin Makeup Personal Care Appliances Beard Waxing Disposable Thread…" at bounding box center [846, 369] width 123 height 22
click at [837, 389] on select "Select Hair Skin Makeup Personal Care Appliances Beard Waxing Disposable Thread…" at bounding box center [846, 397] width 123 height 22
select select "1551001000"
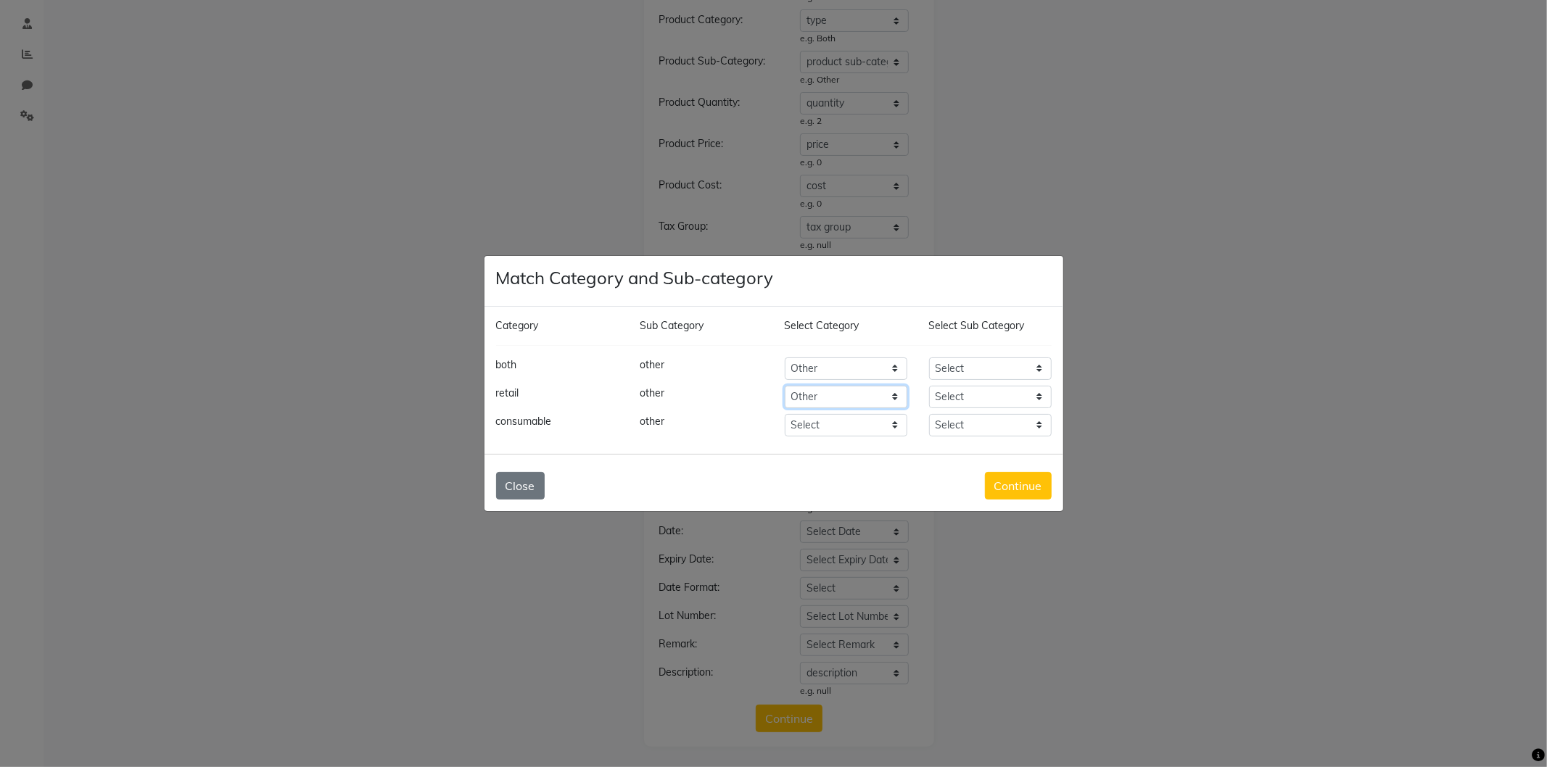
click at [785, 386] on select "Select Hair Skin Makeup Personal Care Appliances Beard Waxing Disposable Thread…" at bounding box center [846, 397] width 123 height 22
click at [831, 425] on select "Select Hair Skin Makeup Personal Care Appliances Beard Waxing Disposable Thread…" at bounding box center [846, 425] width 123 height 22
select select "1551001000"
click at [785, 414] on select "Select Hair Skin Makeup Personal Care Appliances Beard Waxing Disposable Thread…" at bounding box center [846, 425] width 123 height 22
click at [978, 368] on select "Select Houskeeping Other" at bounding box center [990, 369] width 123 height 22
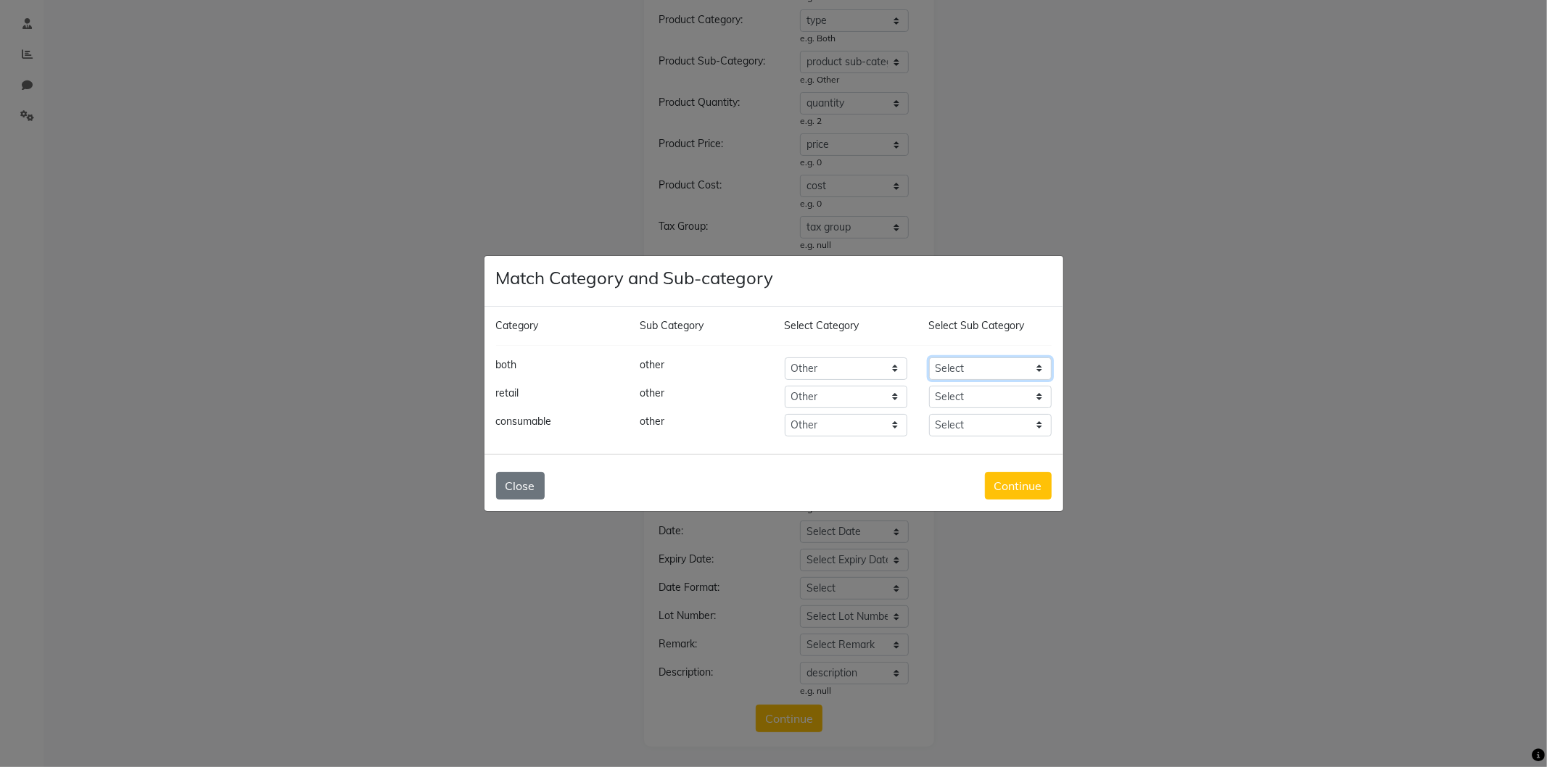
select select "1551001002"
click at [929, 358] on select "Select Houskeeping Other" at bounding box center [990, 369] width 123 height 22
click at [967, 403] on select "Select Houskeeping Other" at bounding box center [990, 397] width 123 height 22
select select "1551001002"
click at [929, 386] on select "Select Houskeeping Other" at bounding box center [990, 397] width 123 height 22
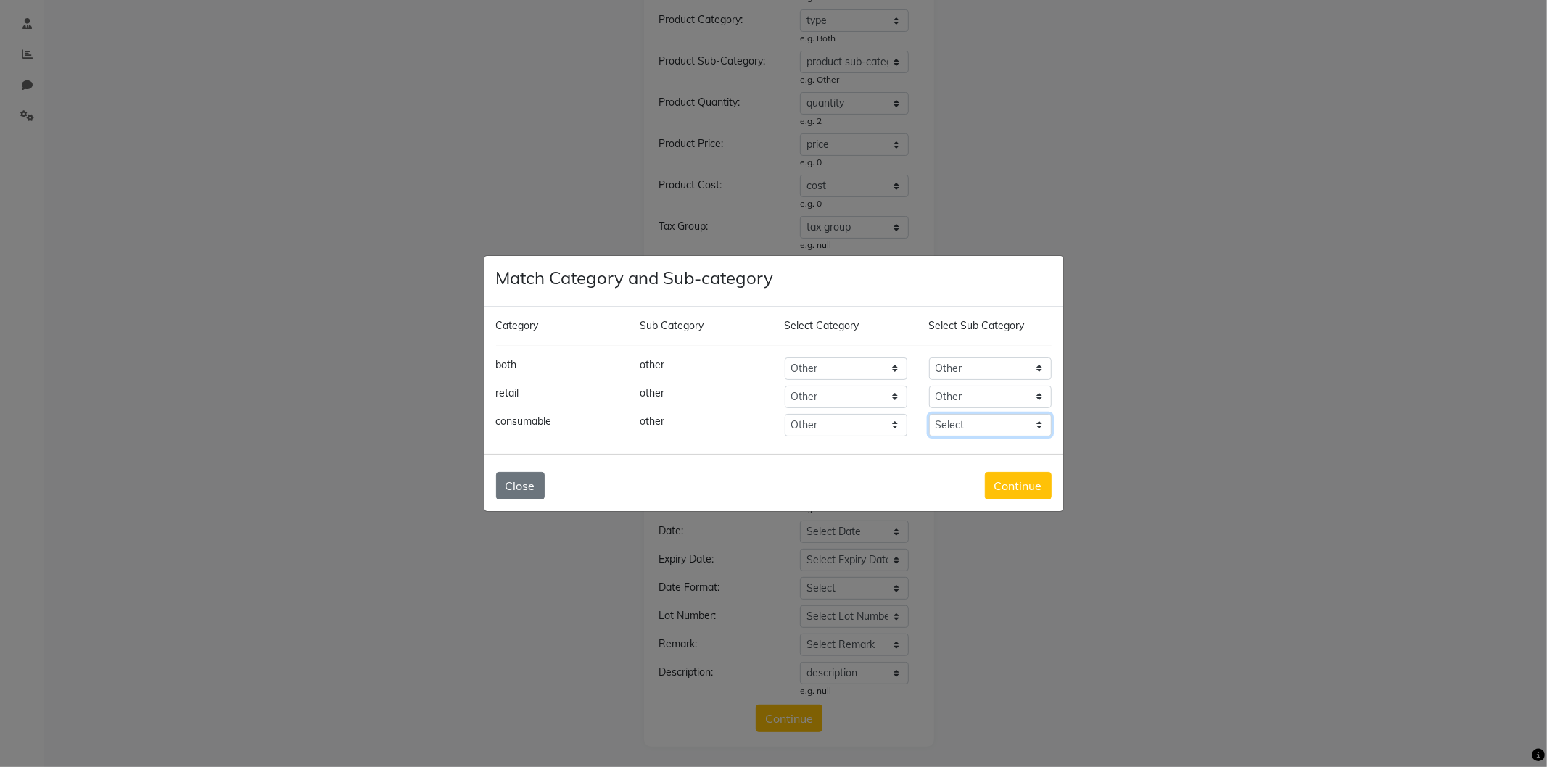
drag, startPoint x: 969, startPoint y: 424, endPoint x: 969, endPoint y: 434, distance: 10.2
click at [969, 424] on select "Select Houskeeping Other" at bounding box center [990, 425] width 123 height 22
select select "1551001002"
click at [929, 414] on select "Select Houskeeping Other" at bounding box center [990, 425] width 123 height 22
click at [1021, 485] on button "Continue" at bounding box center [1018, 486] width 67 height 28
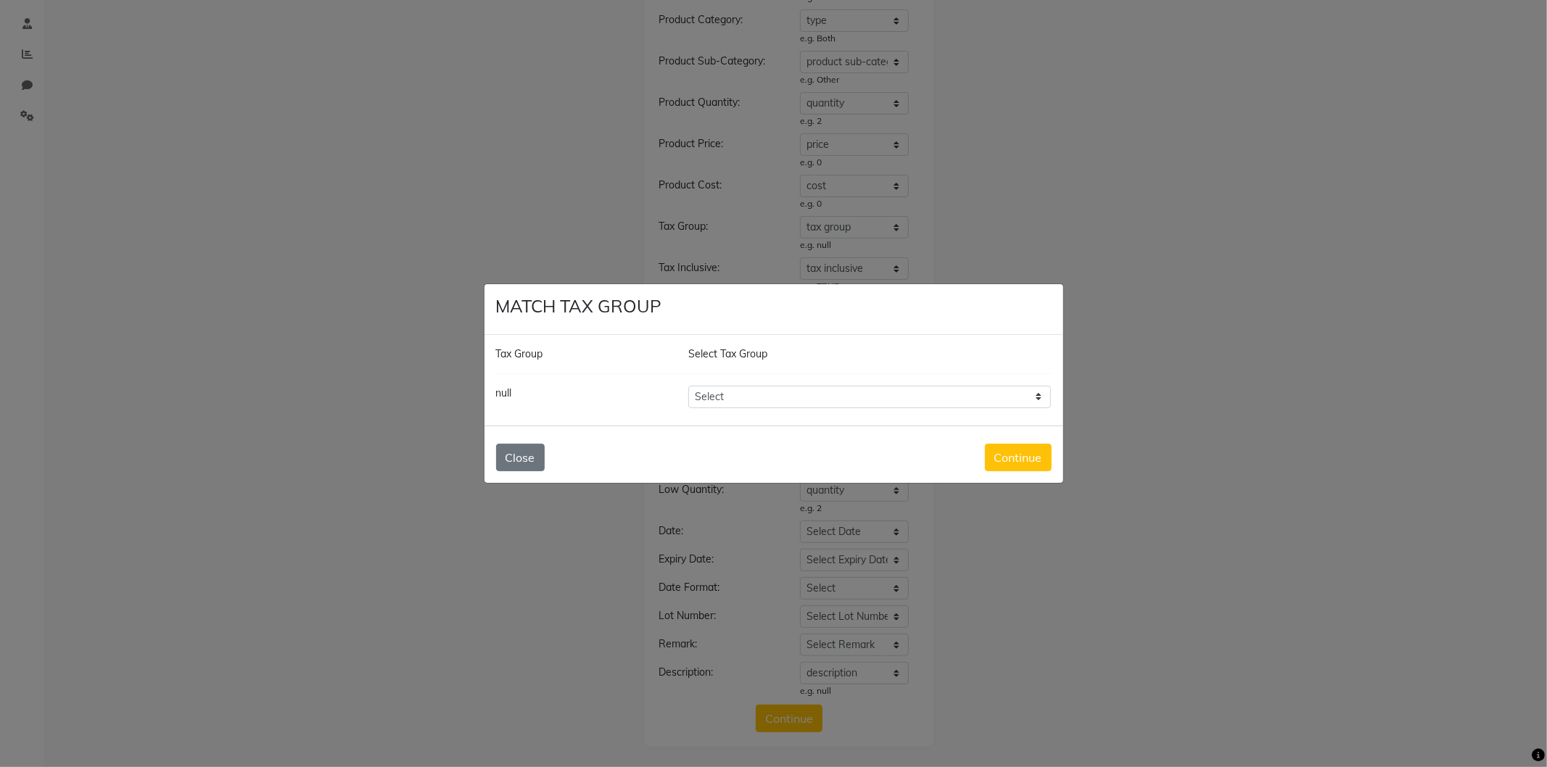
click at [792, 388] on select "Select GST" at bounding box center [869, 397] width 363 height 22
select select "3773"
click at [688, 386] on select "Select GST" at bounding box center [869, 397] width 363 height 22
click at [527, 452] on button "Close" at bounding box center [520, 458] width 49 height 28
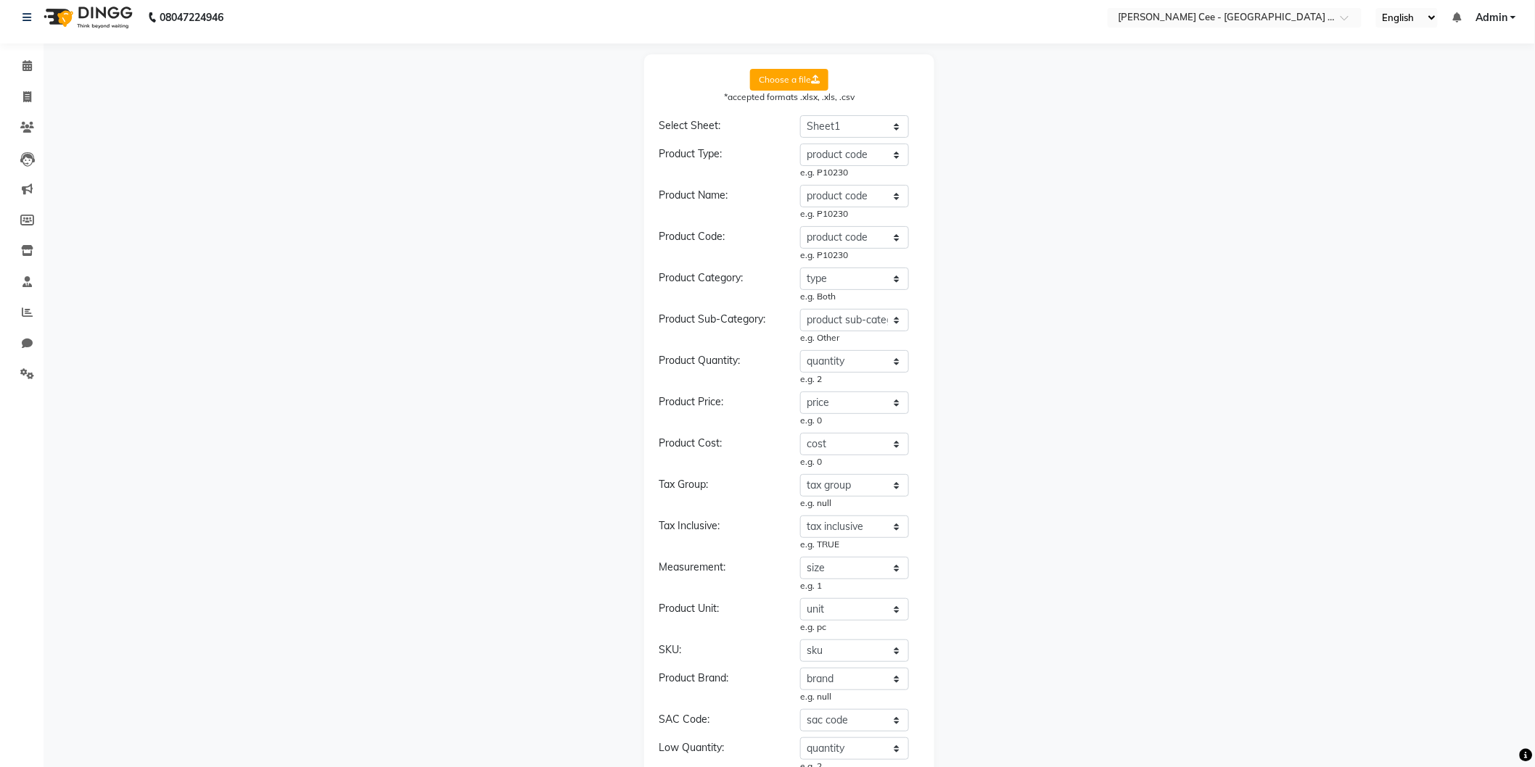
scroll to position [0, 0]
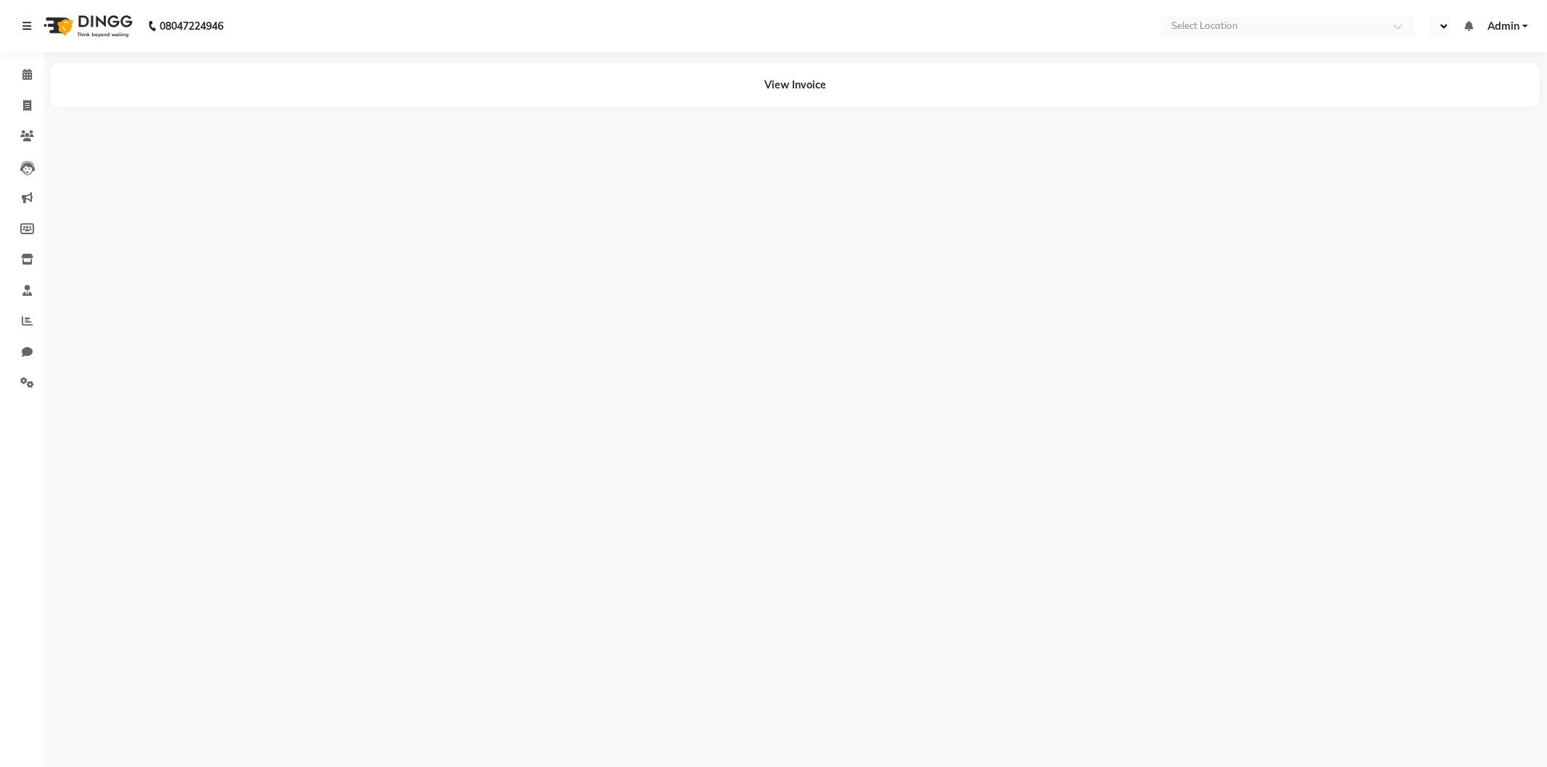
select select "en"
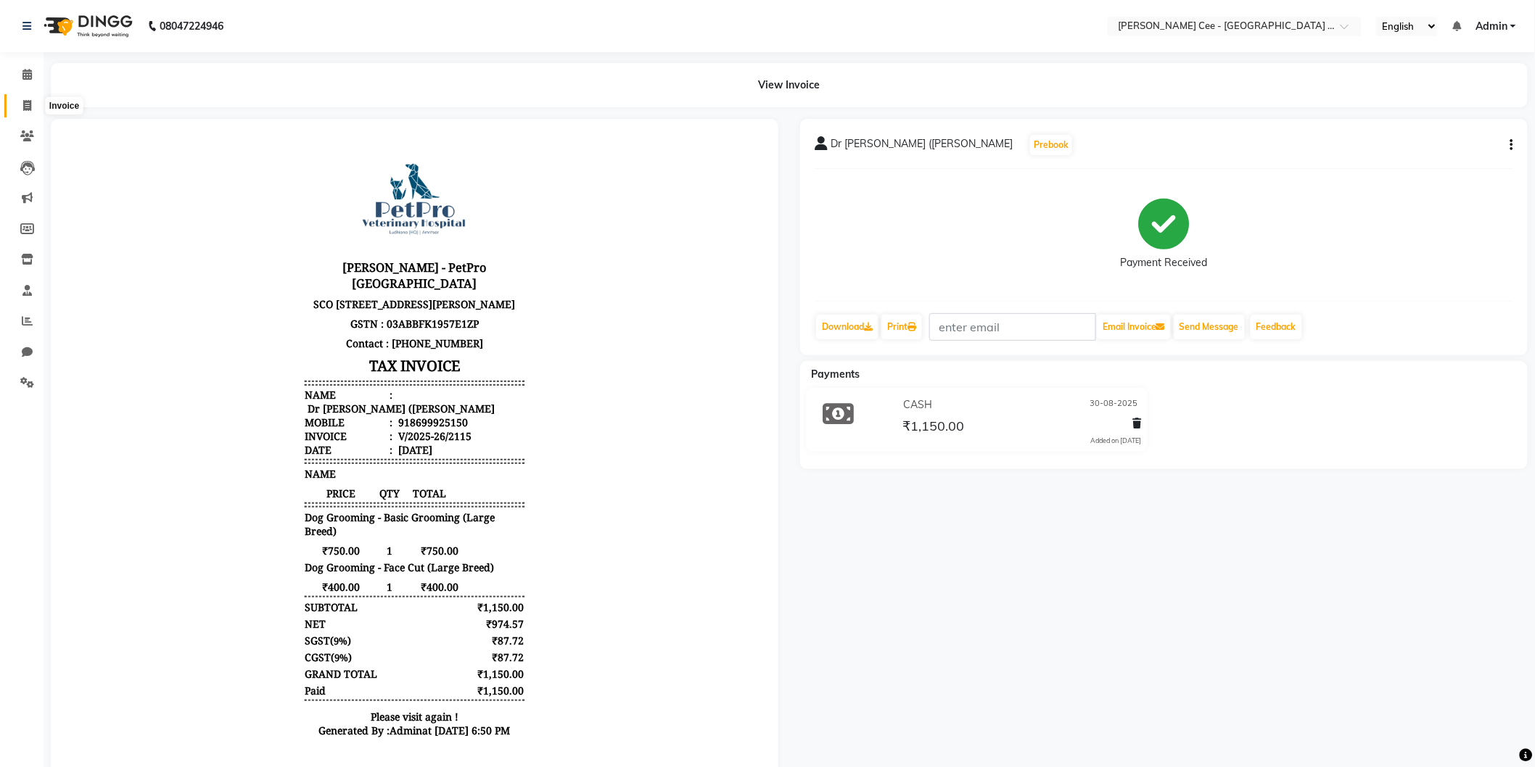
click at [26, 104] on icon at bounding box center [27, 105] width 8 height 11
select select "service"
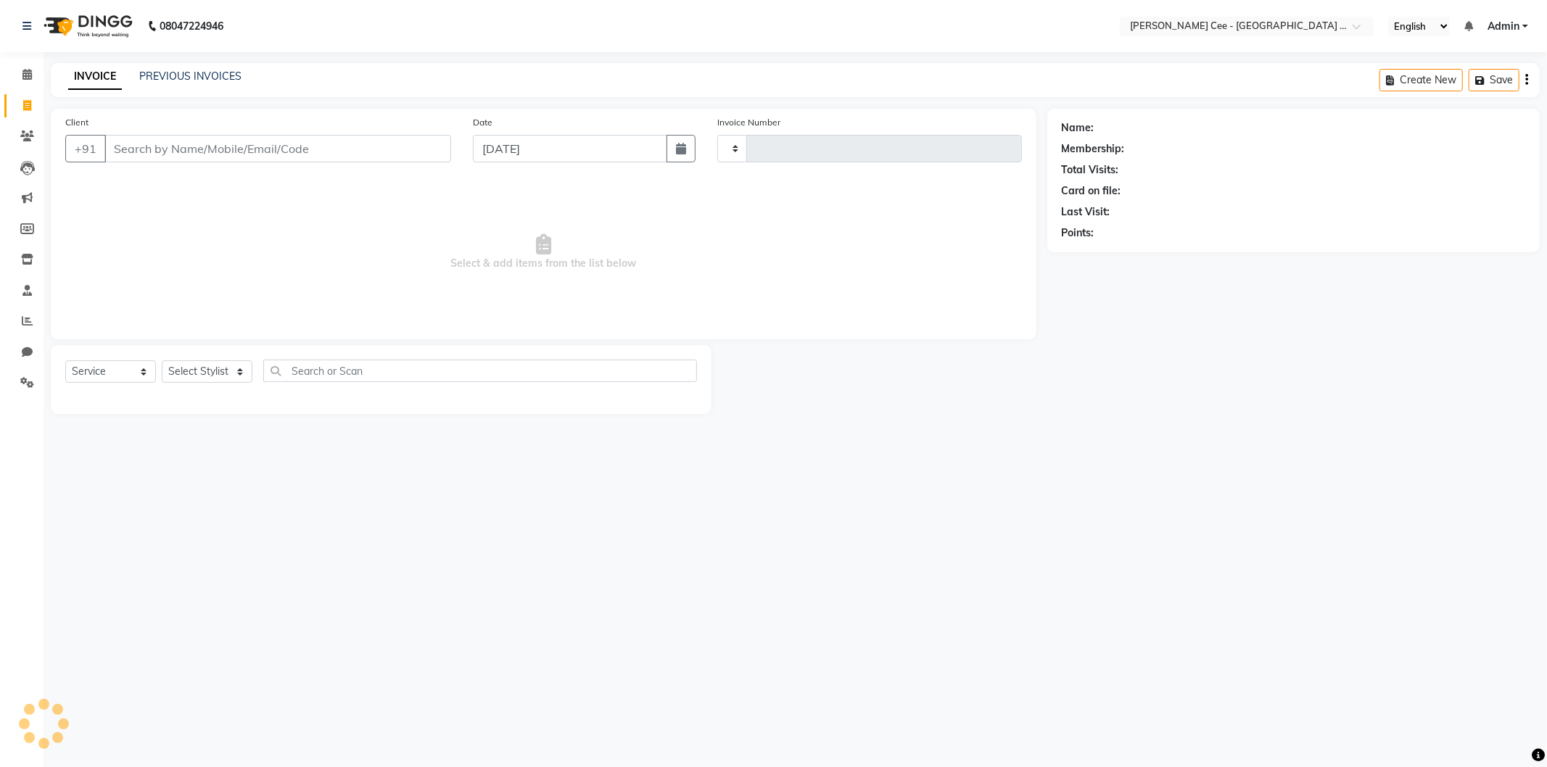
type input "2209"
select select "8239"
click at [292, 145] on input "Client" at bounding box center [277, 149] width 347 height 28
select select "product"
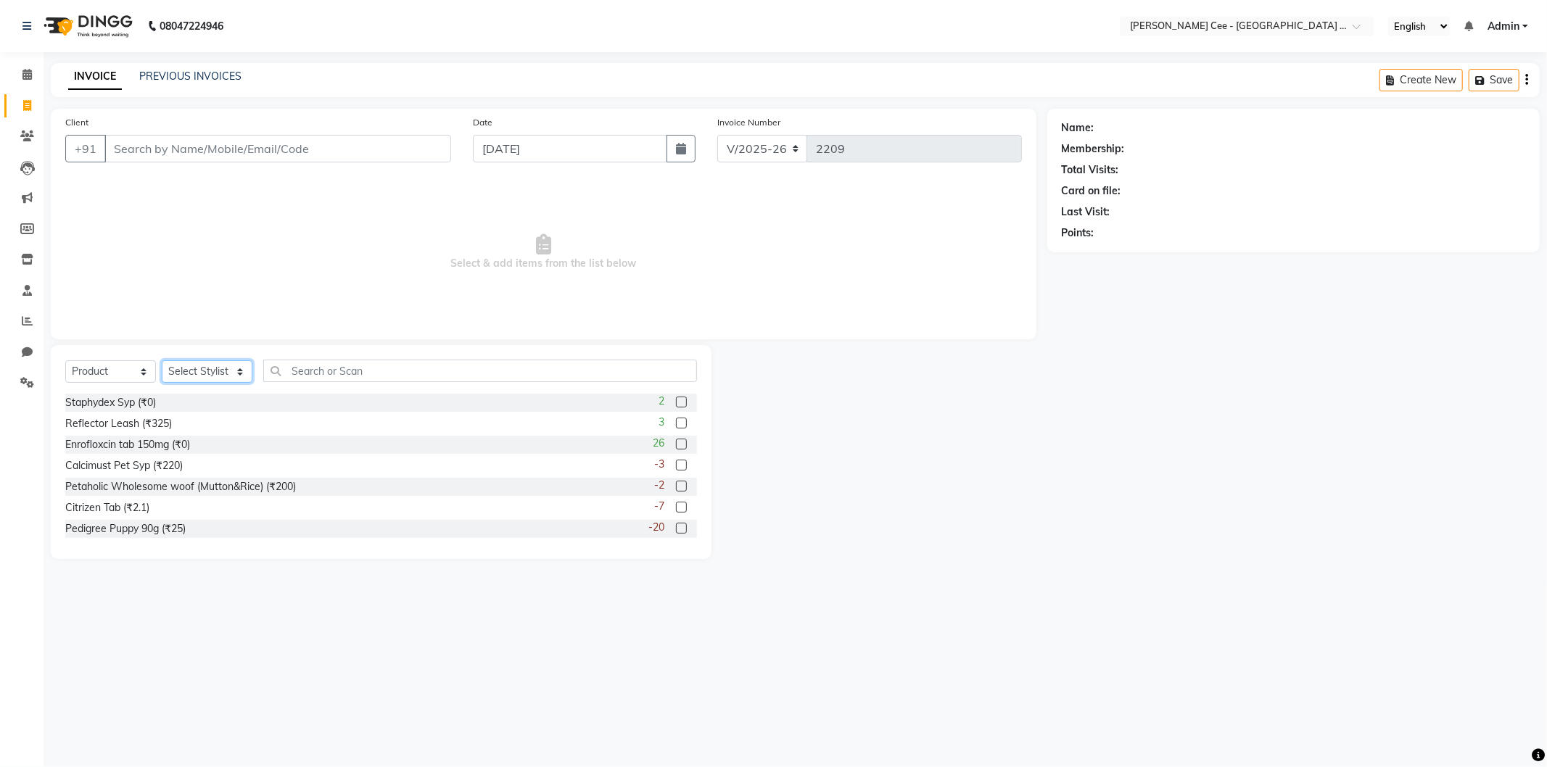
click at [215, 366] on select "Select Stylist Avinash [PERSON_NAME] [PERSON_NAME] [PERSON_NAME] Kajal Love [PE…" at bounding box center [207, 372] width 91 height 22
select select "80152"
click at [162, 361] on select "Select Stylist Avinash [PERSON_NAME] [PERSON_NAME] [PERSON_NAME] Kajal Love [PE…" at bounding box center [207, 372] width 91 height 22
click at [356, 364] on input "text" at bounding box center [480, 371] width 434 height 22
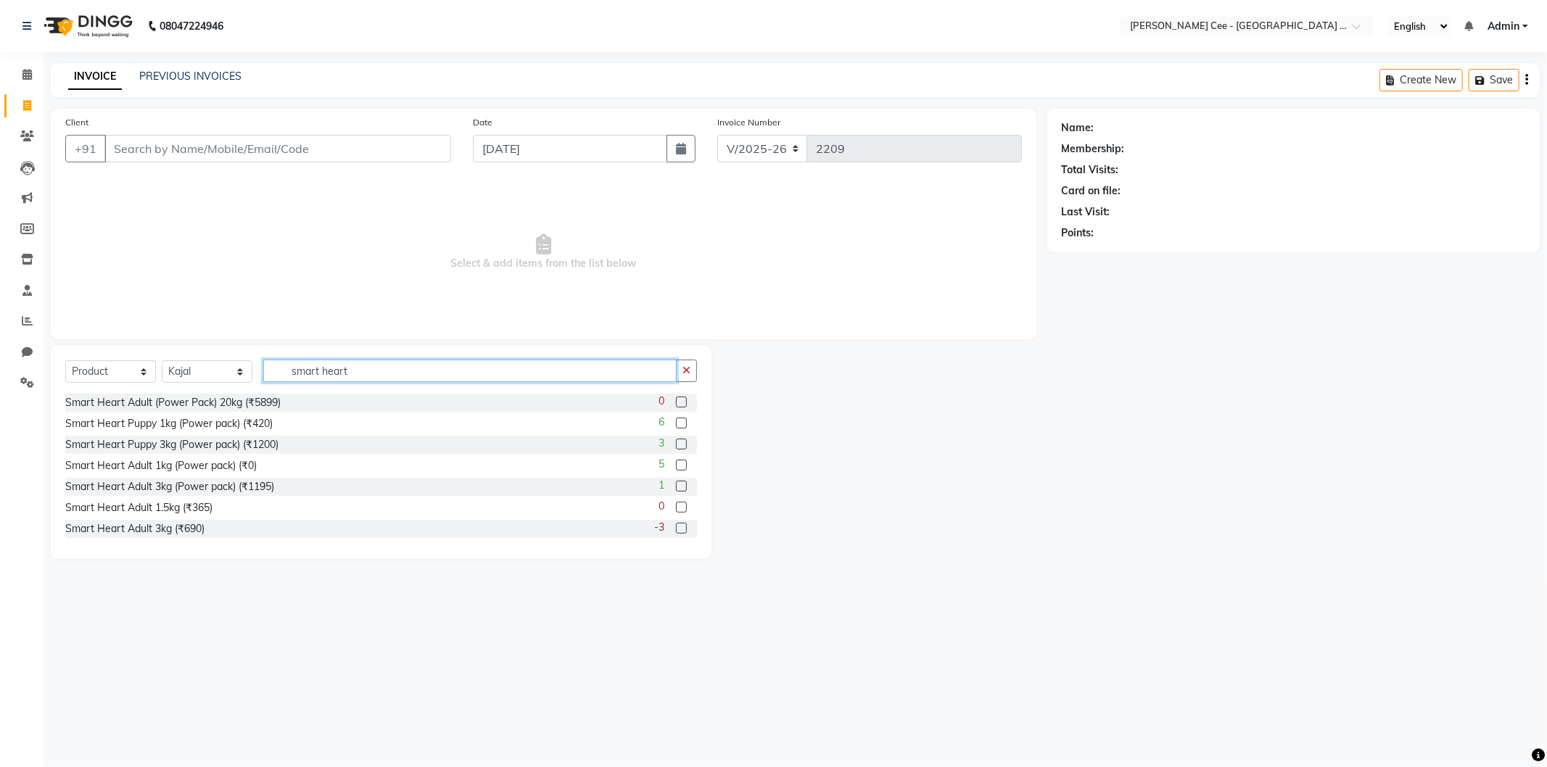
type input "smart heart"
click at [235, 144] on input "Client" at bounding box center [277, 149] width 347 height 28
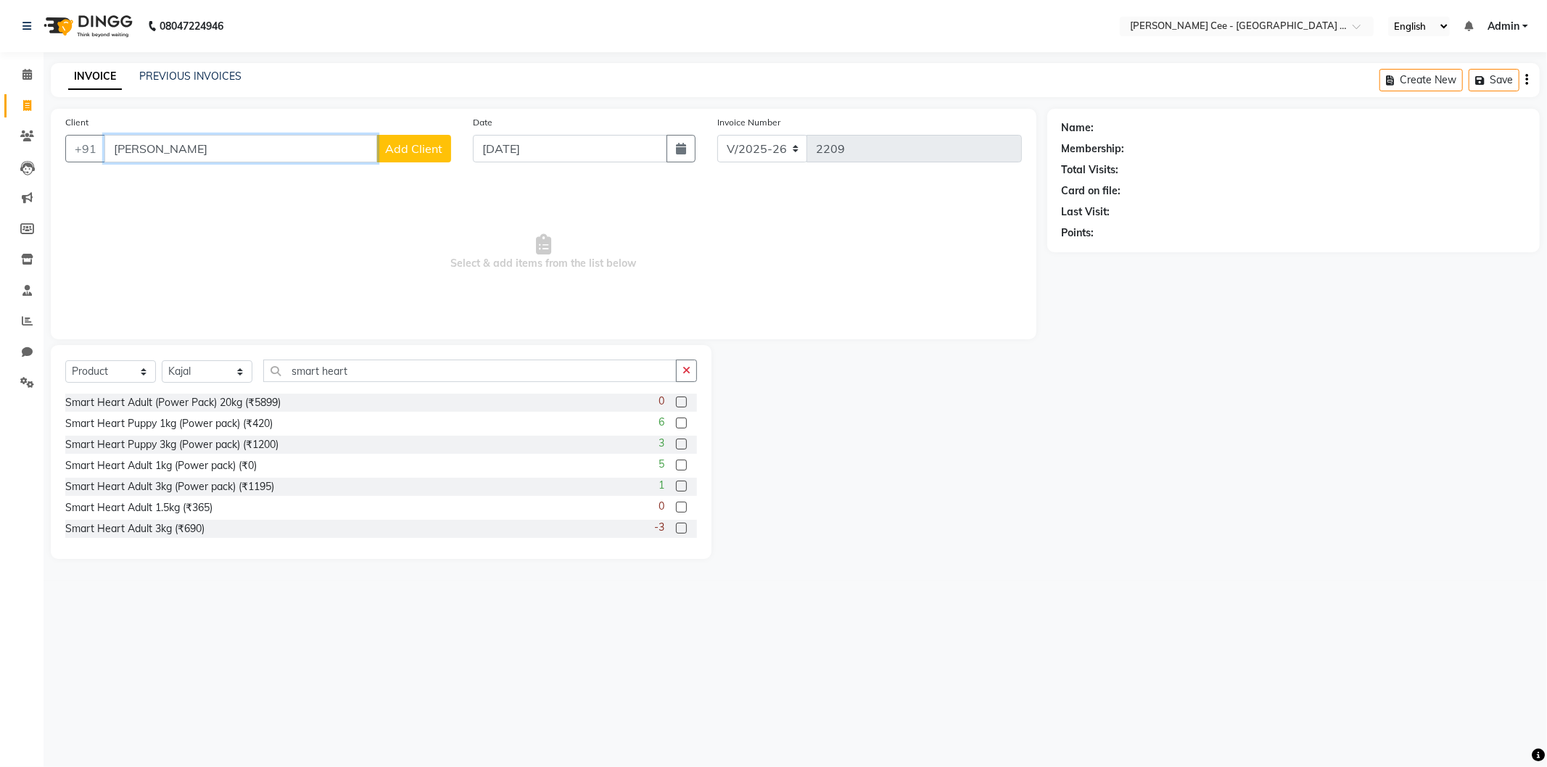
type input "[PERSON_NAME]"
click at [429, 151] on span "Add Client" at bounding box center [413, 148] width 57 height 15
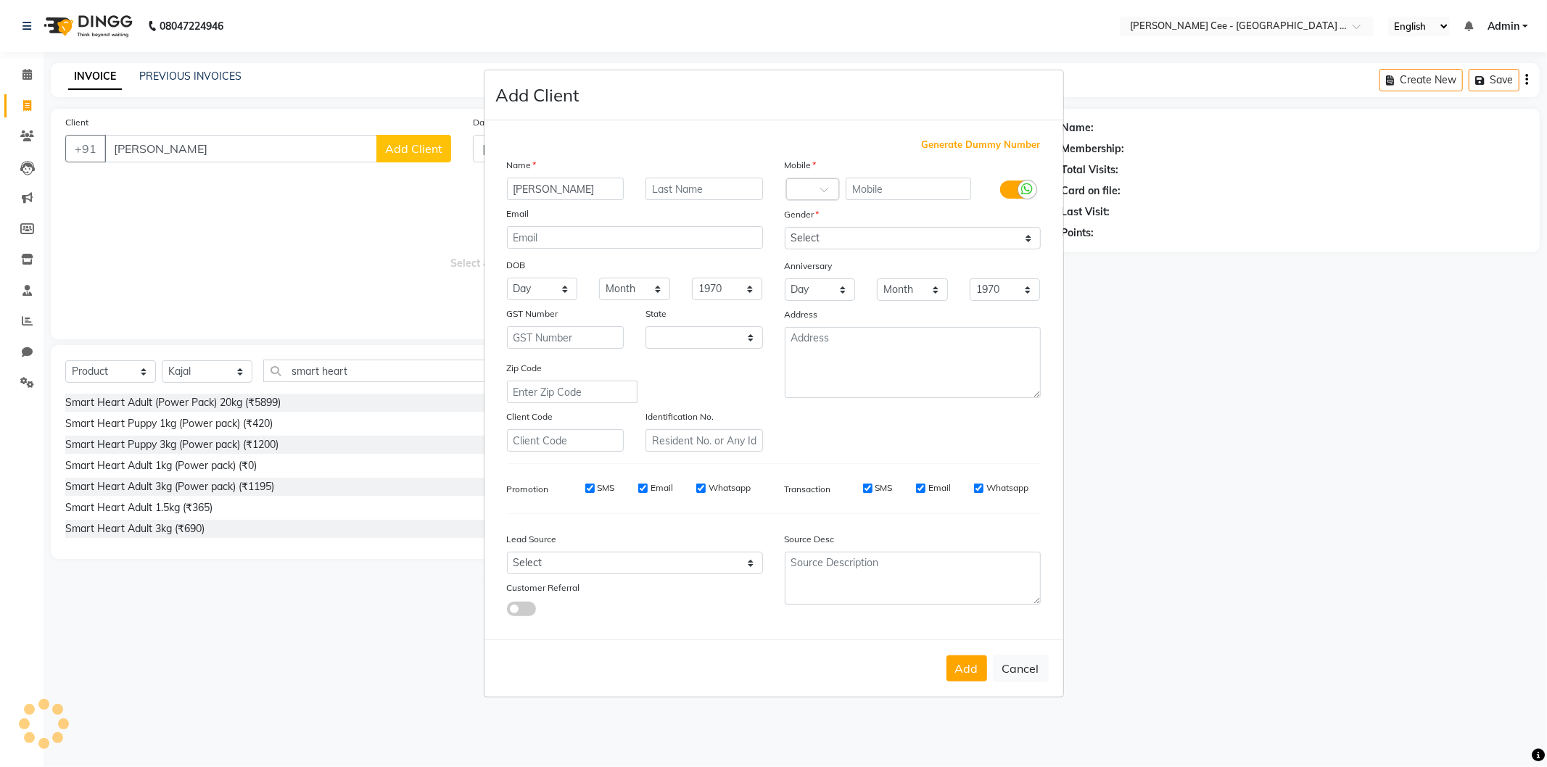
select select "22"
type input "[PERSON_NAME](Simba)"
click at [709, 186] on input "text" at bounding box center [705, 189] width 118 height 22
type input "Shihtzu"
click at [937, 179] on input "text" at bounding box center [908, 189] width 125 height 22
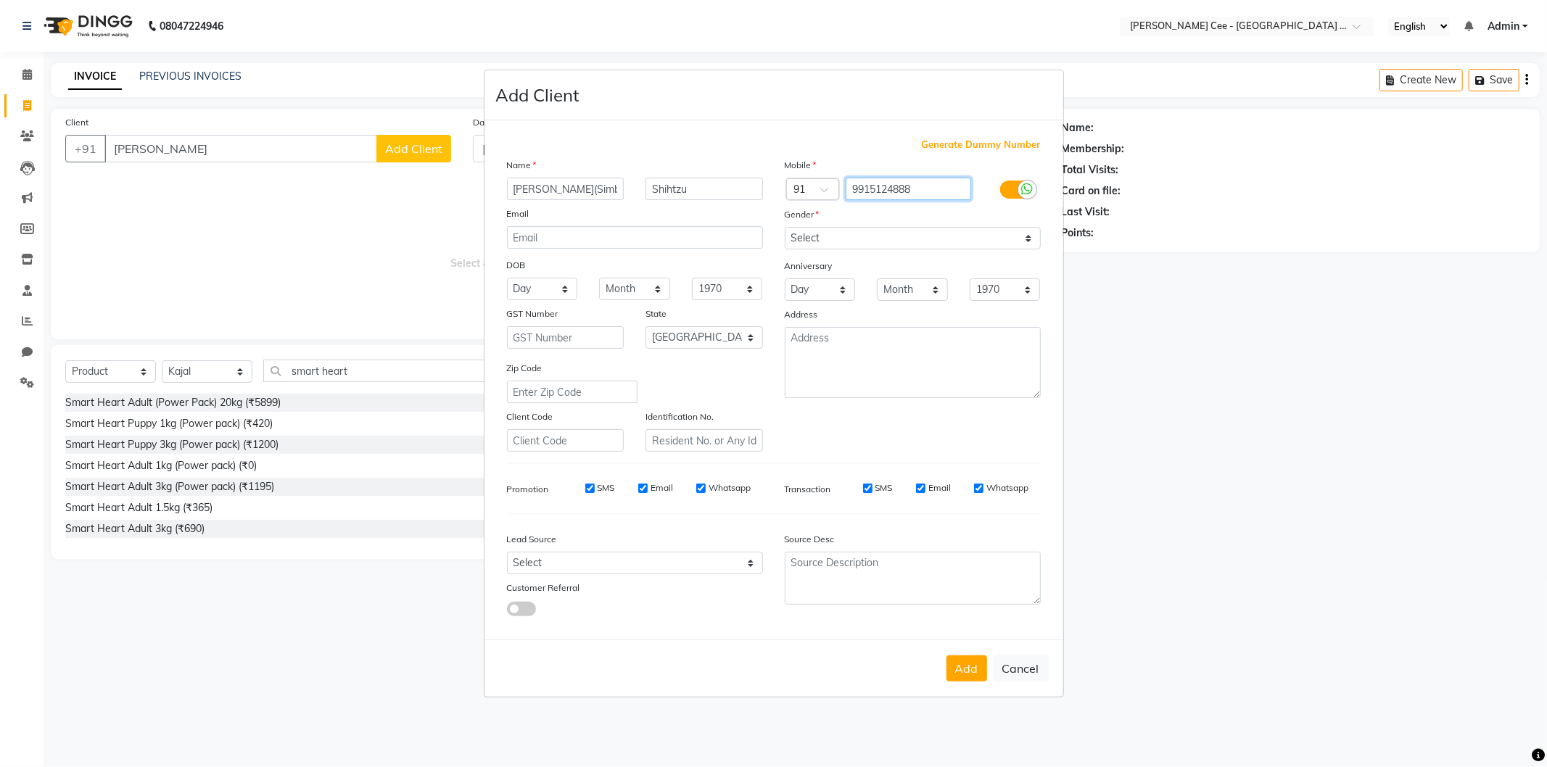
type input "9915124888"
click at [884, 242] on select "Select [DEMOGRAPHIC_DATA] [DEMOGRAPHIC_DATA] Other Prefer Not To Say" at bounding box center [913, 238] width 256 height 22
select select "[DEMOGRAPHIC_DATA]"
click at [785, 227] on select "Select [DEMOGRAPHIC_DATA] [DEMOGRAPHIC_DATA] Other Prefer Not To Say" at bounding box center [913, 238] width 256 height 22
click at [977, 672] on button "Add" at bounding box center [967, 669] width 41 height 26
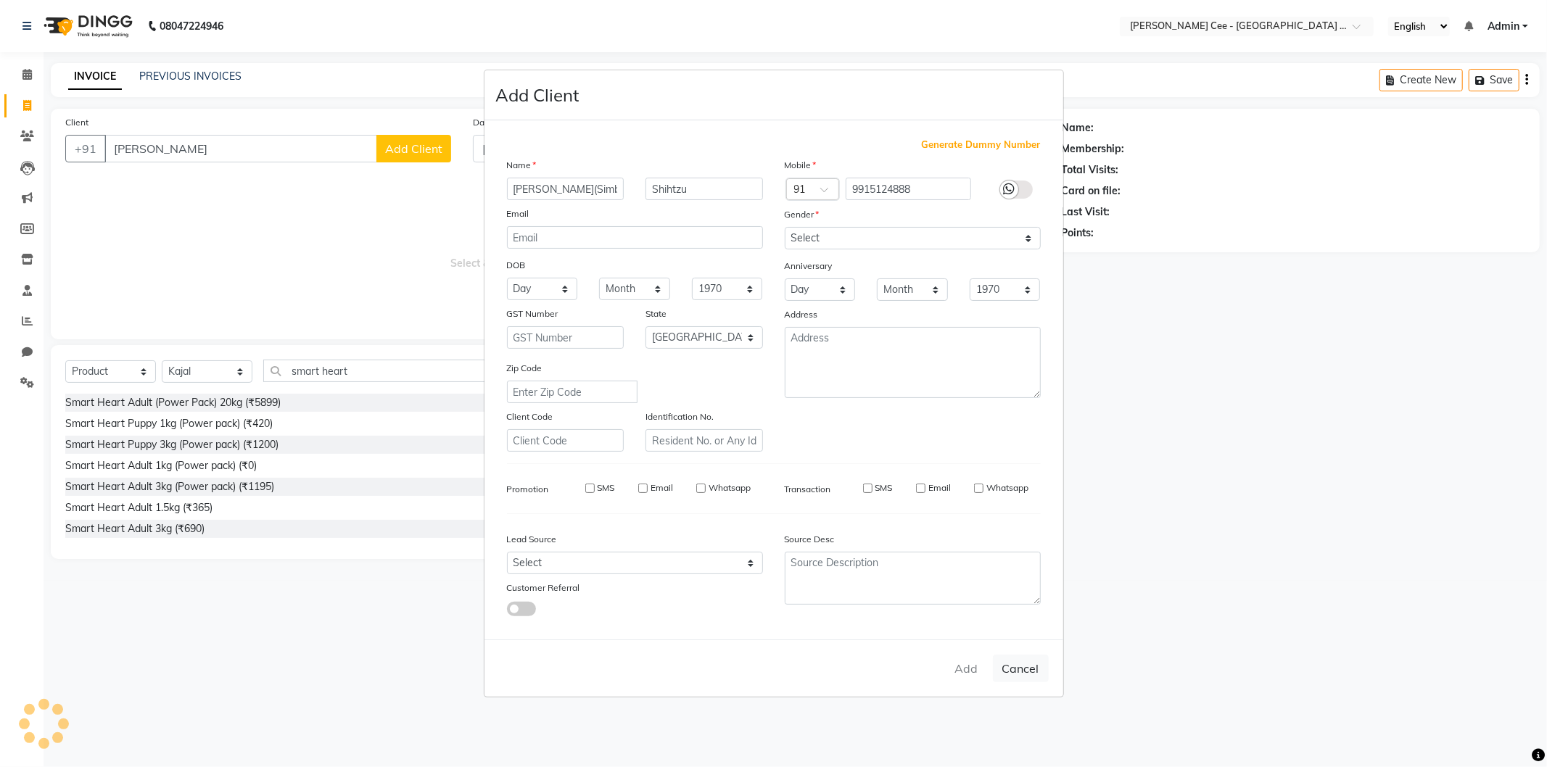
type input "9915124888"
select select
select select "null"
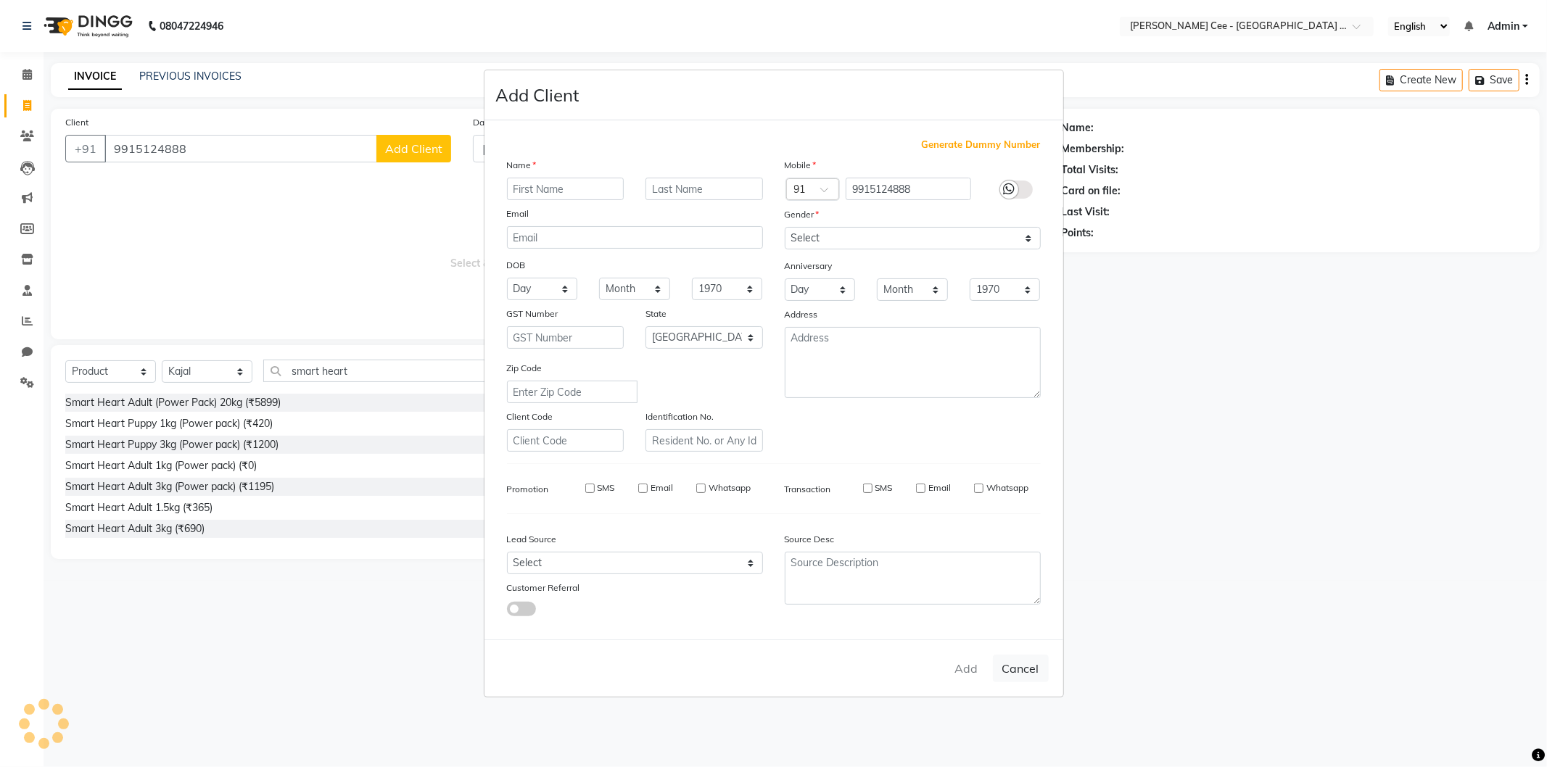
select select
checkbox input "false"
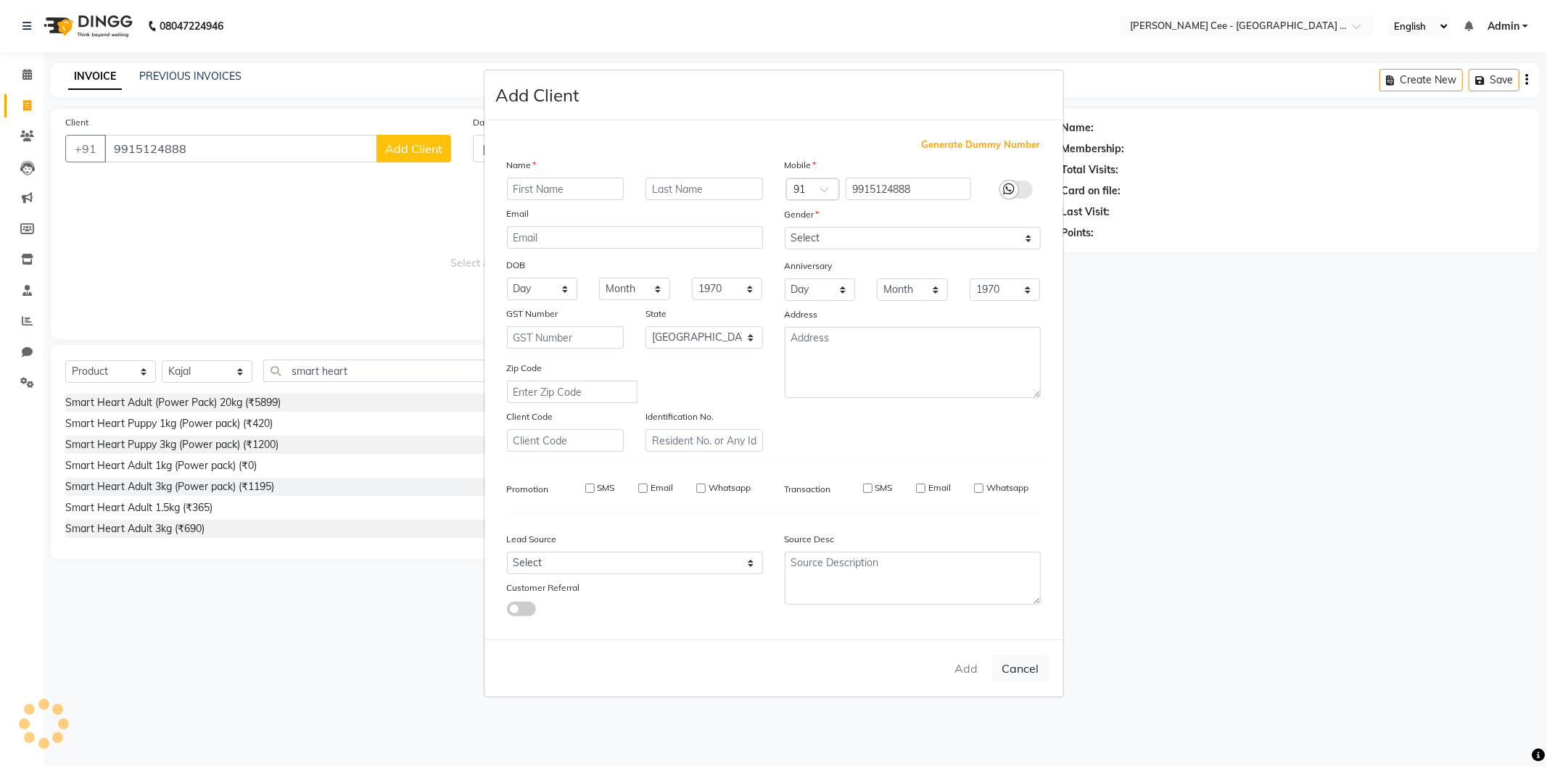
checkbox input "false"
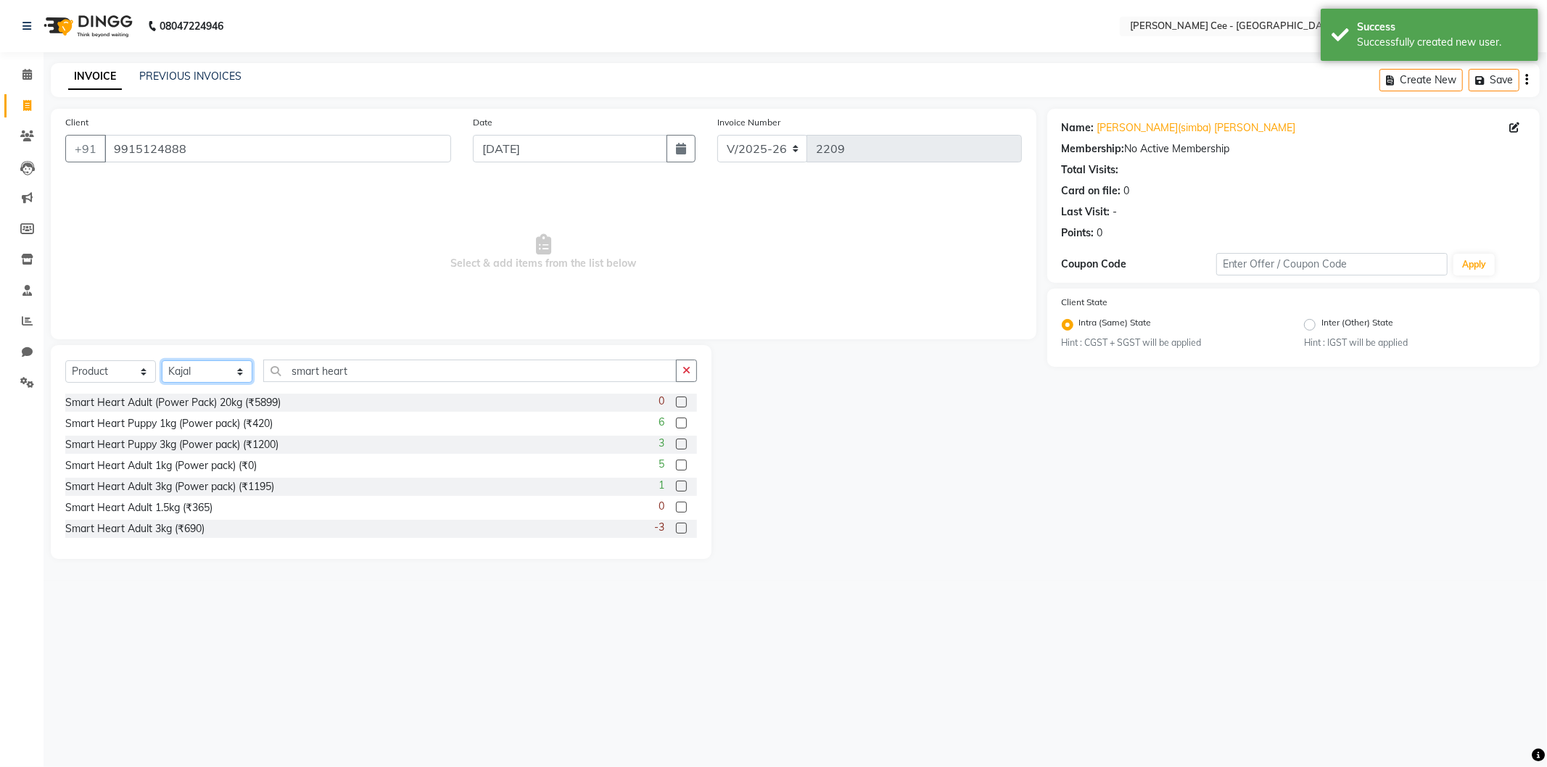
click at [223, 374] on select "Select Stylist Avinash [PERSON_NAME] [PERSON_NAME] [PERSON_NAME] Kajal Love [PE…" at bounding box center [207, 372] width 91 height 22
select select "80155"
click at [162, 361] on select "Select Stylist Avinash [PERSON_NAME] [PERSON_NAME] [PERSON_NAME] Kajal Love [PE…" at bounding box center [207, 372] width 91 height 22
click at [327, 371] on input "smart heart" at bounding box center [469, 371] width 413 height 22
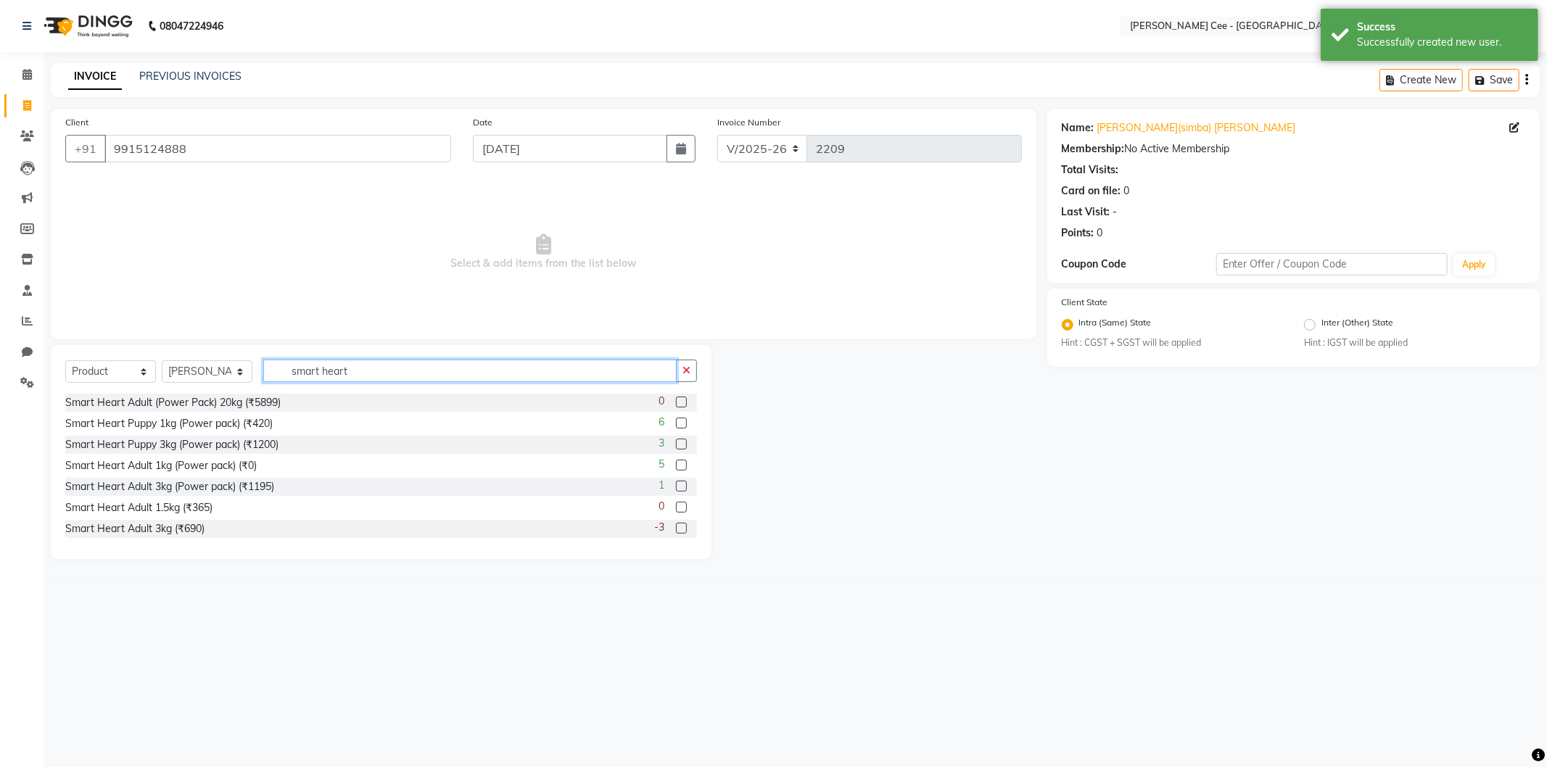
click at [327, 371] on input "smart heart" at bounding box center [469, 371] width 413 height 22
type input "8850477016934"
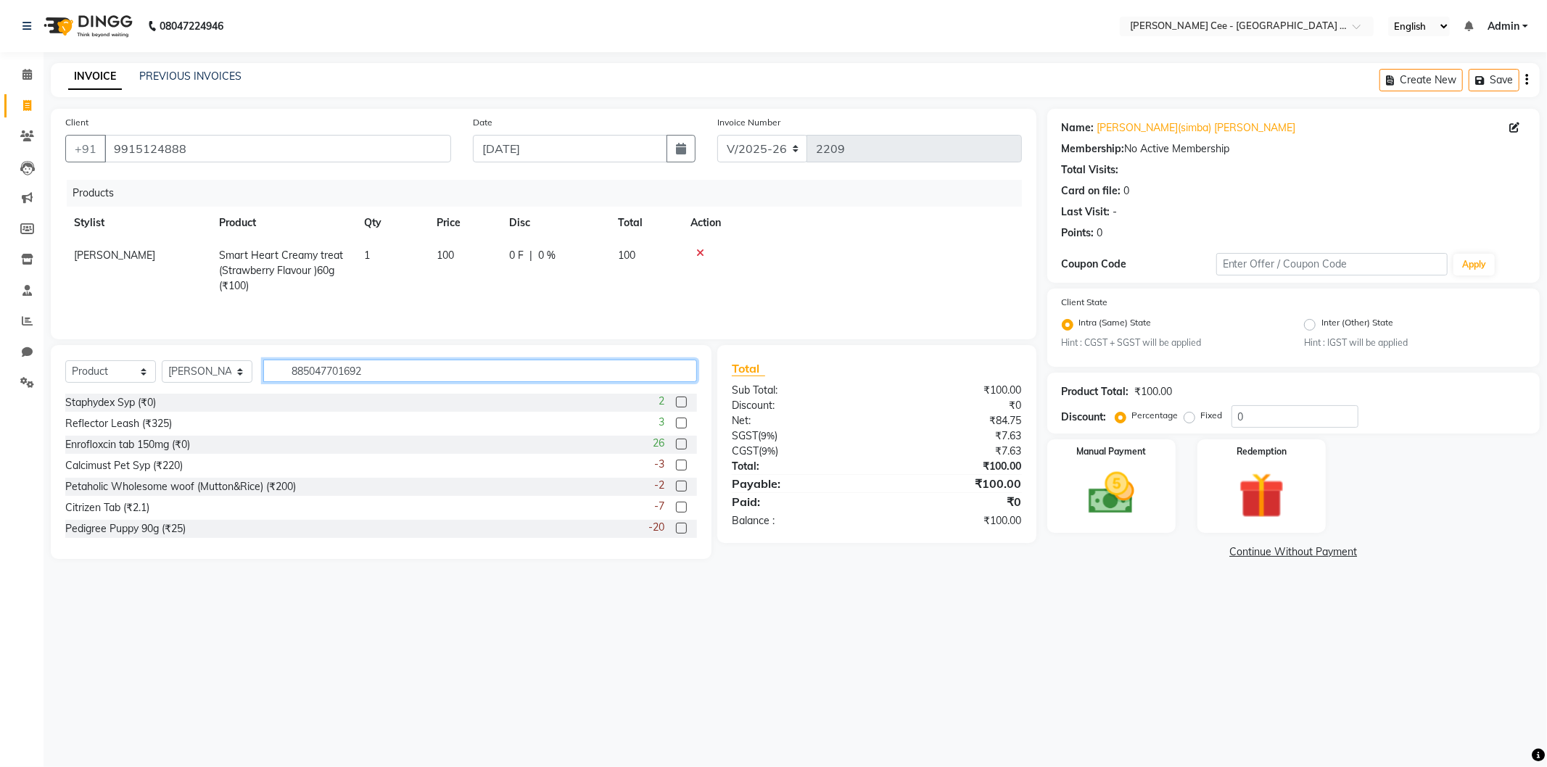
type input "8850477016927"
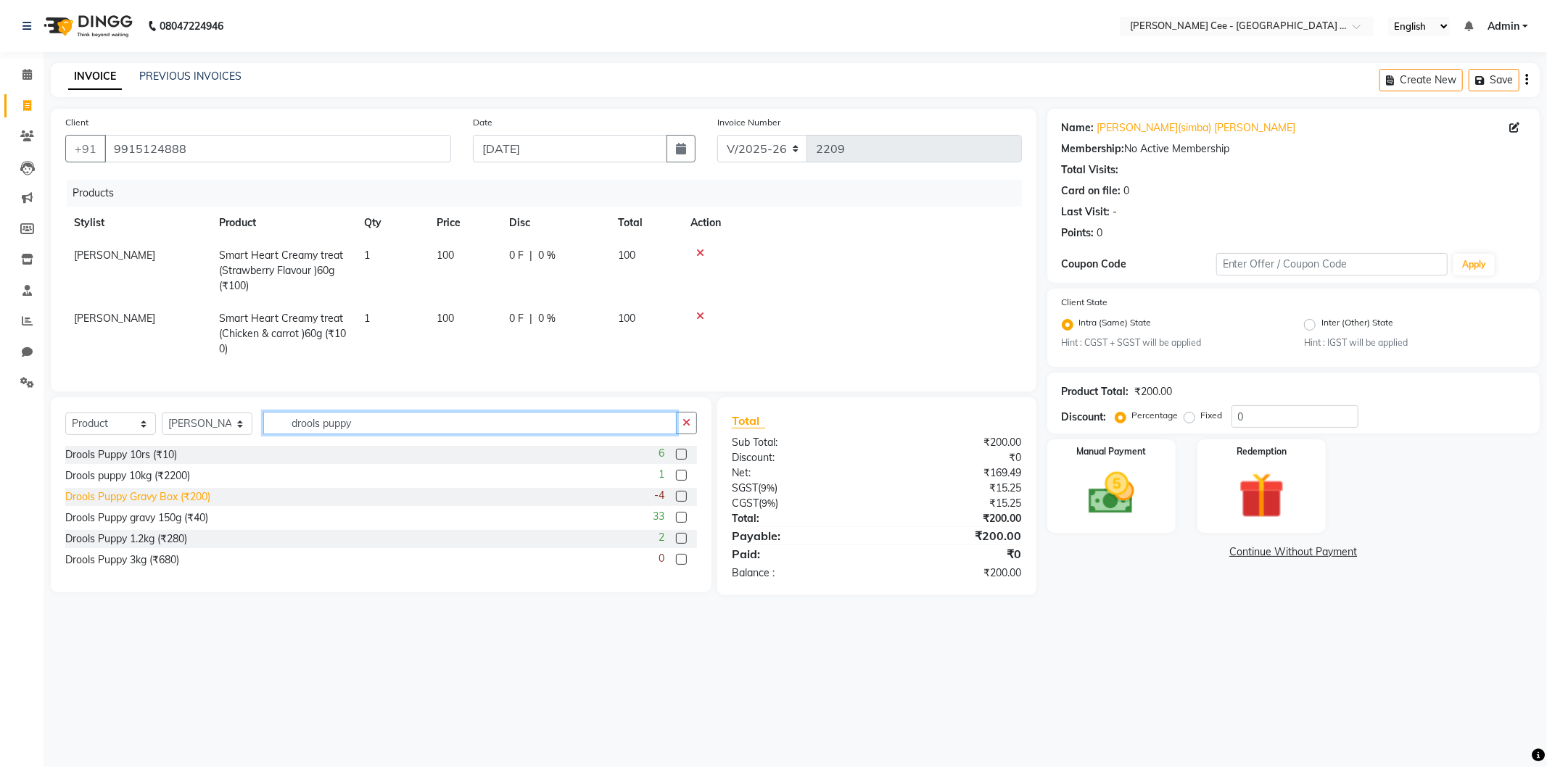
type input "drools puppy"
click at [178, 503] on div "Drools Puppy Gravy Box (₹200)" at bounding box center [137, 497] width 145 height 15
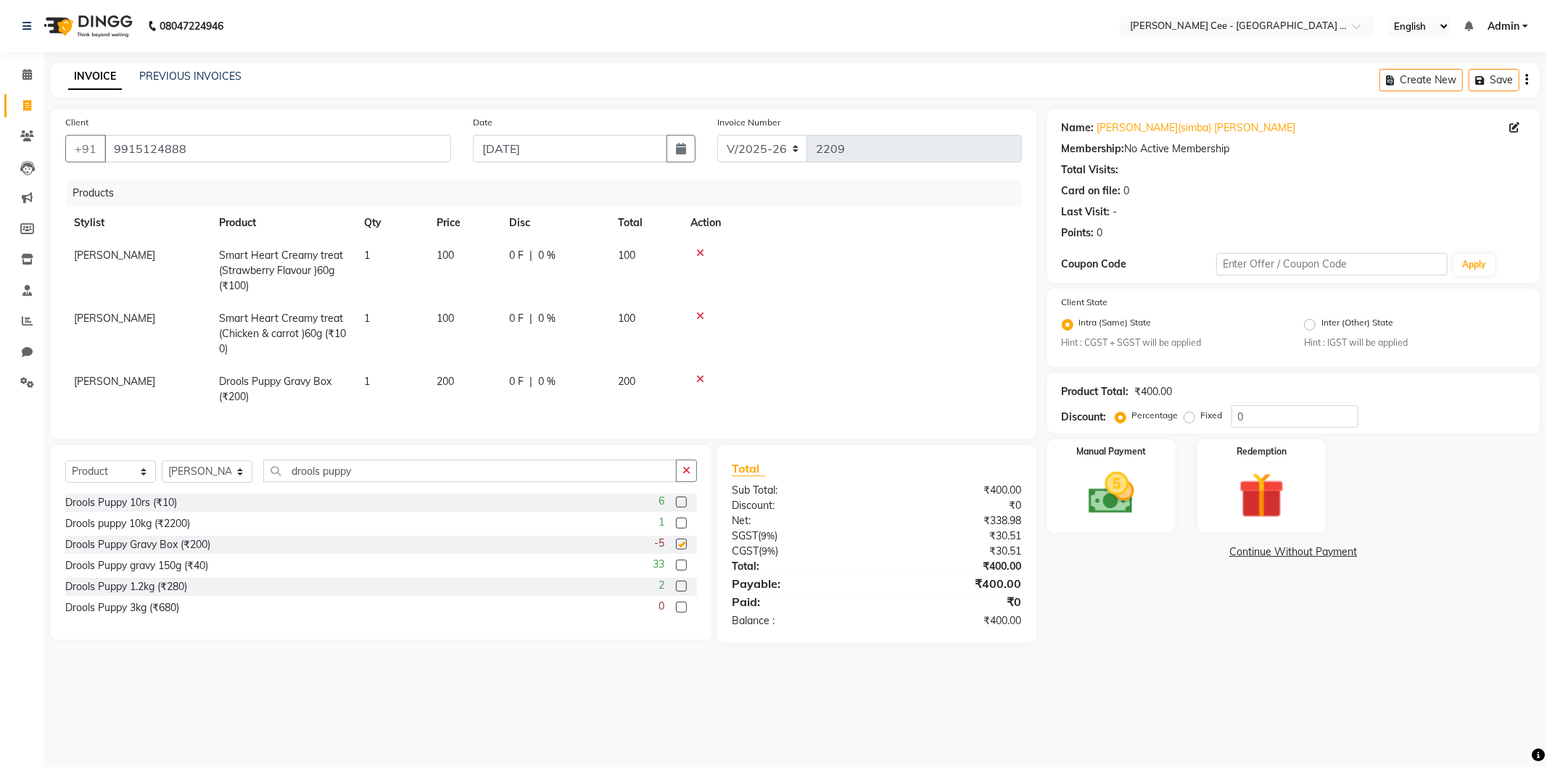
checkbox input "false"
click at [1239, 415] on input "0" at bounding box center [1295, 416] width 127 height 22
type input "20"
click at [918, 364] on td at bounding box center [852, 333] width 340 height 63
click at [1133, 503] on img at bounding box center [1112, 493] width 78 height 55
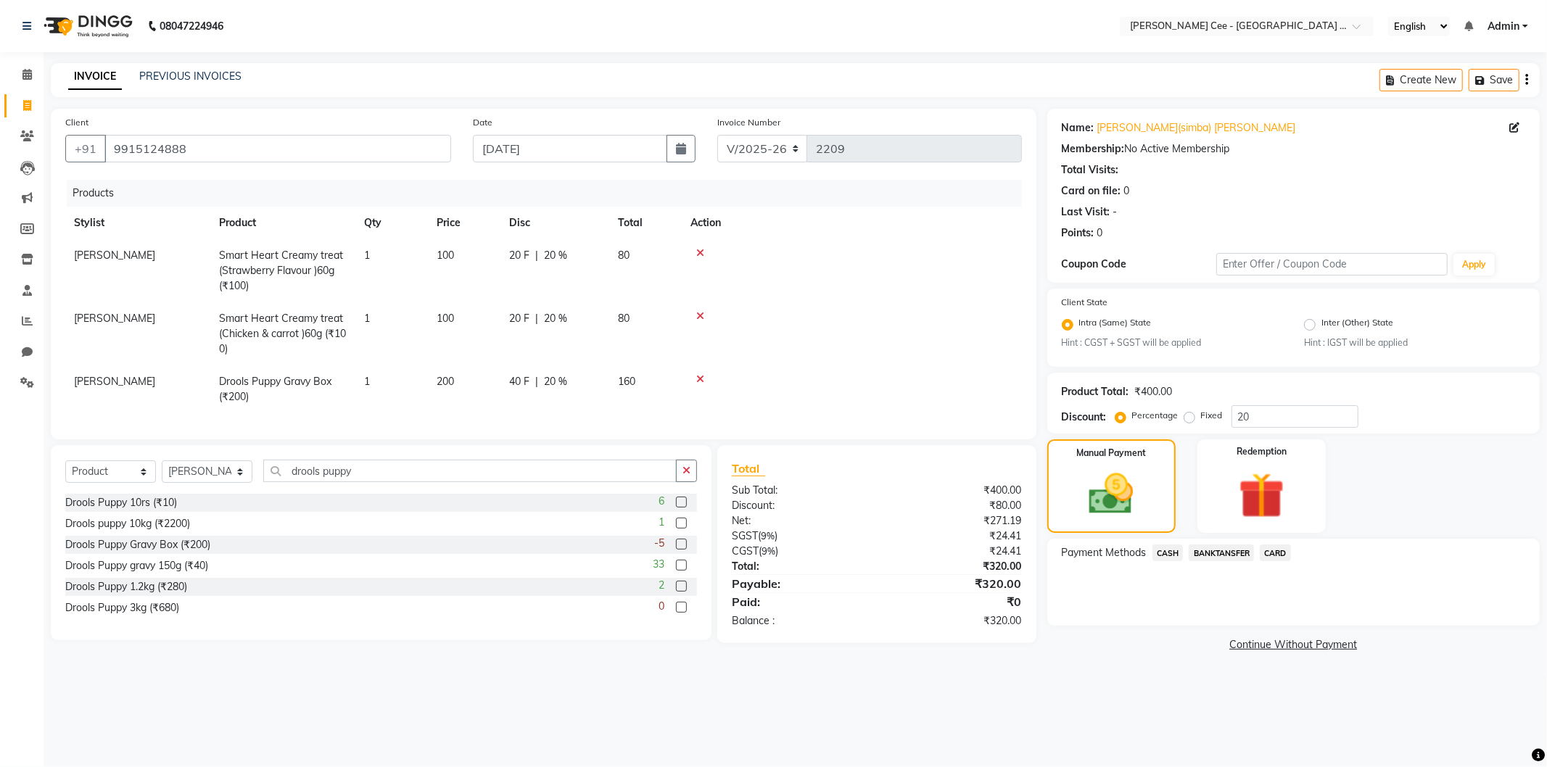
click at [1172, 548] on span "CASH" at bounding box center [1168, 553] width 31 height 17
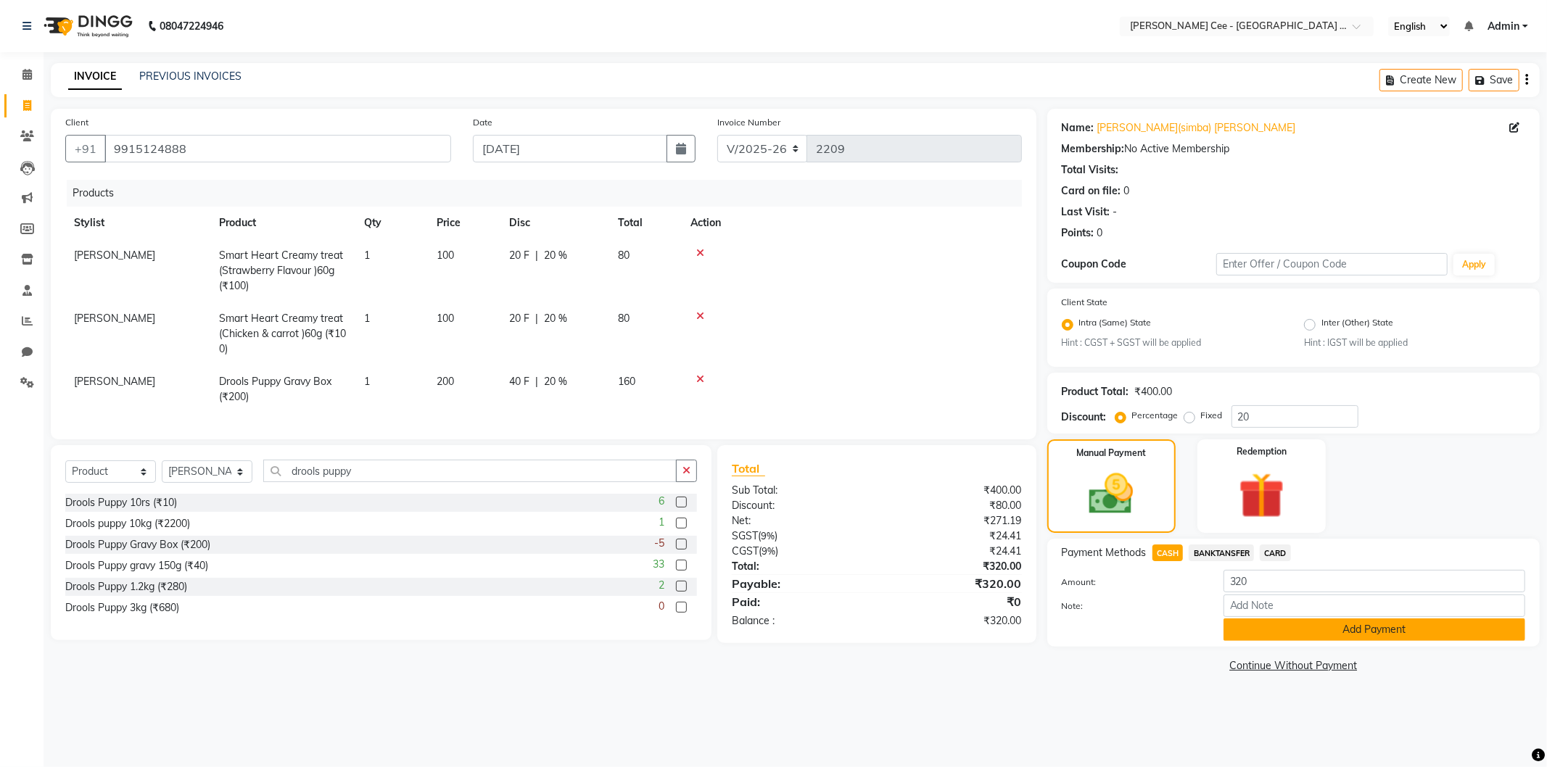
click at [1322, 625] on button "Add Payment" at bounding box center [1375, 630] width 302 height 22
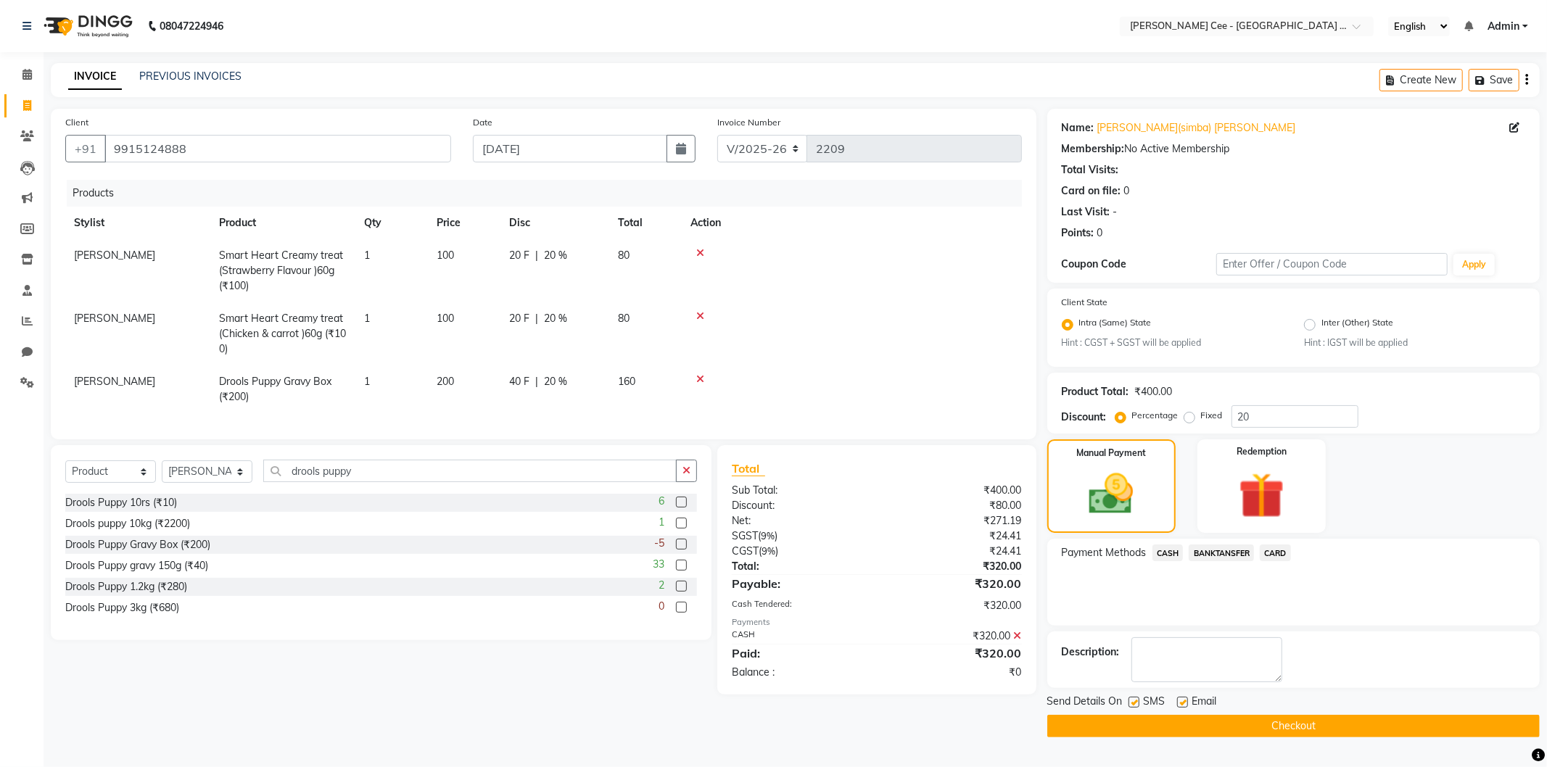
click at [1240, 724] on button "Checkout" at bounding box center [1293, 726] width 493 height 22
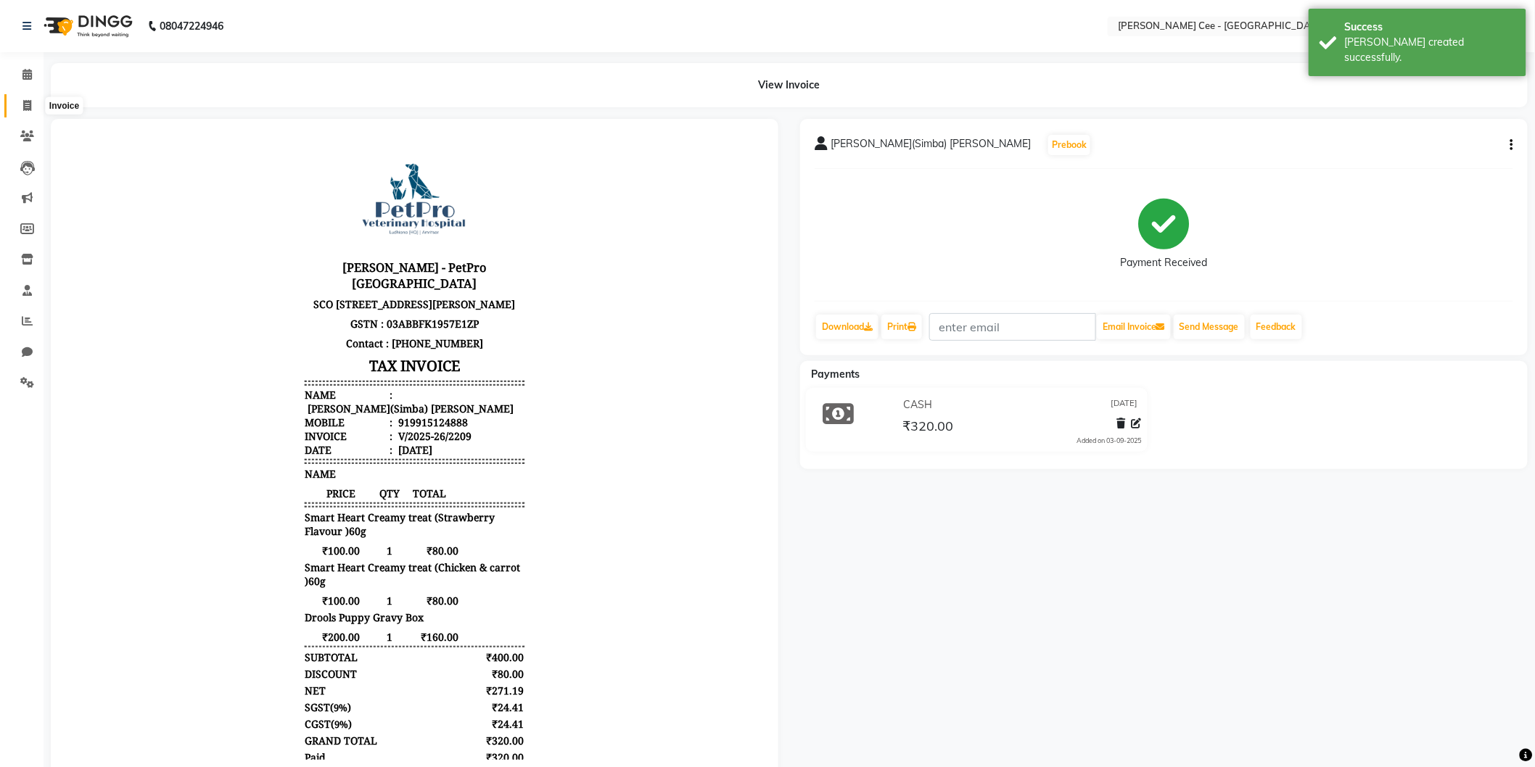
click at [26, 102] on icon at bounding box center [27, 105] width 8 height 11
select select "service"
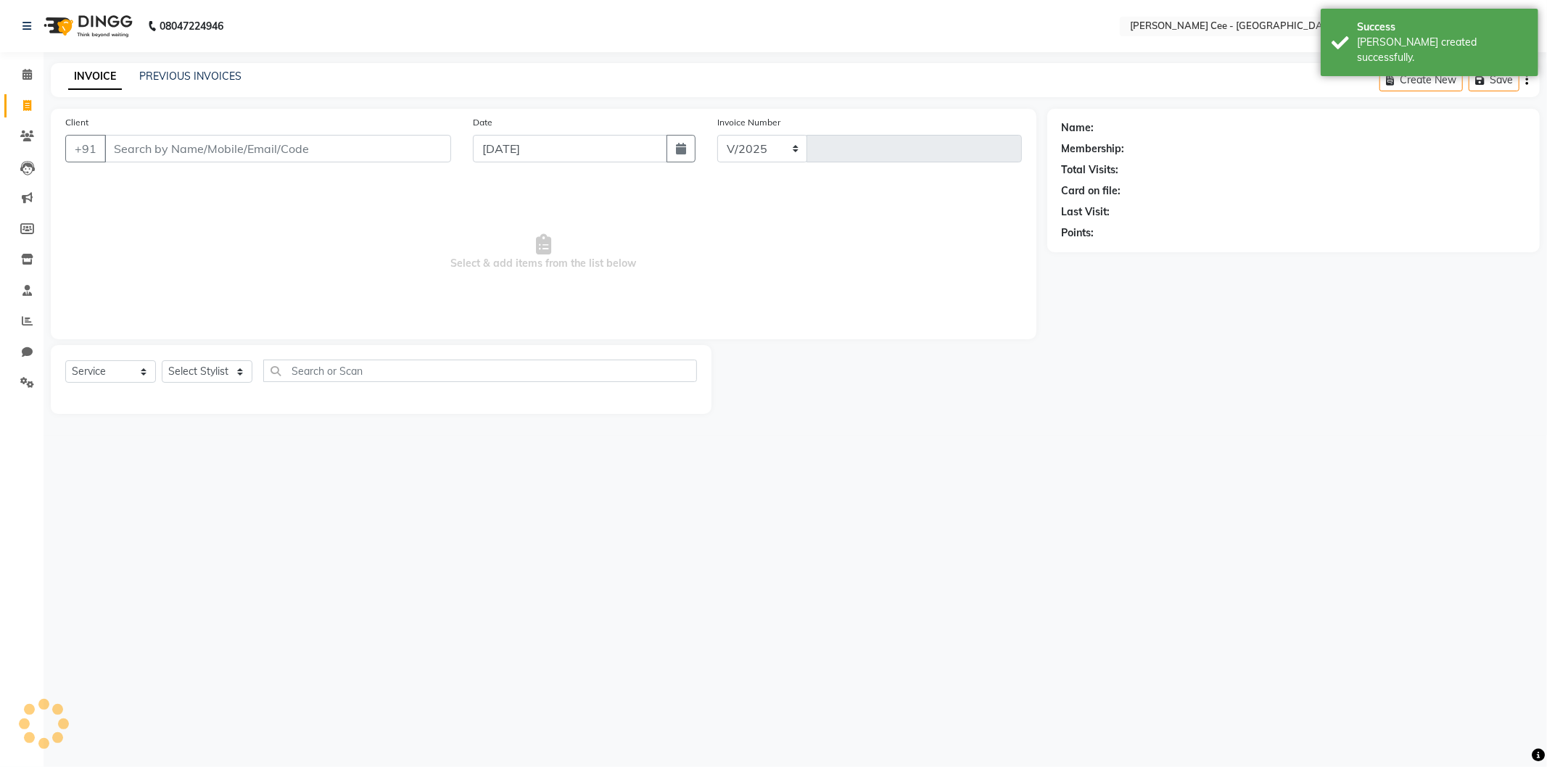
select select "8239"
type input "2210"
select select "product"
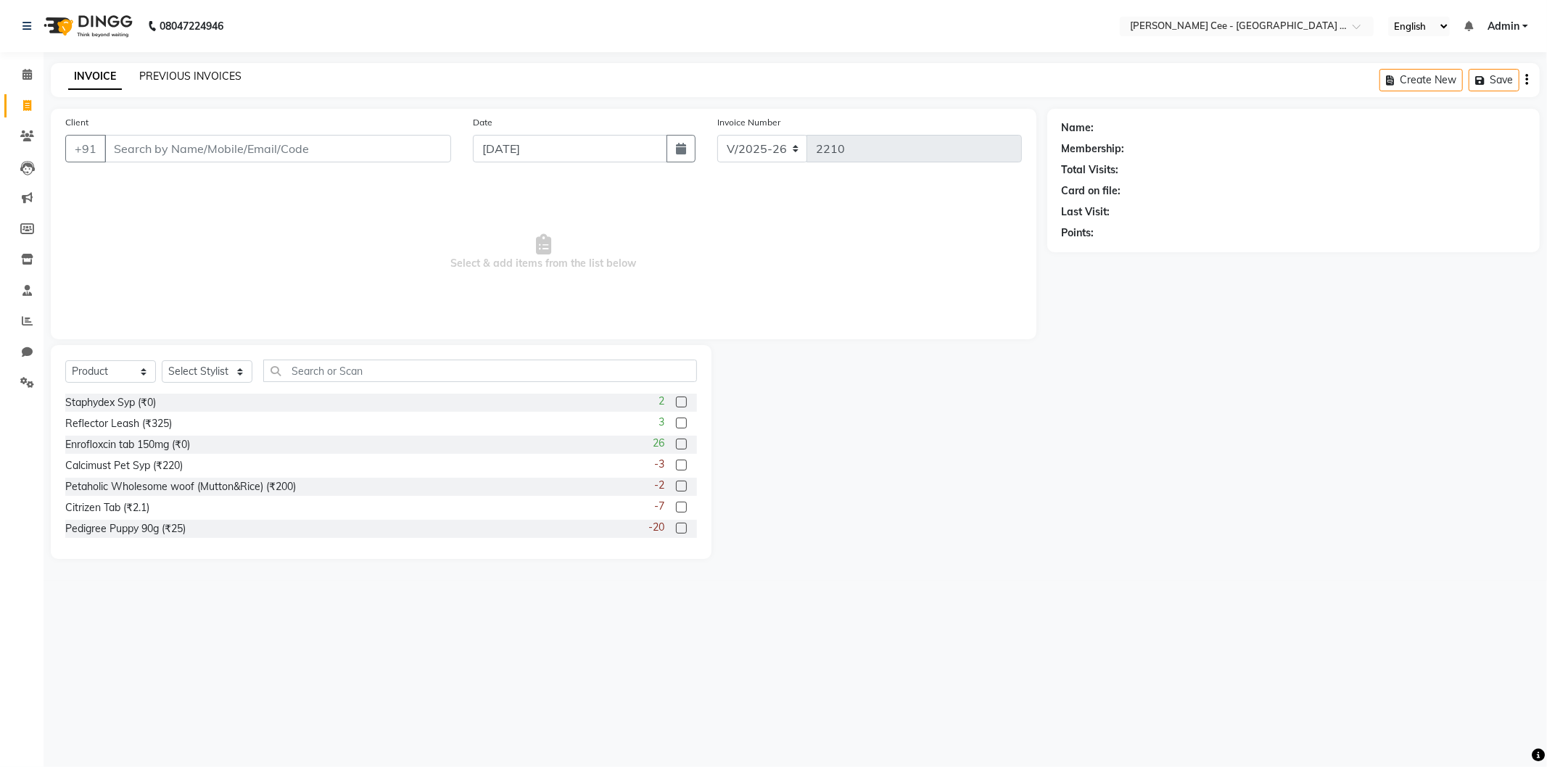
click at [168, 75] on link "PREVIOUS INVOICES" at bounding box center [190, 76] width 102 height 13
